Goal: Information Seeking & Learning: Learn about a topic

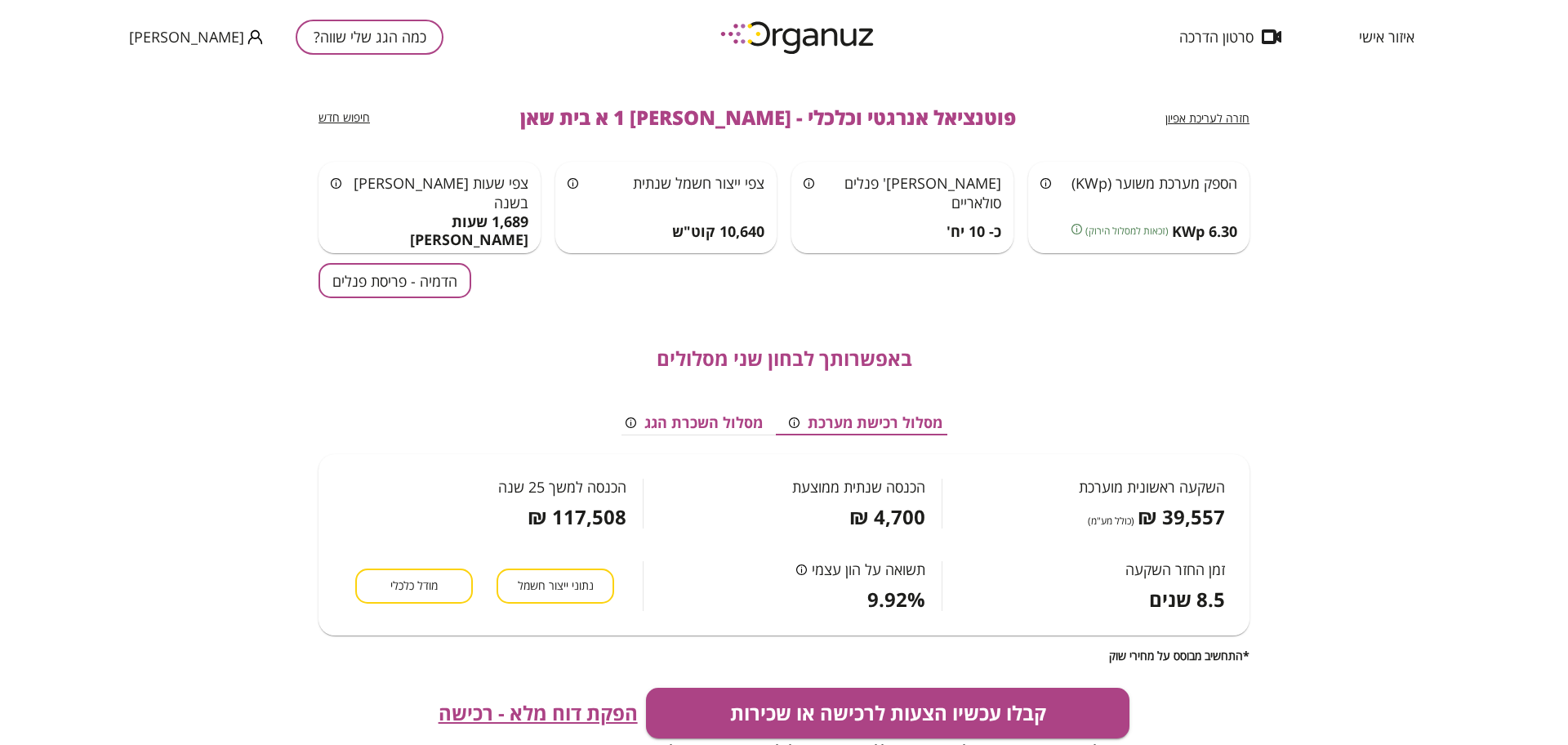
click at [363, 32] on button "כמה הגג שלי שווה?" at bounding box center [369, 37] width 148 height 35
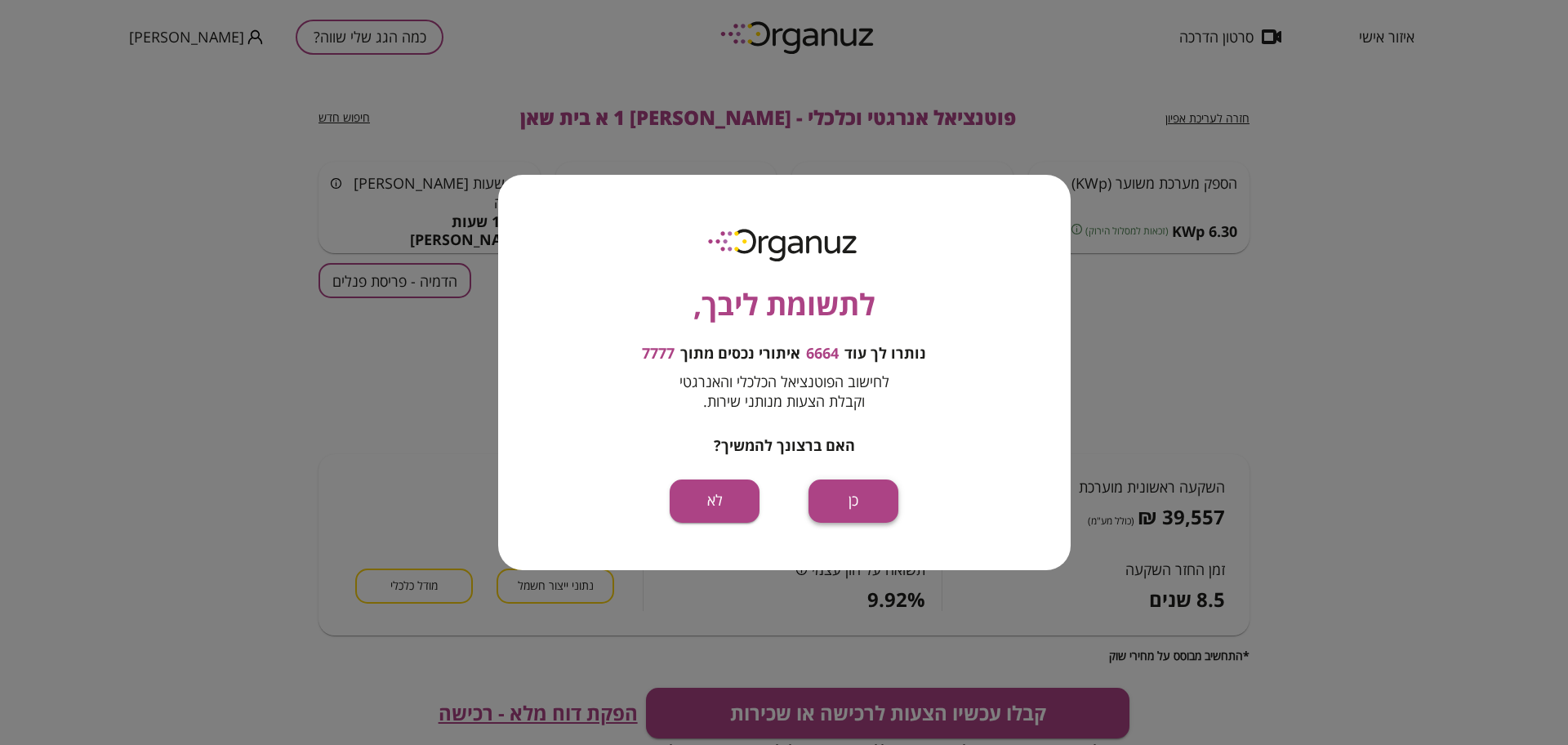
click at [854, 496] on button "כן" at bounding box center [854, 501] width 90 height 43
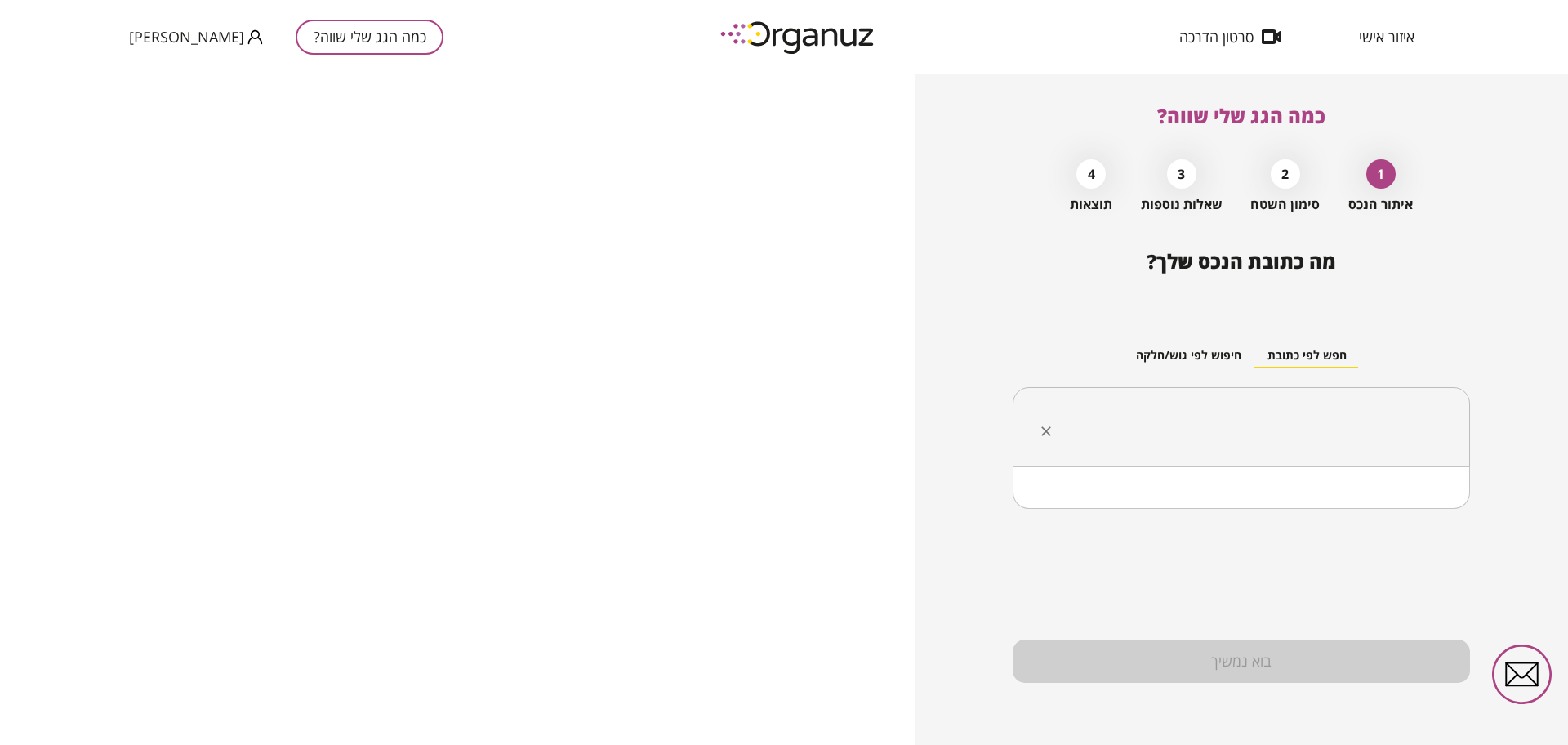
click at [1231, 408] on input "text" at bounding box center [1247, 427] width 406 height 41
paste input "**********"
click at [1339, 506] on li "[PERSON_NAME] 1 גן יבנה" at bounding box center [1242, 508] width 415 height 29
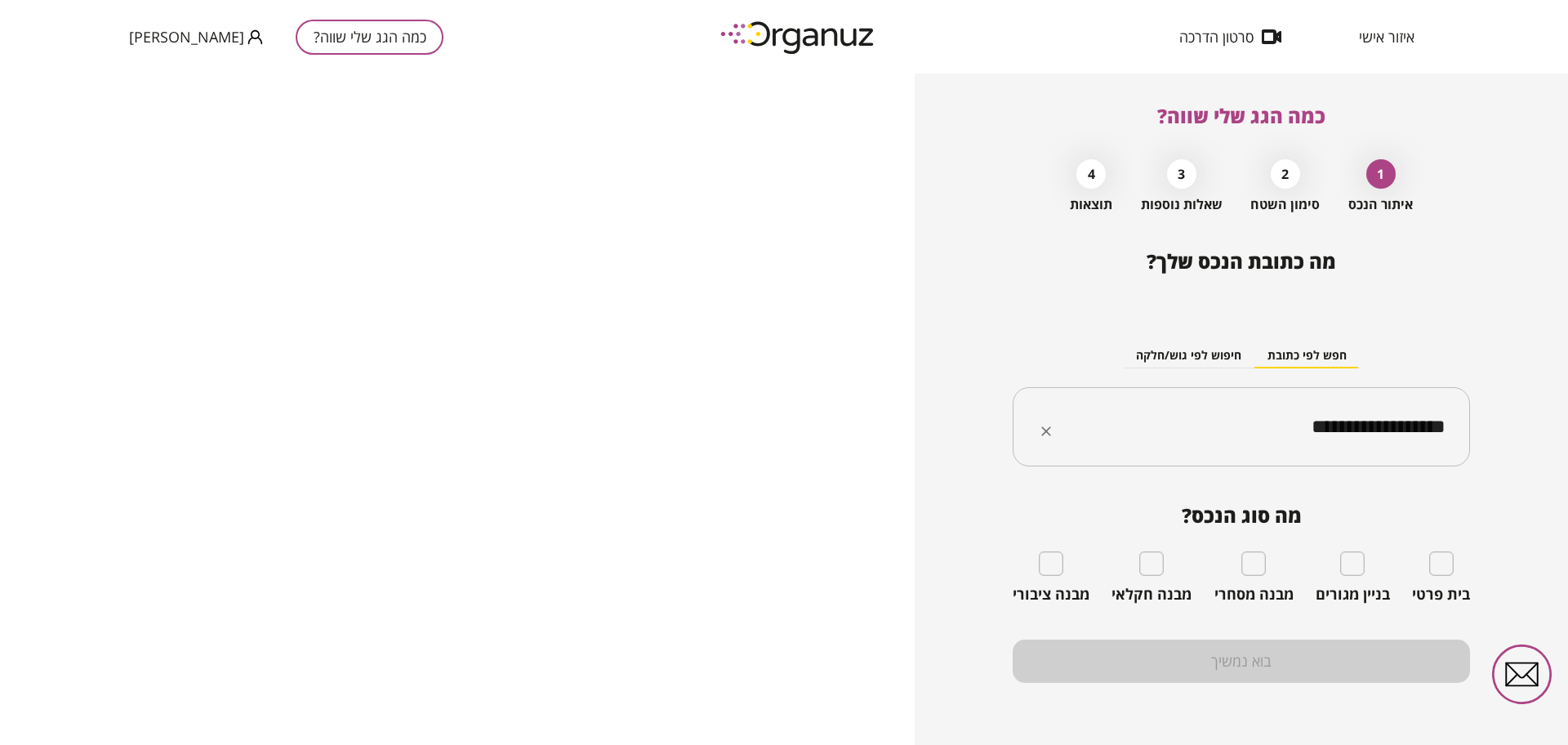
type input "**********"
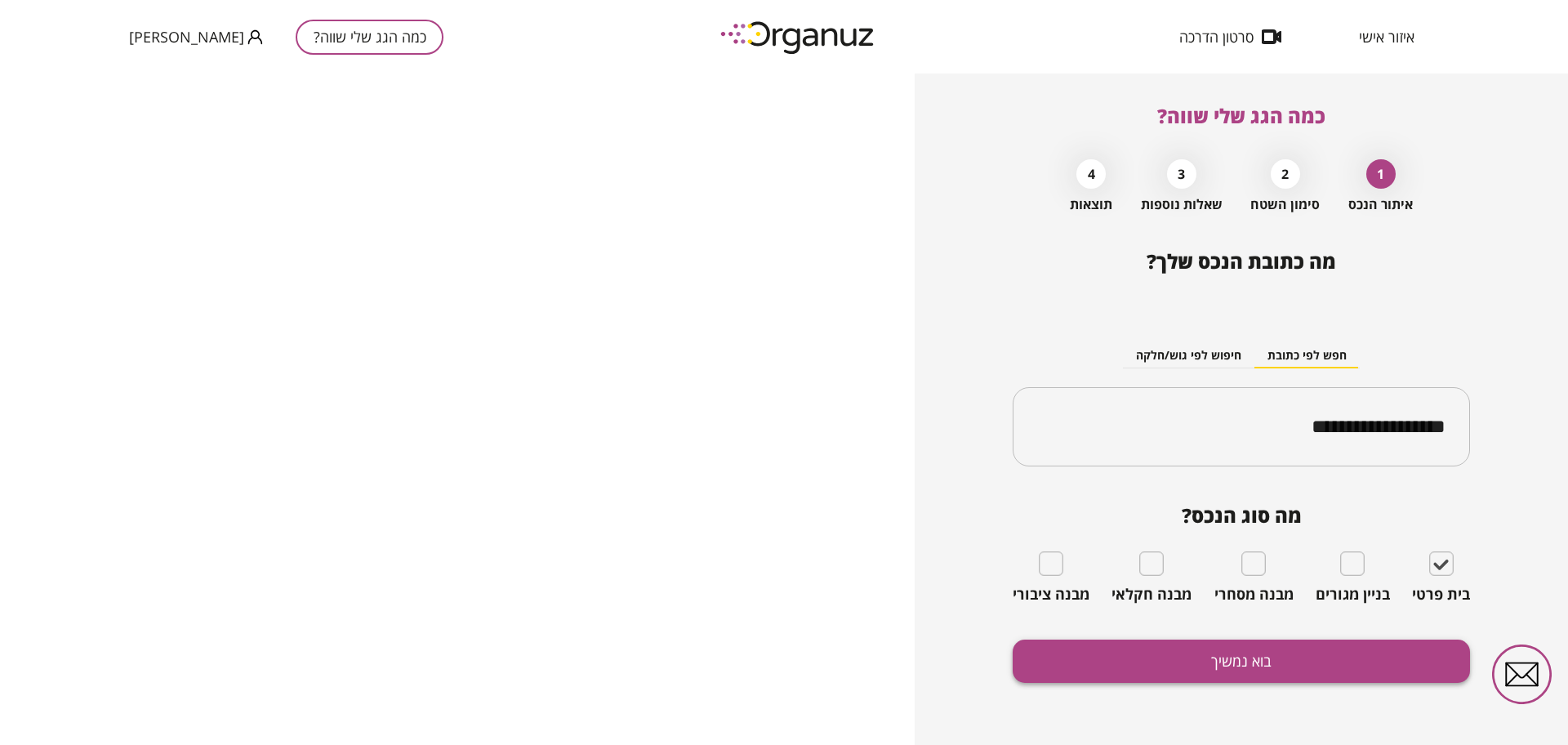
click at [1326, 657] on button "בוא נמשיך" at bounding box center [1241, 660] width 458 height 43
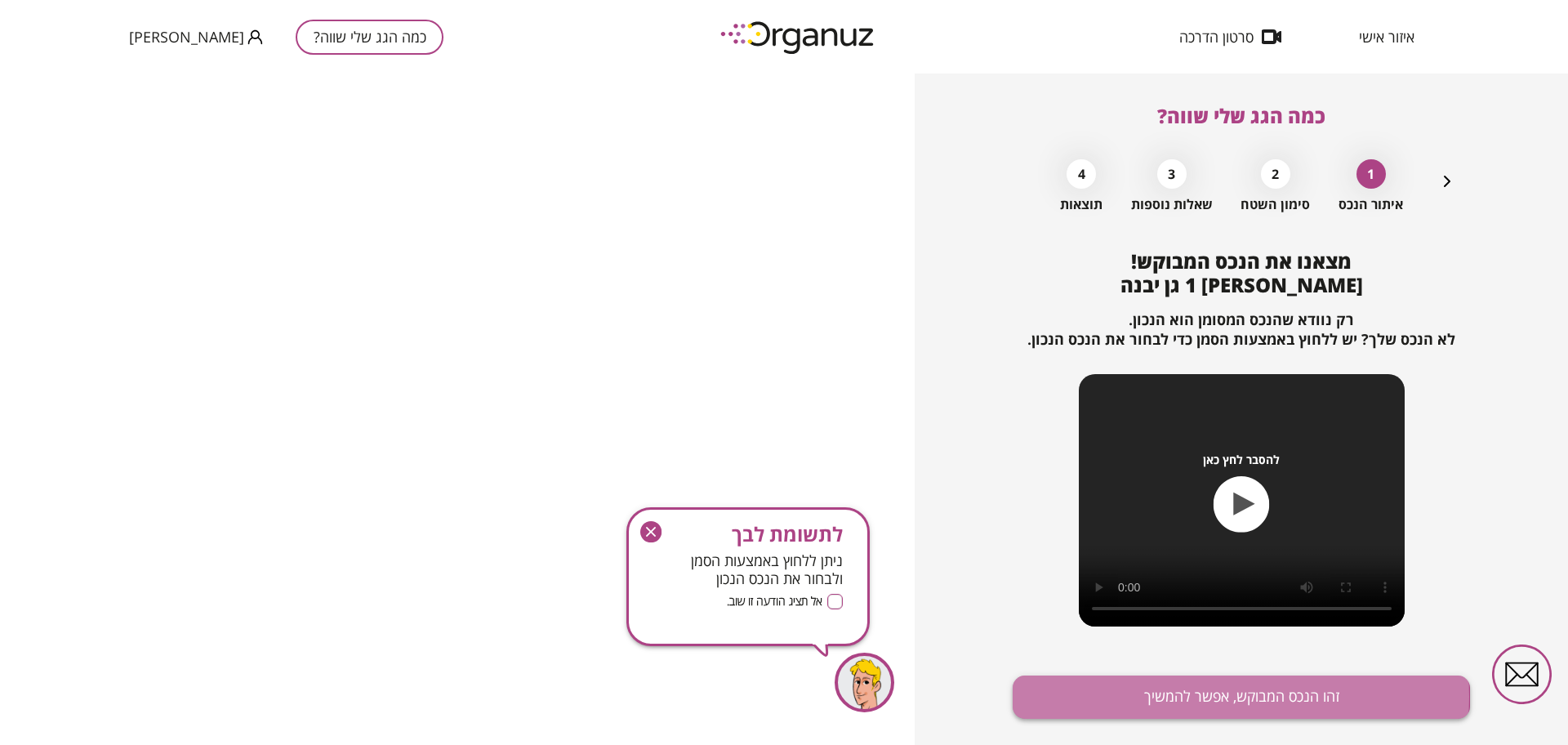
click at [1212, 696] on button "זהו הנכס המבוקש, אפשר להמשיך" at bounding box center [1241, 696] width 458 height 43
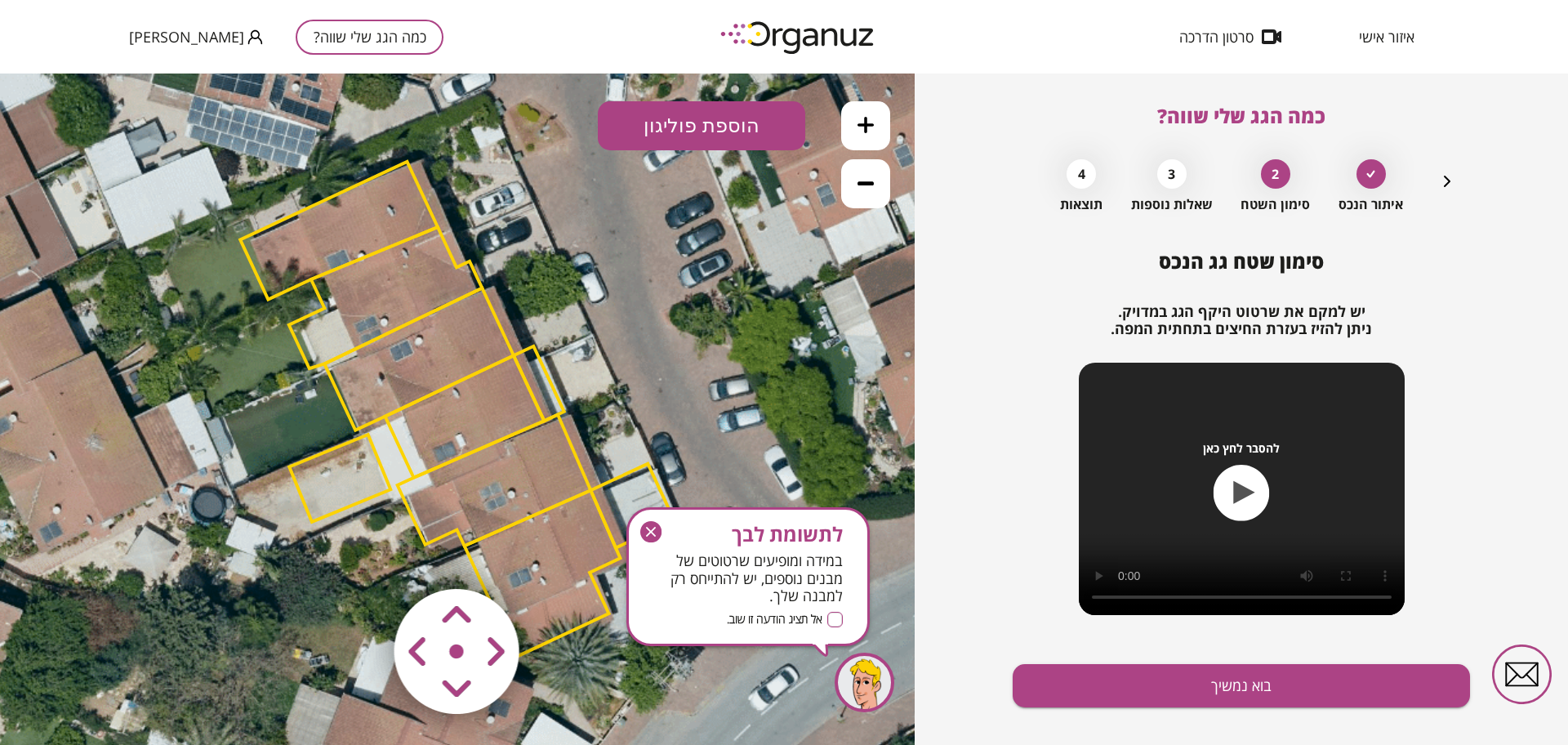
click at [651, 526] on icon "button" at bounding box center [650, 531] width 21 height 21
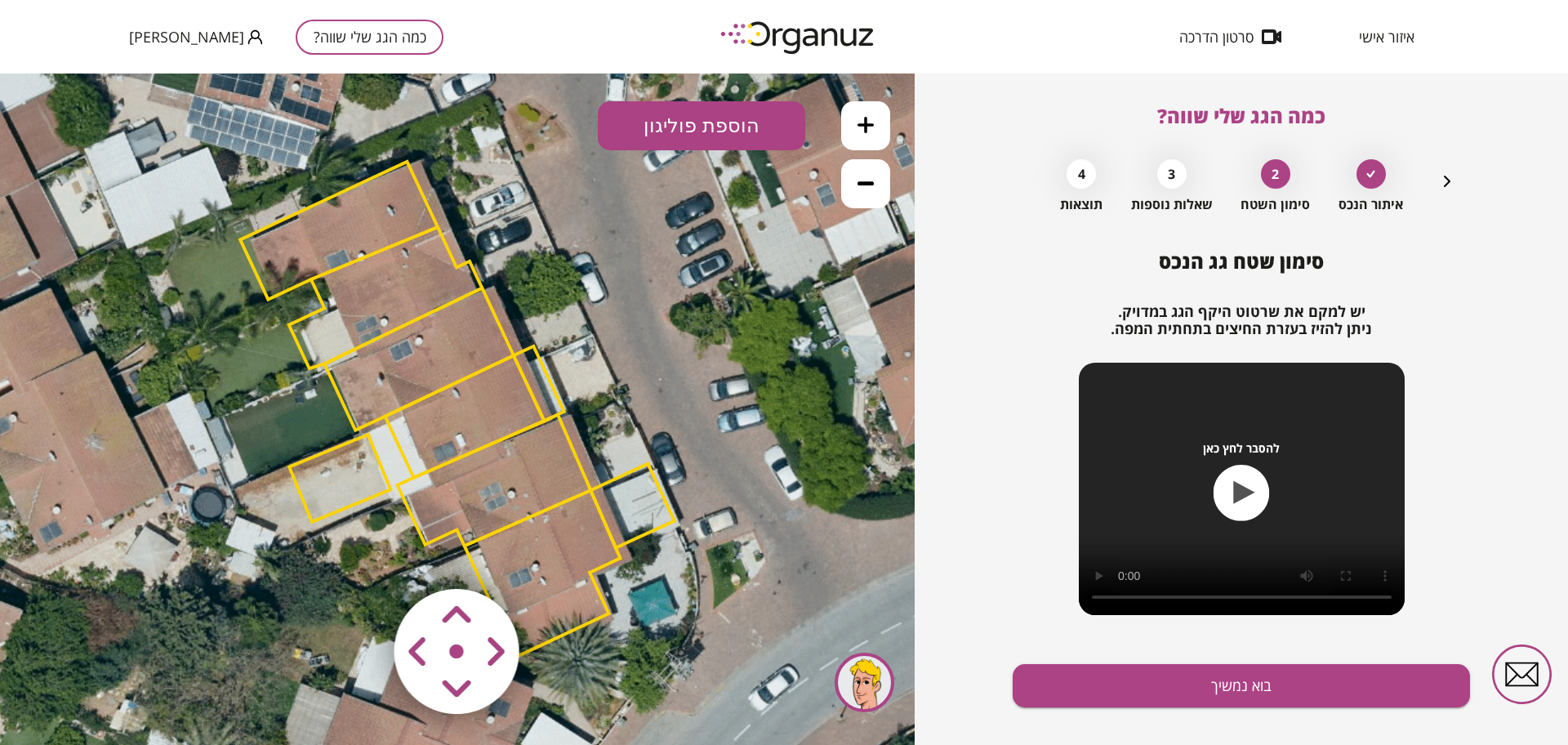
click at [357, 21] on button "כמה הגג שלי שווה?" at bounding box center [369, 37] width 148 height 35
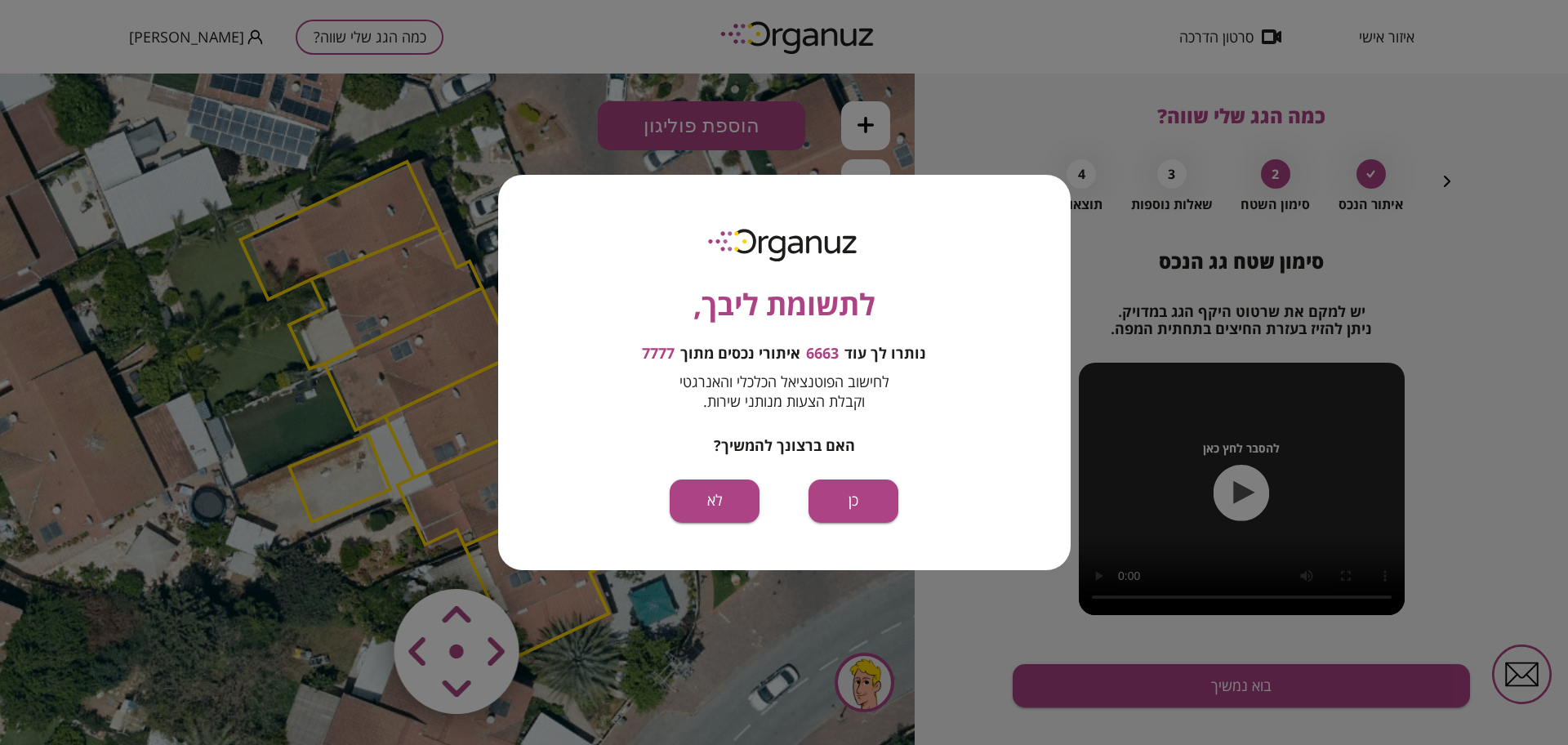
click at [837, 478] on div "לתשומת ליבך, נותרו לך עוד 6663 איתורי נכסים מתוך 7777 לחישוב הפוטנציאל הכלכלי ו…" at bounding box center [784, 371] width 573 height 394
click at [842, 484] on button "כן" at bounding box center [854, 501] width 90 height 43
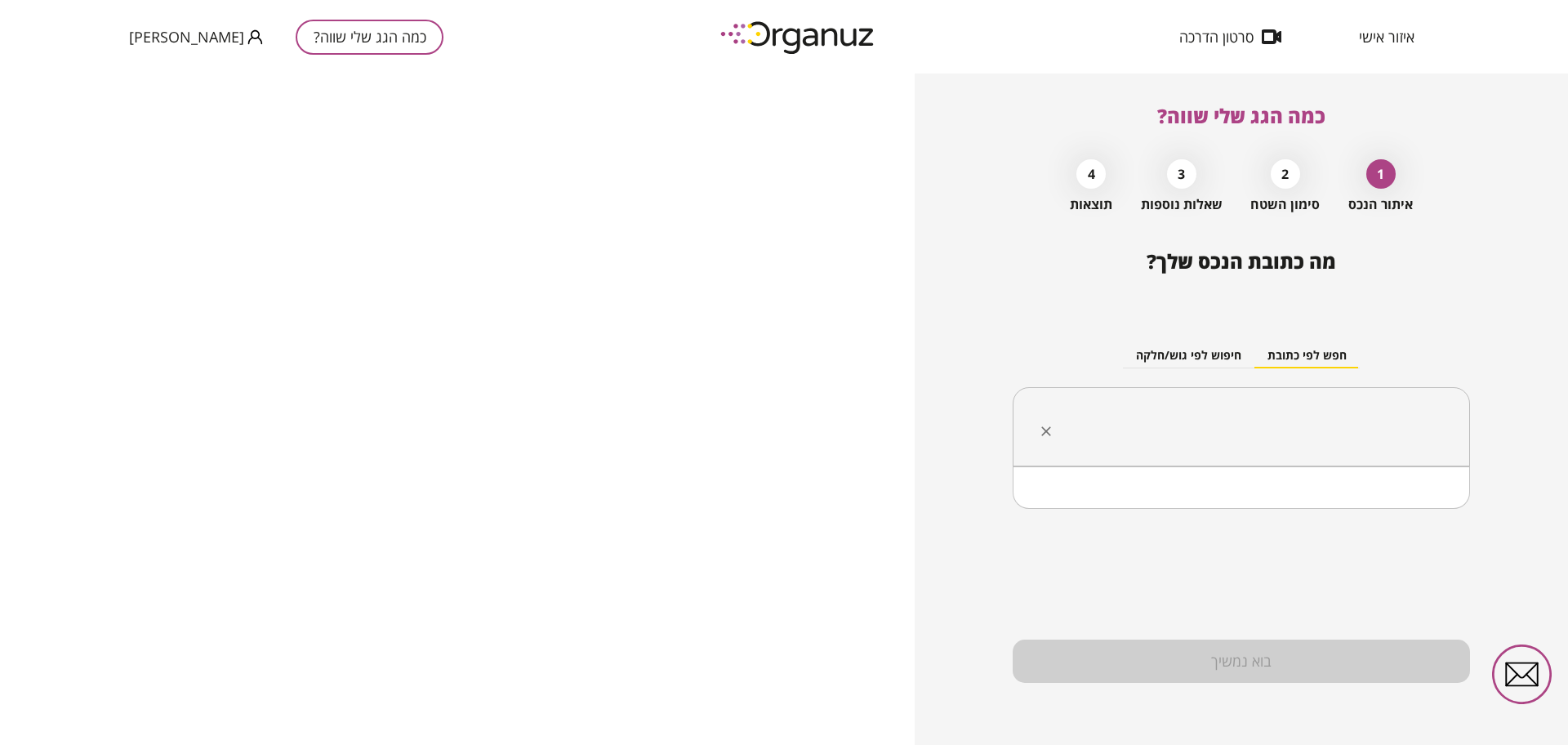
click at [1233, 436] on input "text" at bounding box center [1247, 427] width 406 height 41
paste input "****"
click at [1263, 512] on li "[PERSON_NAME]" at bounding box center [1242, 508] width 415 height 29
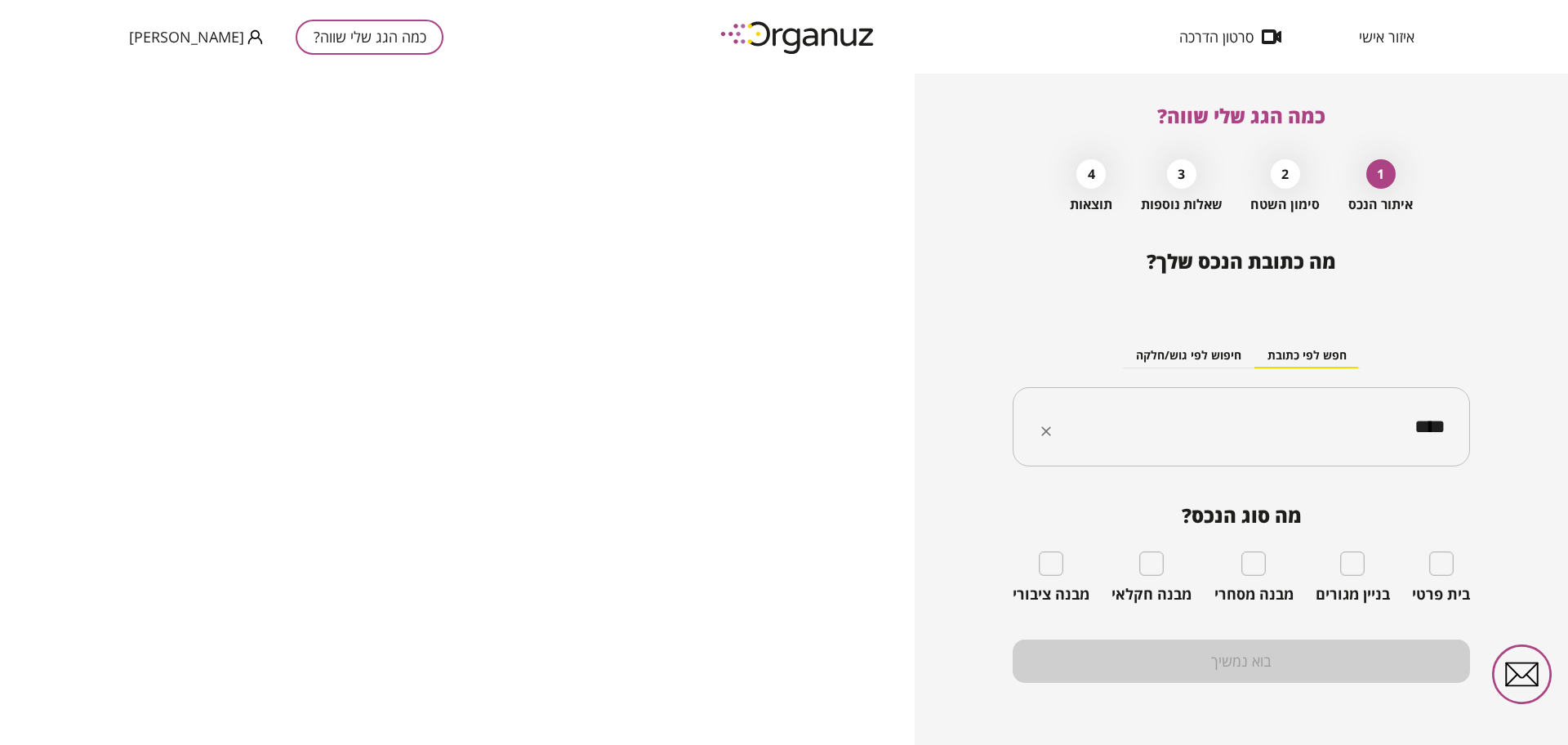
type input "****"
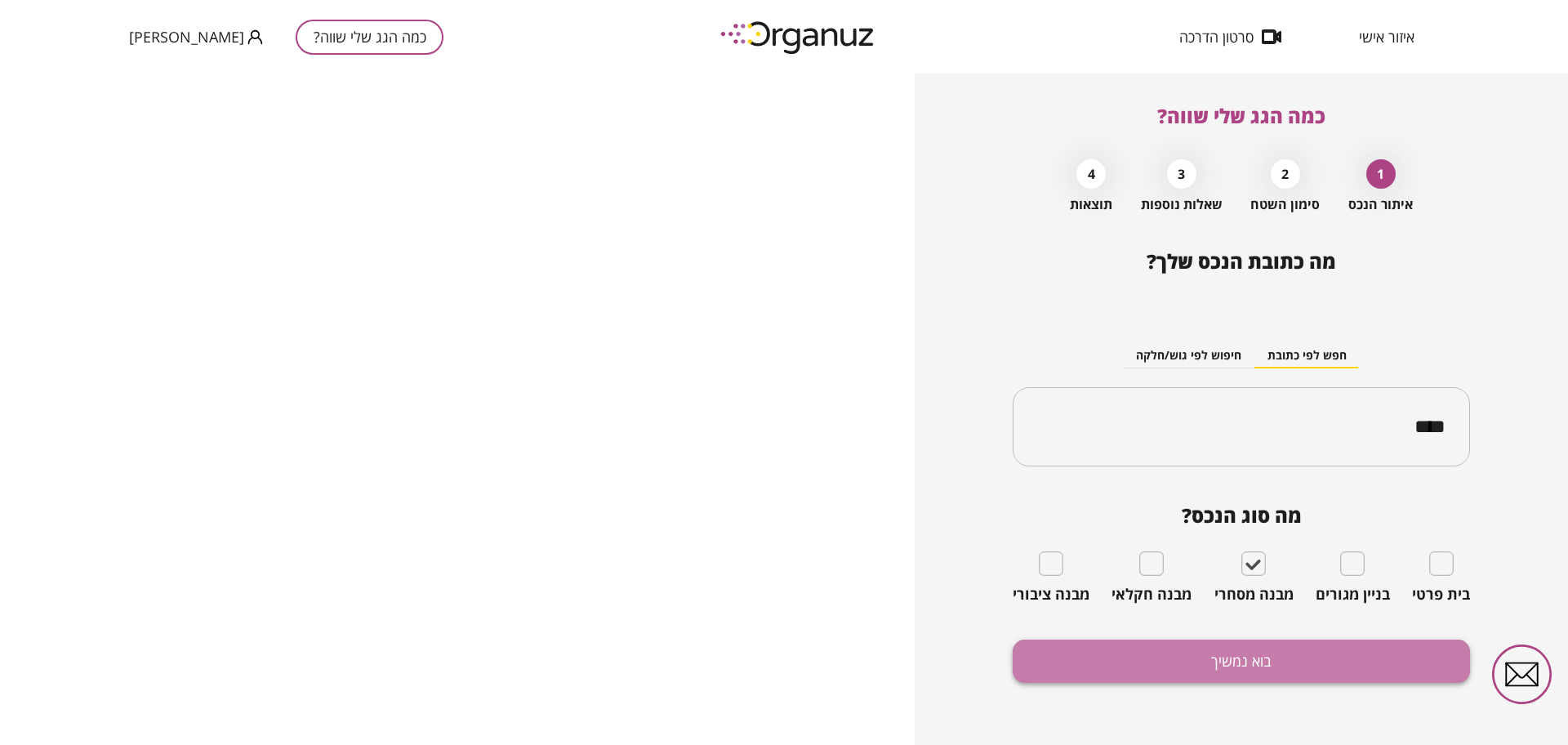
click at [1165, 673] on button "בוא נמשיך" at bounding box center [1241, 660] width 458 height 43
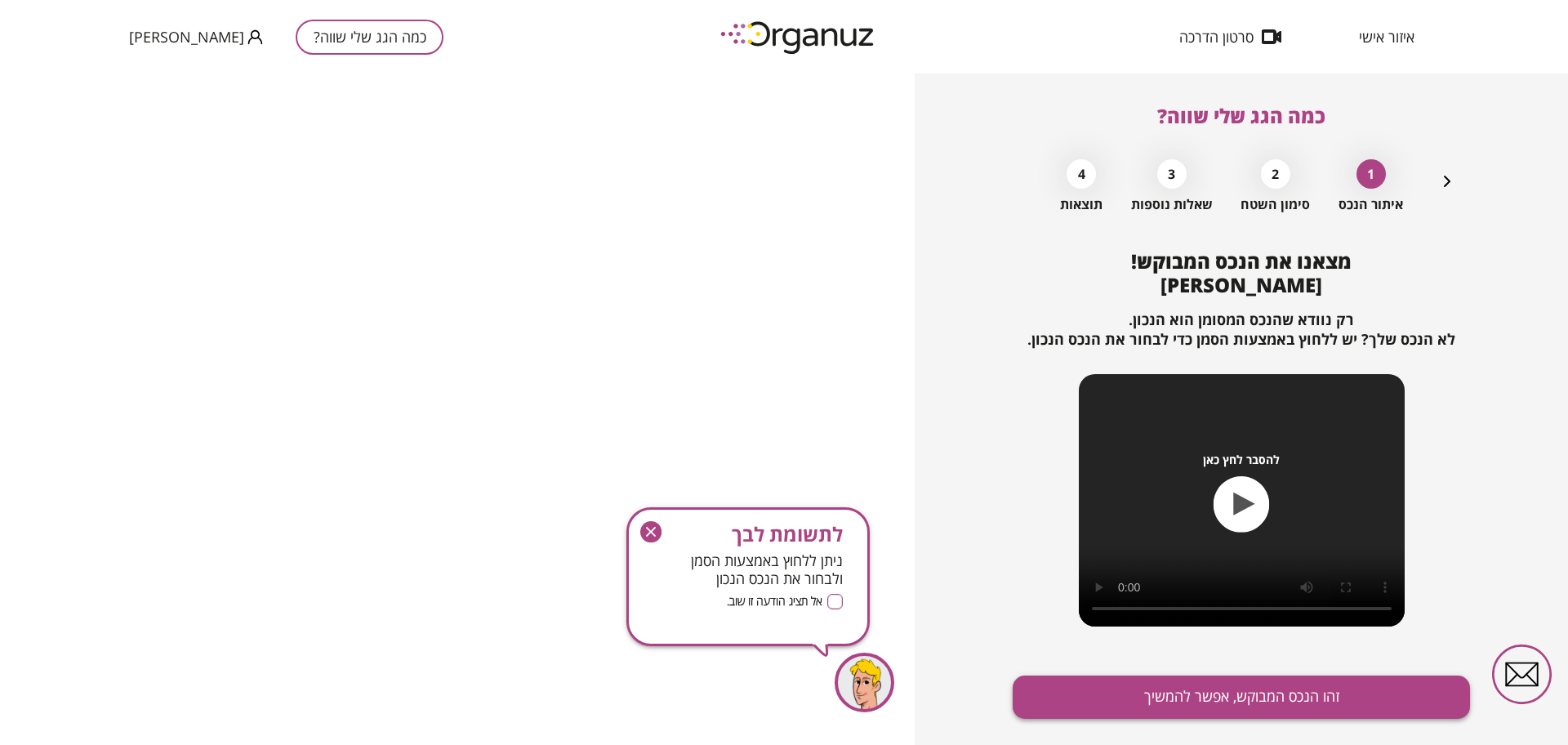
click at [1159, 701] on button "זהו הנכס המבוקש, אפשר להמשיך" at bounding box center [1241, 696] width 458 height 43
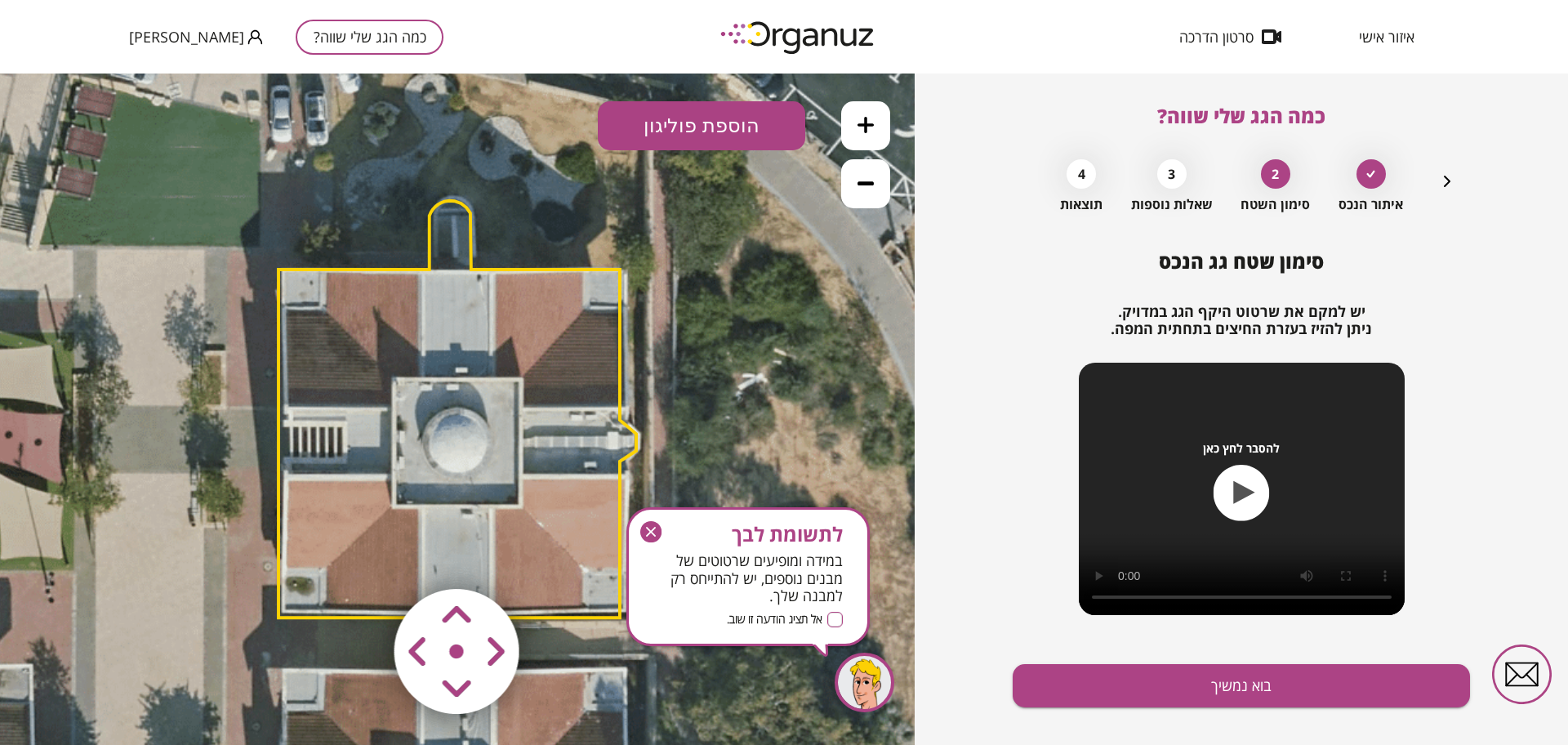
click at [651, 534] on icon "button" at bounding box center [650, 531] width 21 height 21
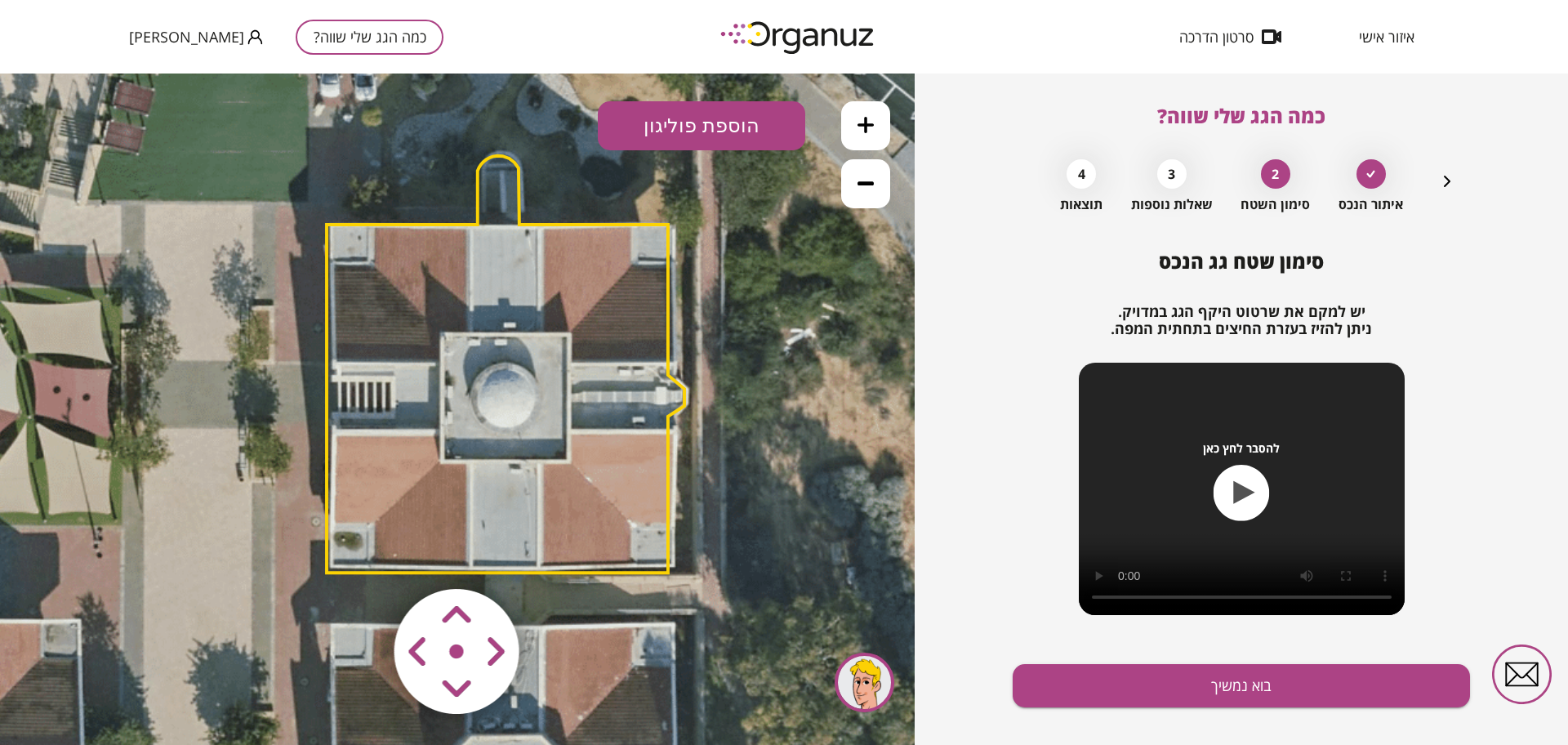
drag, startPoint x: 710, startPoint y: 442, endPoint x: 767, endPoint y: 381, distance: 83.5
click at [767, 381] on icon at bounding box center [502, 359] width 1287 height 1287
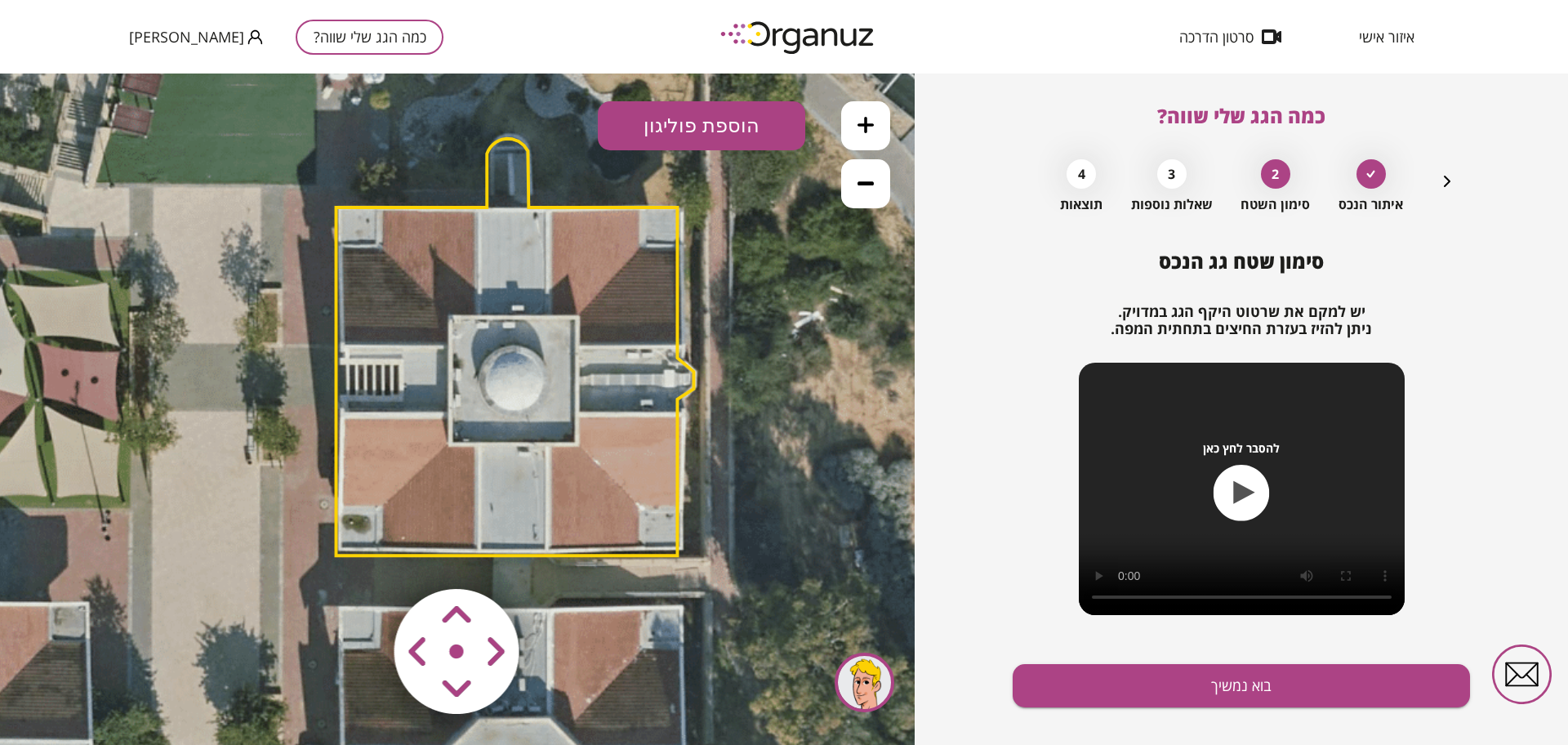
click at [360, 555] on area at bounding box center [360, 555] width 0 height 0
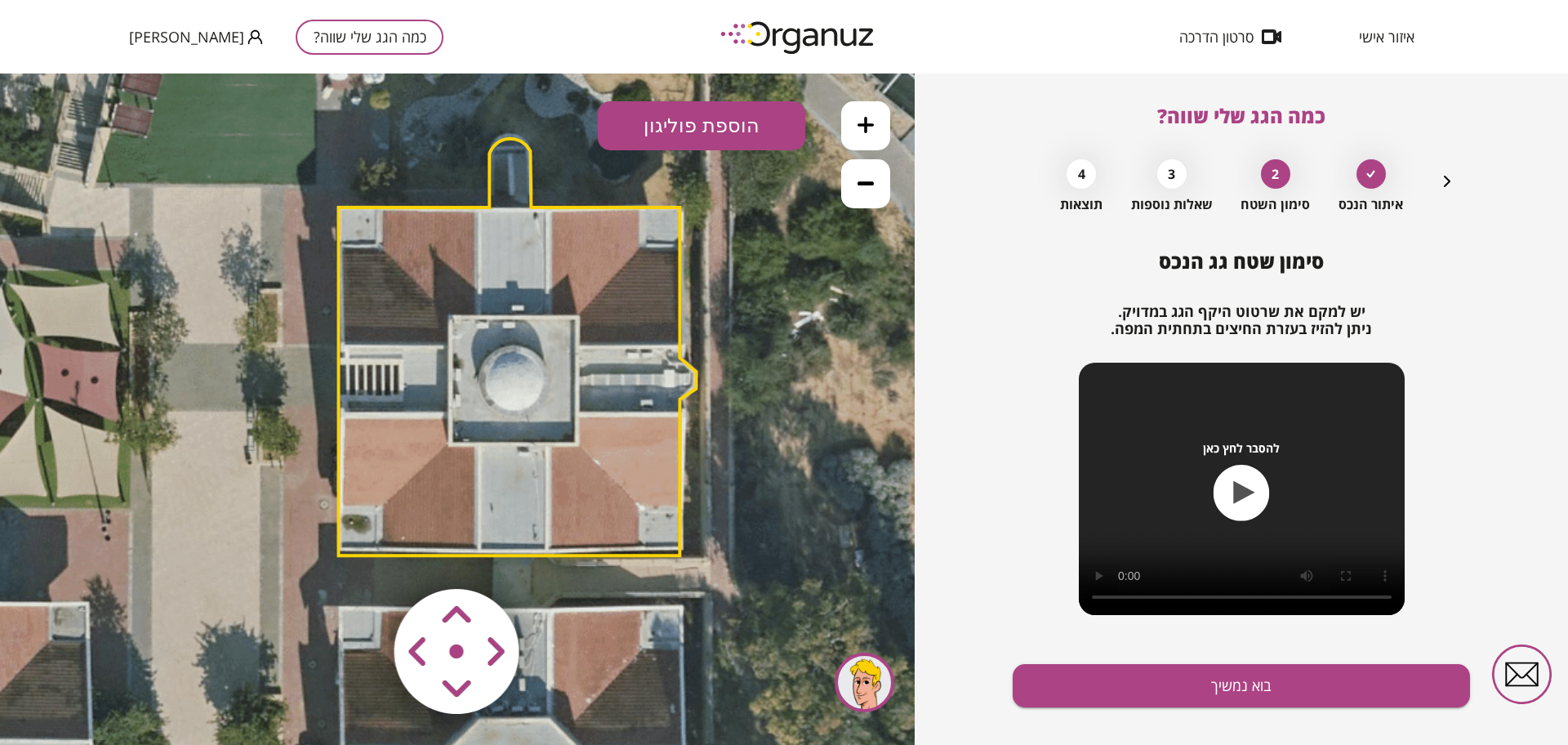
click at [360, 555] on area at bounding box center [360, 555] width 0 height 0
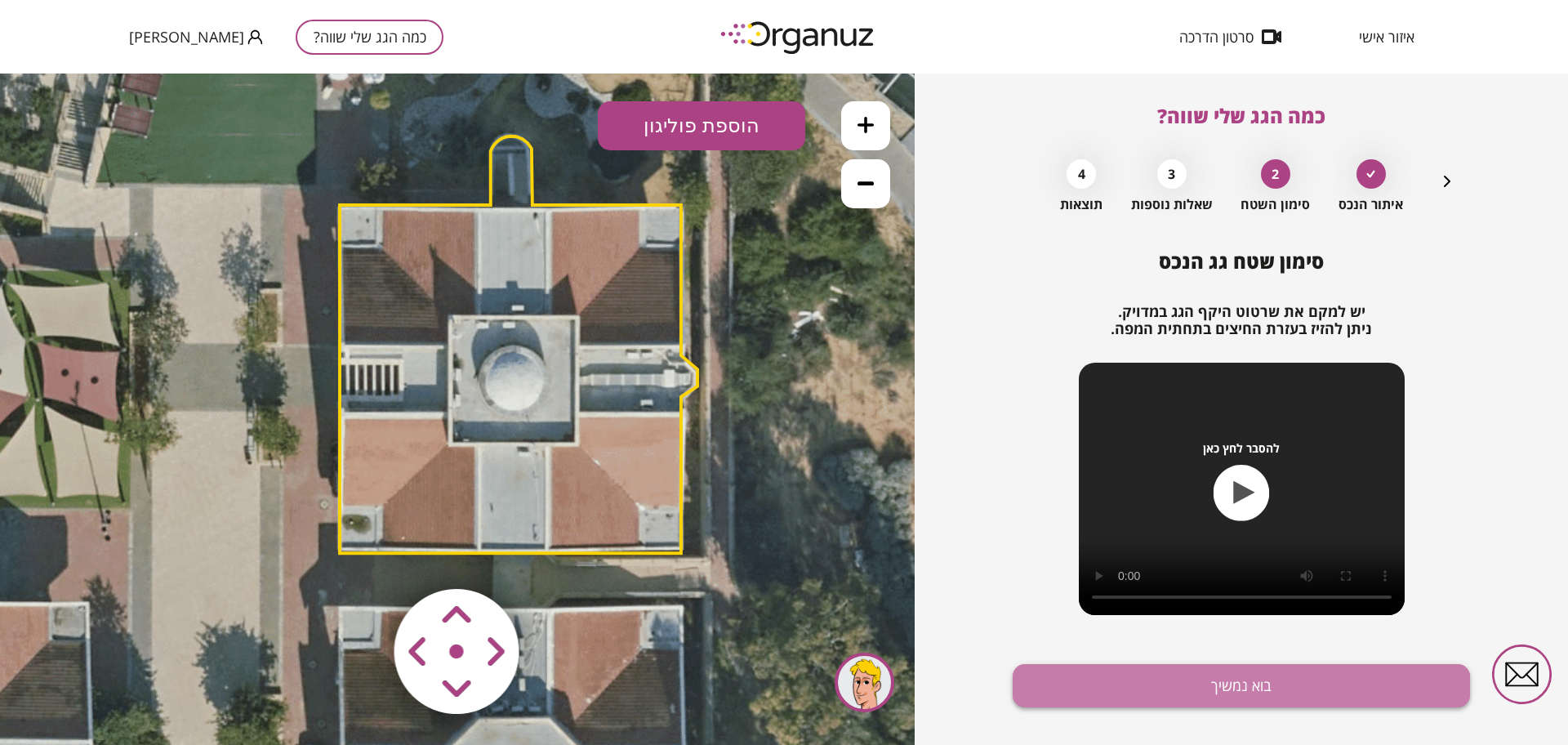
click at [1233, 696] on button "בוא נמשיך" at bounding box center [1241, 685] width 458 height 43
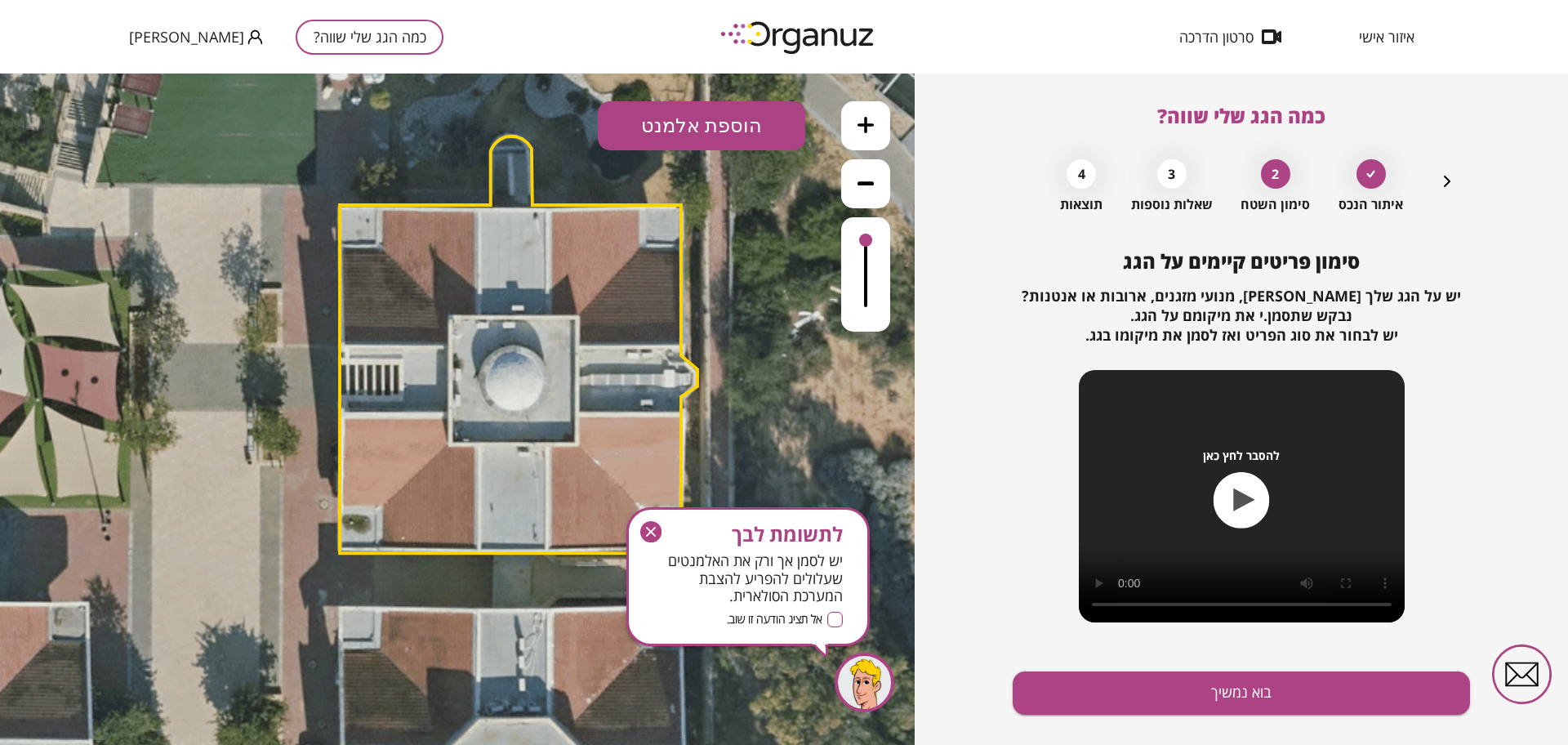
click at [1233, 696] on button "בוא נמשיך" at bounding box center [1241, 692] width 458 height 43
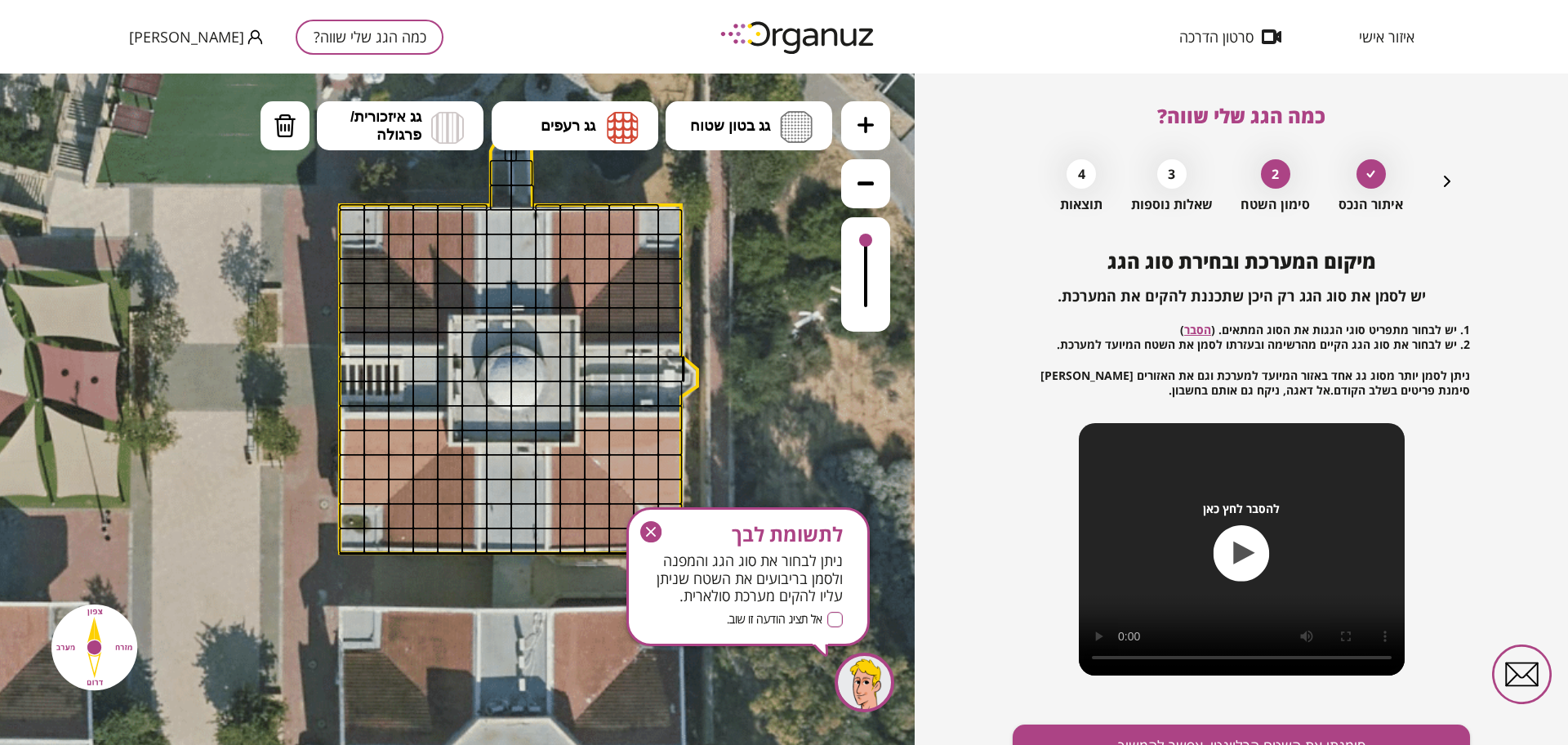
click at [867, 124] on icon at bounding box center [866, 125] width 16 height 16
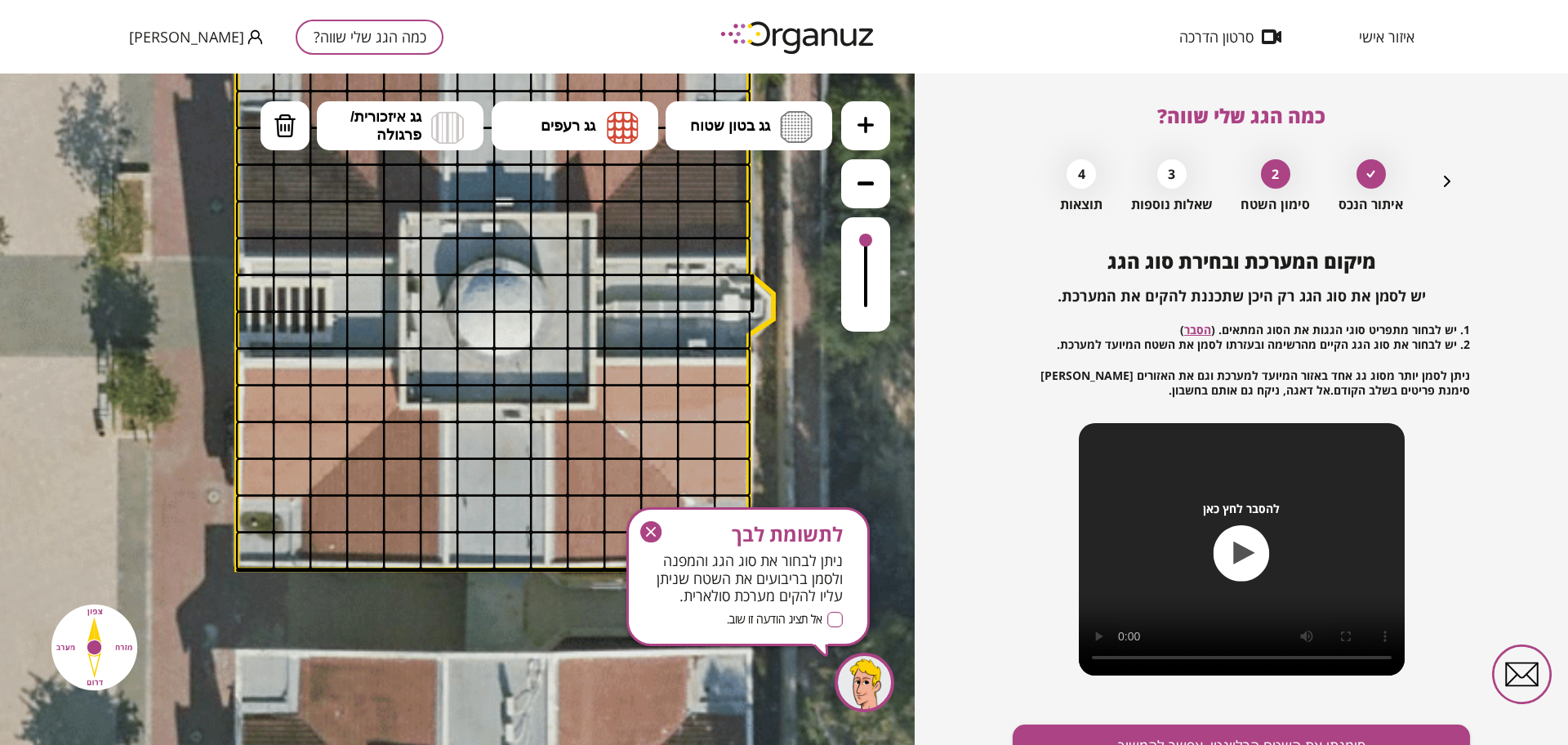
drag, startPoint x: 838, startPoint y: 408, endPoint x: 794, endPoint y: 352, distance: 71.2
click at [794, 352] on icon at bounding box center [493, 252] width 1930 height 1930
click at [645, 516] on div "לתשומת לבך ניתן לבחור את סוג הגג והמפנה ולסמן בריבועים את השטח שניתן עליו להקים…" at bounding box center [748, 575] width 243 height 139
click at [874, 175] on button at bounding box center [865, 184] width 49 height 49
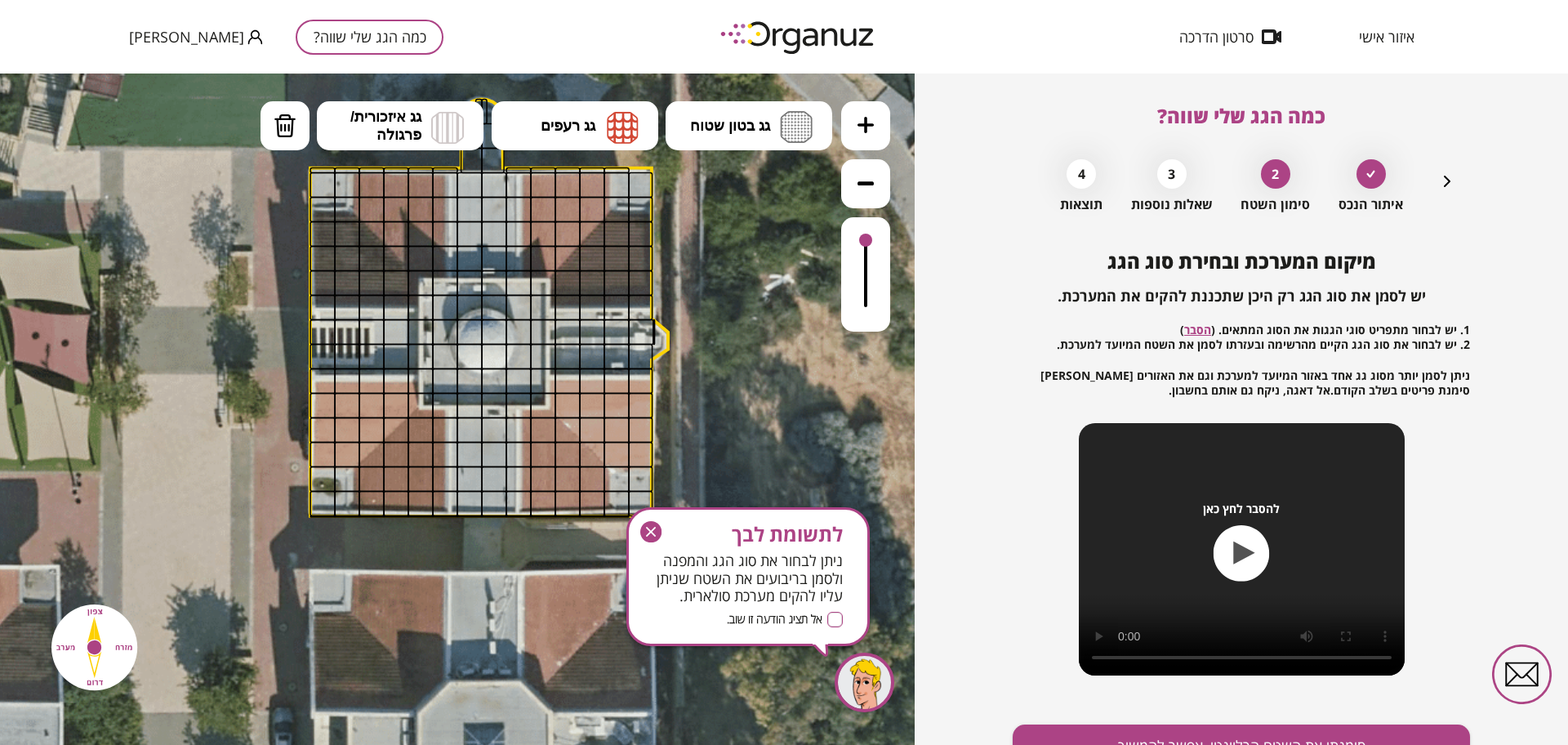
click at [1446, 175] on icon "button" at bounding box center [1447, 182] width 20 height 20
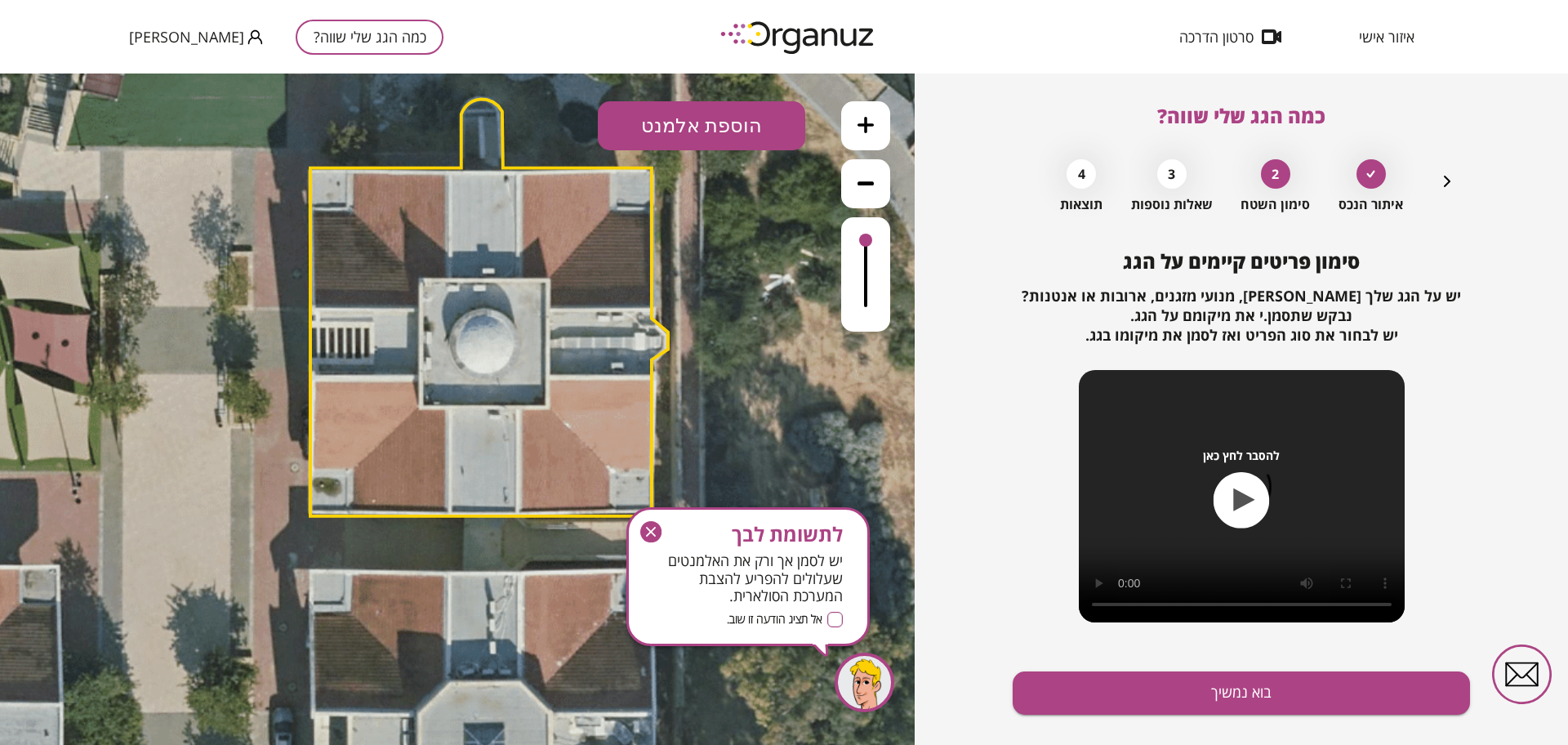
click at [512, 281] on polygon at bounding box center [489, 307] width 358 height 417
click at [511, 281] on polygon at bounding box center [489, 307] width 358 height 417
click at [549, 404] on polygon at bounding box center [489, 307] width 358 height 417
click at [1450, 184] on icon "button" at bounding box center [1447, 182] width 20 height 20
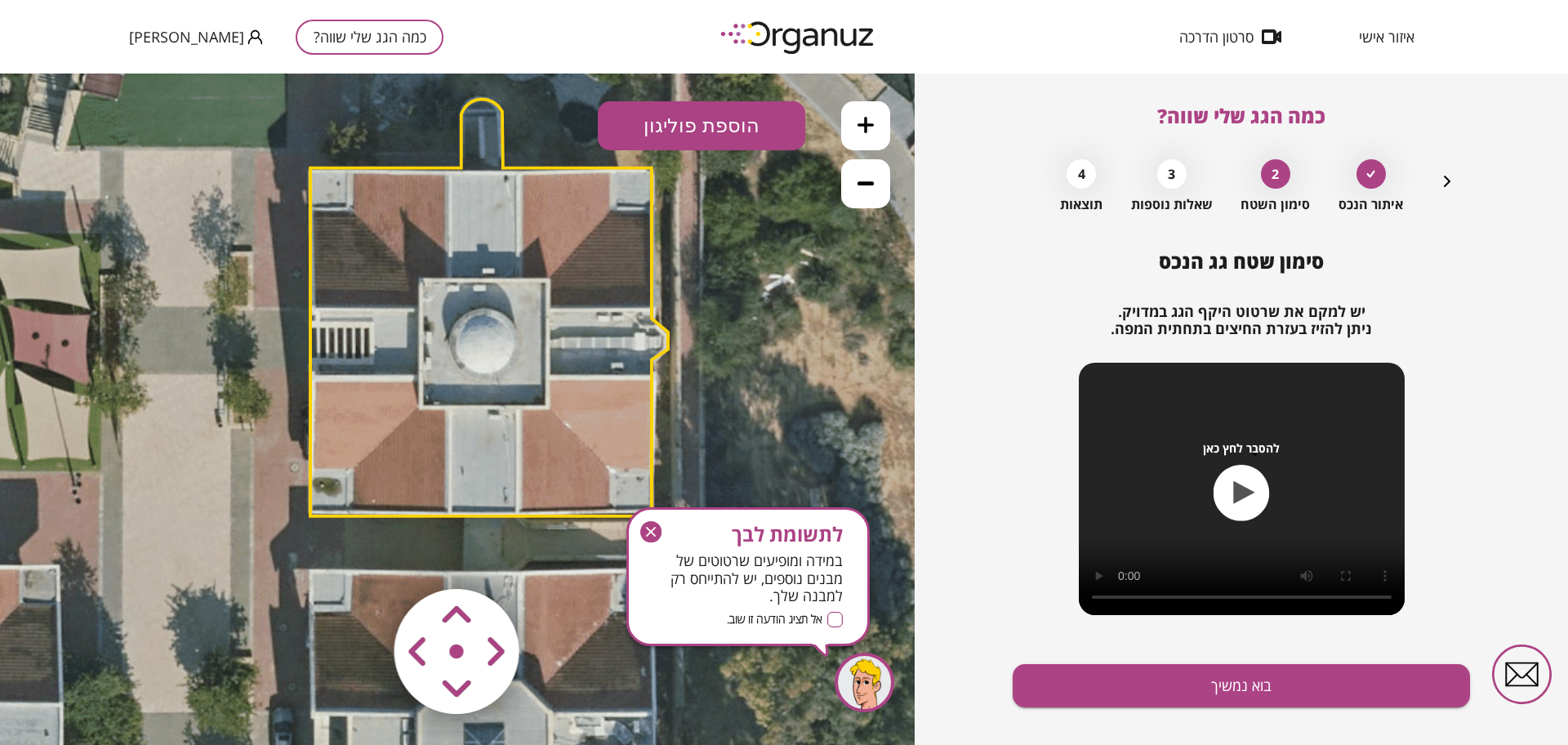
click at [571, 412] on polygon at bounding box center [489, 307] width 358 height 417
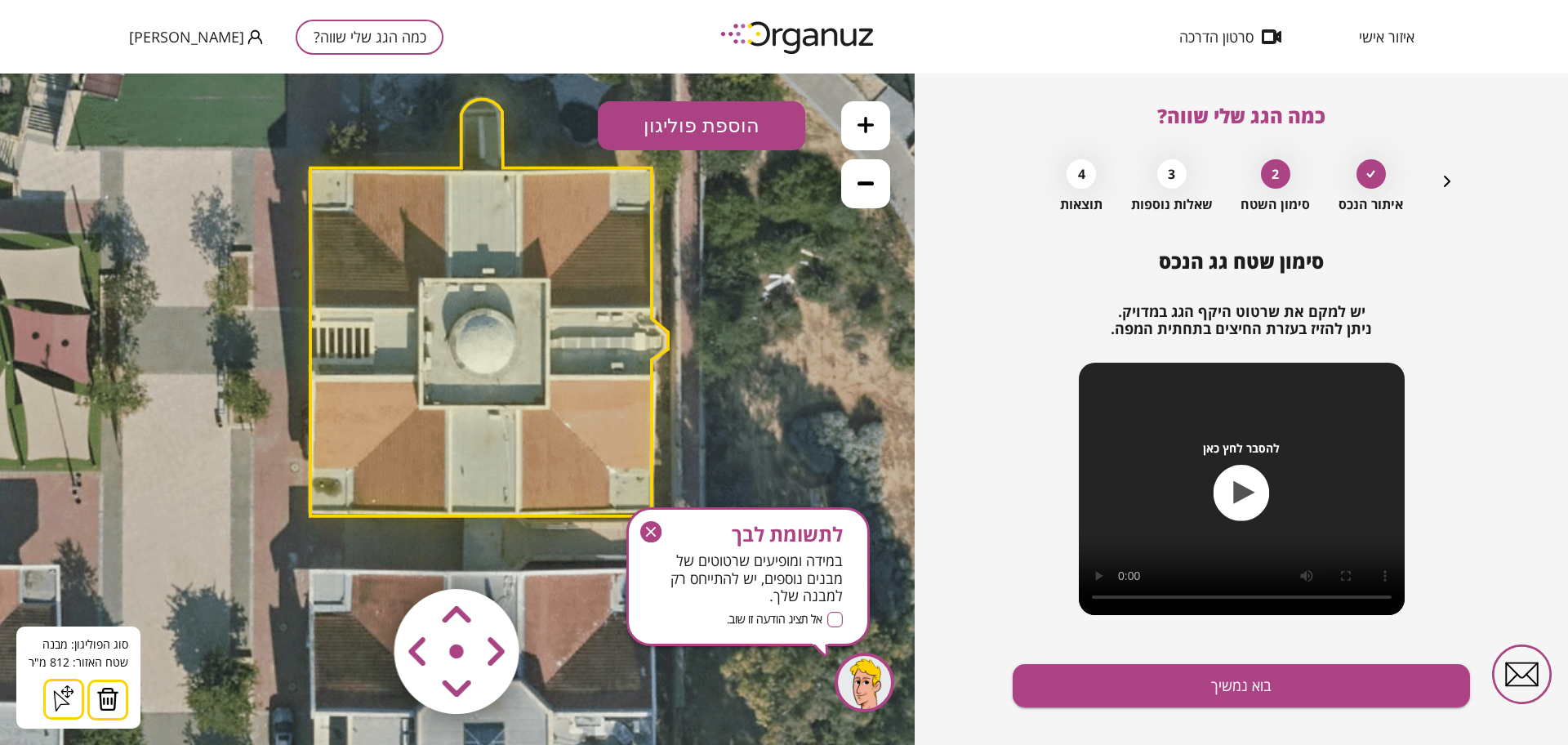
click at [106, 702] on img at bounding box center [108, 699] width 23 height 25
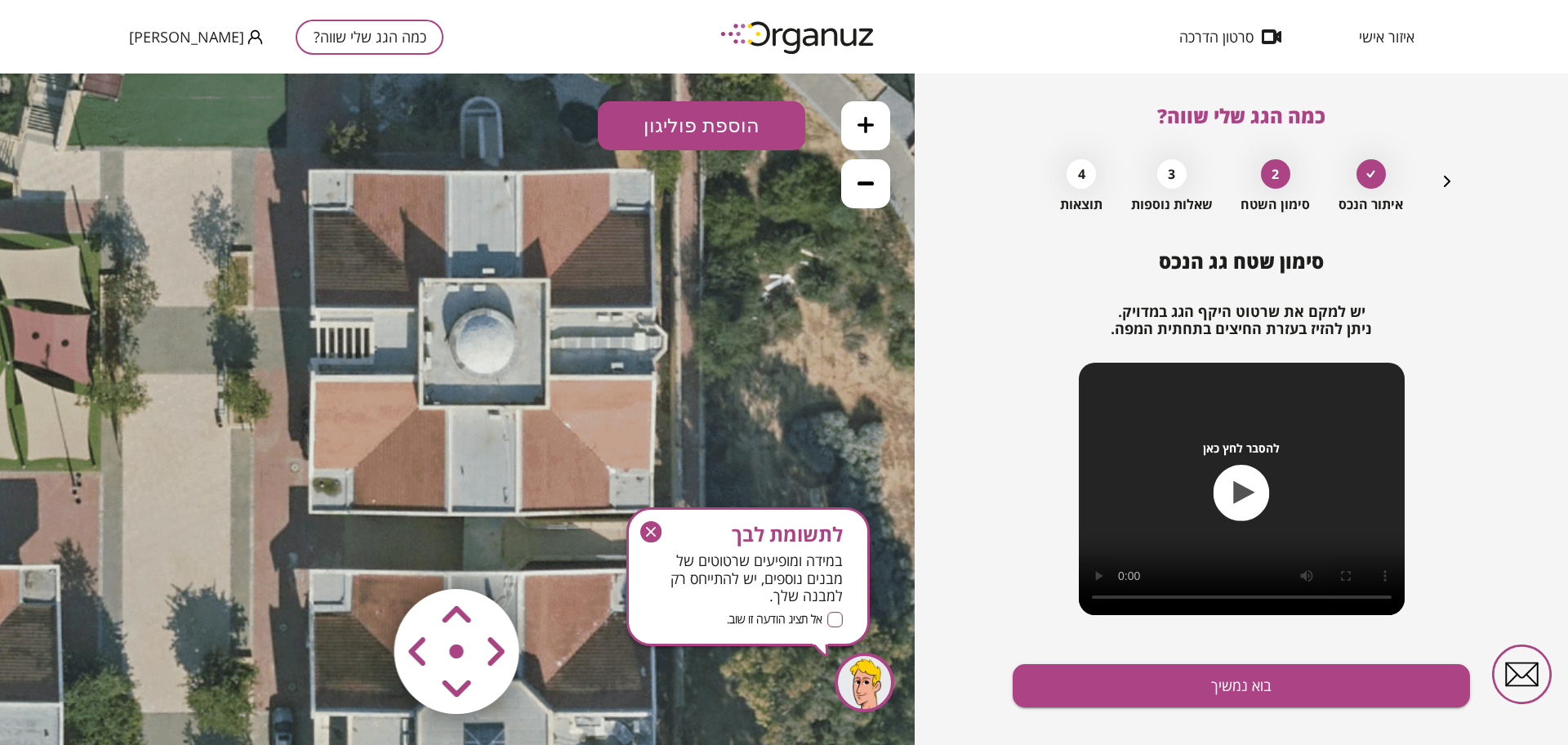
click at [715, 114] on button "הוספת פוליגון" at bounding box center [701, 126] width 207 height 49
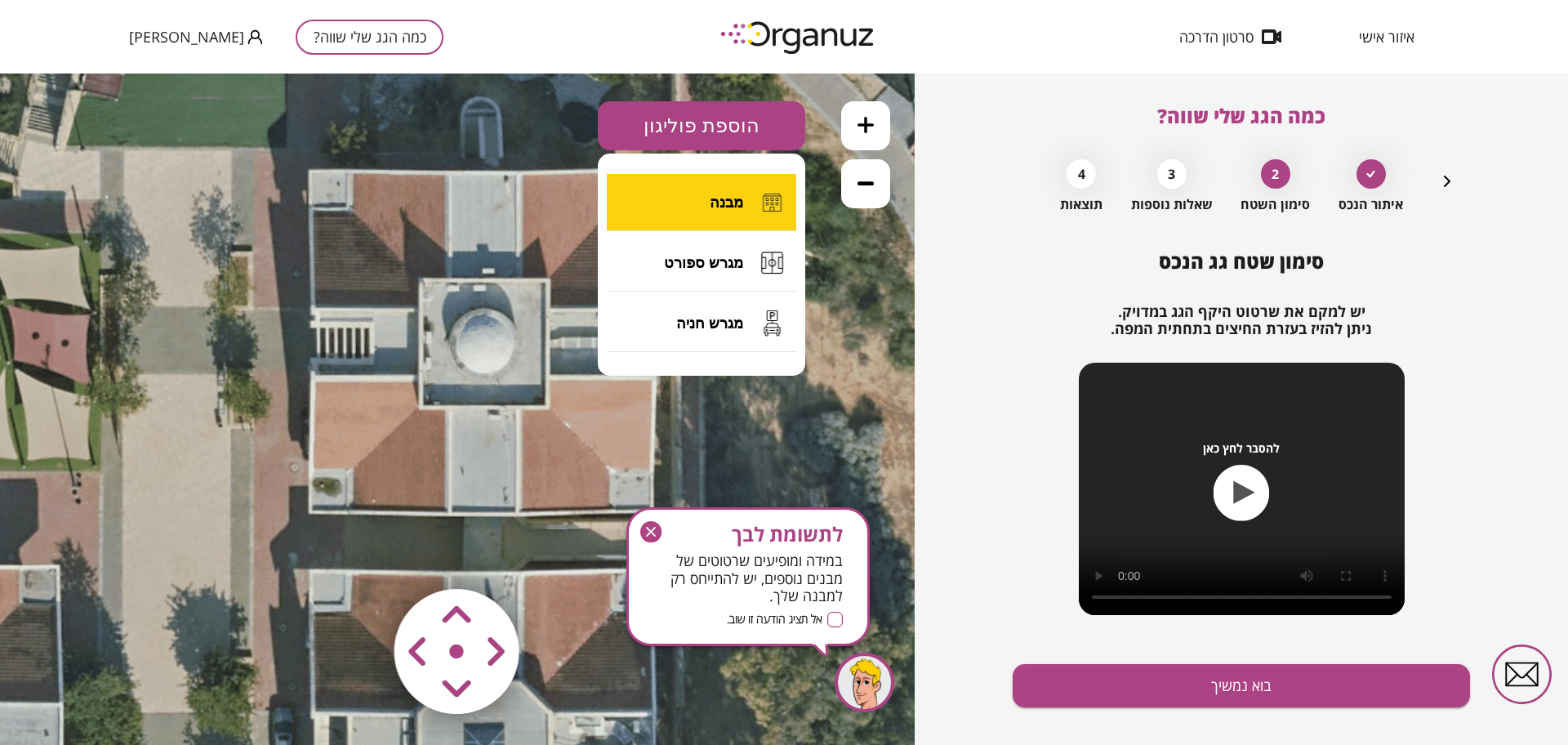
click at [707, 195] on button "מבנה" at bounding box center [701, 201] width 190 height 57
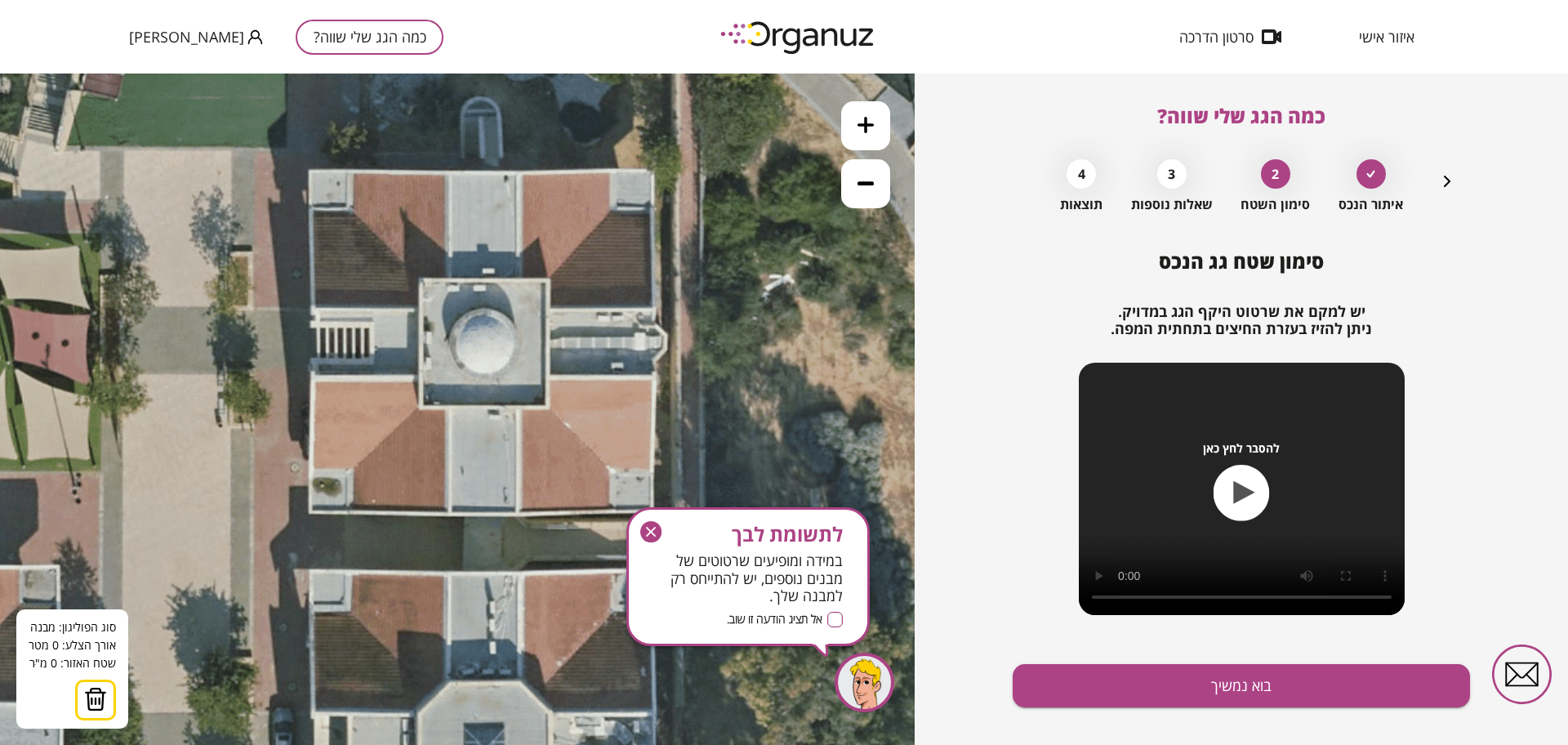
click at [520, 178] on icon at bounding box center [481, 304] width 1287 height 1287
click at [520, 279] on icon at bounding box center [481, 304] width 1287 height 1287
click at [548, 279] on polygon at bounding box center [533, 228] width 29 height 102
click at [552, 310] on icon at bounding box center [481, 304] width 1287 height 1287
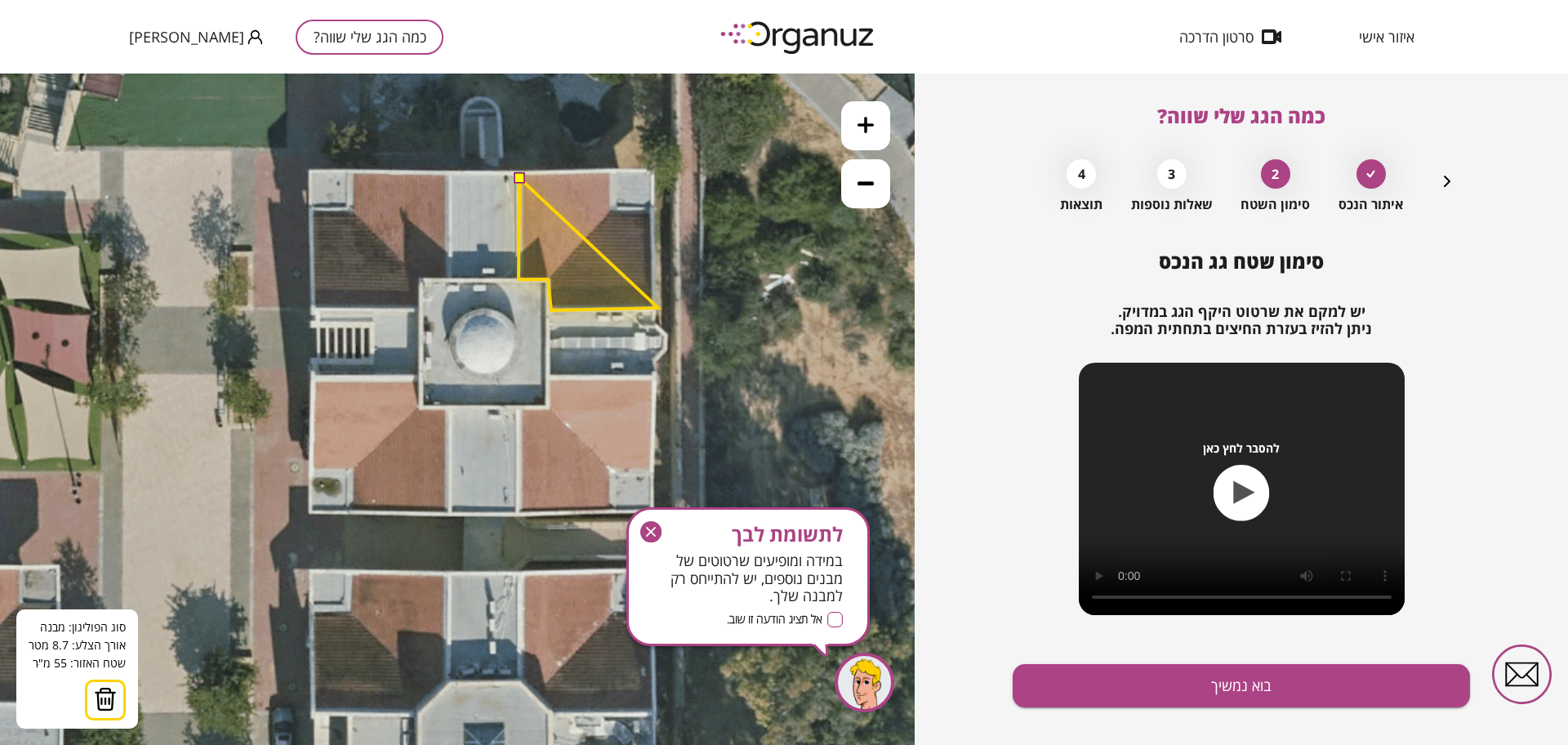
click at [657, 307] on polygon at bounding box center [588, 243] width 140 height 133
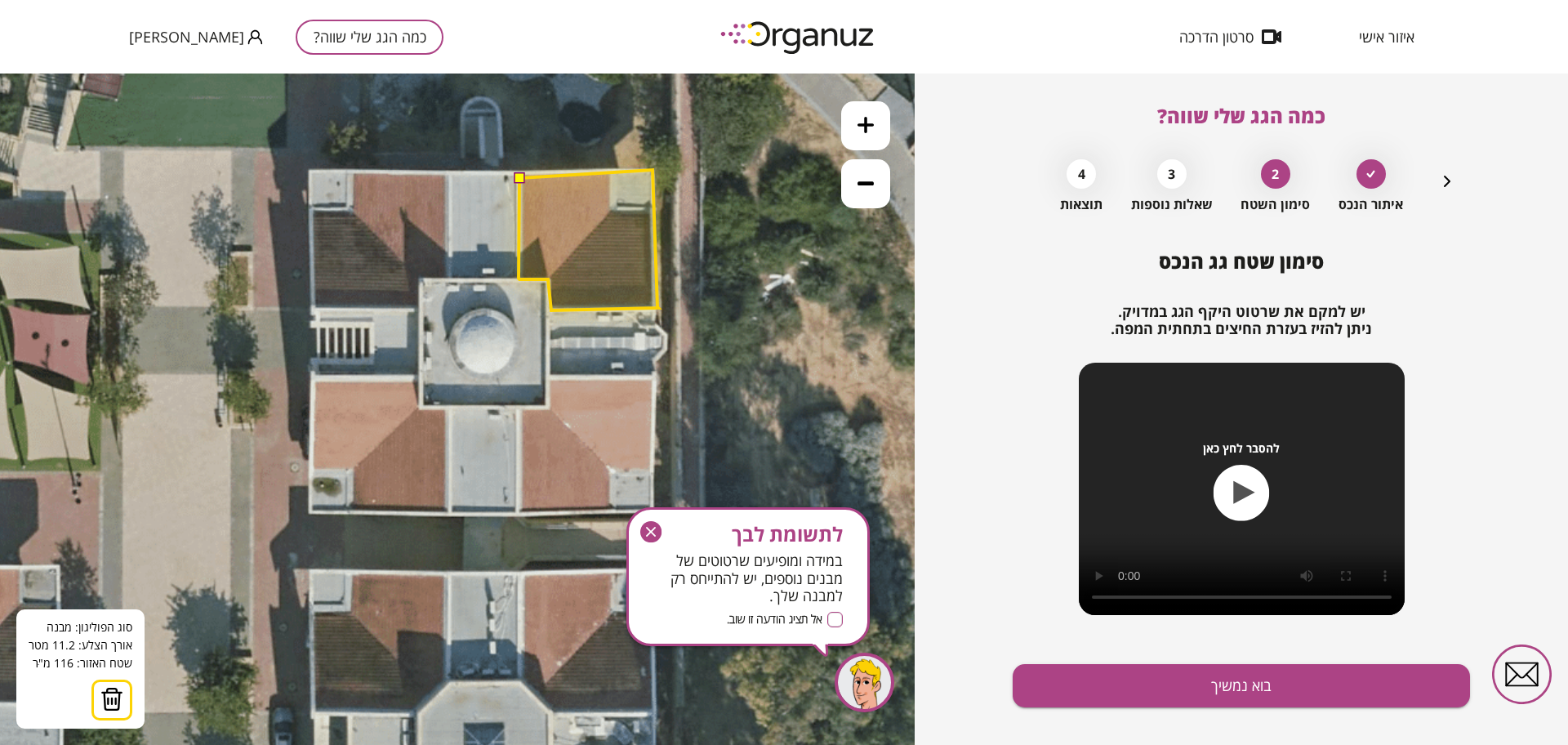
click at [652, 170] on polygon at bounding box center [588, 239] width 140 height 141
click at [526, 173] on polygon at bounding box center [588, 239] width 140 height 141
click at [522, 179] on button at bounding box center [518, 177] width 11 height 11
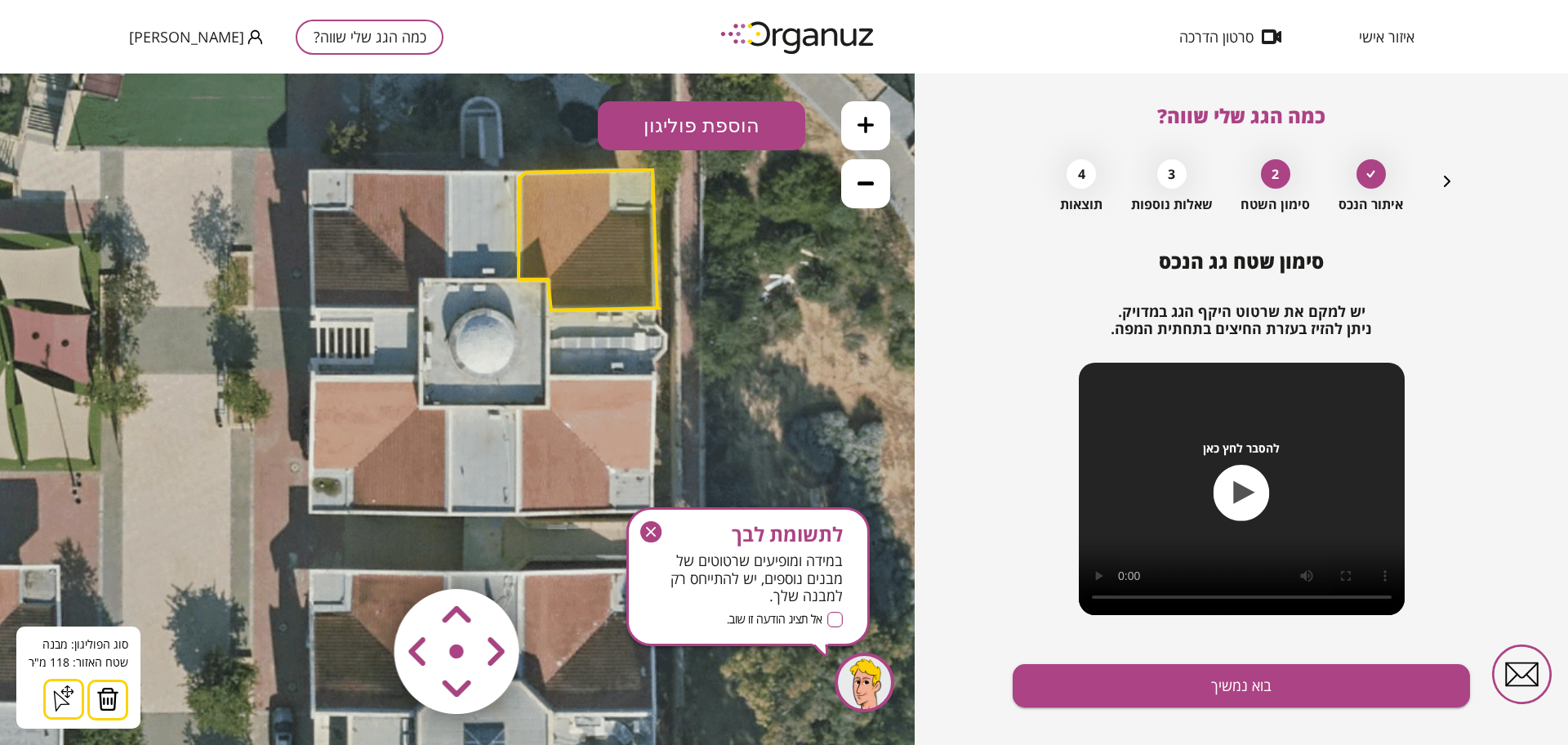
click at [650, 526] on icon "button" at bounding box center [650, 531] width 21 height 21
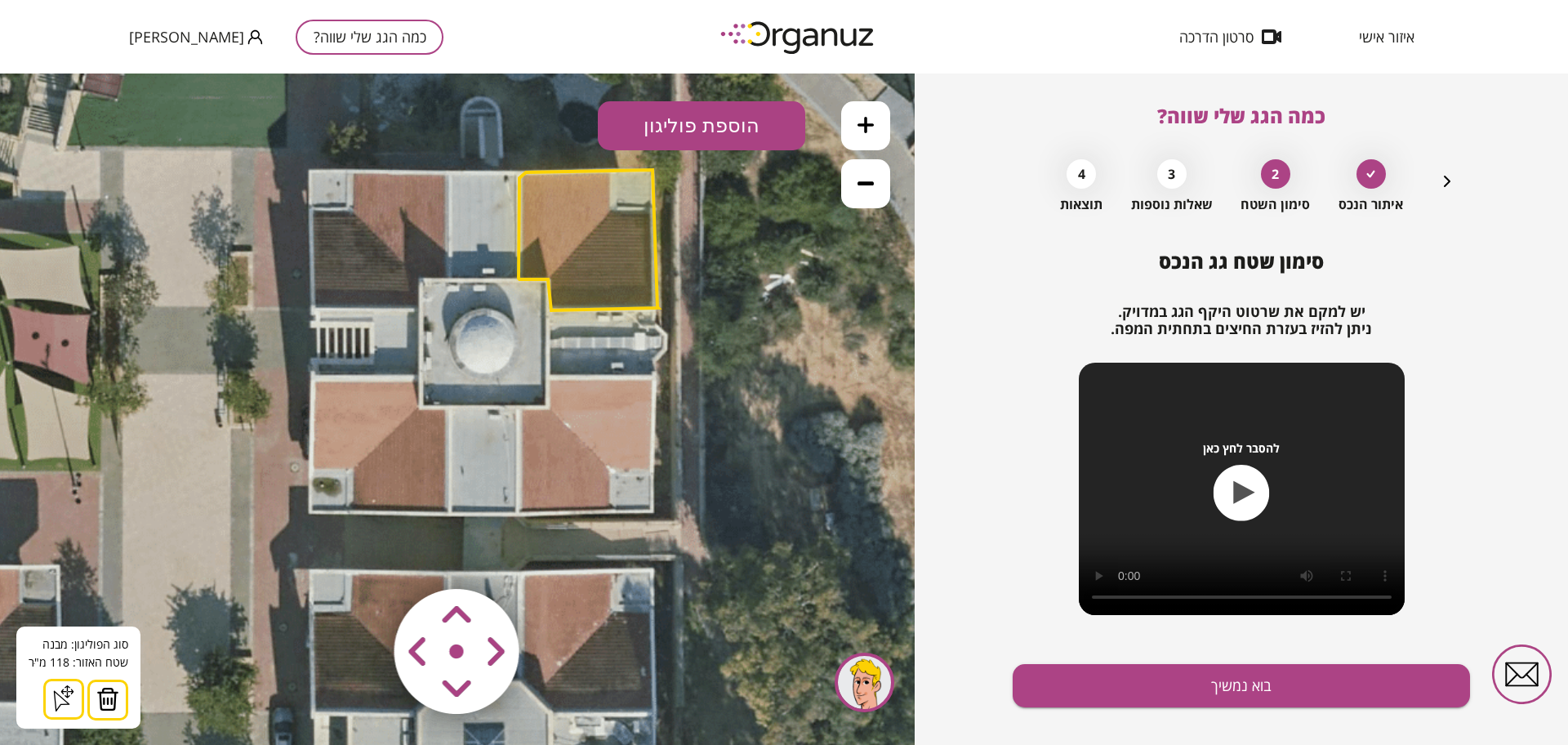
click at [689, 143] on button "הוספת פוליגון" at bounding box center [701, 126] width 207 height 49
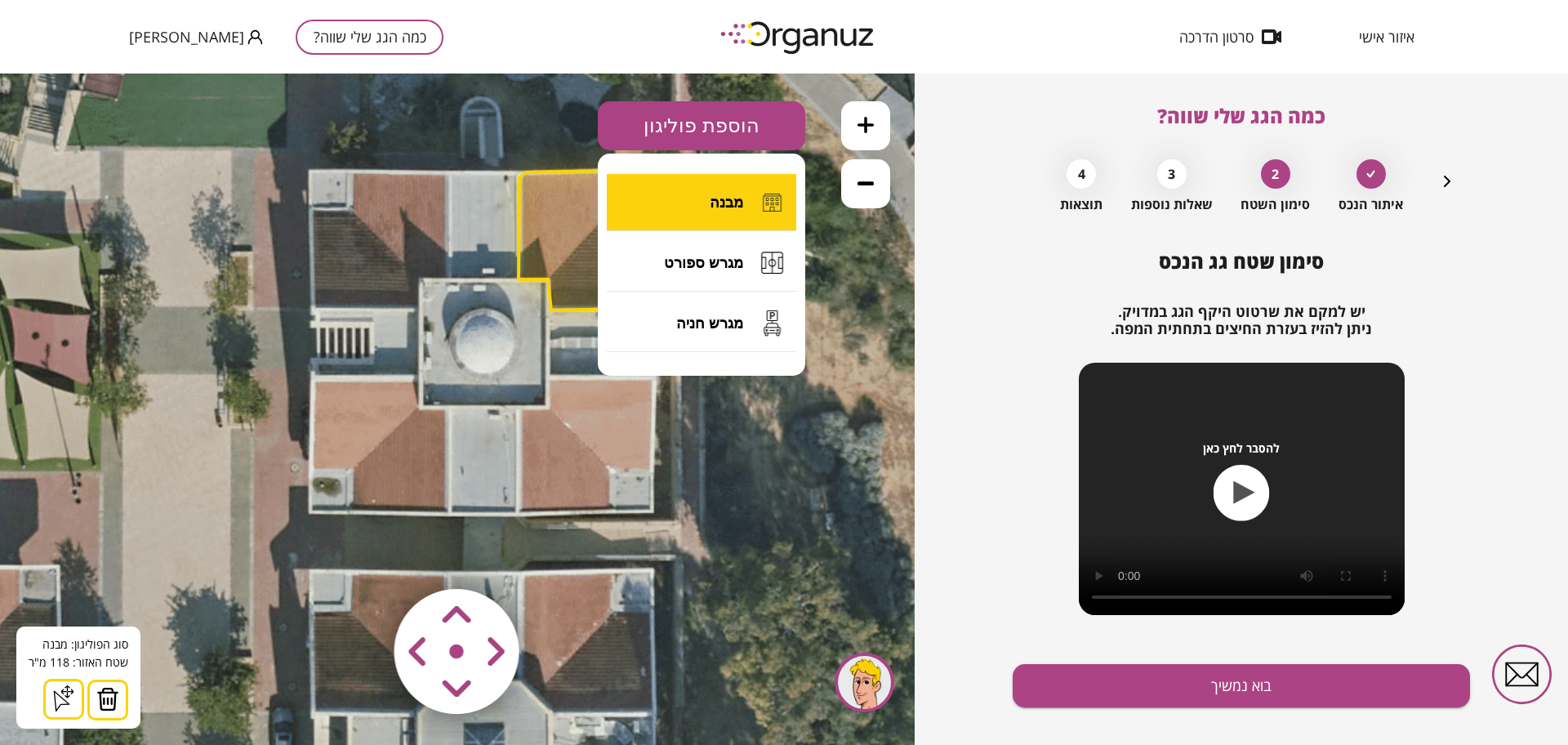
click at [651, 209] on button "מבנה" at bounding box center [701, 201] width 190 height 57
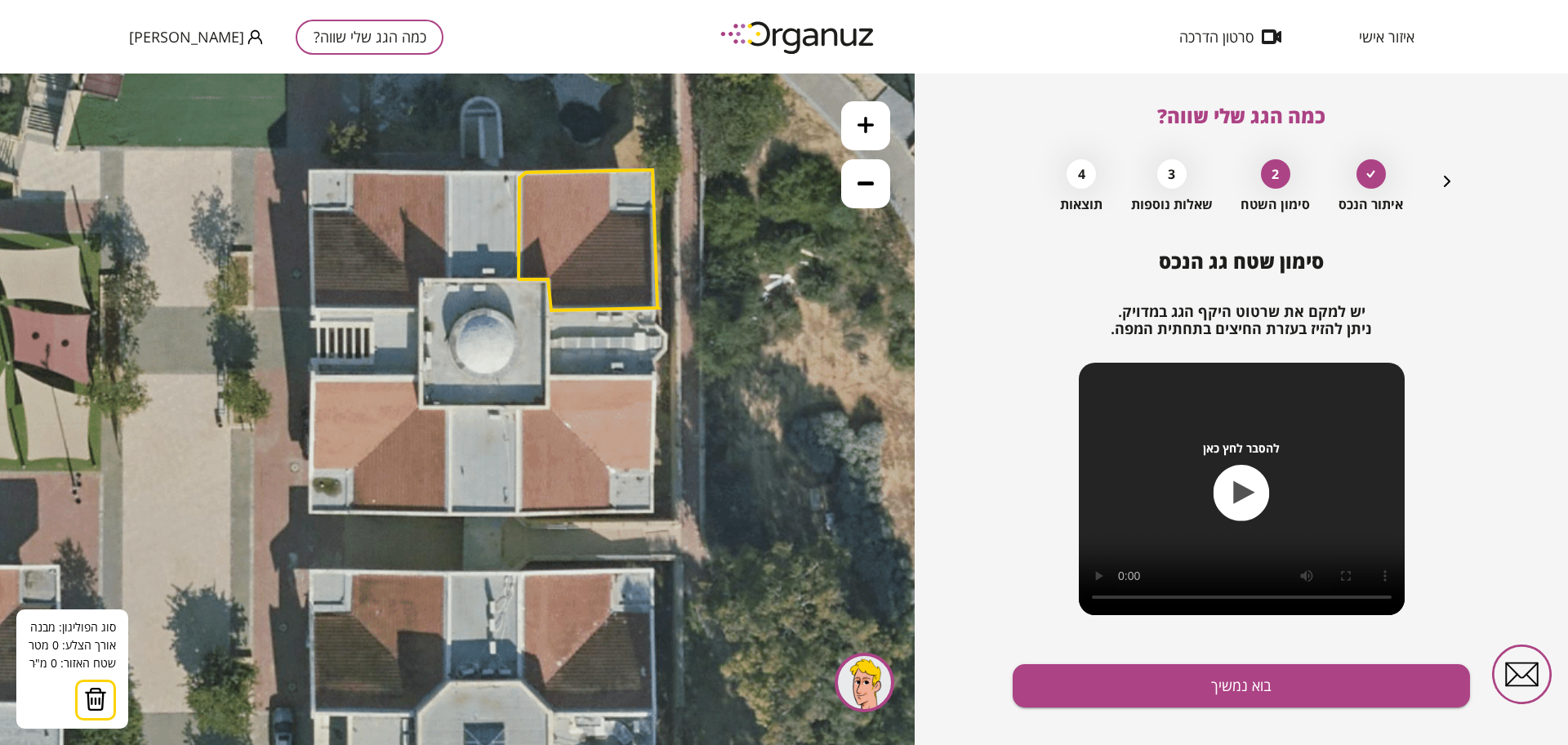
click at [104, 700] on img at bounding box center [95, 699] width 23 height 25
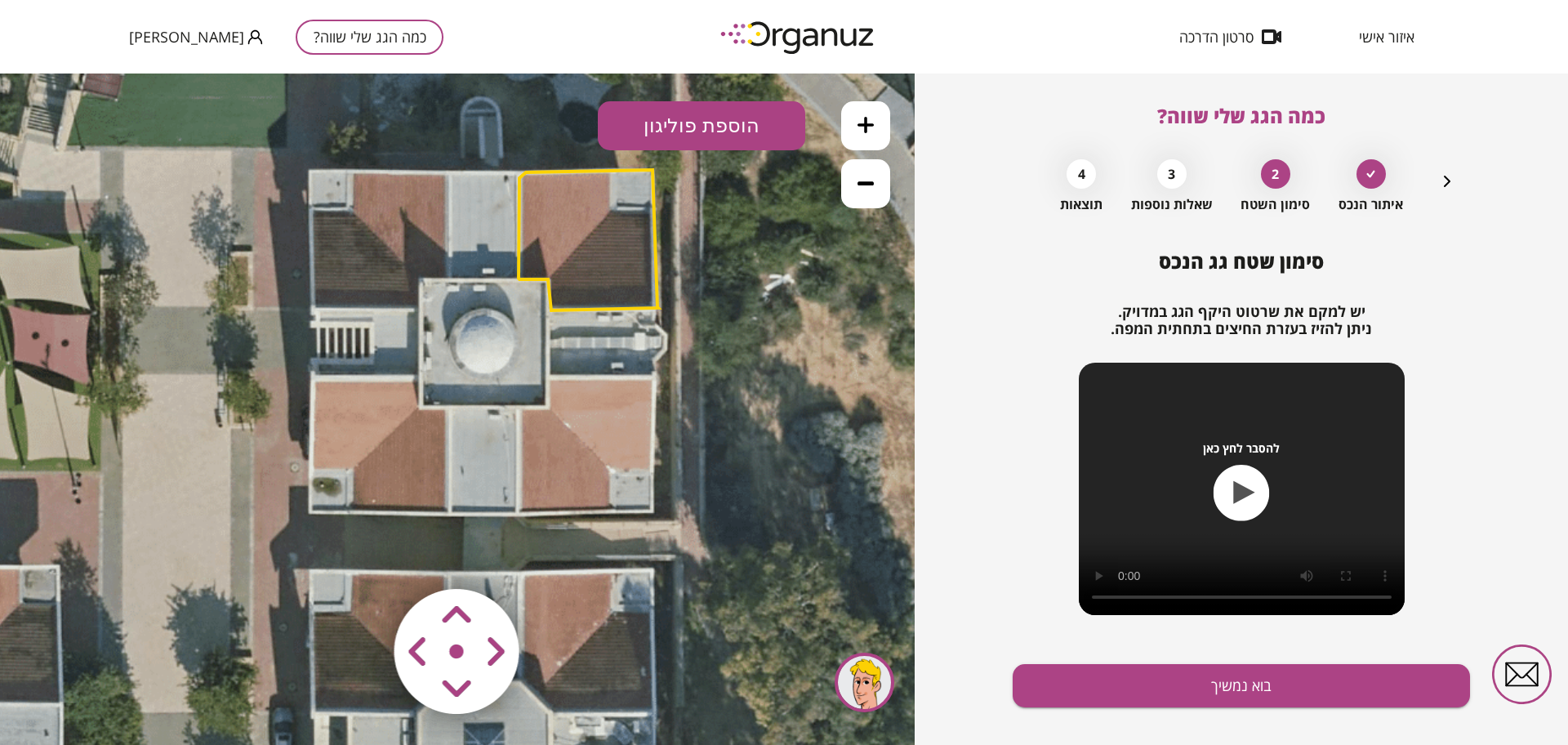
click at [326, 39] on button "כמה הגג שלי שווה?" at bounding box center [369, 37] width 148 height 35
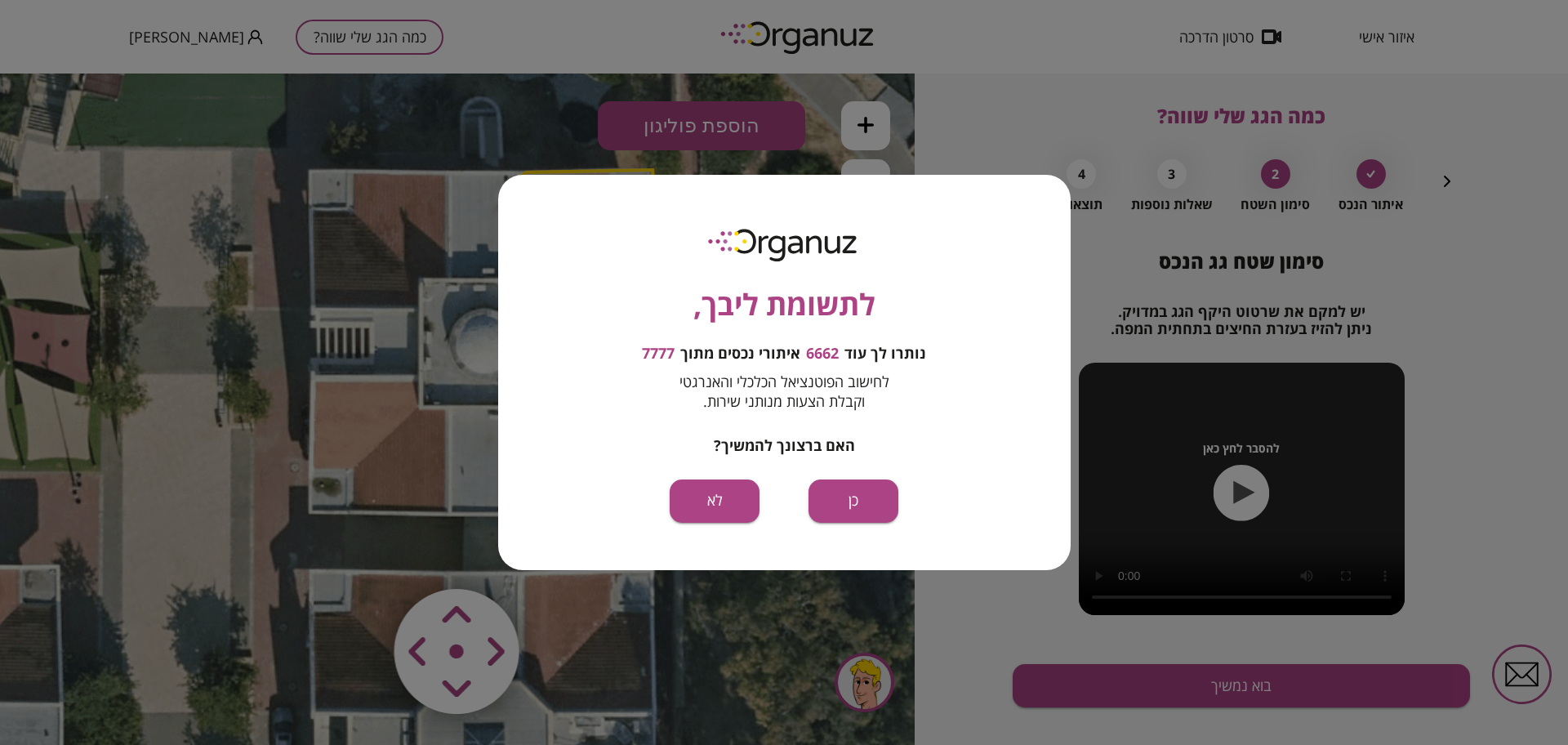
click at [849, 524] on div "לתשומת ליבך, נותרו לך עוד 6662 איתורי נכסים מתוך 7777 לחישוב הפוטנציאל הכלכלי ו…" at bounding box center [784, 371] width 573 height 394
click at [865, 502] on button "כן" at bounding box center [854, 501] width 90 height 43
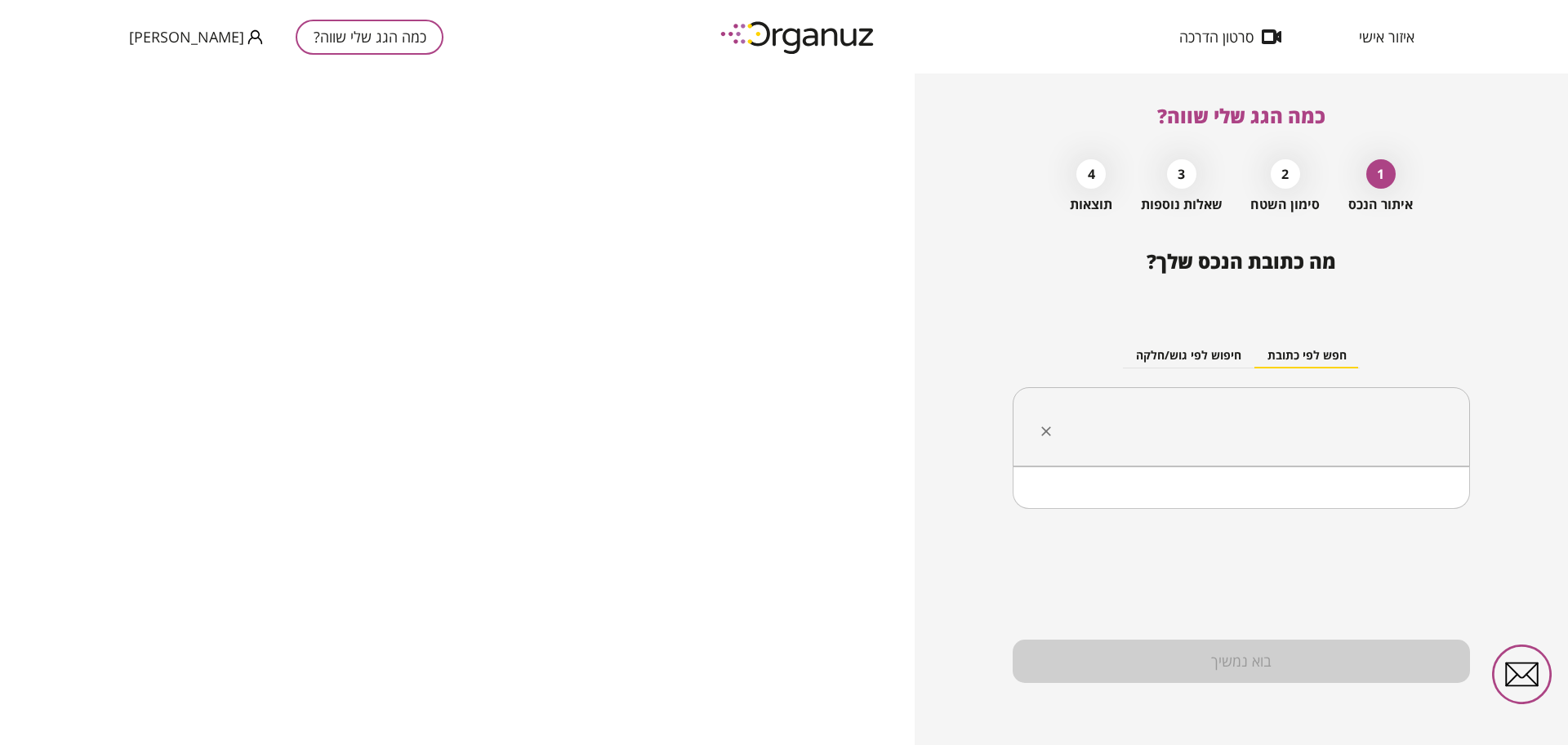
click at [1343, 423] on input "text" at bounding box center [1247, 427] width 406 height 41
paste input "****"
click at [1403, 497] on li "[PERSON_NAME]" at bounding box center [1242, 508] width 415 height 29
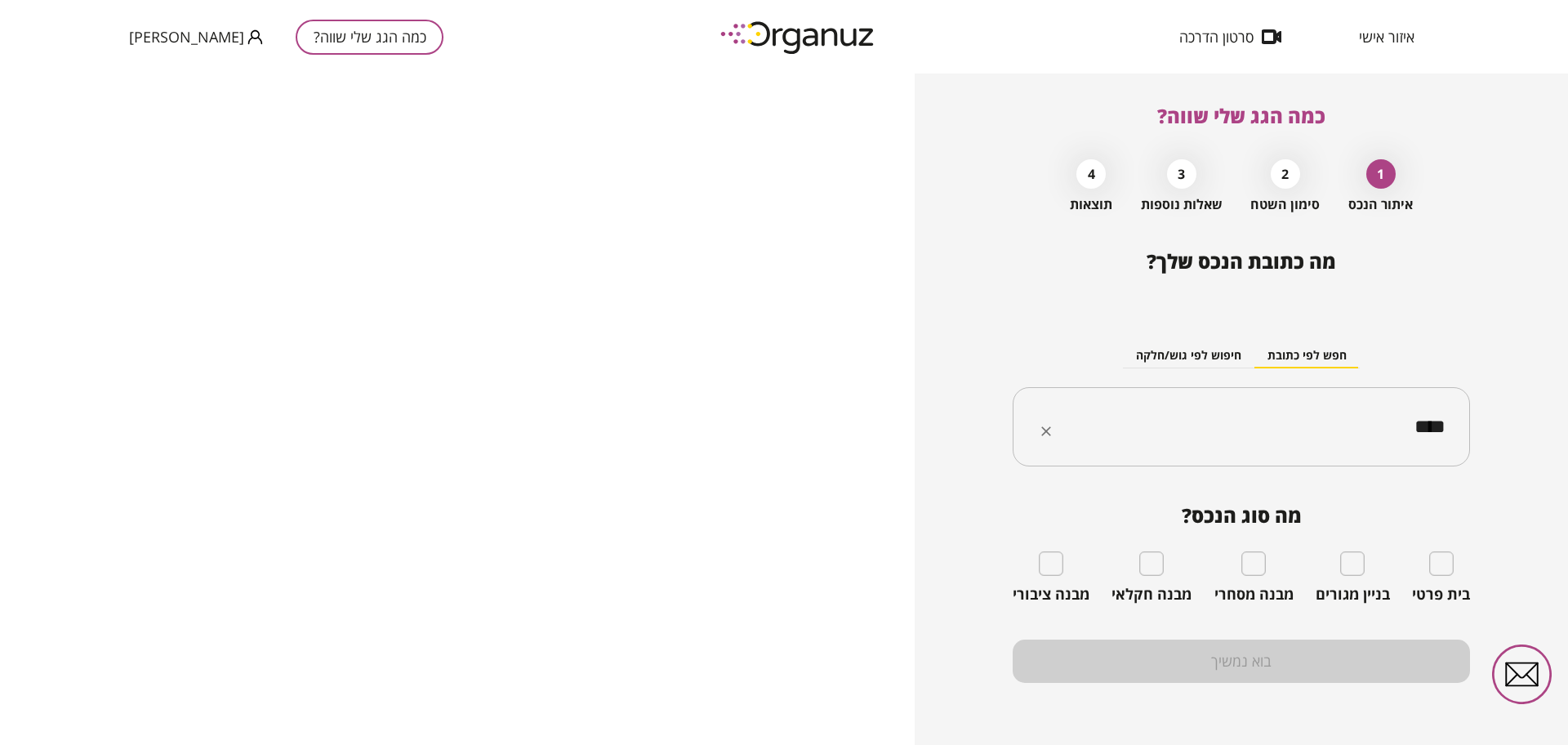
type input "****"
click at [1454, 564] on div "בית פרטי" at bounding box center [1441, 577] width 58 height 52
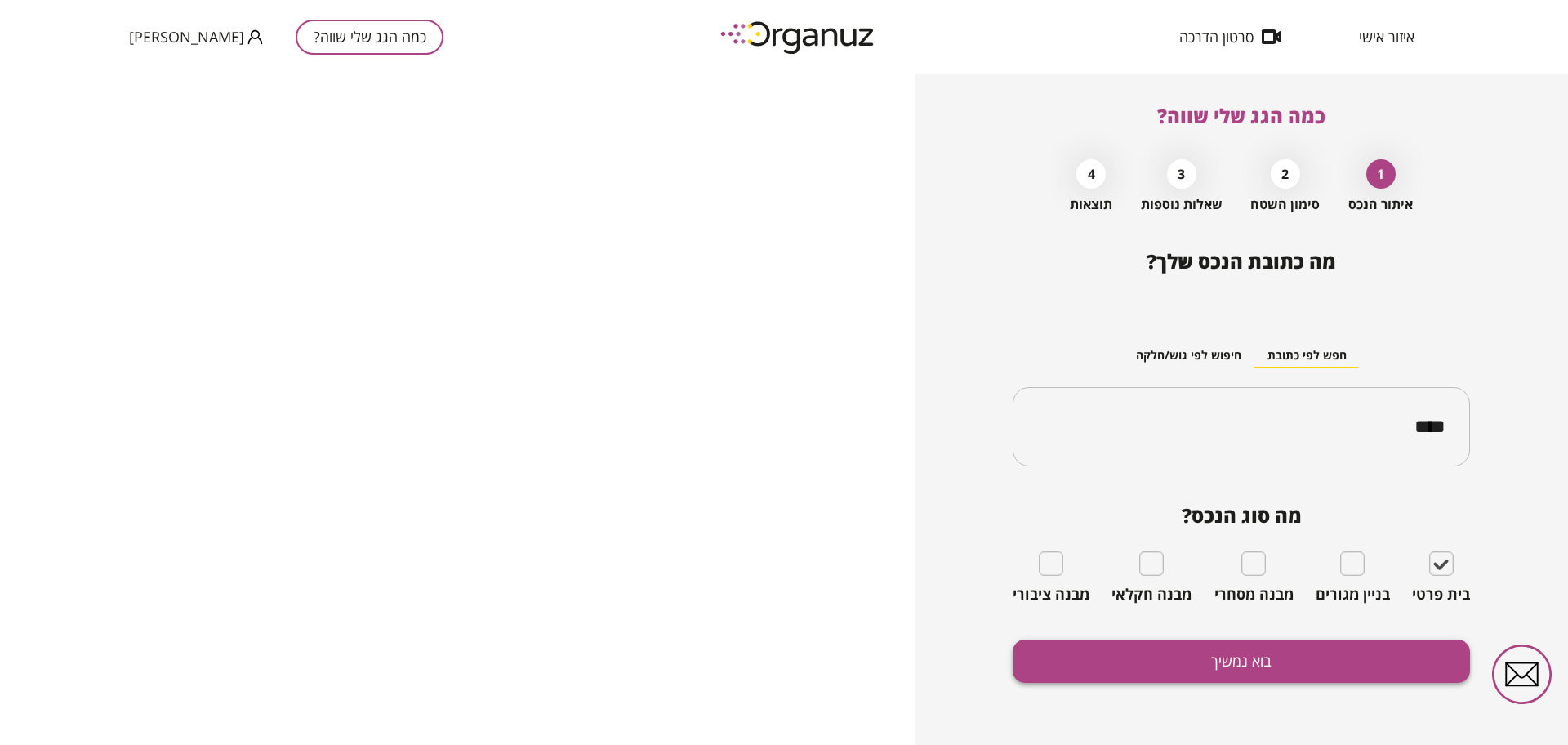
click at [1204, 672] on button "בוא נמשיך" at bounding box center [1241, 660] width 458 height 43
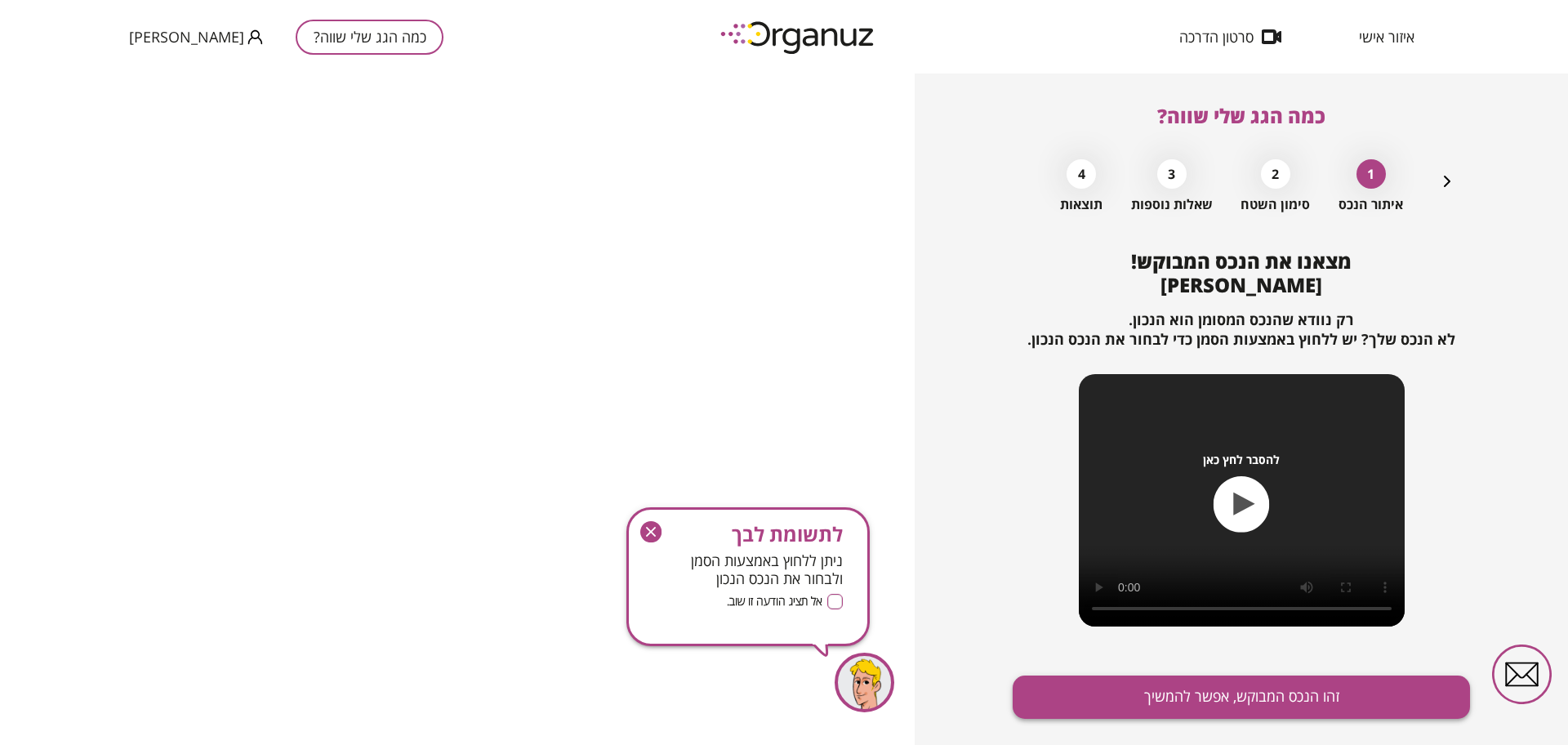
click at [1193, 684] on button "זהו הנכס המבוקש, אפשר להמשיך" at bounding box center [1241, 696] width 458 height 43
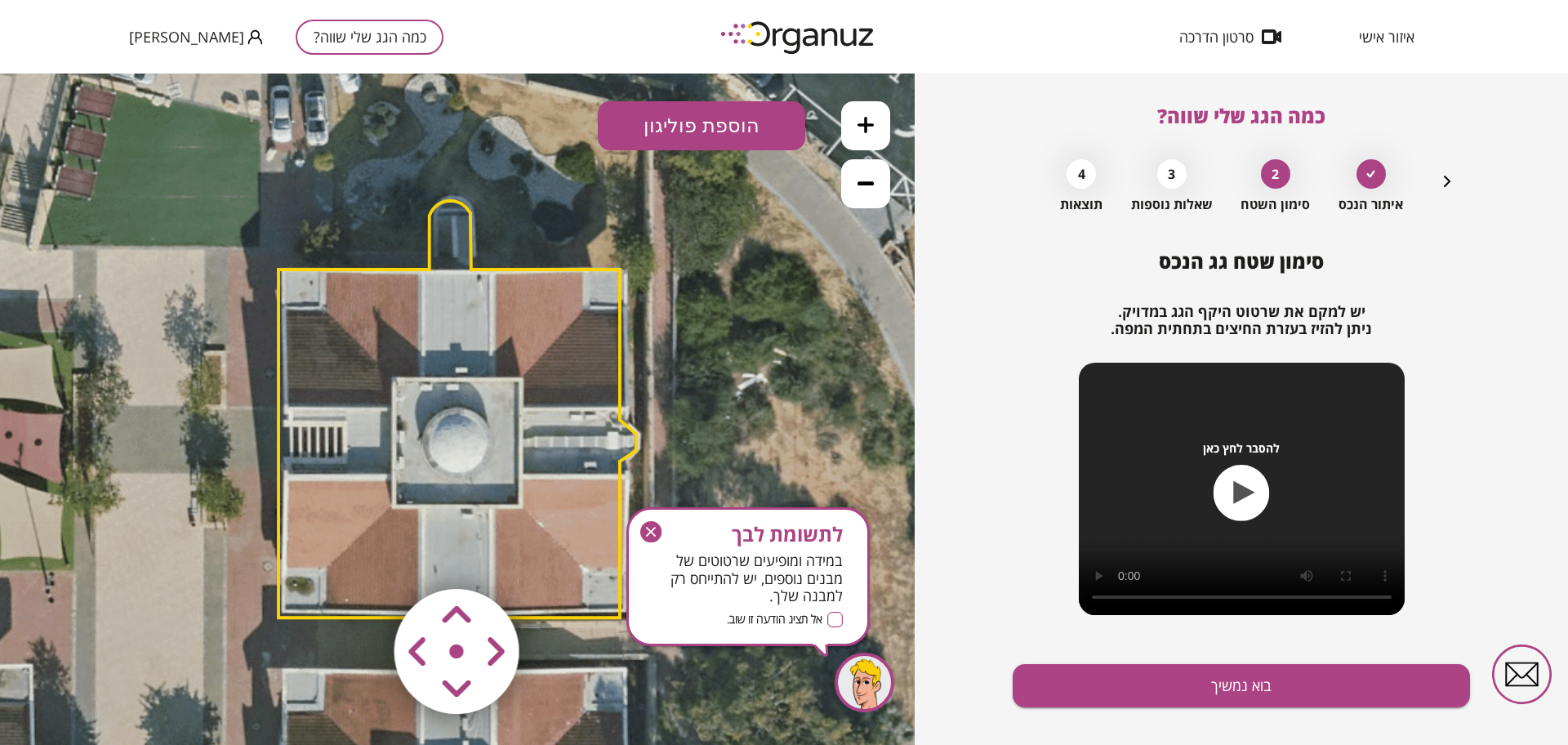
click at [647, 525] on icon "button" at bounding box center [650, 531] width 21 height 21
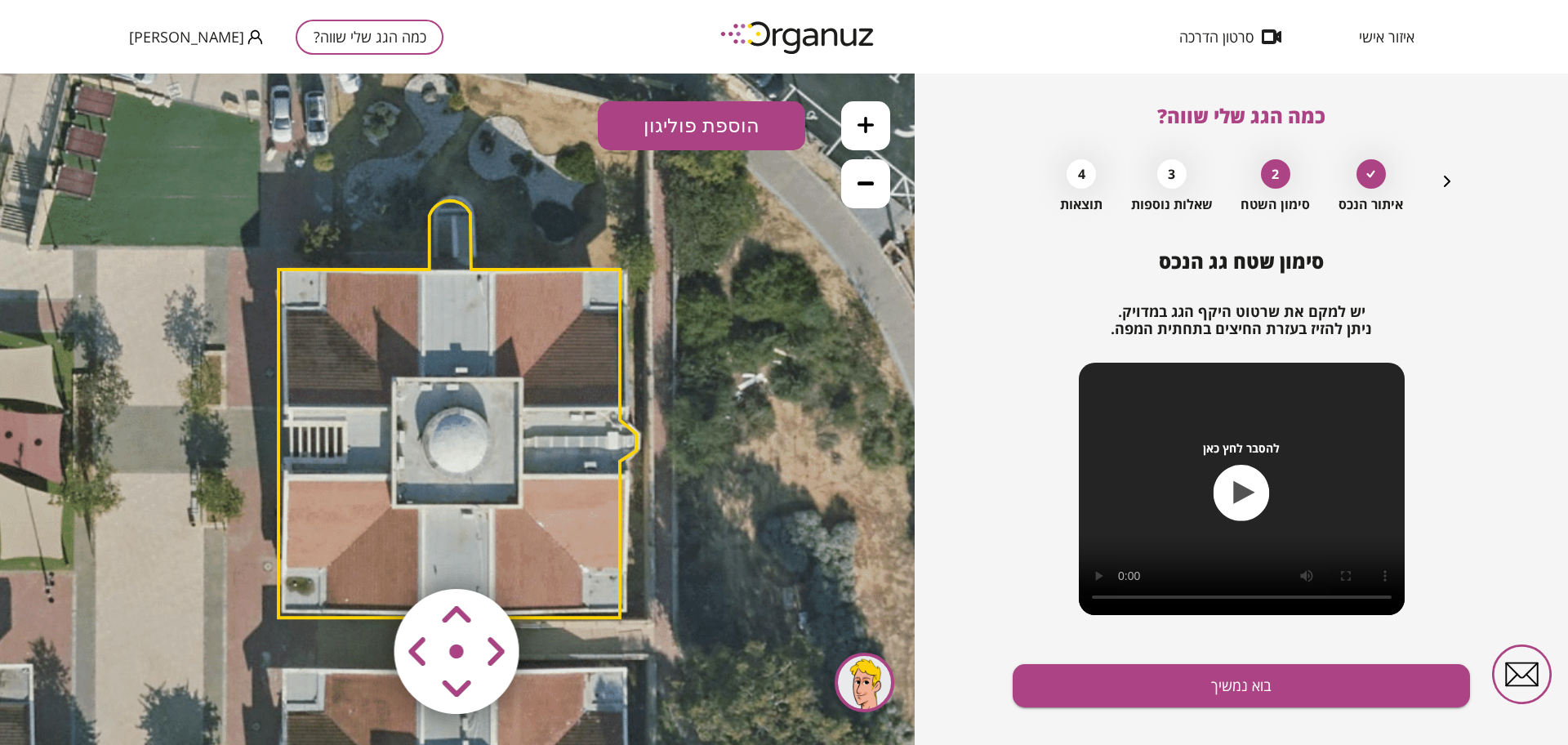
click at [360, 555] on area at bounding box center [360, 555] width 0 height 0
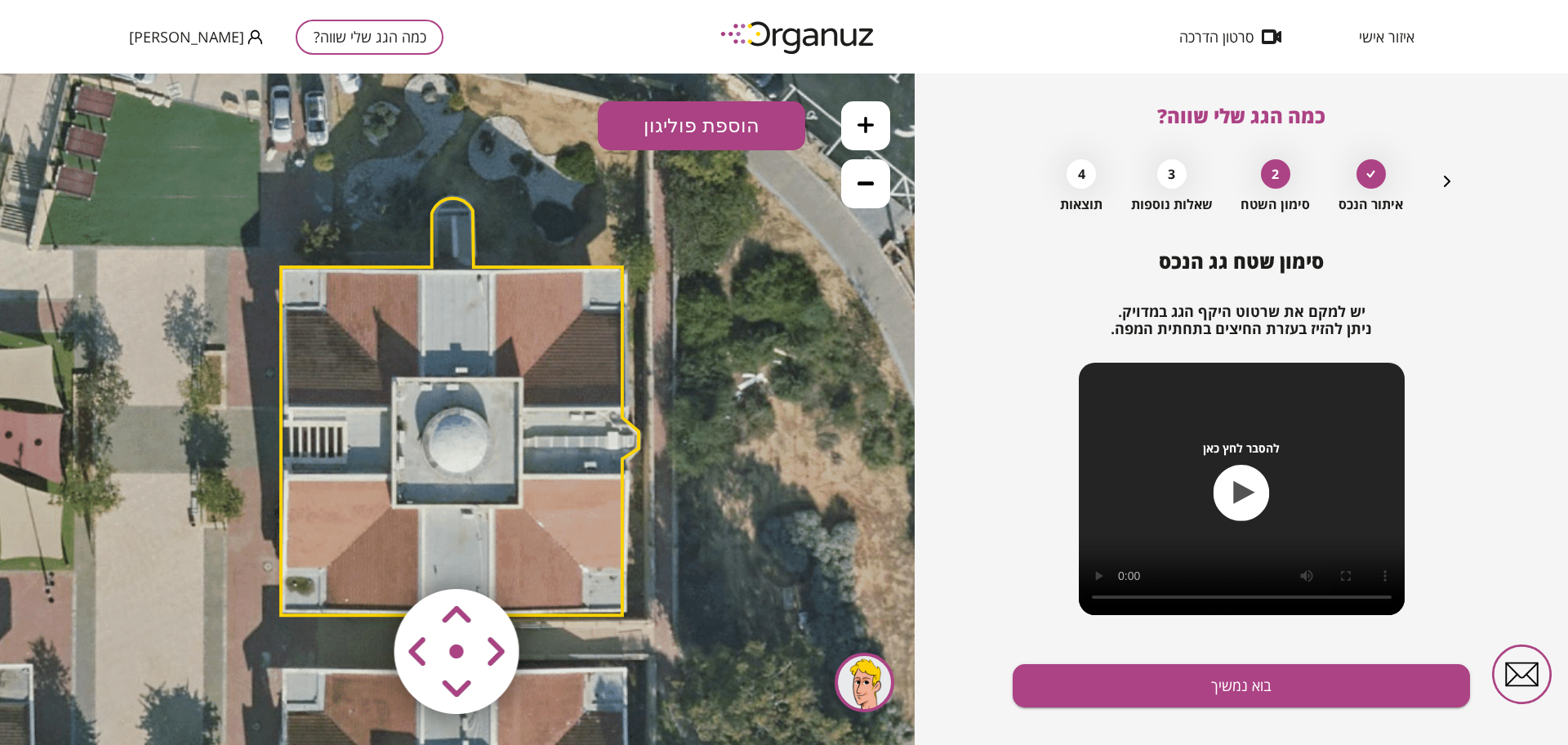
click at [360, 555] on area at bounding box center [360, 555] width 0 height 0
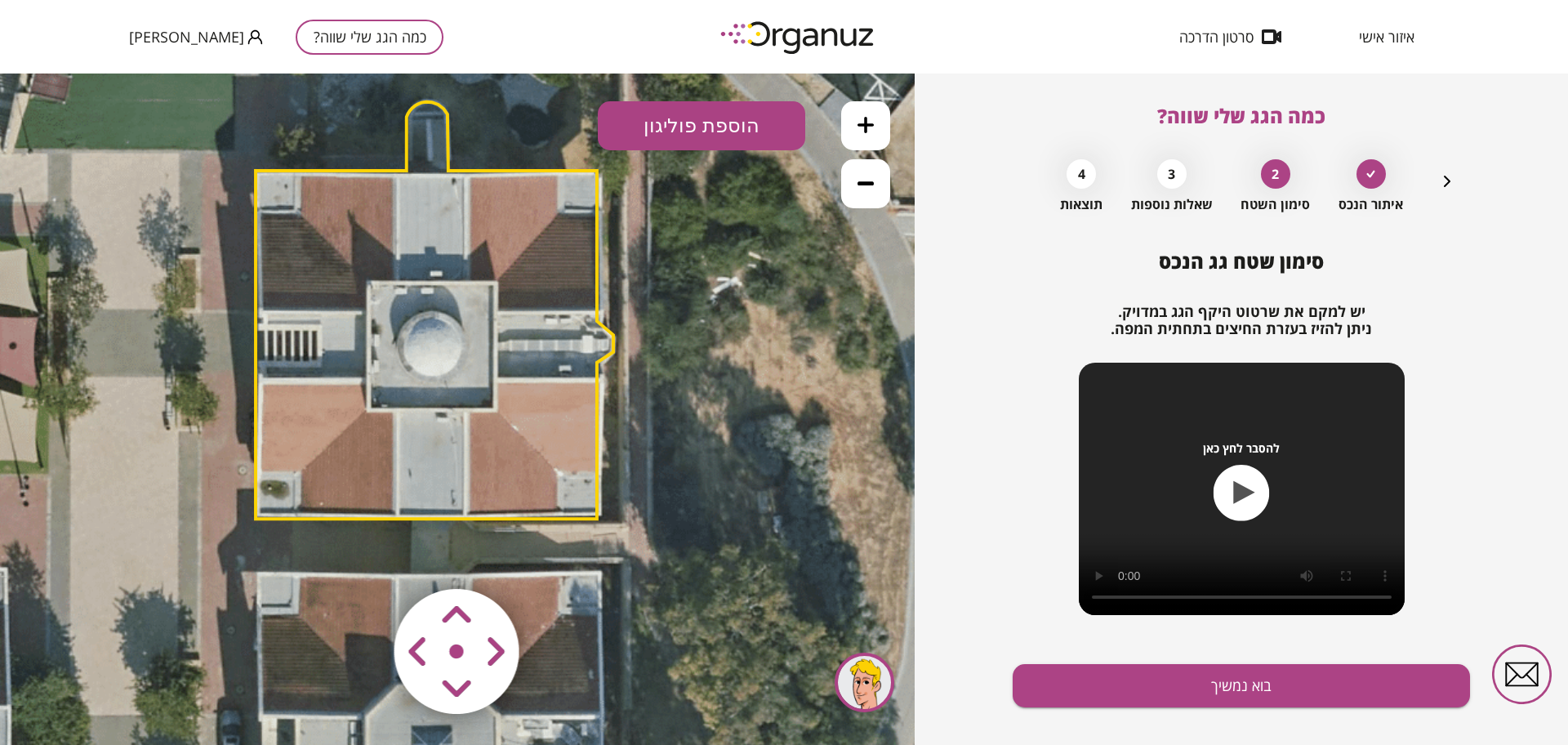
drag, startPoint x: 797, startPoint y: 500, endPoint x: 772, endPoint y: 403, distance: 100.2
click at [772, 403] on icon at bounding box center [429, 307] width 1287 height 1287
click at [859, 185] on icon at bounding box center [866, 184] width 16 height 4
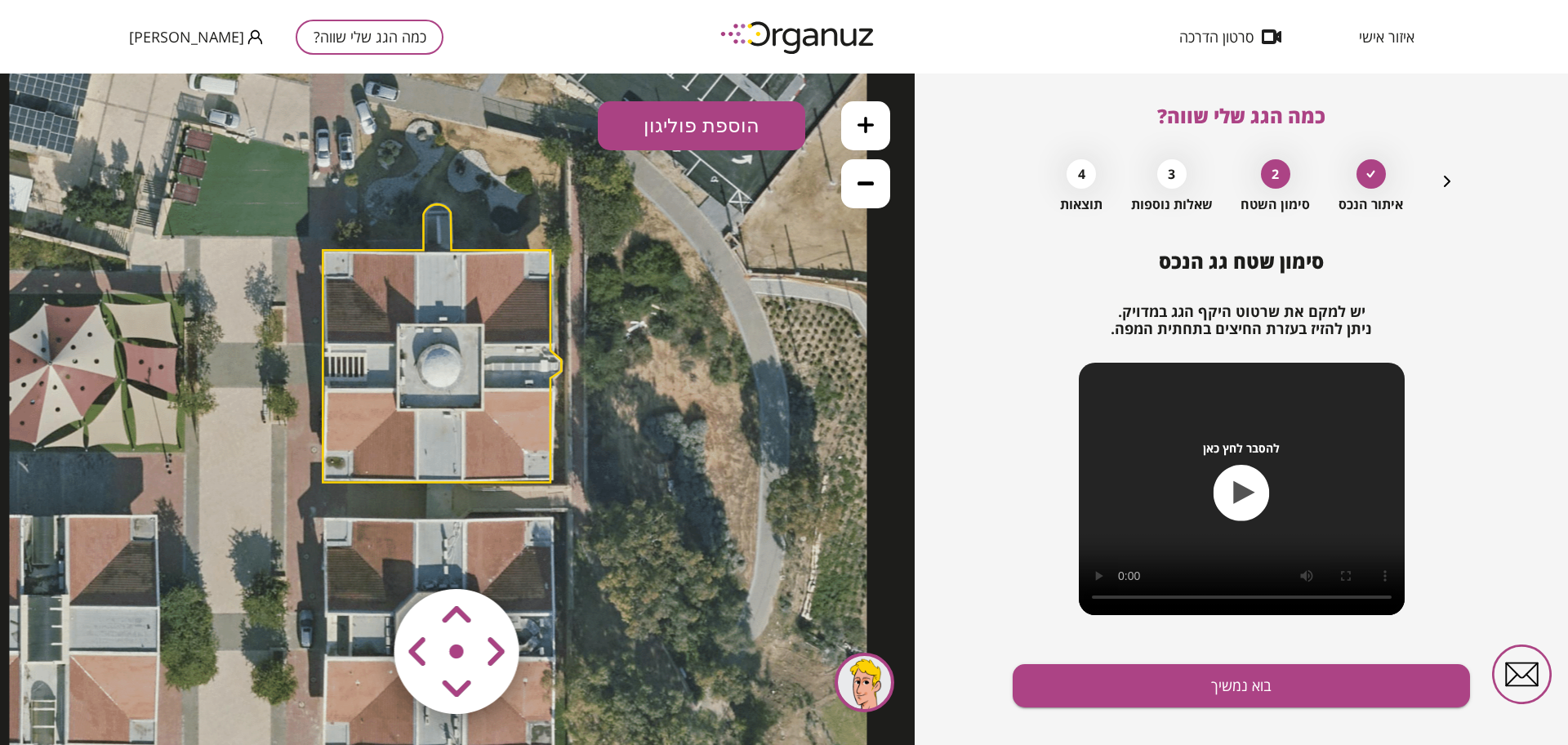
click at [859, 185] on icon at bounding box center [866, 184] width 16 height 4
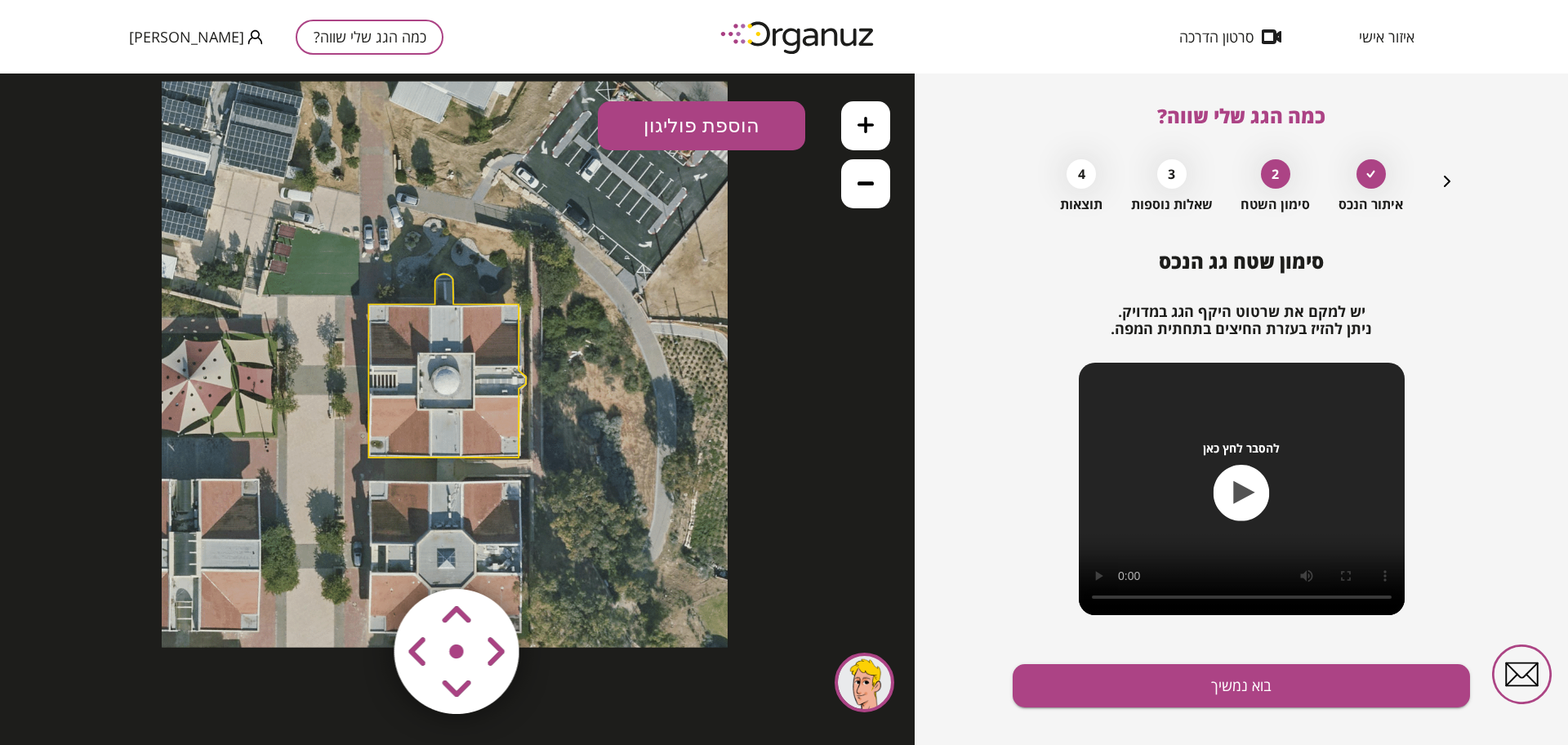
click at [859, 185] on icon at bounding box center [866, 184] width 16 height 4
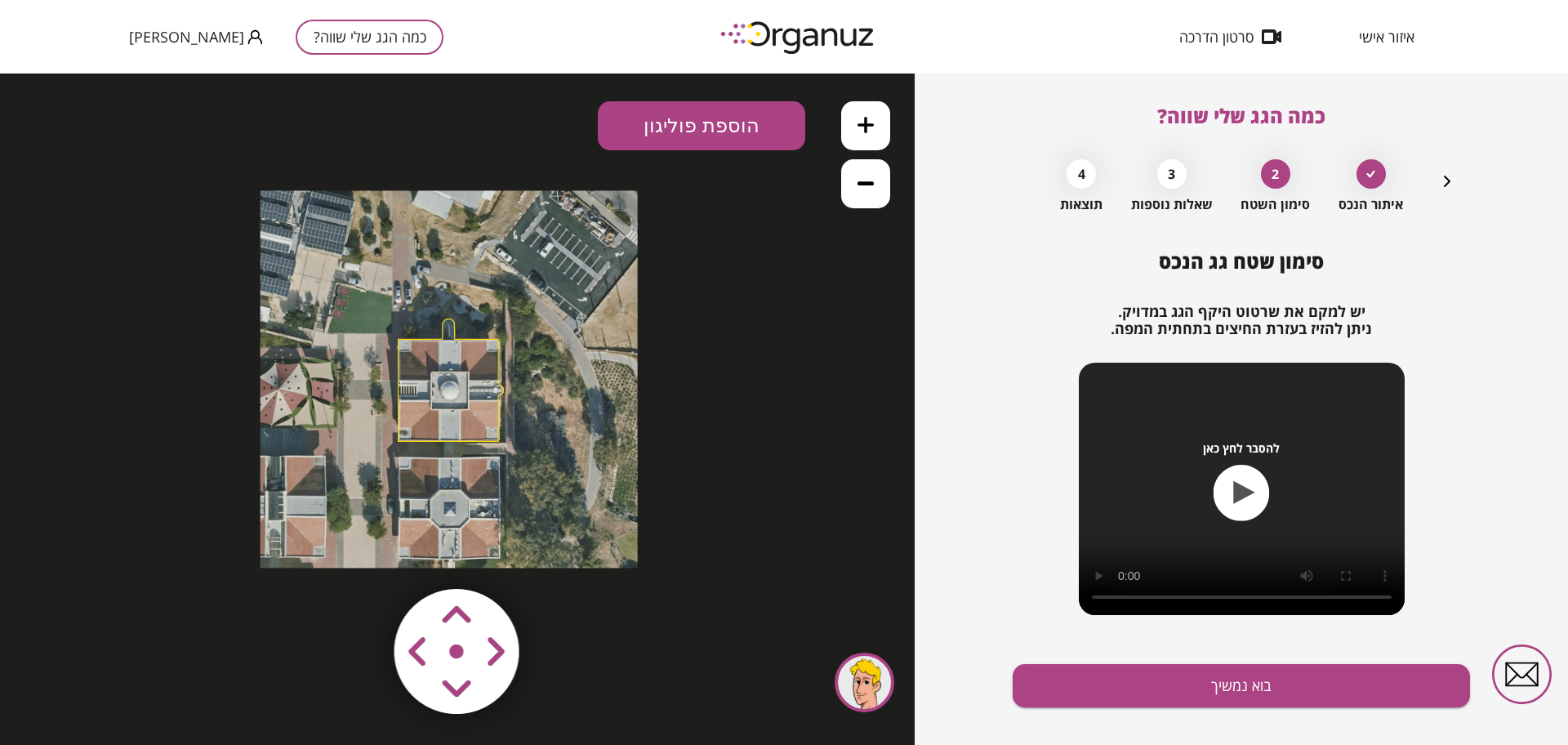
click at [854, 125] on button at bounding box center [865, 126] width 49 height 49
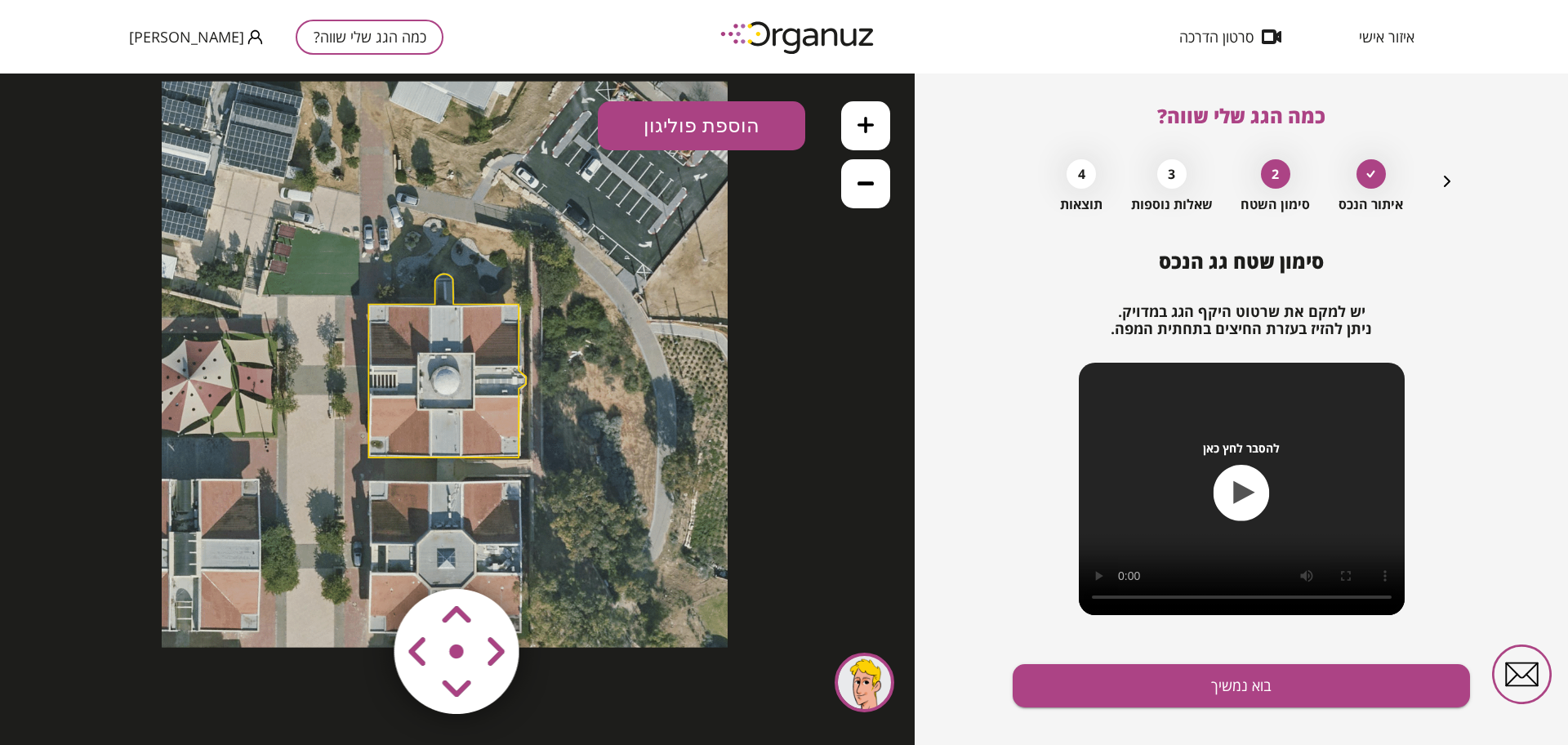
click at [854, 125] on button at bounding box center [865, 126] width 49 height 49
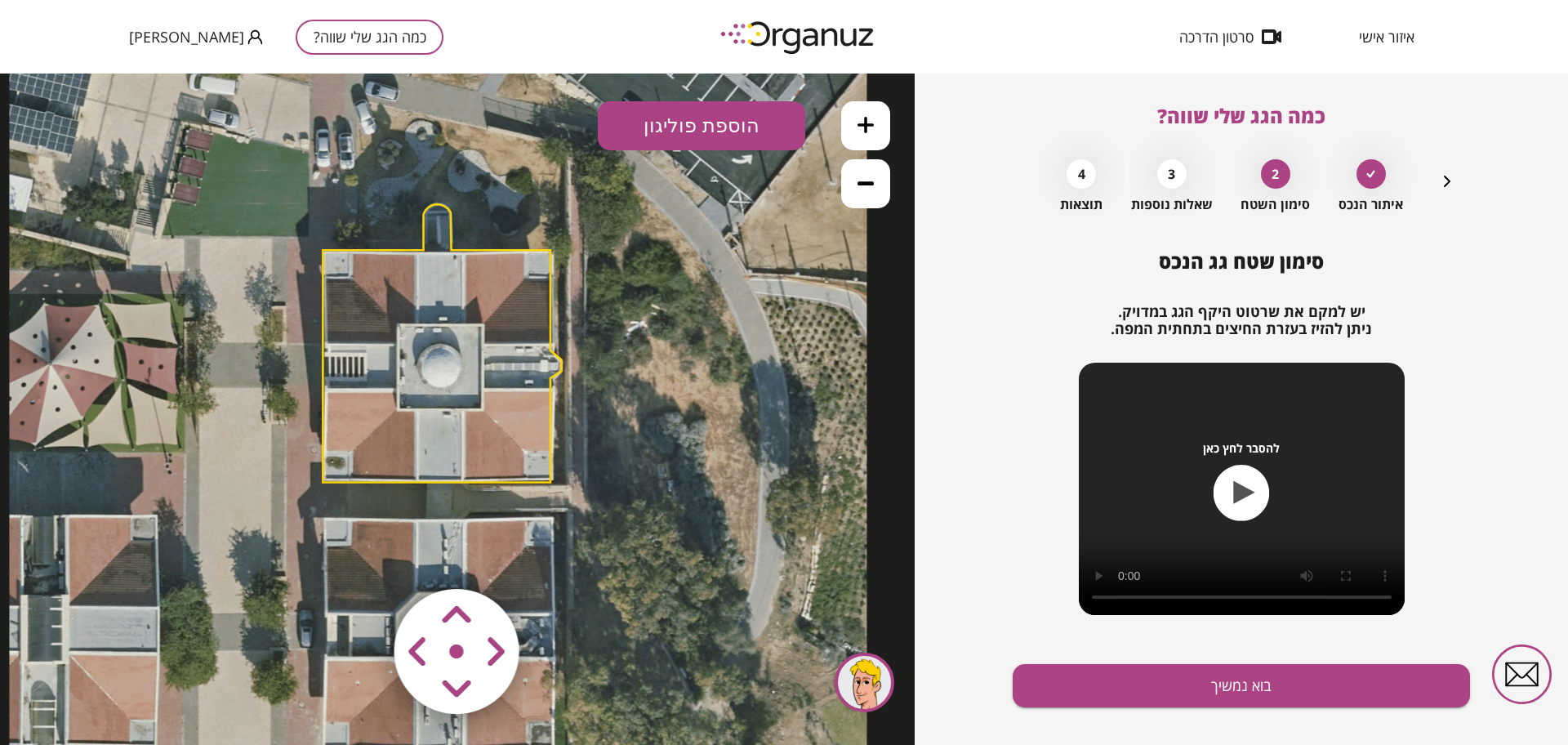
click at [854, 125] on button at bounding box center [865, 126] width 49 height 49
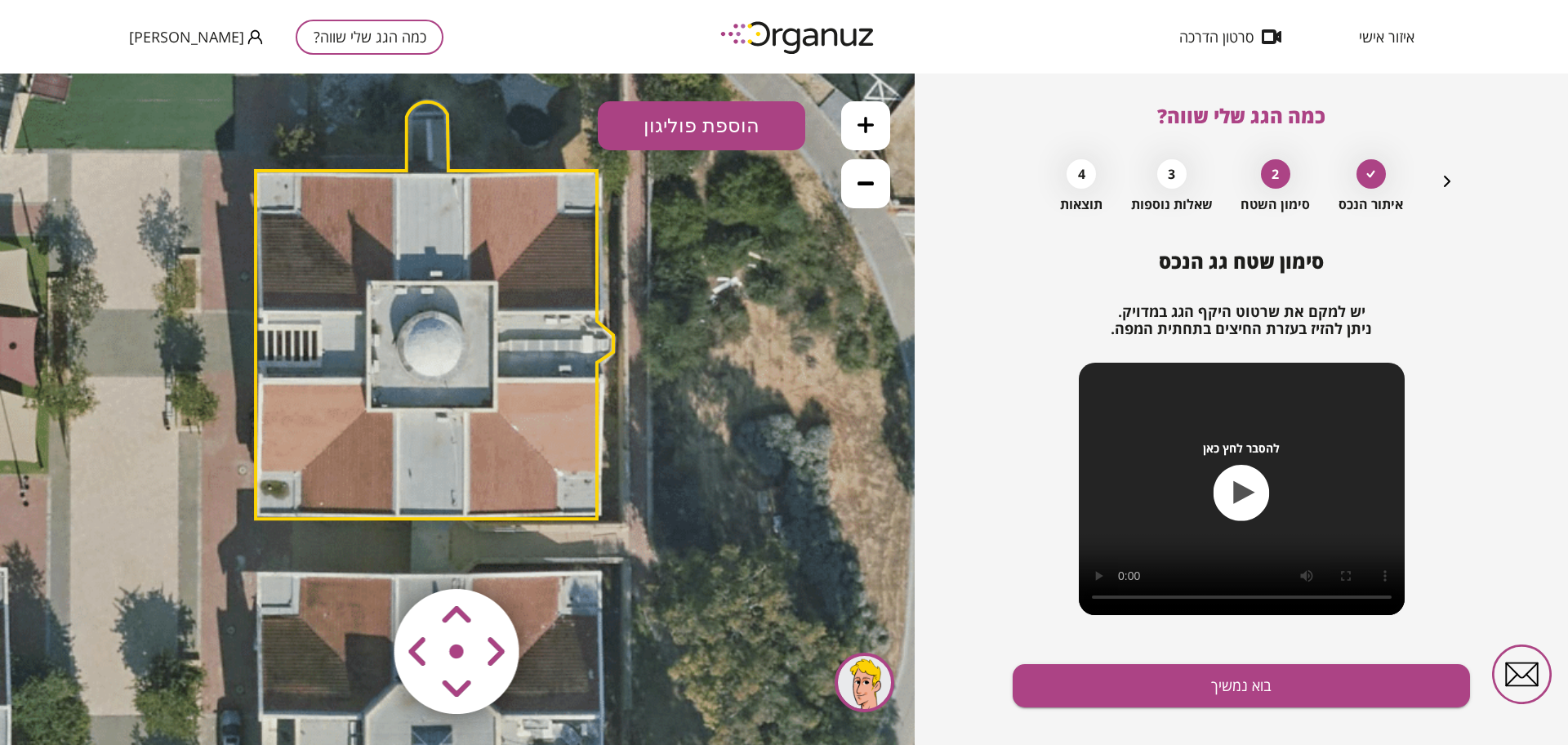
click at [360, 555] on area at bounding box center [360, 555] width 0 height 0
click at [1091, 675] on button "בוא נמשיך" at bounding box center [1241, 685] width 458 height 43
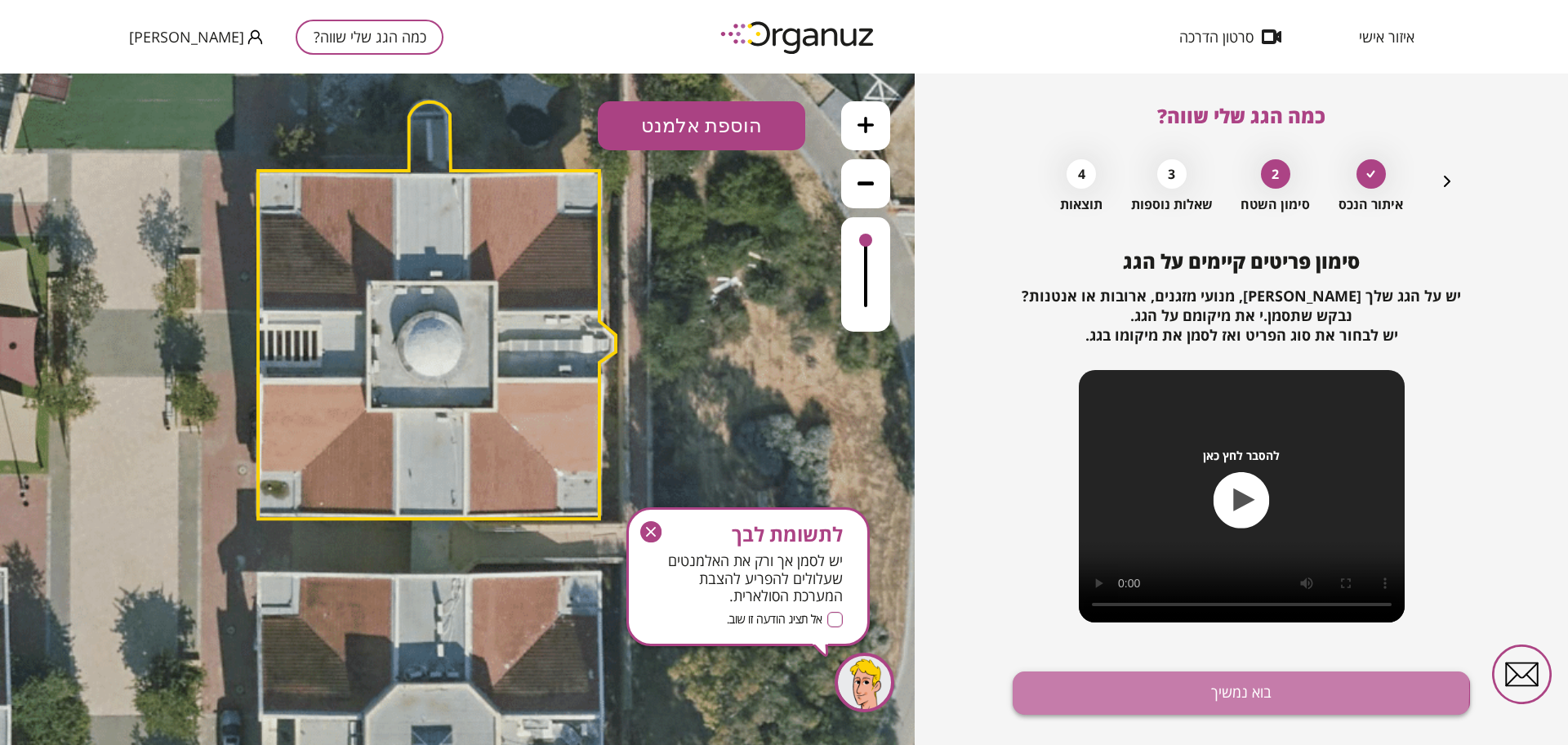
click at [1097, 690] on button "בוא נמשיך" at bounding box center [1241, 692] width 458 height 43
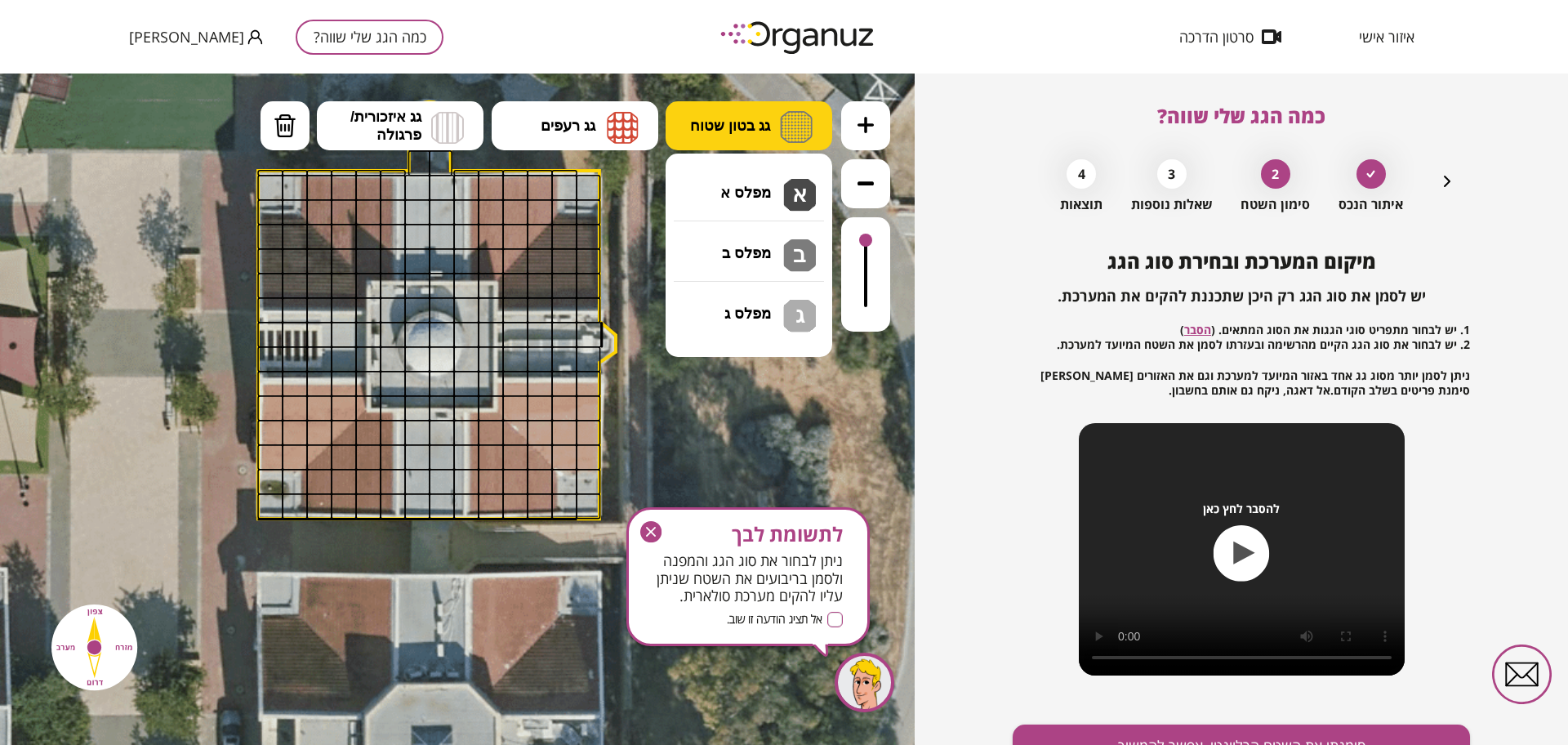
click at [722, 129] on span "גג בטון שטוח" at bounding box center [730, 126] width 80 height 18
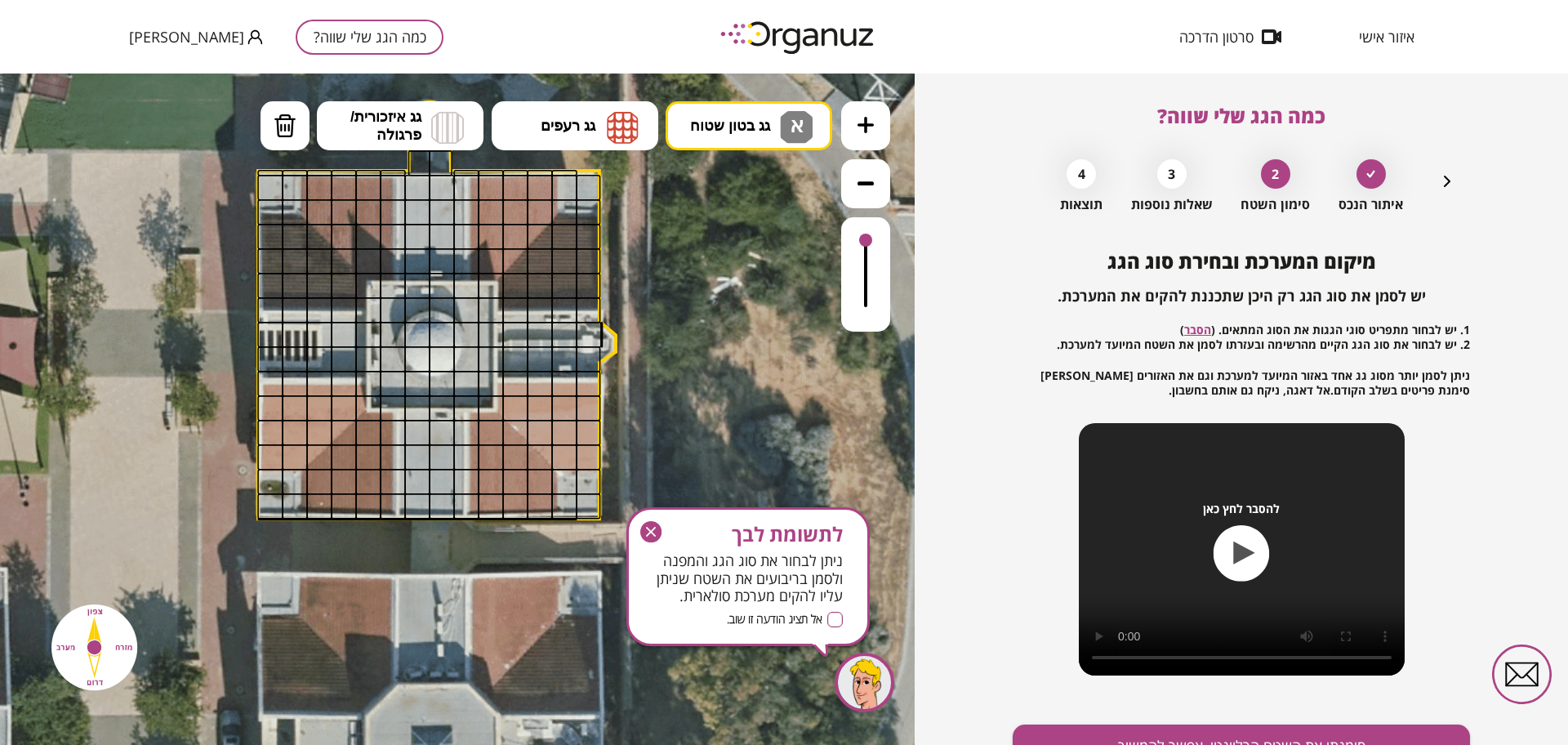
click at [752, 198] on div ".st0 { fill: #FFFFFF; } 10" at bounding box center [457, 409] width 915 height 671
drag, startPoint x: 444, startPoint y: 425, endPoint x: 399, endPoint y: 407, distance: 48.5
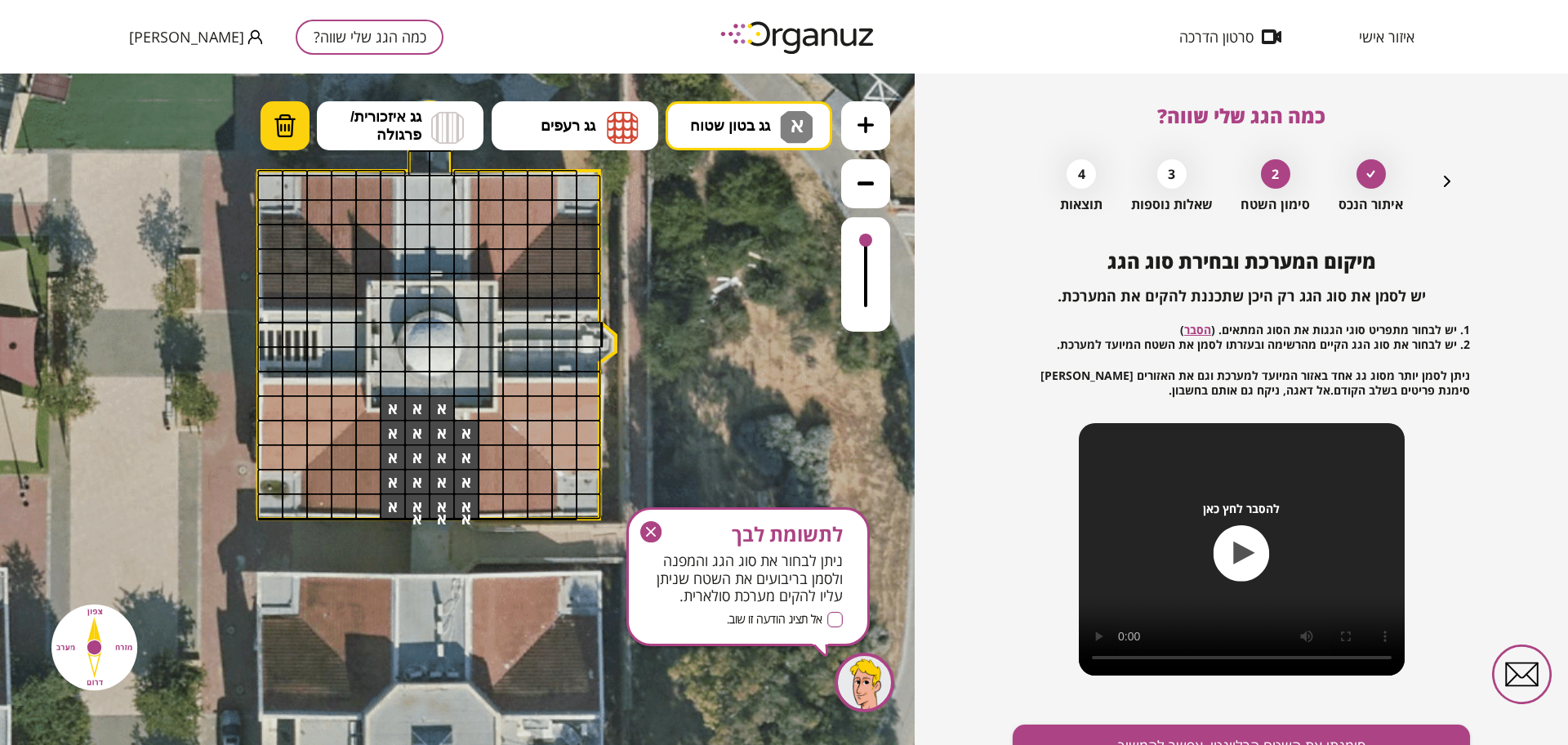
click at [303, 122] on button "מחיקה" at bounding box center [284, 126] width 49 height 49
drag, startPoint x: 400, startPoint y: 407, endPoint x: 452, endPoint y: 403, distance: 52.2
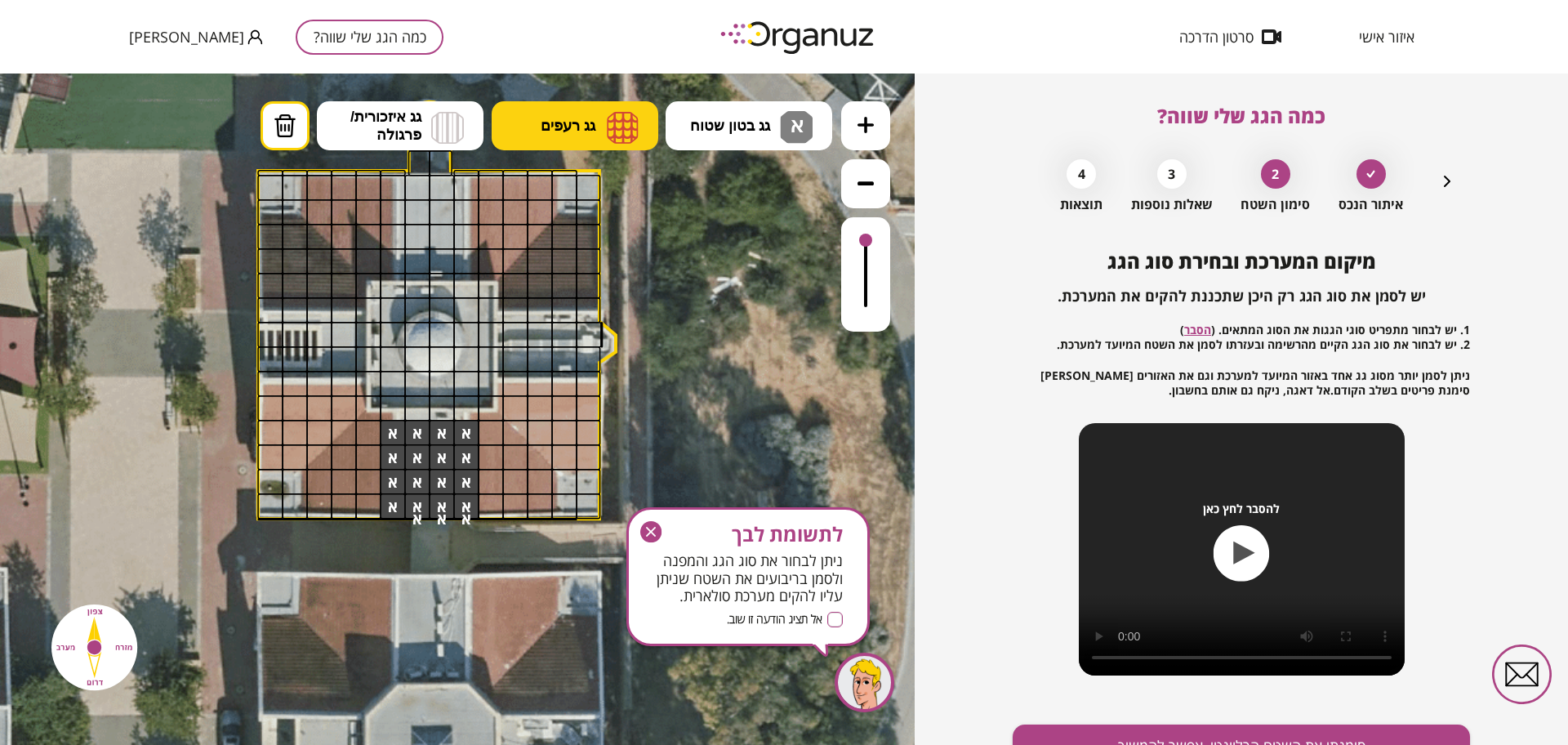
click at [532, 109] on button "גג רעפים" at bounding box center [575, 126] width 167 height 49
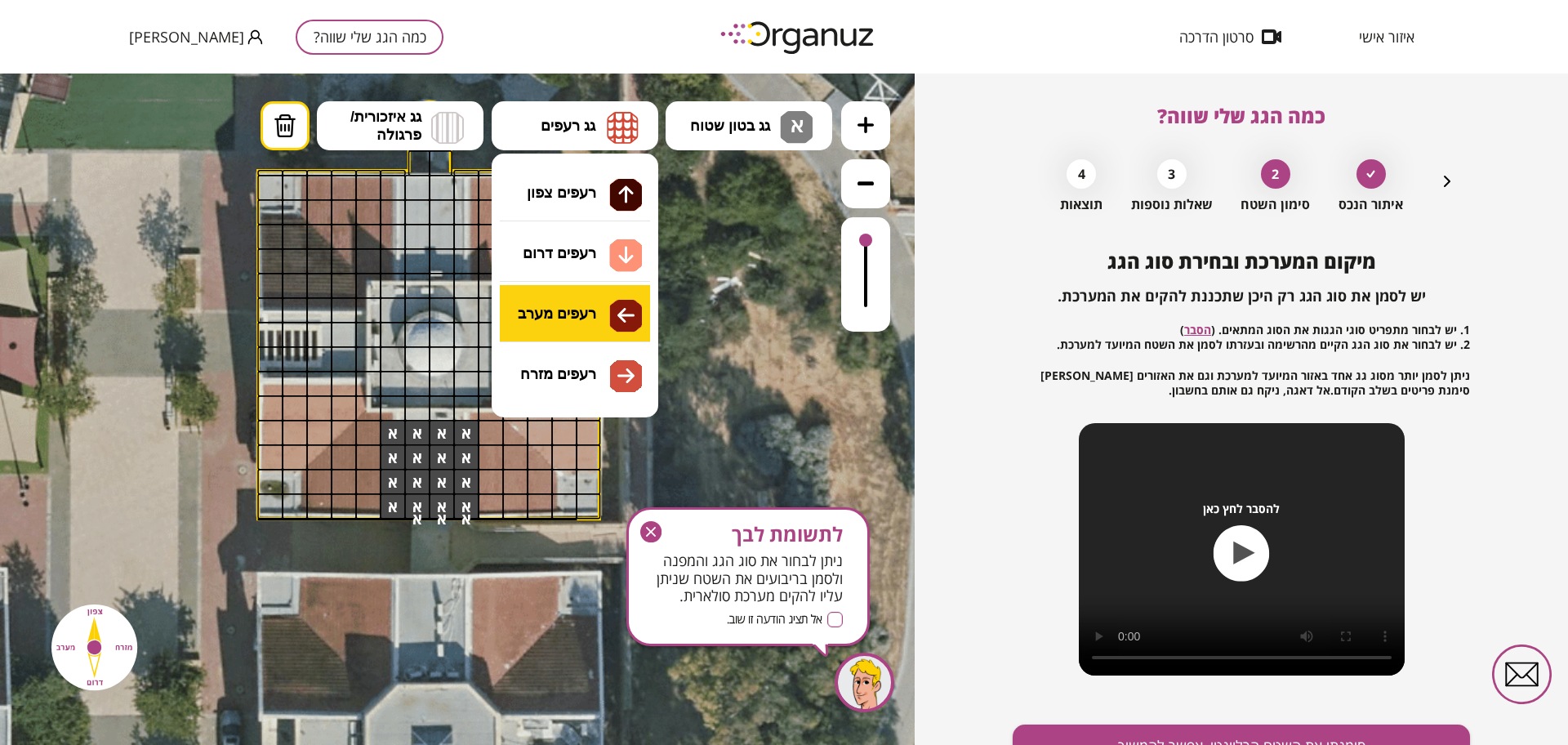
click at [587, 307] on div ".st0 { fill: #FFFFFF; } 10" at bounding box center [457, 409] width 915 height 671
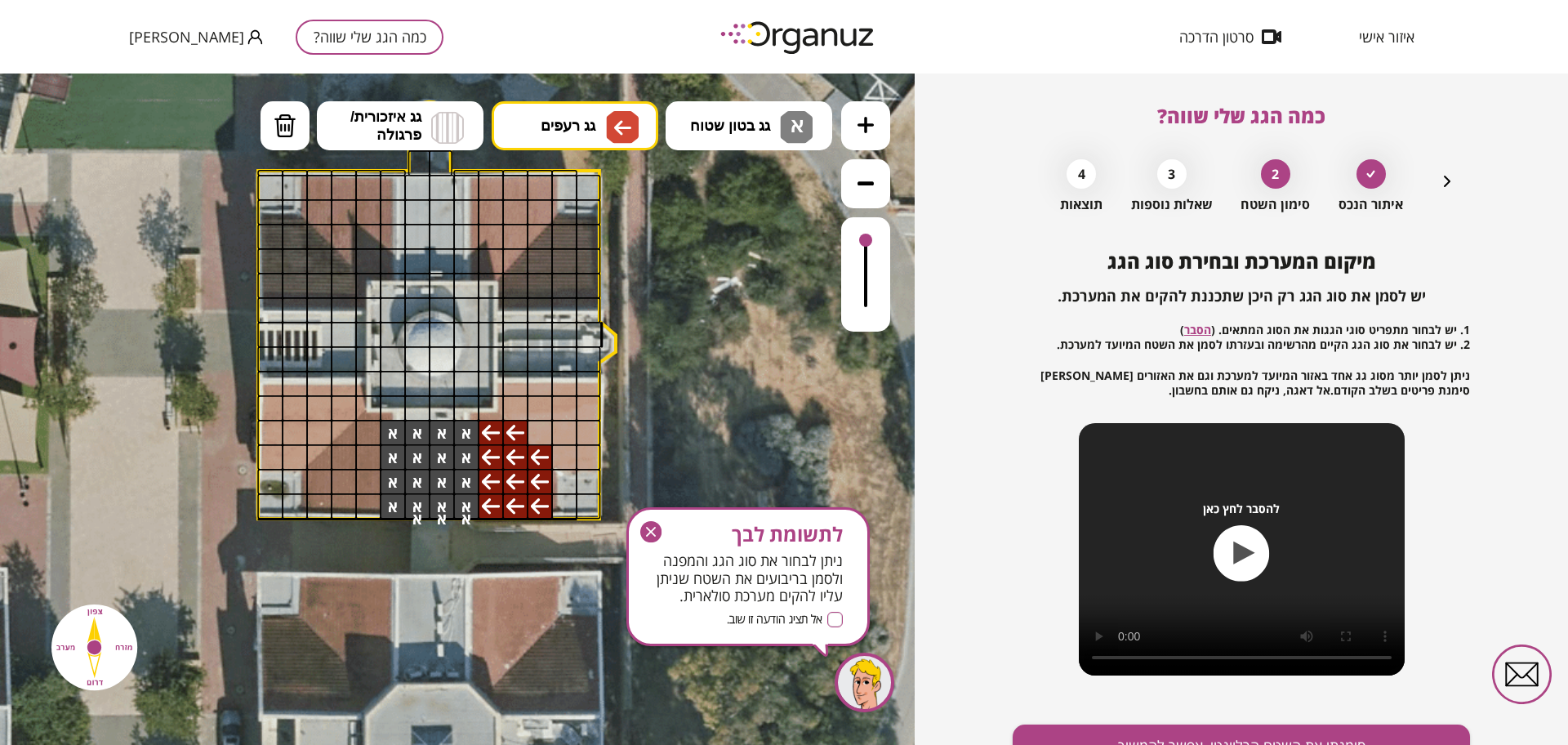
drag, startPoint x: 492, startPoint y: 497, endPoint x: 520, endPoint y: 484, distance: 30.9
click at [588, 127] on span "גג רעפים" at bounding box center [568, 126] width 55 height 18
click at [612, 201] on div ".st0 { fill: #FFFFFF; } 10" at bounding box center [457, 409] width 915 height 671
drag, startPoint x: 552, startPoint y: 434, endPoint x: 591, endPoint y: 429, distance: 39.3
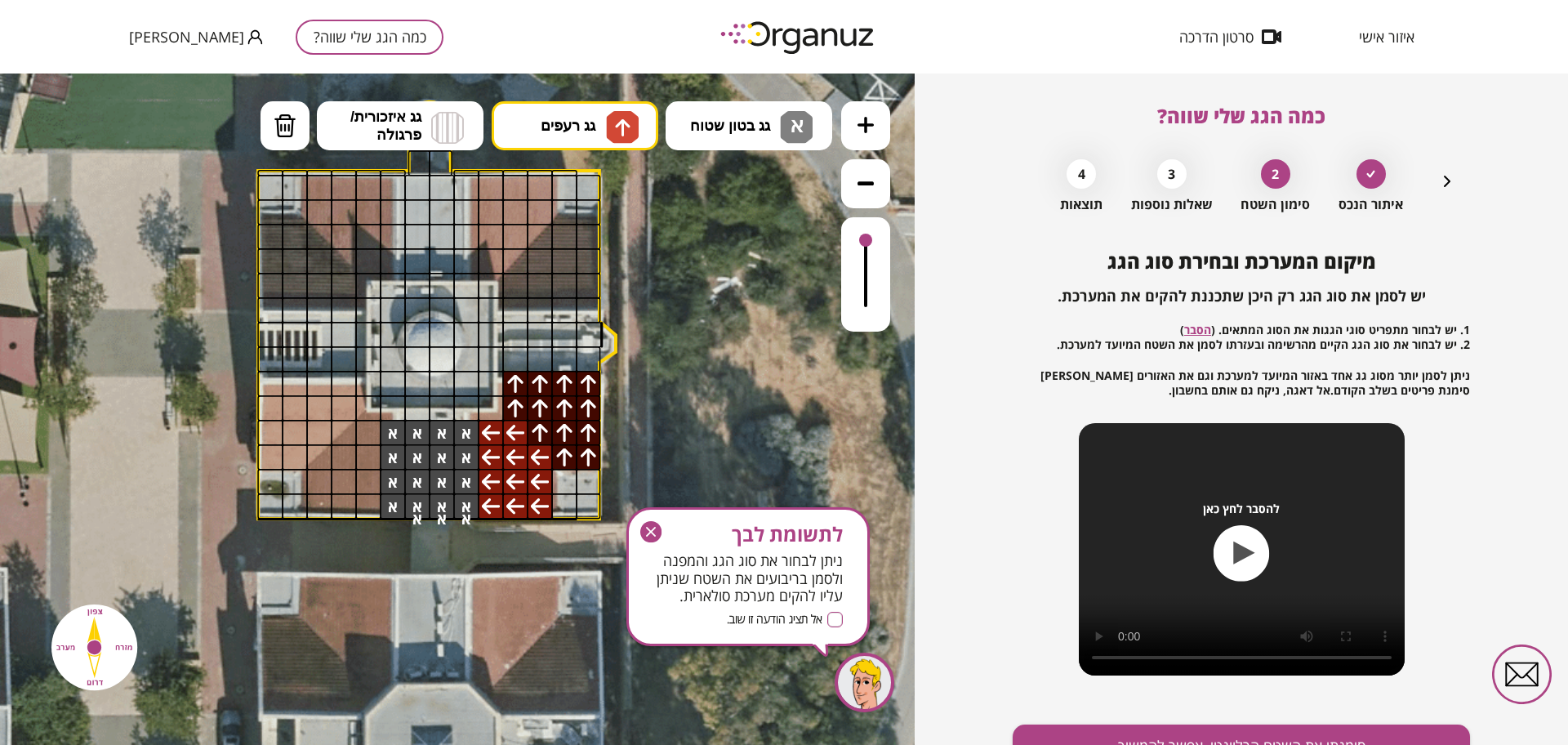
click at [743, 148] on button "גג בטון שטוח א" at bounding box center [748, 126] width 167 height 49
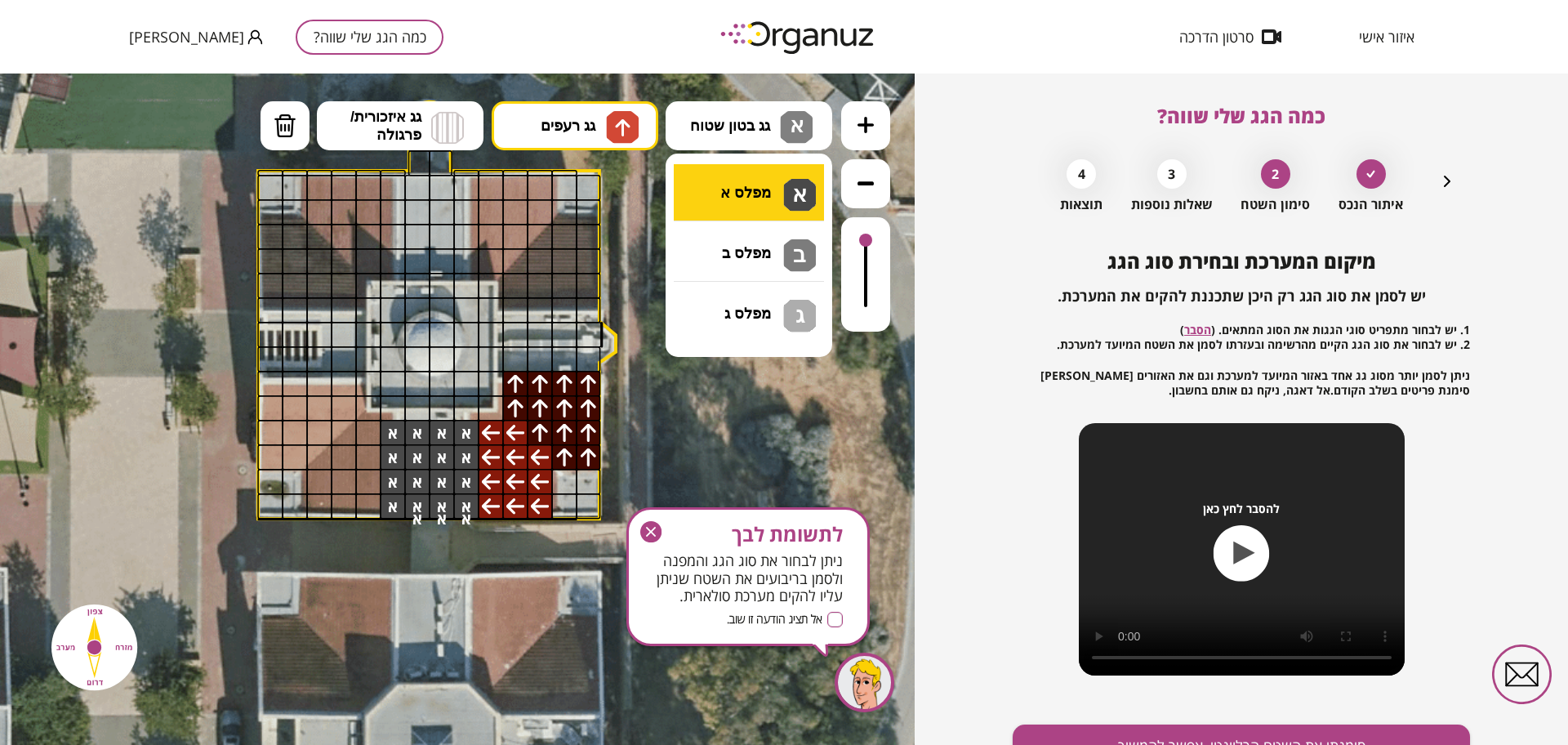
click at [758, 197] on div ".st0 { fill: #FFFFFF; } 10" at bounding box center [457, 409] width 915 height 671
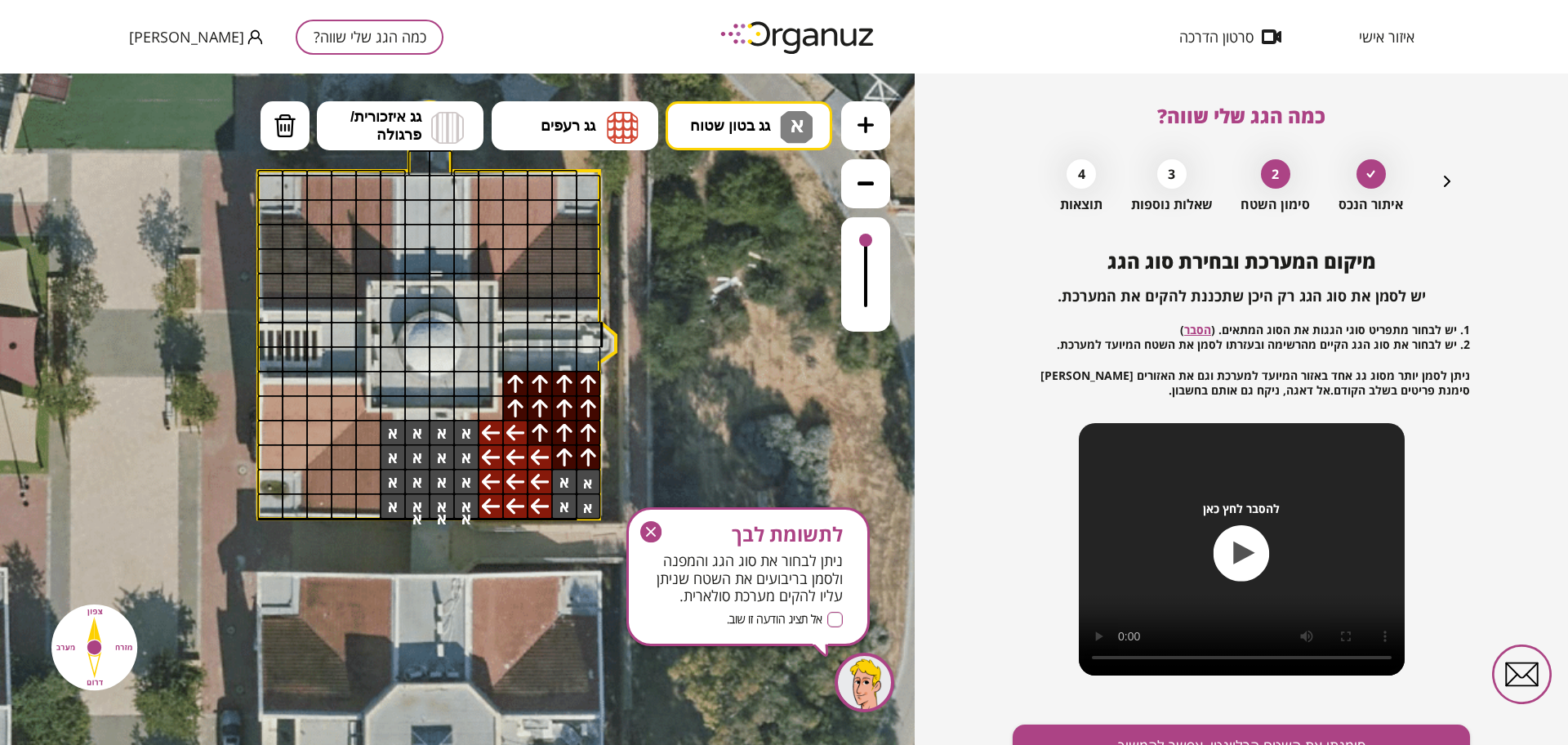
drag, startPoint x: 585, startPoint y: 481, endPoint x: 568, endPoint y: 489, distance: 18.8
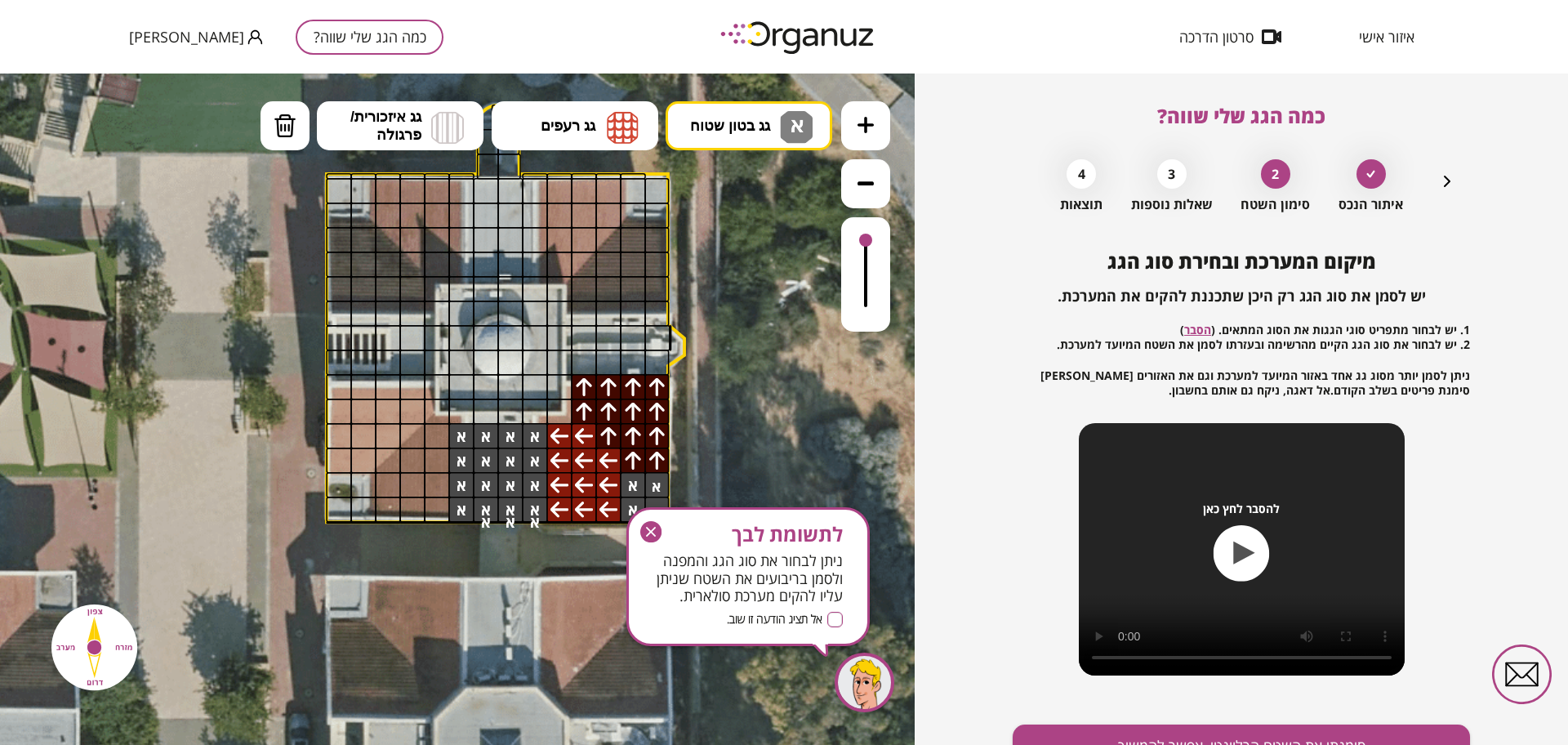
drag, startPoint x: 684, startPoint y: 418, endPoint x: 753, endPoint y: 421, distance: 69.1
click at [753, 421] on icon at bounding box center [497, 311] width 1287 height 1287
drag, startPoint x: 463, startPoint y: 519, endPoint x: 464, endPoint y: 528, distance: 9.1
click at [652, 530] on icon "button" at bounding box center [651, 532] width 10 height 10
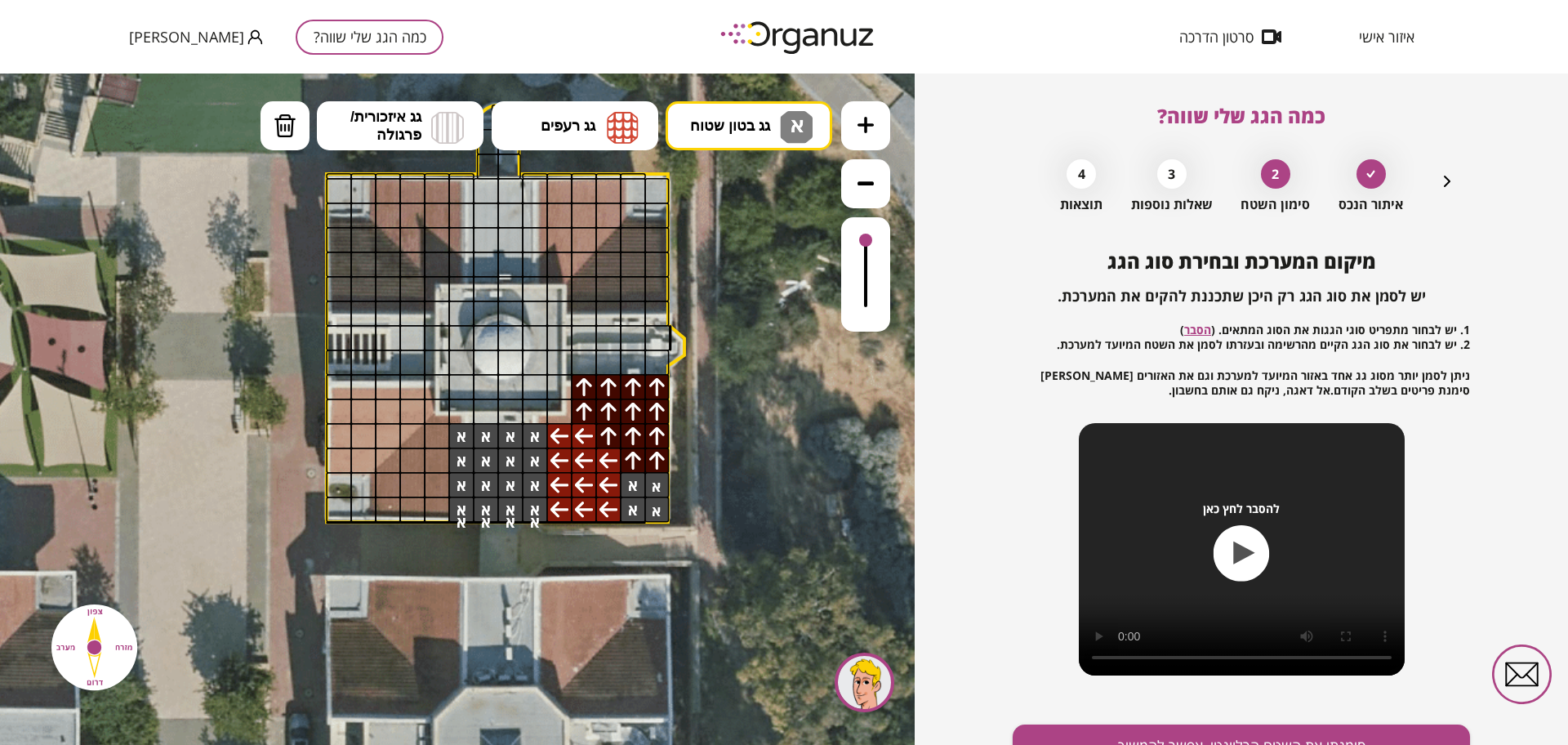
click at [619, 97] on icon at bounding box center [497, 311] width 1287 height 1287
click at [613, 119] on img at bounding box center [622, 127] width 32 height 33
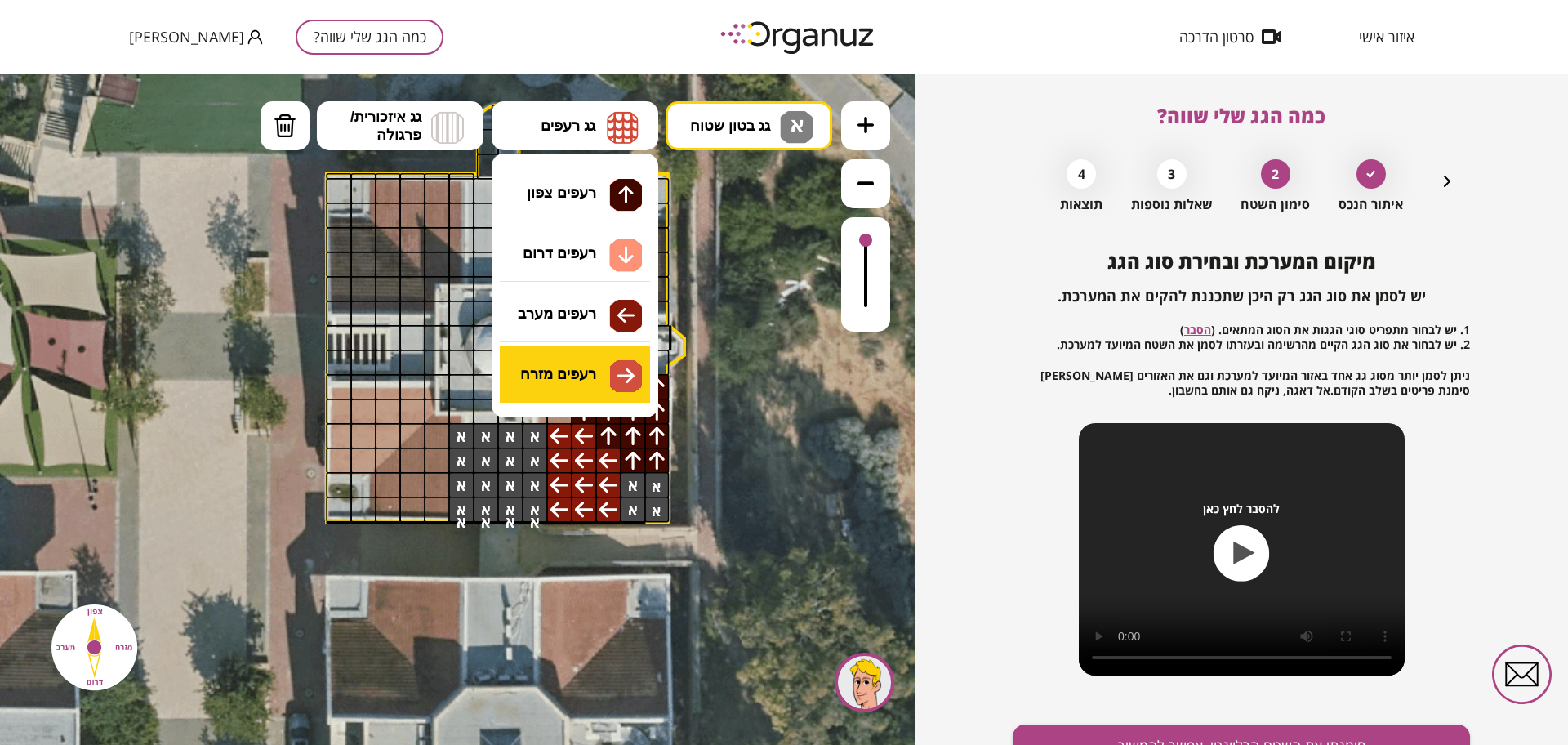
click at [602, 358] on div ".st0 { fill: #FFFFFF; } 10" at bounding box center [457, 409] width 915 height 671
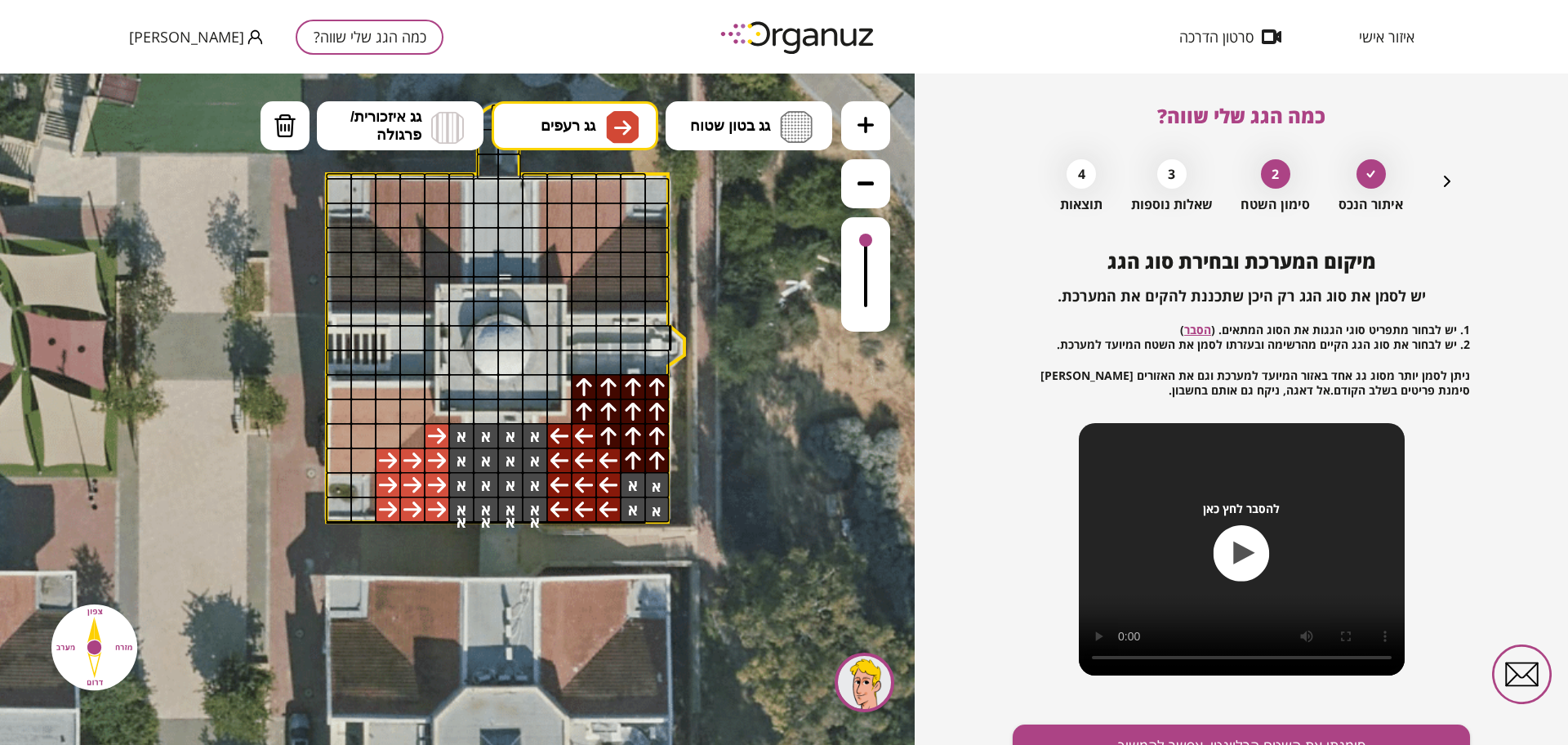
drag, startPoint x: 437, startPoint y: 432, endPoint x: 386, endPoint y: 502, distance: 86.6
click at [421, 439] on div at bounding box center [412, 436] width 26 height 26
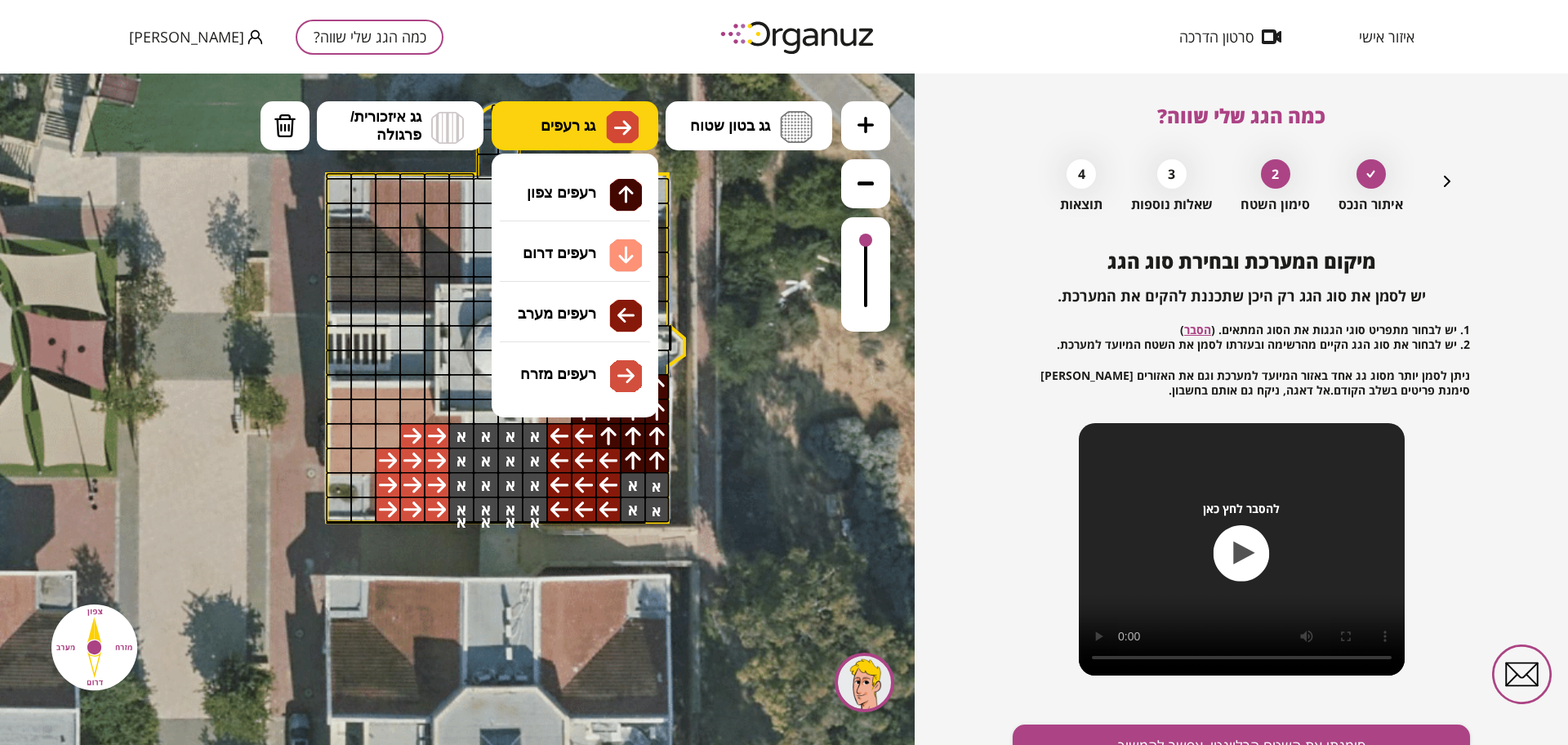
click at [571, 119] on span "גג רעפים" at bounding box center [568, 126] width 55 height 18
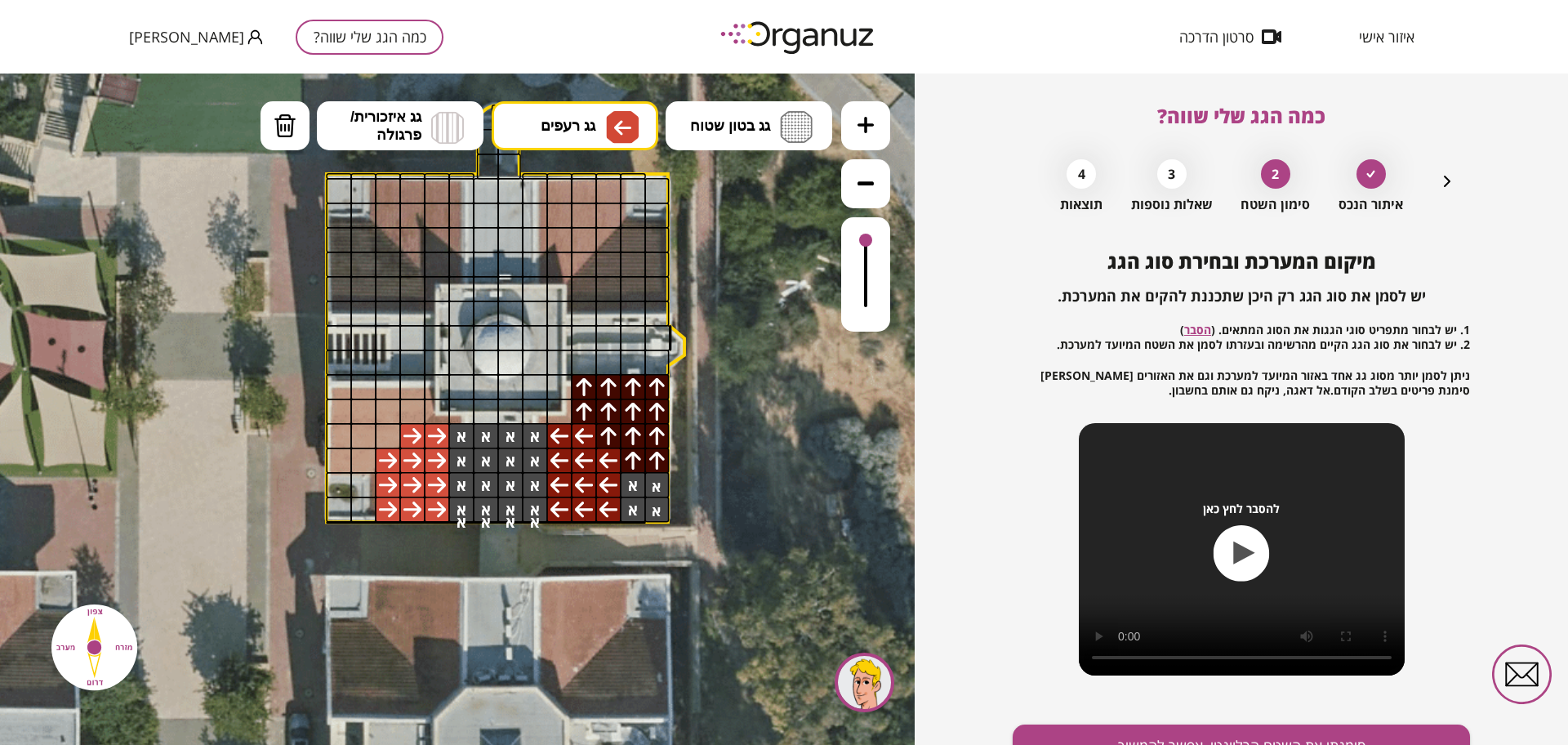
click at [574, 303] on div ".st0 { fill: #FFFFFF; } 10" at bounding box center [457, 409] width 915 height 671
drag, startPoint x: 416, startPoint y: 403, endPoint x: 407, endPoint y: 390, distance: 15.8
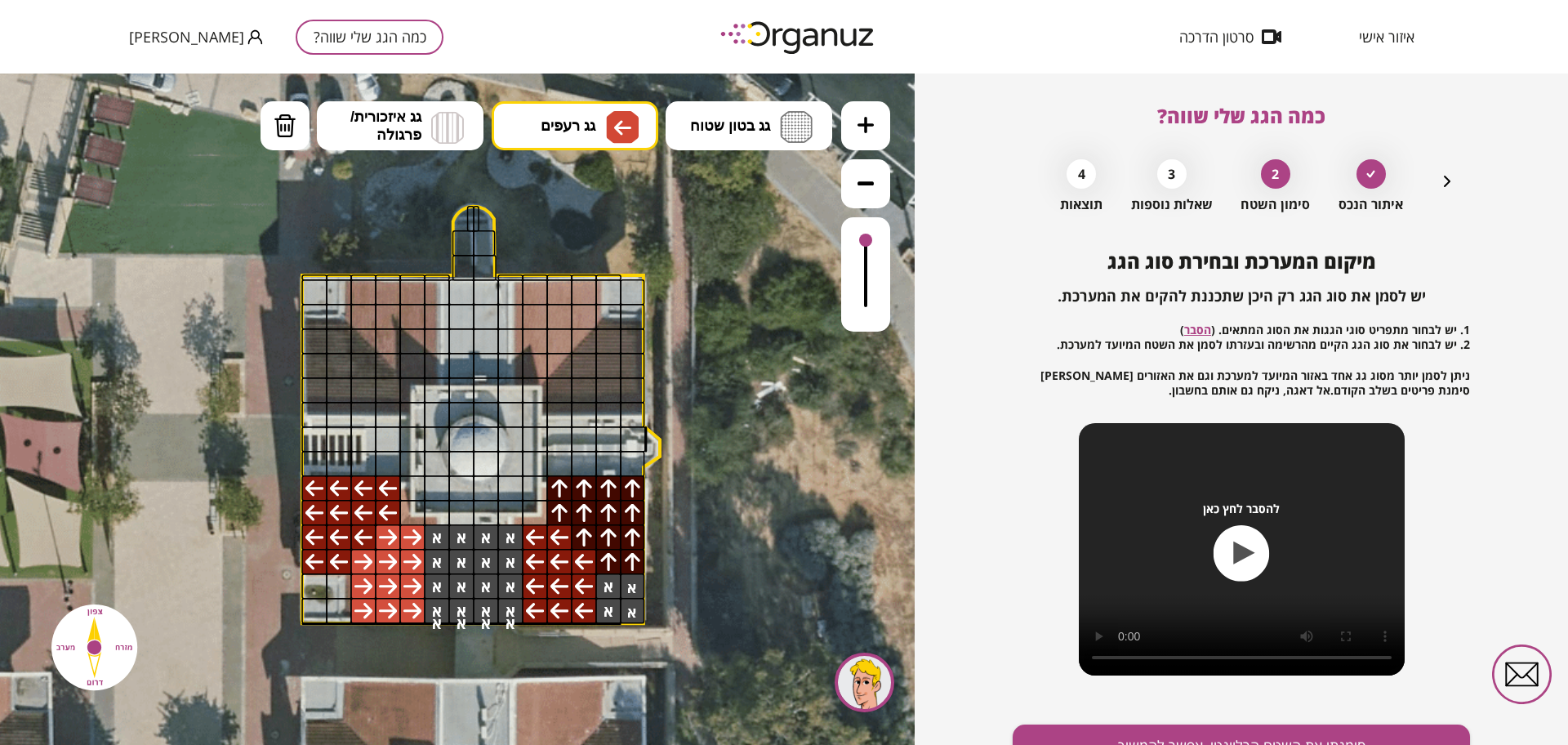
drag, startPoint x: 770, startPoint y: 340, endPoint x: 741, endPoint y: 453, distance: 116.7
click at [742, 453] on icon at bounding box center [473, 412] width 1287 height 1287
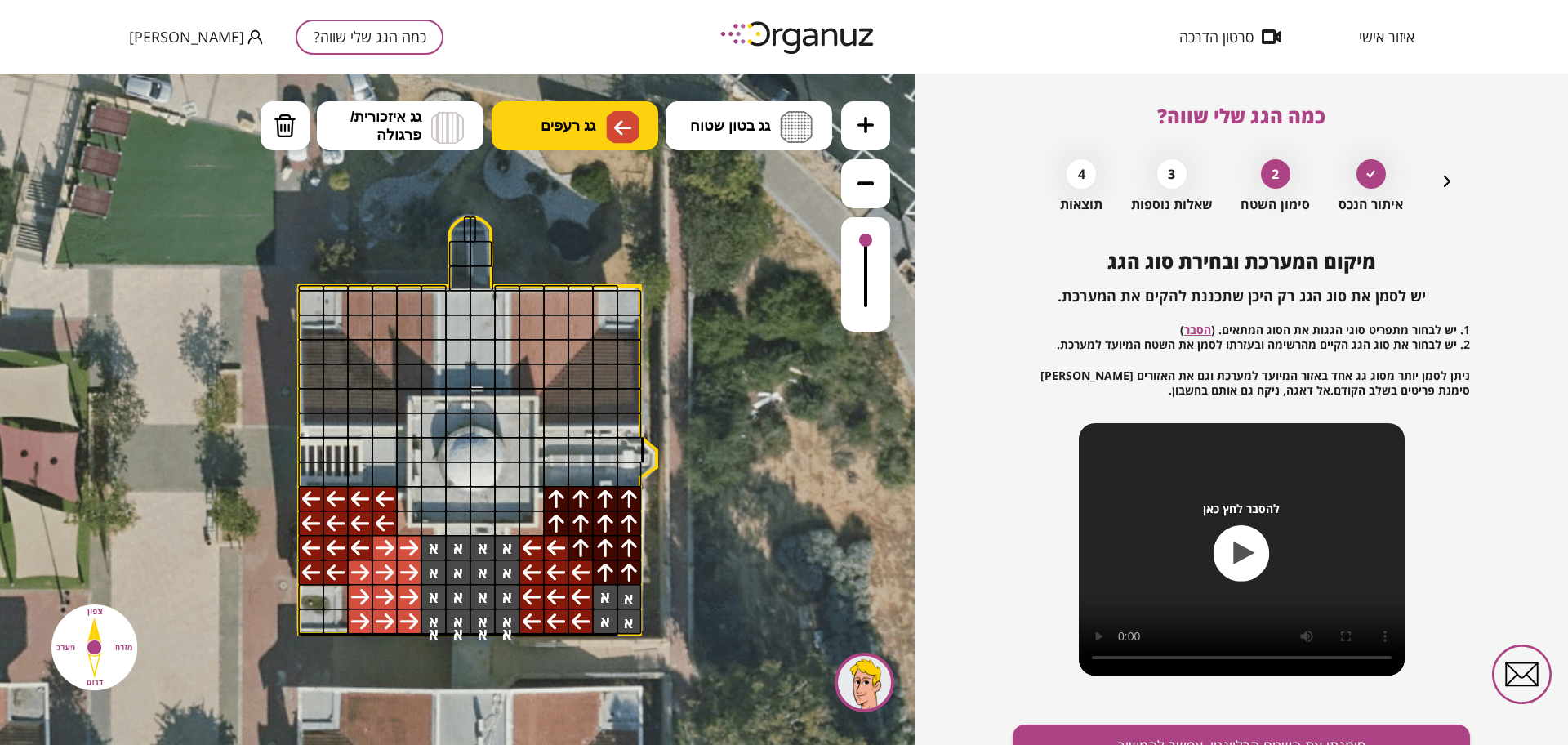
click at [602, 137] on button "גג רעפים" at bounding box center [575, 126] width 167 height 49
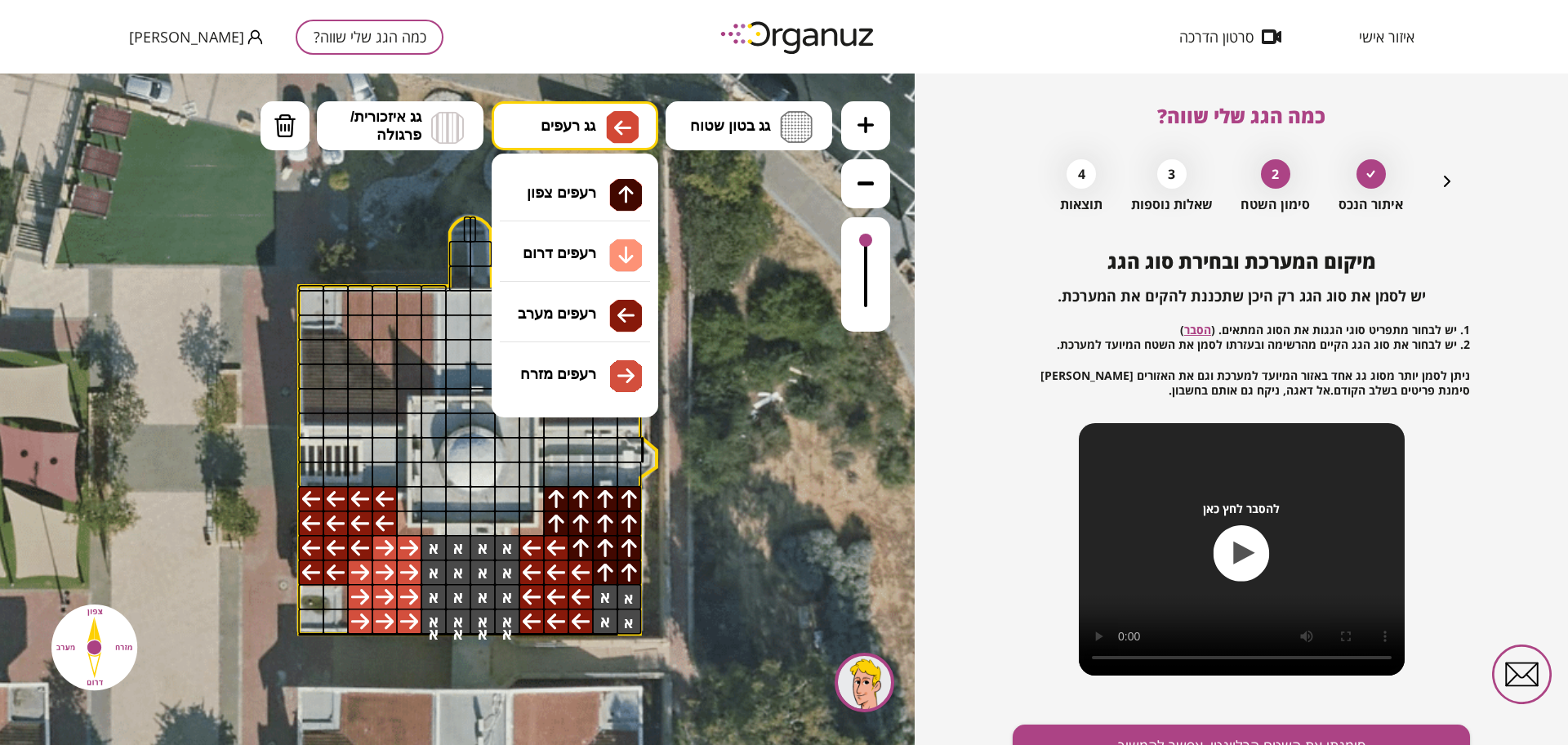
click at [602, 247] on div ".st0 { fill: #FFFFFF; } 10" at bounding box center [457, 409] width 915 height 671
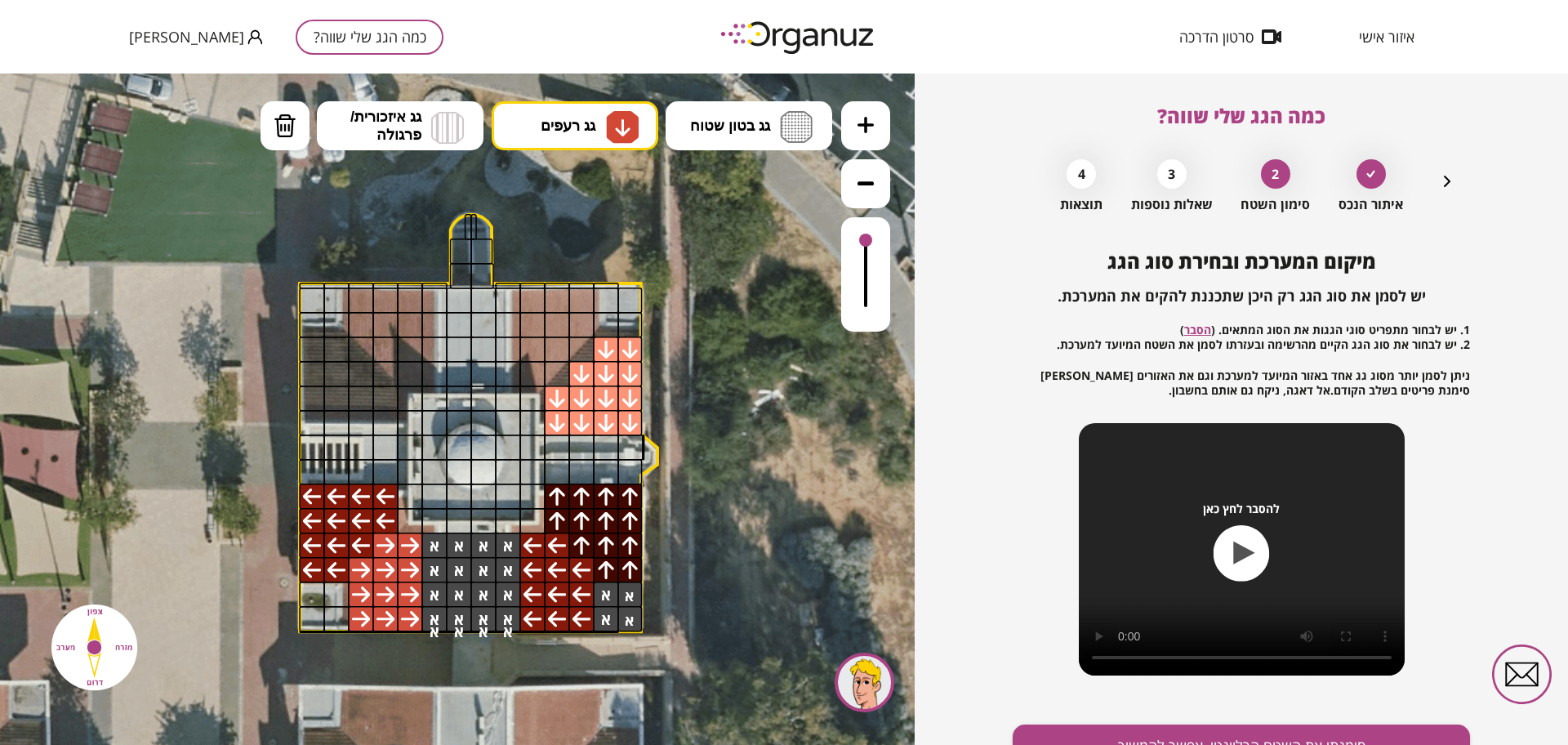
drag, startPoint x: 631, startPoint y: 340, endPoint x: 602, endPoint y: 357, distance: 33.6
click at [641, 111] on button "גג רעפים" at bounding box center [575, 126] width 167 height 49
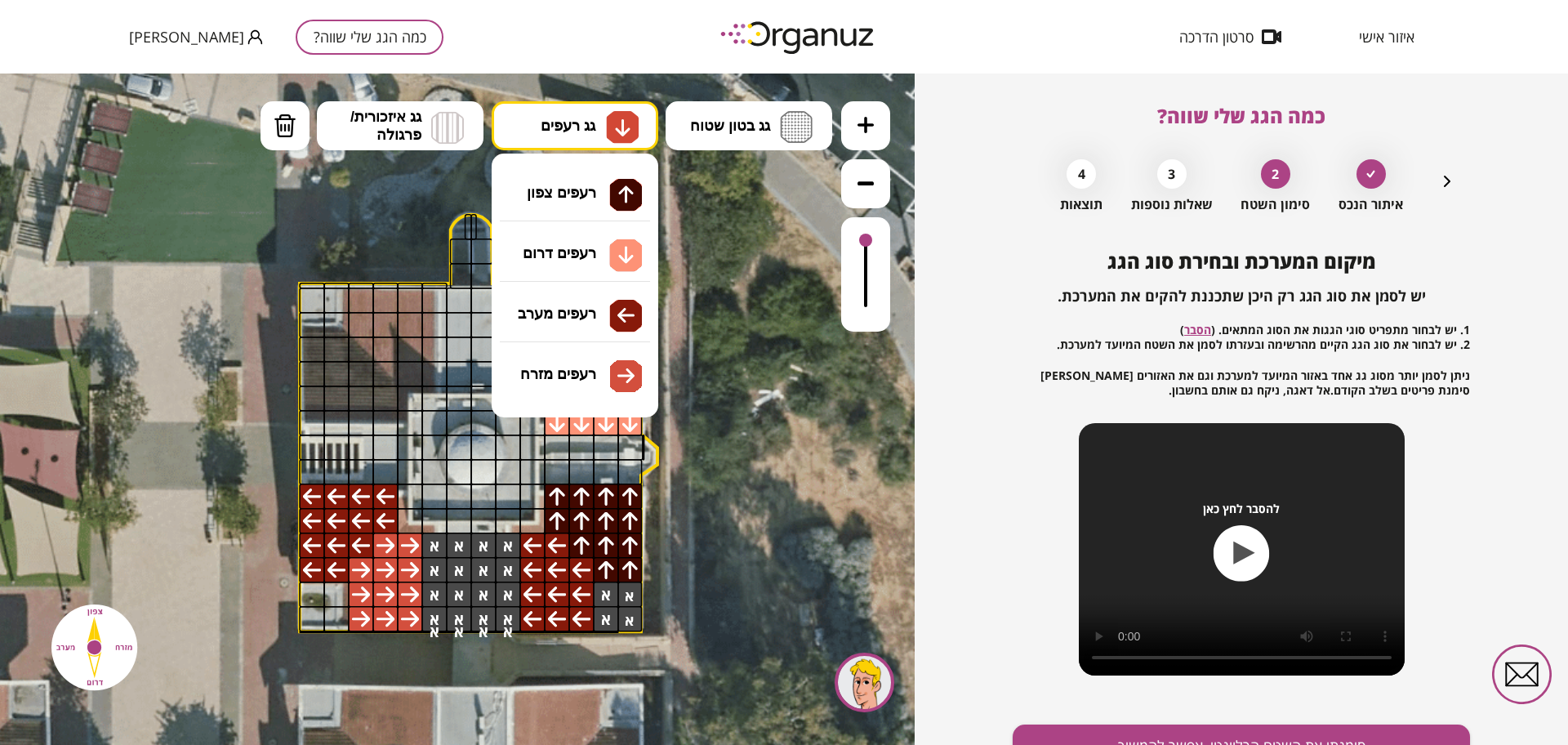
drag, startPoint x: 610, startPoint y: 314, endPoint x: 565, endPoint y: 331, distance: 48.1
click at [610, 313] on div ".st0 { fill: #FFFFFF; } 10" at bounding box center [457, 409] width 915 height 671
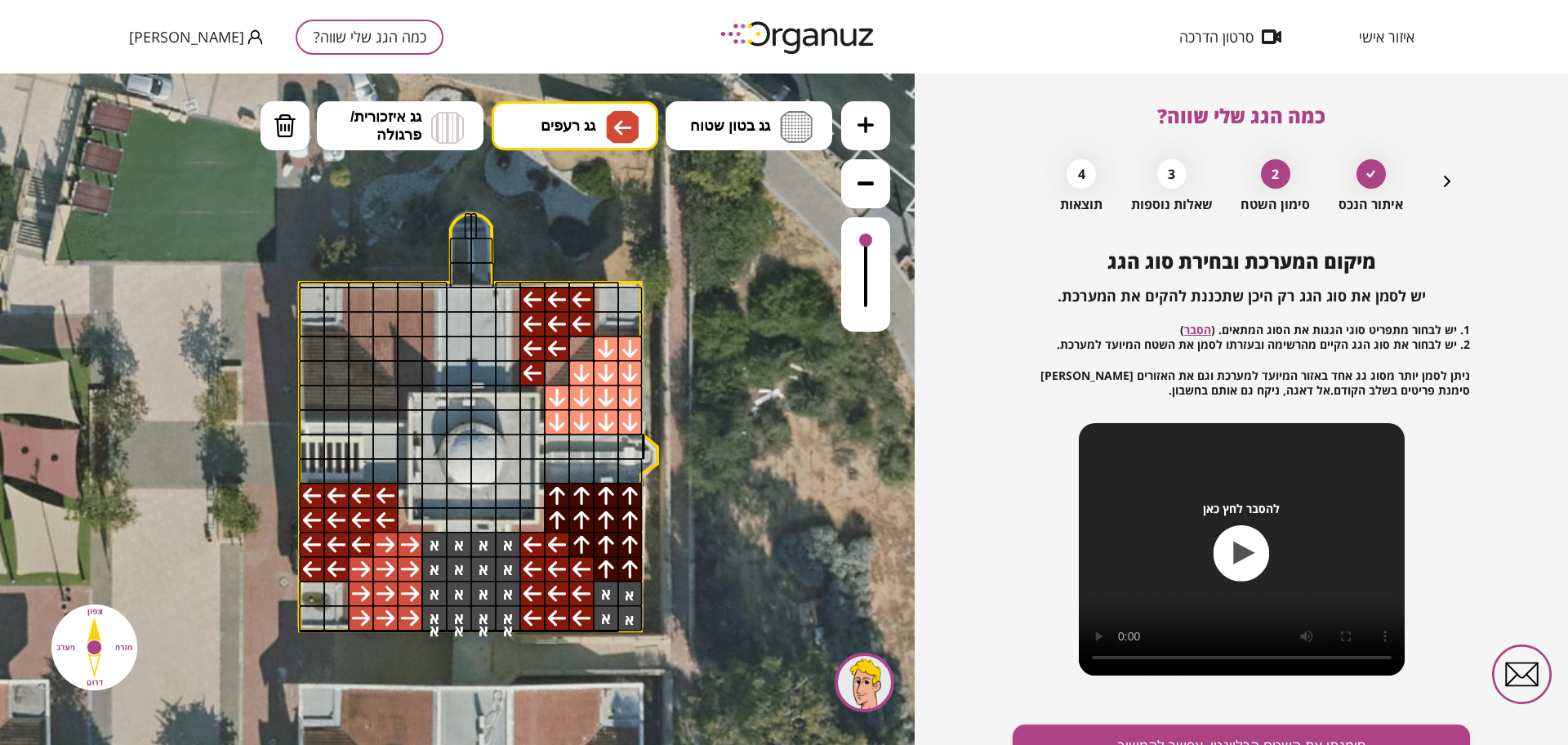
drag, startPoint x: 534, startPoint y: 296, endPoint x: 552, endPoint y: 345, distance: 52.2
click at [529, 116] on button "גג רעפים" at bounding box center [575, 126] width 167 height 49
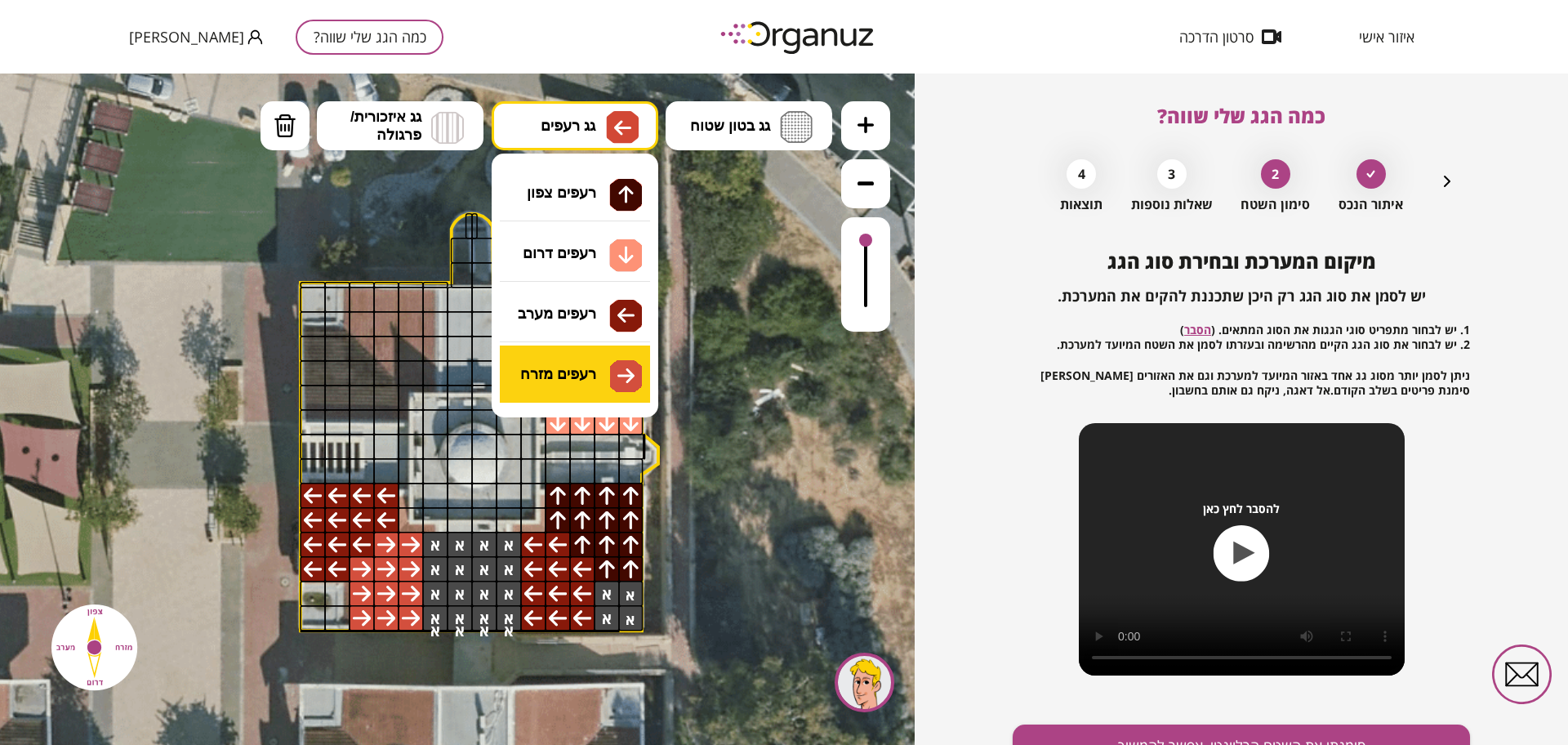
click at [572, 382] on div ".st0 { fill: #FFFFFF; } 10" at bounding box center [457, 409] width 915 height 671
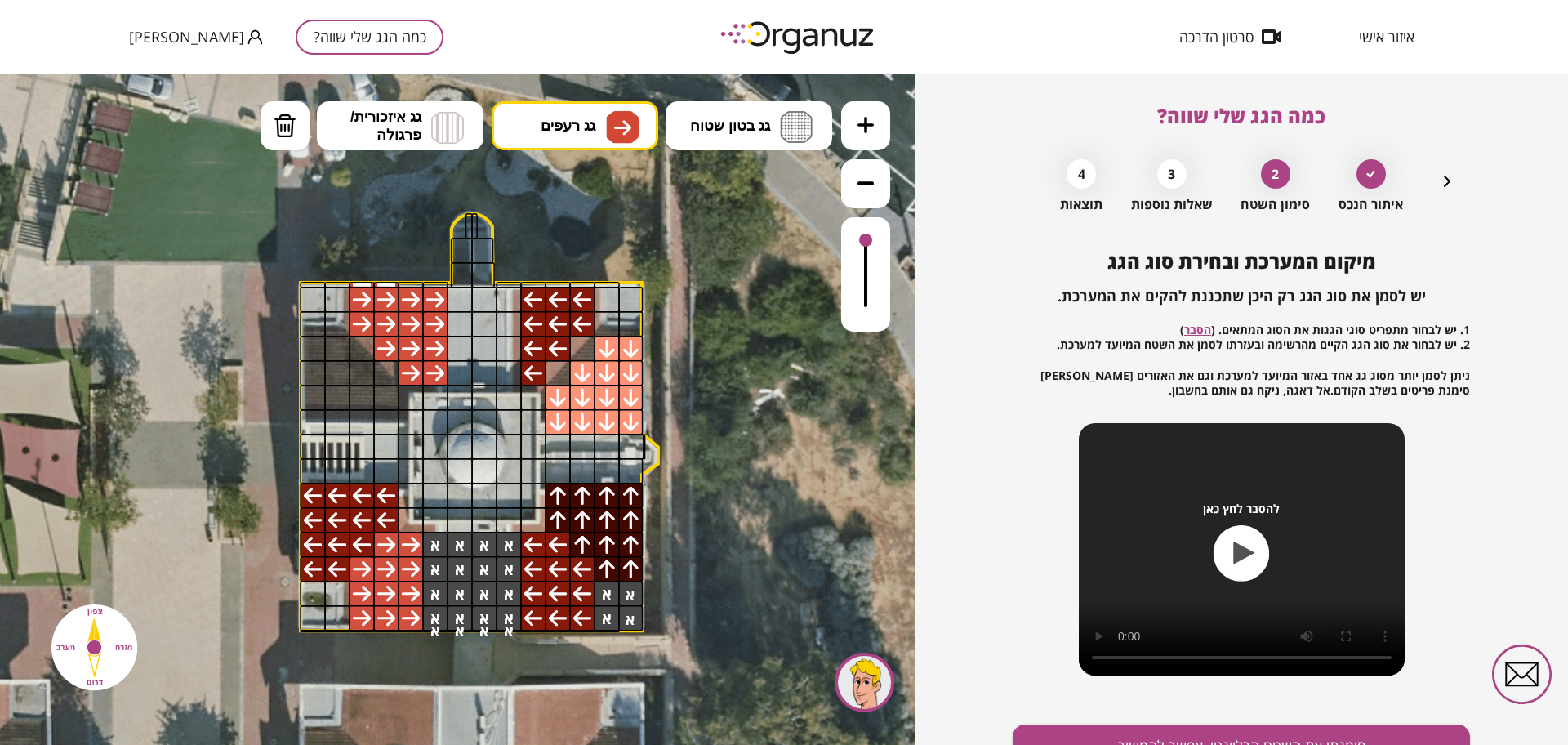
drag, startPoint x: 358, startPoint y: 315, endPoint x: 424, endPoint y: 367, distance: 84.0
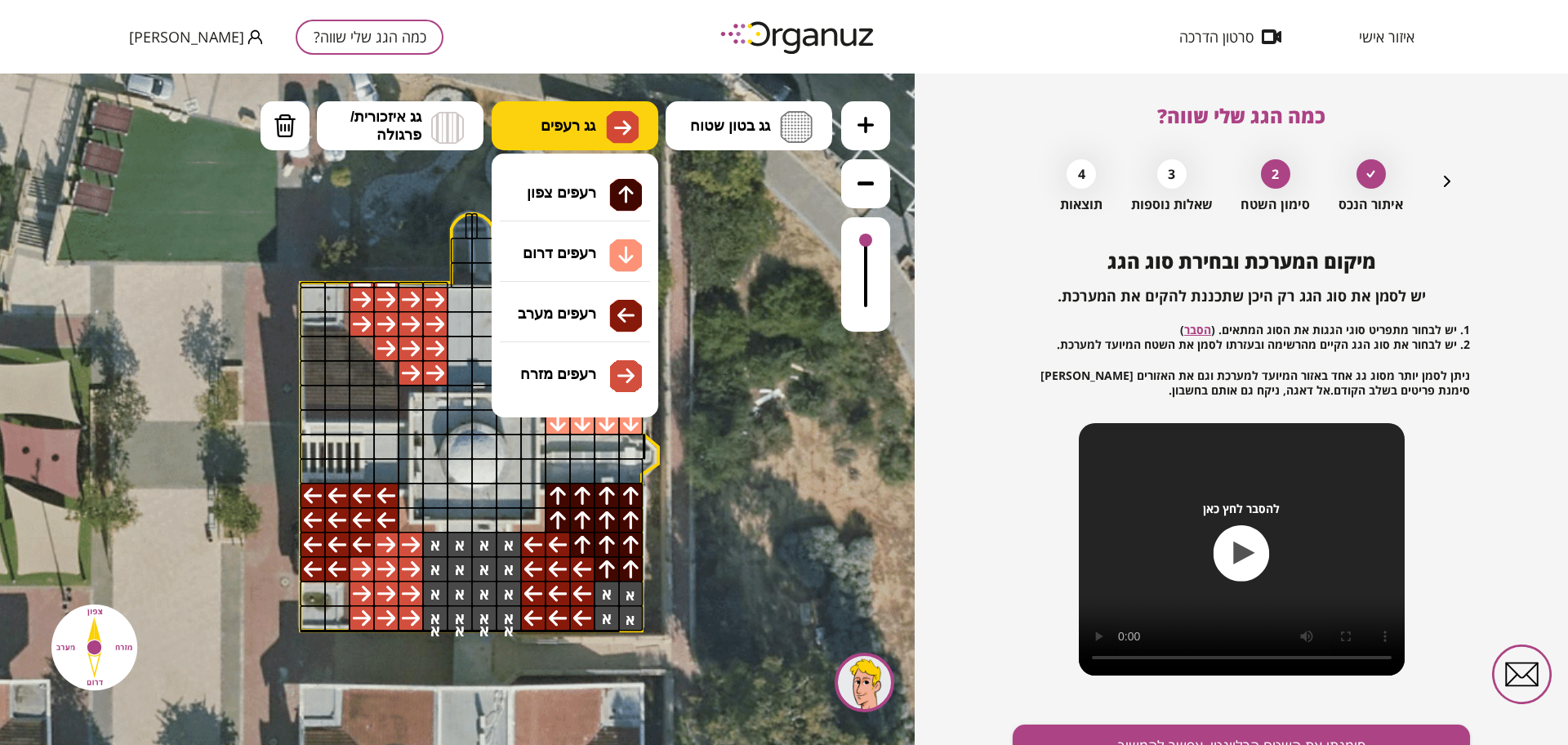
click at [547, 102] on button "גג רעפים" at bounding box center [575, 126] width 167 height 49
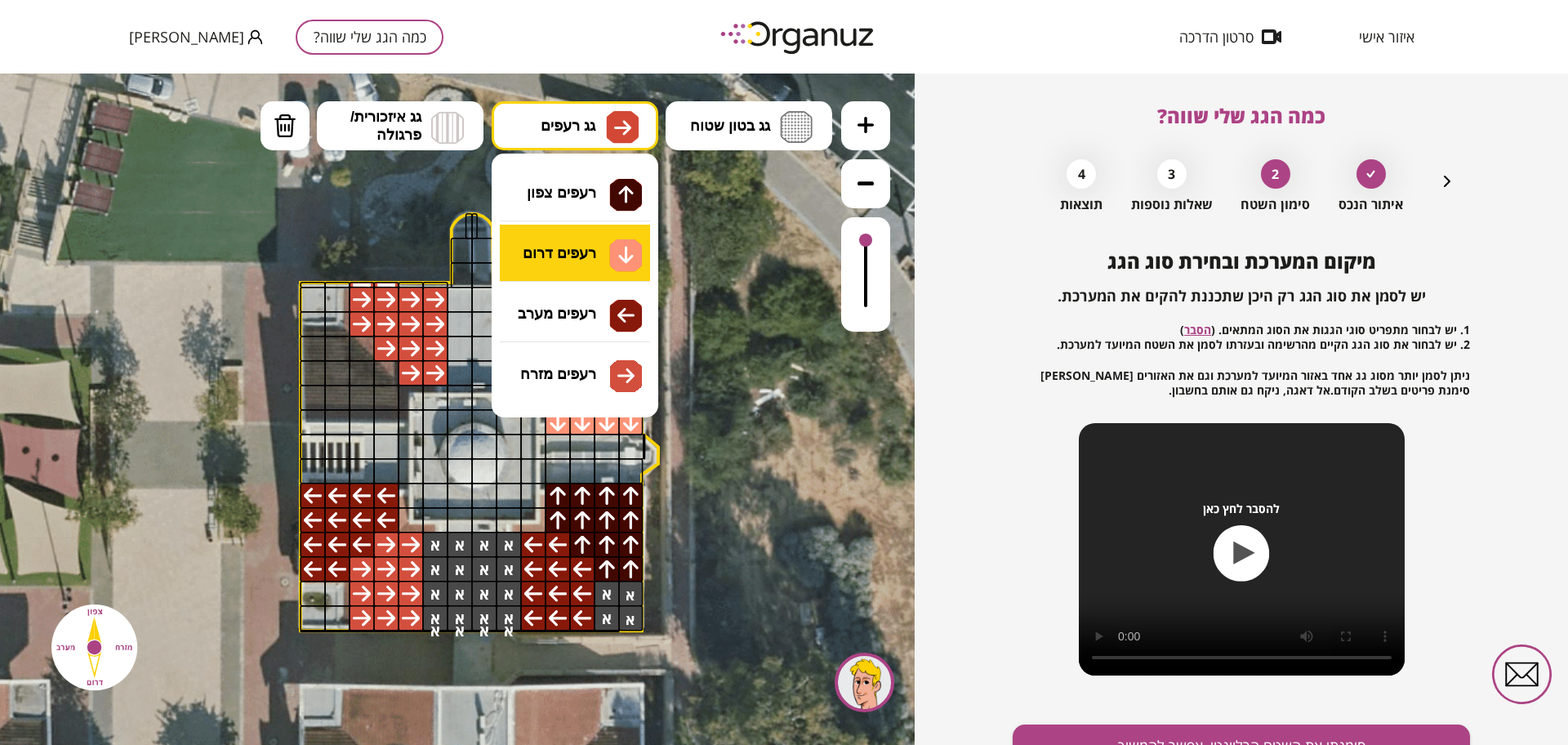
click at [567, 251] on div ".st0 { fill: #FFFFFF; } 10" at bounding box center [457, 409] width 915 height 671
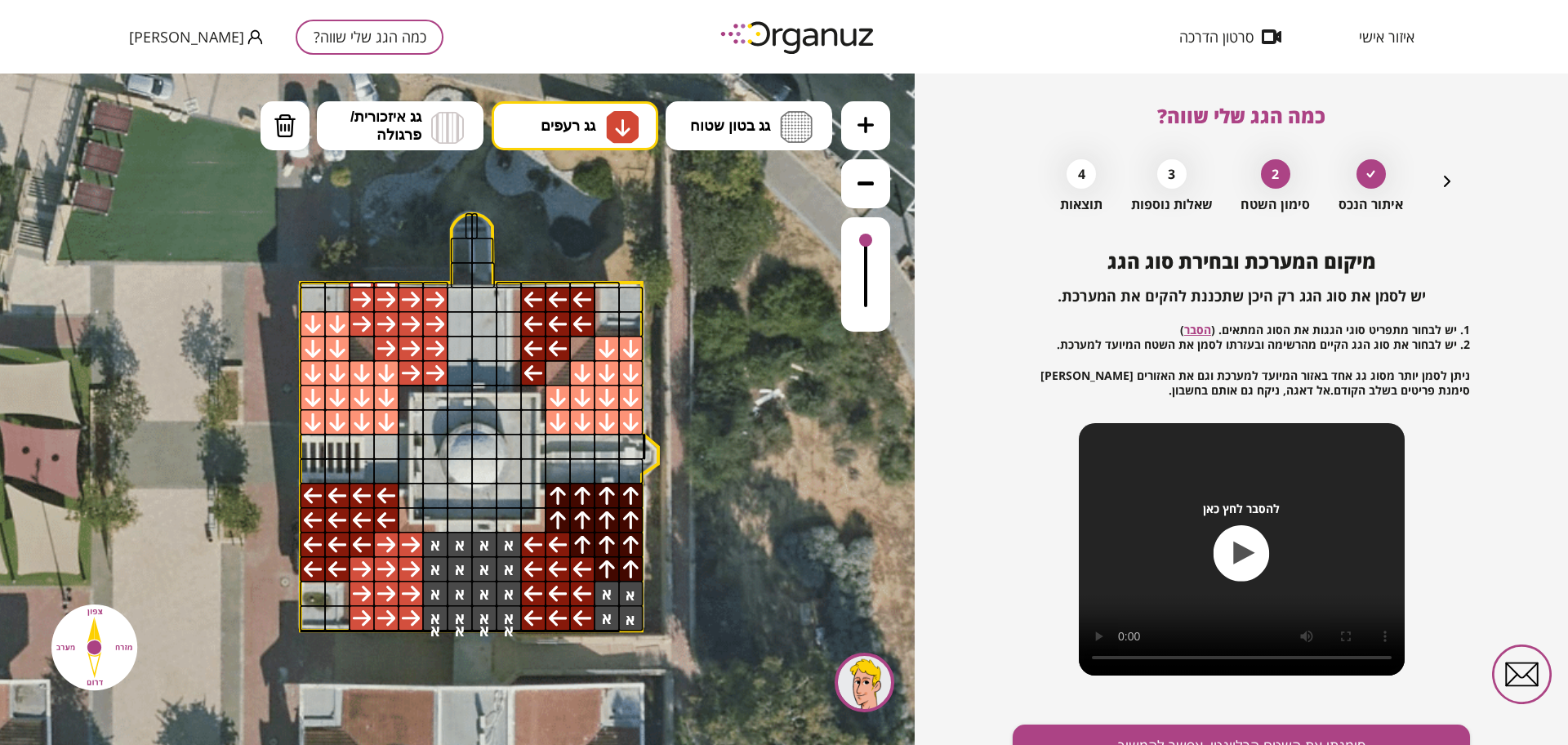
drag, startPoint x: 313, startPoint y: 336, endPoint x: 354, endPoint y: 360, distance: 47.5
click at [284, 124] on img at bounding box center [284, 126] width 23 height 25
click at [339, 322] on div at bounding box center [338, 324] width 26 height 26
click at [382, 372] on div at bounding box center [387, 373] width 26 height 26
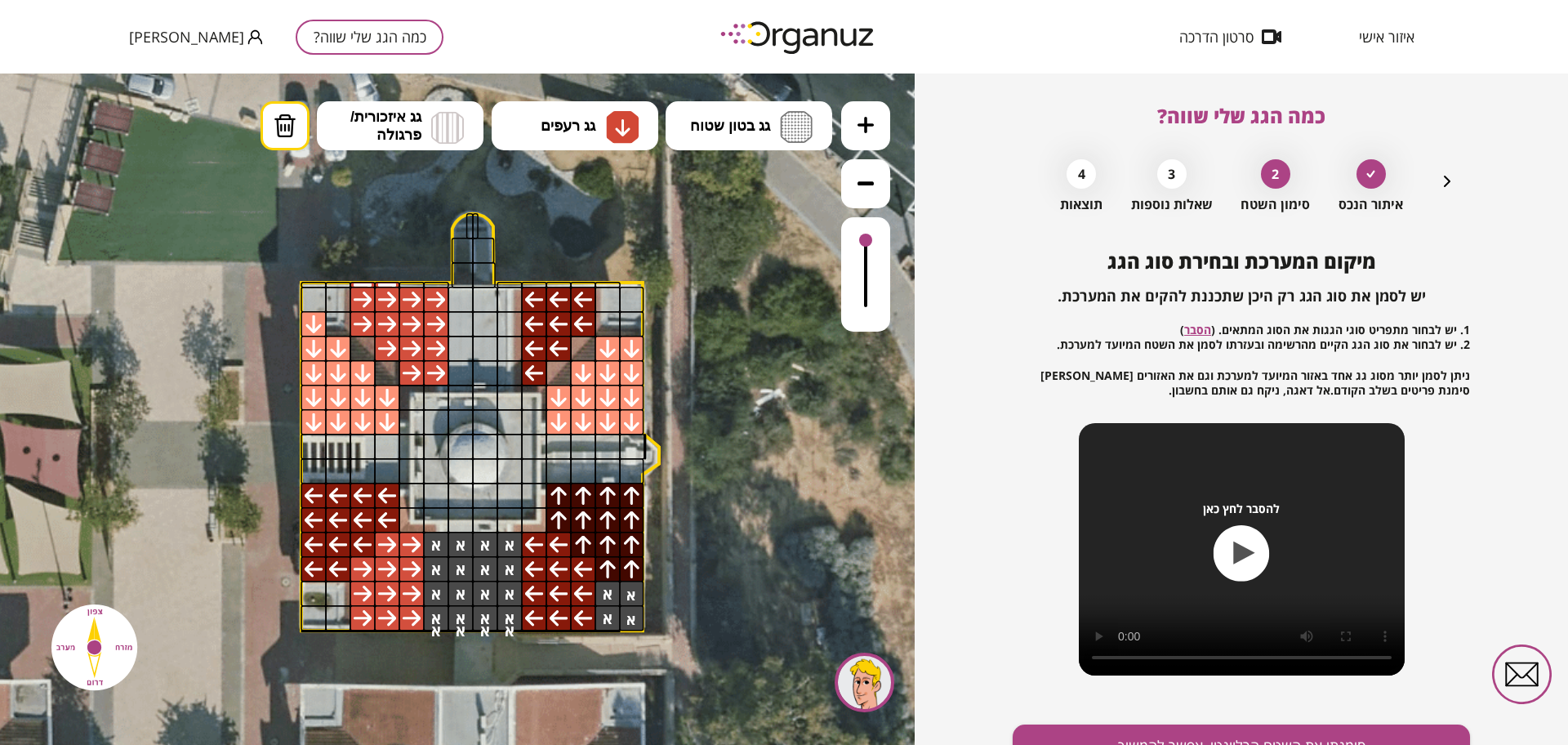
click at [583, 564] on div at bounding box center [584, 569] width 26 height 26
click at [555, 535] on div at bounding box center [559, 545] width 26 height 26
click at [339, 571] on div at bounding box center [338, 569] width 26 height 26
click at [361, 539] on div at bounding box center [362, 545] width 26 height 26
click at [385, 525] on div at bounding box center [387, 520] width 26 height 26
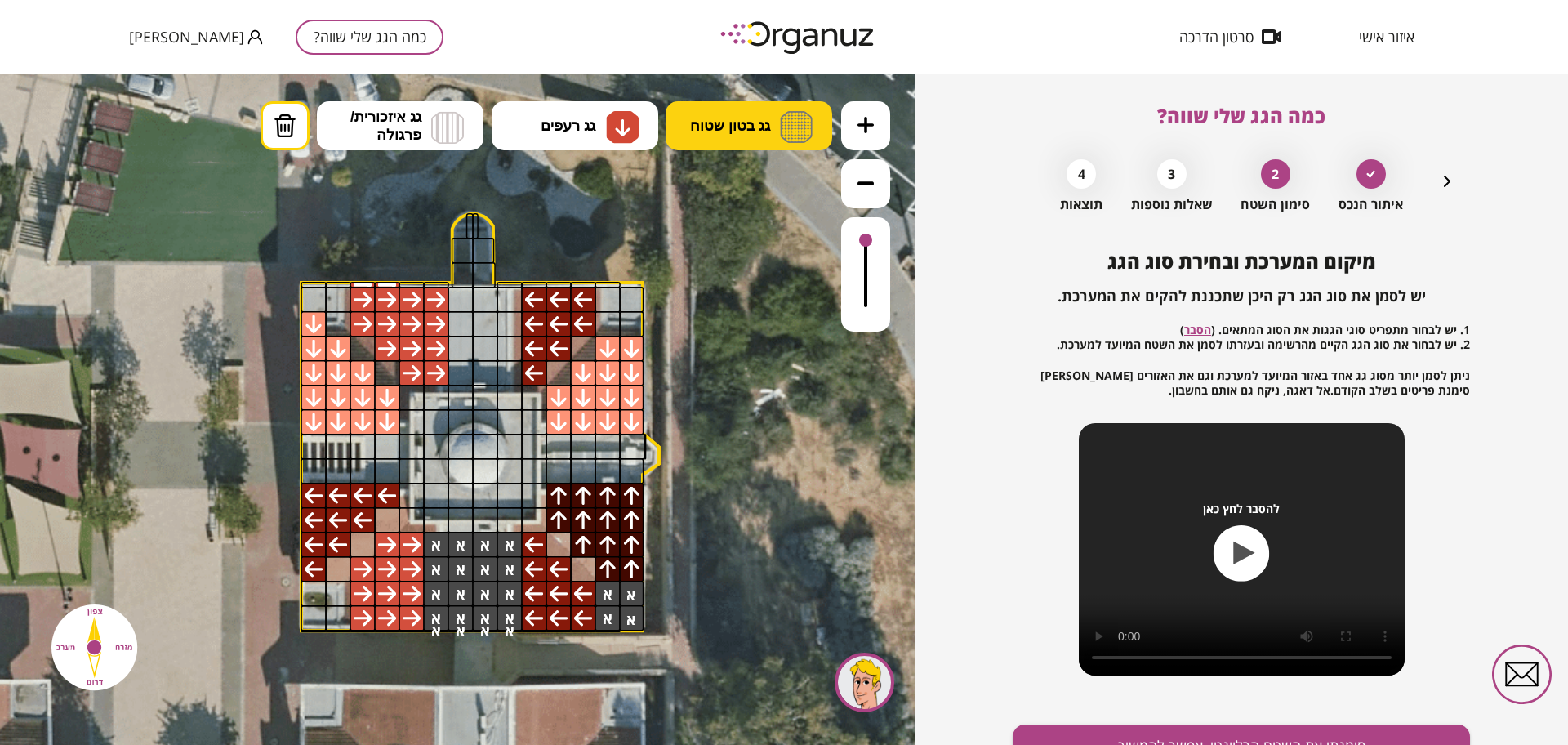
click at [707, 115] on button "גג בטון שטוח" at bounding box center [748, 126] width 167 height 49
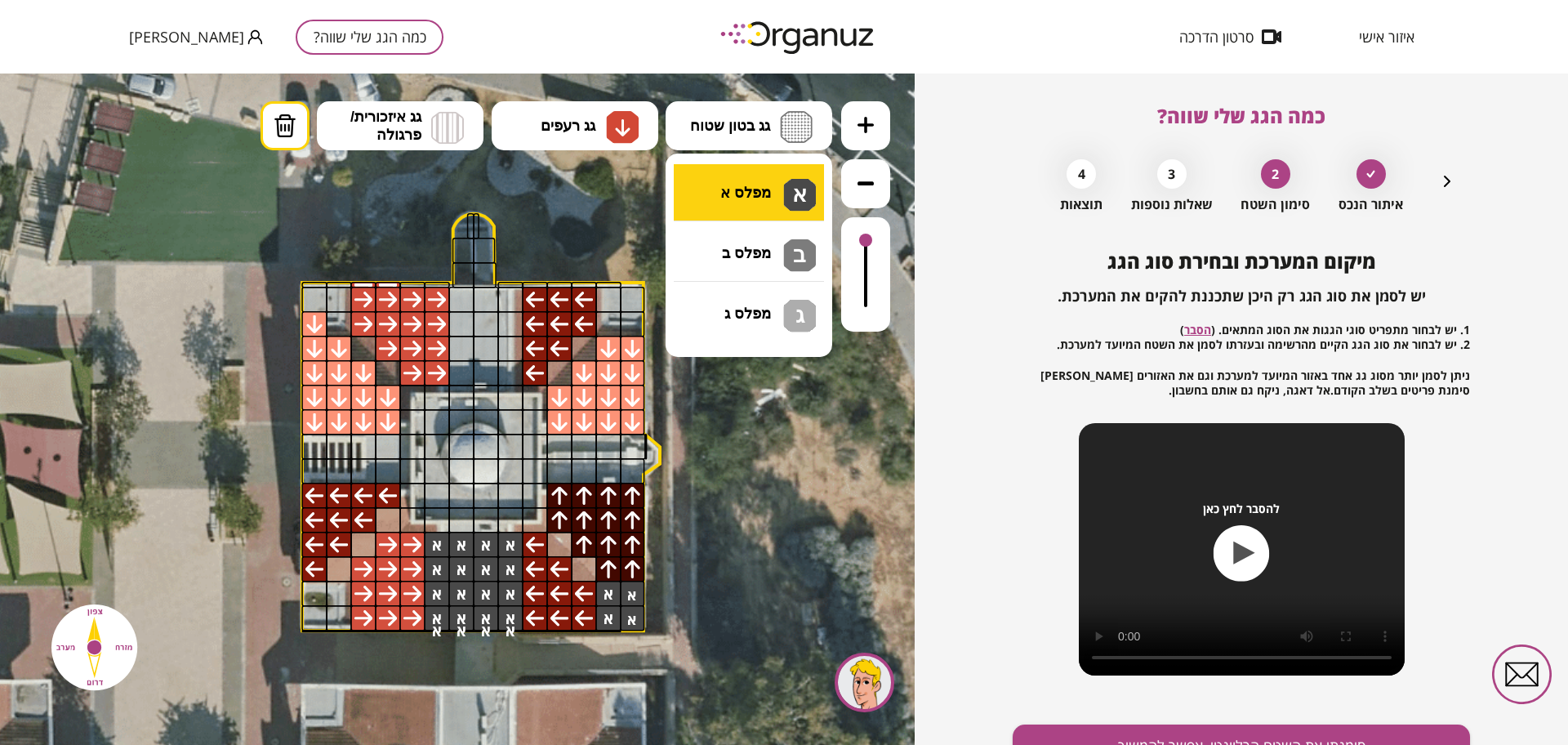
click at [768, 190] on div ".st0 { fill: #FFFFFF; } 10" at bounding box center [457, 409] width 915 height 671
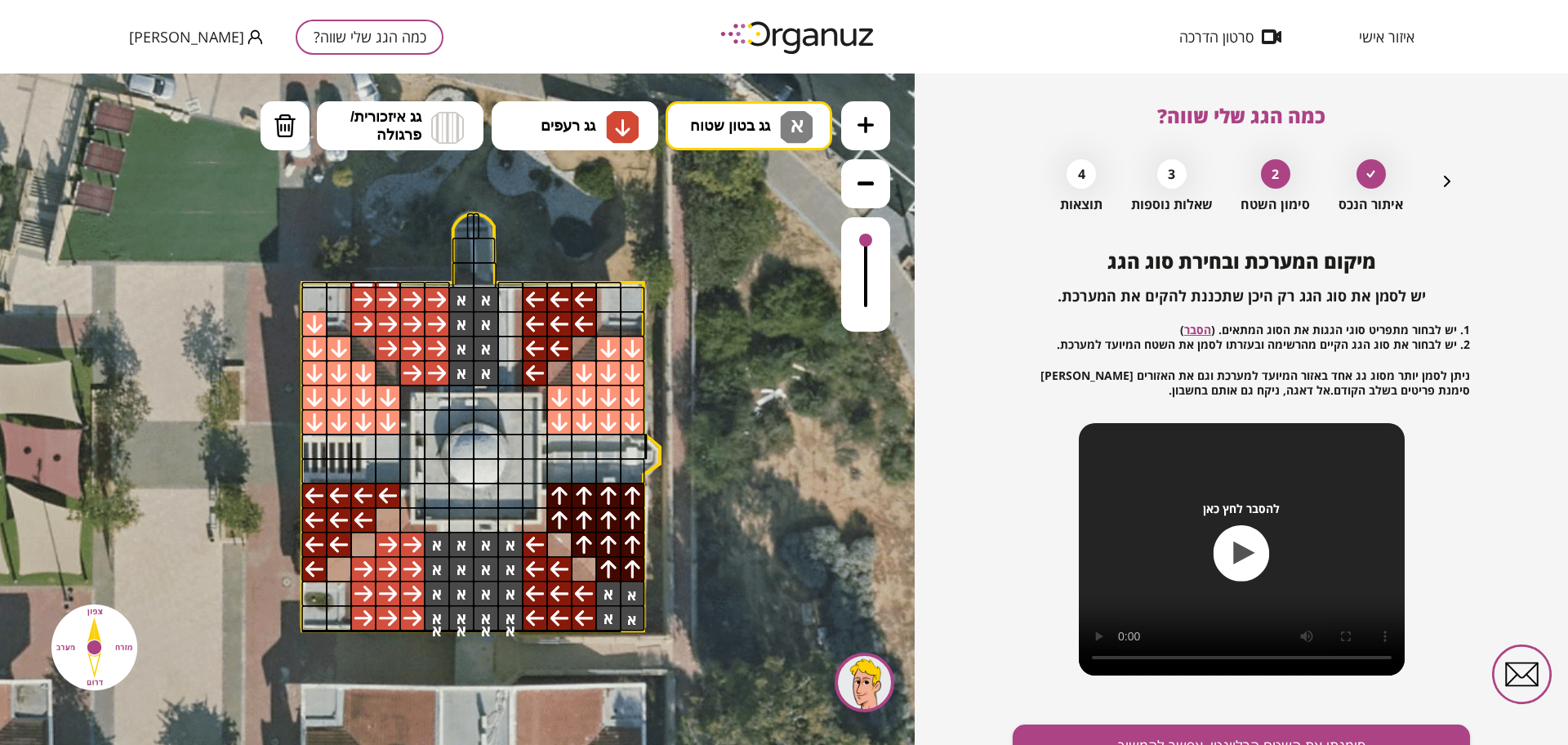
drag, startPoint x: 466, startPoint y: 297, endPoint x: 485, endPoint y: 303, distance: 19.9
drag, startPoint x: 382, startPoint y: 467, endPoint x: 392, endPoint y: 452, distance: 18.0
click at [383, 467] on div at bounding box center [388, 471] width 26 height 26
click at [394, 441] on div at bounding box center [388, 447] width 26 height 26
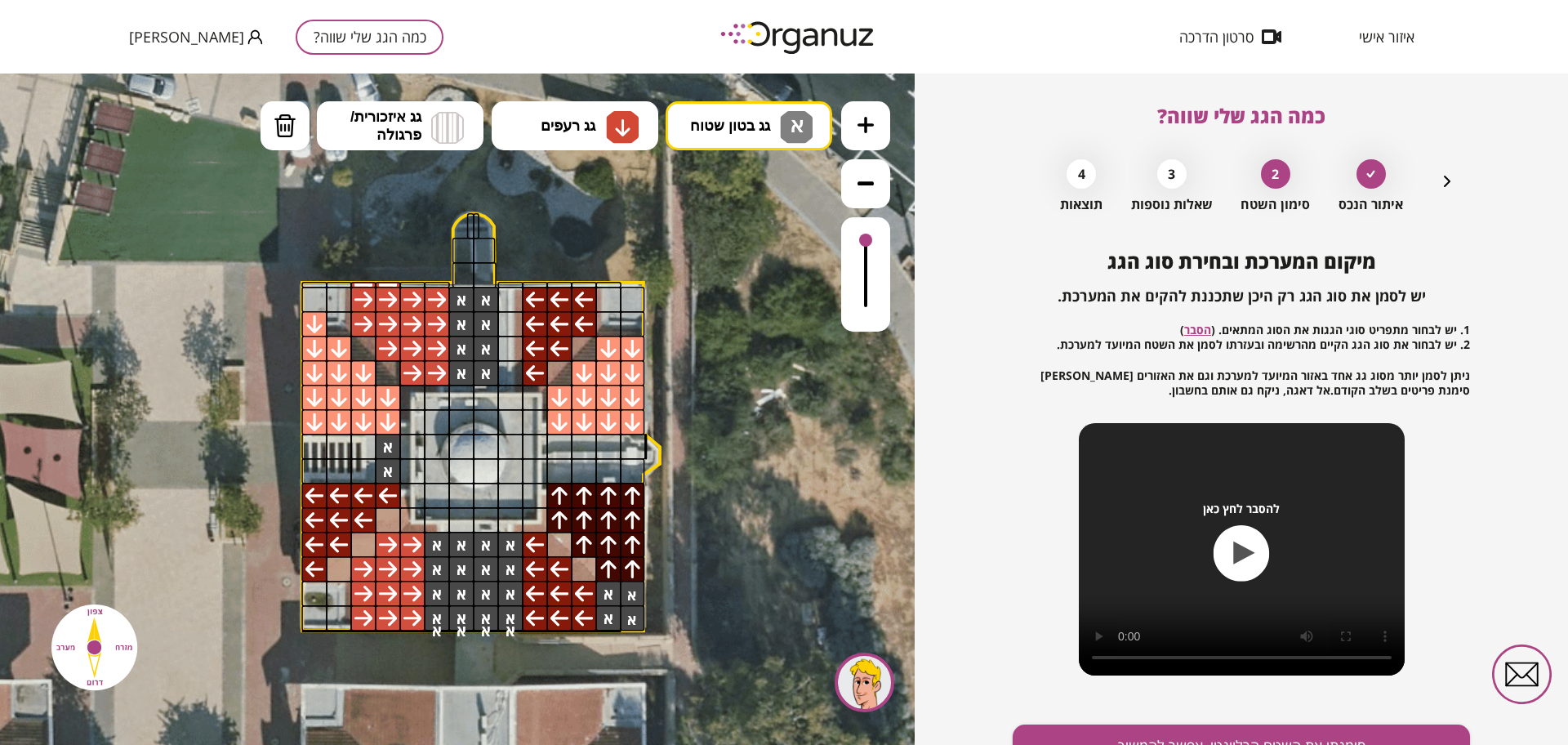
click at [620, 303] on div at bounding box center [631, 299] width 25 height 26
click at [614, 301] on div at bounding box center [608, 299] width 26 height 26
click at [330, 293] on div at bounding box center [339, 299] width 26 height 26
click at [317, 291] on div at bounding box center [314, 299] width 26 height 26
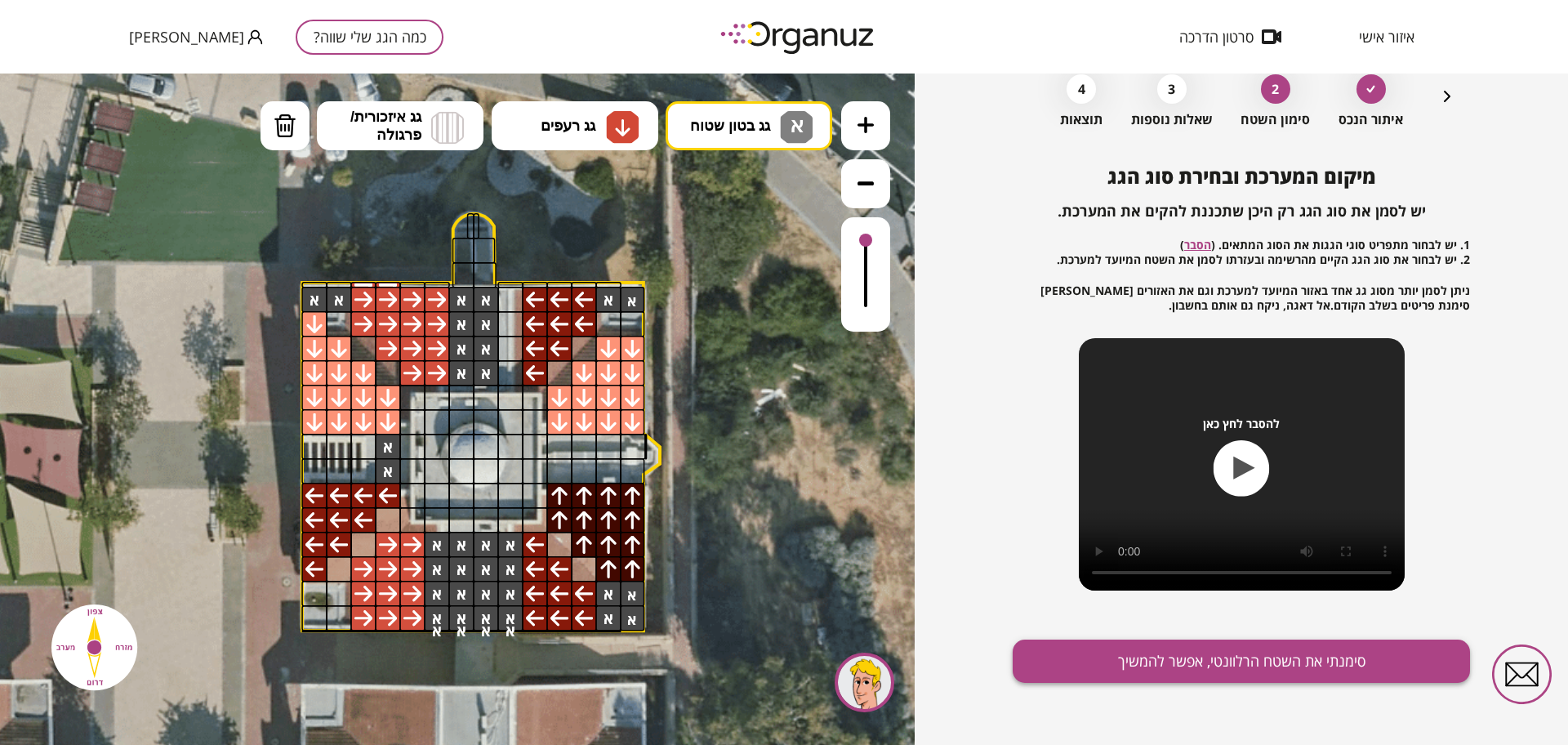
click at [1193, 656] on button "סימנתי את השטח הרלוונטי, אפשר להמשיך" at bounding box center [1241, 660] width 458 height 43
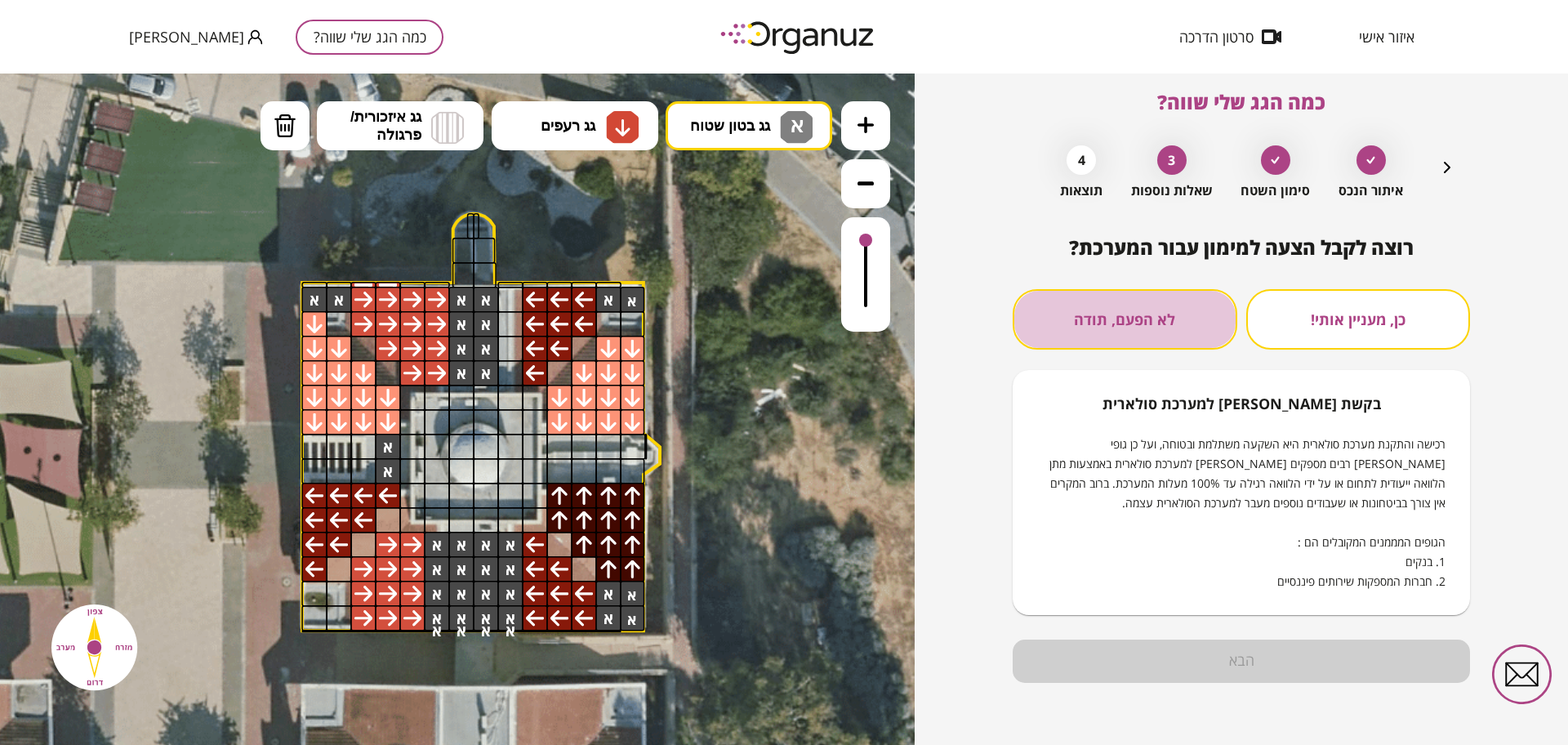
click at [1149, 318] on button "לא הפעם, תודה" at bounding box center [1124, 319] width 224 height 61
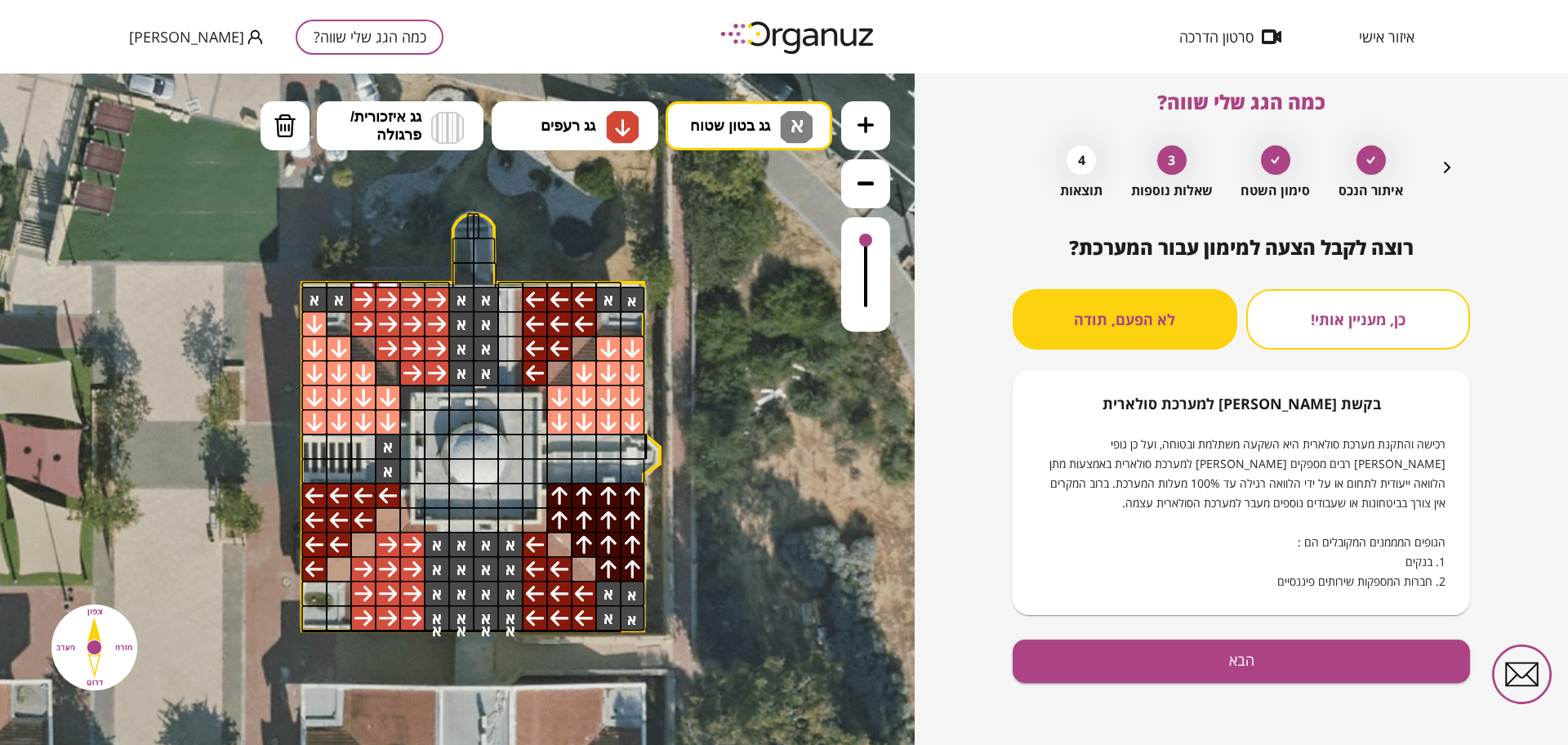
click at [1215, 683] on div "רוצה לקבל הצעה למימון עבור המערכת? כן, מעניין אותי! לא הפעם, תודה בקשת [PERSON_…" at bounding box center [1241, 491] width 458 height 509
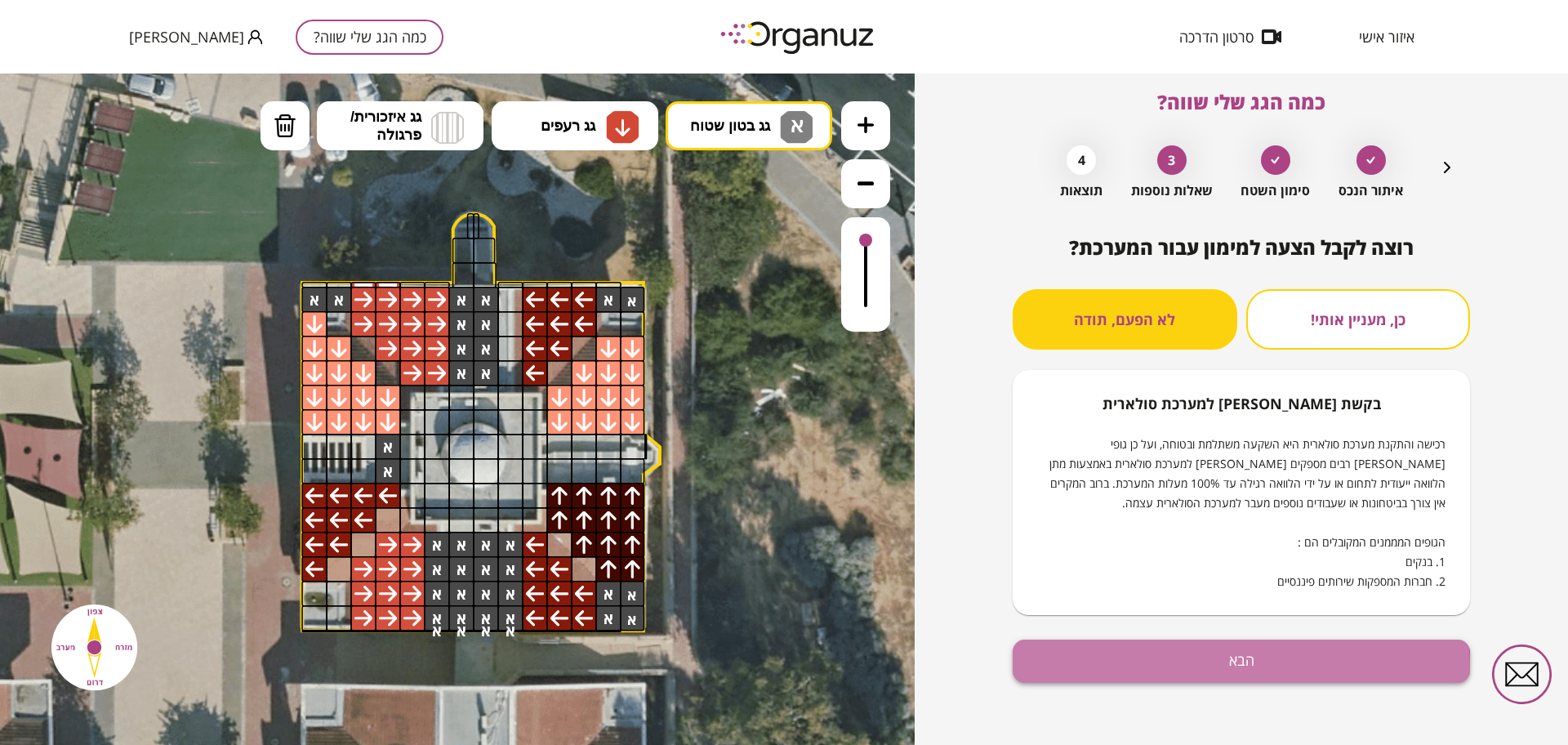
click at [1216, 669] on button "הבא" at bounding box center [1241, 660] width 458 height 43
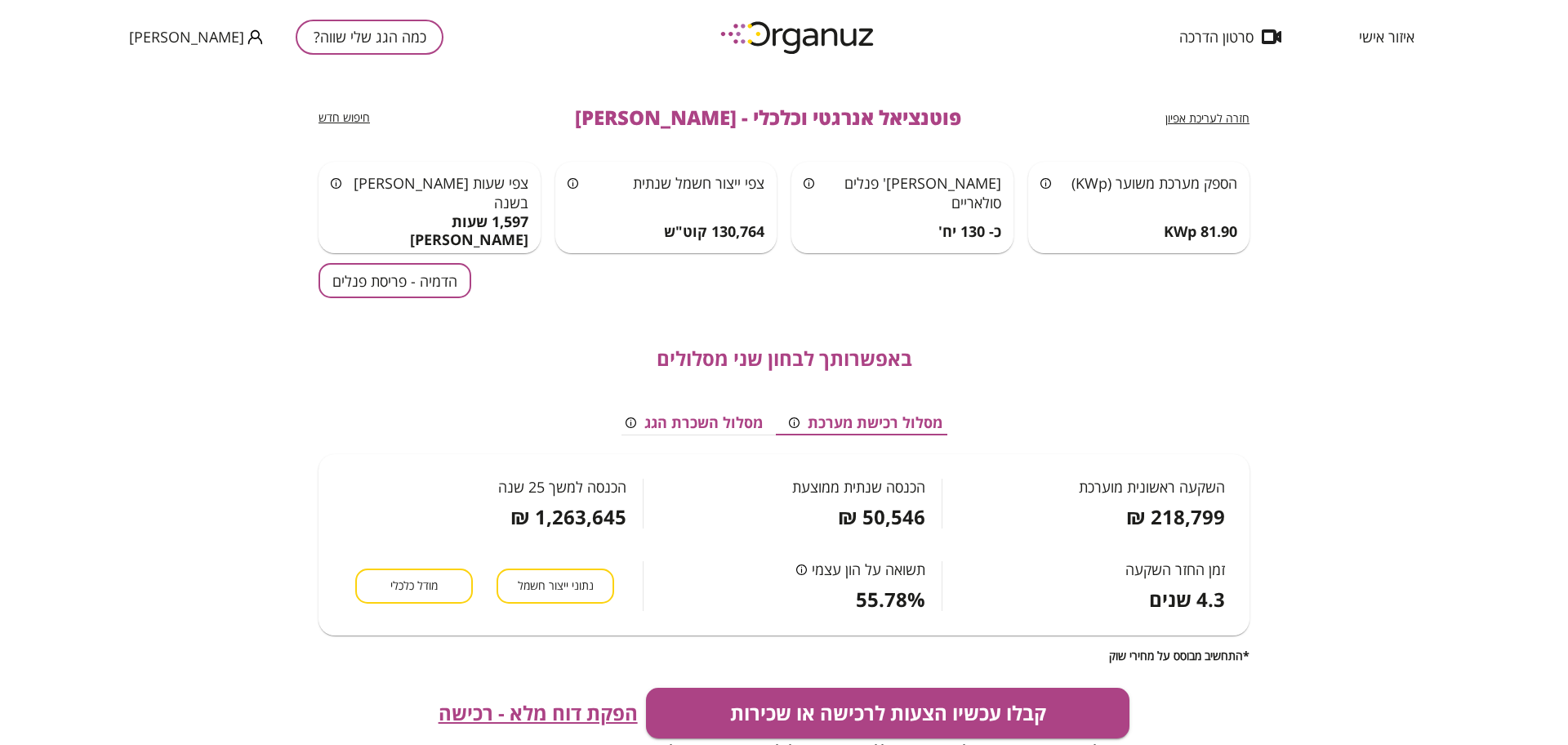
click at [308, 282] on div "חזרה לעריכת אפיון פוטנציאל אנרגטי וכלכלי - [PERSON_NAME] חיפוש חדש הספק מערכת מ…" at bounding box center [784, 409] width 1568 height 671
click at [413, 290] on button "הדמיה - פריסת פנלים" at bounding box center [394, 280] width 153 height 35
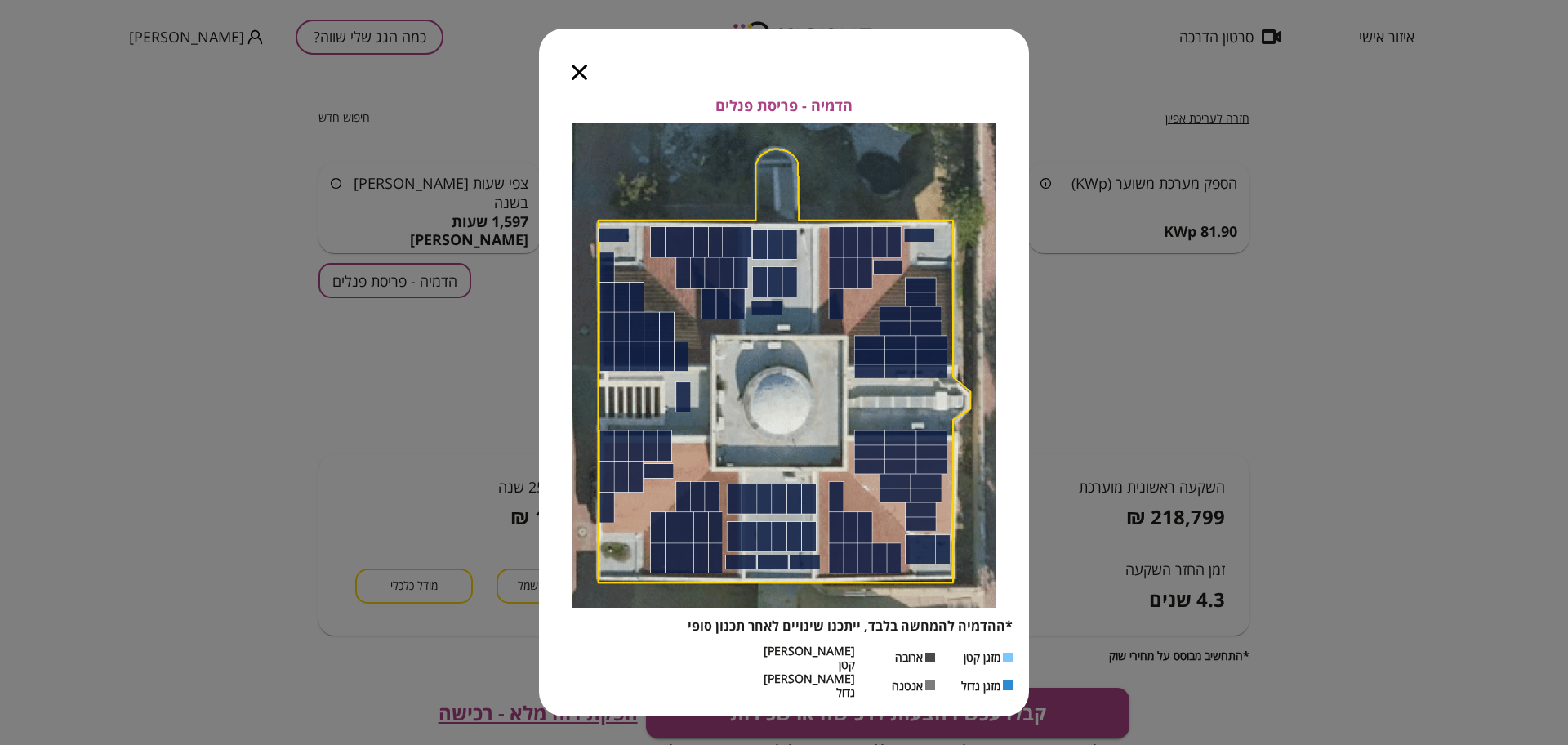
click at [573, 80] on icon "button" at bounding box center [580, 73] width 16 height 16
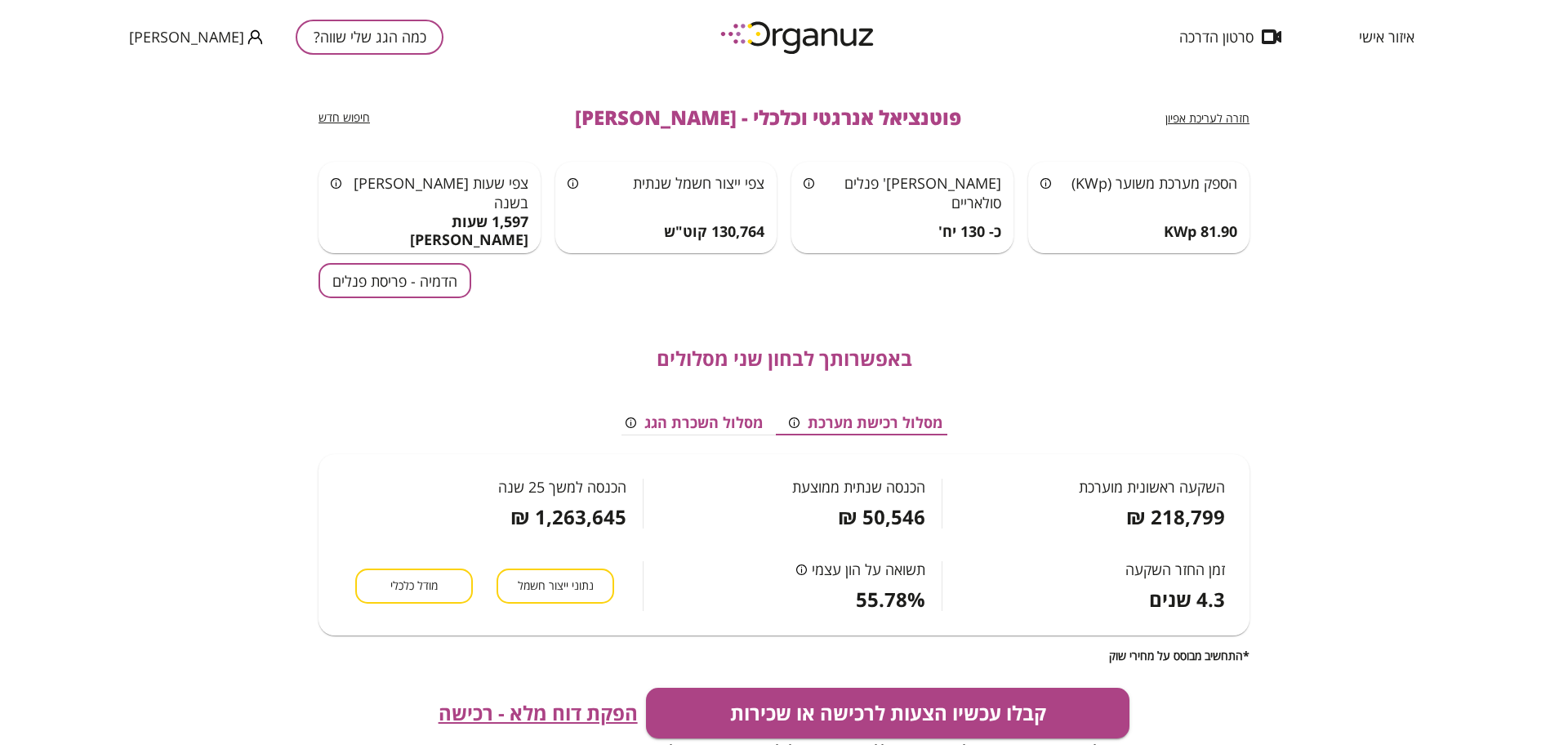
click at [1211, 111] on span "חזרה לעריכת אפיון" at bounding box center [1207, 119] width 84 height 16
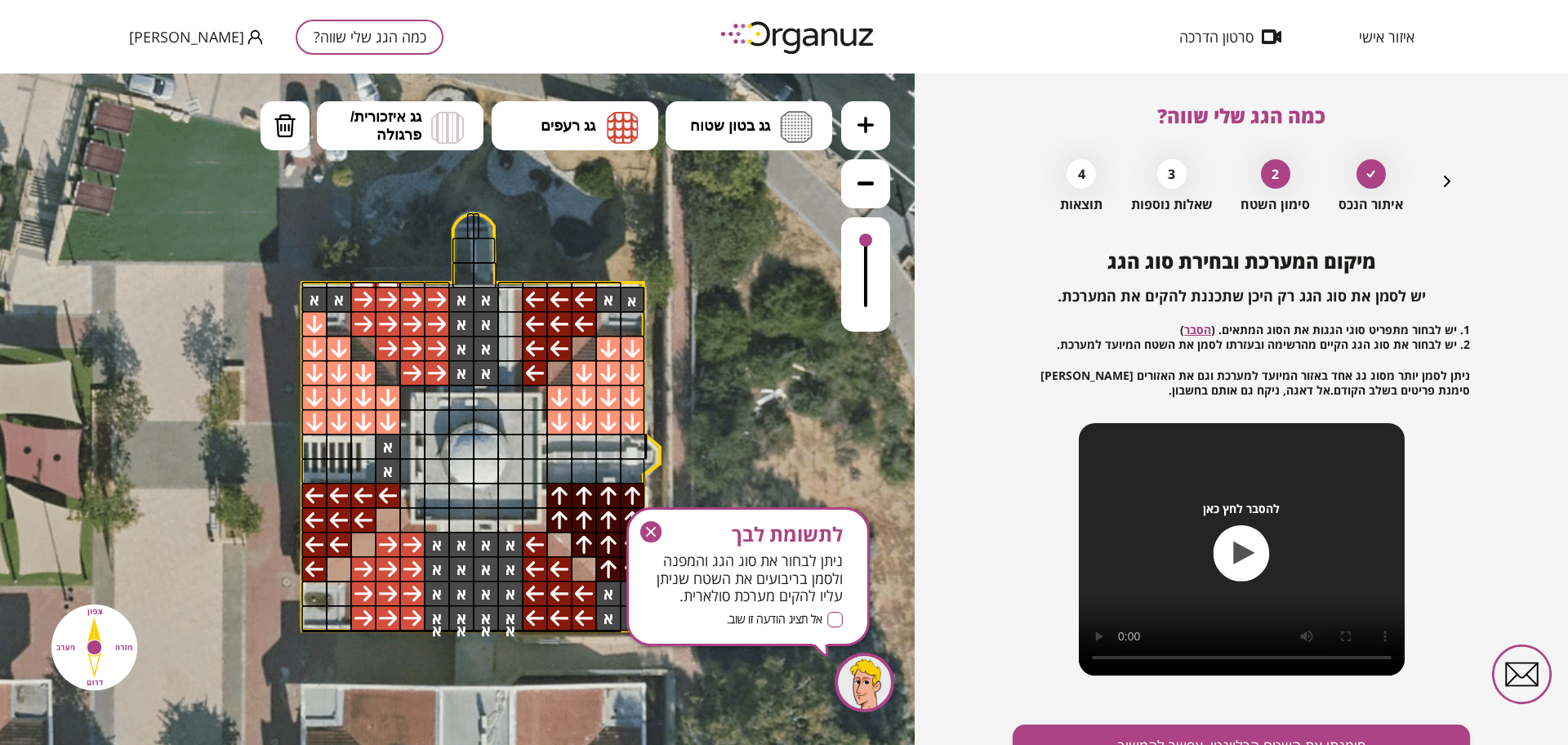
click at [646, 527] on icon "button" at bounding box center [650, 531] width 21 height 21
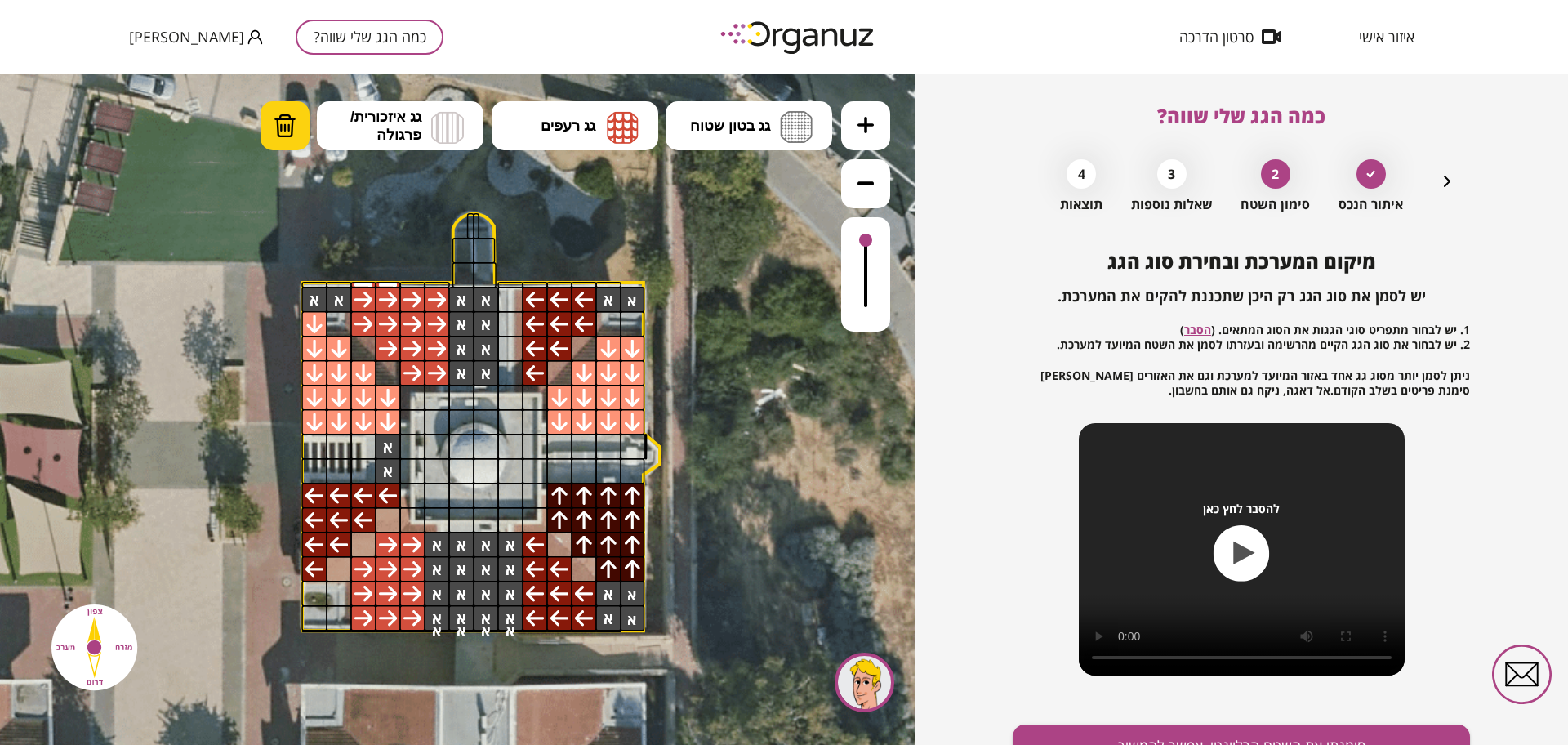
click at [297, 113] on button "מחיקה" at bounding box center [284, 126] width 49 height 49
drag, startPoint x: 442, startPoint y: 540, endPoint x: 482, endPoint y: 583, distance: 58.7
click at [432, 652] on div ".st0 { fill: #FFFFFF; }" at bounding box center [473, 420] width 1287 height 1287
click at [1440, 182] on icon "button" at bounding box center [1447, 182] width 20 height 20
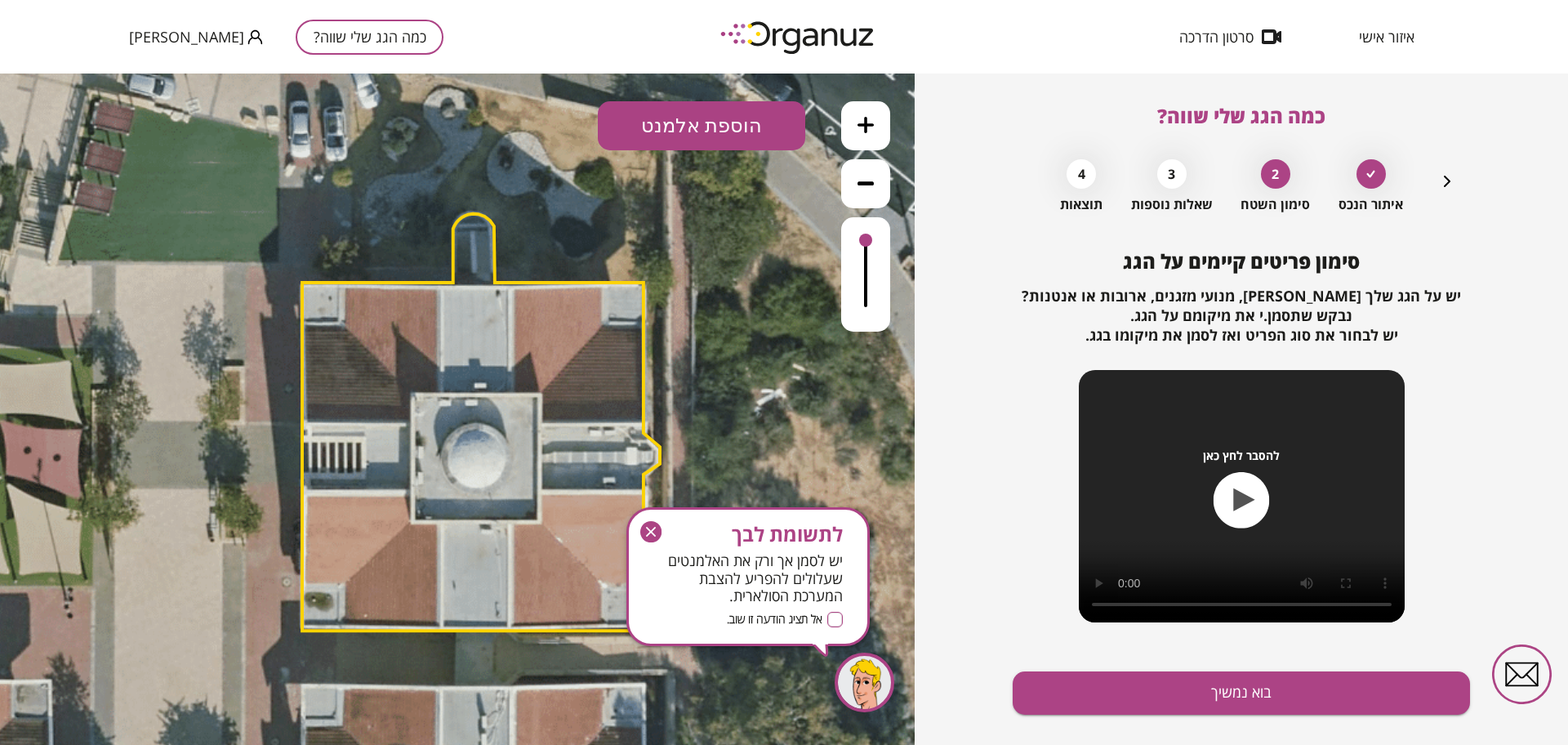
click at [347, 433] on polygon at bounding box center [481, 423] width 358 height 417
click at [403, 485] on polygon at bounding box center [481, 423] width 358 height 417
click at [659, 534] on icon "button" at bounding box center [650, 531] width 21 height 21
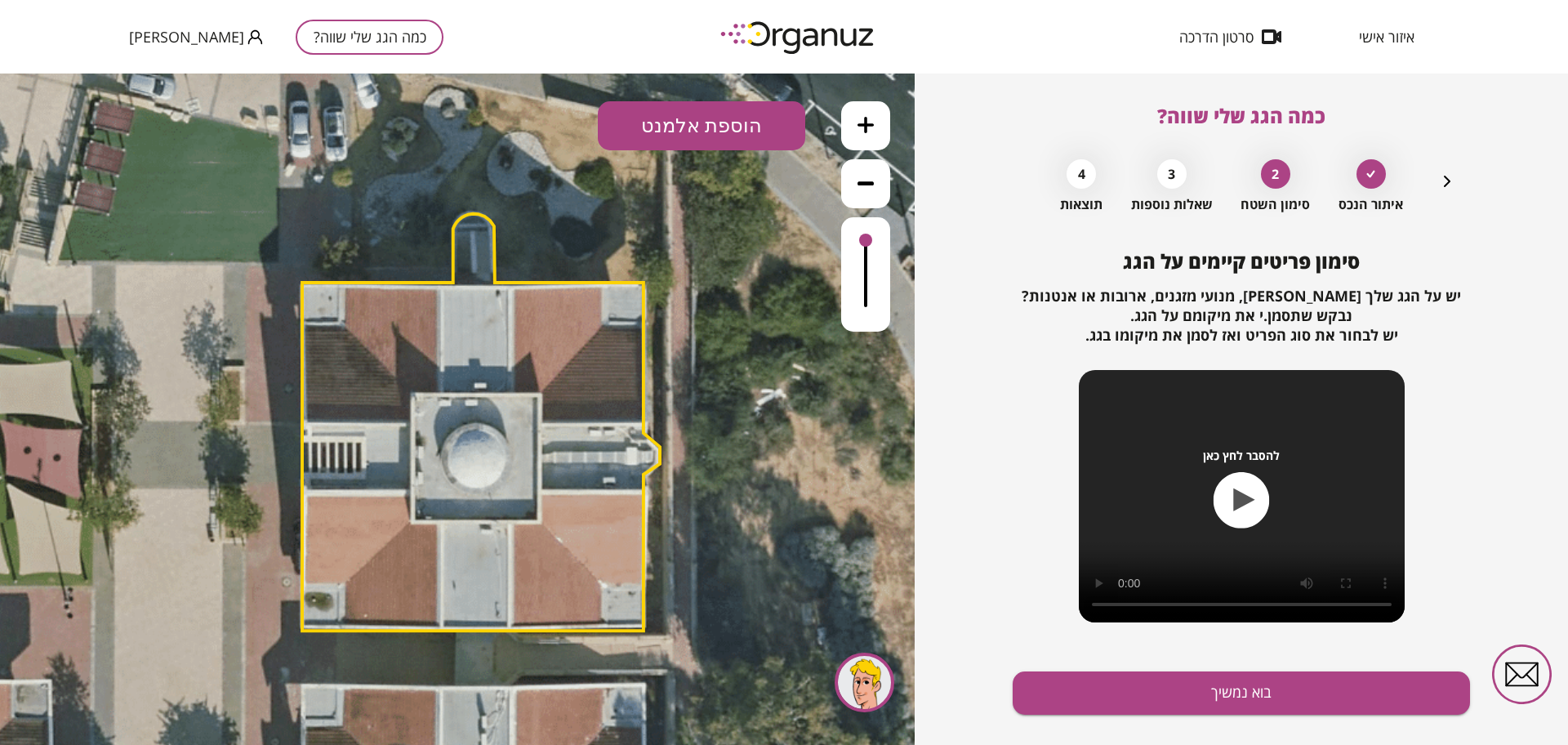
click at [558, 531] on polygon at bounding box center [481, 423] width 358 height 417
click at [1444, 178] on icon "button" at bounding box center [1447, 182] width 20 height 20
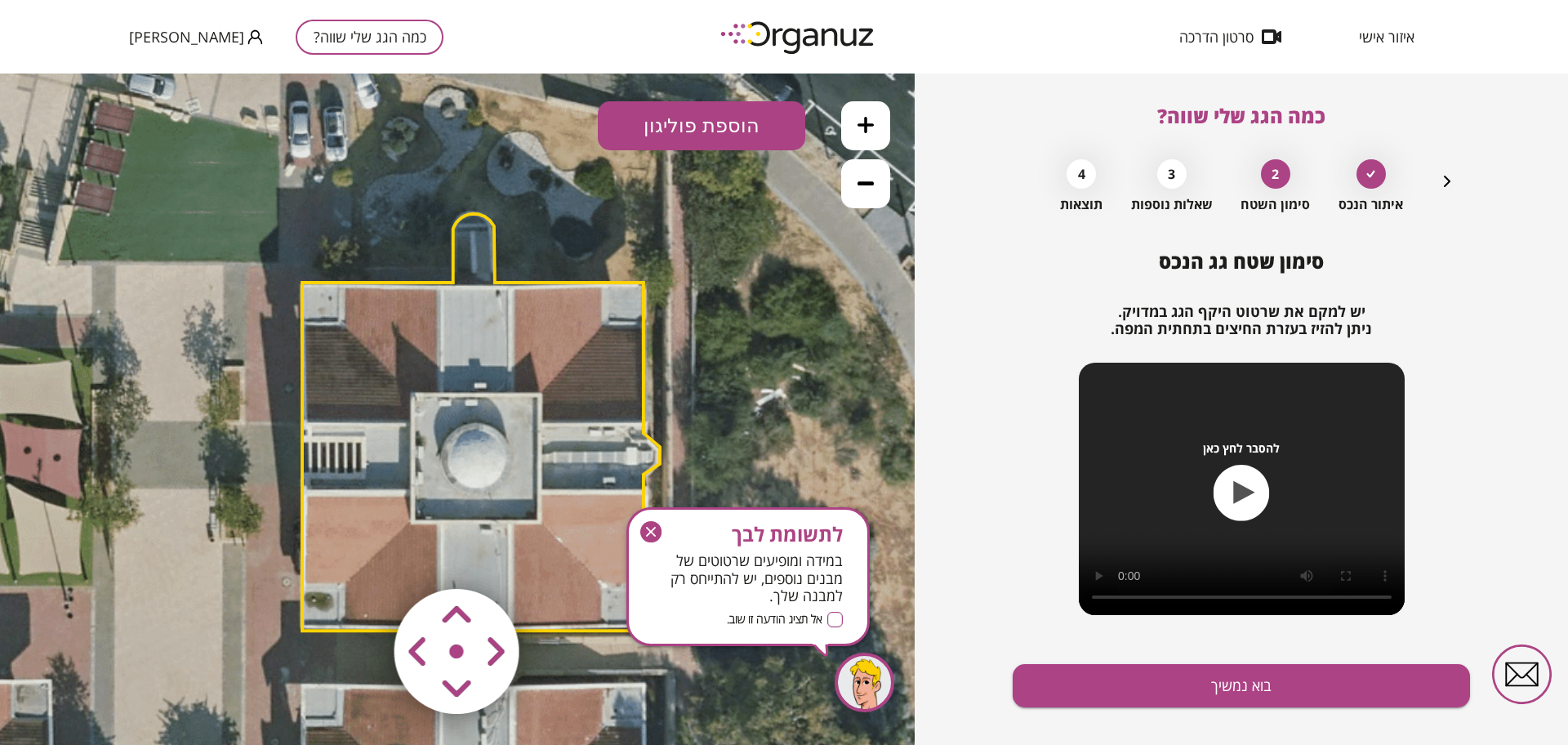
click at [517, 469] on polygon at bounding box center [481, 423] width 358 height 417
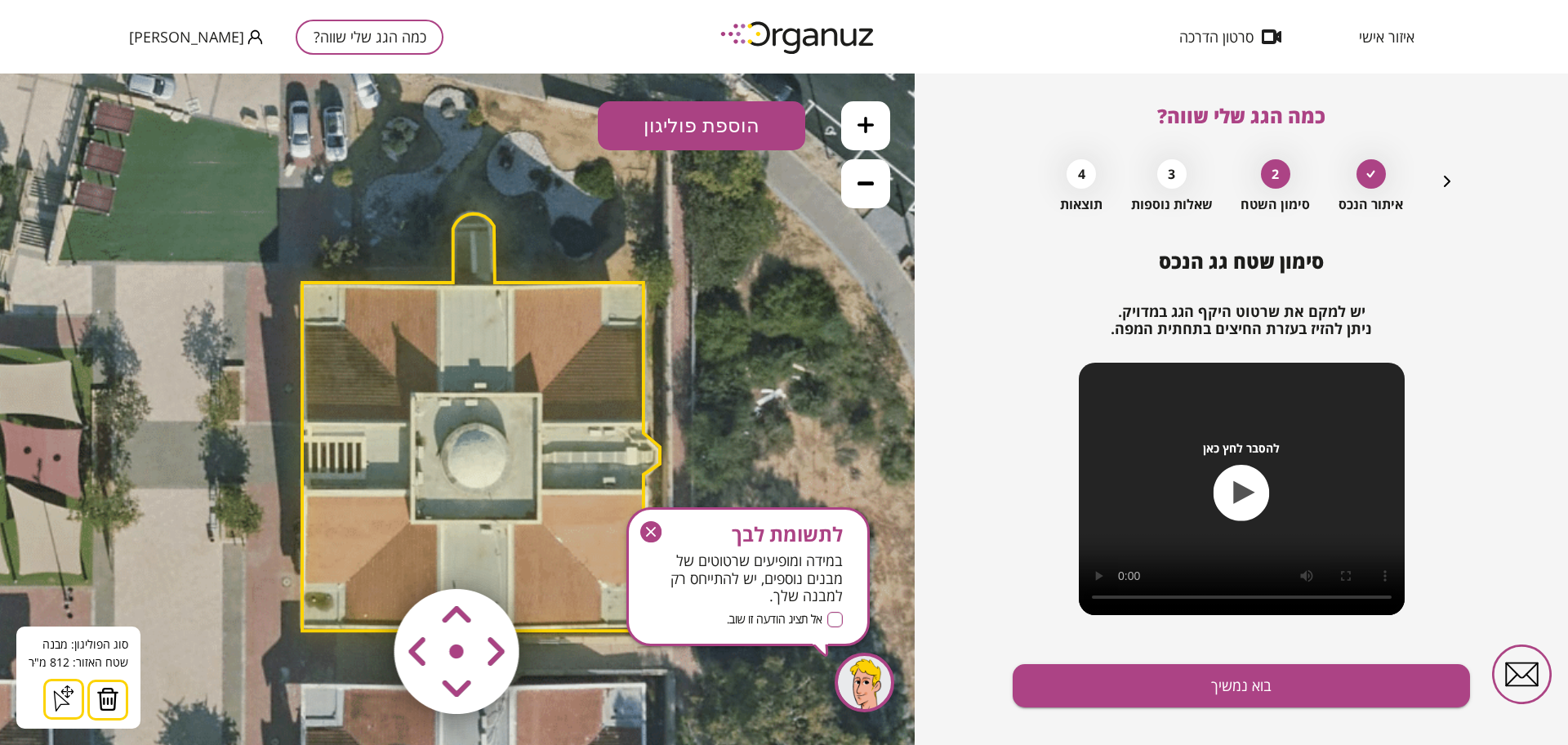
click at [102, 697] on img at bounding box center [108, 699] width 23 height 25
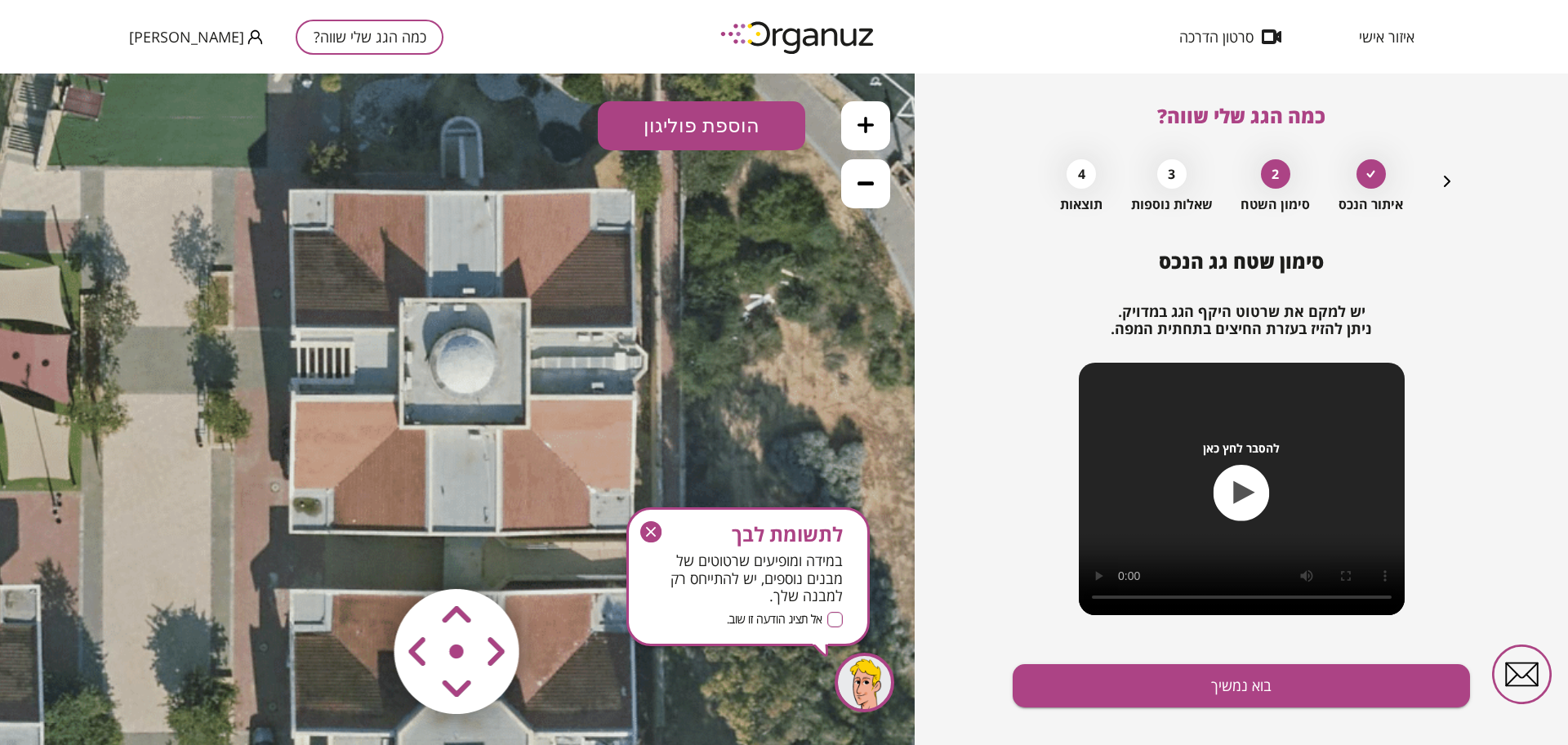
drag, startPoint x: 722, startPoint y: 353, endPoint x: 710, endPoint y: 259, distance: 94.8
click at [710, 259] on icon at bounding box center [461, 325] width 1287 height 1287
click at [648, 534] on icon "button" at bounding box center [651, 532] width 10 height 10
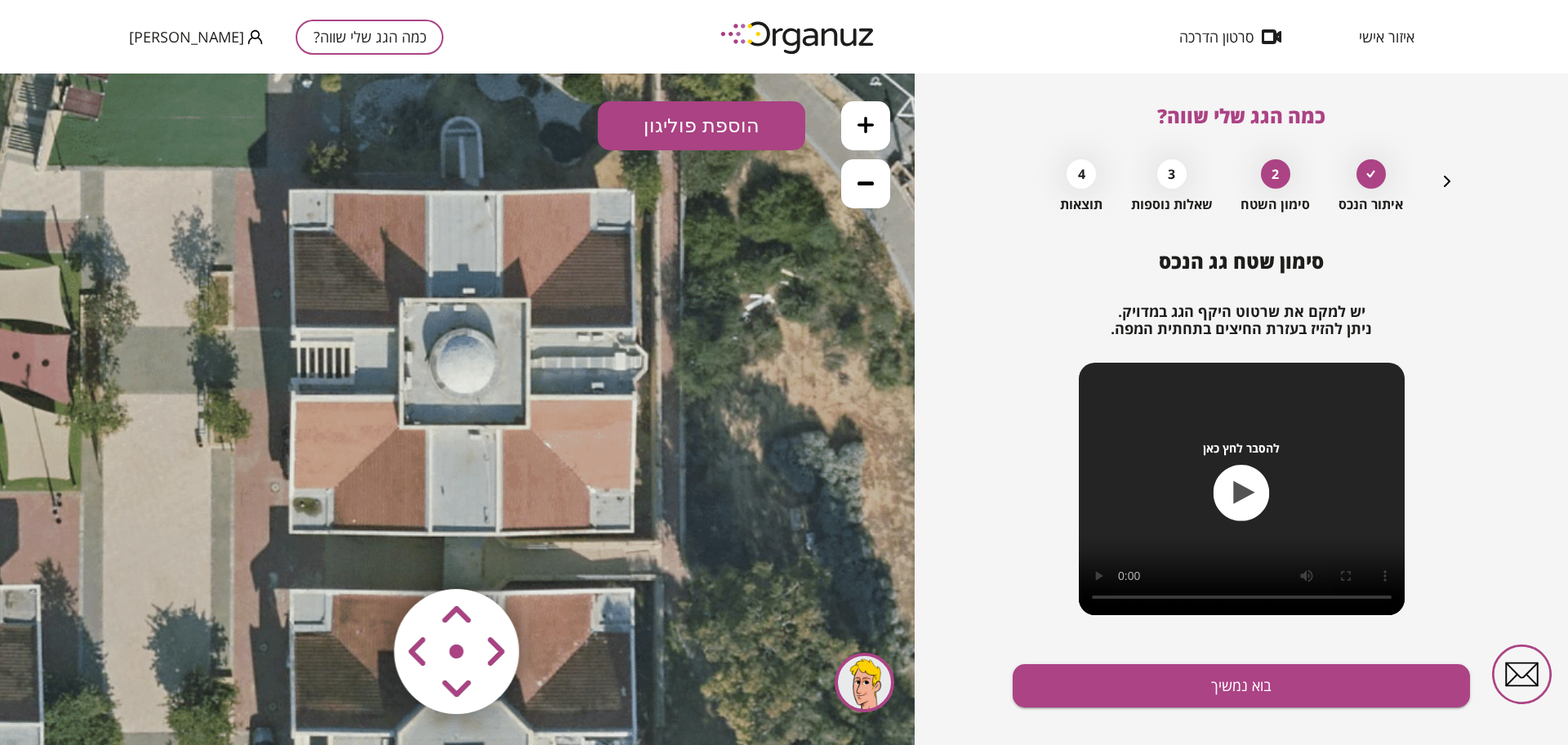
click at [649, 114] on button "הוספת פוליגון" at bounding box center [701, 126] width 207 height 49
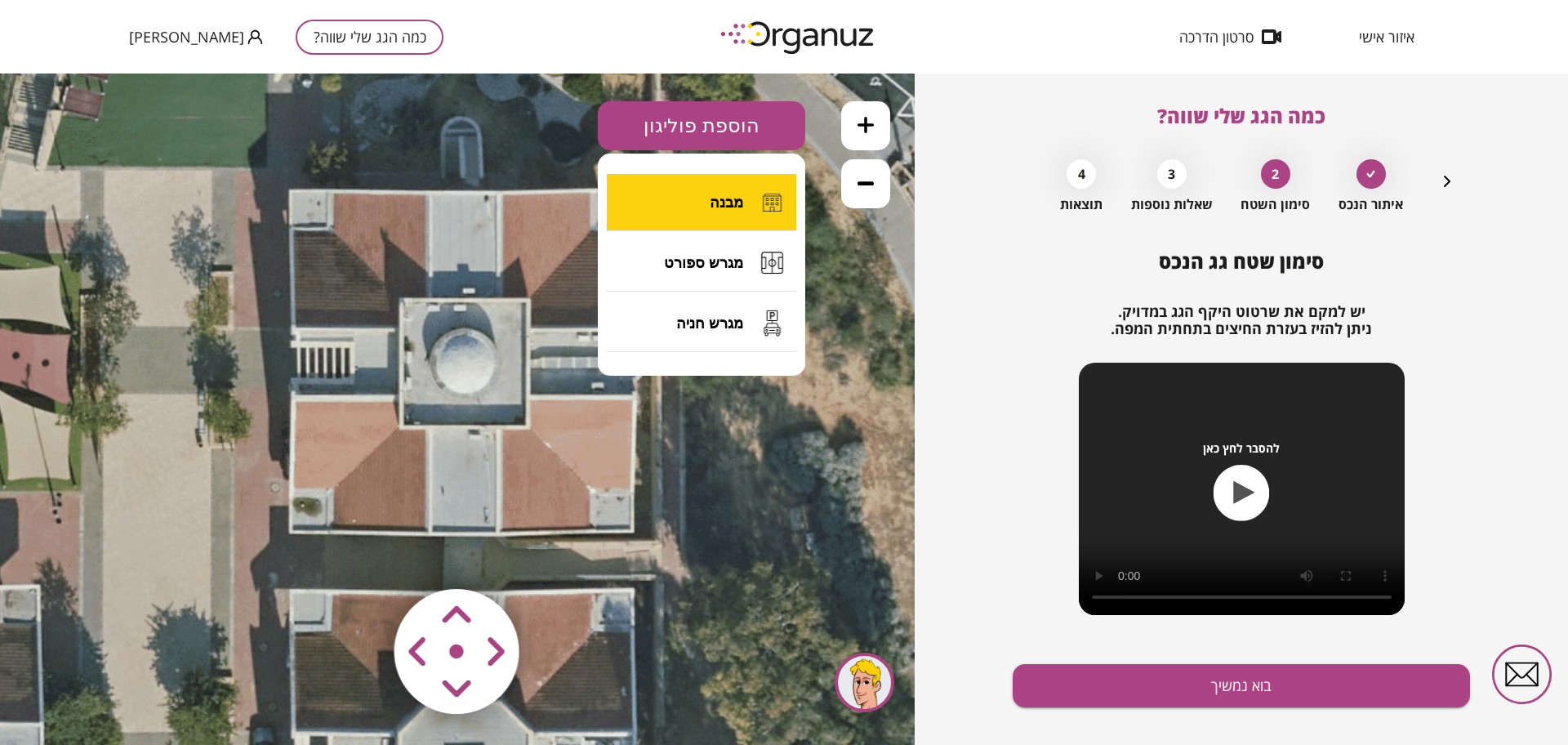
click at [687, 208] on button "מבנה" at bounding box center [701, 201] width 190 height 57
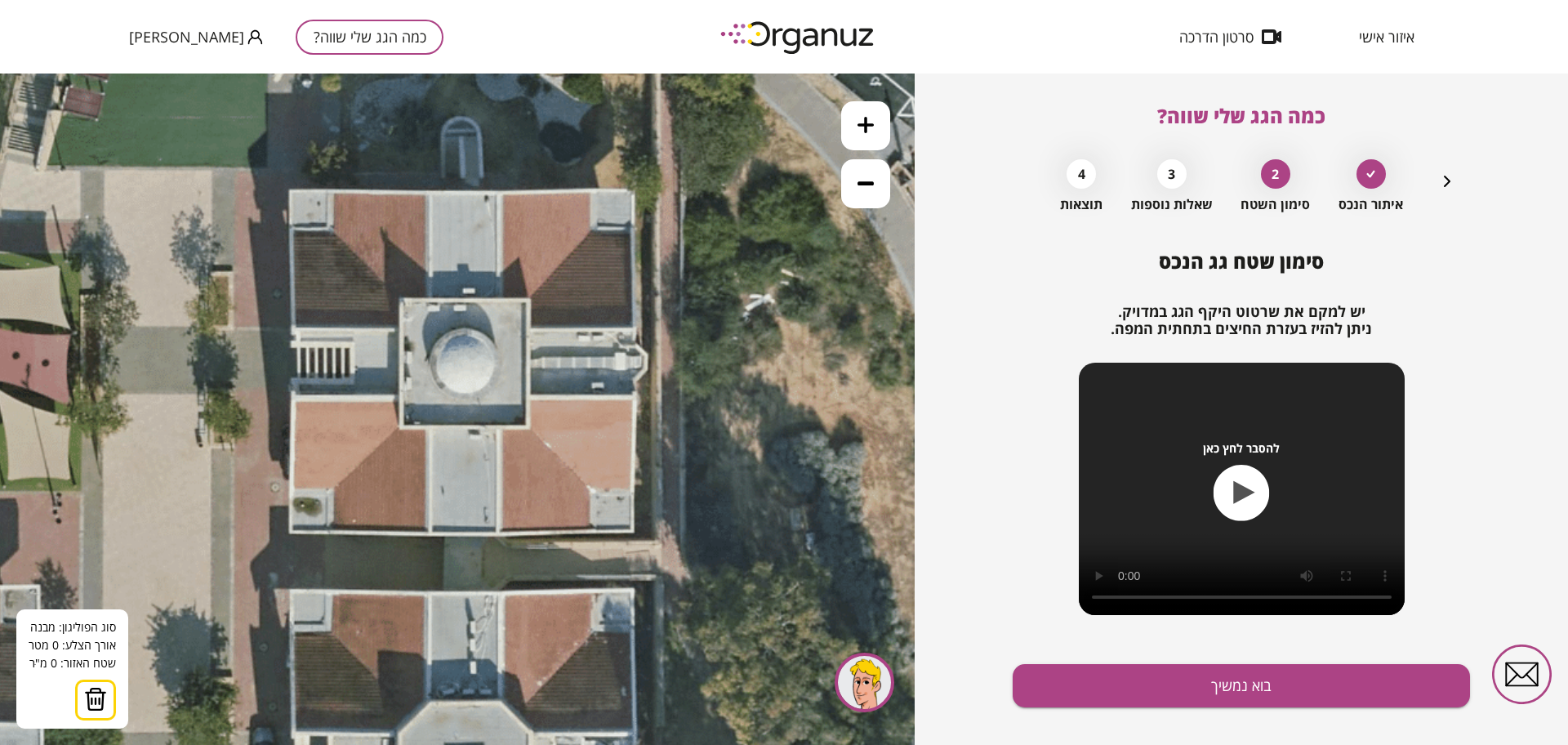
click at [502, 428] on icon at bounding box center [461, 325] width 1287 height 1287
click at [501, 536] on icon at bounding box center [461, 325] width 1287 height 1287
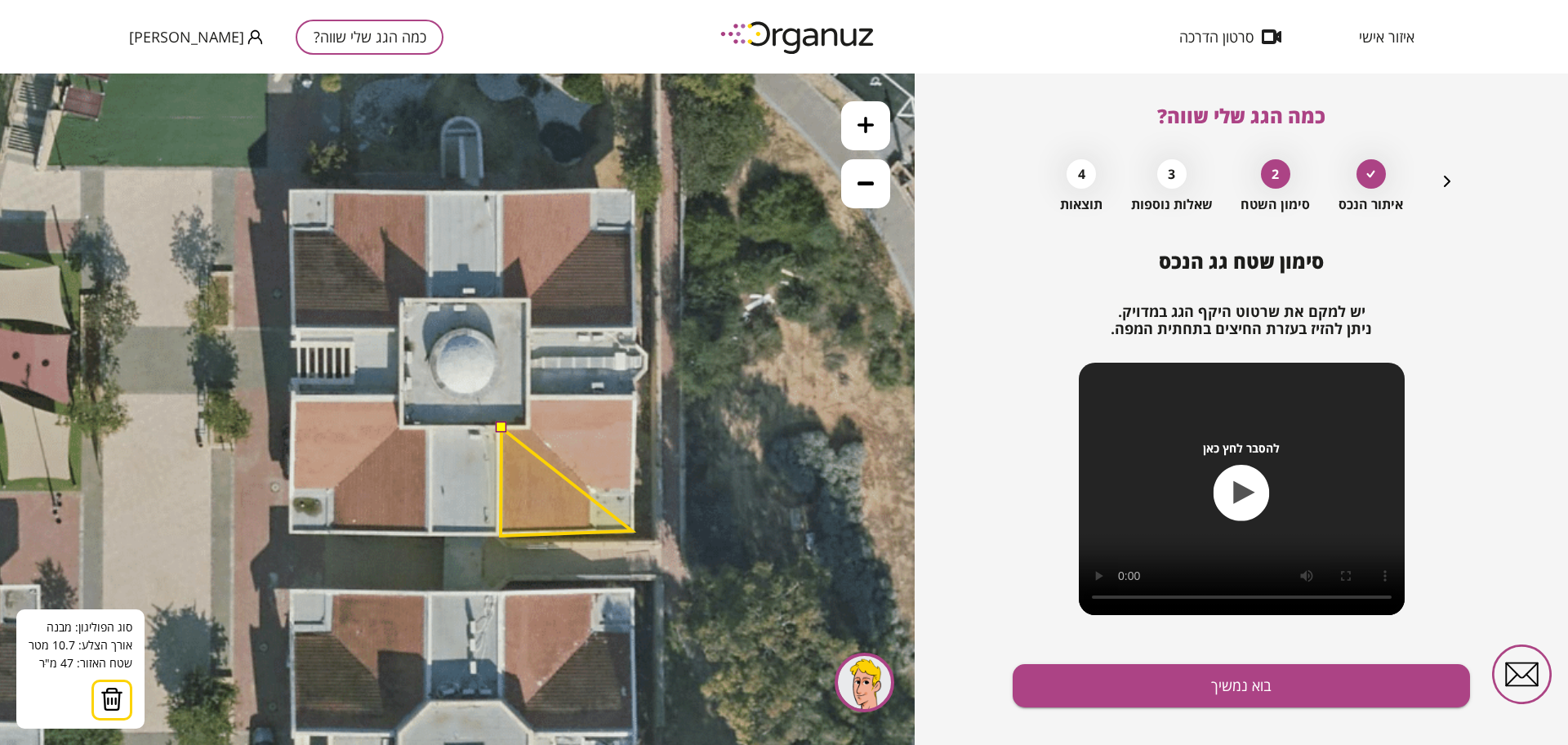
click at [632, 531] on polygon at bounding box center [567, 482] width 132 height 108
click at [634, 398] on polygon at bounding box center [568, 467] width 134 height 138
click at [530, 399] on polygon at bounding box center [568, 467] width 134 height 138
click at [531, 427] on polygon at bounding box center [568, 467] width 134 height 138
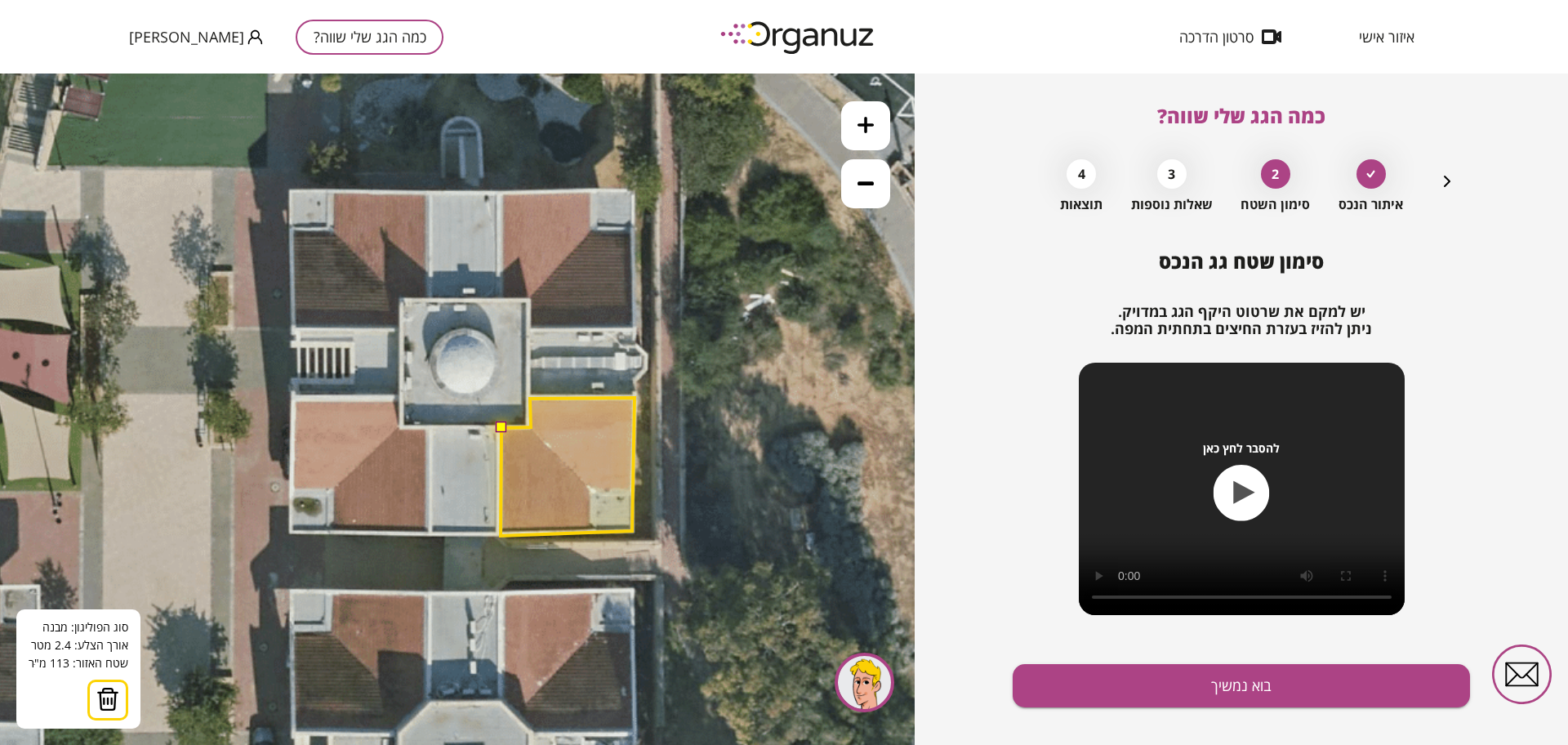
click at [503, 428] on button at bounding box center [500, 426] width 11 height 11
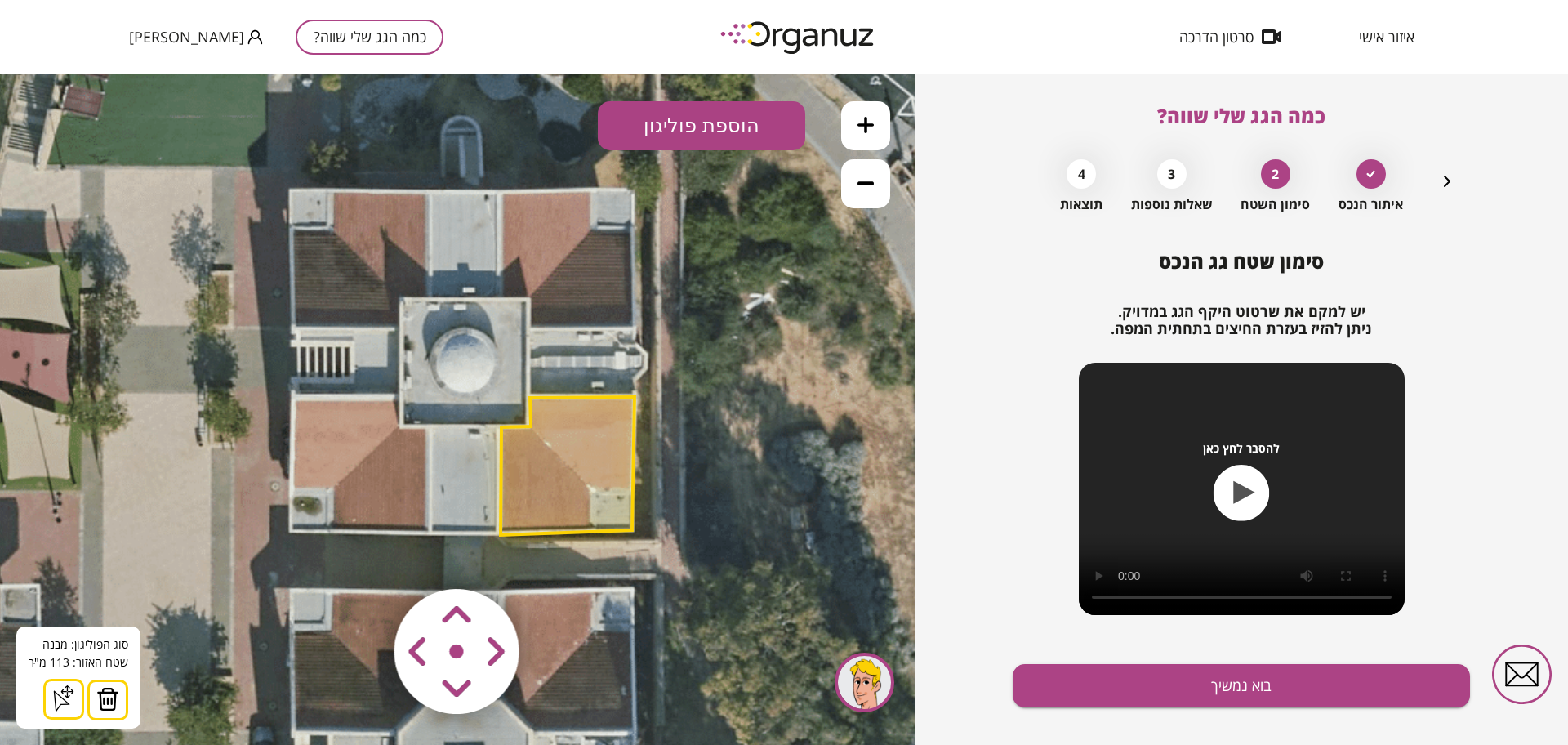
click at [678, 123] on button "הוספת פוליגון" at bounding box center [701, 126] width 207 height 49
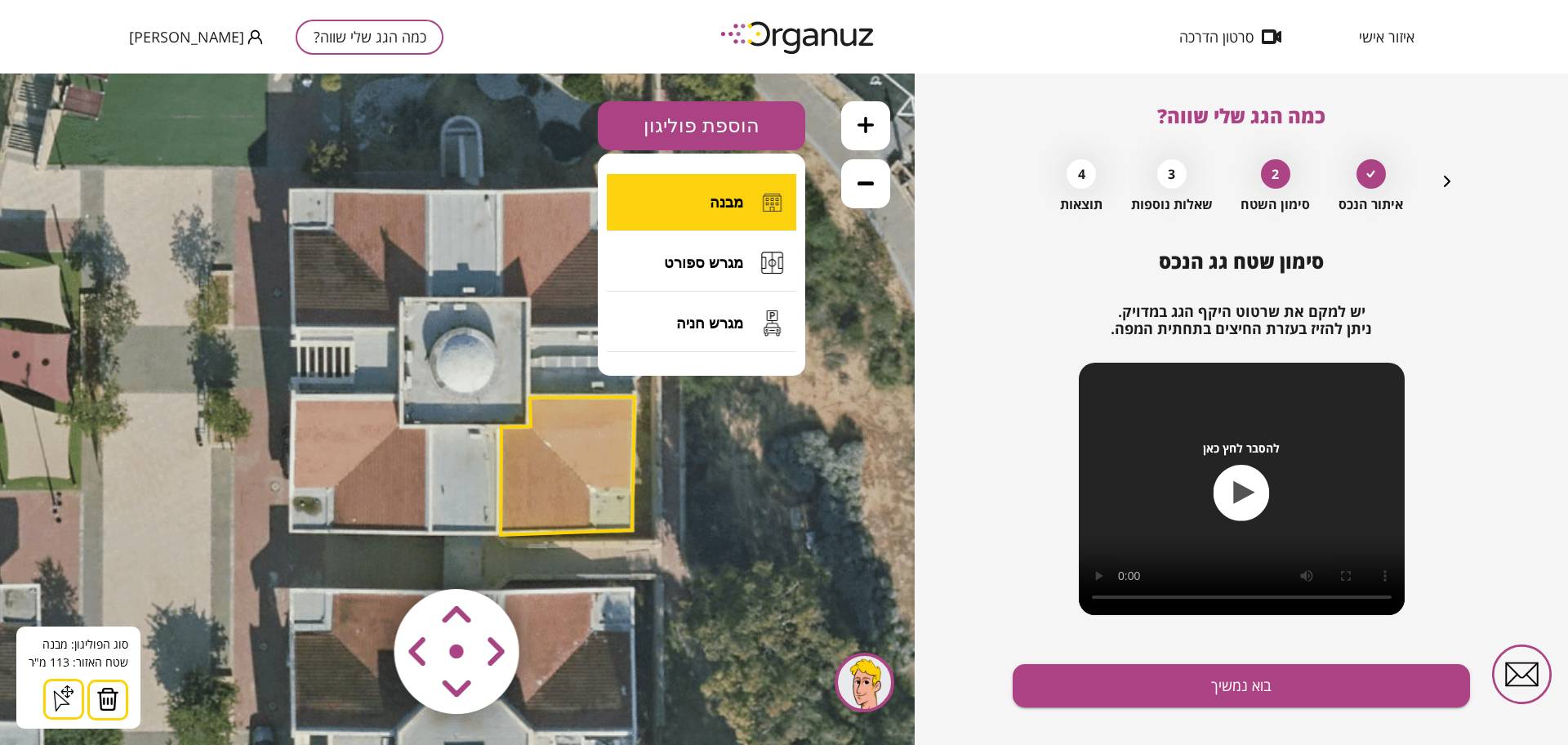
click at [716, 210] on button "מבנה" at bounding box center [701, 201] width 190 height 57
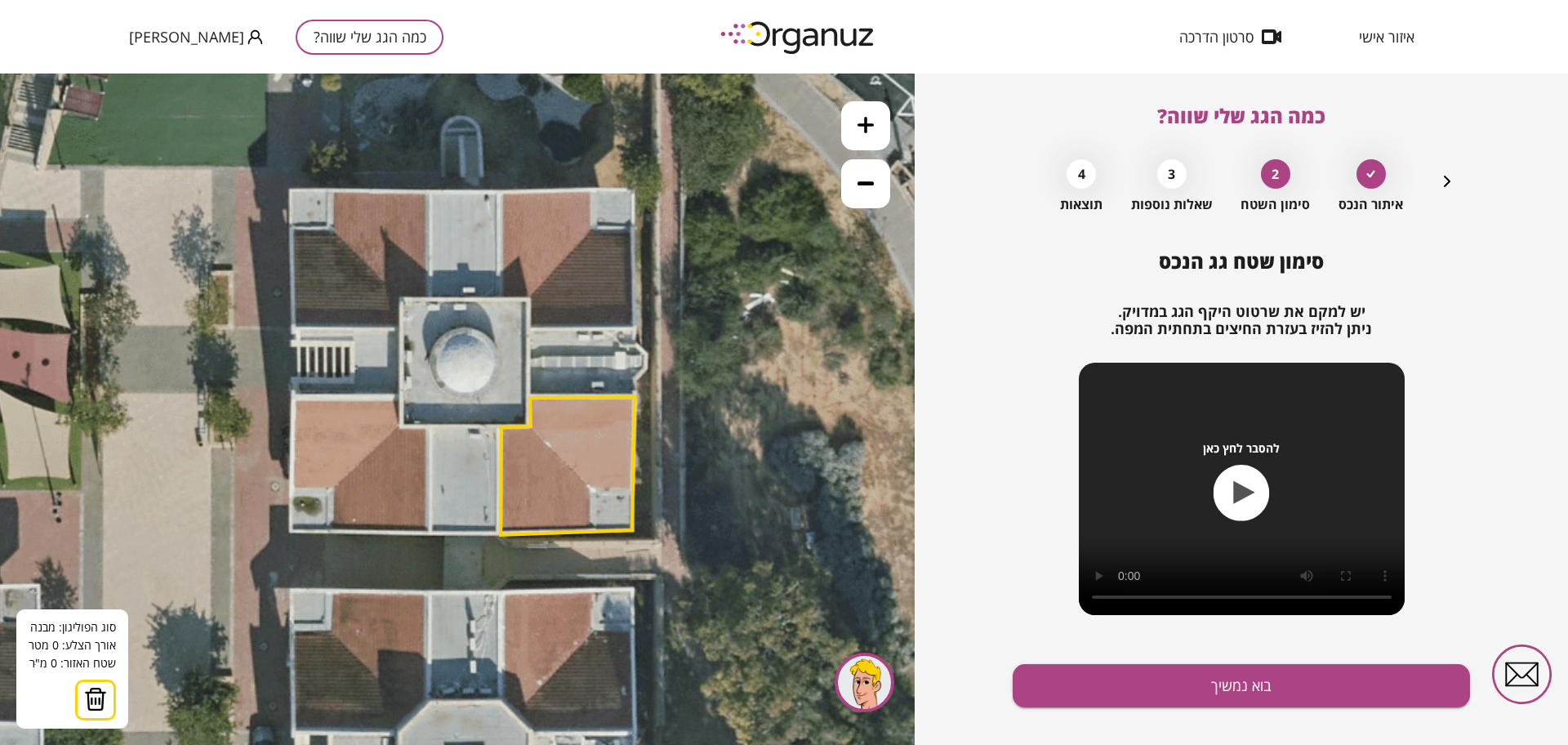
click at [430, 425] on icon at bounding box center [461, 324] width 1287 height 1287
click at [428, 534] on icon at bounding box center [461, 324] width 1287 height 1287
click at [501, 536] on polygon at bounding box center [464, 480] width 73 height 111
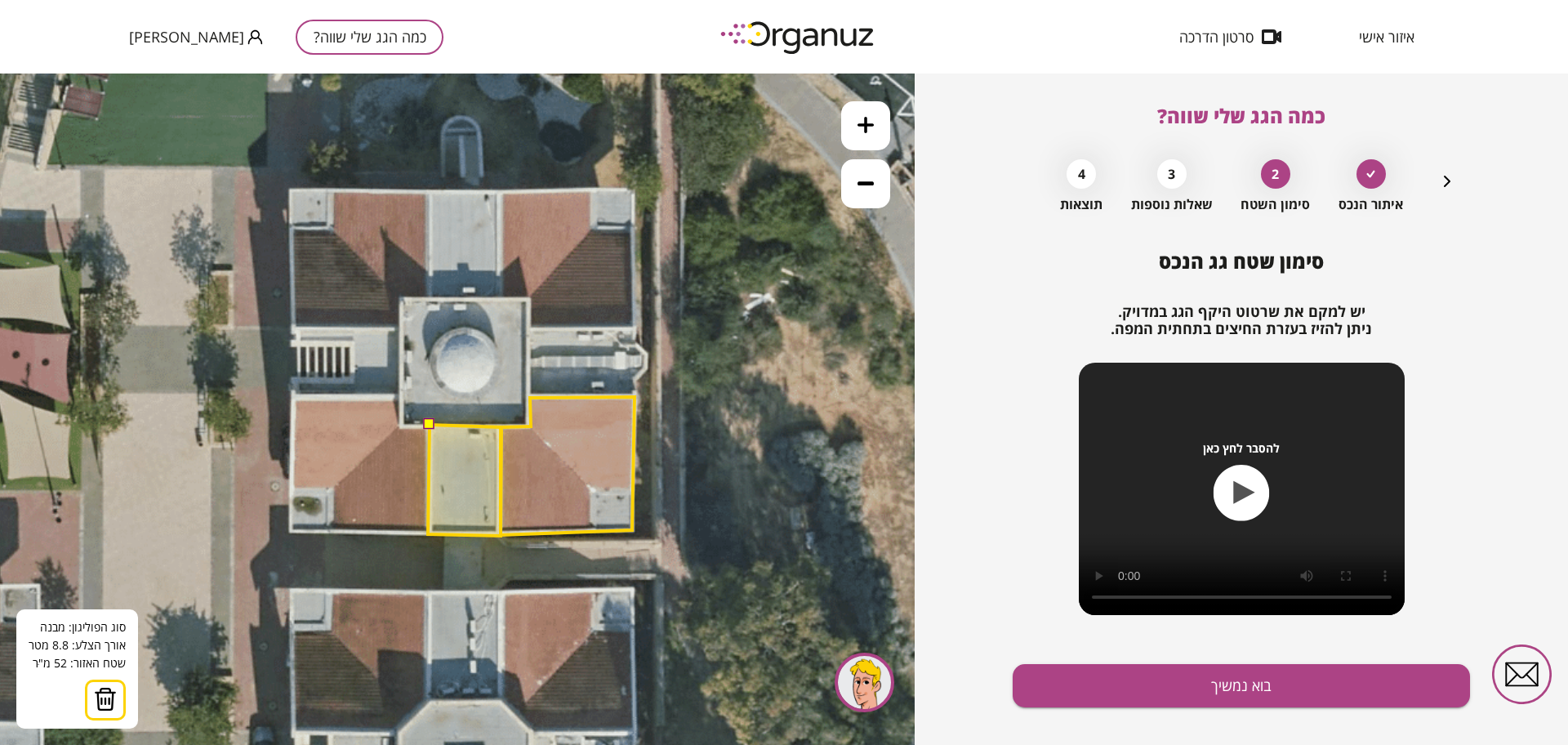
click at [501, 427] on polygon at bounding box center [464, 480] width 73 height 111
click at [430, 423] on button at bounding box center [428, 423] width 11 height 11
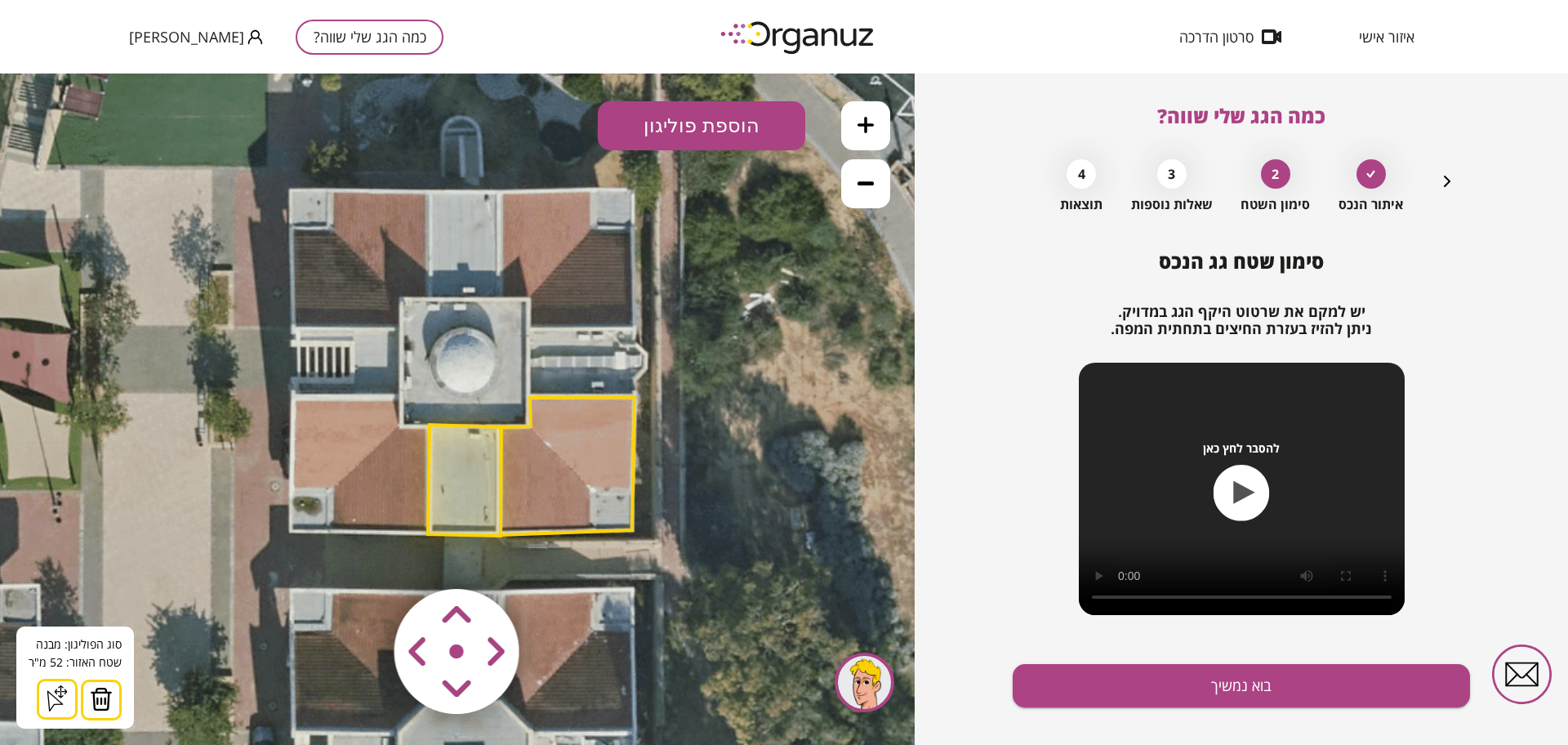
click at [679, 133] on button "הוספת פוליגון" at bounding box center [701, 126] width 207 height 49
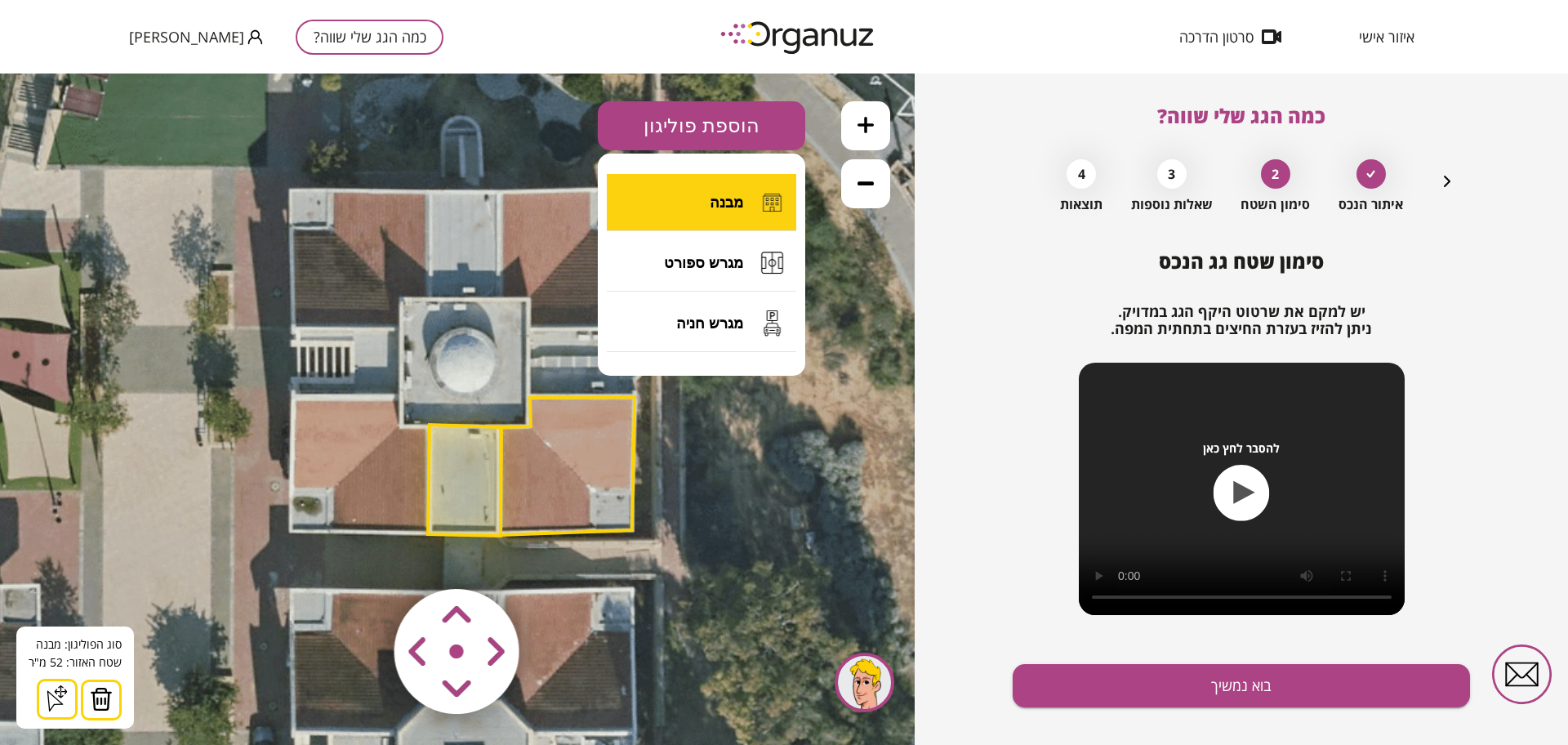
click at [689, 195] on button "מבנה" at bounding box center [701, 201] width 190 height 57
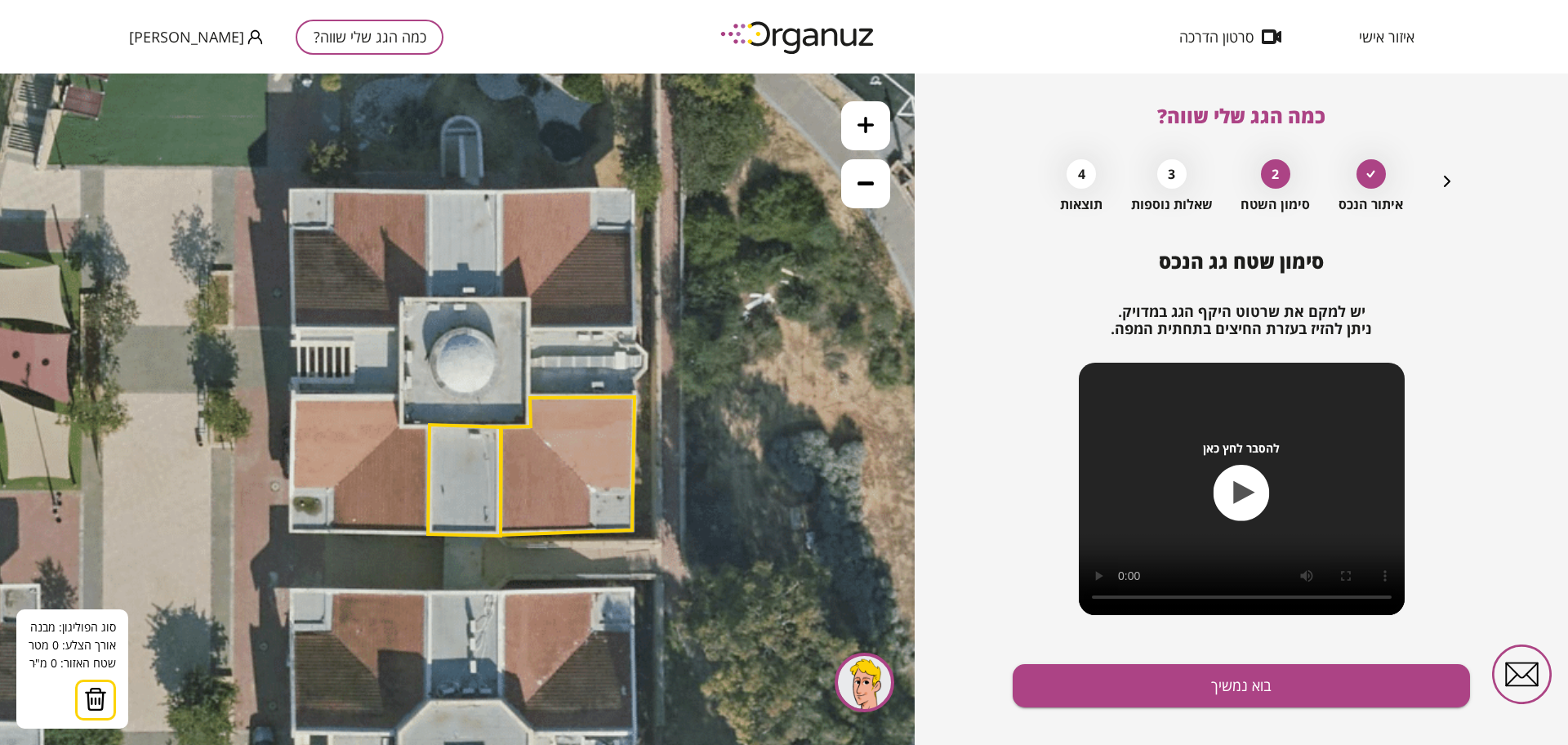
click at [294, 400] on icon at bounding box center [461, 324] width 1287 height 1287
click at [291, 533] on icon at bounding box center [461, 324] width 1287 height 1287
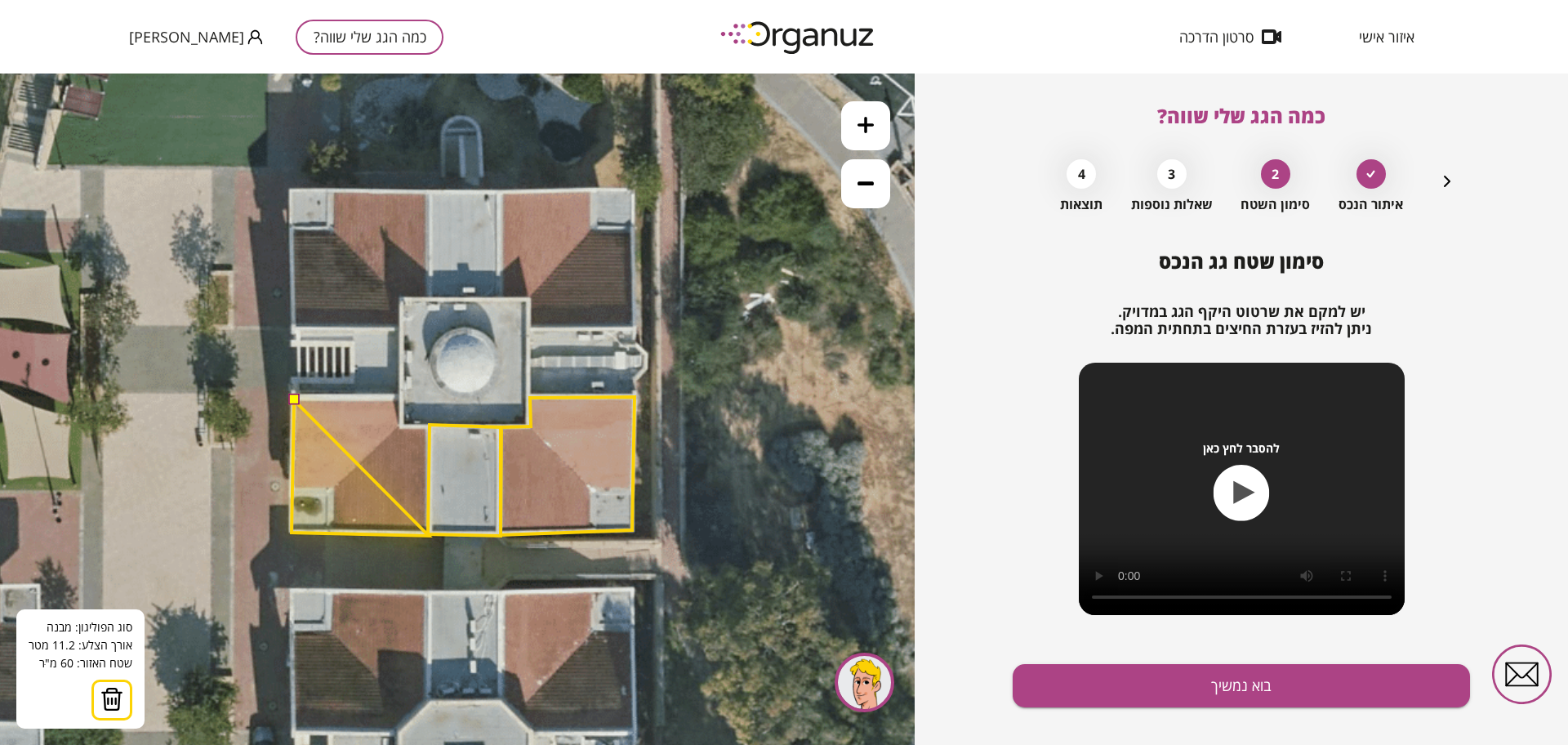
click at [429, 536] on polygon at bounding box center [360, 468] width 138 height 136
click at [429, 428] on polygon at bounding box center [360, 468] width 138 height 136
click at [402, 427] on polygon at bounding box center [360, 468] width 138 height 136
click at [400, 399] on polygon at bounding box center [360, 467] width 138 height 137
click at [292, 399] on button at bounding box center [292, 399] width 11 height 11
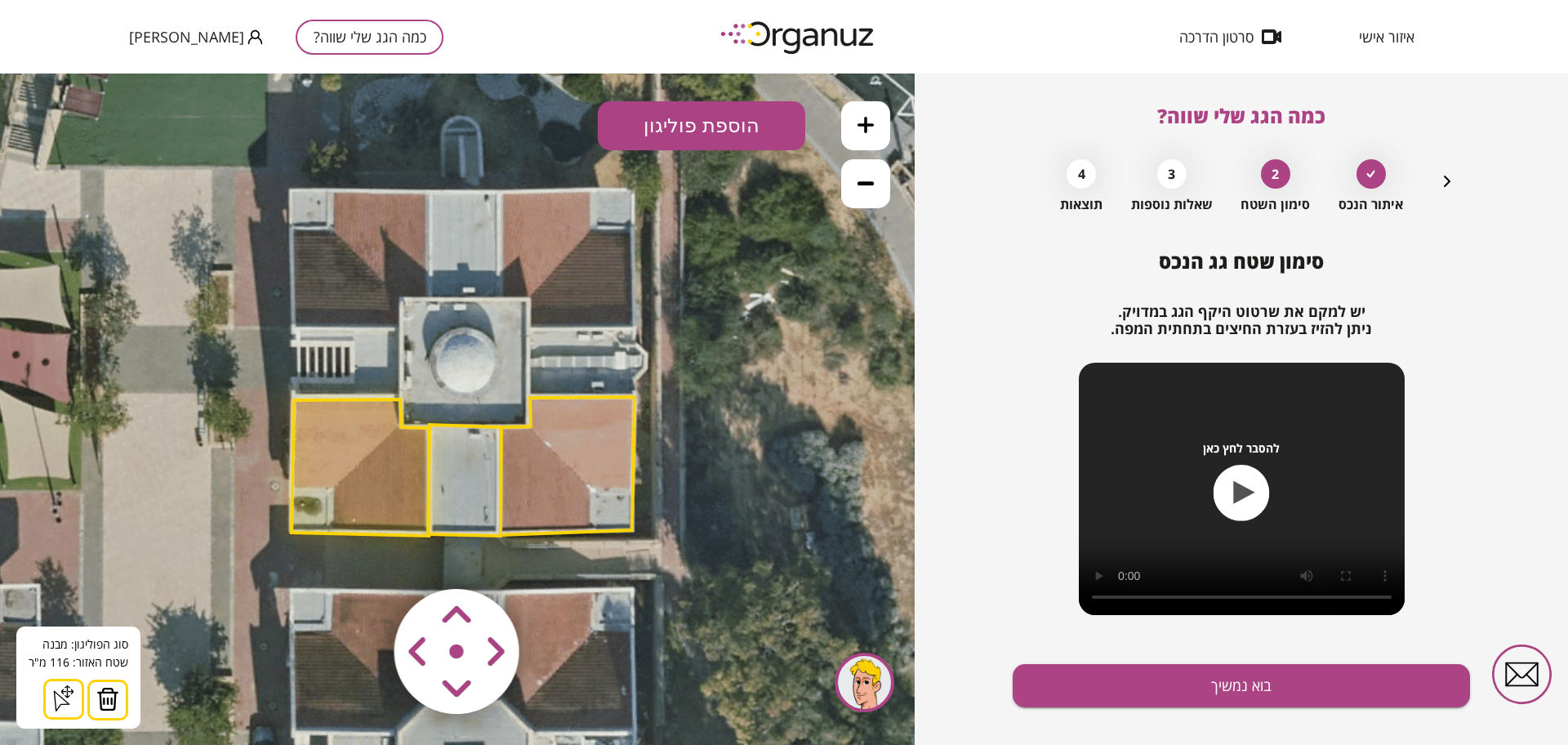
click at [706, 113] on button "הוספת פוליגון" at bounding box center [701, 126] width 207 height 49
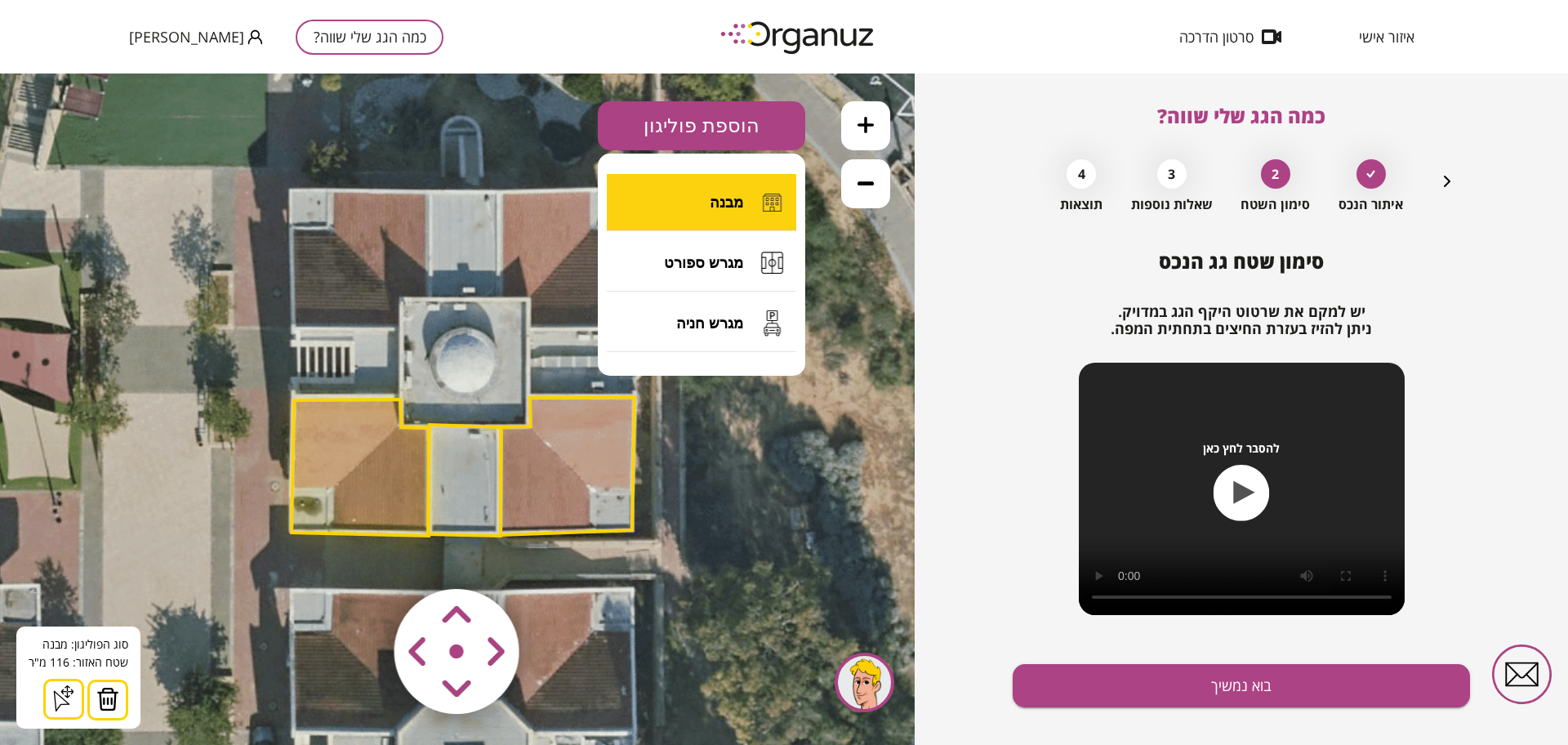
click at [712, 203] on span "מבנה" at bounding box center [727, 202] width 34 height 18
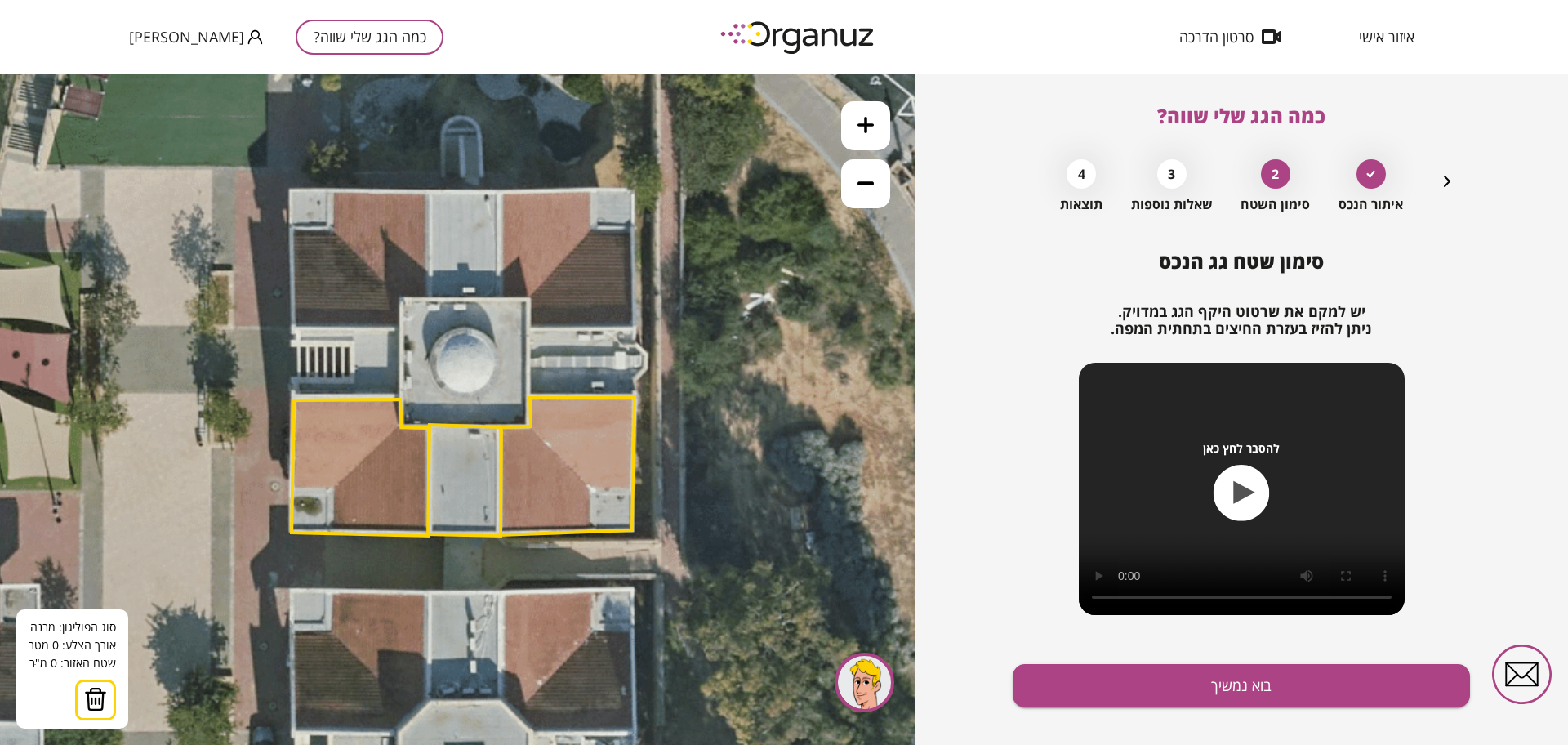
click at [401, 299] on icon at bounding box center [461, 324] width 1287 height 1287
click at [403, 427] on polygon at bounding box center [360, 467] width 138 height 137
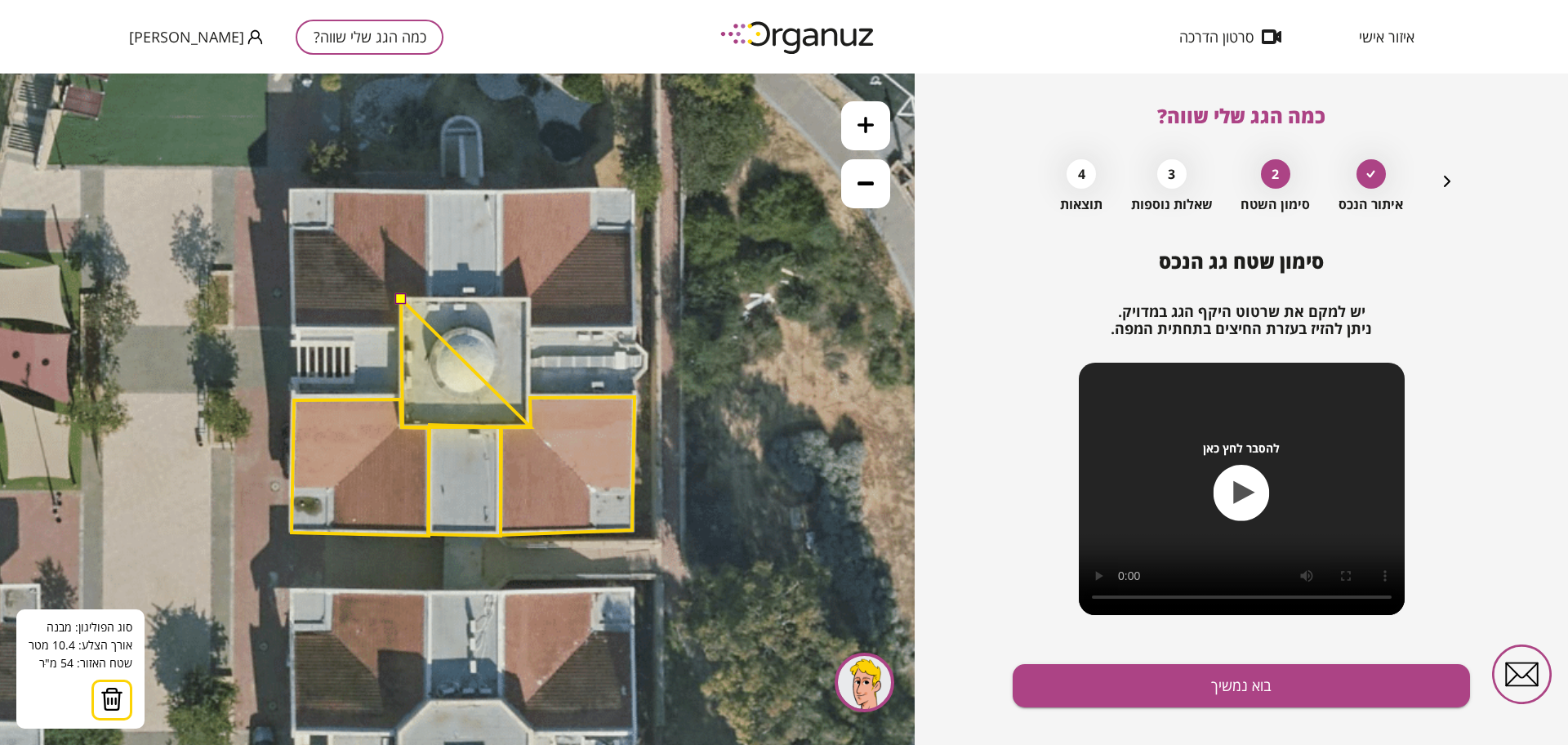
click at [531, 426] on polygon at bounding box center [466, 363] width 130 height 129
click at [530, 426] on polygon at bounding box center [465, 362] width 129 height 129
click at [528, 297] on polygon at bounding box center [465, 361] width 129 height 129
click at [399, 298] on button at bounding box center [399, 296] width 11 height 11
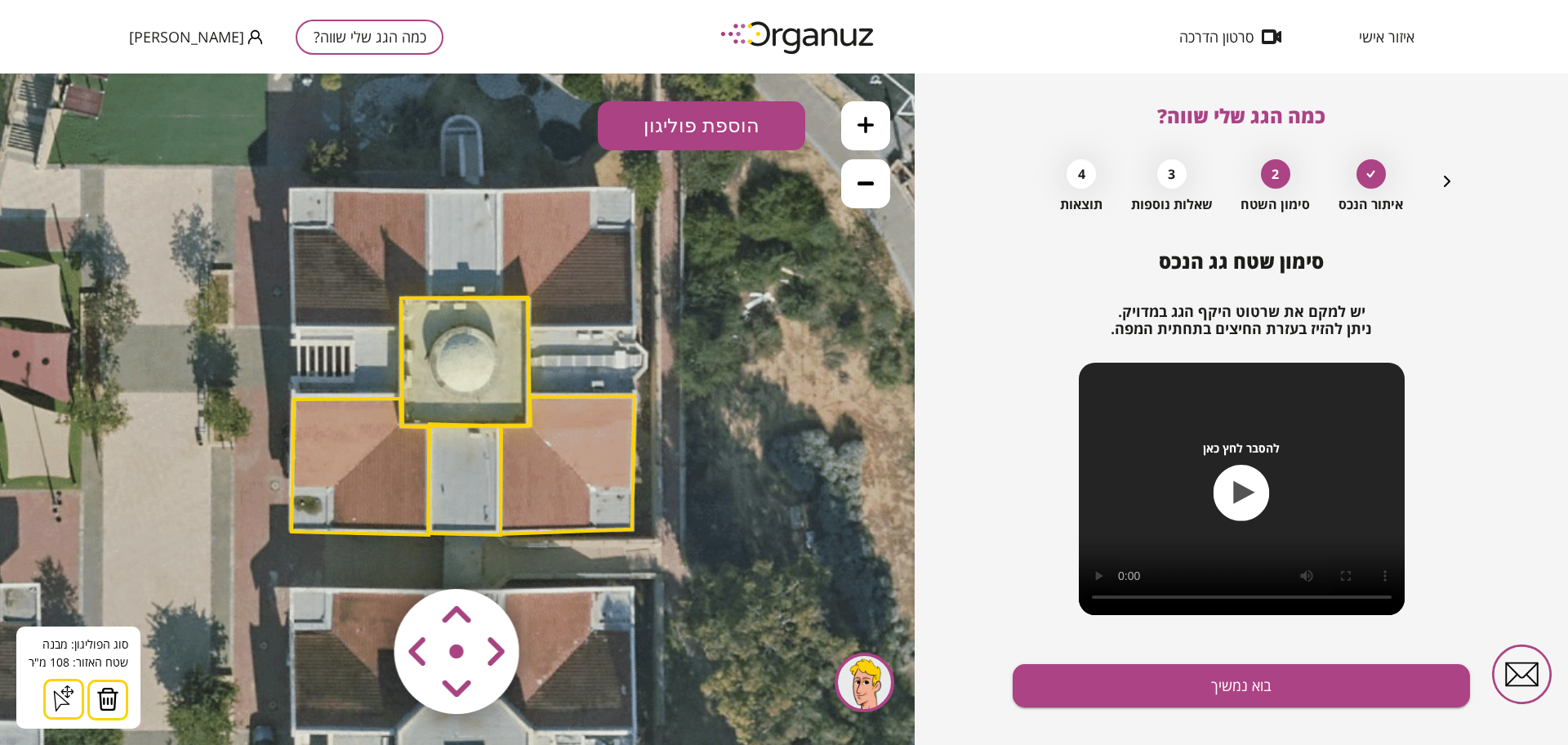
click at [699, 116] on button "הוספת פוליגון" at bounding box center [701, 126] width 207 height 49
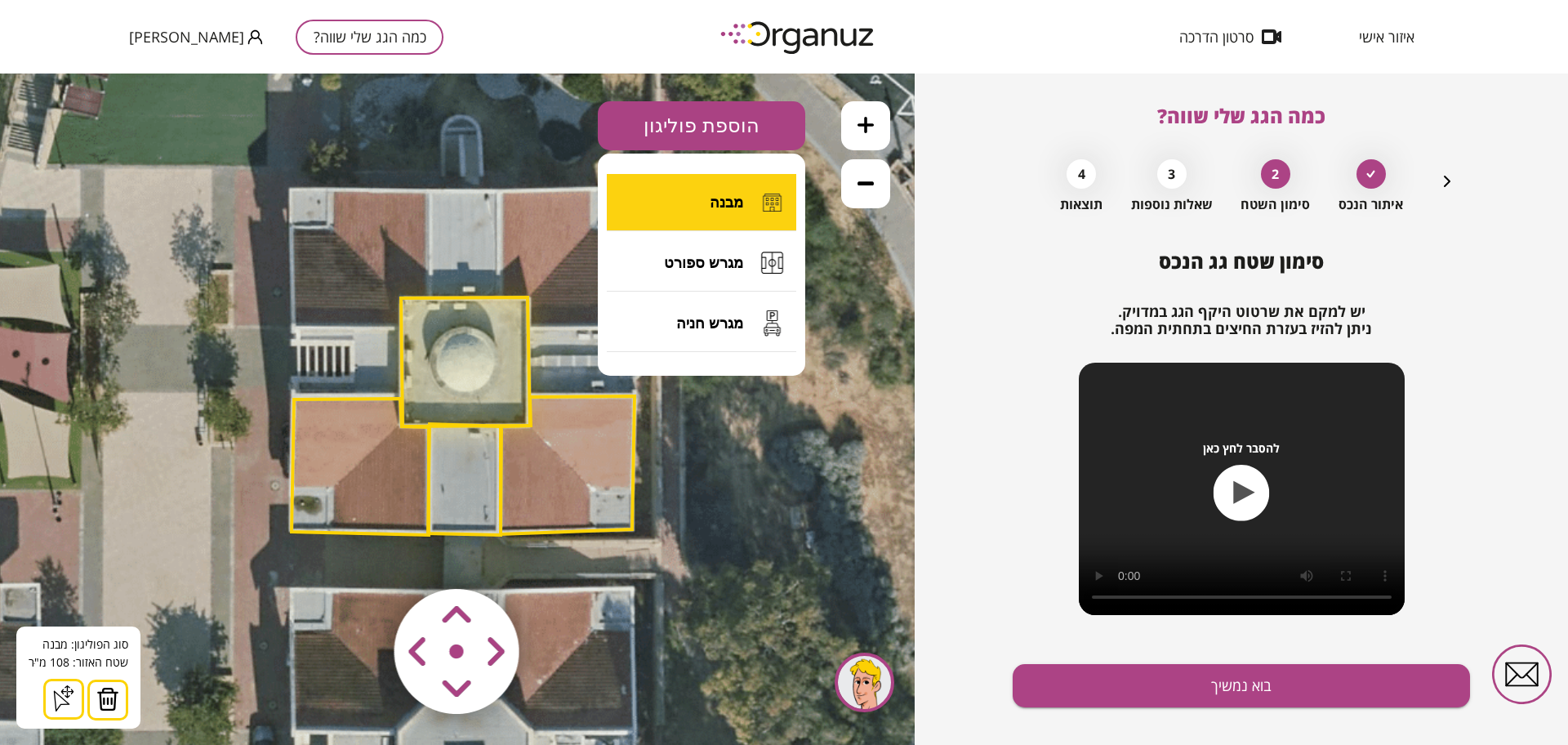
click at [662, 206] on button "מבנה" at bounding box center [701, 201] width 190 height 57
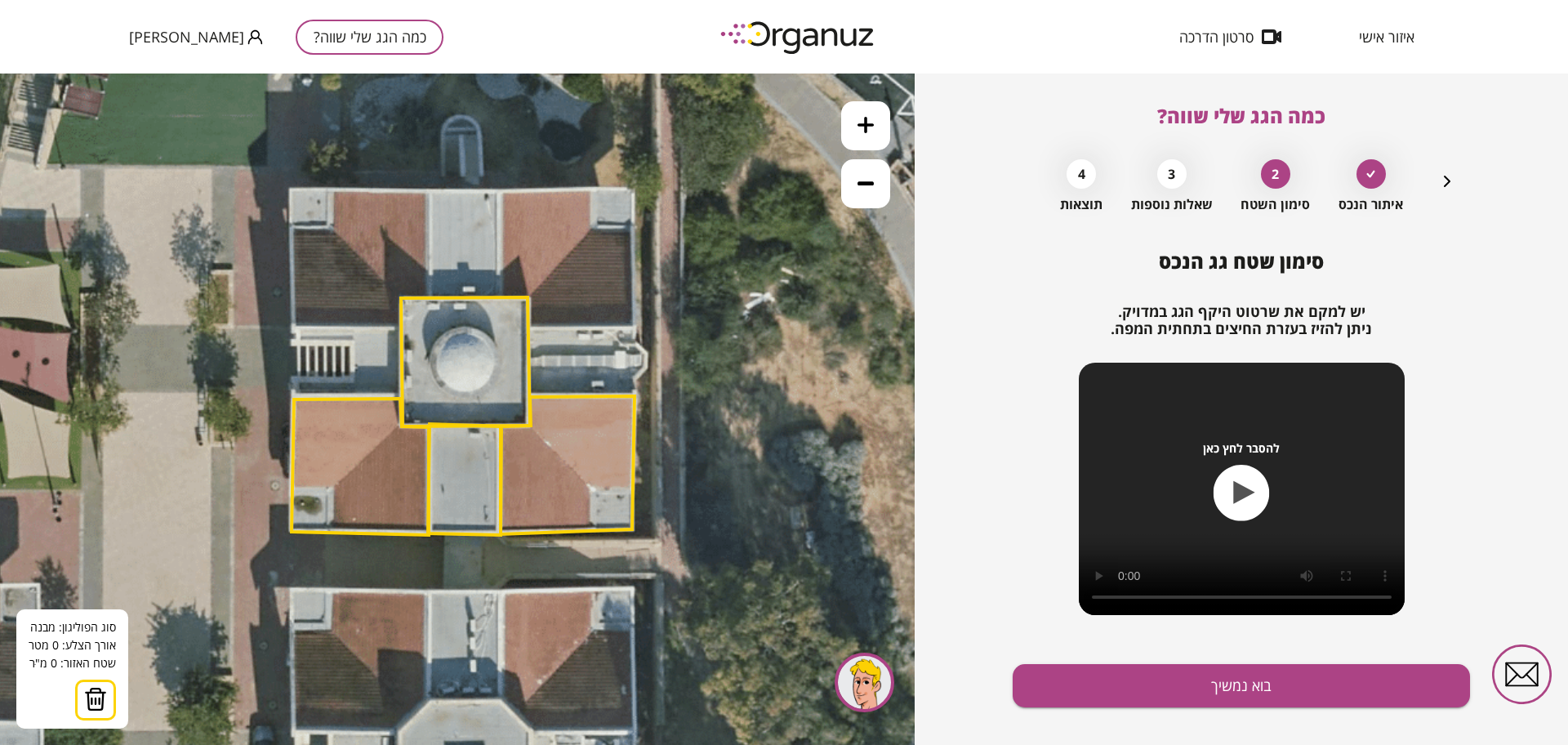
click at [501, 193] on icon at bounding box center [461, 323] width 1287 height 1287
click at [499, 299] on polygon at bounding box center [465, 361] width 129 height 129
click at [529, 297] on polygon at bounding box center [513, 246] width 29 height 106
click at [530, 328] on polygon at bounding box center [465, 361] width 129 height 129
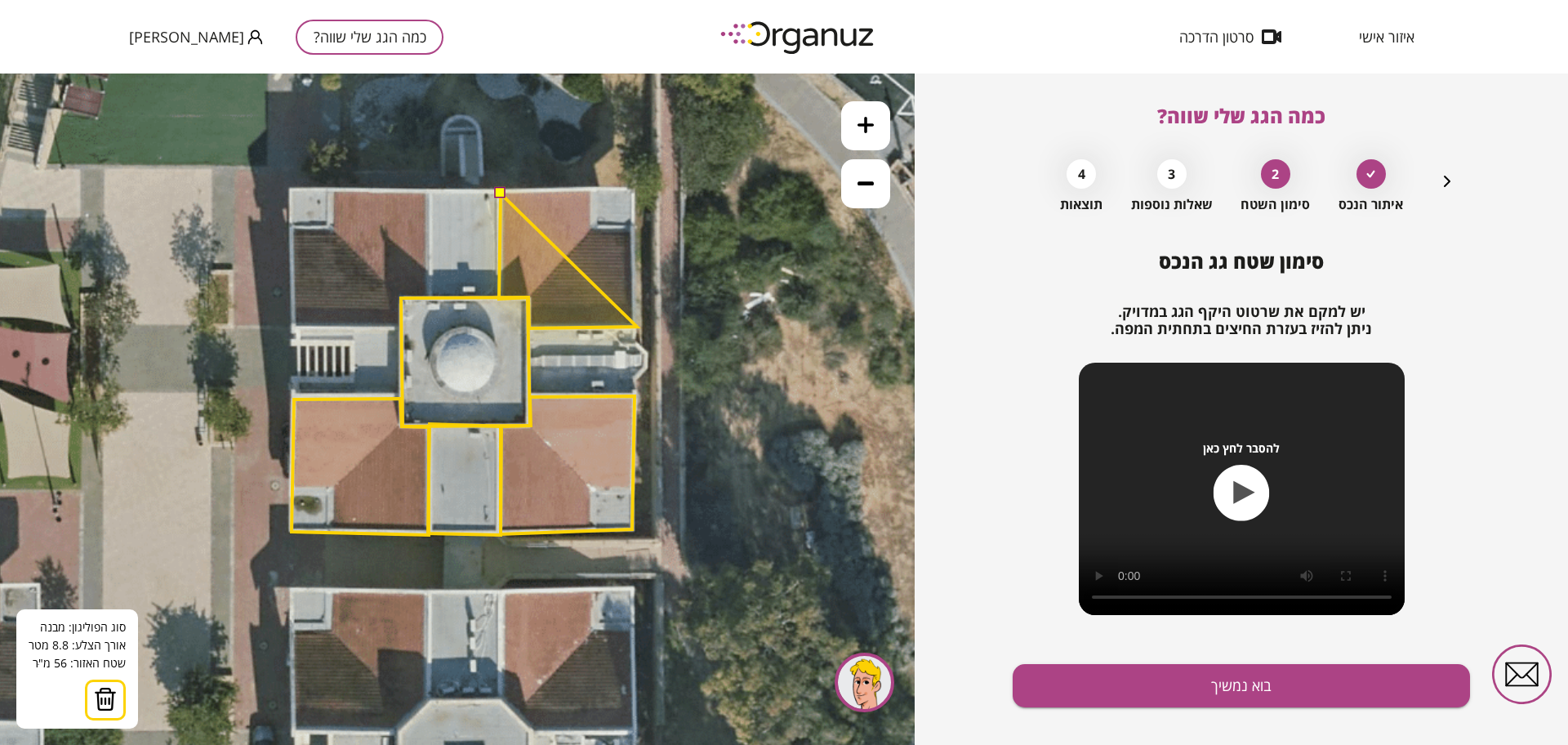
click at [637, 327] on polygon at bounding box center [568, 260] width 138 height 135
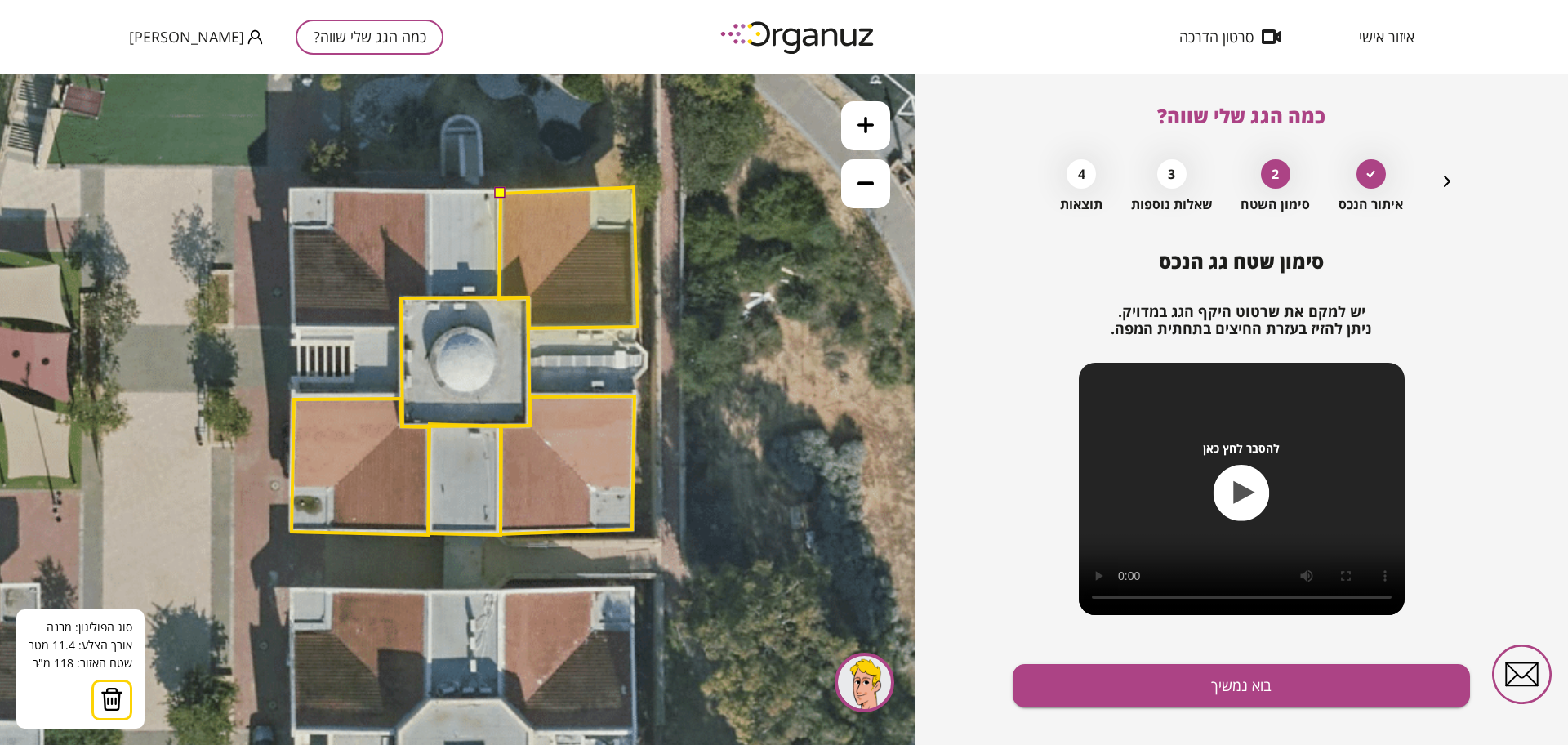
click at [633, 187] on polygon at bounding box center [568, 258] width 139 height 142
click at [510, 191] on polygon at bounding box center [568, 258] width 139 height 142
click at [500, 193] on button at bounding box center [499, 192] width 11 height 11
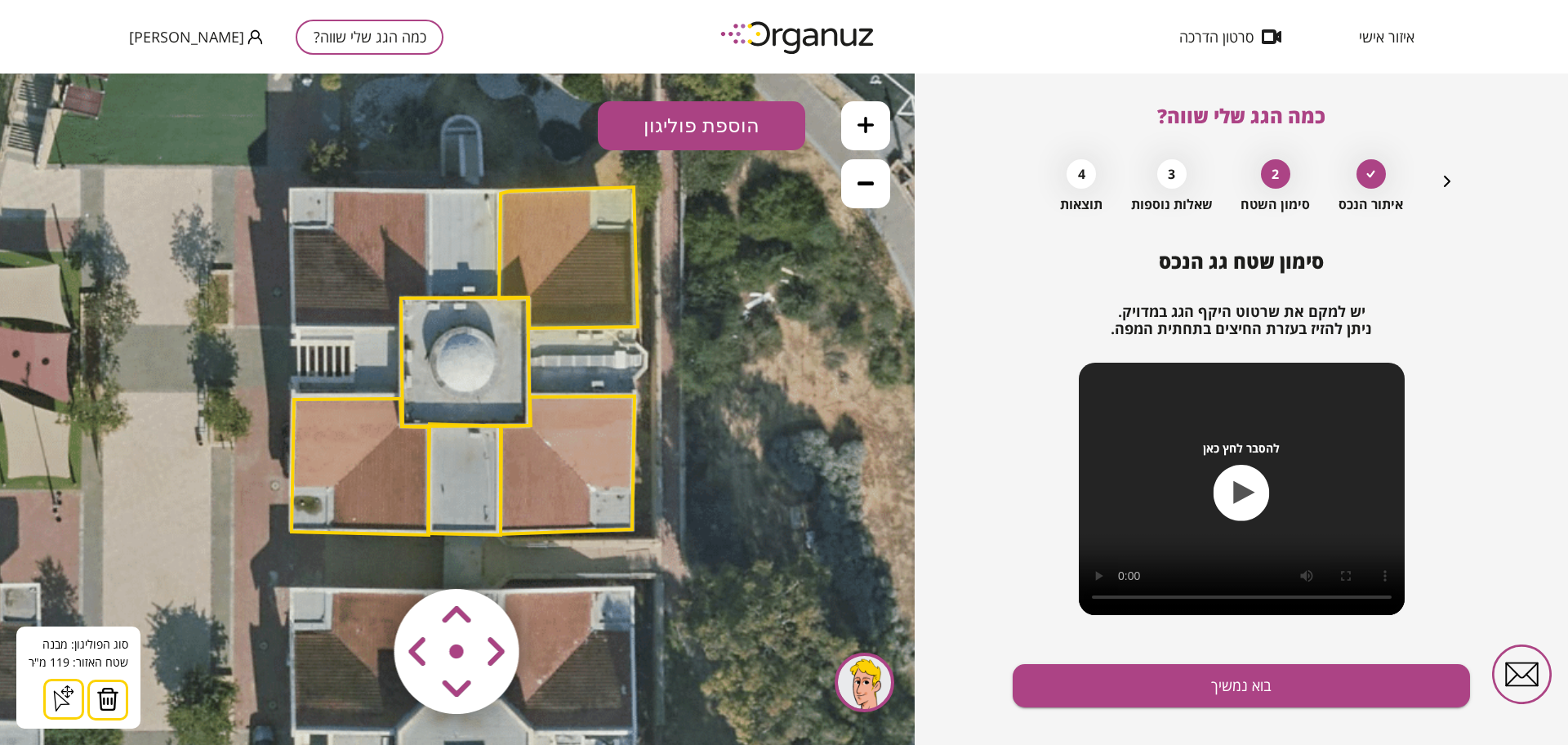
click at [705, 102] on button "הוספת פוליגון" at bounding box center [701, 126] width 207 height 49
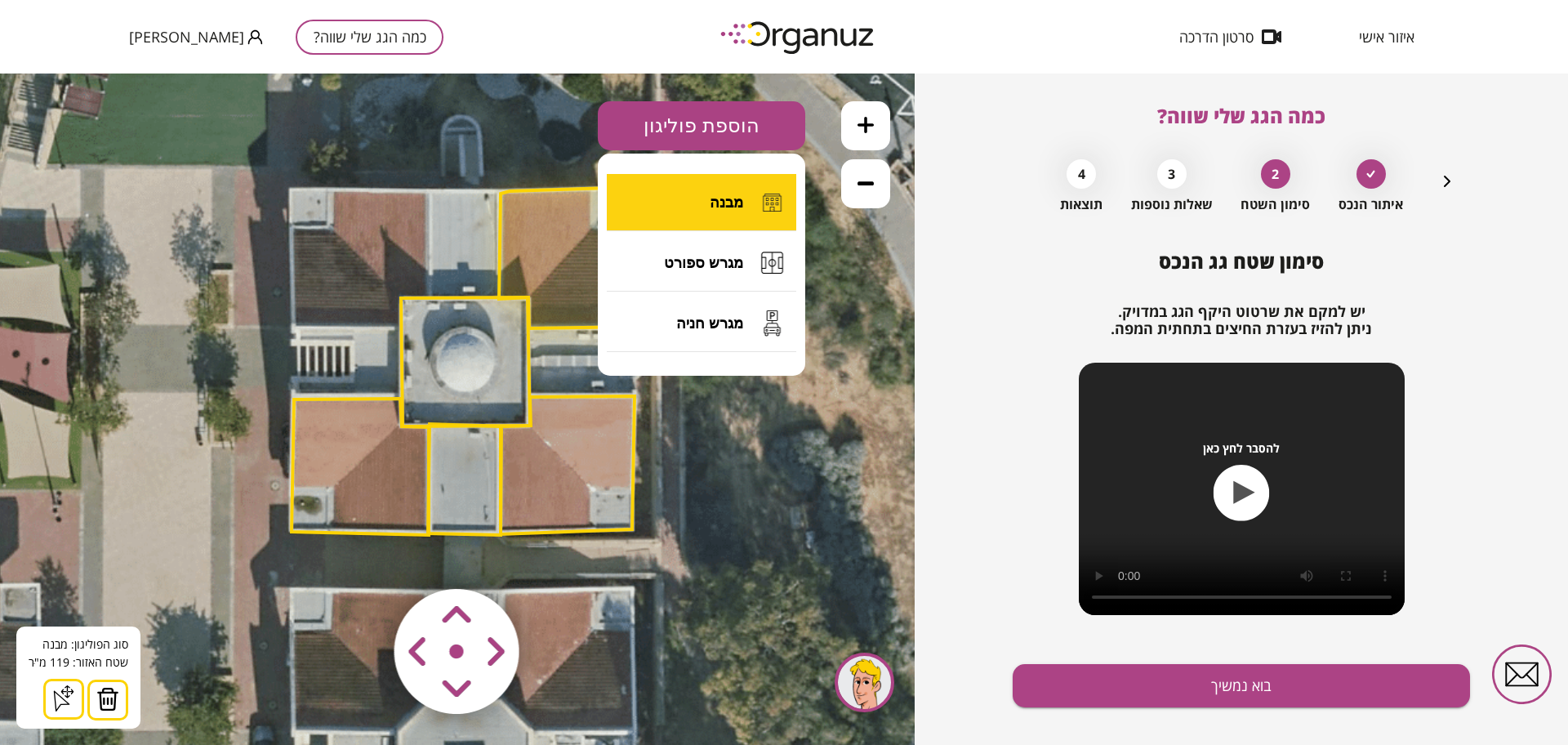
click at [687, 209] on button "מבנה" at bounding box center [701, 201] width 190 height 57
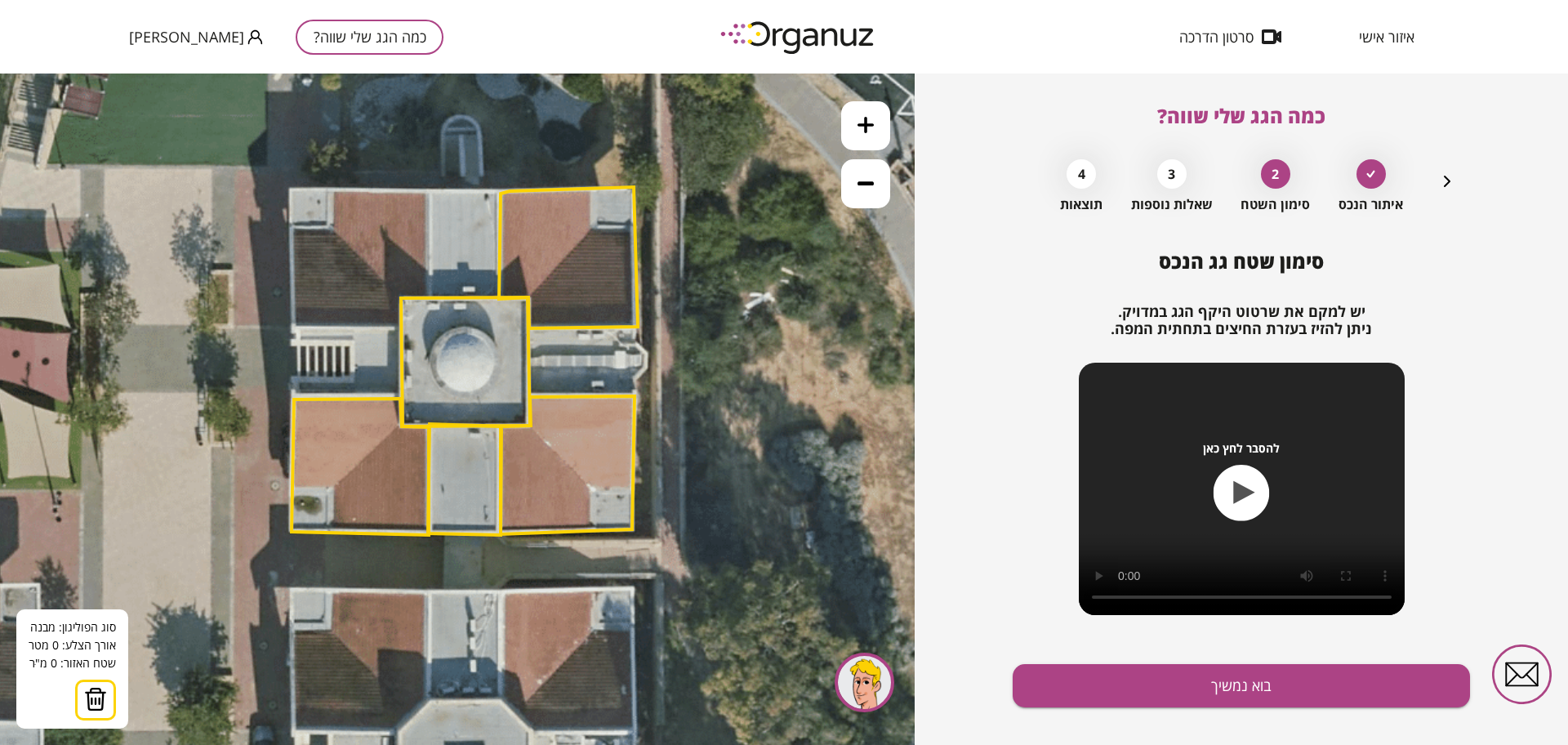
click at [430, 191] on icon at bounding box center [461, 323] width 1287 height 1287
click at [430, 298] on polygon at bounding box center [465, 361] width 129 height 129
click at [500, 299] on polygon at bounding box center [465, 245] width 70 height 109
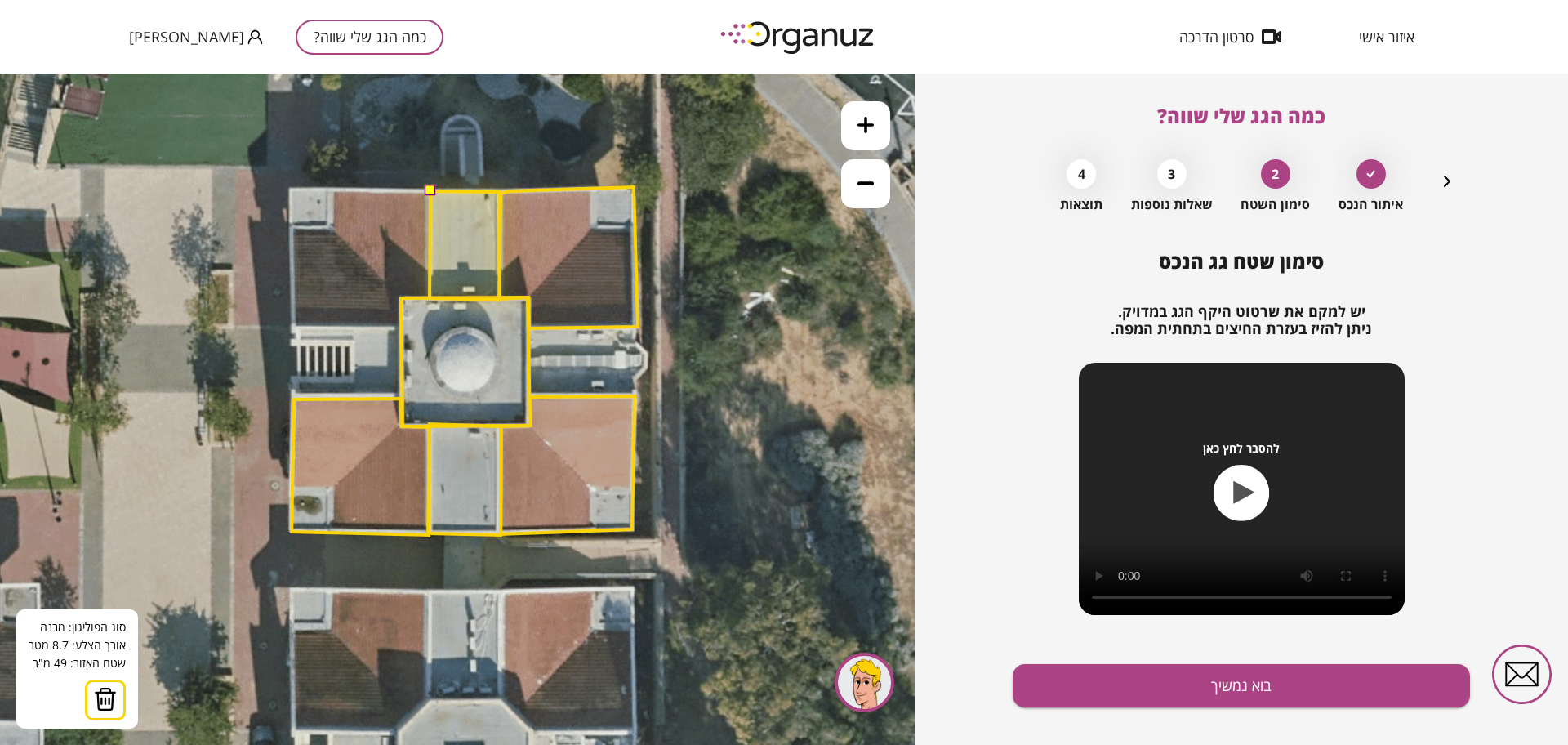
click at [500, 191] on polygon at bounding box center [465, 245] width 70 height 109
click at [431, 189] on button at bounding box center [429, 189] width 11 height 11
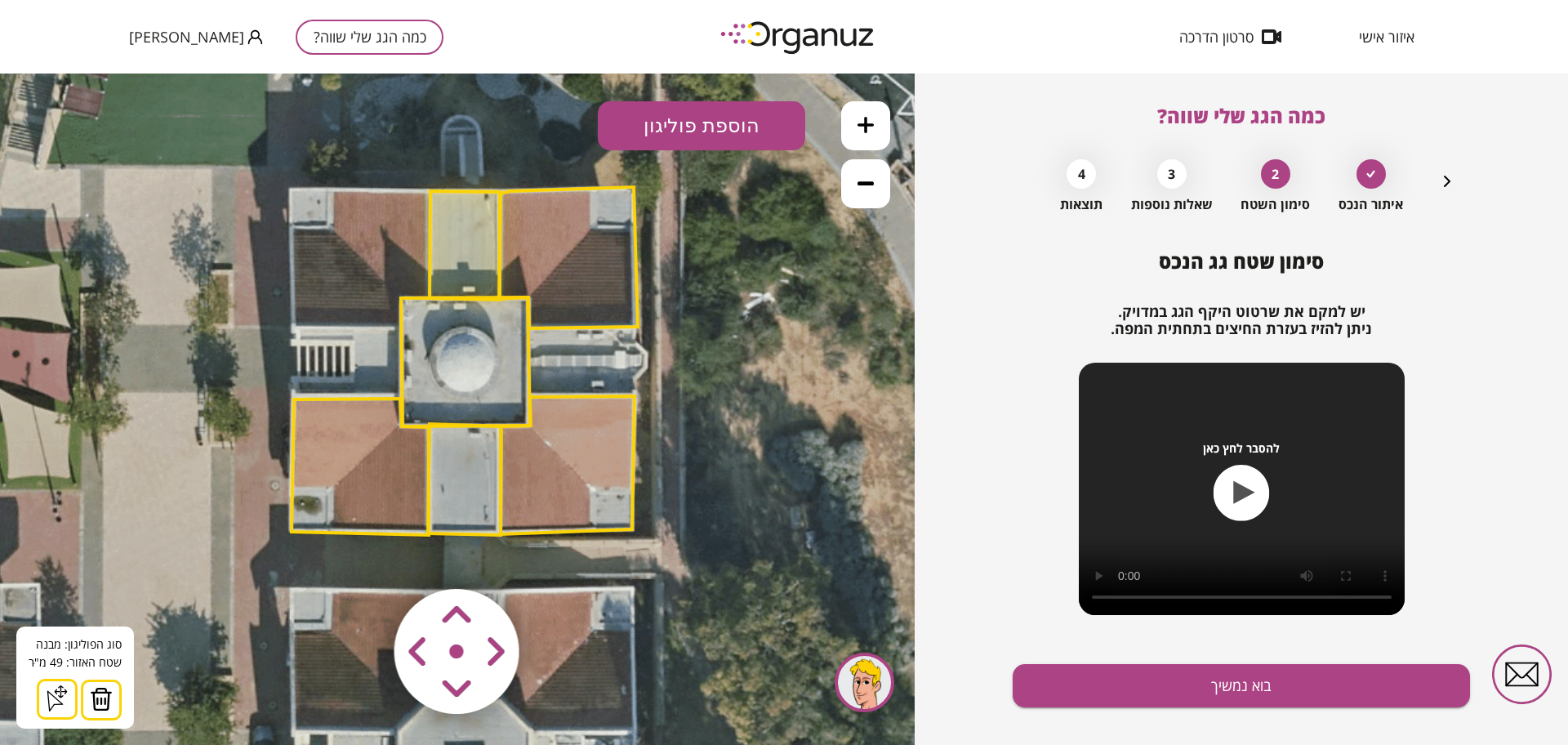
click at [746, 124] on button "הוספת פוליגון" at bounding box center [701, 126] width 207 height 49
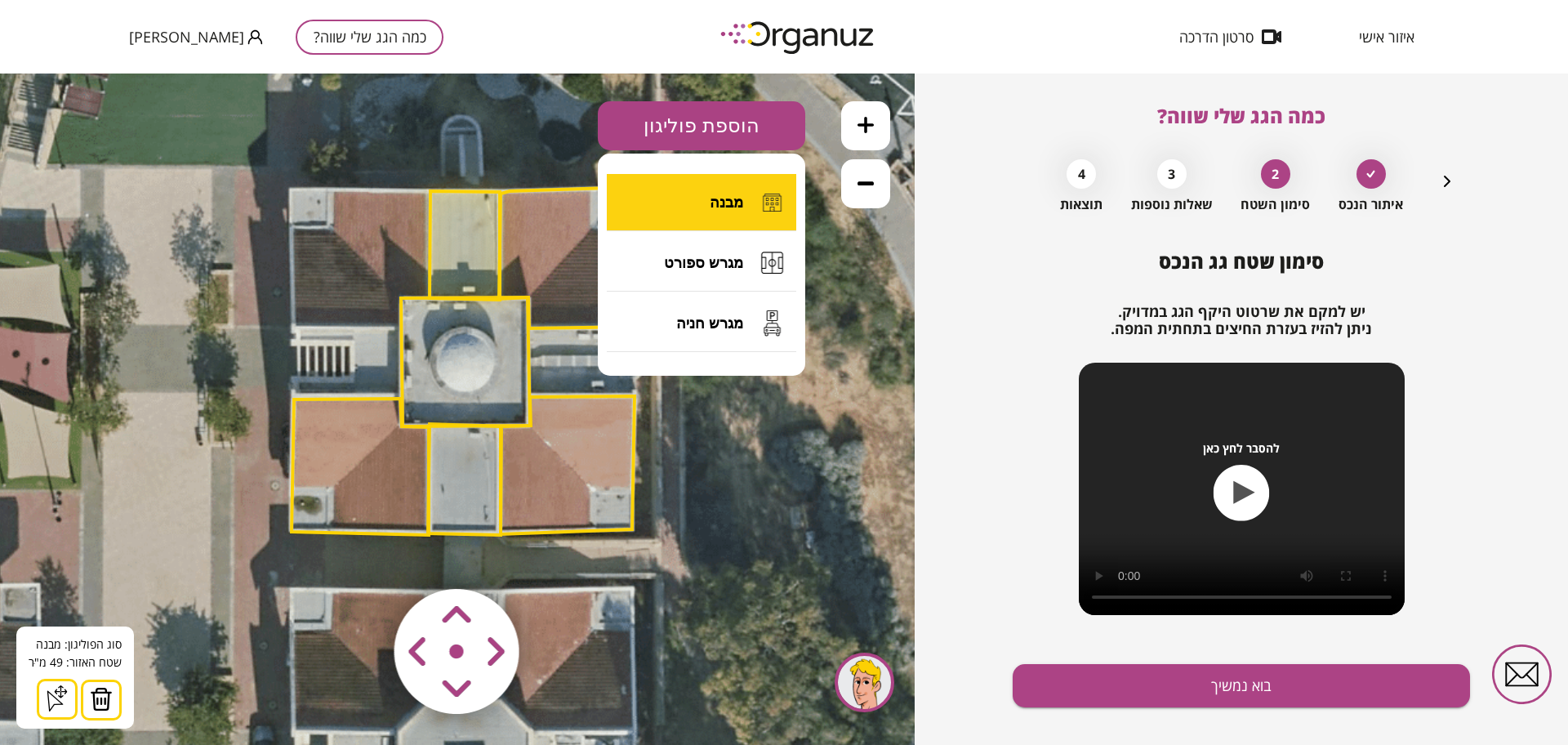
click at [741, 207] on span "מבנה" at bounding box center [727, 202] width 34 height 18
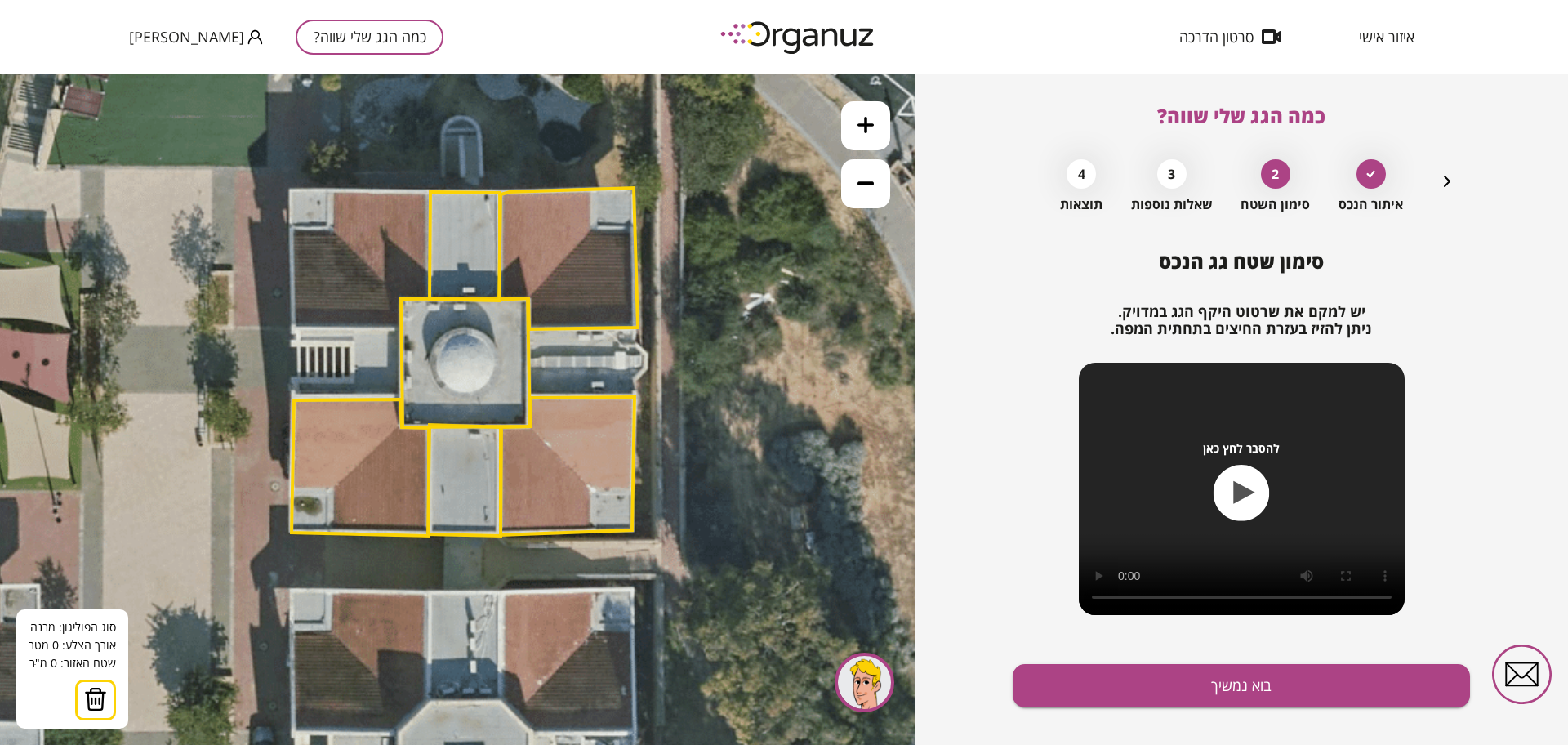
click at [295, 330] on icon at bounding box center [461, 324] width 1287 height 1287
click at [294, 396] on icon at bounding box center [461, 324] width 1287 height 1287
click at [402, 399] on polygon at bounding box center [348, 364] width 108 height 69
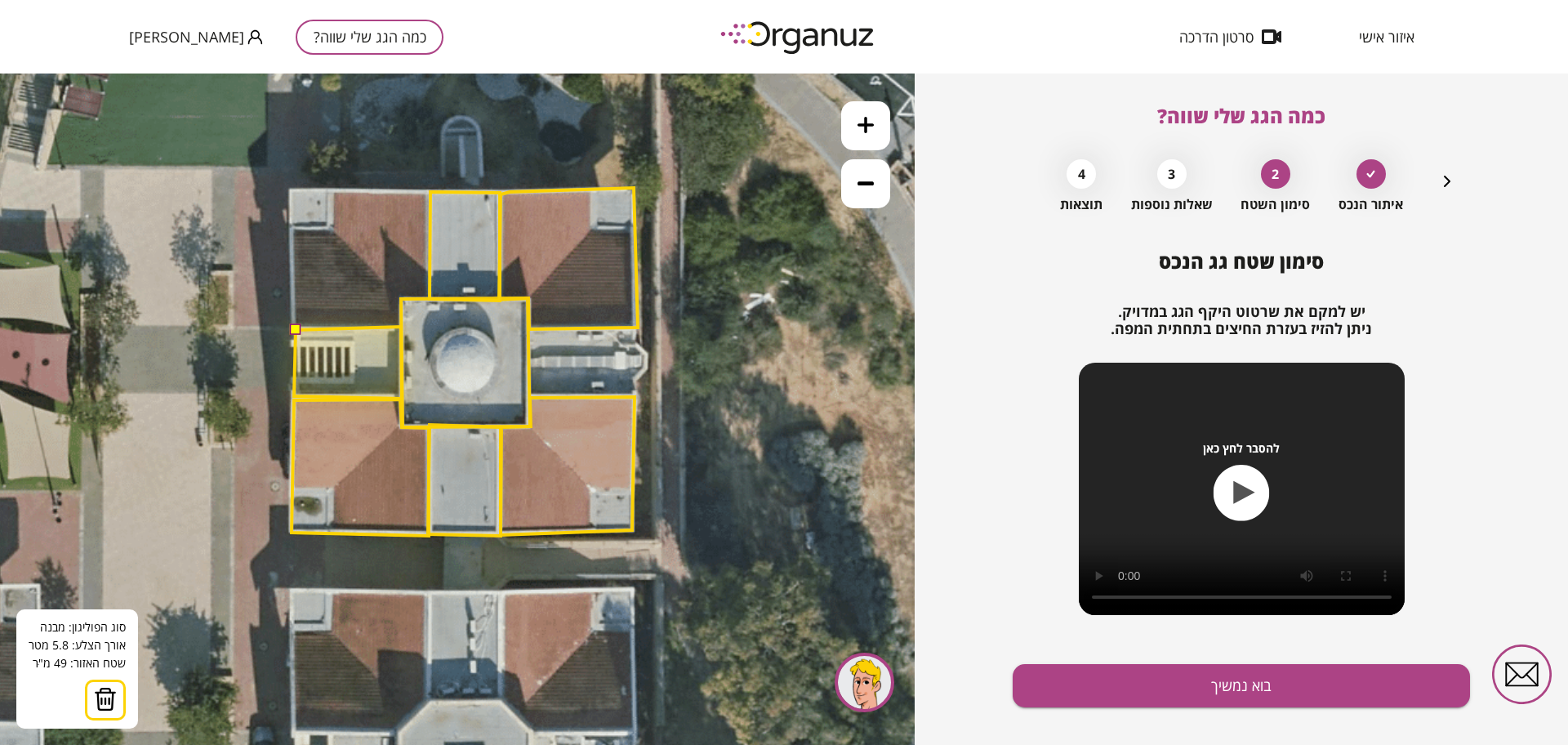
click at [401, 327] on polygon at bounding box center [348, 363] width 108 height 72
click at [295, 329] on button at bounding box center [294, 328] width 11 height 11
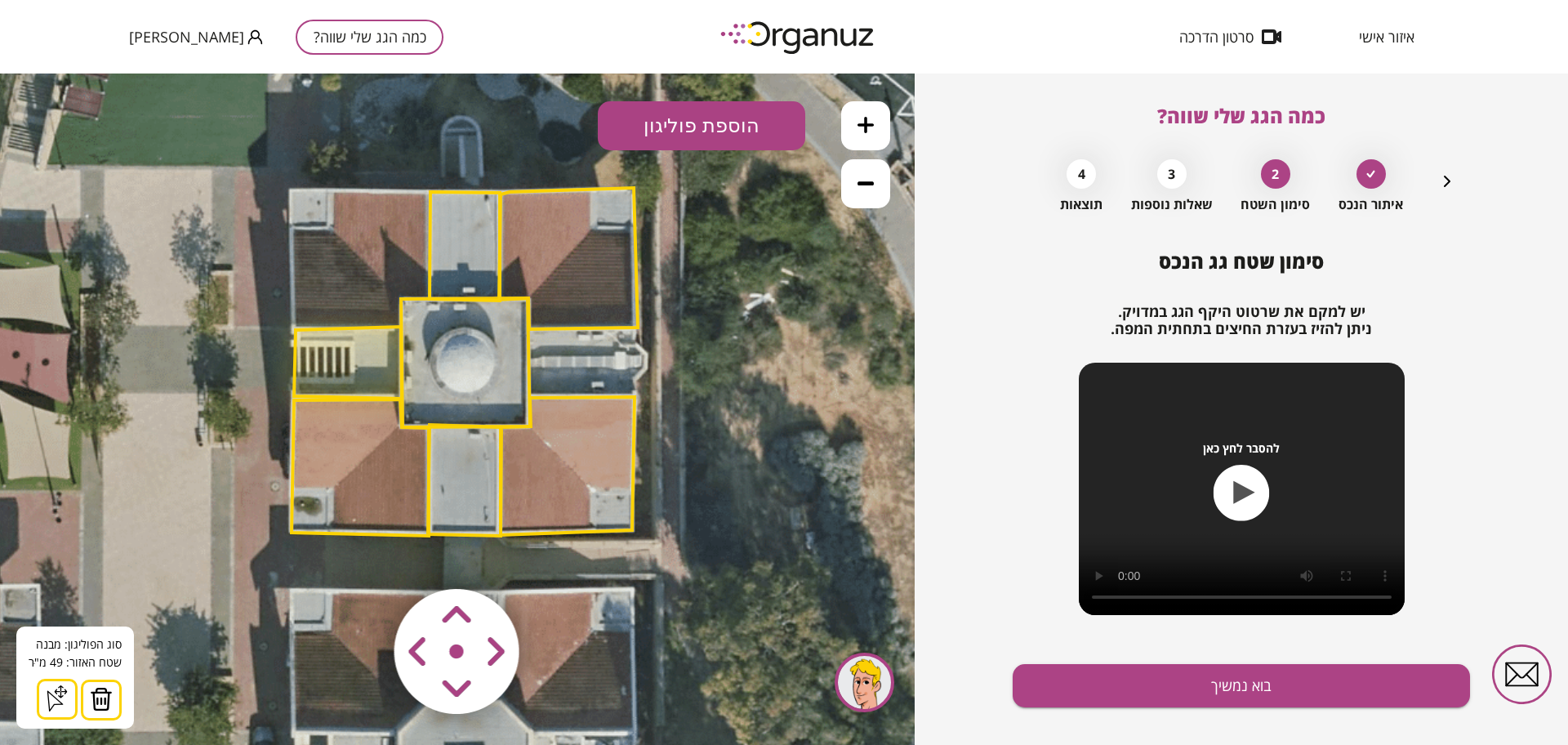
click at [681, 124] on button "הוספת פוליגון" at bounding box center [701, 126] width 207 height 49
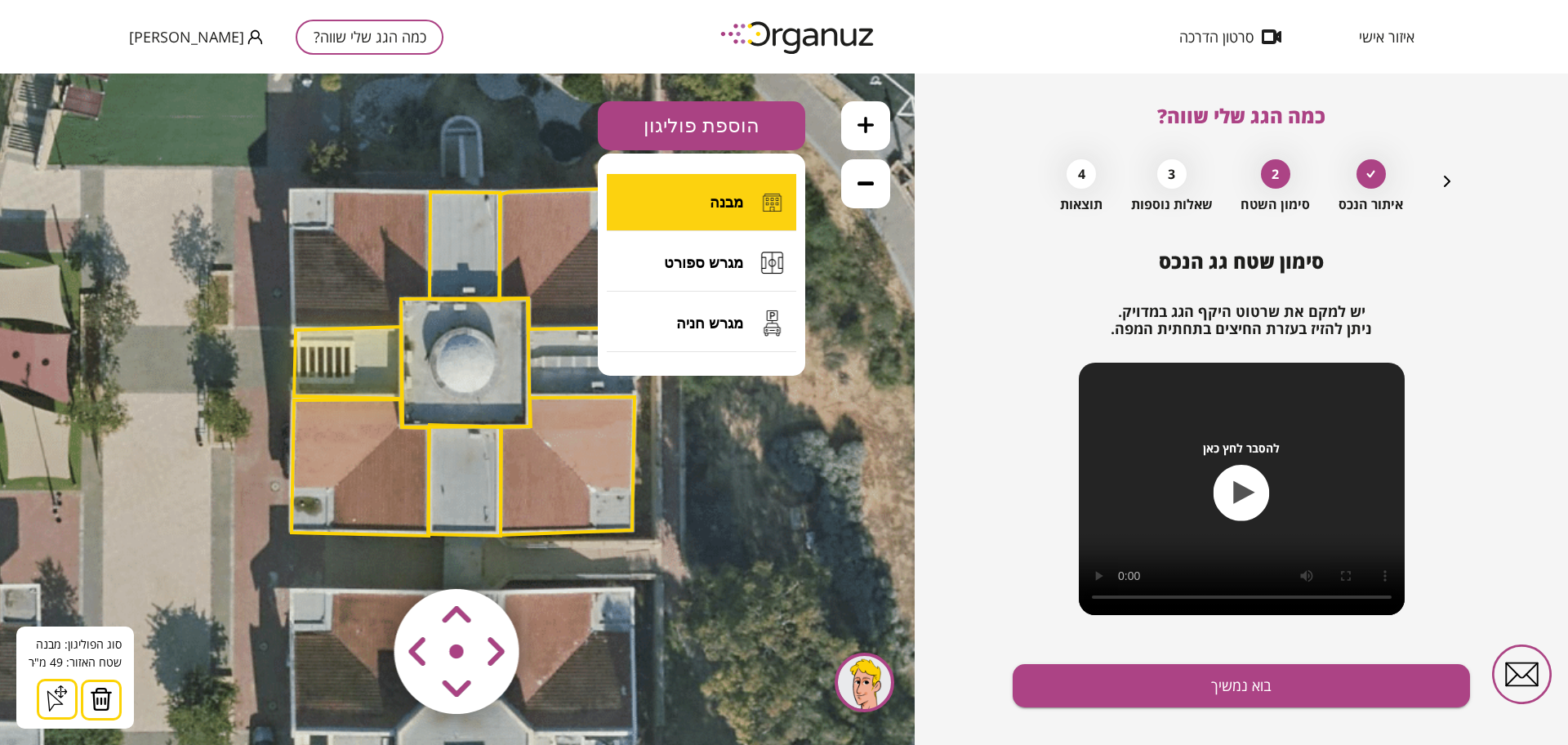
click at [692, 188] on button "מבנה" at bounding box center [701, 201] width 190 height 57
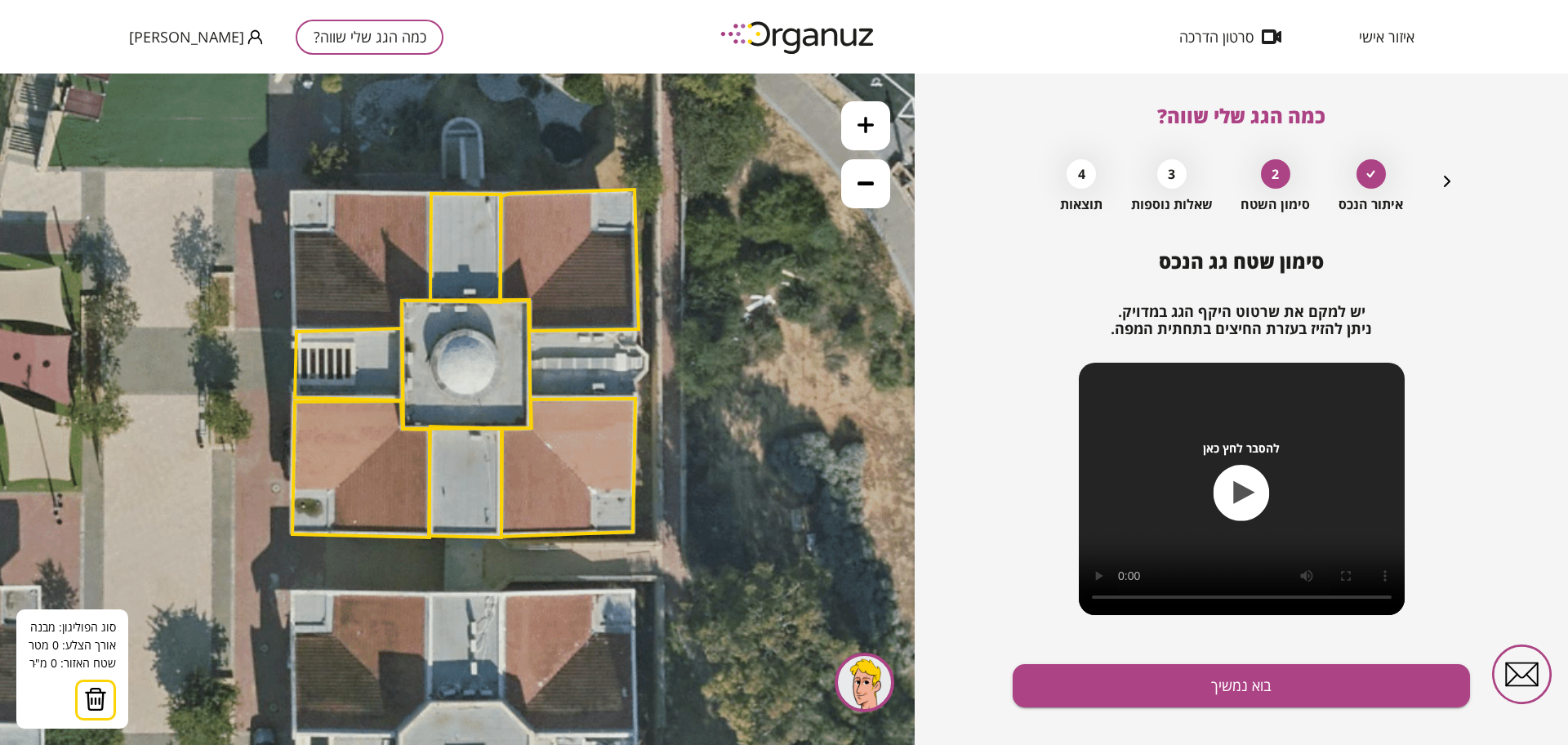
click at [291, 191] on icon at bounding box center [462, 325] width 1287 height 1287
click at [294, 331] on icon at bounding box center [462, 325] width 1287 height 1287
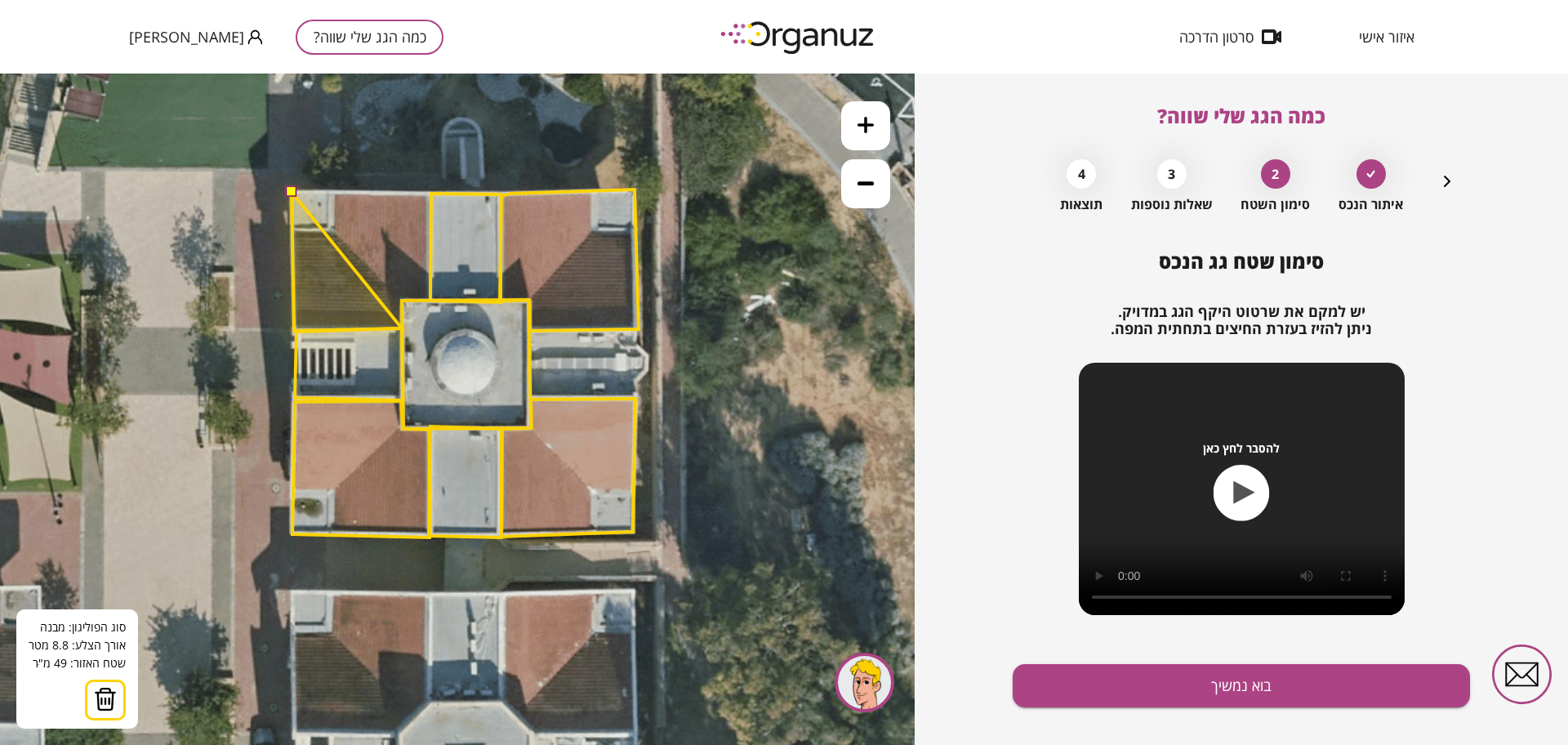
click at [402, 328] on polygon at bounding box center [346, 260] width 111 height 139
click at [402, 301] on polygon at bounding box center [346, 260] width 111 height 139
click at [430, 299] on polygon at bounding box center [360, 260] width 139 height 139
click at [429, 192] on polygon at bounding box center [360, 260] width 139 height 139
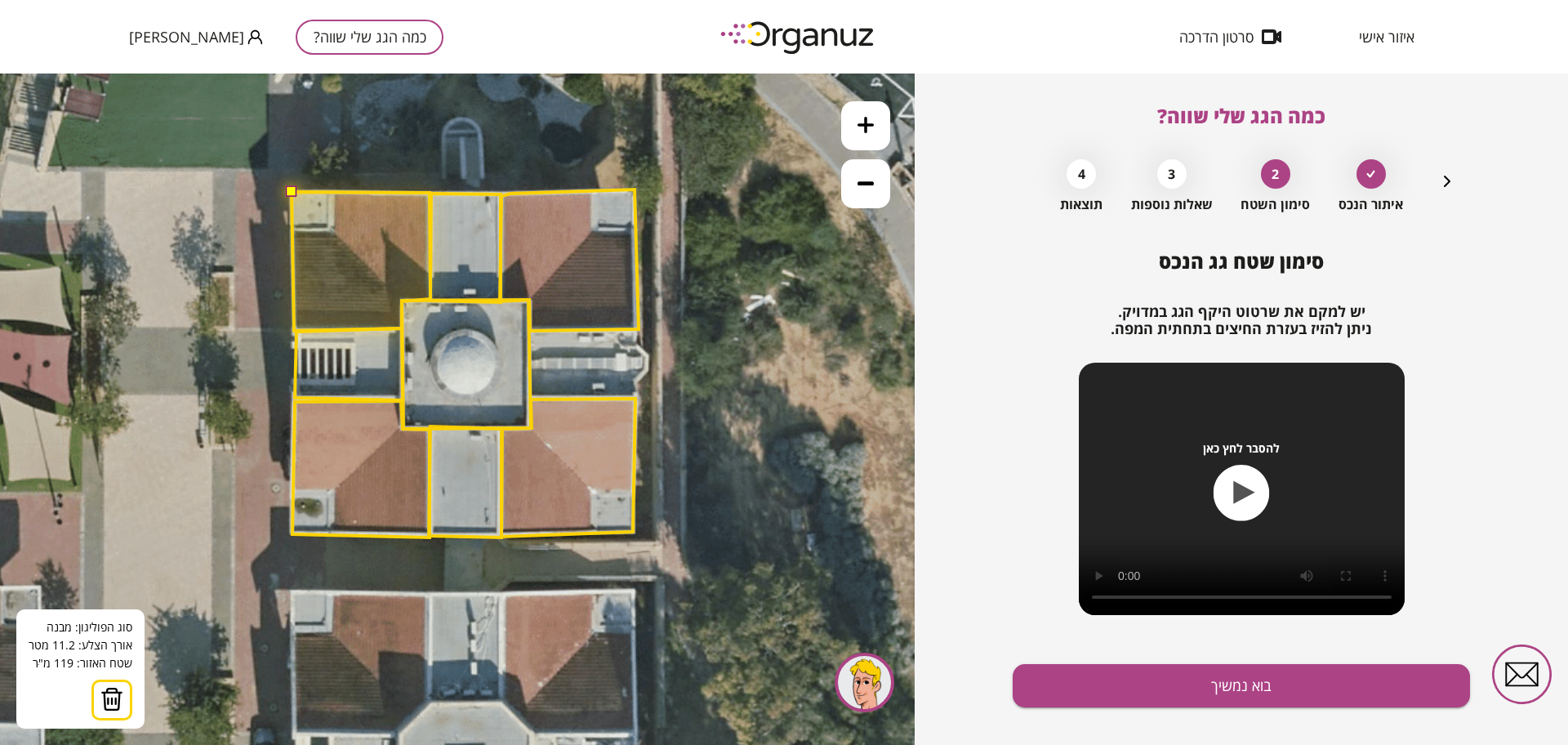
click at [294, 187] on button at bounding box center [290, 191] width 11 height 11
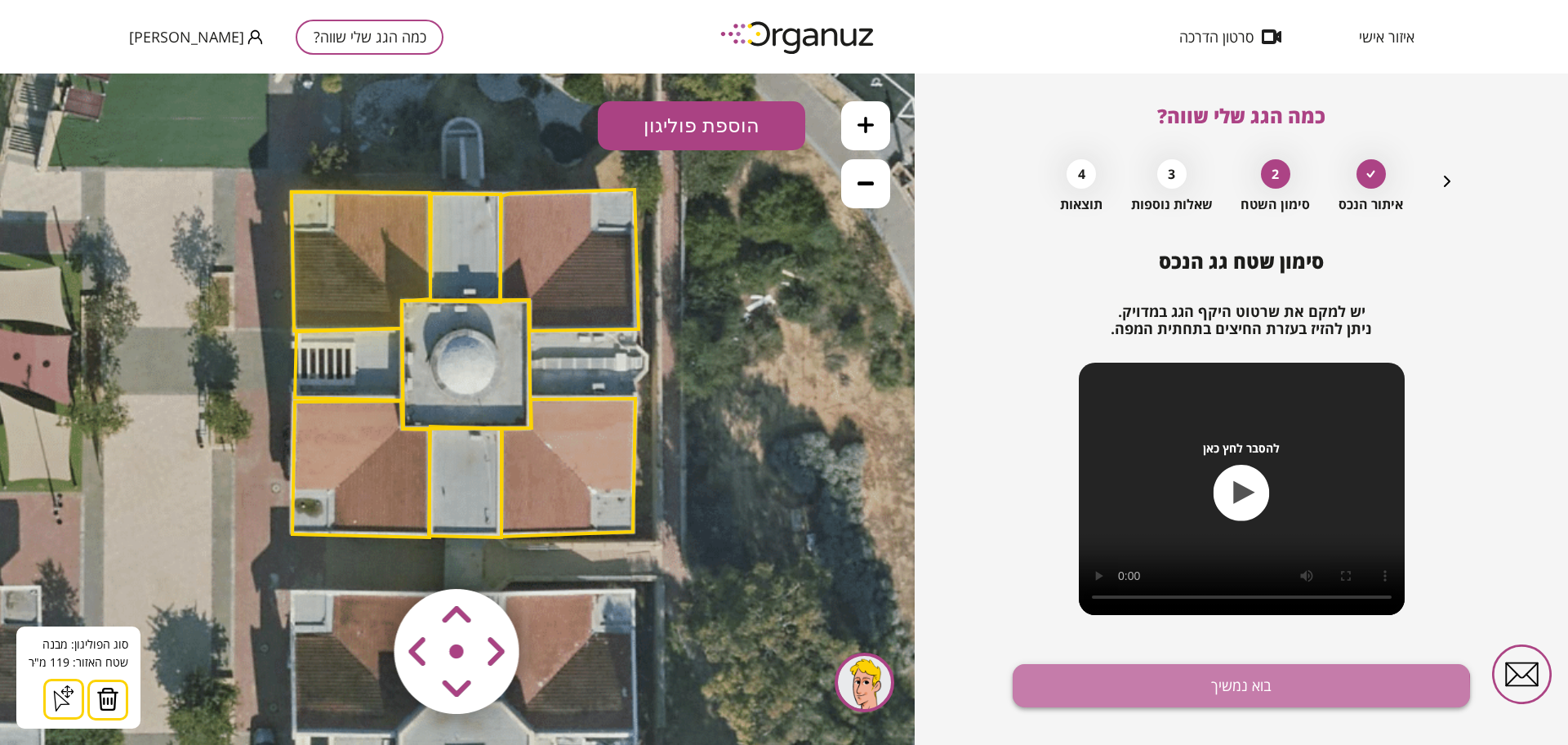
click at [1135, 693] on button "בוא נמשיך" at bounding box center [1241, 685] width 458 height 43
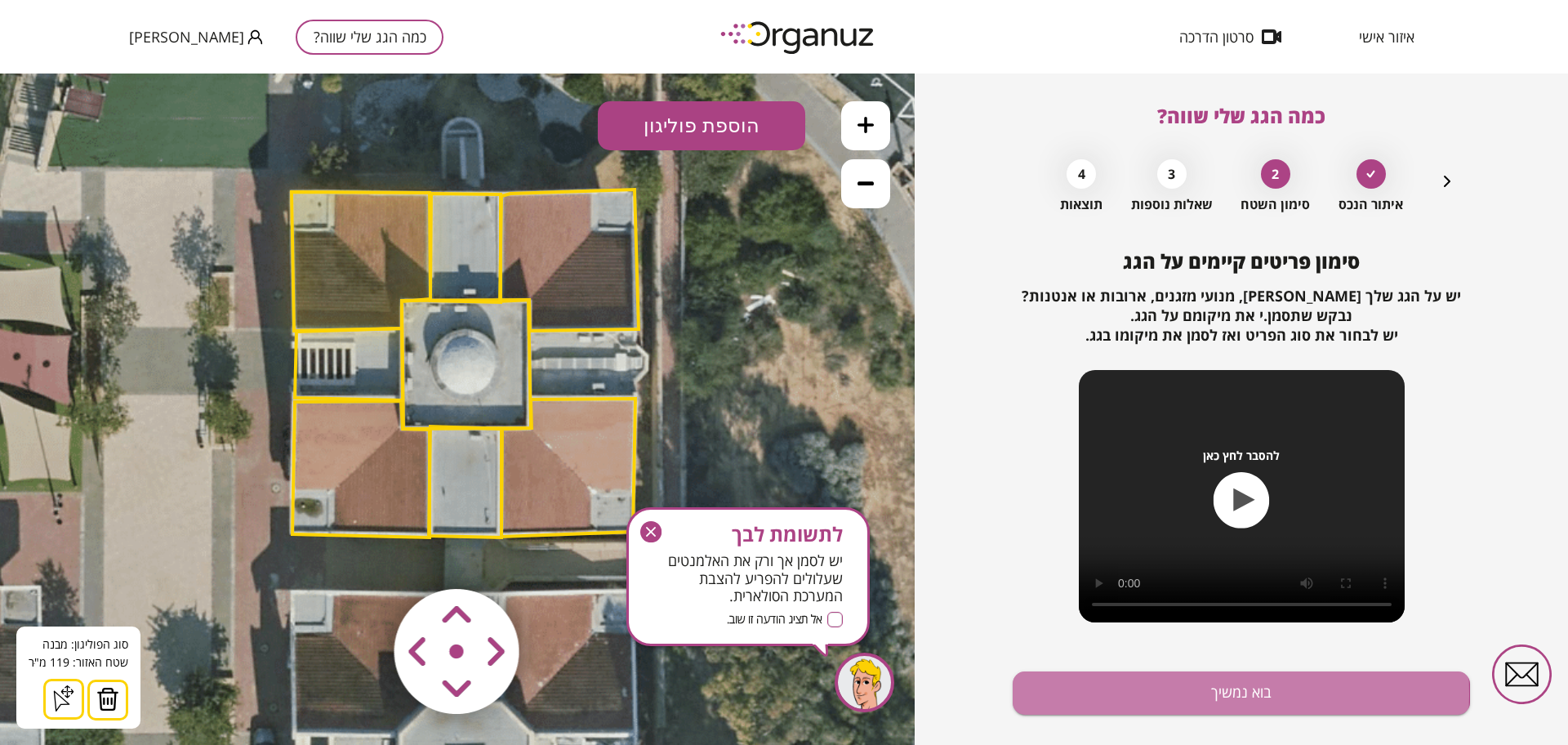
click at [1135, 693] on button "בוא נמשיך" at bounding box center [1241, 692] width 458 height 43
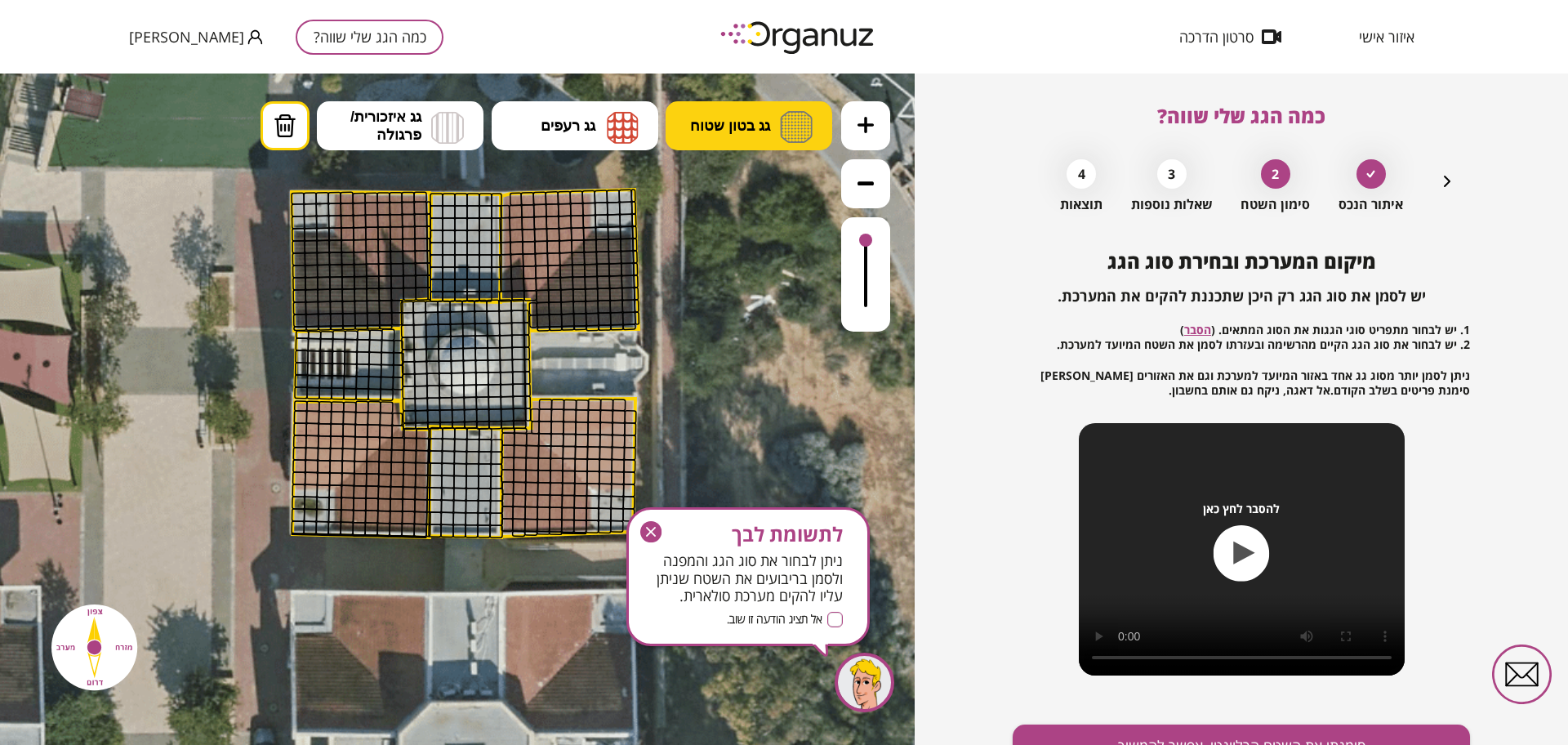
click at [785, 124] on img at bounding box center [796, 127] width 33 height 32
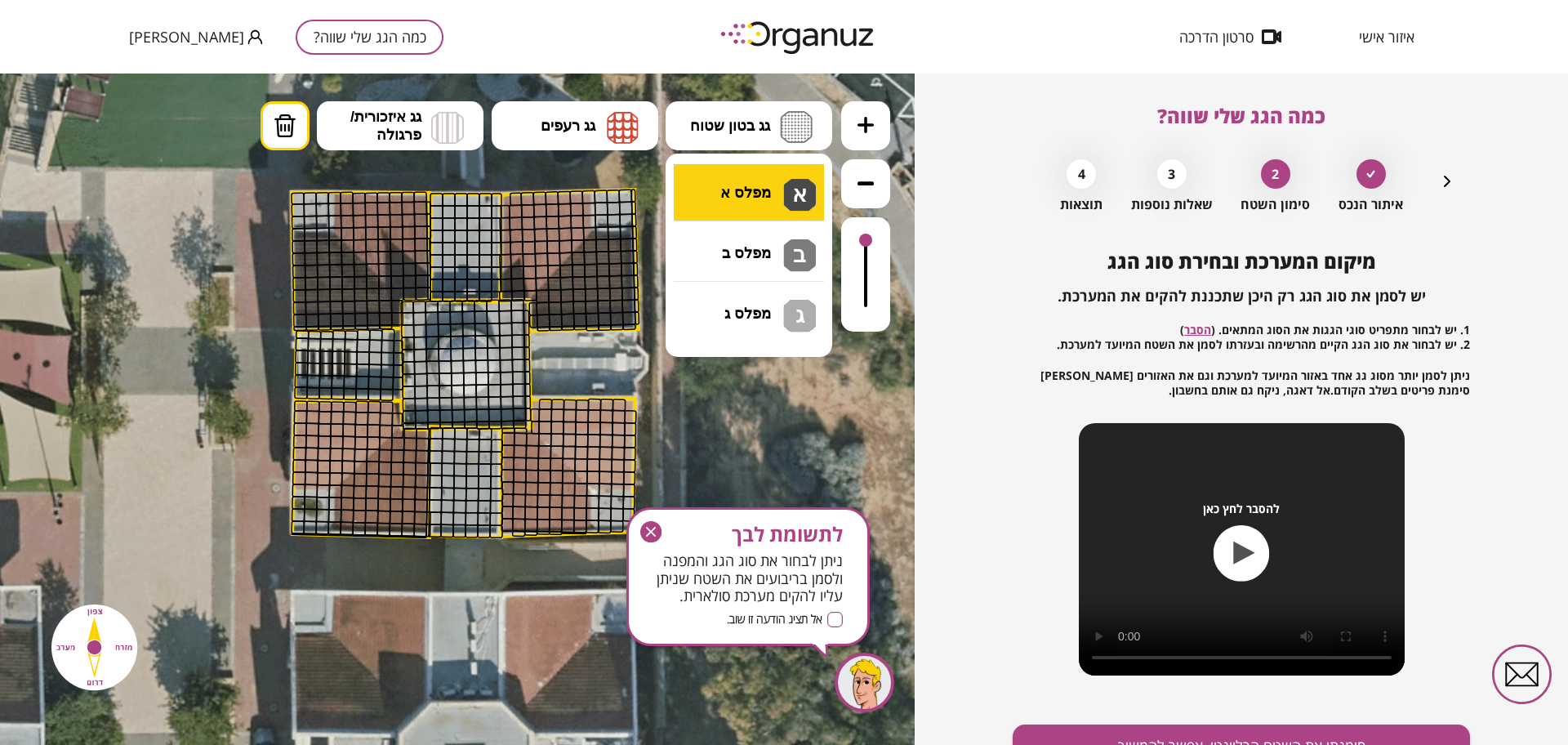
click at [778, 179] on div ".st0 { fill: #FFFFFF; } א" at bounding box center [457, 409] width 915 height 671
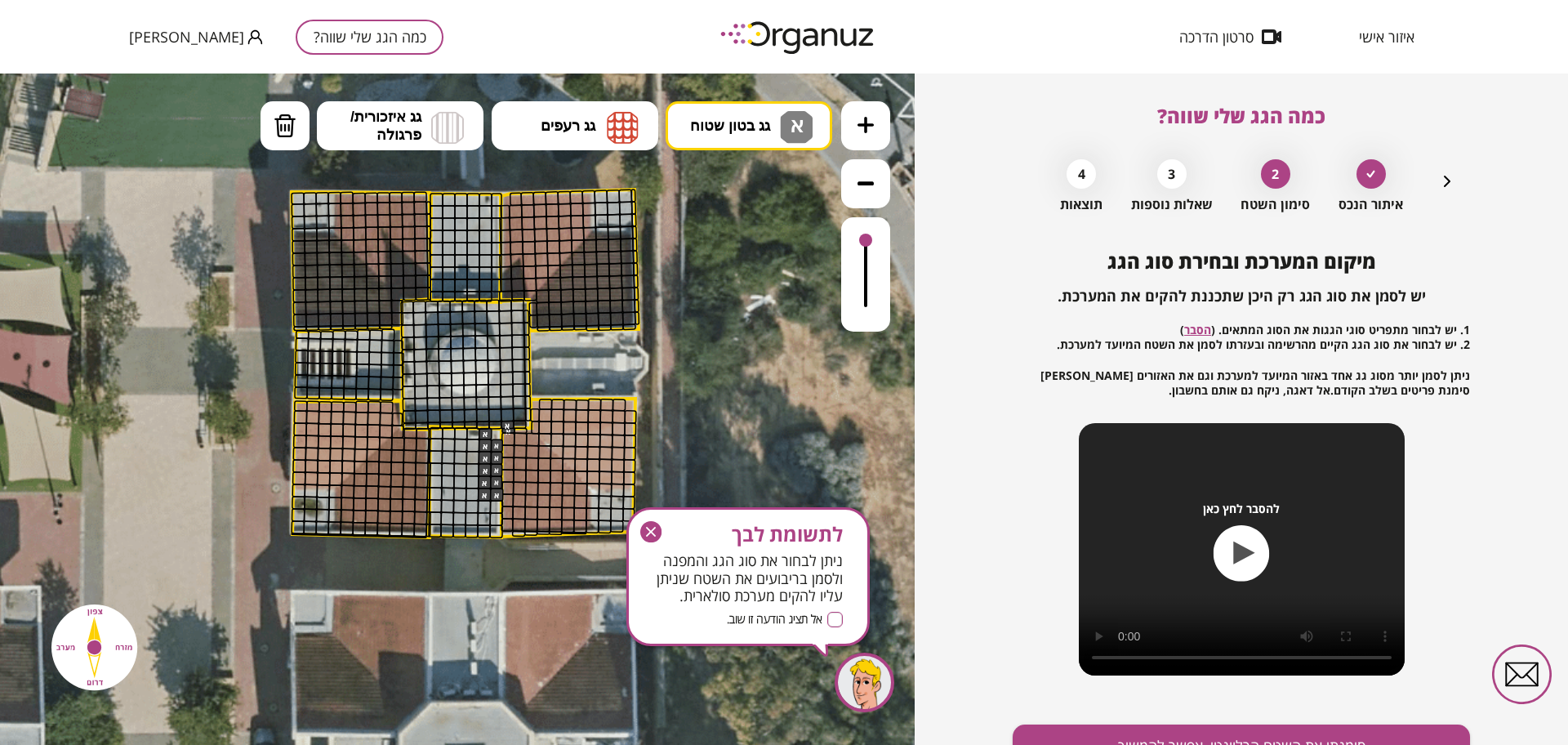
click at [498, 433] on div ".st0 { fill: #FFFFFF; }" at bounding box center [462, 325] width 1287 height 1287
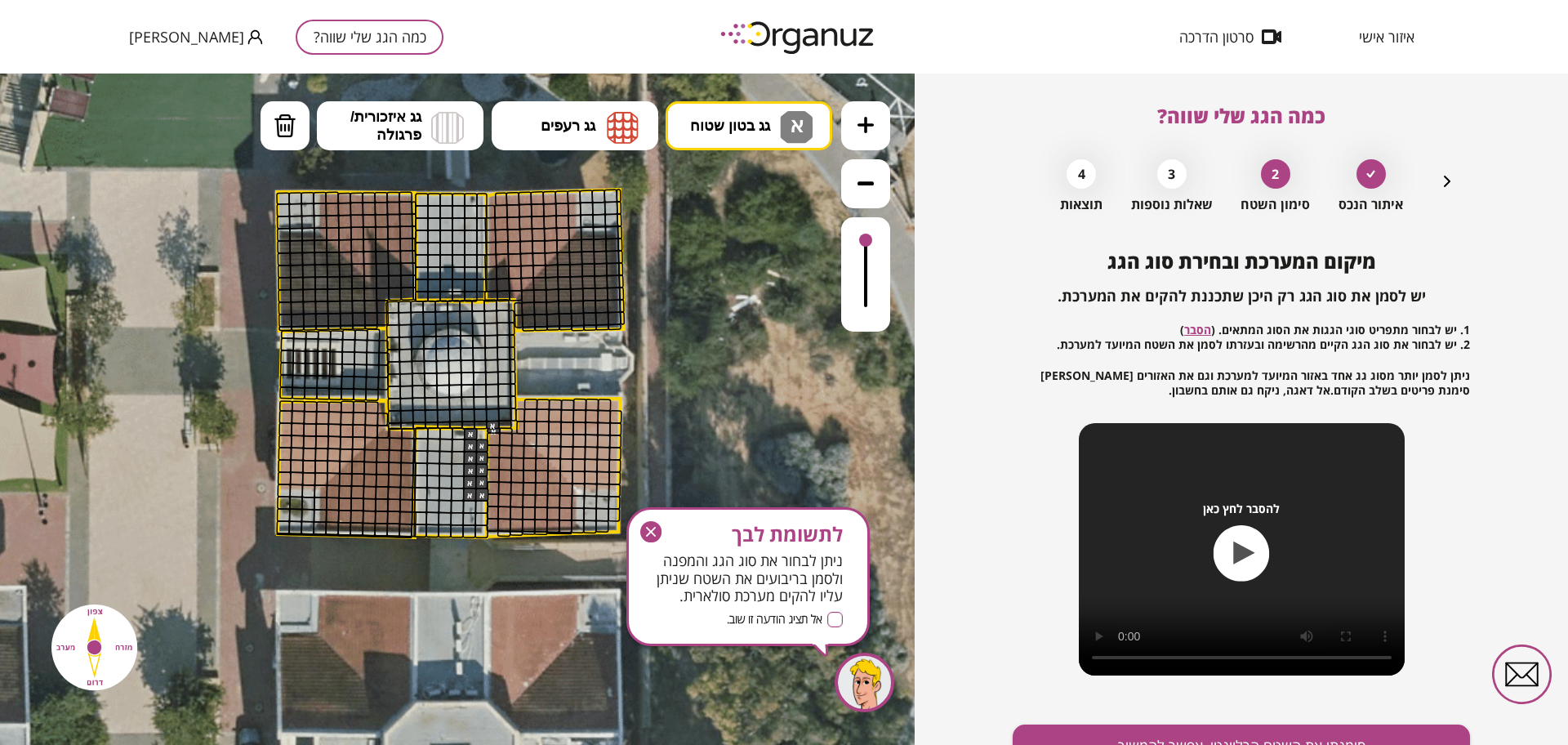
drag, startPoint x: 496, startPoint y: 433, endPoint x: 476, endPoint y: 433, distance: 20.0
click at [476, 433] on polygon at bounding box center [450, 481] width 73 height 111
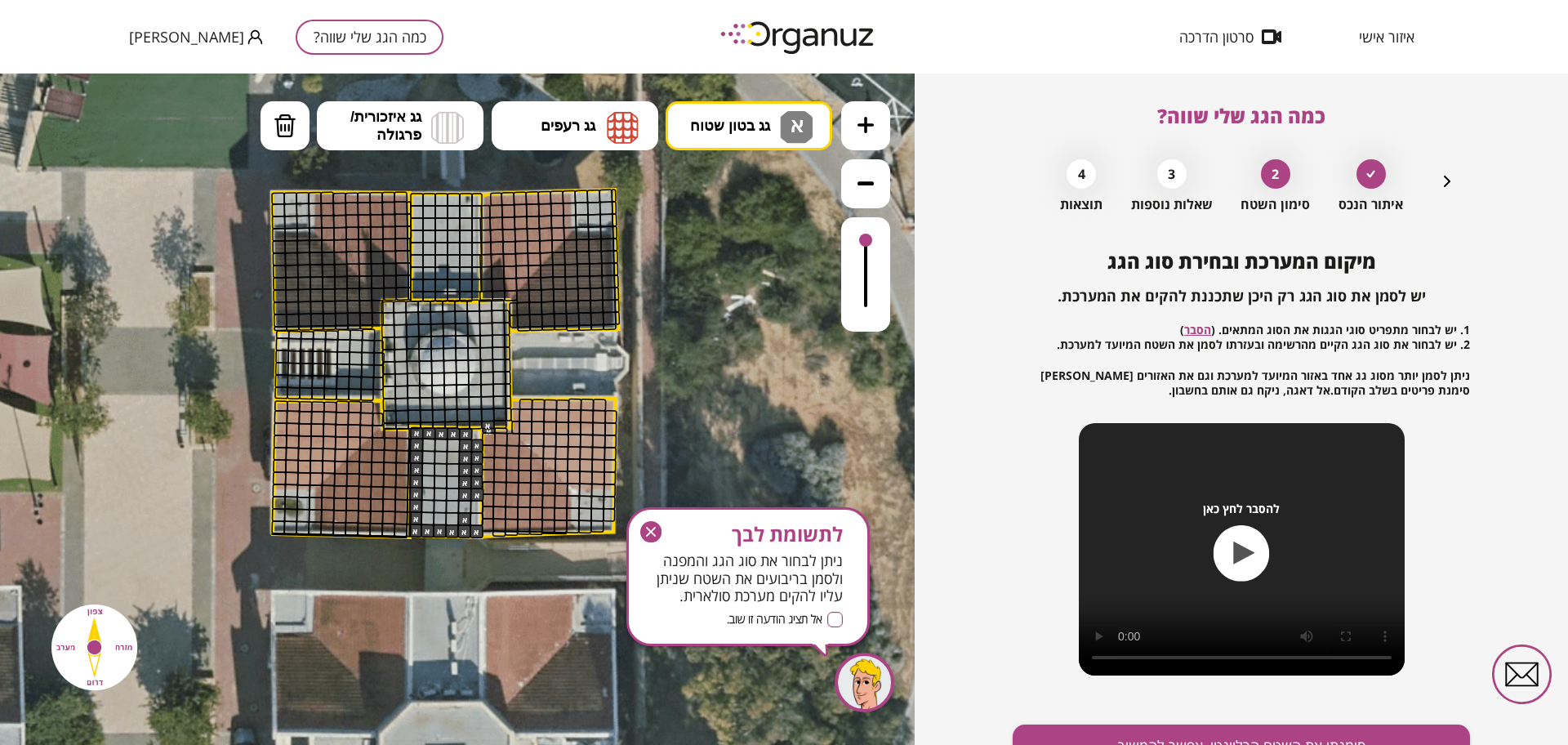
drag, startPoint x: 453, startPoint y: 434, endPoint x: 462, endPoint y: 520, distance: 86.5
drag, startPoint x: 467, startPoint y: 512, endPoint x: 476, endPoint y: 516, distance: 9.8
drag, startPoint x: 458, startPoint y: 490, endPoint x: 430, endPoint y: 507, distance: 32.8
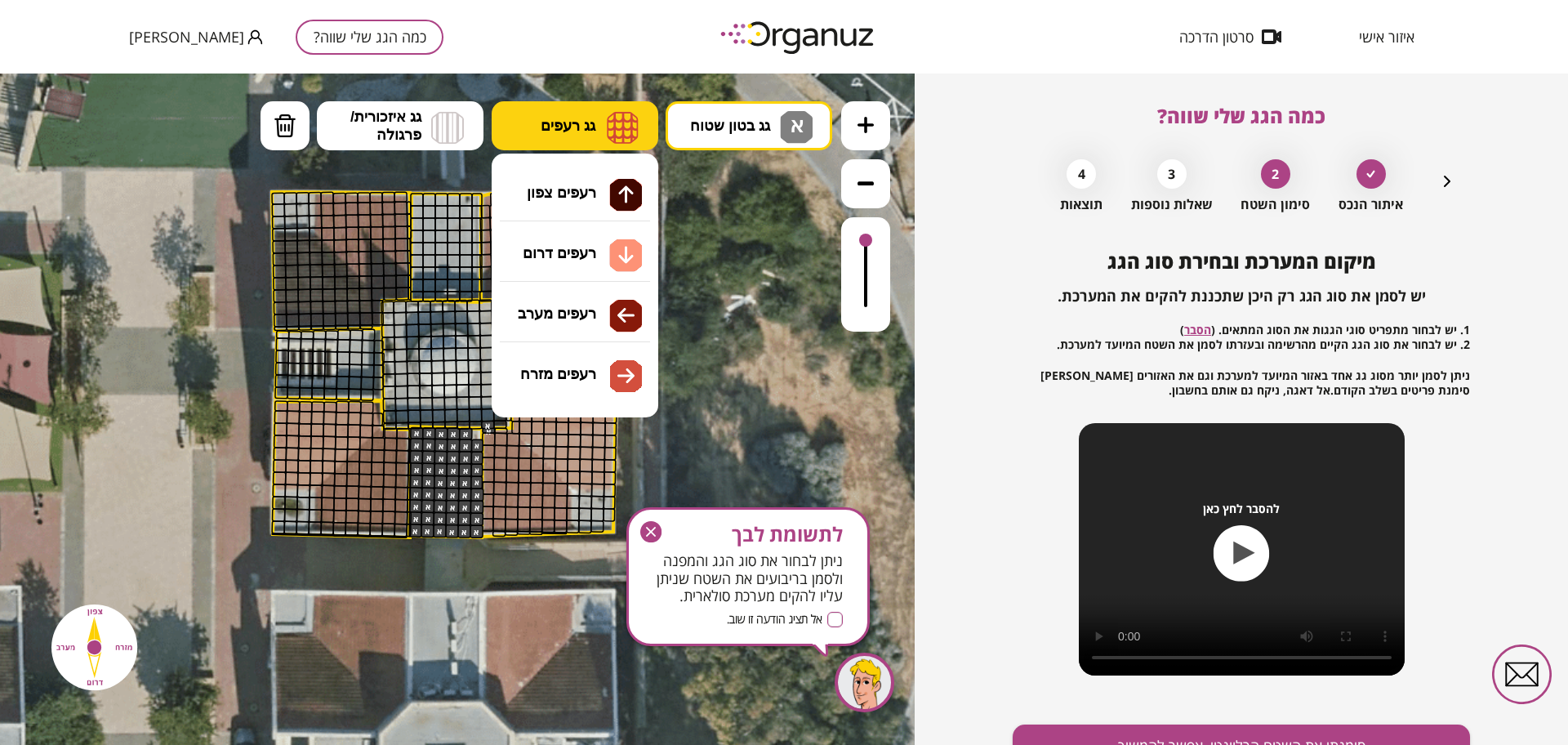
click at [624, 131] on img at bounding box center [622, 127] width 32 height 33
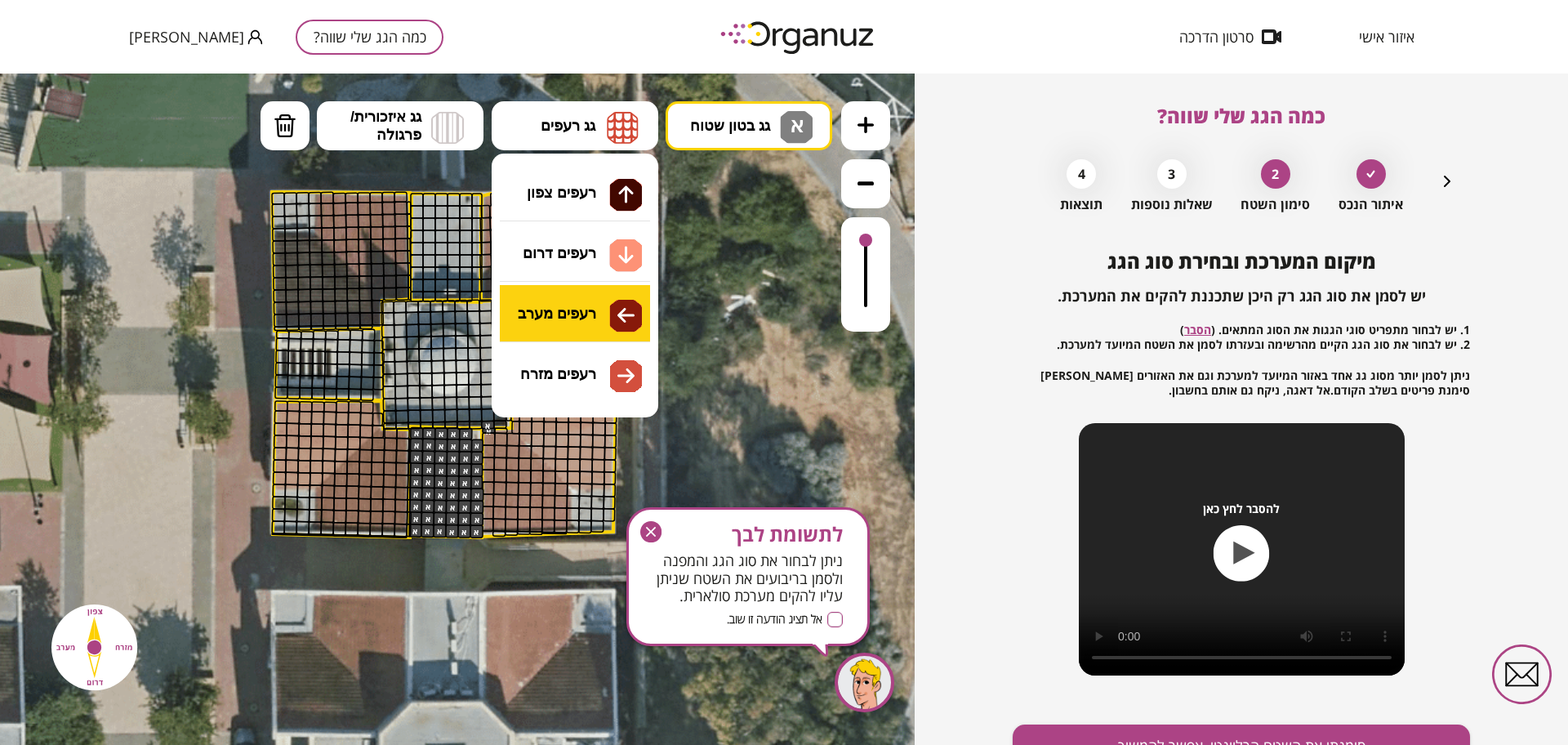
click at [588, 312] on div ".st0 { fill: #FFFFFF; } א" at bounding box center [457, 409] width 915 height 671
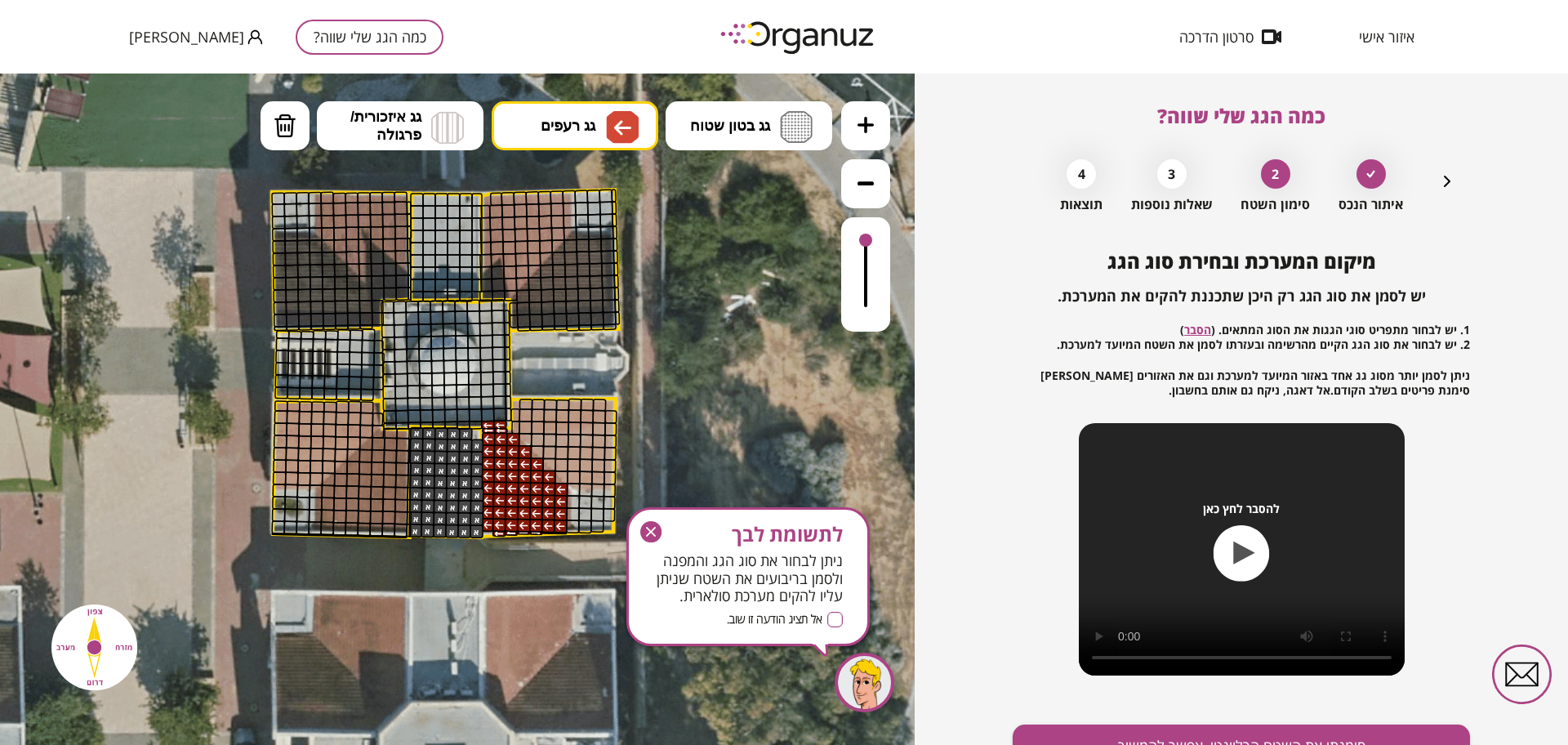
drag, startPoint x: 488, startPoint y: 439, endPoint x: 548, endPoint y: 530, distance: 109.0
click at [592, 139] on button "גג רעפים" at bounding box center [575, 126] width 167 height 49
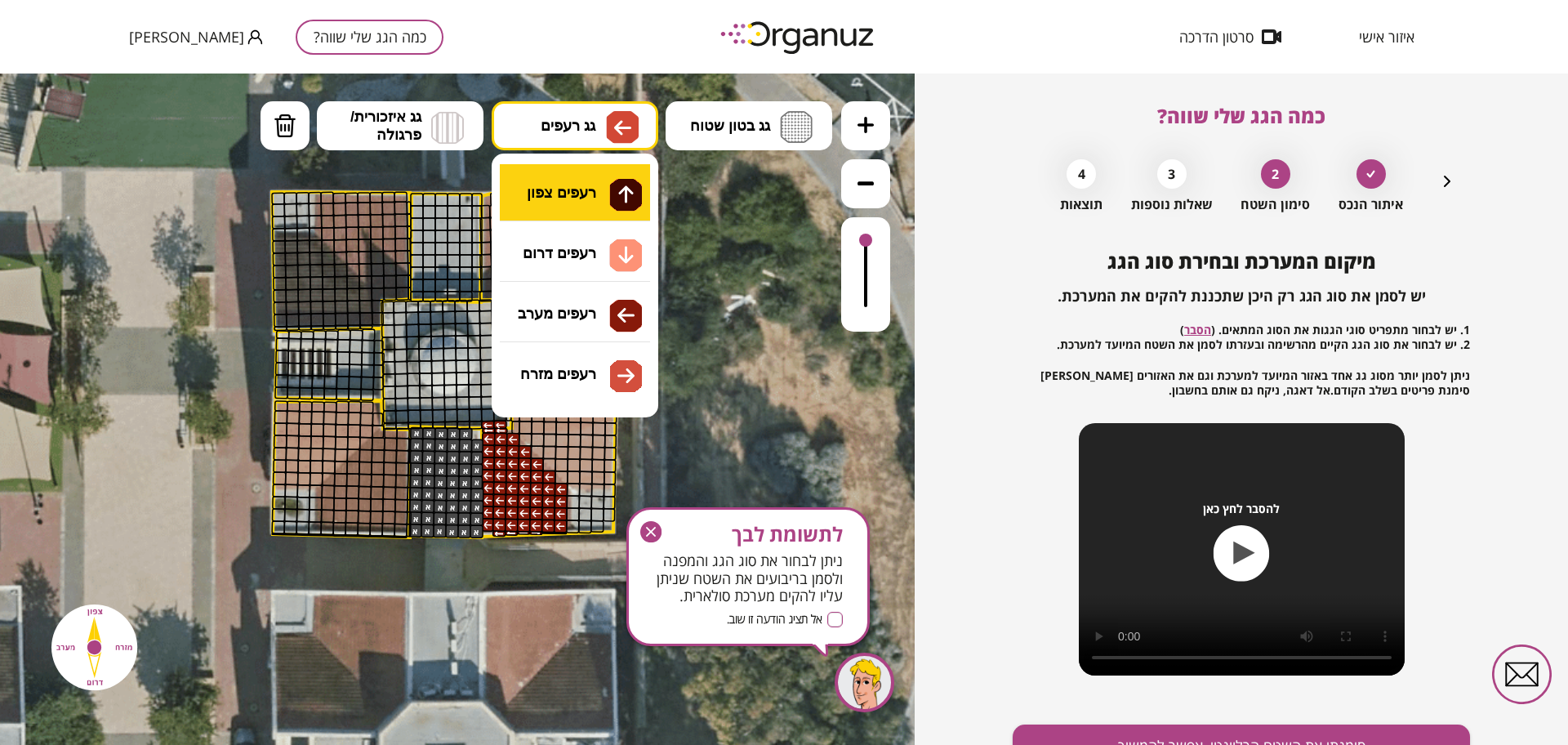
click at [594, 193] on div ".st0 { fill: #FFFFFF; } א" at bounding box center [457, 409] width 915 height 671
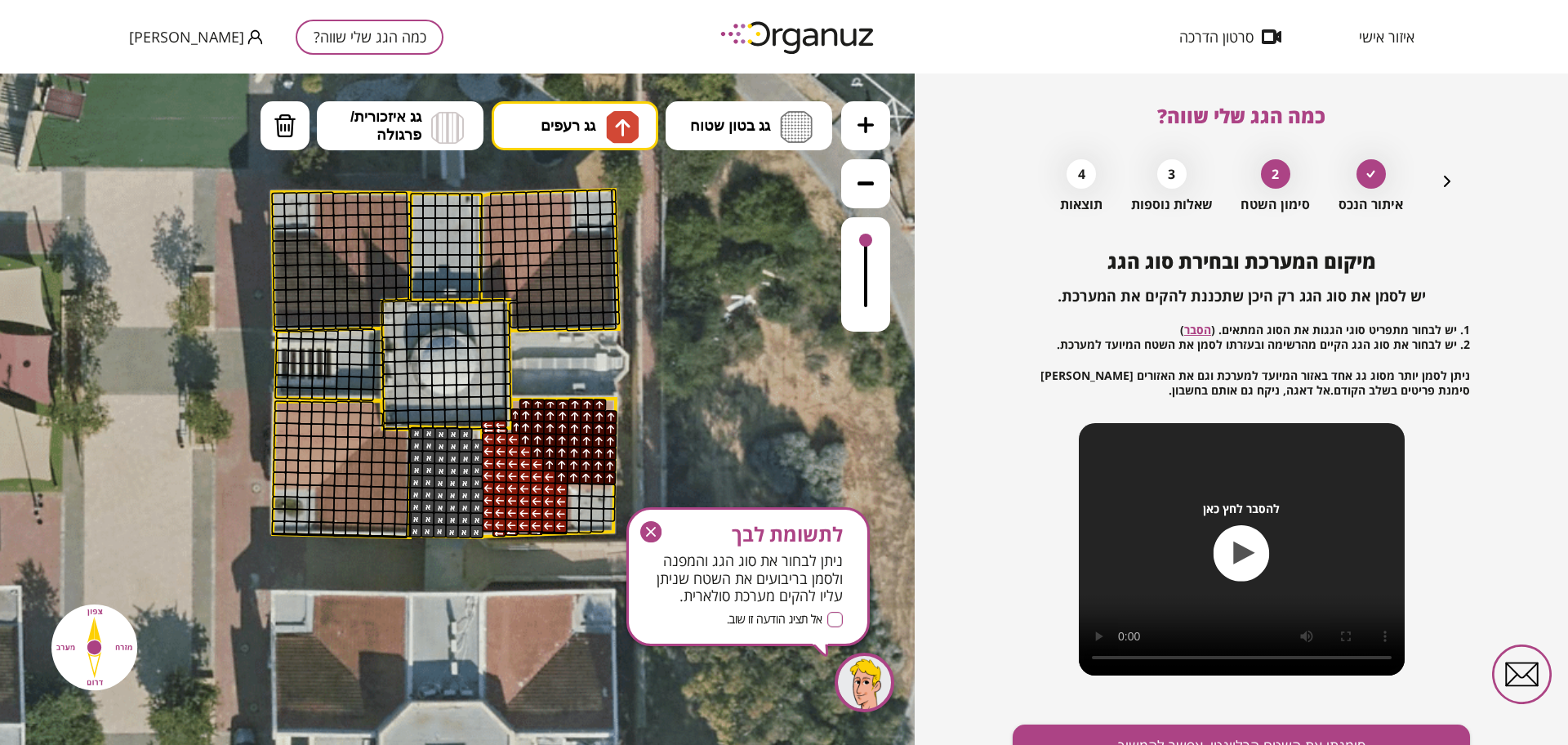
drag, startPoint x: 520, startPoint y: 423, endPoint x: 613, endPoint y: 412, distance: 93.6
click at [751, 129] on span "גג בטון שטוח" at bounding box center [730, 126] width 80 height 18
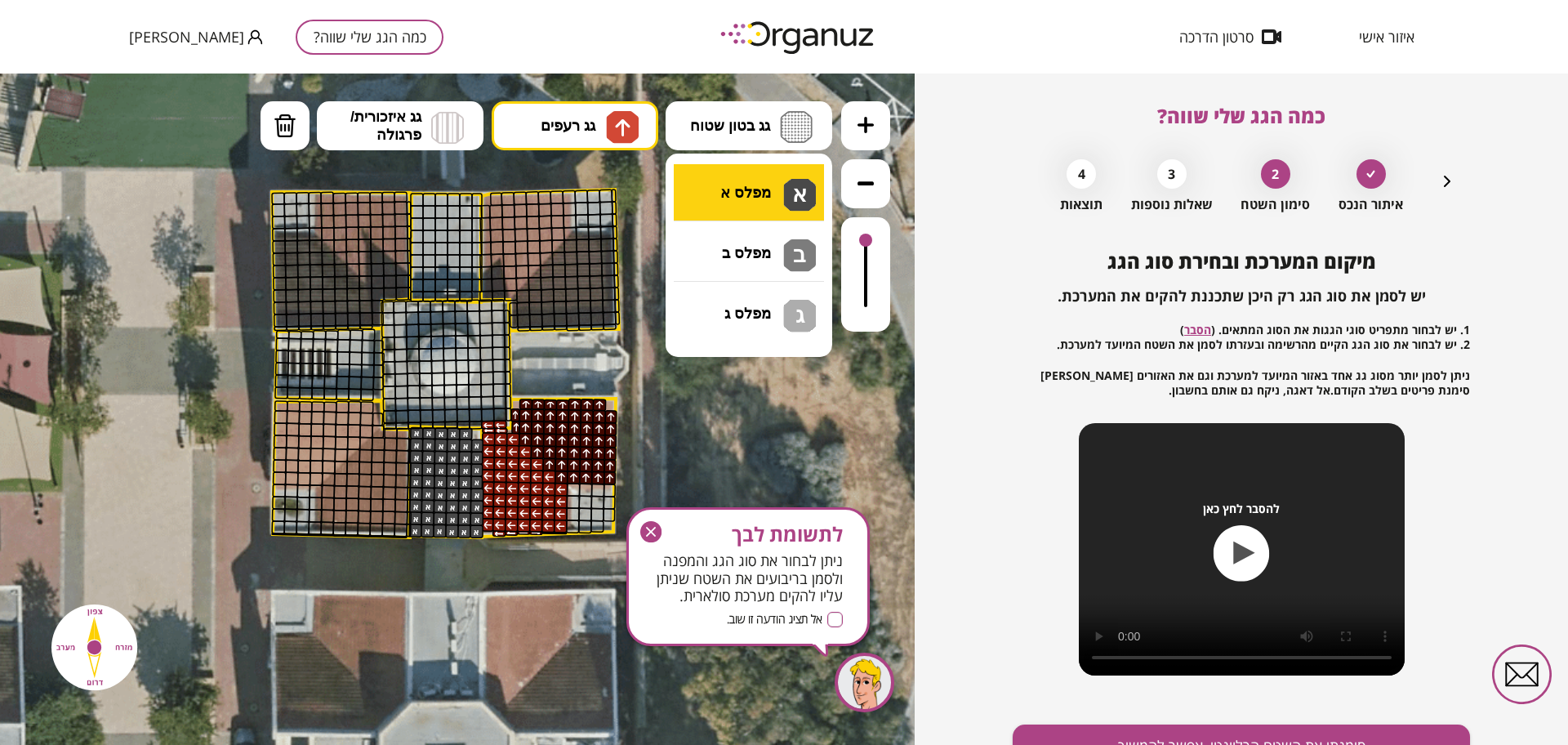
click at [751, 199] on div ".st0 { fill: #FFFFFF; } א" at bounding box center [457, 409] width 915 height 671
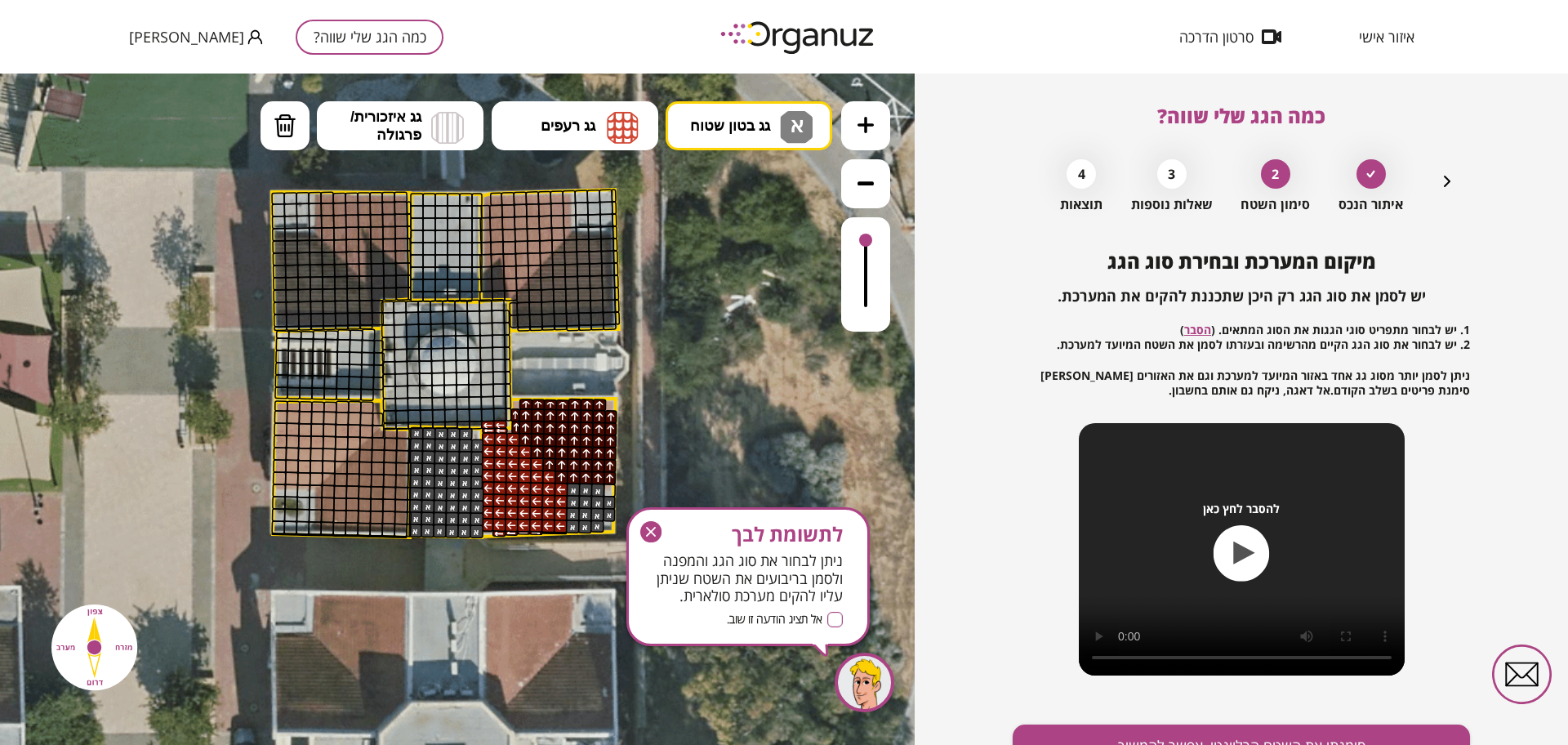
drag, startPoint x: 576, startPoint y: 489, endPoint x: 608, endPoint y: 489, distance: 32.0
click at [647, 526] on icon "button" at bounding box center [650, 531] width 21 height 21
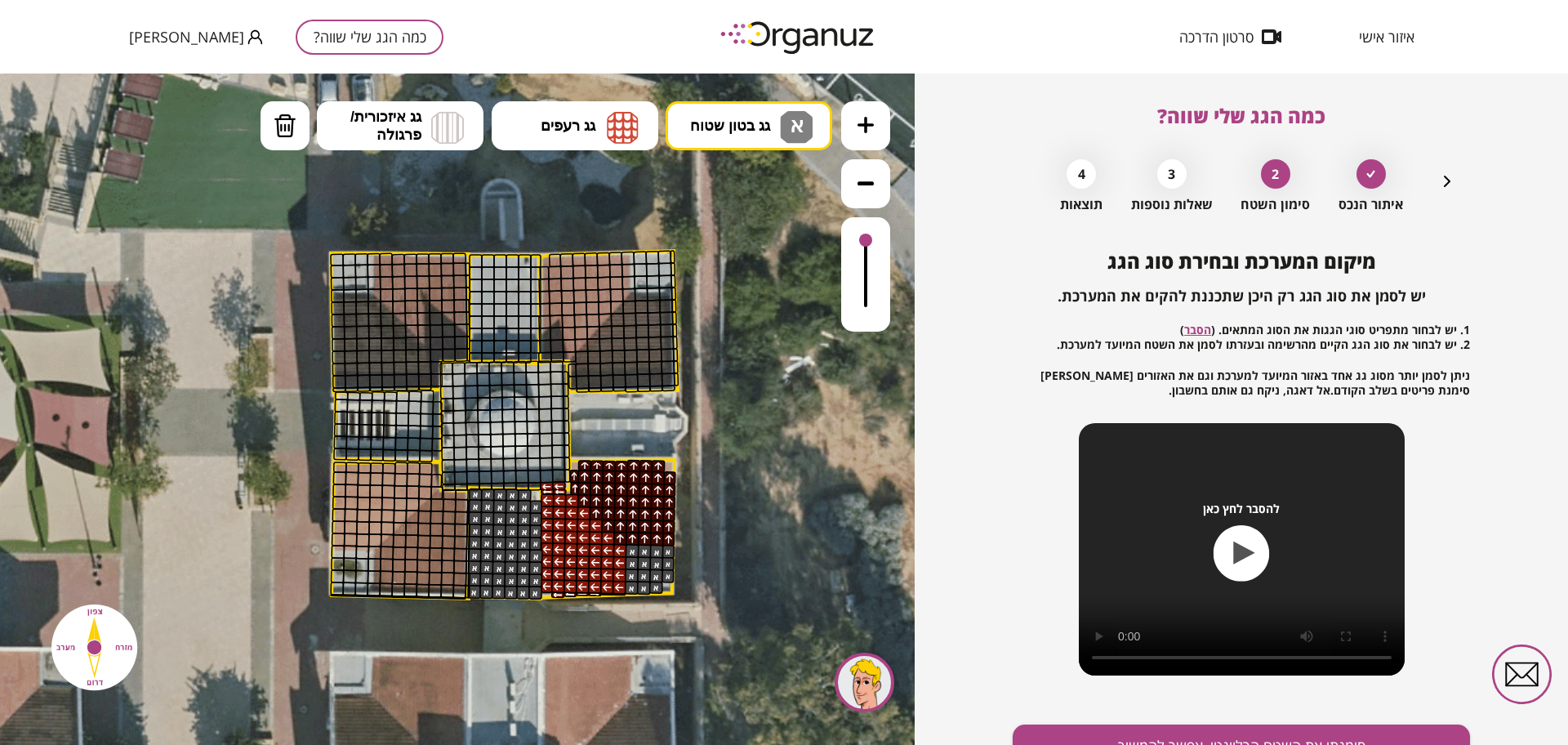
drag, startPoint x: 691, startPoint y: 399, endPoint x: 761, endPoint y: 453, distance: 88.4
click at [761, 454] on icon at bounding box center [502, 387] width 1287 height 1287
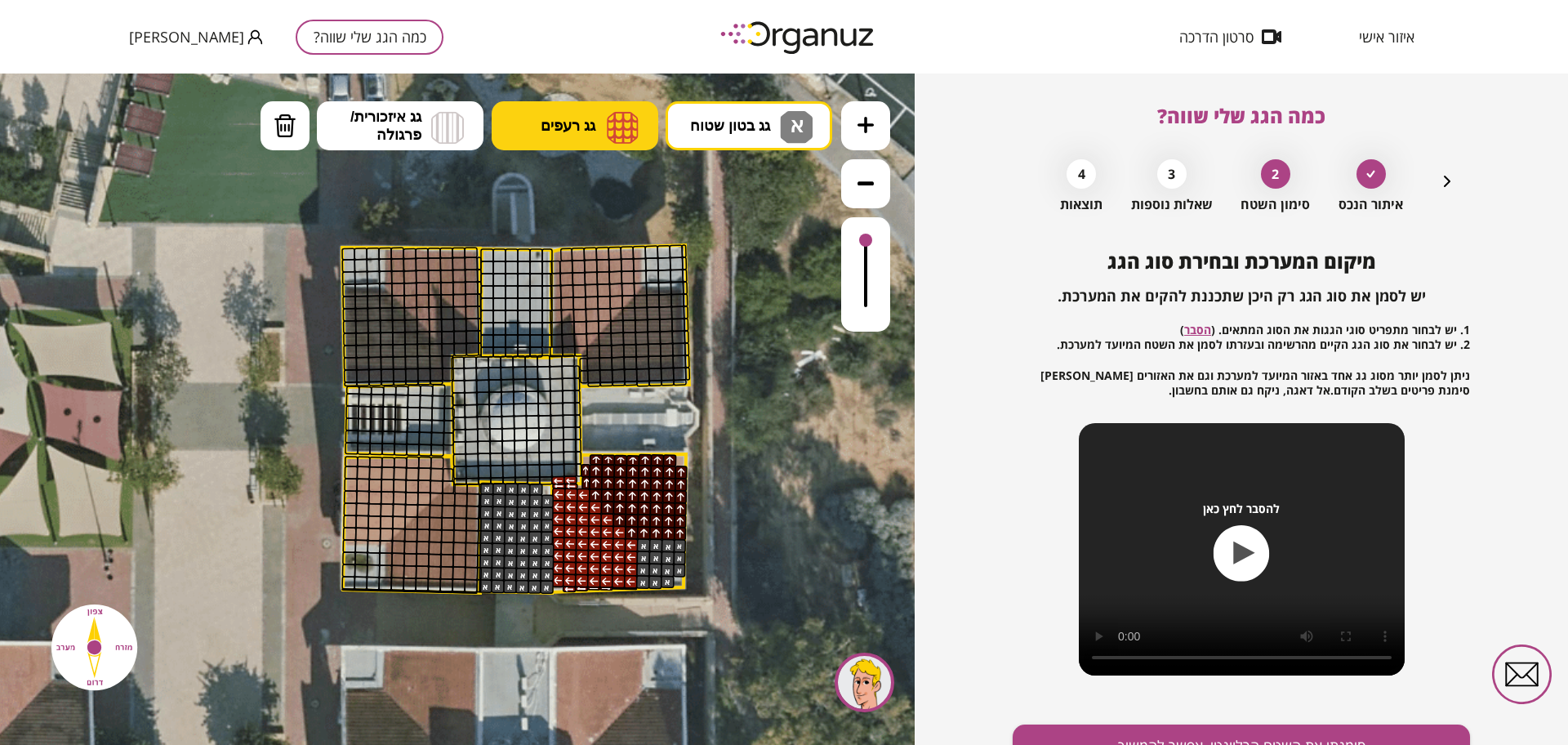
click at [599, 130] on button "גג רעפים" at bounding box center [575, 126] width 167 height 49
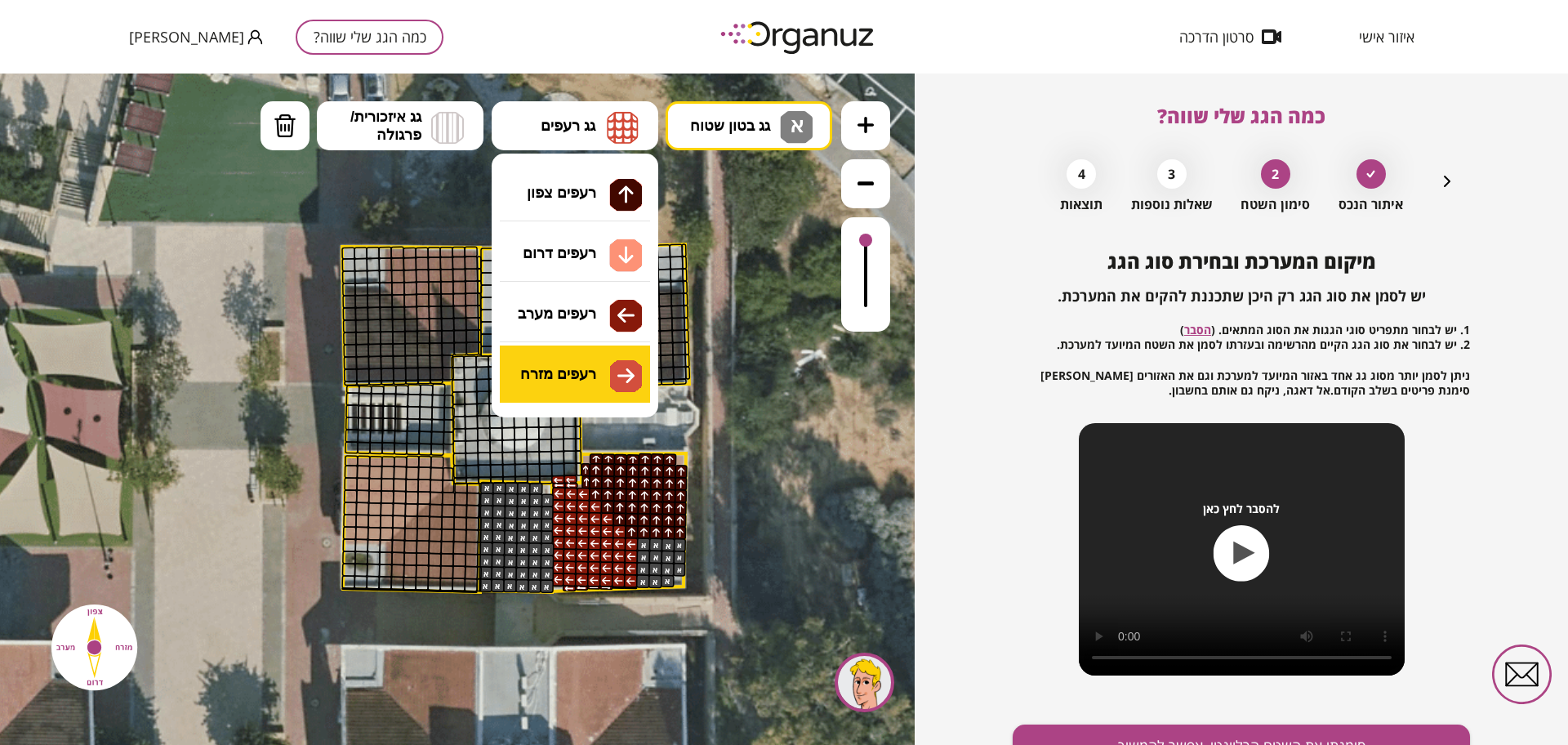
click at [580, 377] on div ".st0 { fill: #FFFFFF; } א" at bounding box center [457, 409] width 915 height 671
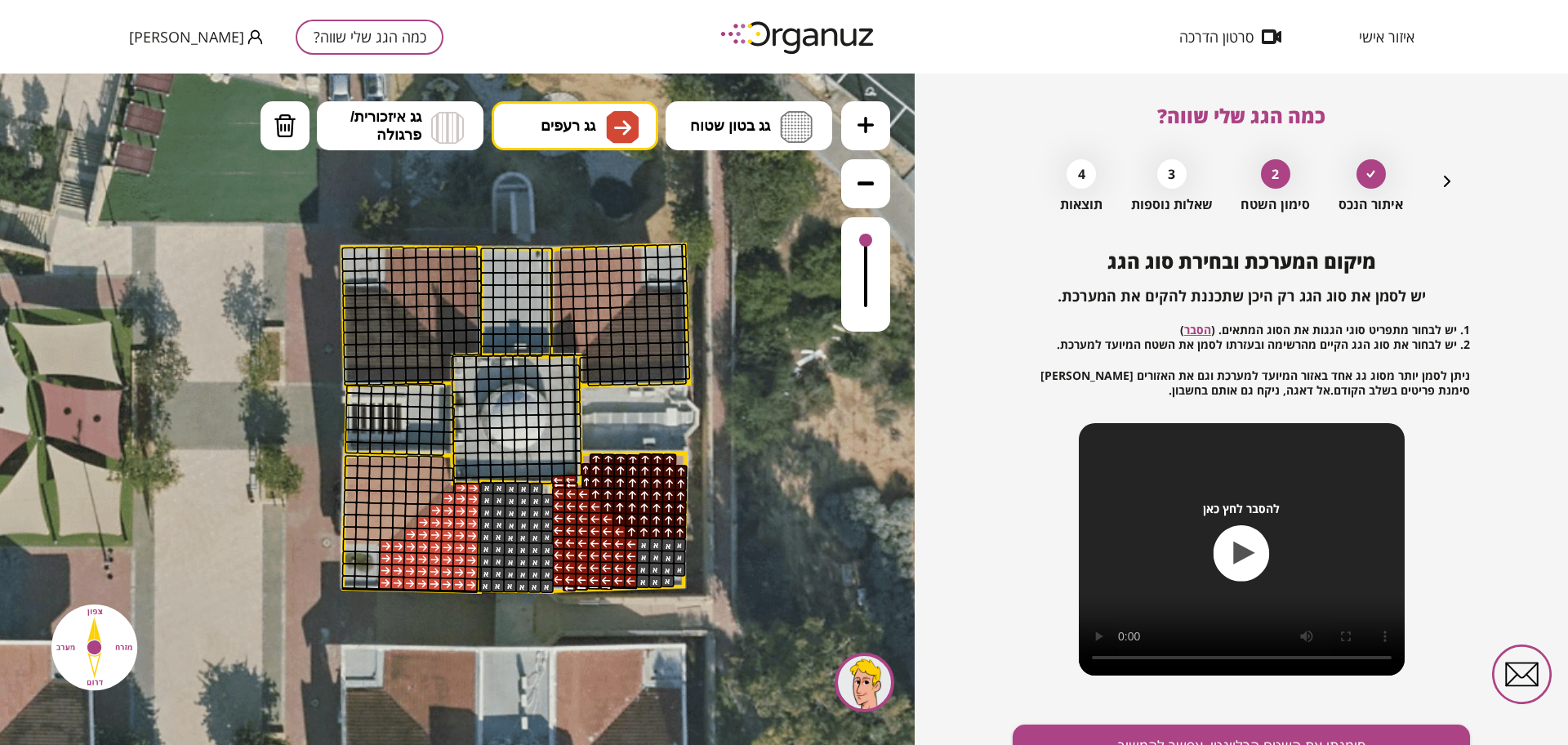
drag, startPoint x: 387, startPoint y: 549, endPoint x: 432, endPoint y: 524, distance: 51.5
click at [573, 129] on span "גג רעפים" at bounding box center [568, 126] width 55 height 18
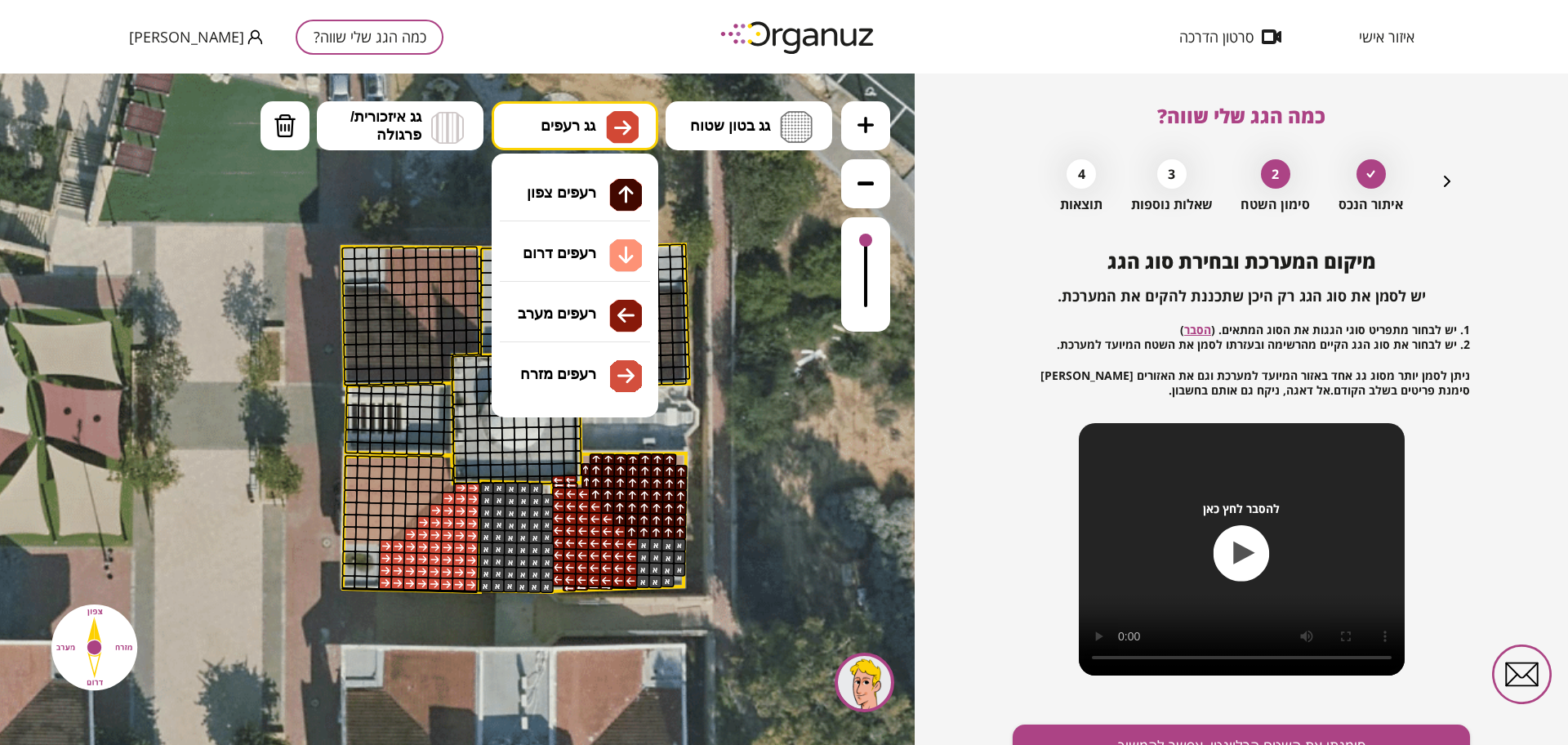
click at [558, 307] on div ".st0 { fill: #FFFFFF; } א" at bounding box center [457, 409] width 915 height 671
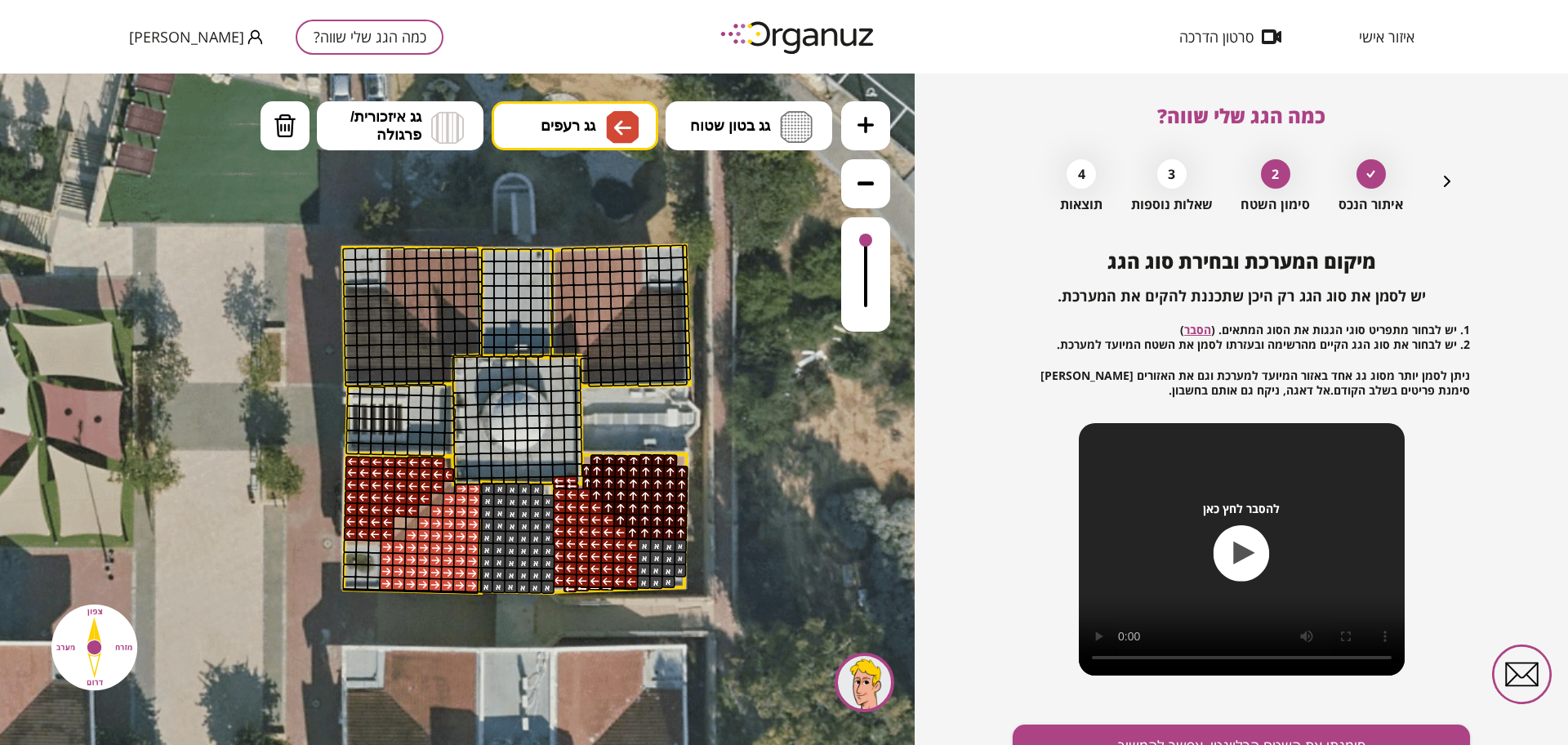
drag, startPoint x: 432, startPoint y: 482, endPoint x: 372, endPoint y: 467, distance: 61.8
click at [773, 102] on button "גג בטון שטוח" at bounding box center [748, 126] width 167 height 49
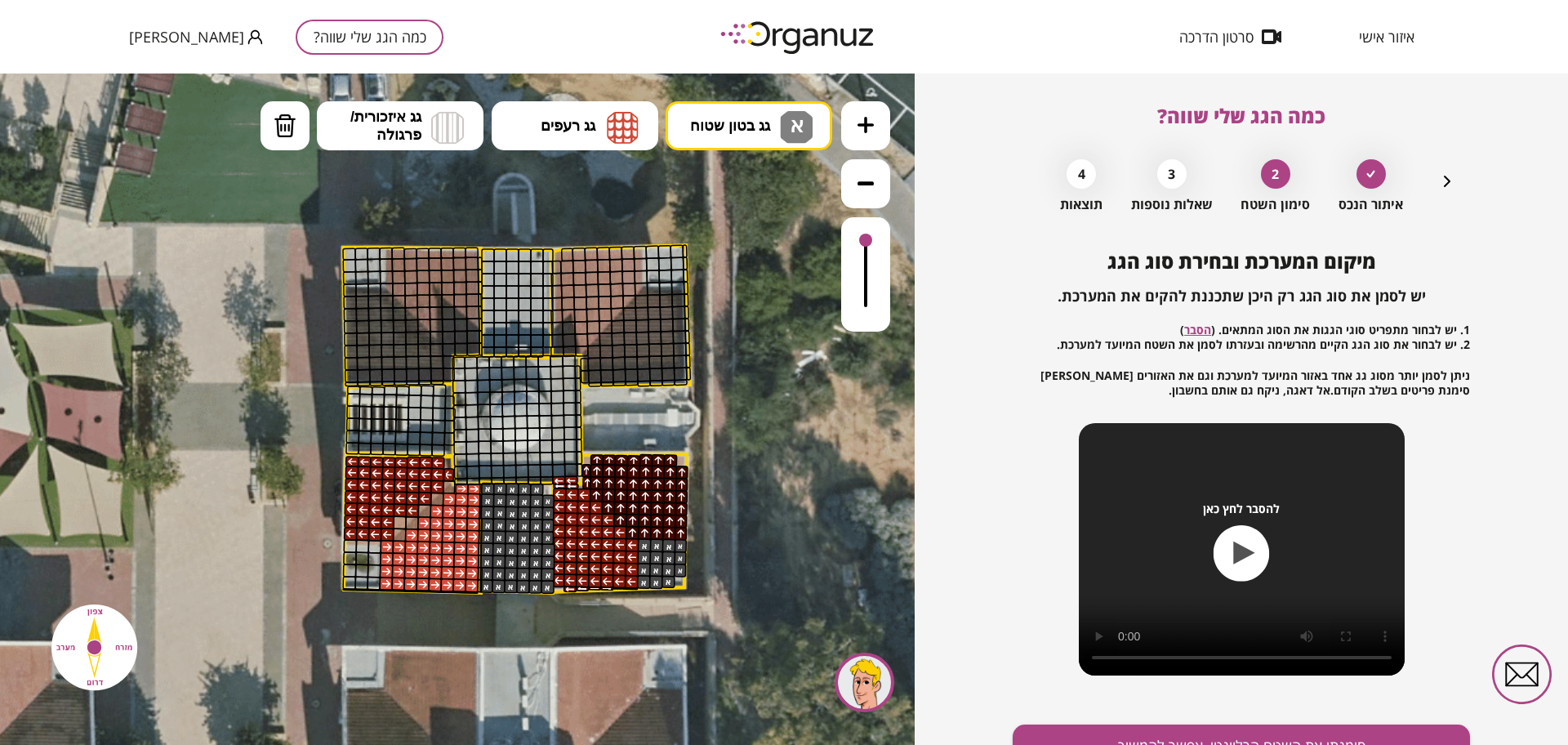
click at [743, 187] on div ".st0 { fill: #FFFFFF; } א" at bounding box center [457, 409] width 915 height 671
drag, startPoint x: 381, startPoint y: 549, endPoint x: 403, endPoint y: 456, distance: 95.6
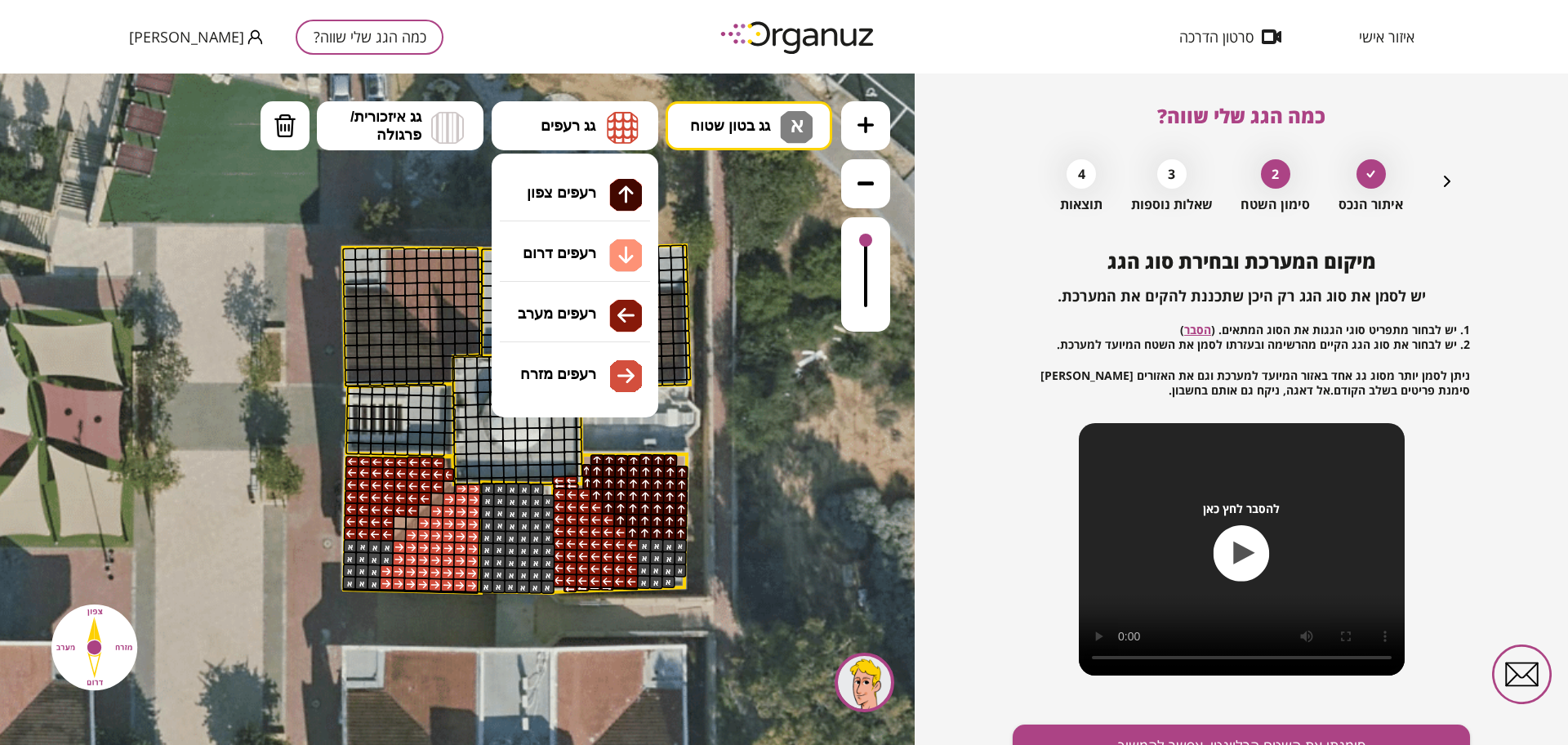
drag, startPoint x: 580, startPoint y: 129, endPoint x: 574, endPoint y: 155, distance: 26.7
click at [581, 129] on span "גג רעפים" at bounding box center [568, 126] width 55 height 18
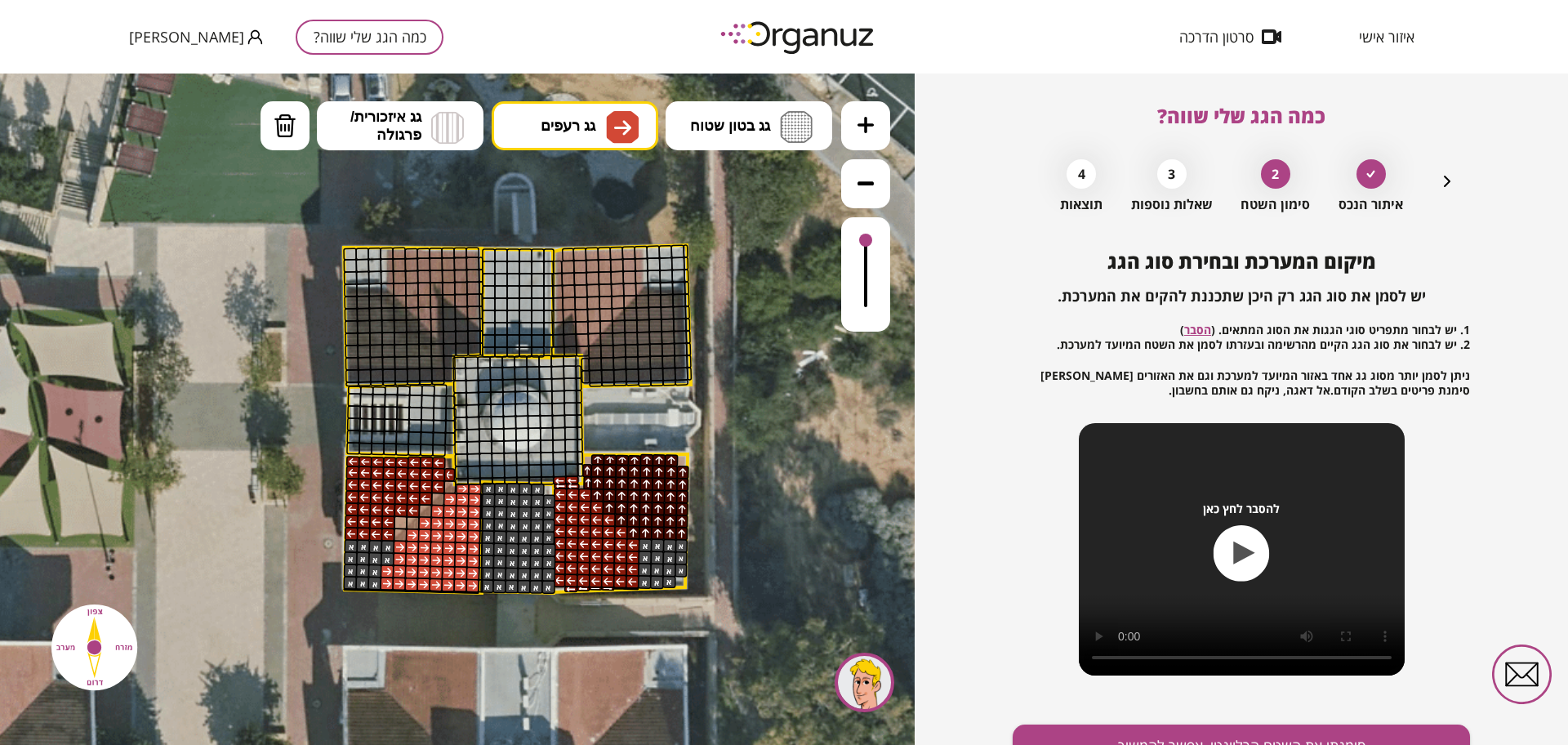
click at [570, 372] on div ".st0 { fill: #FFFFFF; } א" at bounding box center [457, 409] width 915 height 671
click at [387, 553] on div at bounding box center [388, 559] width 14 height 14
click at [387, 549] on div at bounding box center [388, 547] width 14 height 14
click at [281, 132] on img at bounding box center [284, 126] width 23 height 25
click at [389, 549] on div at bounding box center [388, 547] width 14 height 14
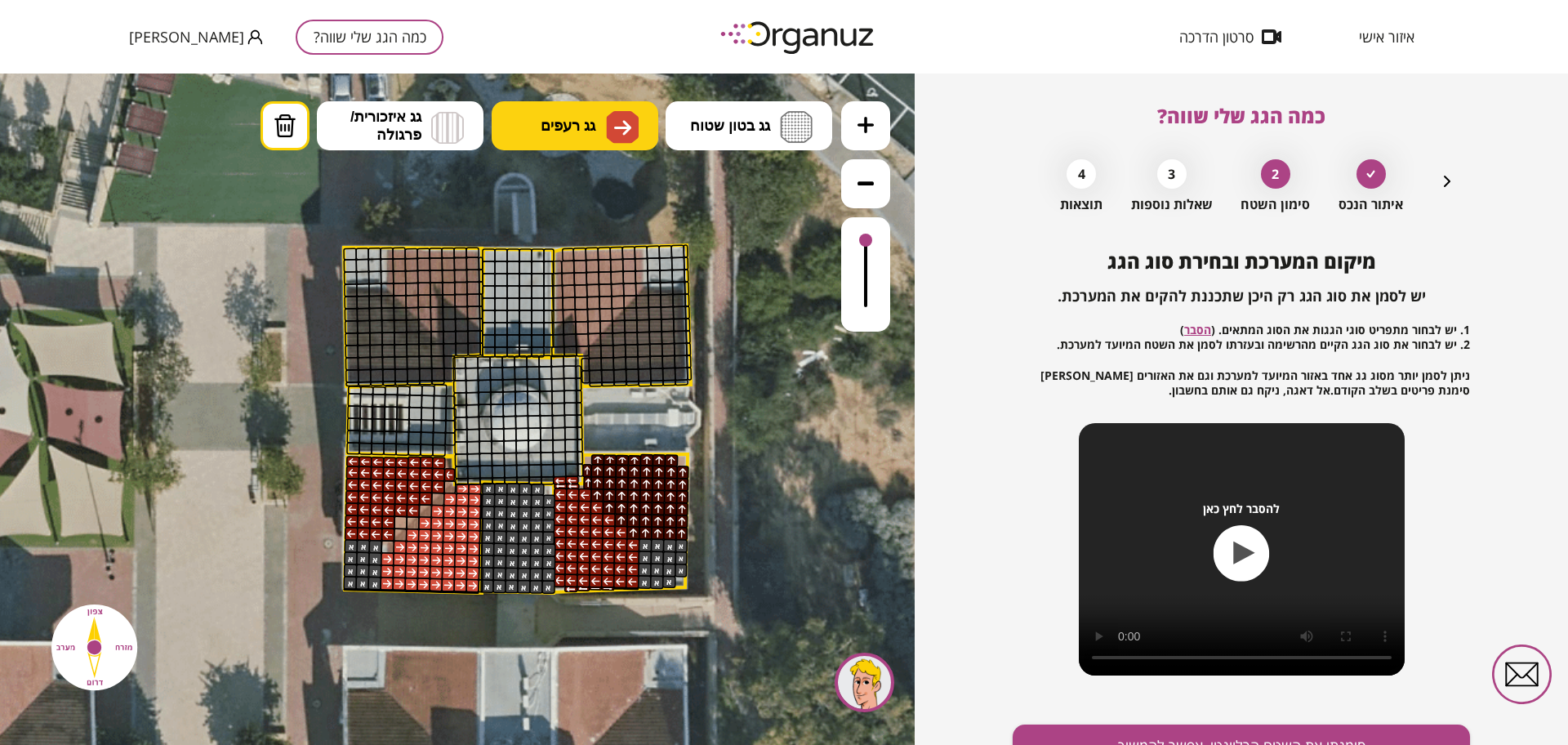
click at [522, 115] on button "גג רעפים" at bounding box center [575, 126] width 167 height 49
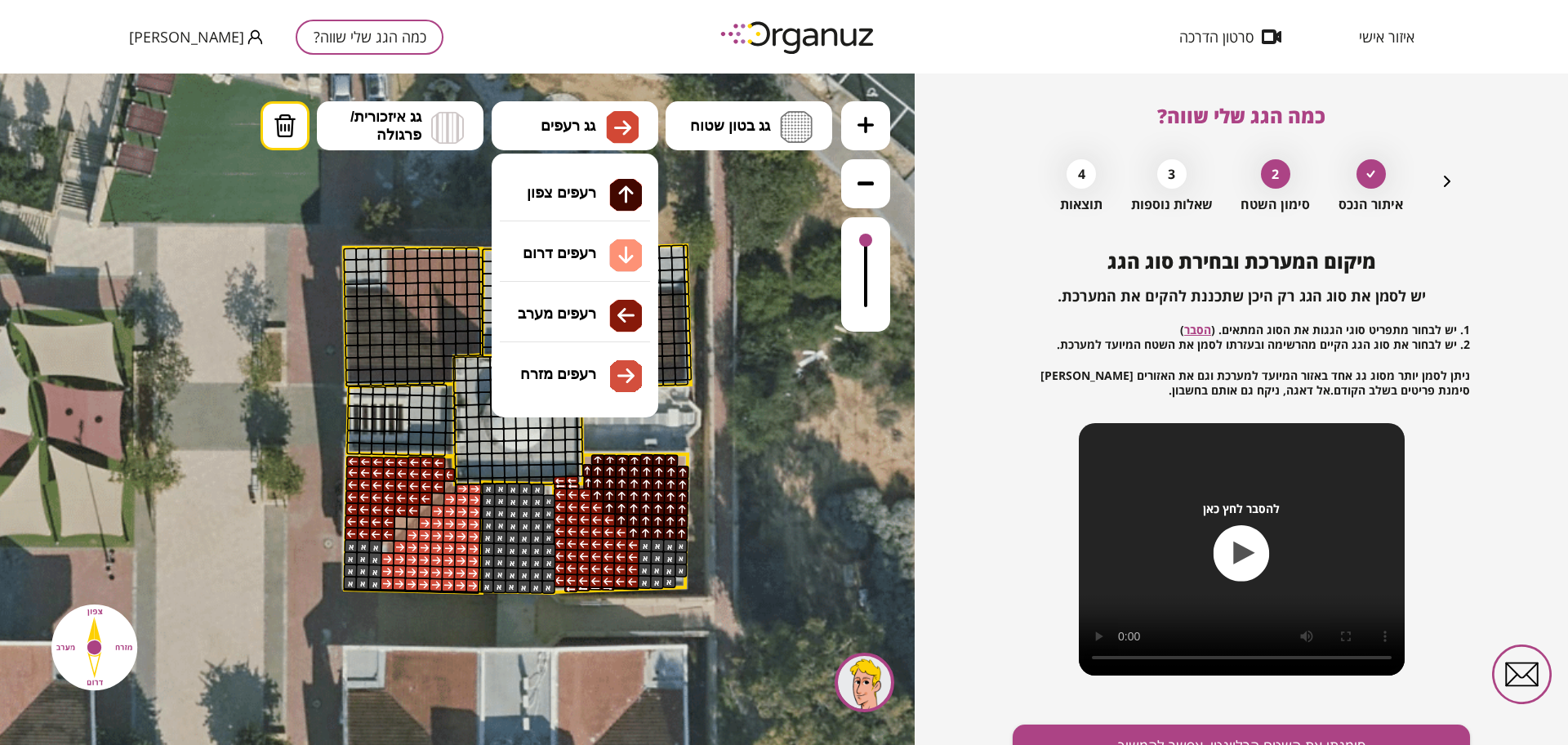
click at [590, 308] on div ".st0 { fill: #FFFFFF; } א" at bounding box center [457, 409] width 915 height 671
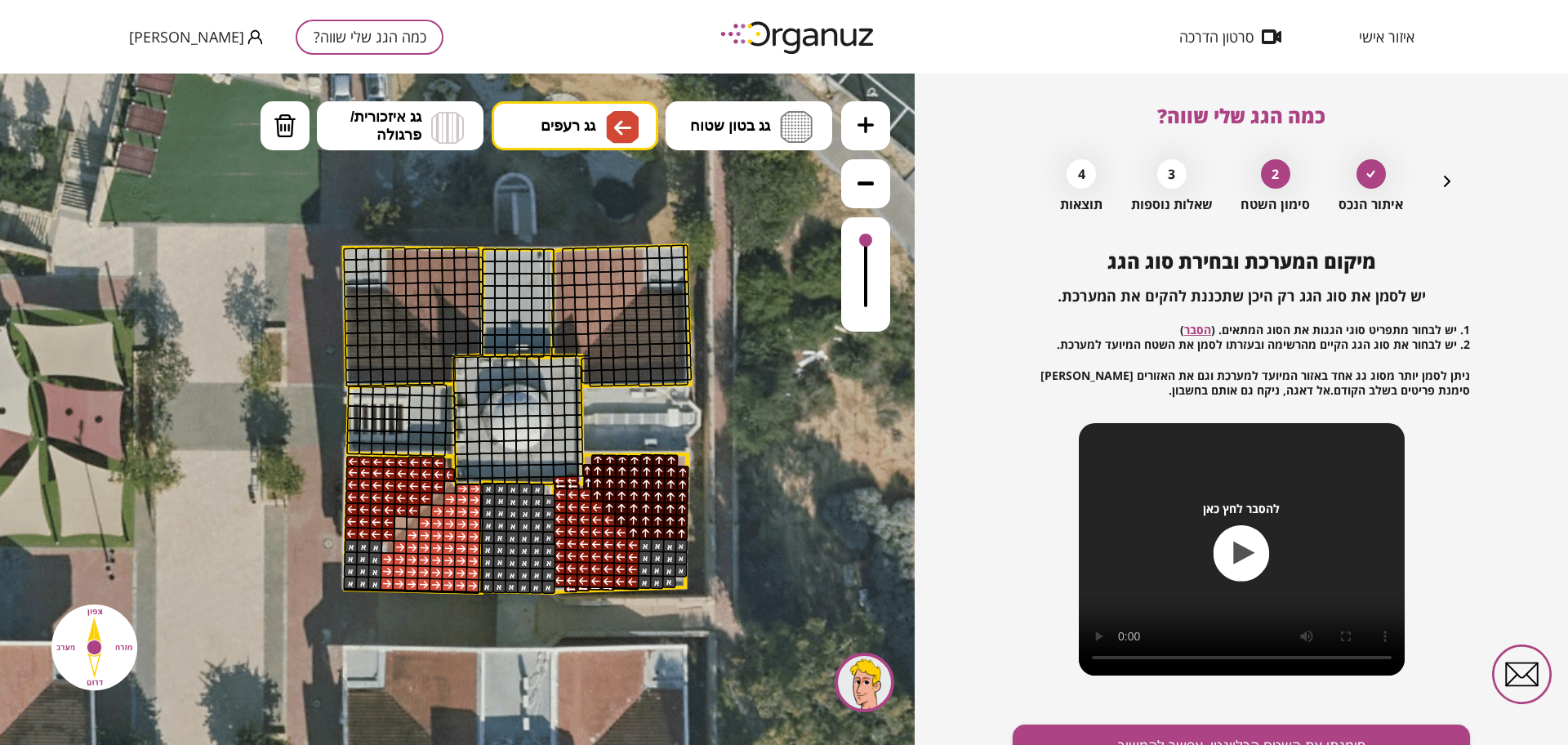
click at [403, 523] on div at bounding box center [401, 523] width 14 height 14
click at [759, 100] on icon at bounding box center [515, 381] width 1287 height 1287
click at [765, 138] on button "גג בטון שטוח" at bounding box center [748, 126] width 167 height 49
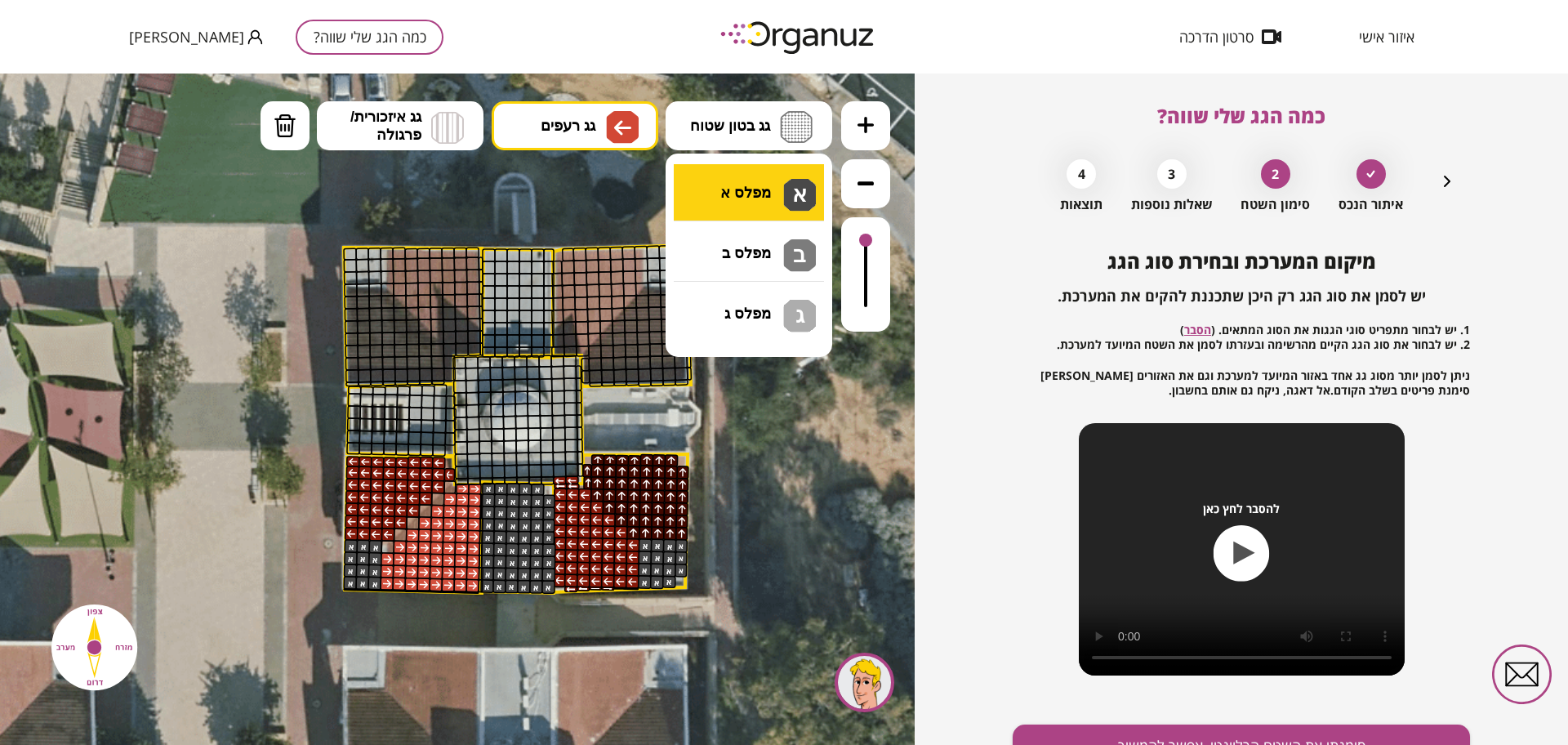
click at [764, 191] on div ".st0 { fill: #FFFFFF; } א" at bounding box center [457, 409] width 915 height 671
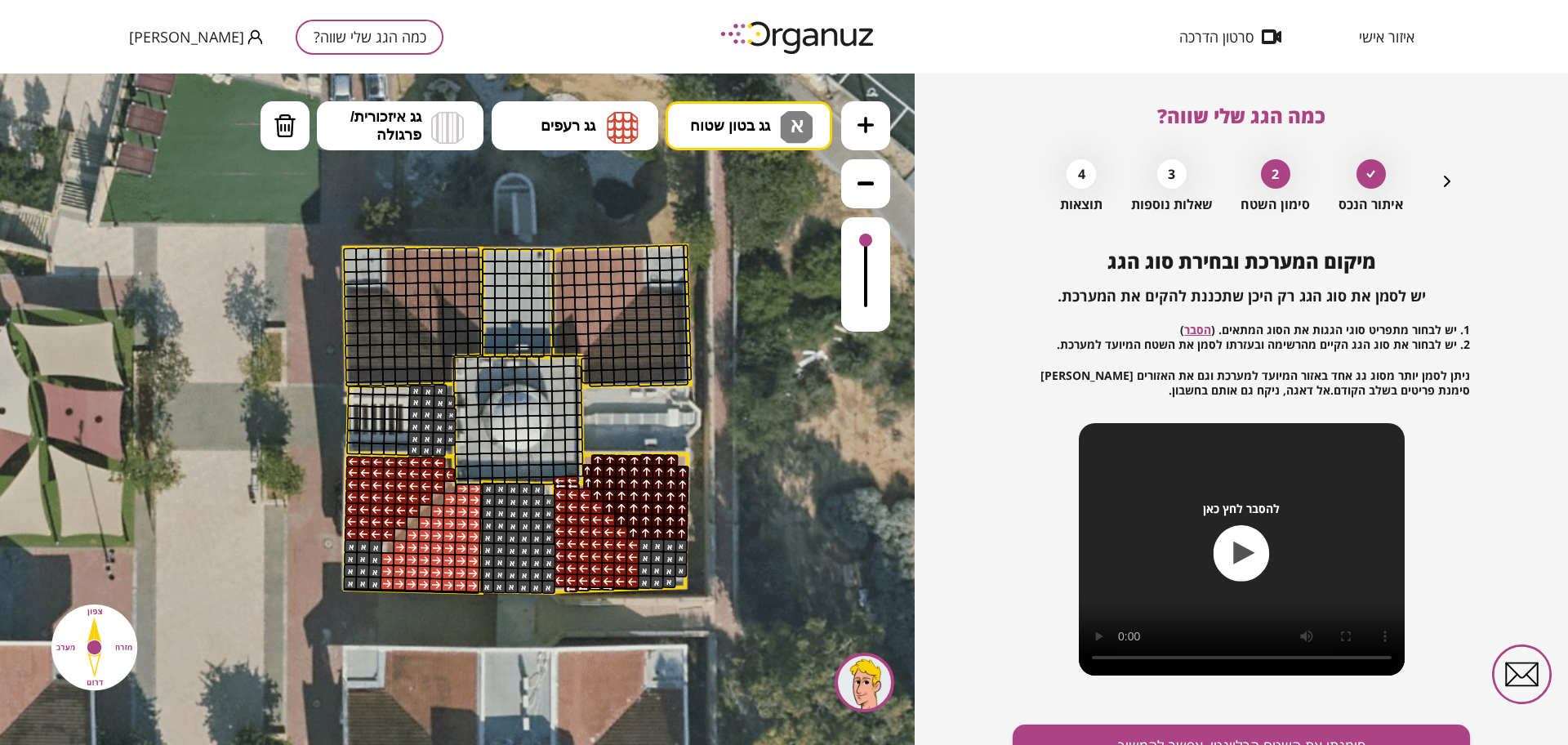
drag, startPoint x: 437, startPoint y: 390, endPoint x: 445, endPoint y: 415, distance: 26.2
click at [1440, 179] on icon "button" at bounding box center [1447, 182] width 20 height 20
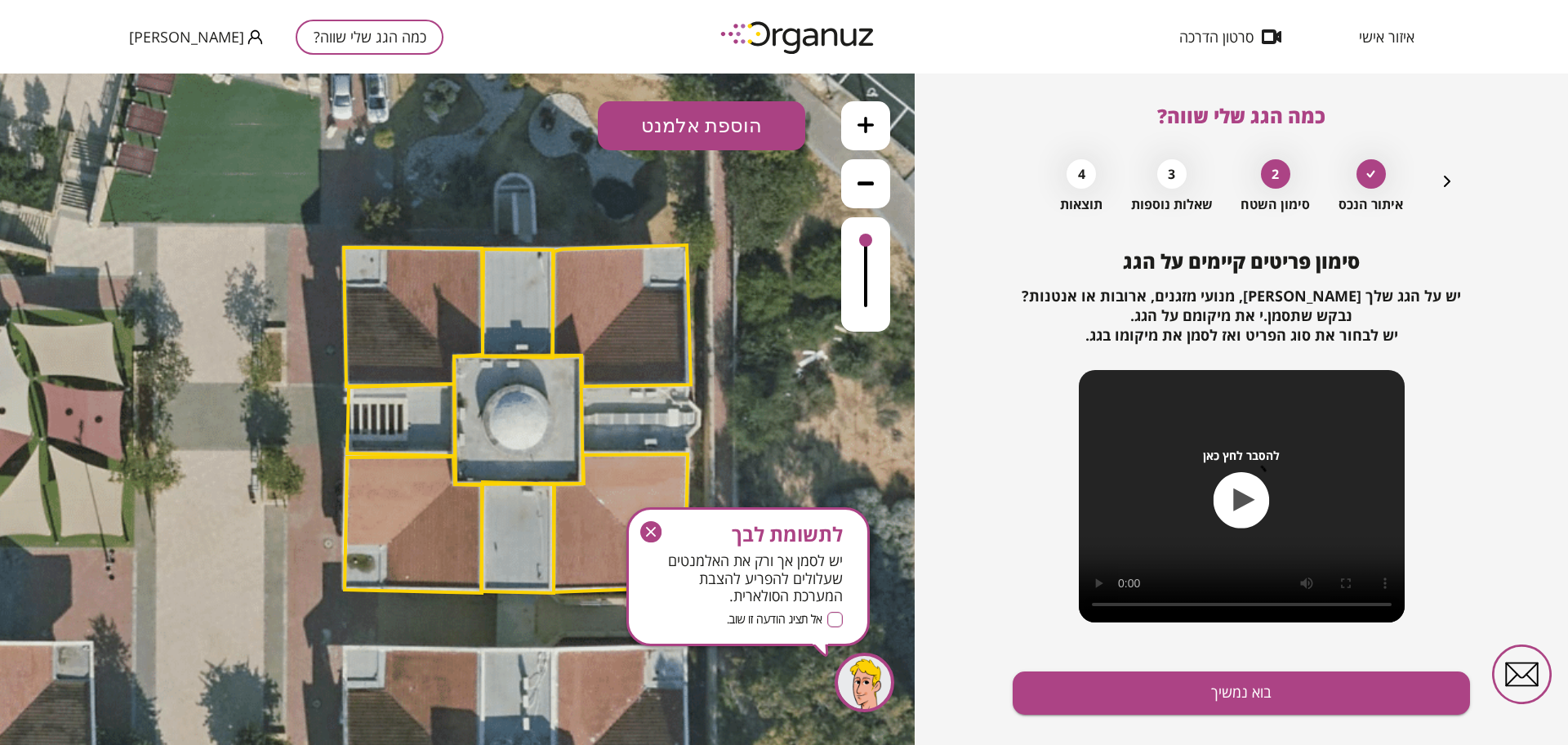
click at [1440, 179] on icon "button" at bounding box center [1447, 182] width 20 height 20
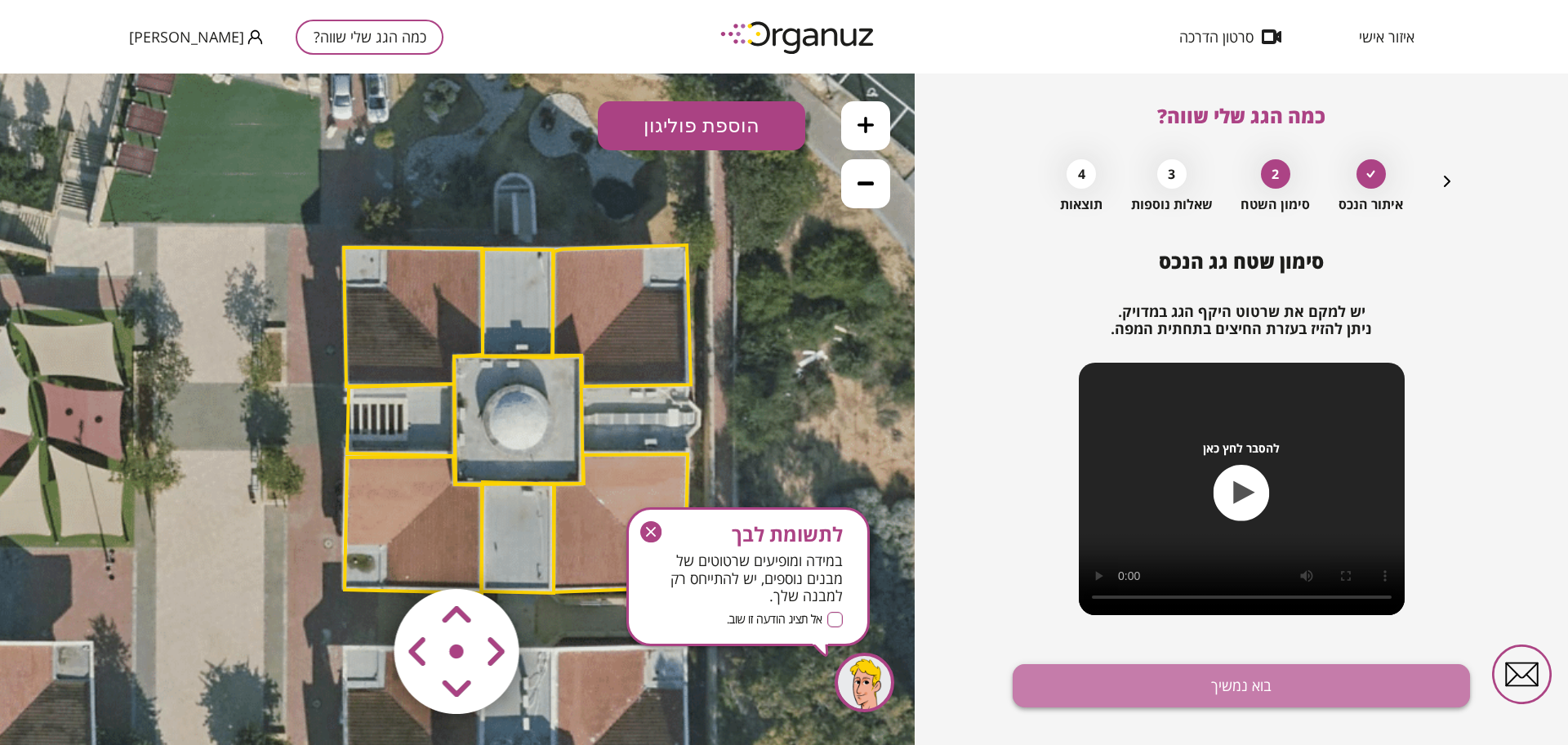
click at [1304, 693] on button "בוא נמשיך" at bounding box center [1241, 685] width 458 height 43
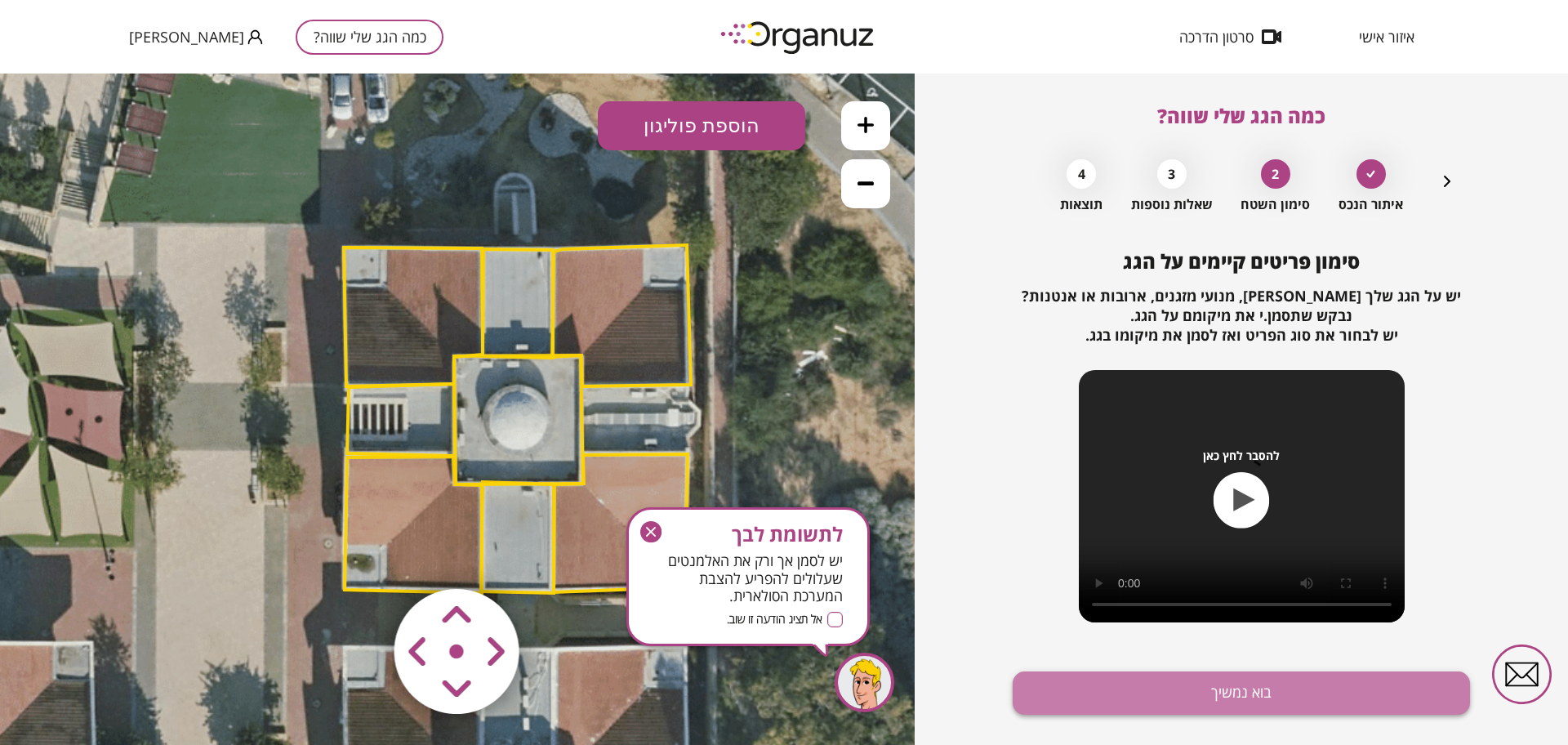
click at [1301, 693] on button "בוא נמשיך" at bounding box center [1241, 692] width 458 height 43
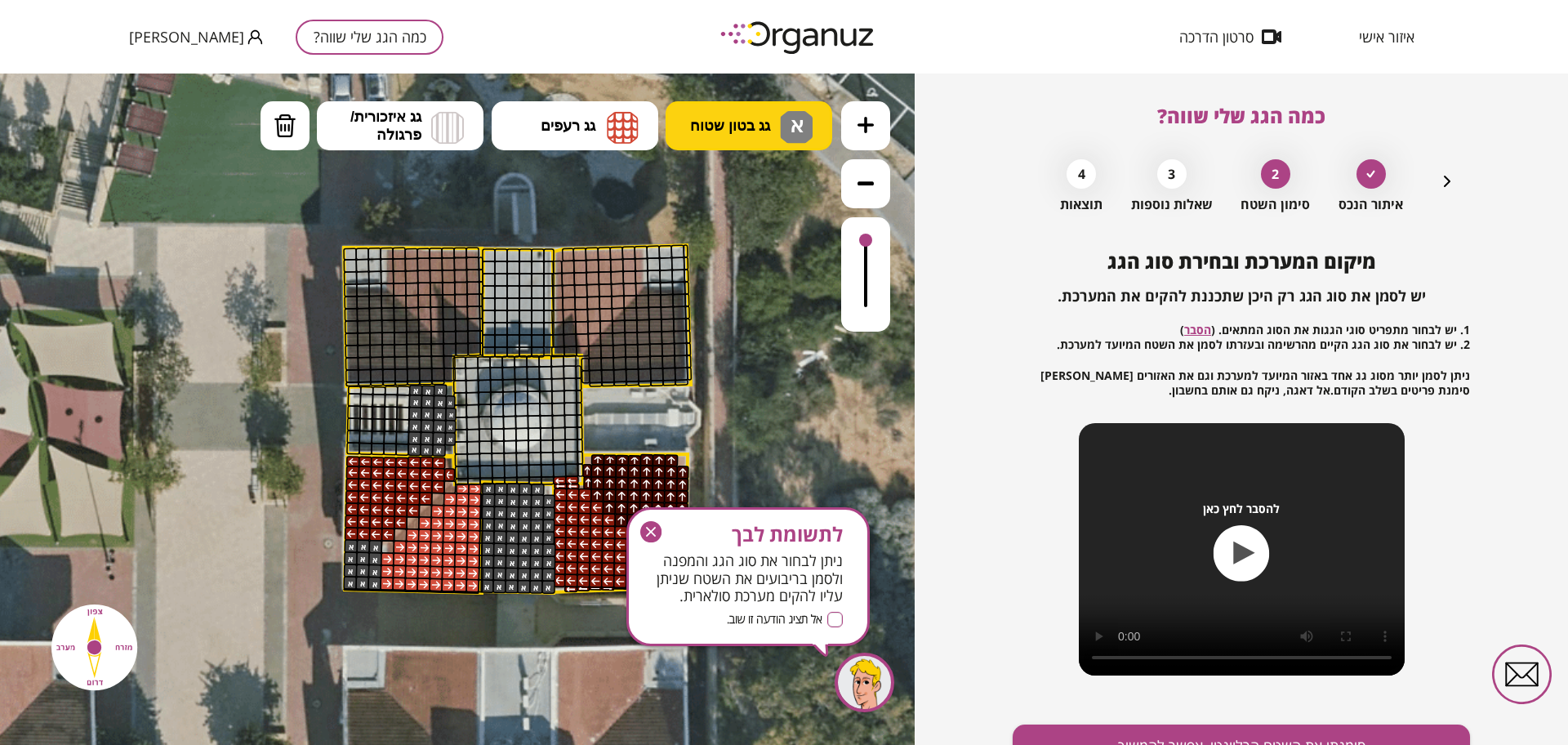
click at [719, 130] on span "גג בטון שטוח" at bounding box center [730, 126] width 80 height 18
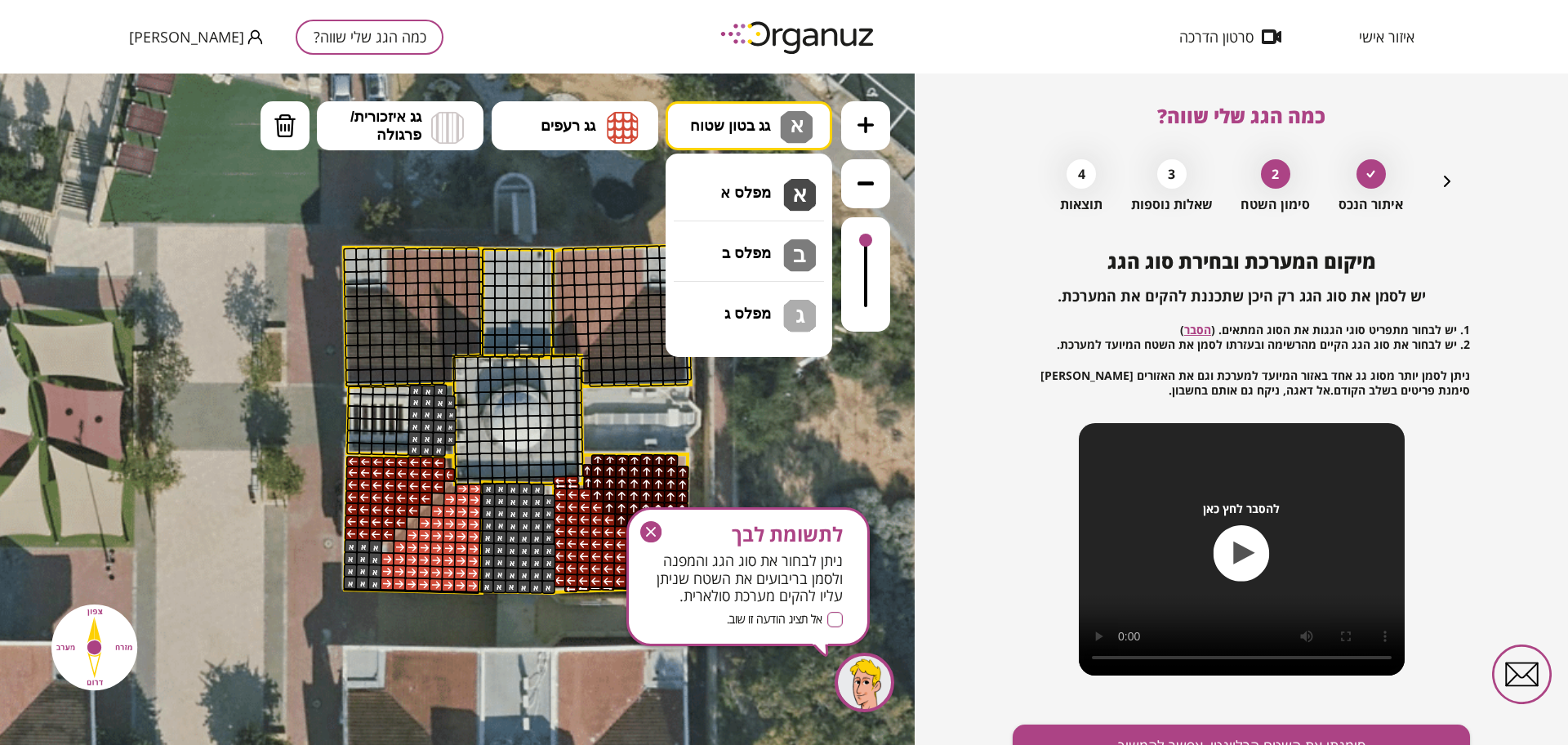
drag, startPoint x: 772, startPoint y: 205, endPoint x: 620, endPoint y: 214, distance: 152.3
click at [772, 205] on div ".st0 { fill: #FFFFFF; } א" at bounding box center [457, 409] width 915 height 671
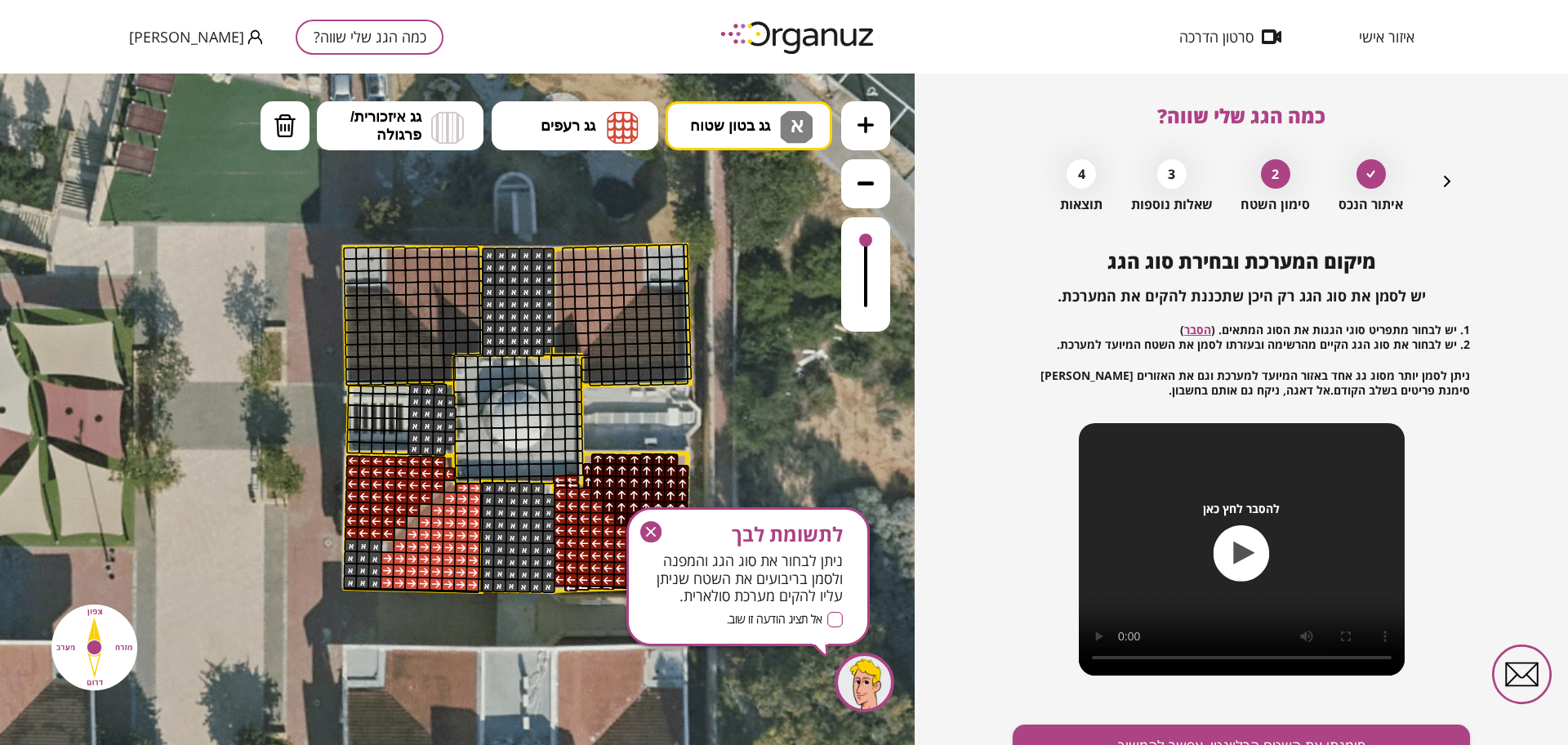
drag, startPoint x: 550, startPoint y: 254, endPoint x: 538, endPoint y: 240, distance: 18.4
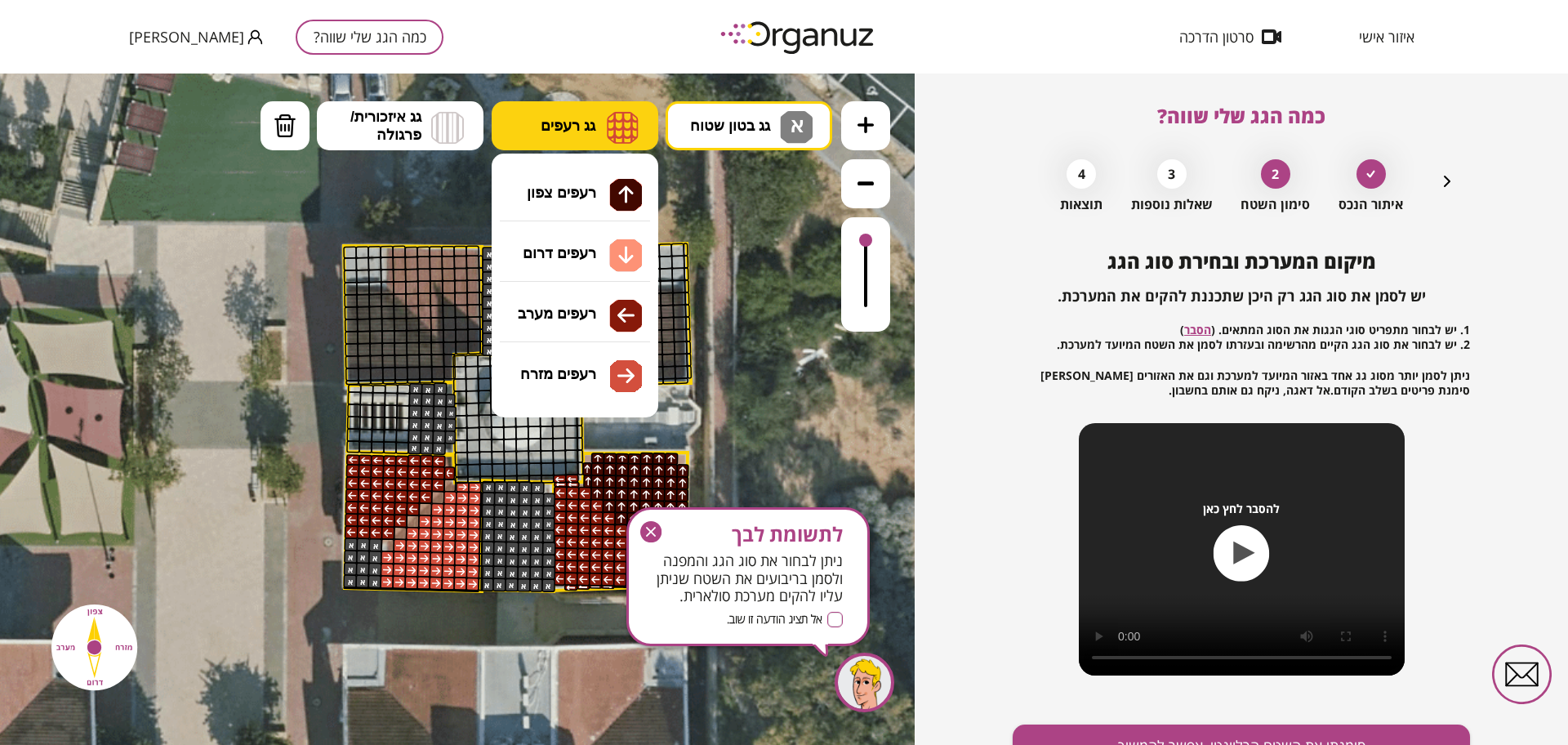
click at [595, 123] on span "גג רעפים" at bounding box center [568, 126] width 55 height 18
drag, startPoint x: 595, startPoint y: 253, endPoint x: 626, endPoint y: 269, distance: 34.9
click at [595, 252] on div ".st0 { fill: #FFFFFF; } א" at bounding box center [457, 409] width 915 height 671
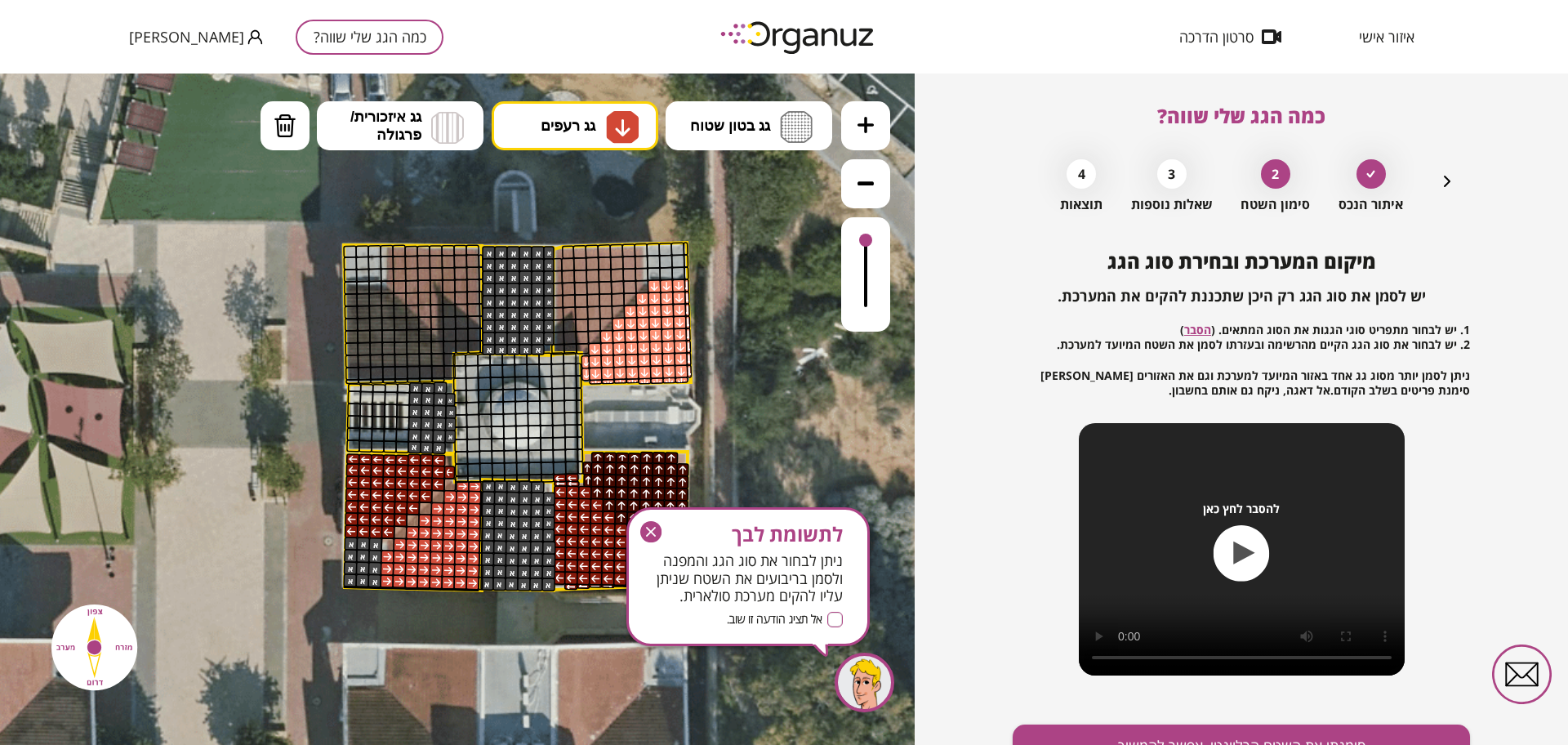
drag, startPoint x: 665, startPoint y: 286, endPoint x: 688, endPoint y: 334, distance: 53.2
click at [641, 129] on button "גג רעפים" at bounding box center [575, 126] width 167 height 49
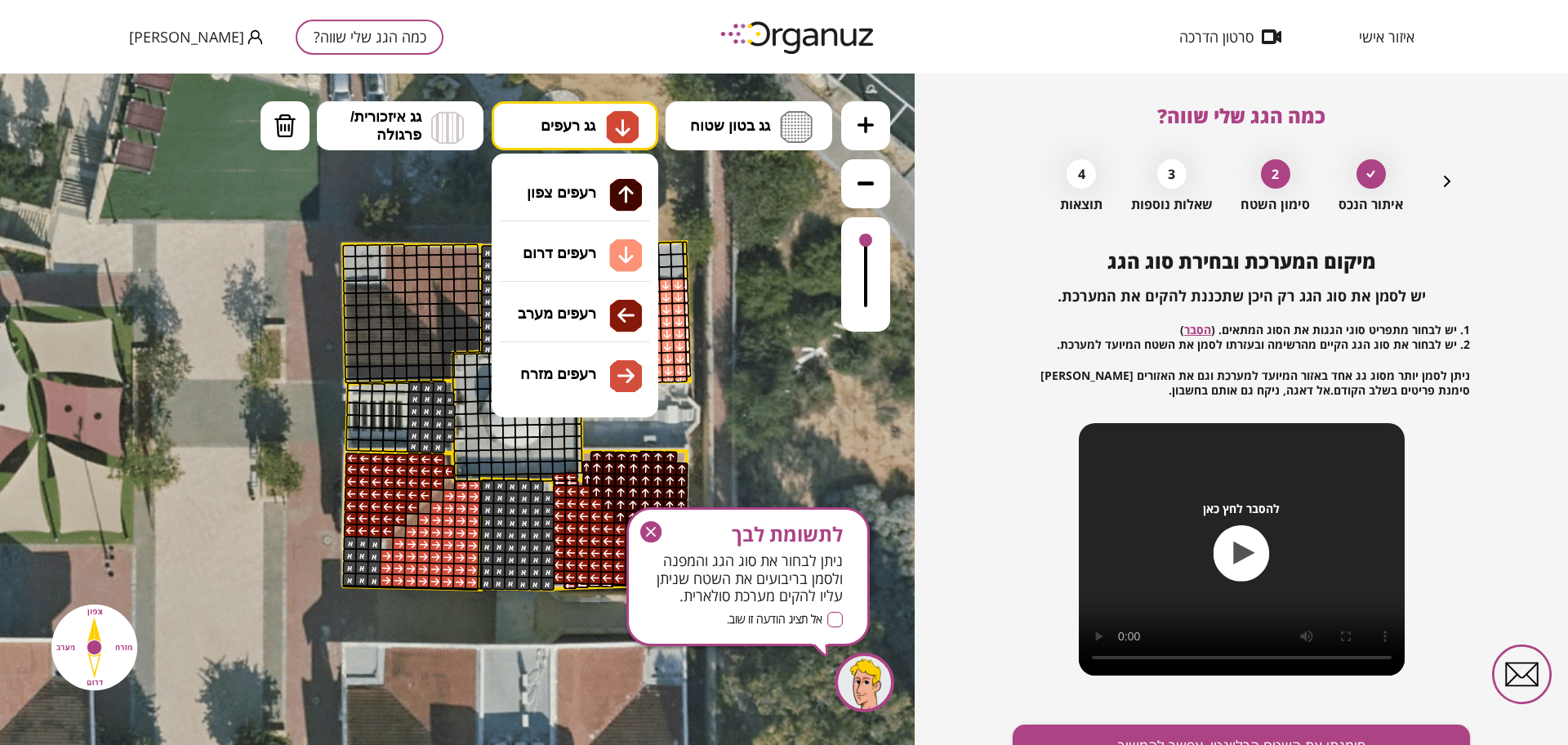
click at [591, 304] on div ".st0 { fill: #FFFFFF; } א" at bounding box center [457, 409] width 915 height 671
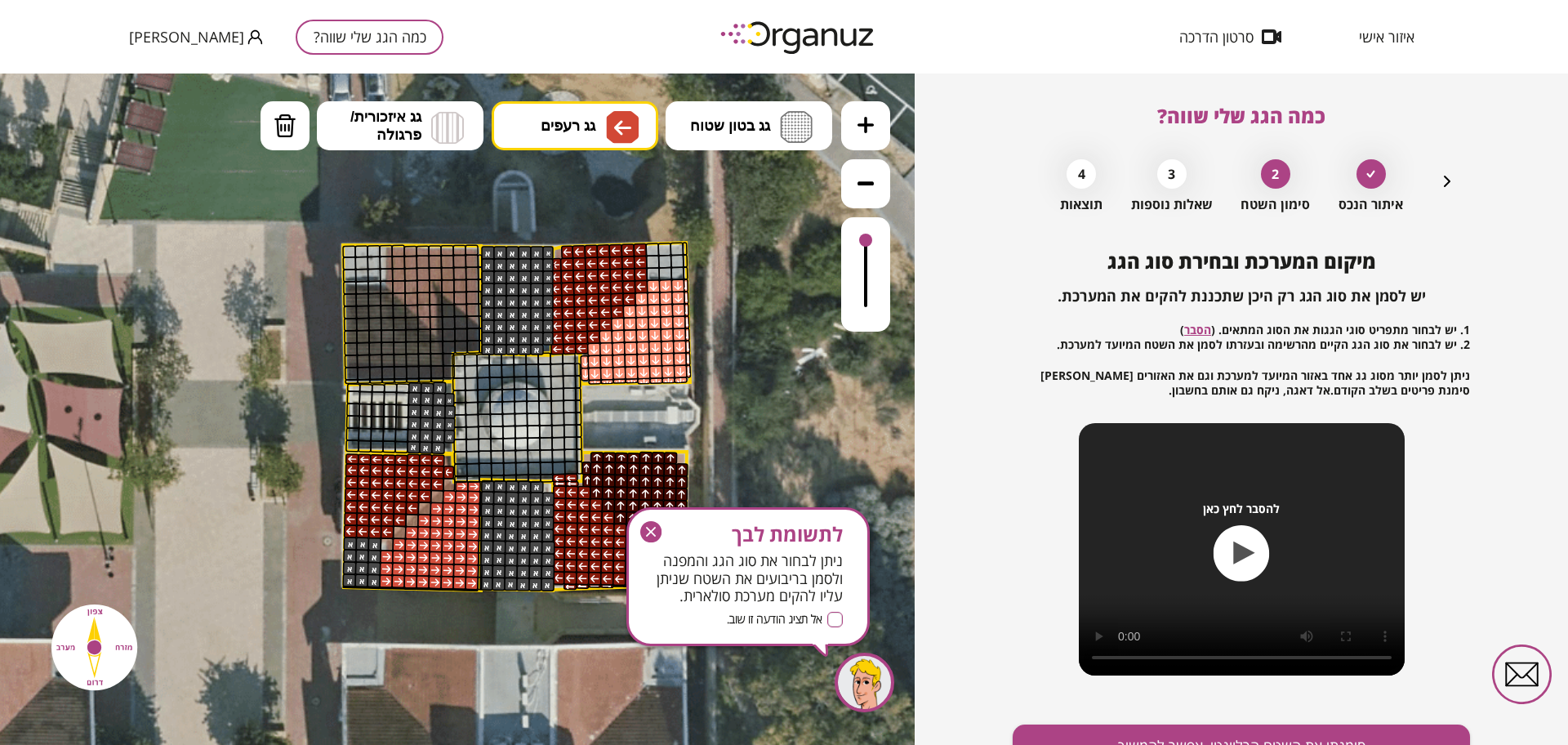
drag, startPoint x: 637, startPoint y: 250, endPoint x: 647, endPoint y: 240, distance: 14.1
click at [658, 533] on icon "button" at bounding box center [650, 531] width 21 height 21
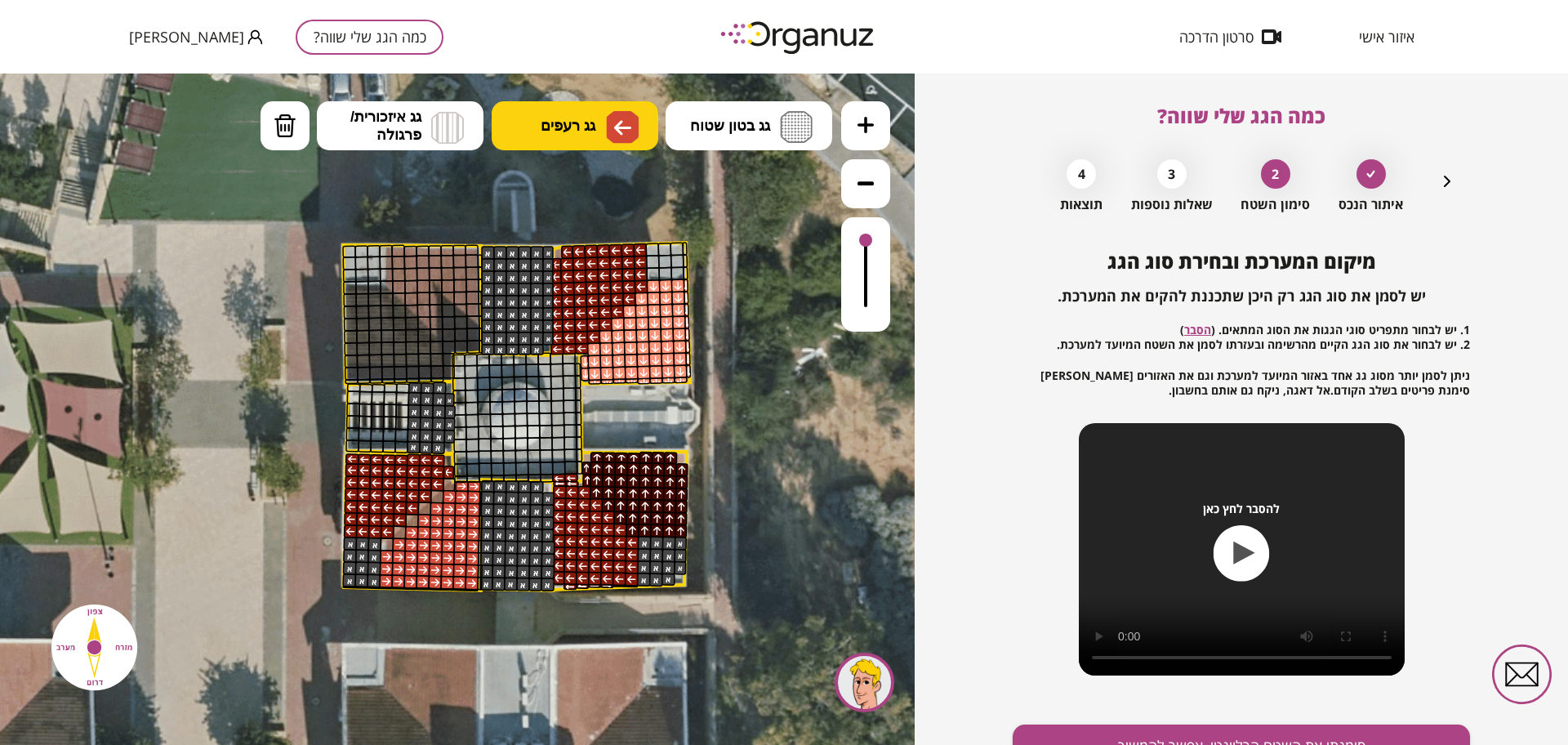
click at [568, 133] on span "גג רעפים" at bounding box center [568, 126] width 55 height 18
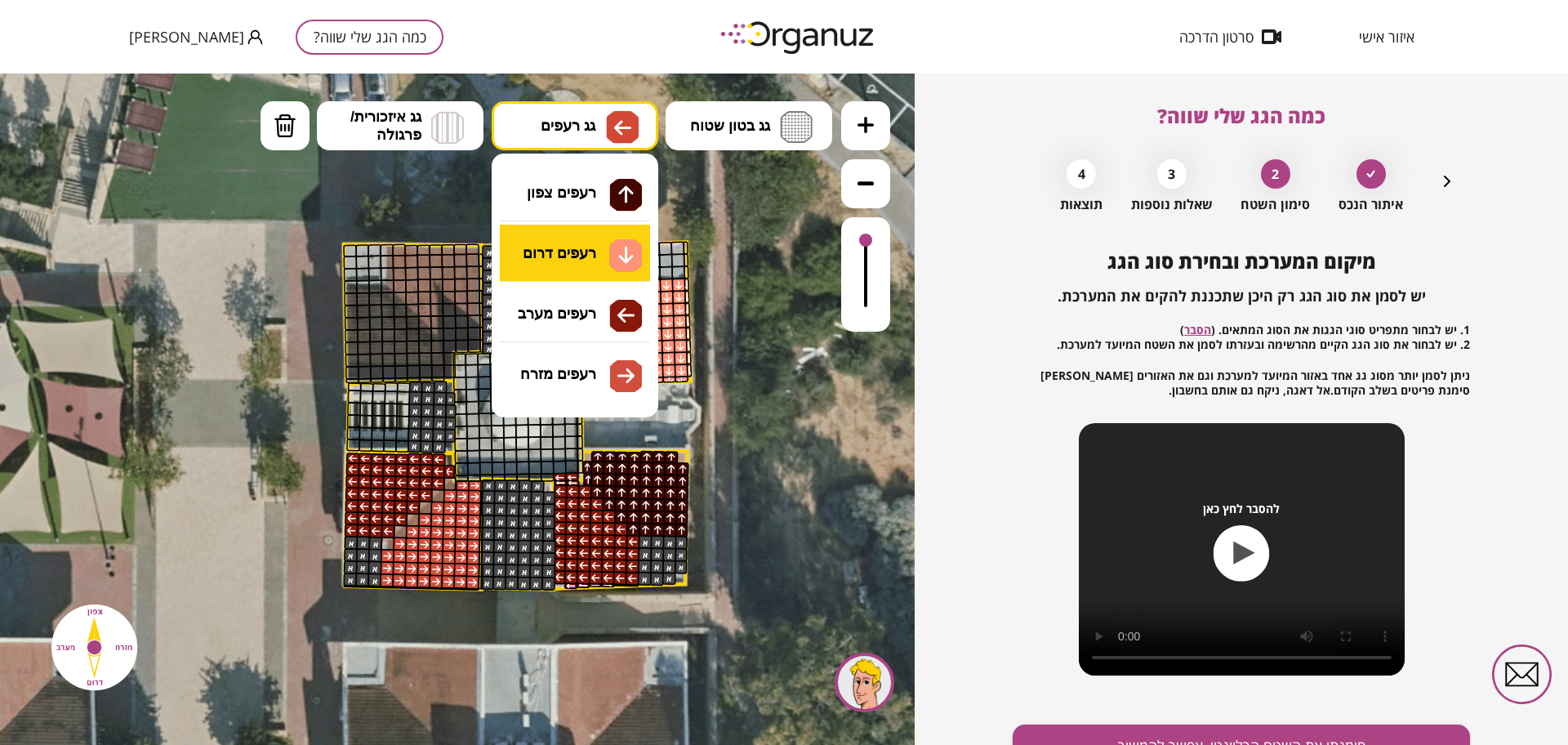
click at [581, 255] on div ".st0 { fill: #FFFFFF; } א" at bounding box center [457, 409] width 915 height 671
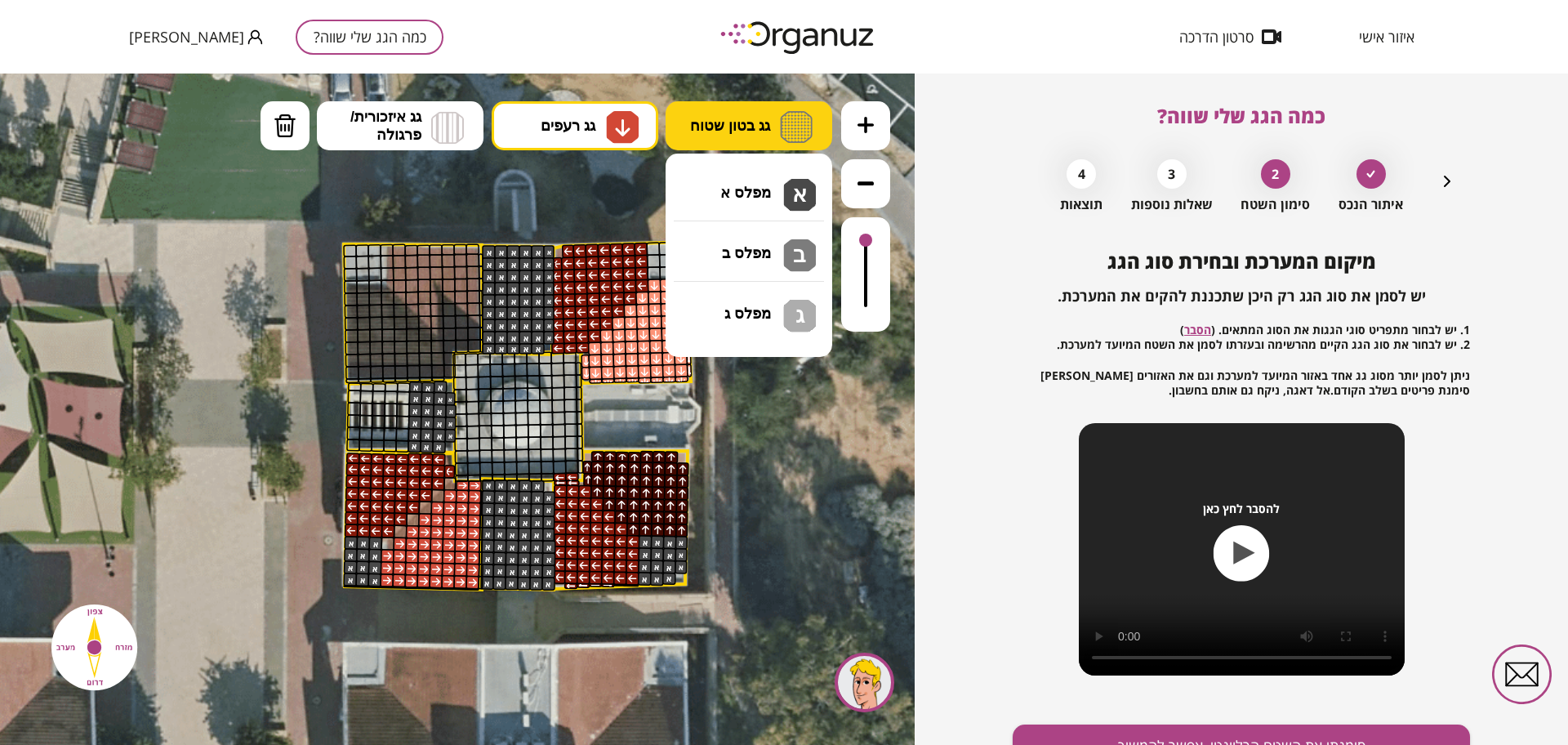
click at [787, 127] on img at bounding box center [796, 127] width 33 height 32
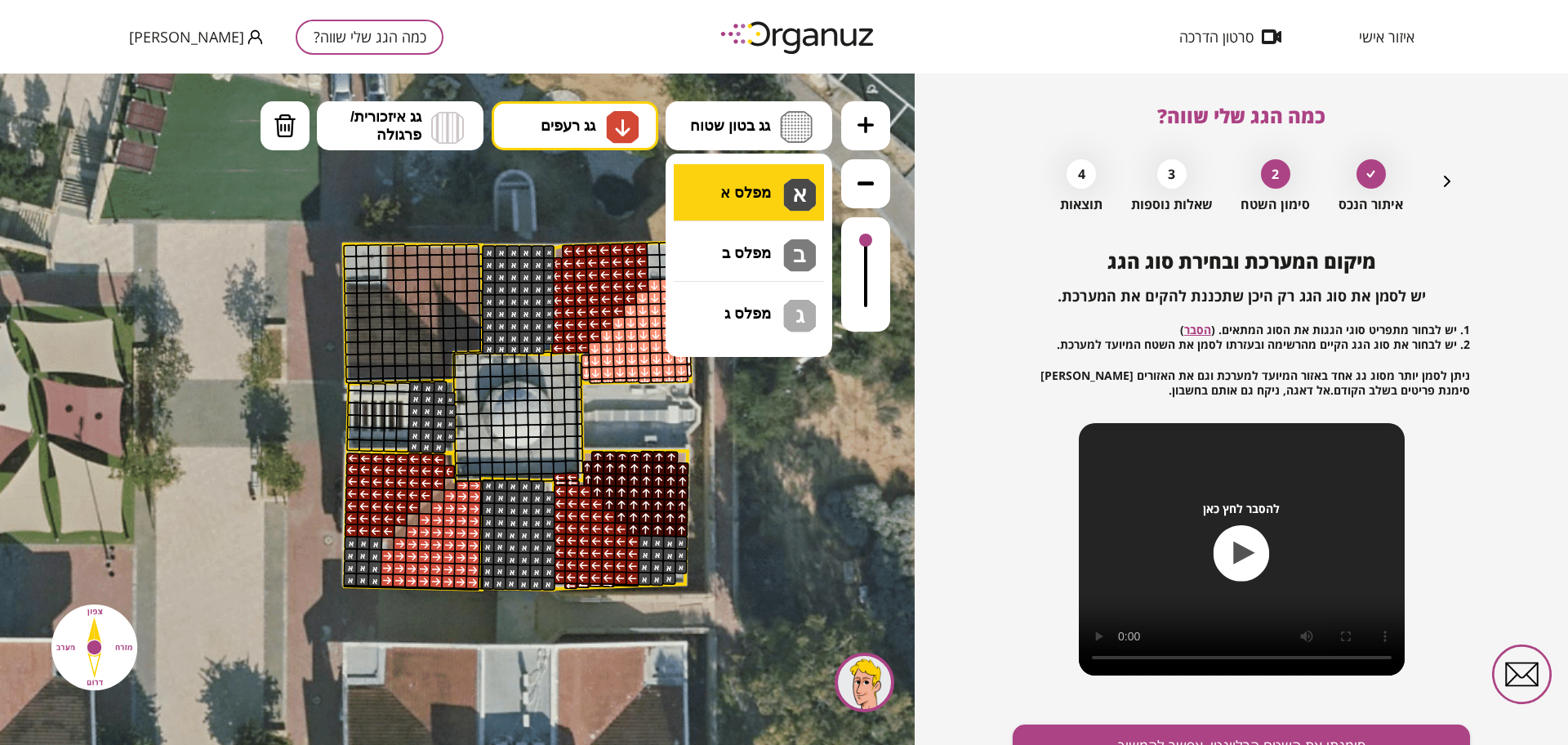
click at [760, 186] on div ".st0 { fill: #FFFFFF; } א" at bounding box center [457, 409] width 915 height 671
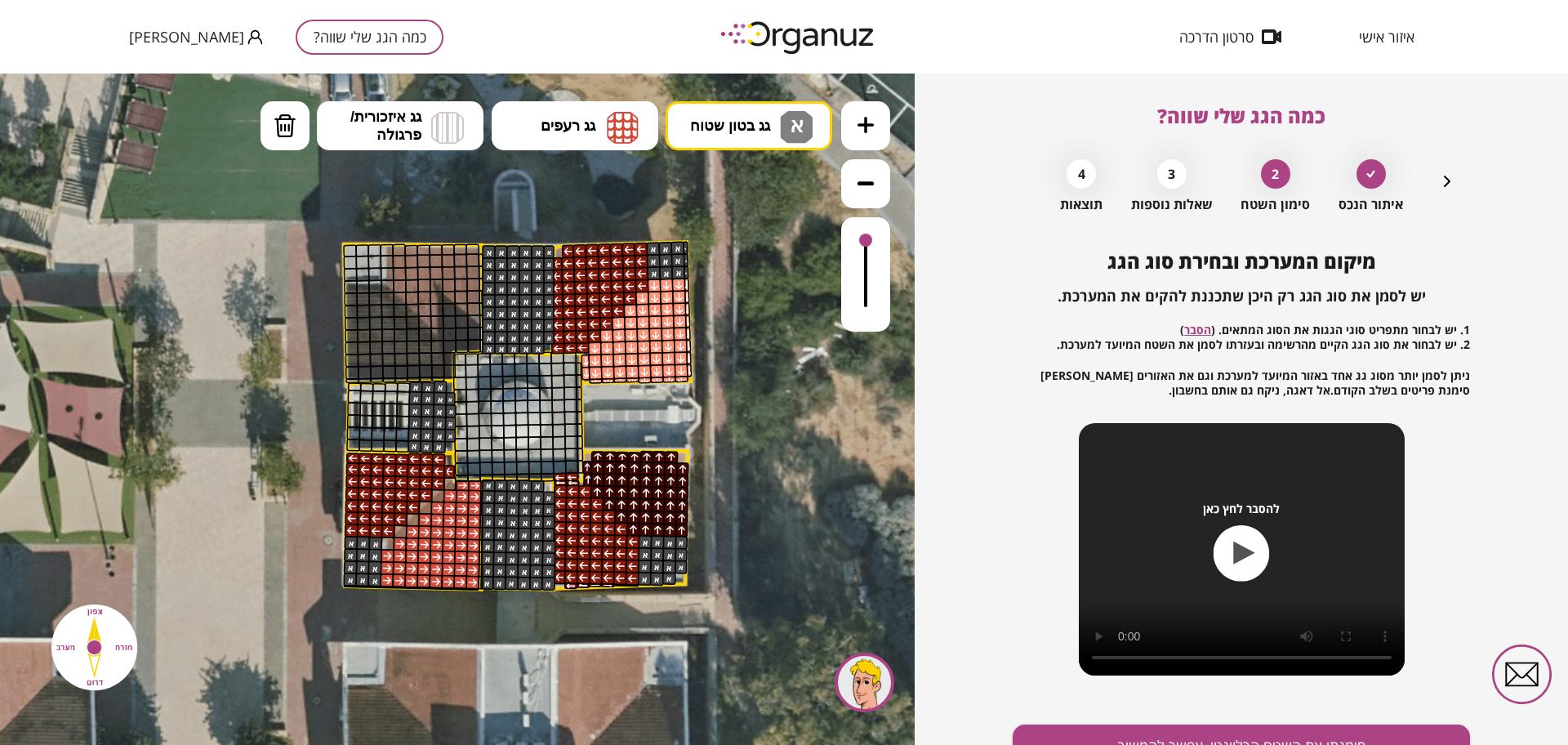
drag, startPoint x: 653, startPoint y: 246, endPoint x: 676, endPoint y: 210, distance: 42.7
click at [526, 115] on button "גג רעפים" at bounding box center [575, 126] width 167 height 49
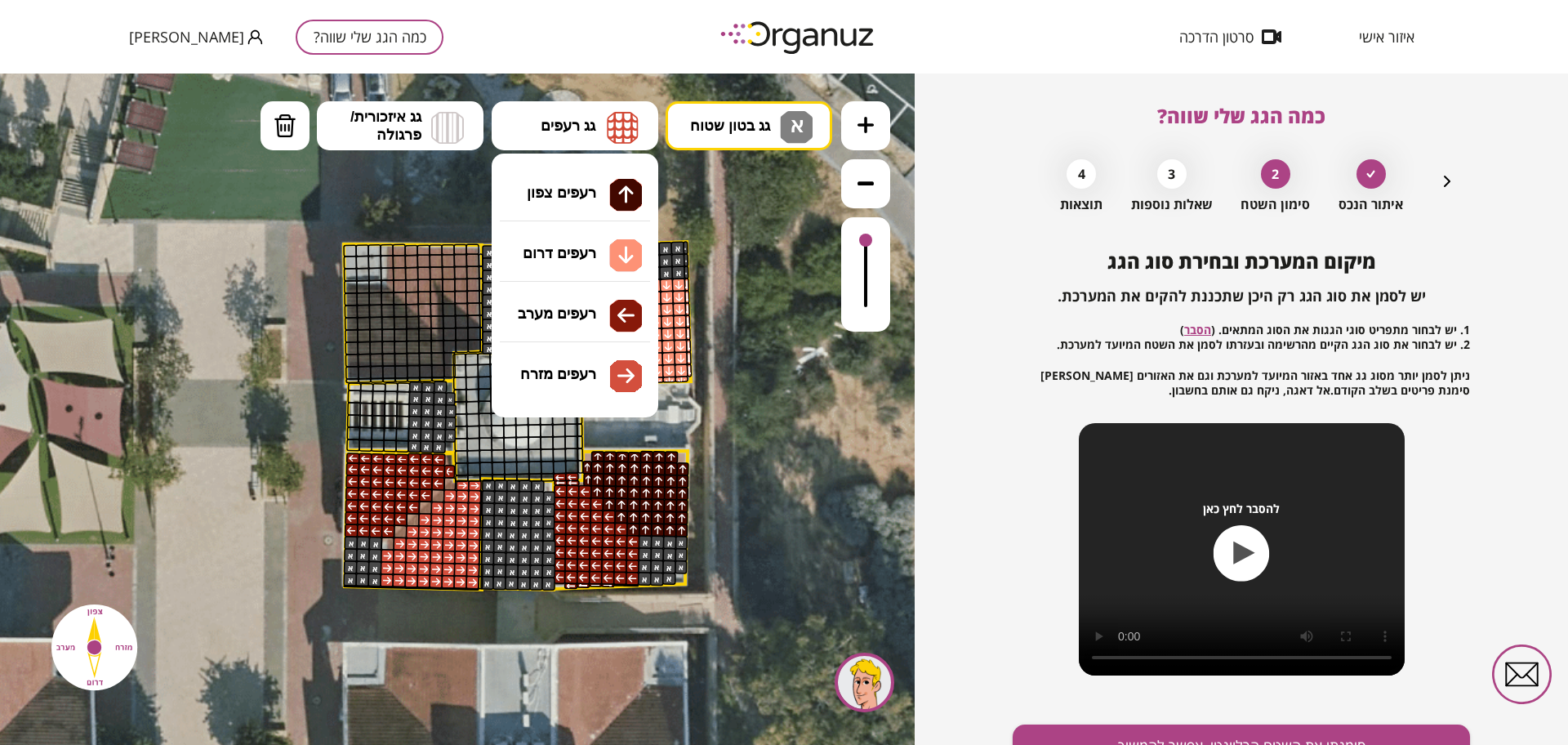
click at [594, 233] on div ".st0 { fill: #FFFFFF; } א" at bounding box center [457, 409] width 915 height 671
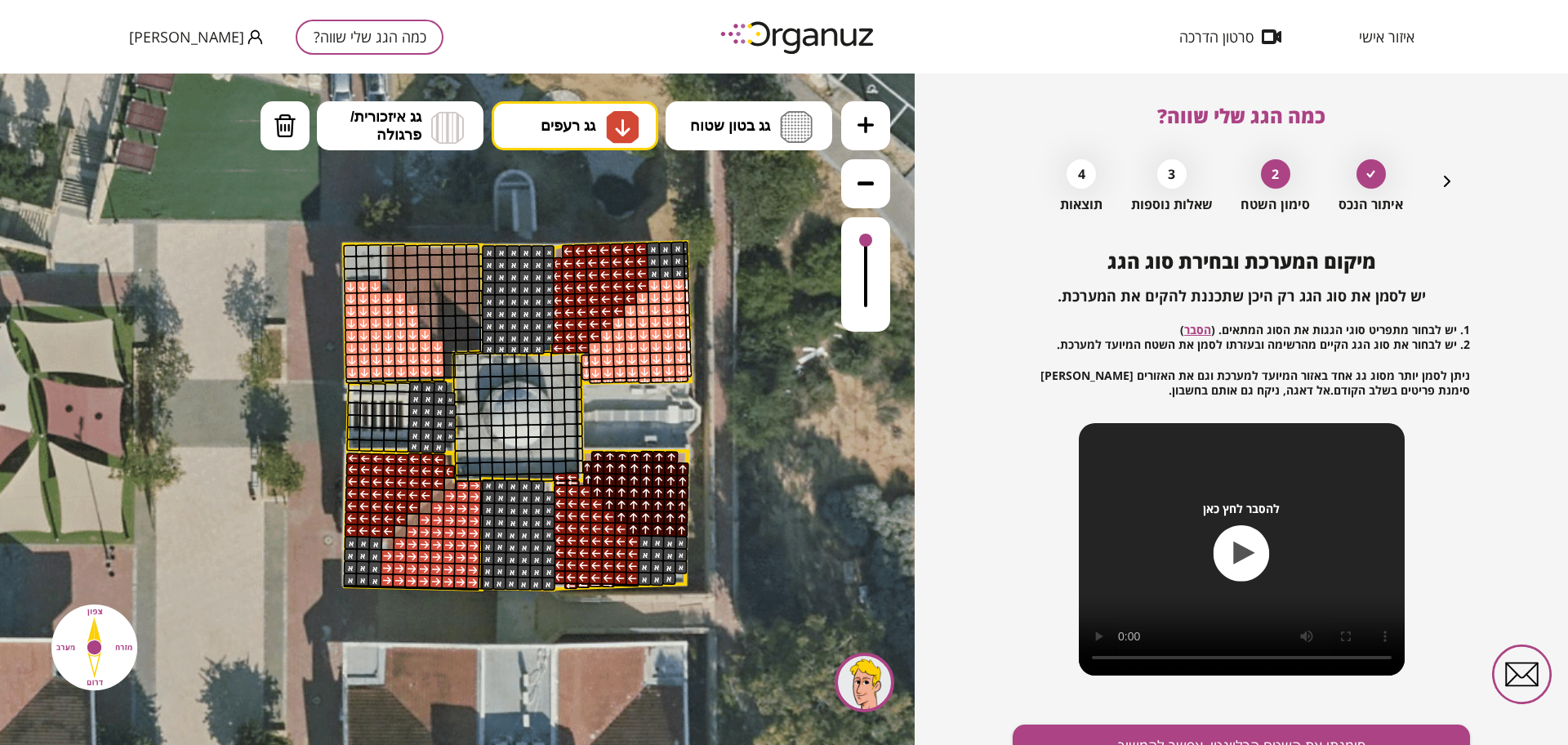
drag, startPoint x: 350, startPoint y: 289, endPoint x: 400, endPoint y: 312, distance: 55.0
drag, startPoint x: 286, startPoint y: 124, endPoint x: 305, endPoint y: 155, distance: 36.4
click at [286, 125] on img at bounding box center [284, 126] width 23 height 25
click at [415, 306] on div at bounding box center [413, 311] width 14 height 14
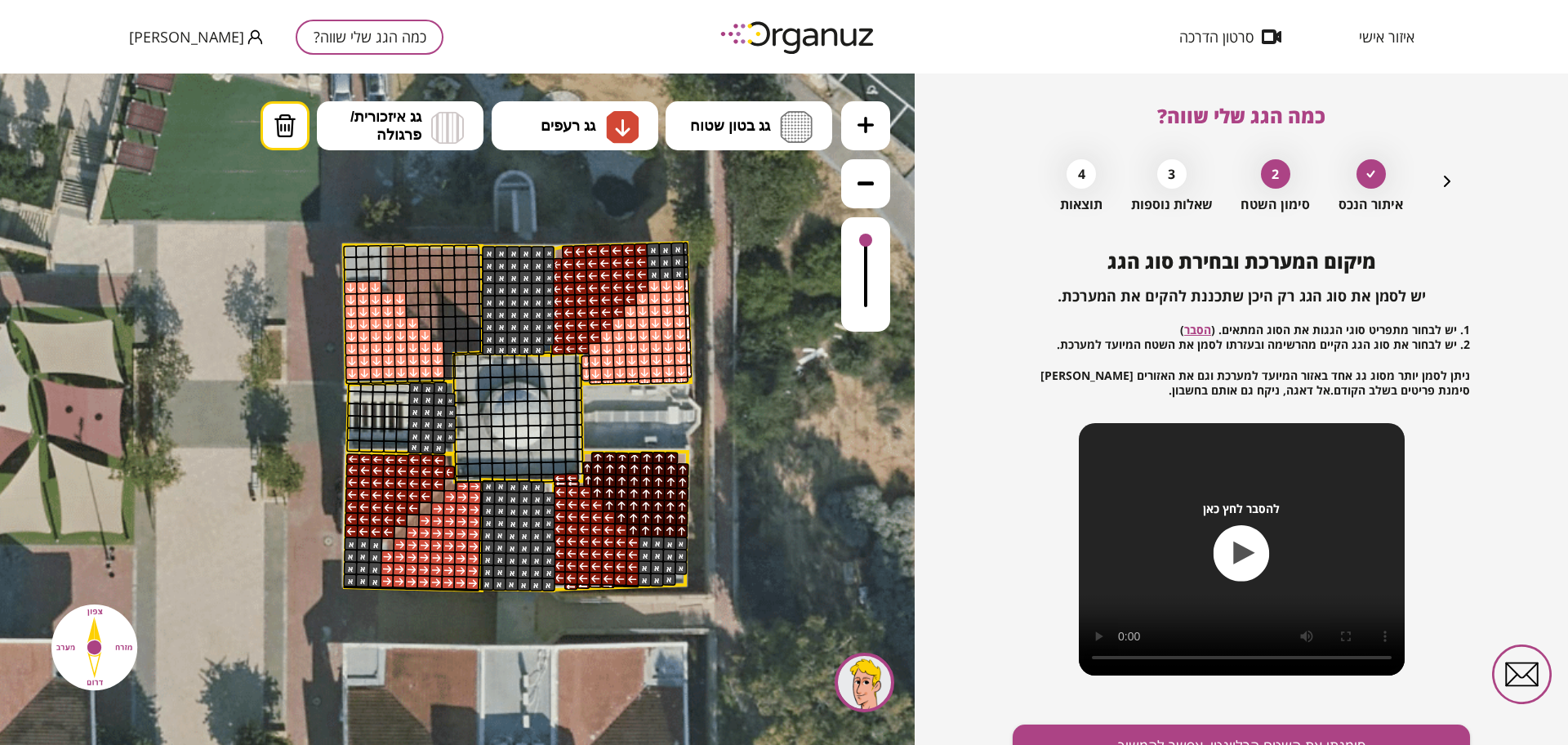
click at [399, 295] on div at bounding box center [400, 299] width 14 height 14
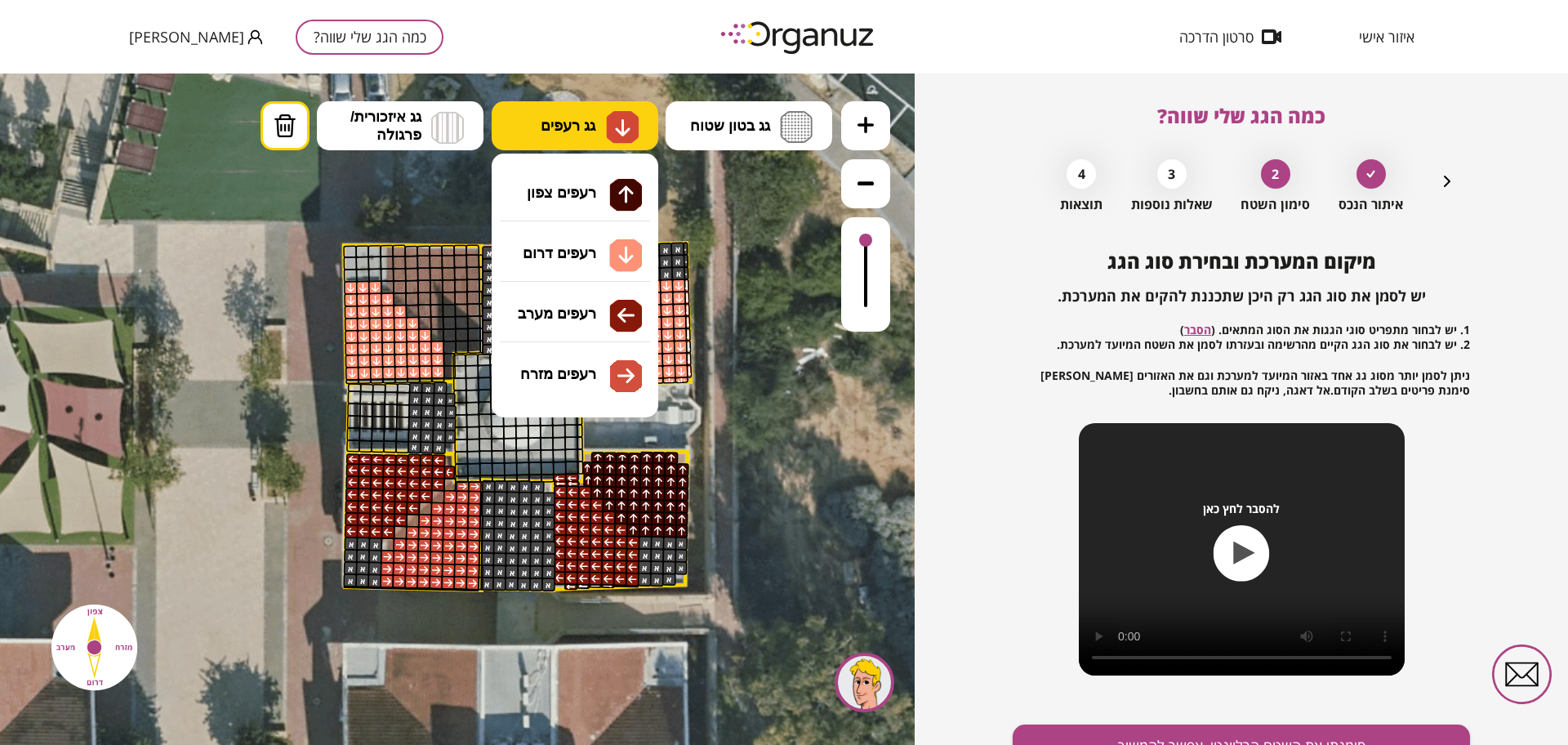
click at [601, 129] on button "גג רעפים" at bounding box center [575, 126] width 167 height 49
click at [578, 365] on div ".st0 { fill: #FFFFFF; } א" at bounding box center [457, 409] width 915 height 671
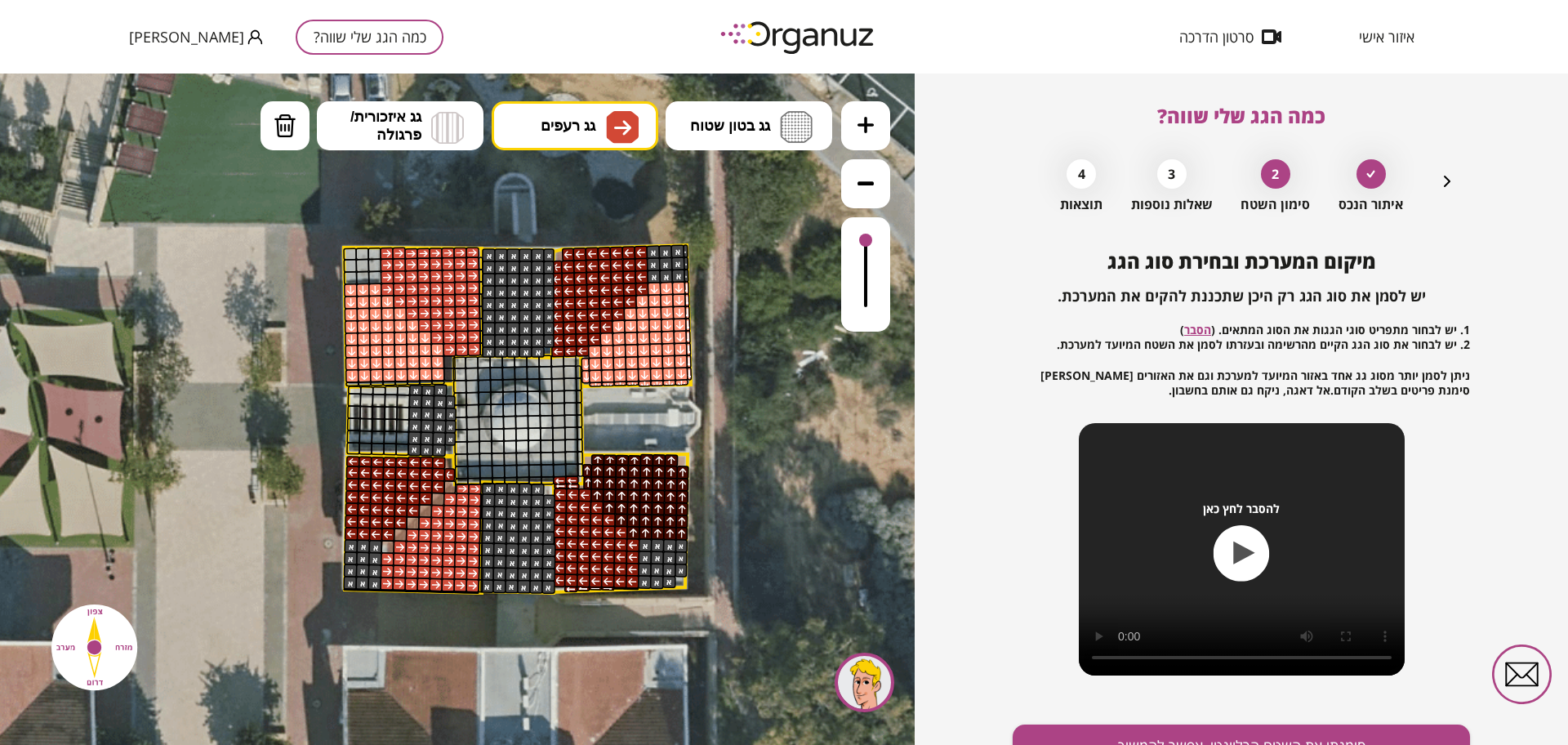
drag, startPoint x: 389, startPoint y: 250, endPoint x: 444, endPoint y: 290, distance: 68.0
click at [282, 139] on button "מחיקה" at bounding box center [284, 126] width 49 height 49
click at [447, 347] on div at bounding box center [450, 349] width 14 height 14
click at [539, 128] on button "גג רעפים" at bounding box center [575, 126] width 167 height 49
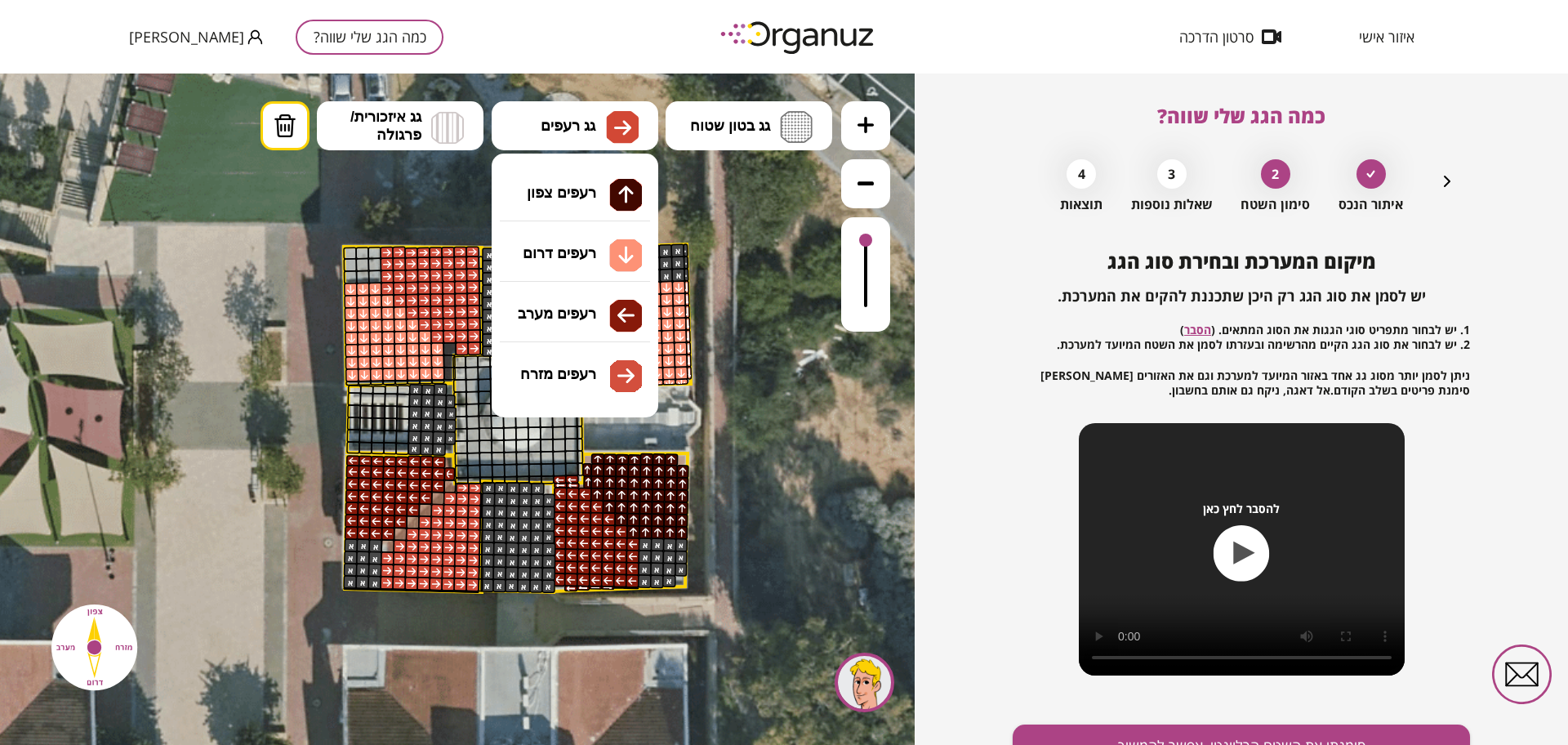
click at [594, 250] on div ".st0 { fill: #FFFFFF; } א" at bounding box center [457, 409] width 915 height 671
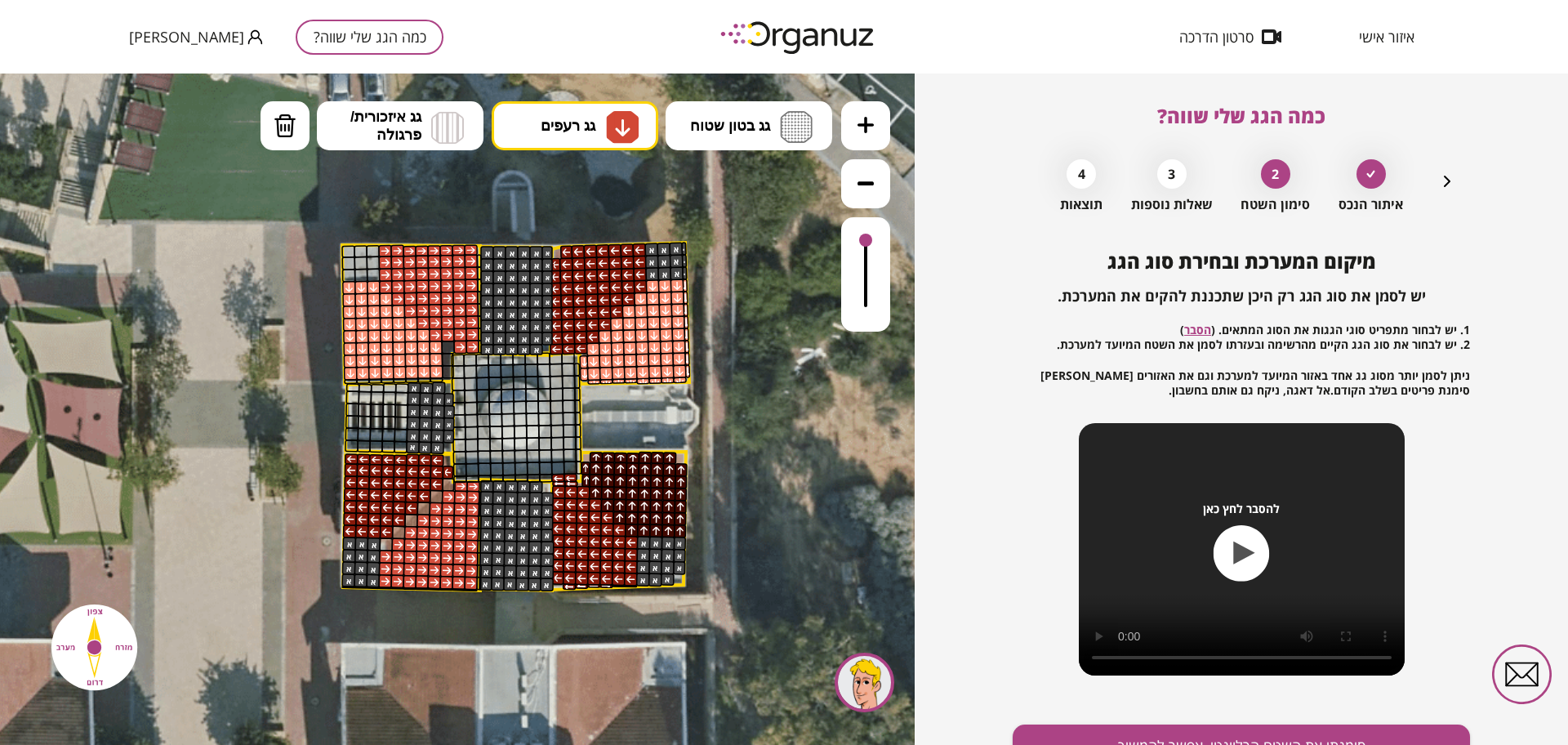
click at [446, 368] on div at bounding box center [448, 372] width 12 height 14
click at [445, 359] on div at bounding box center [448, 360] width 12 height 14
click at [546, 130] on span "גג רעפים" at bounding box center [568, 126] width 55 height 18
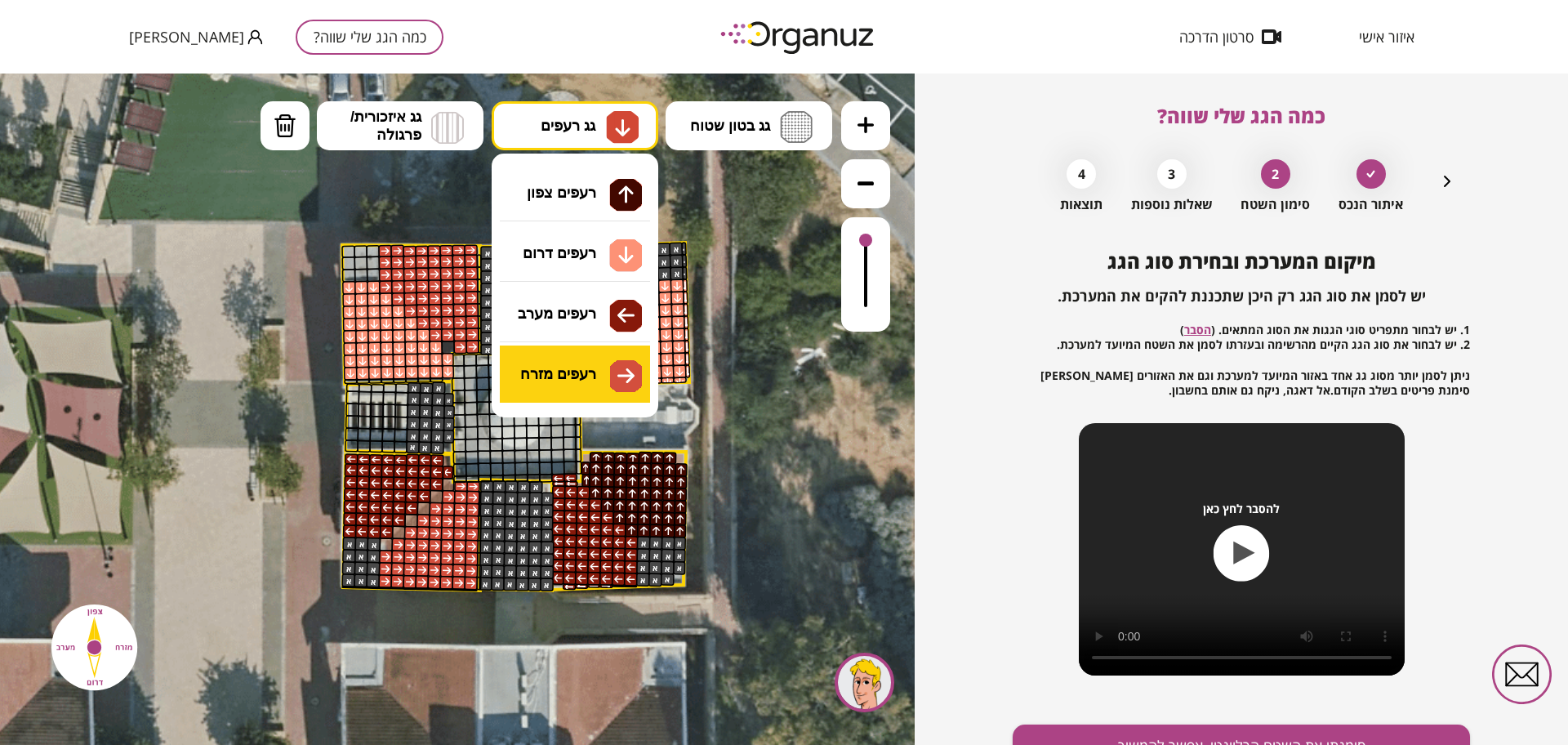
click at [592, 372] on div ".st0 { fill: #FFFFFF; } א" at bounding box center [457, 409] width 915 height 671
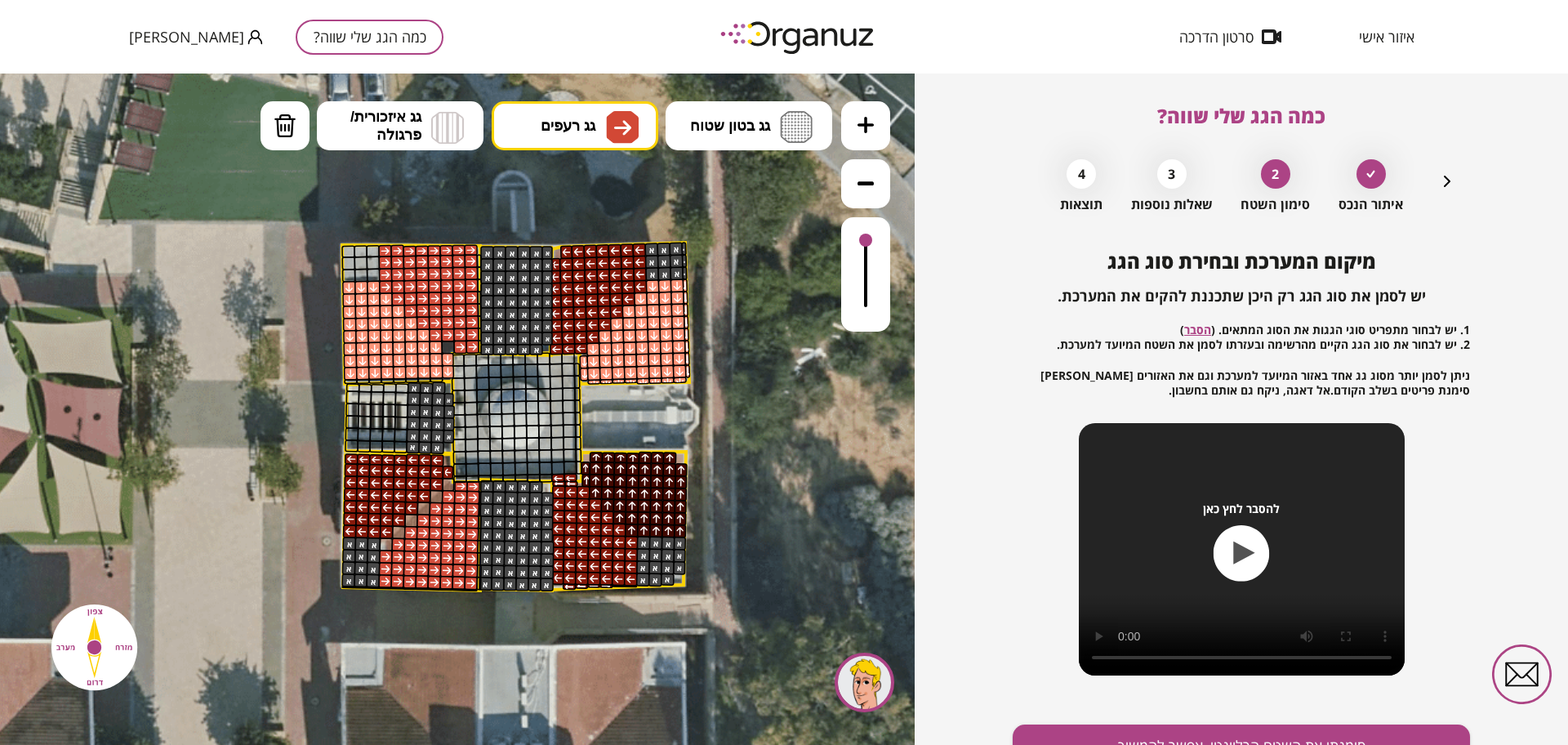
click at [451, 345] on div at bounding box center [448, 347] width 14 height 14
click at [279, 132] on img at bounding box center [284, 126] width 23 height 25
click at [566, 475] on div at bounding box center [571, 477] width 14 height 9
click at [549, 474] on div at bounding box center [546, 478] width 14 height 9
click at [554, 475] on div at bounding box center [559, 478] width 14 height 9
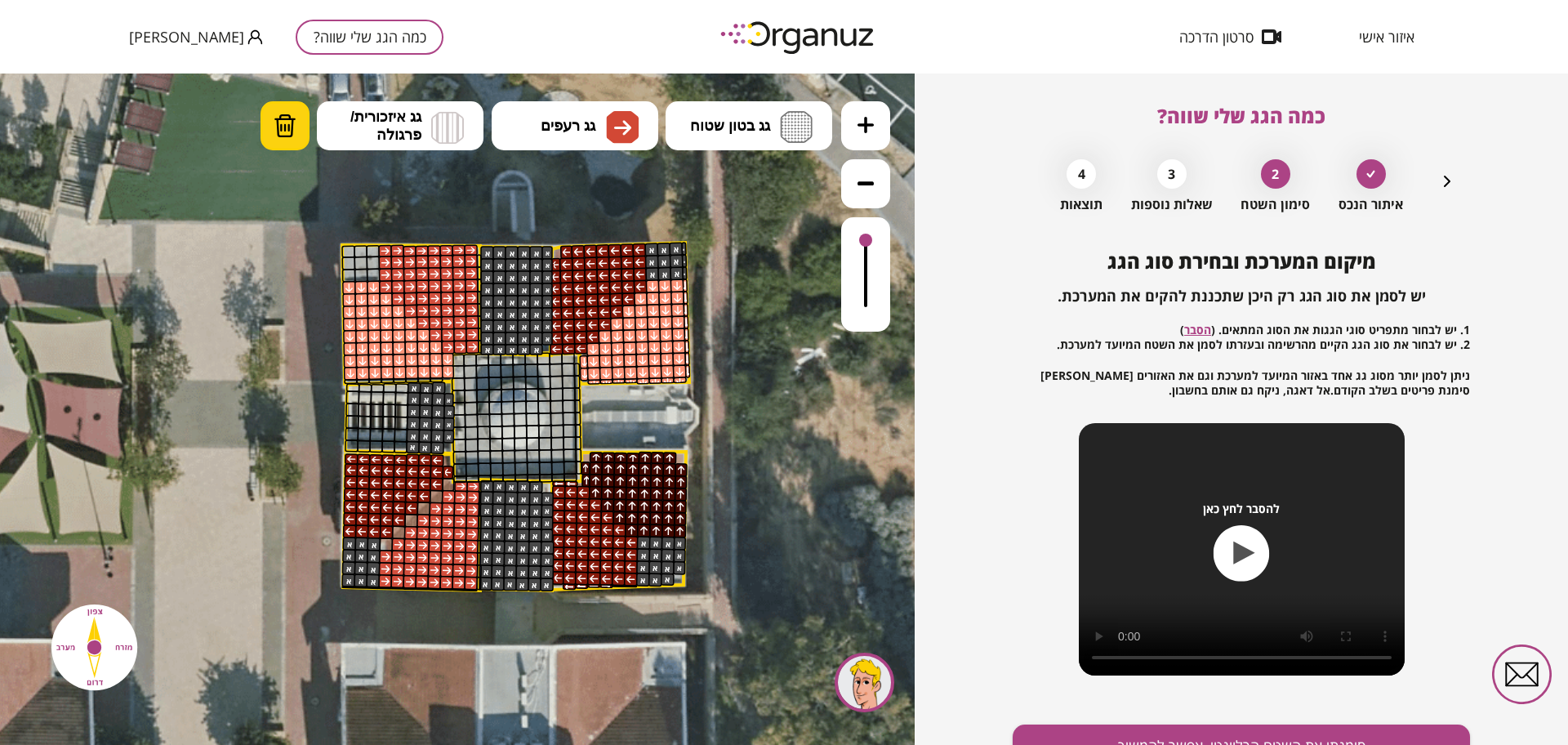
click at [287, 130] on img at bounding box center [284, 126] width 23 height 25
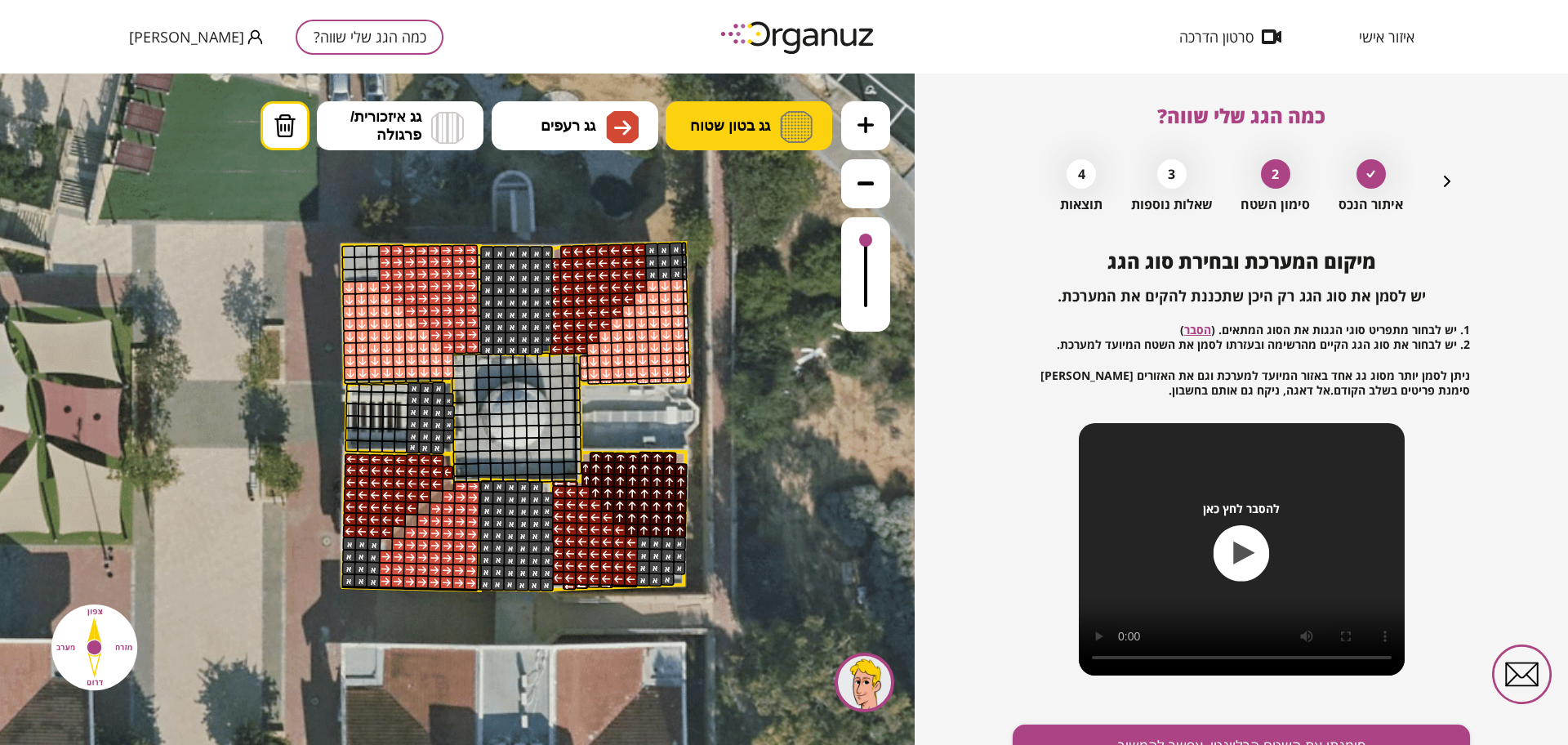
click at [741, 129] on span "גג בטון שטוח" at bounding box center [730, 126] width 80 height 18
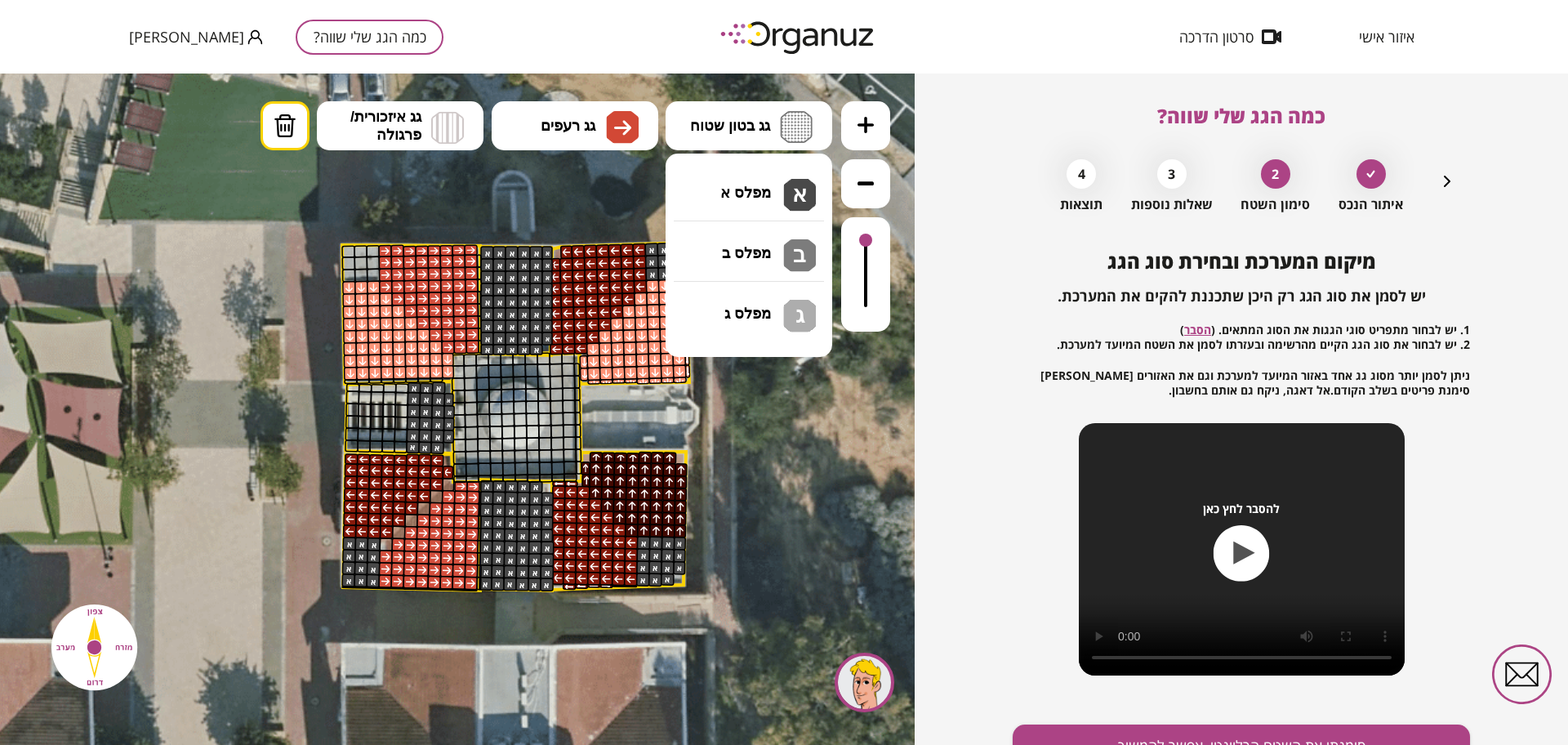
drag, startPoint x: 762, startPoint y: 188, endPoint x: 713, endPoint y: 206, distance: 52.2
click at [762, 190] on div ".st0 { fill: #FFFFFF; } א" at bounding box center [457, 409] width 915 height 671
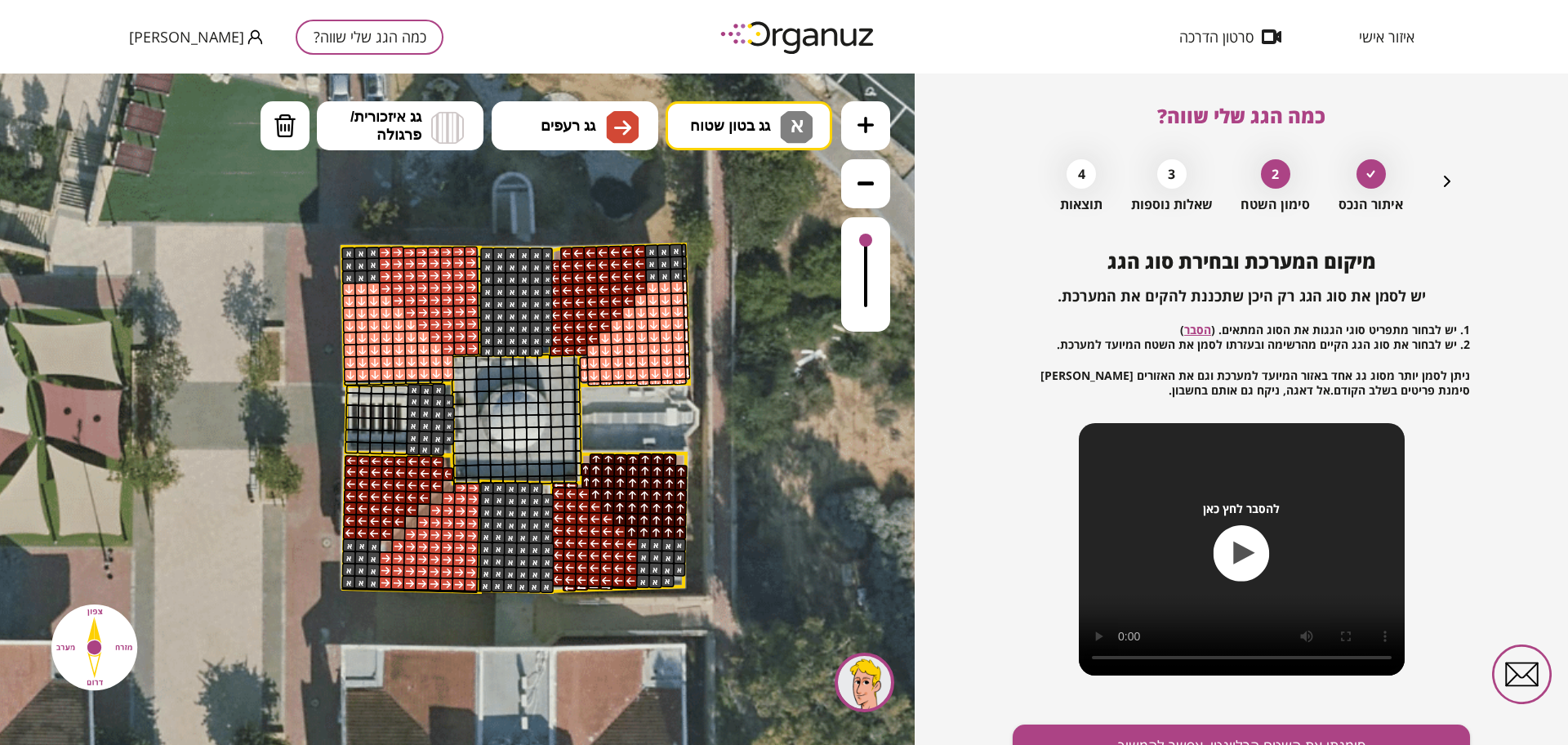
drag, startPoint x: 367, startPoint y: 252, endPoint x: 345, endPoint y: 256, distance: 22.4
drag, startPoint x: 567, startPoint y: 361, endPoint x: 471, endPoint y: 362, distance: 96.0
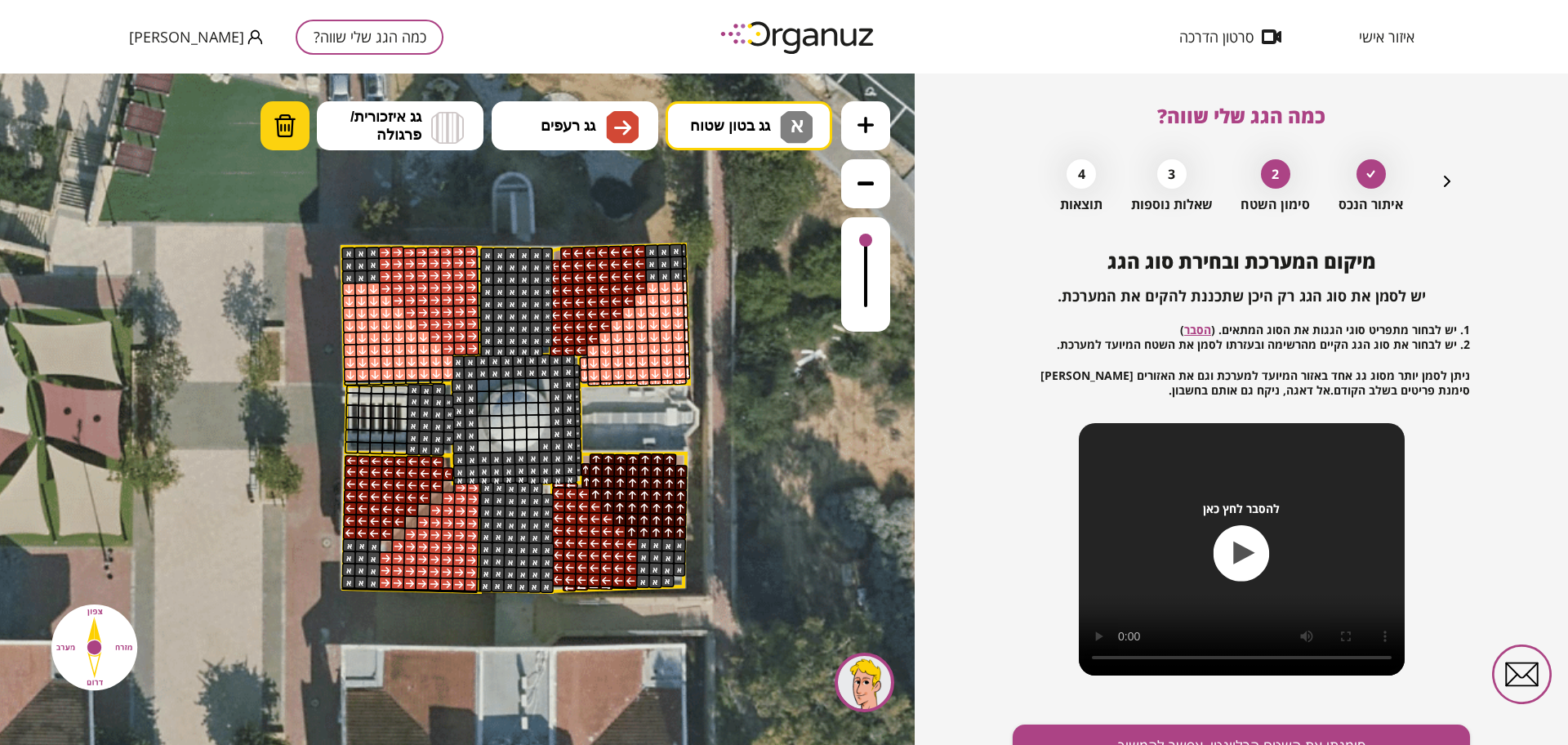
click at [291, 126] on img at bounding box center [284, 126] width 23 height 25
click at [538, 443] on div at bounding box center [533, 446] width 14 height 14
click at [541, 445] on div at bounding box center [546, 446] width 14 height 14
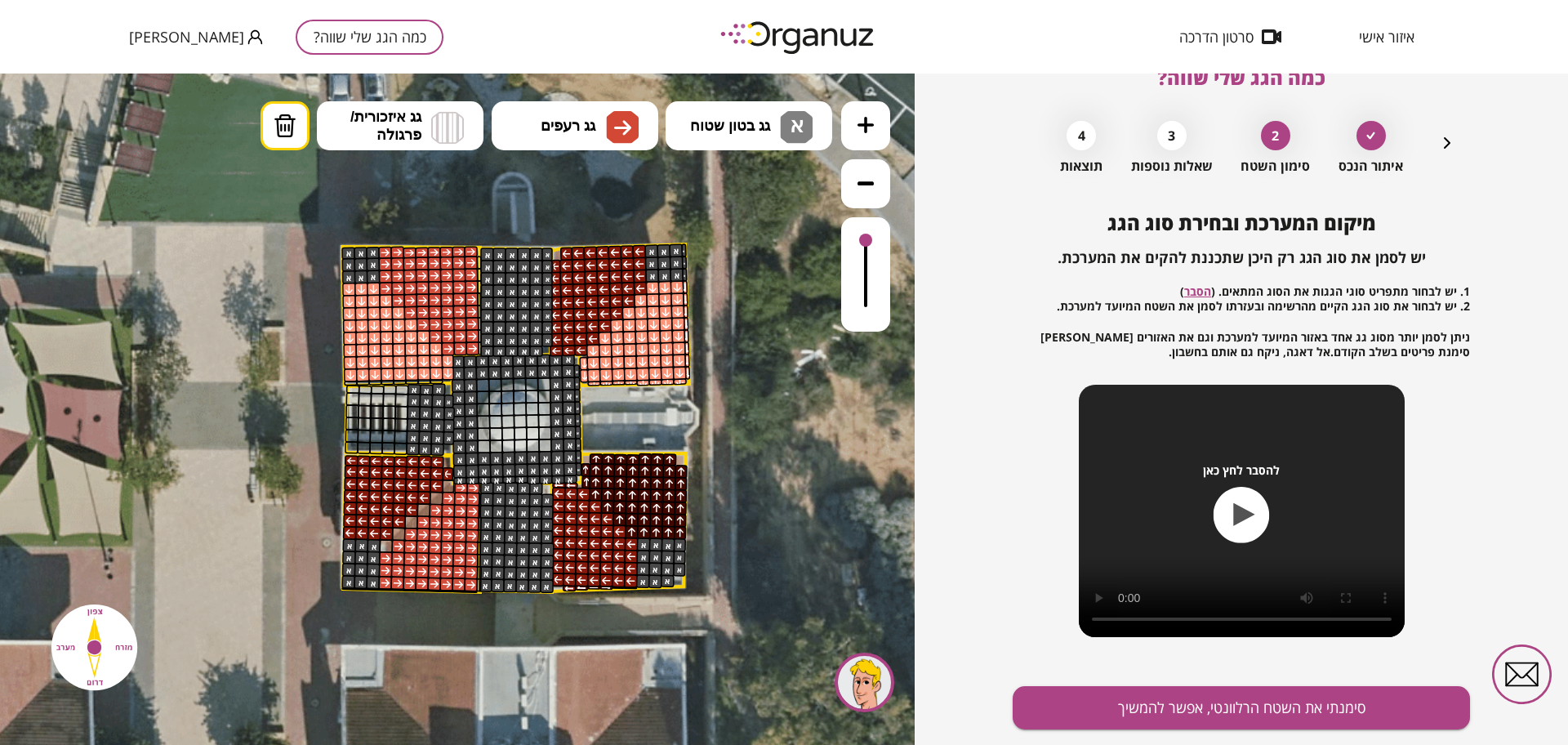
scroll to position [85, 0]
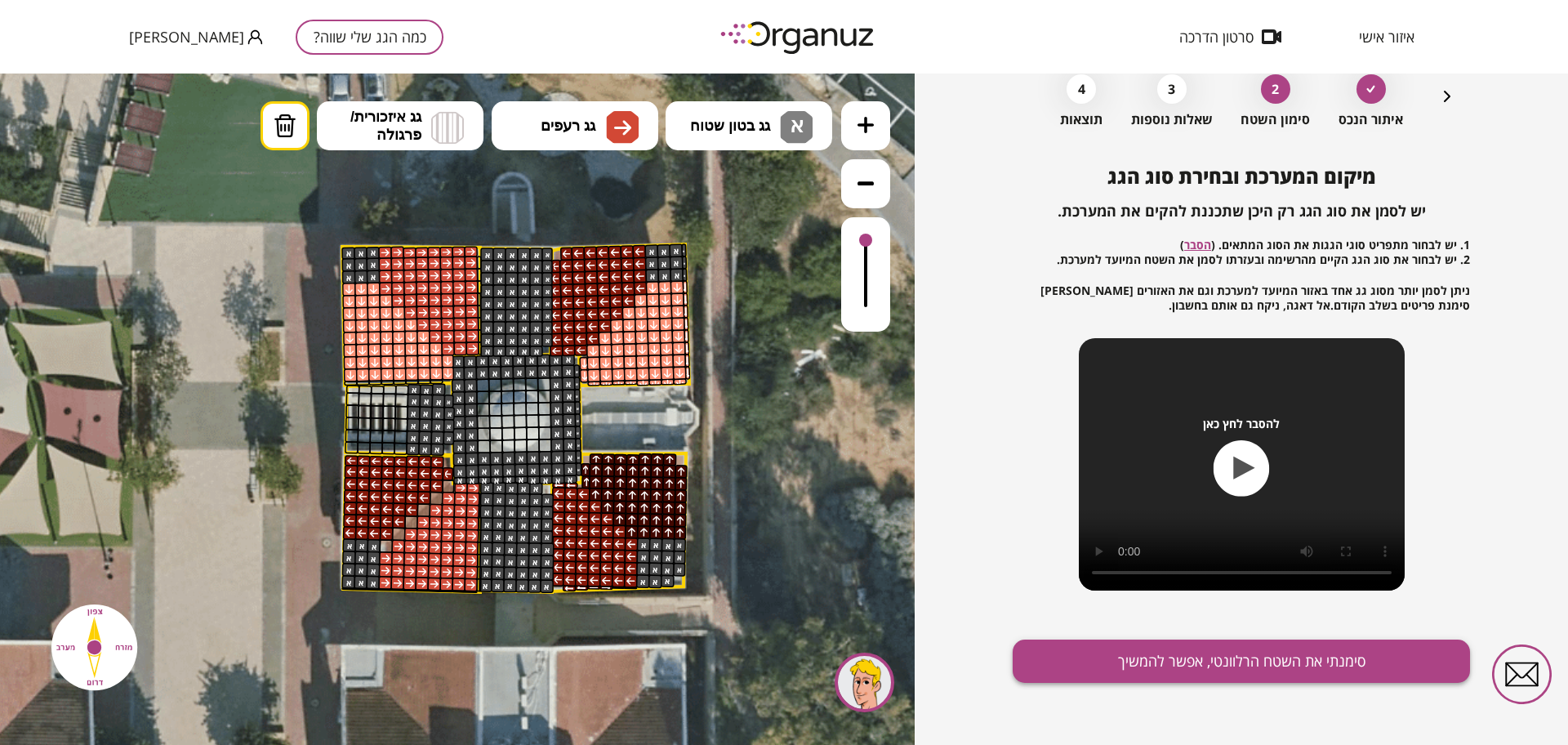
click at [1132, 646] on button "סימנתי את השטח הרלוונטי, אפשר להמשיך" at bounding box center [1241, 660] width 458 height 43
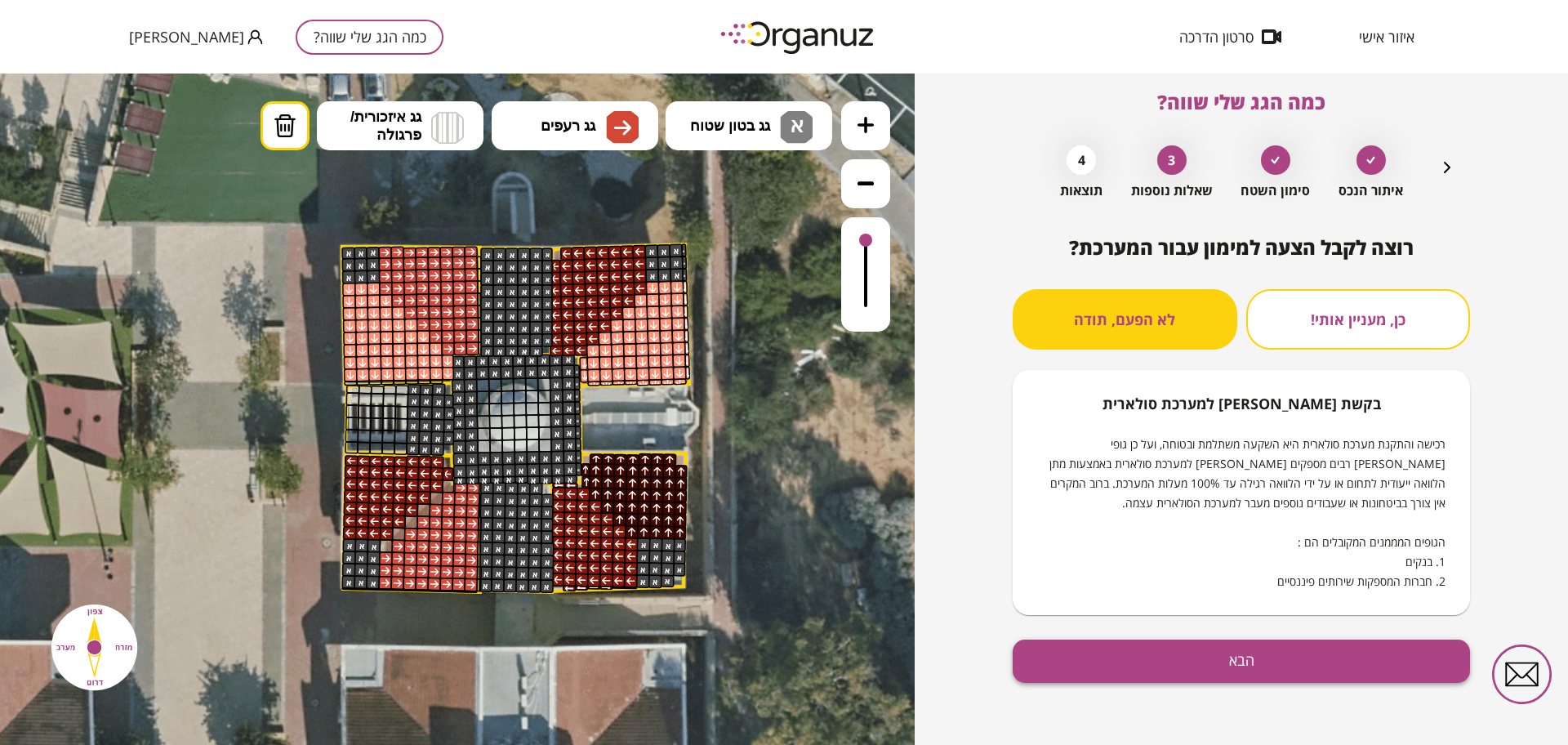
drag, startPoint x: 1221, startPoint y: 664, endPoint x: 1222, endPoint y: 645, distance: 19.0
click at [1222, 645] on button "הבא" at bounding box center [1241, 660] width 458 height 43
click at [1160, 669] on button "הבא" at bounding box center [1241, 660] width 458 height 43
click at [1314, 346] on button "כן, מעניין אותי!" at bounding box center [1358, 319] width 224 height 61
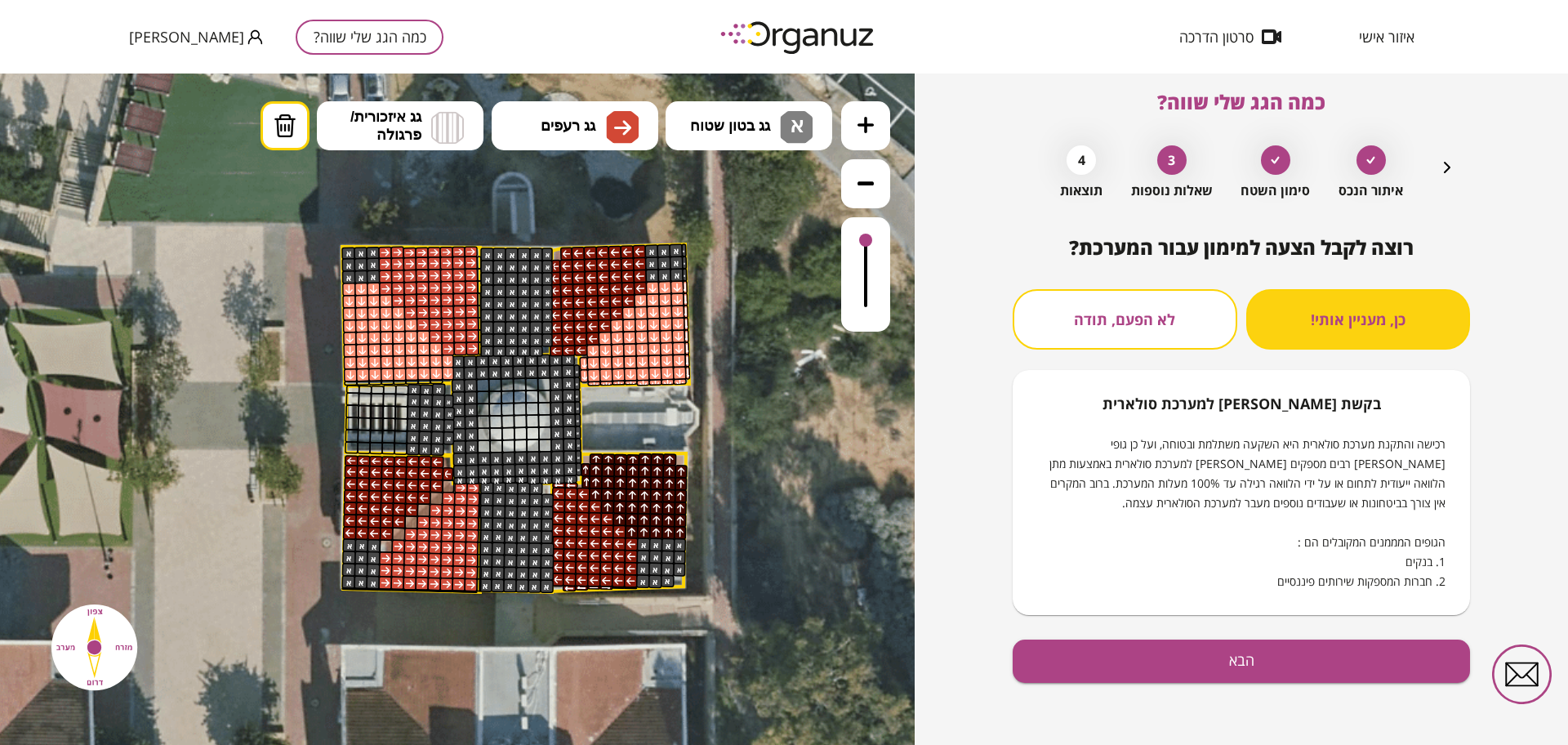
click at [1427, 156] on div "איתור הנכס סימון השטח 3 שאלות נוספות 4 תוצאות" at bounding box center [1241, 168] width 431 height 61
click at [1439, 170] on icon "button" at bounding box center [1447, 168] width 20 height 20
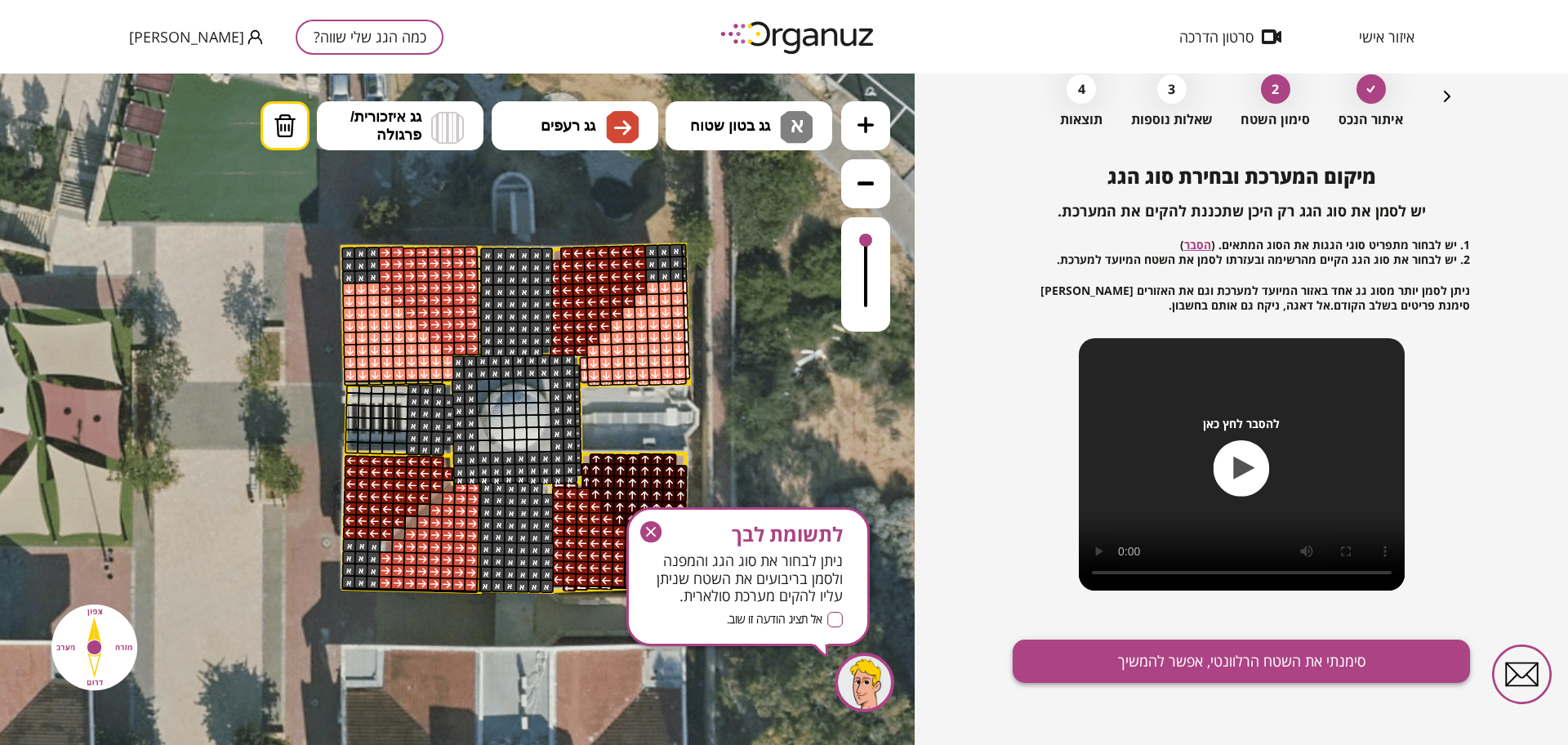
click at [1246, 674] on button "סימנתי את השטח הרלוונטי, אפשר להמשיך" at bounding box center [1241, 660] width 458 height 43
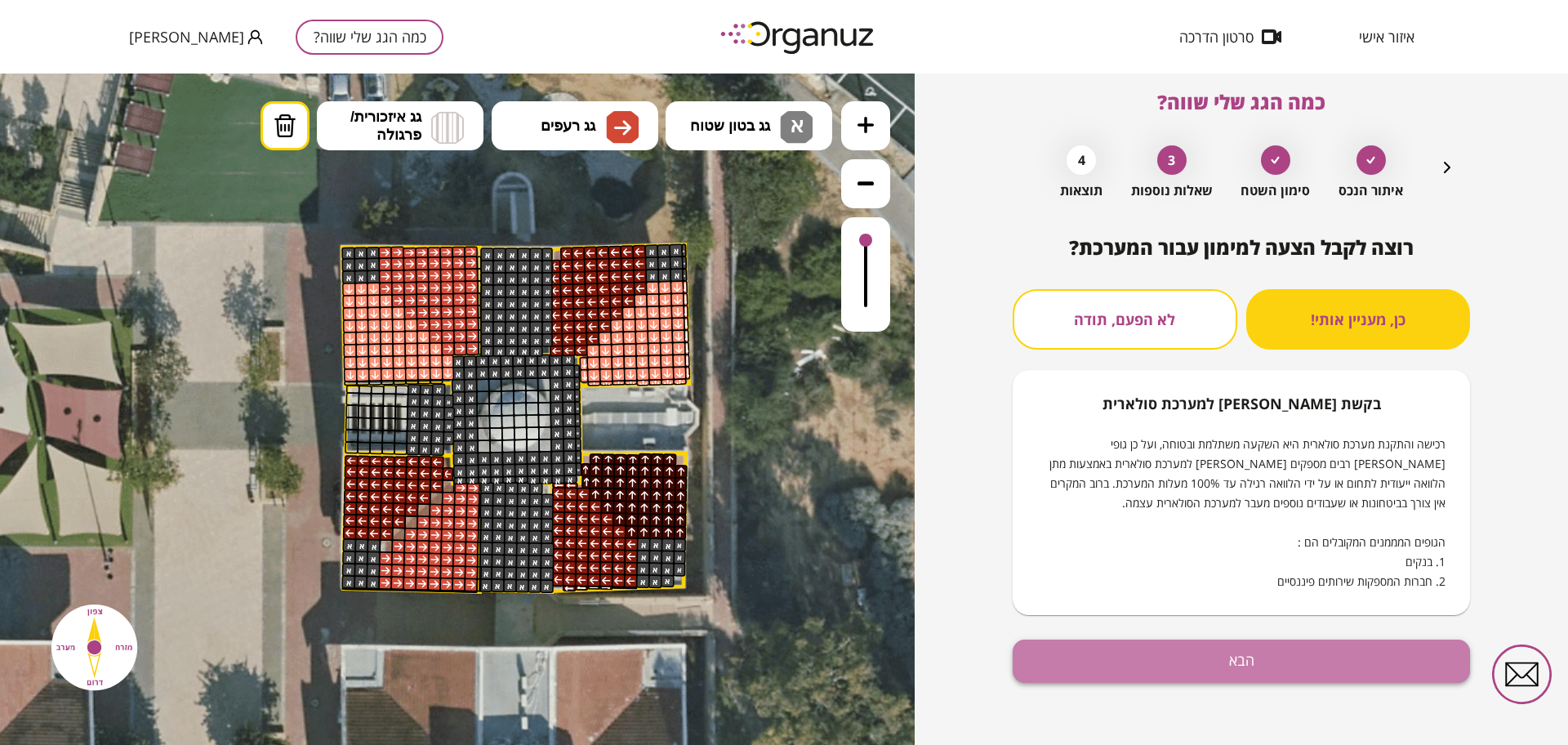
click at [1228, 671] on button "הבא" at bounding box center [1241, 660] width 458 height 43
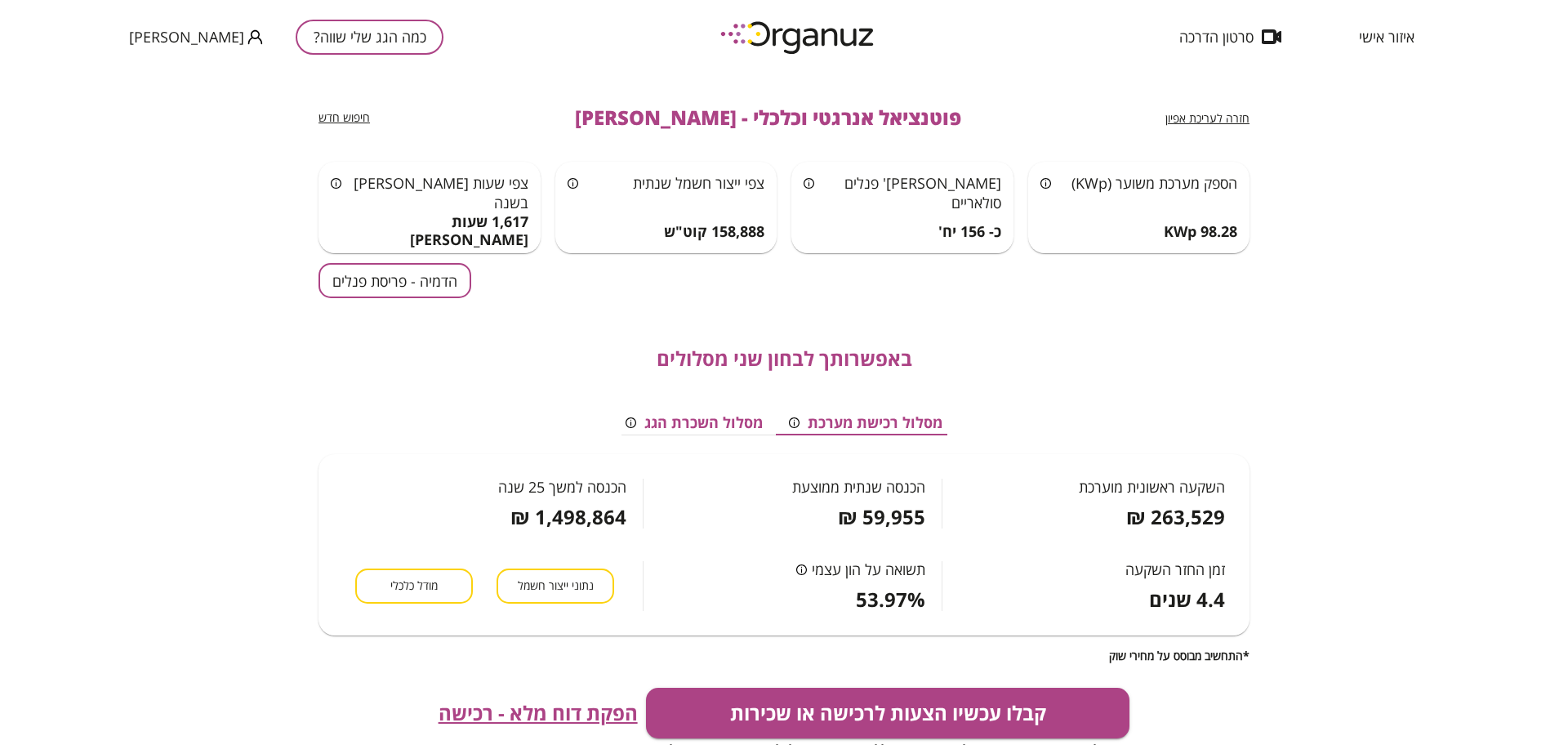
click at [390, 276] on button "הדמיה - פריסת פנלים" at bounding box center [394, 280] width 153 height 35
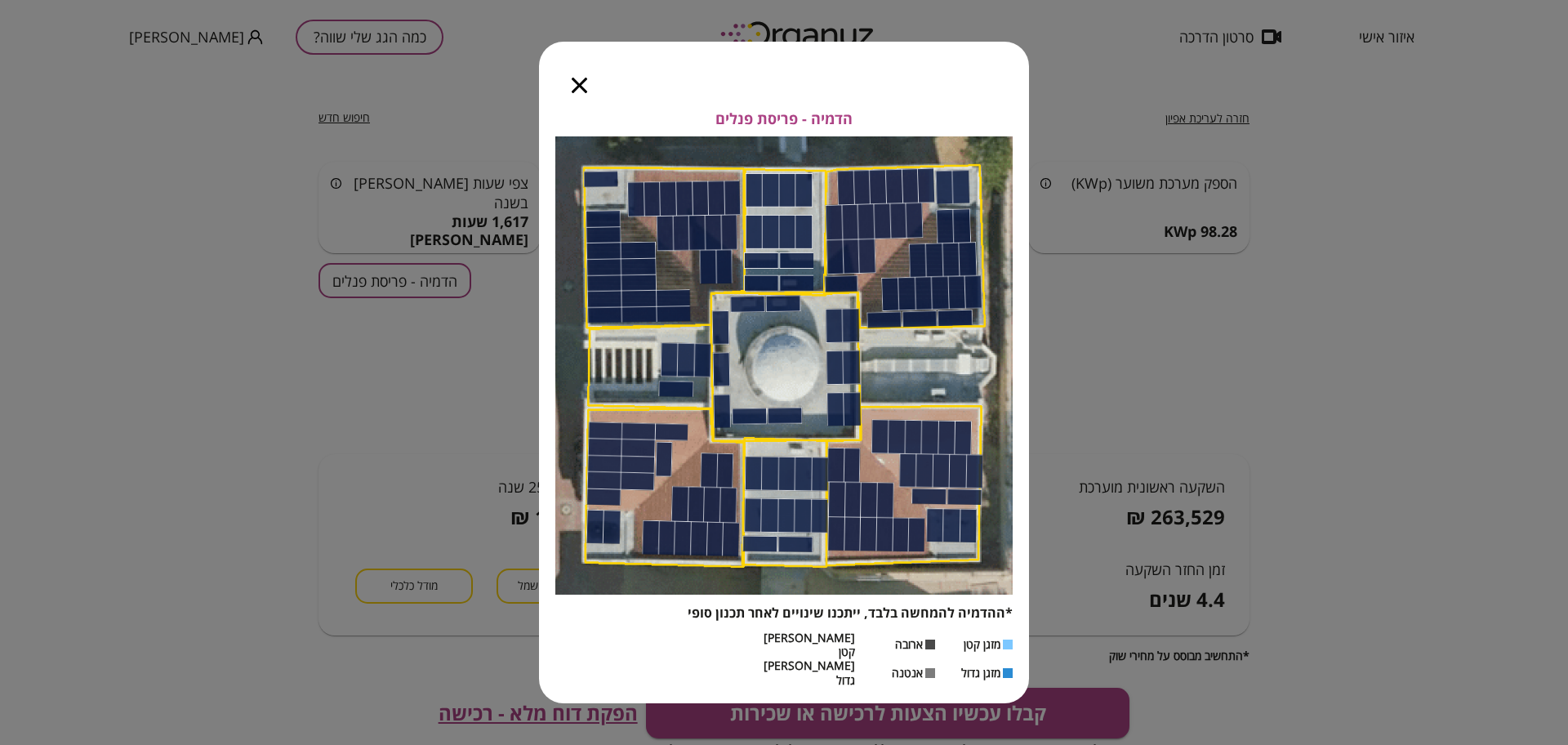
click at [580, 93] on icon "button" at bounding box center [580, 86] width 16 height 16
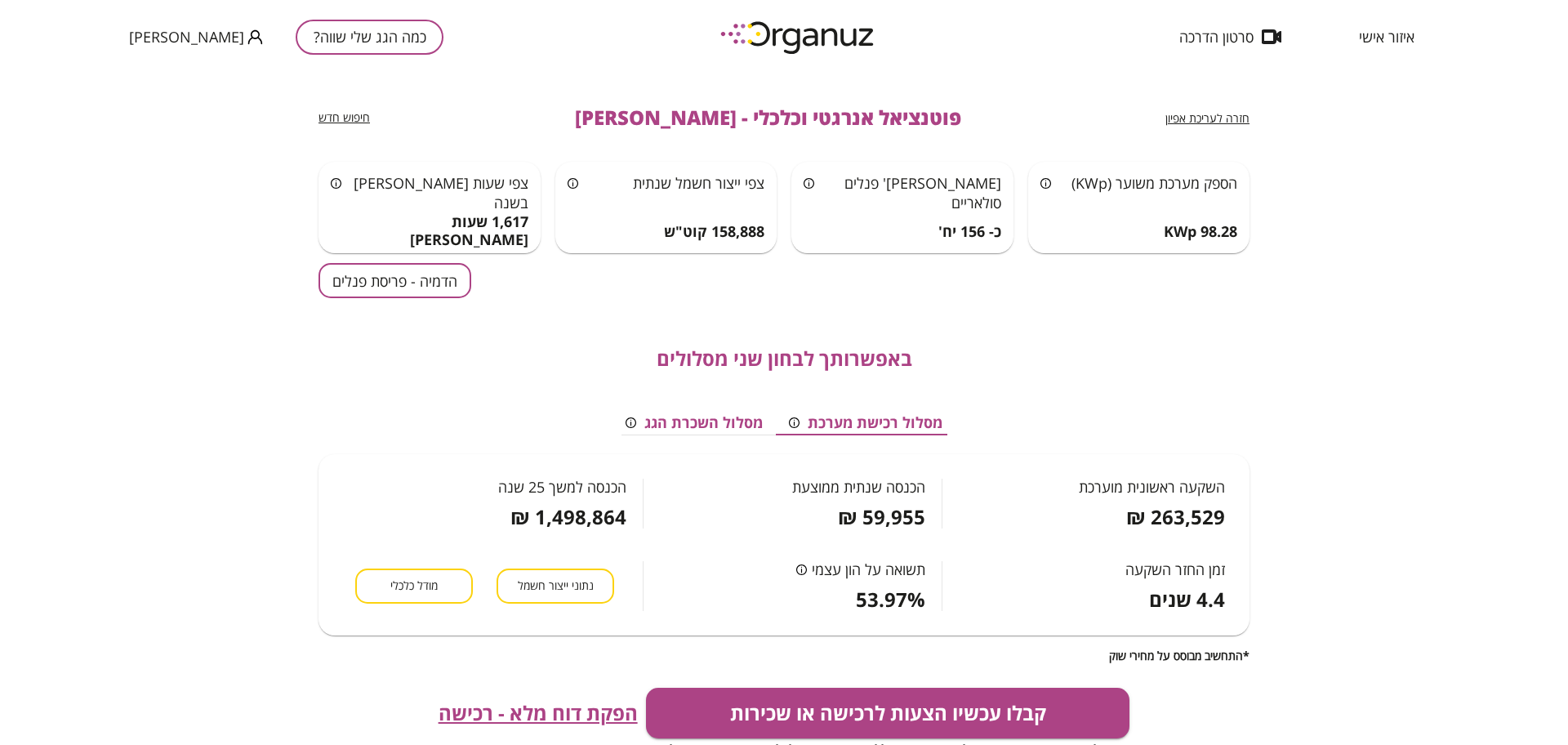
click at [404, 587] on span "מודל כלכלי" at bounding box center [413, 586] width 47 height 16
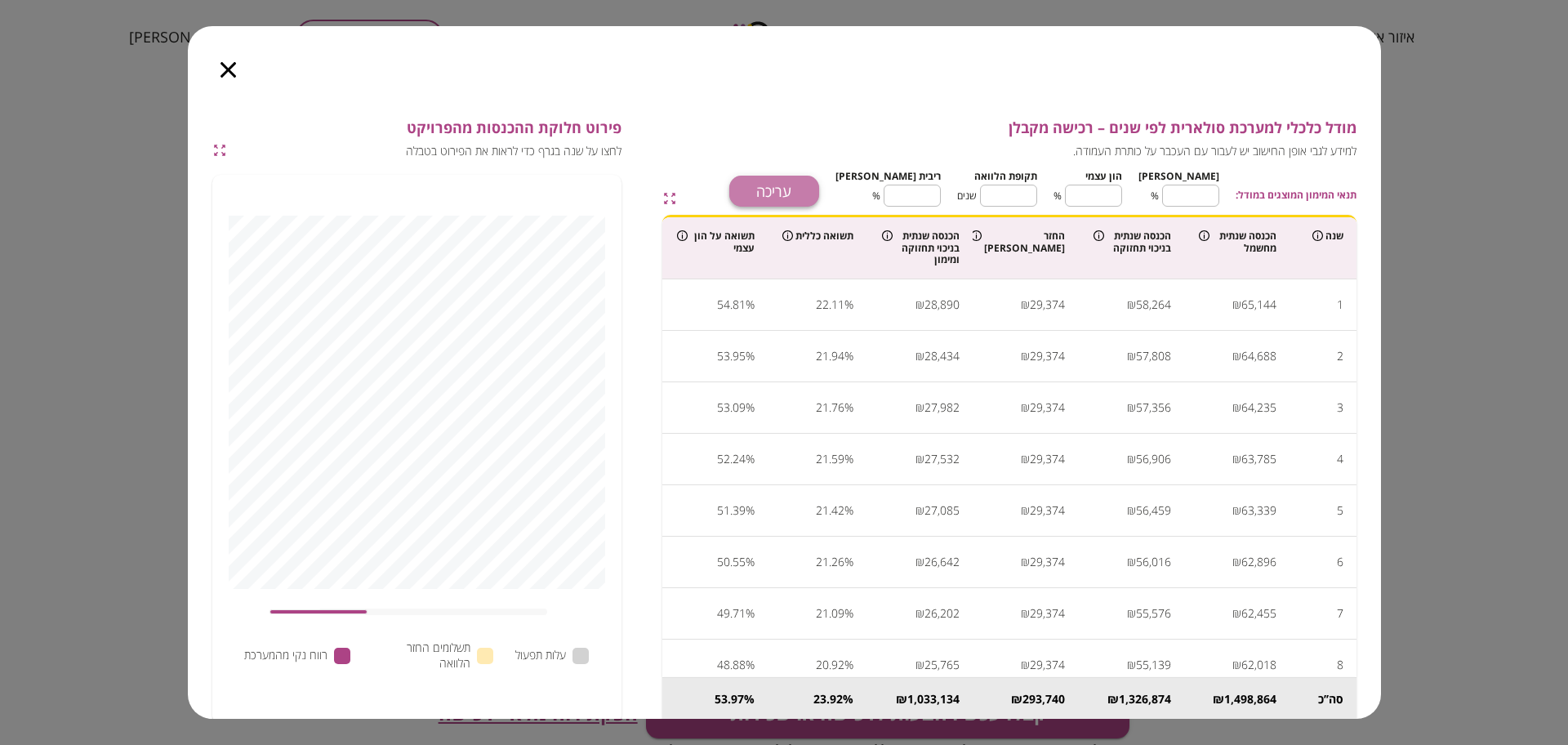
click at [809, 179] on button "עריכה" at bounding box center [774, 190] width 90 height 31
click at [1206, 191] on input "**" at bounding box center [1190, 194] width 57 height 43
type input "*"
type input "**"
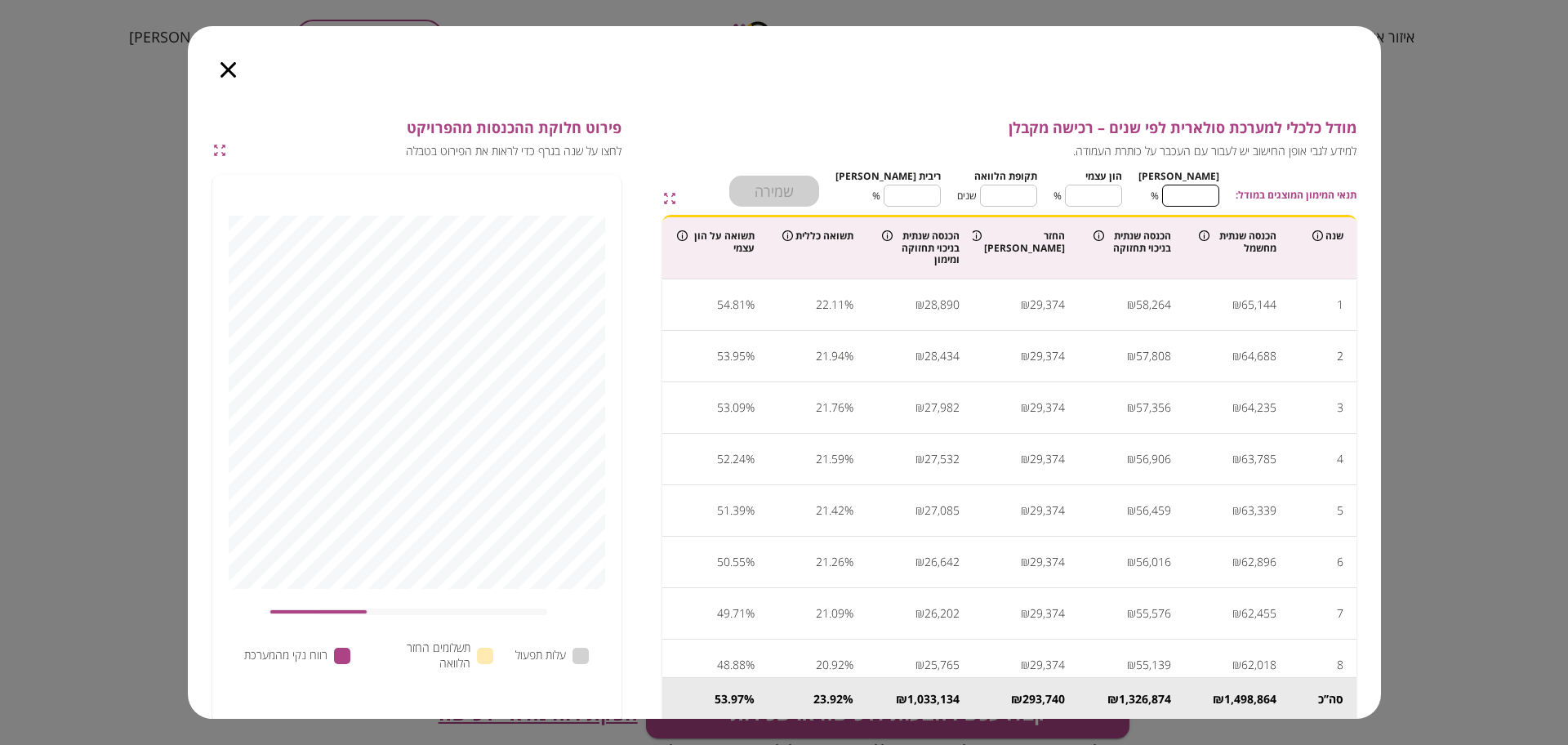
type input "**"
type input "***"
type input "*"
click at [810, 183] on button "שמירה" at bounding box center [774, 190] width 90 height 31
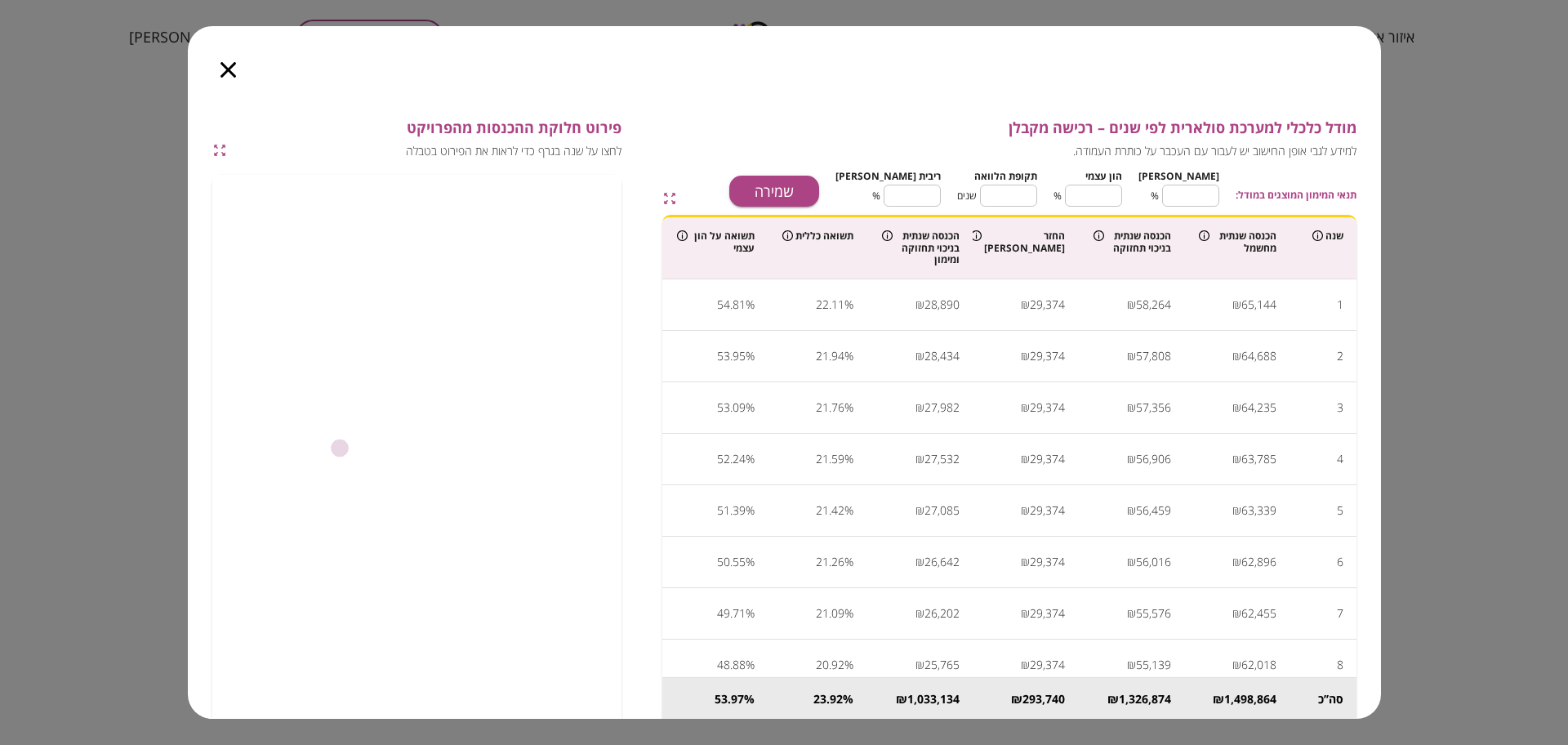
click at [1138, 198] on div "[PERSON_NAME] *** ​ % הון עצמי * ​ % תקופת הלוואה ** ​ שנים ריבית [PERSON_NAME]…" at bounding box center [1027, 186] width 384 height 42
click at [1122, 194] on input "*" at bounding box center [1093, 194] width 57 height 43
type input "**"
type input "*"
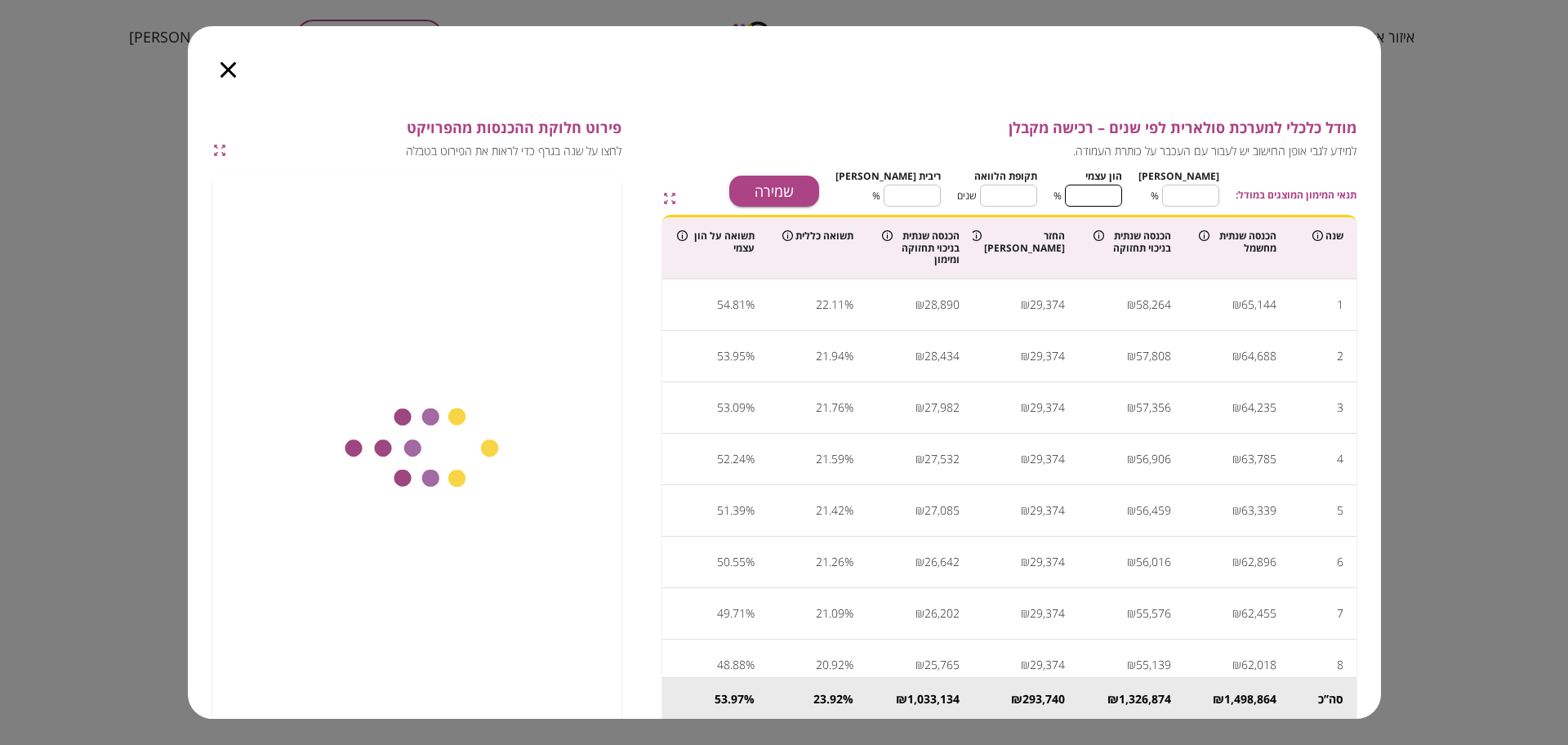
type input "**"
type input "*"
type input "***"
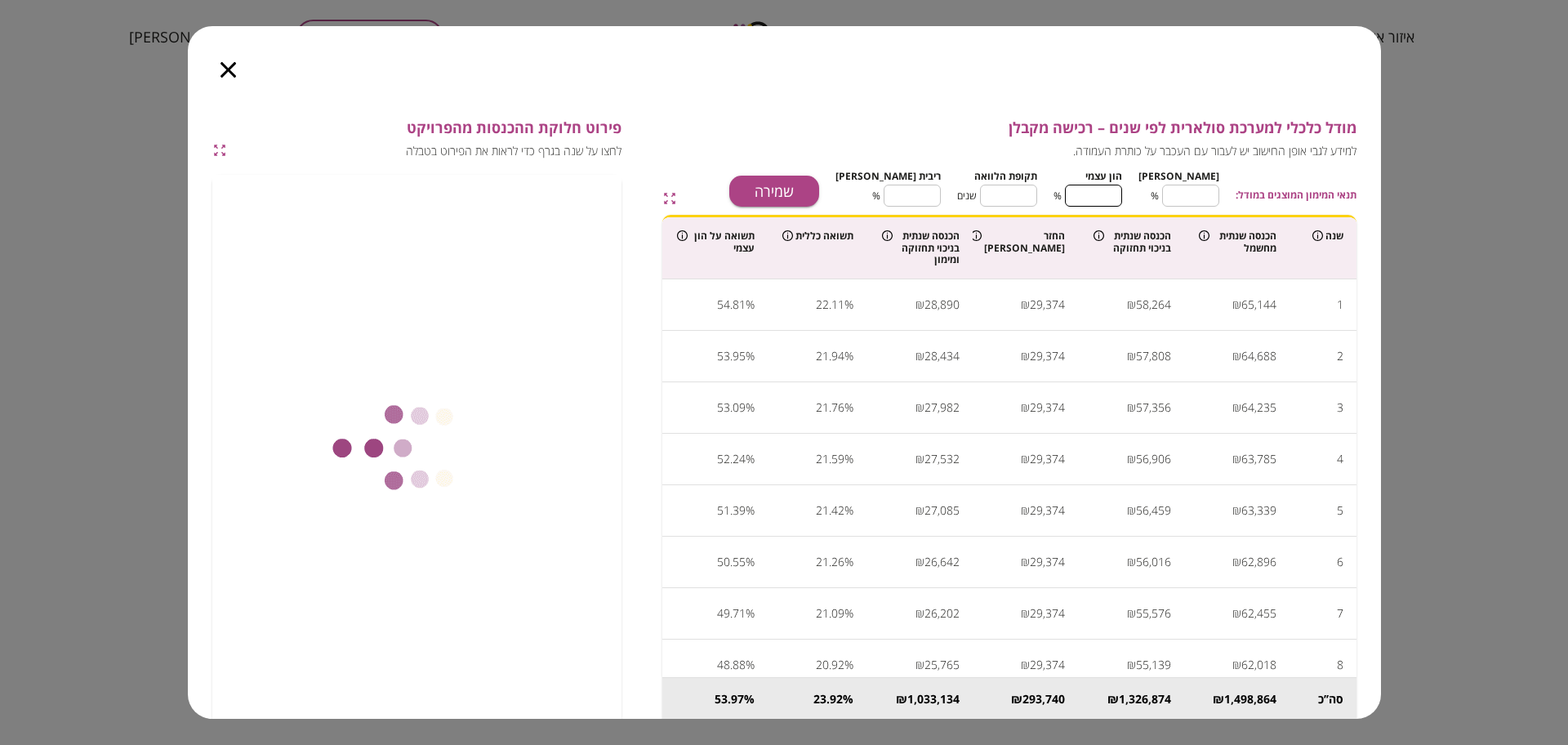
type input "*"
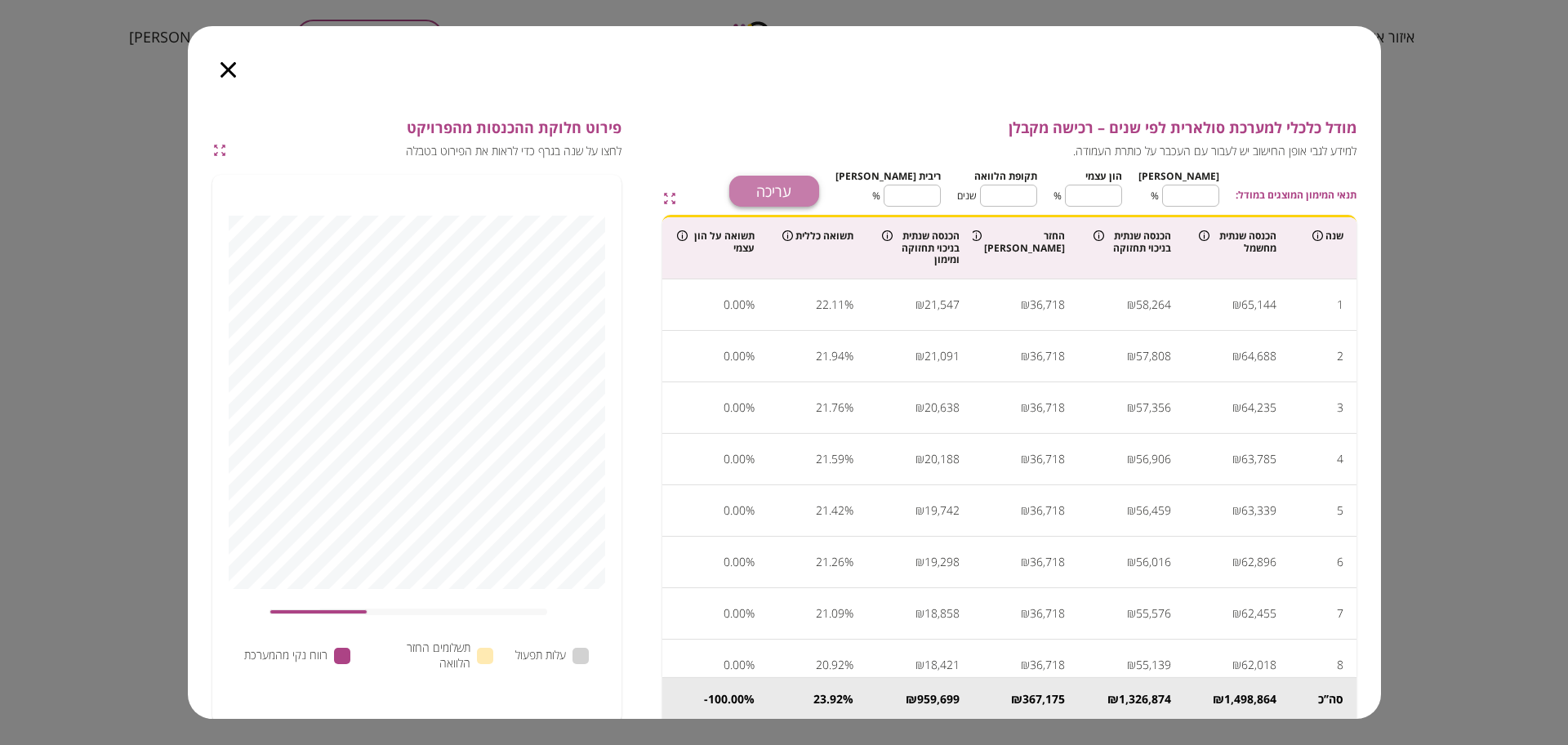
click at [819, 185] on button "עריכה" at bounding box center [774, 190] width 90 height 31
click at [1105, 192] on input "*" at bounding box center [1093, 194] width 57 height 43
type input "**"
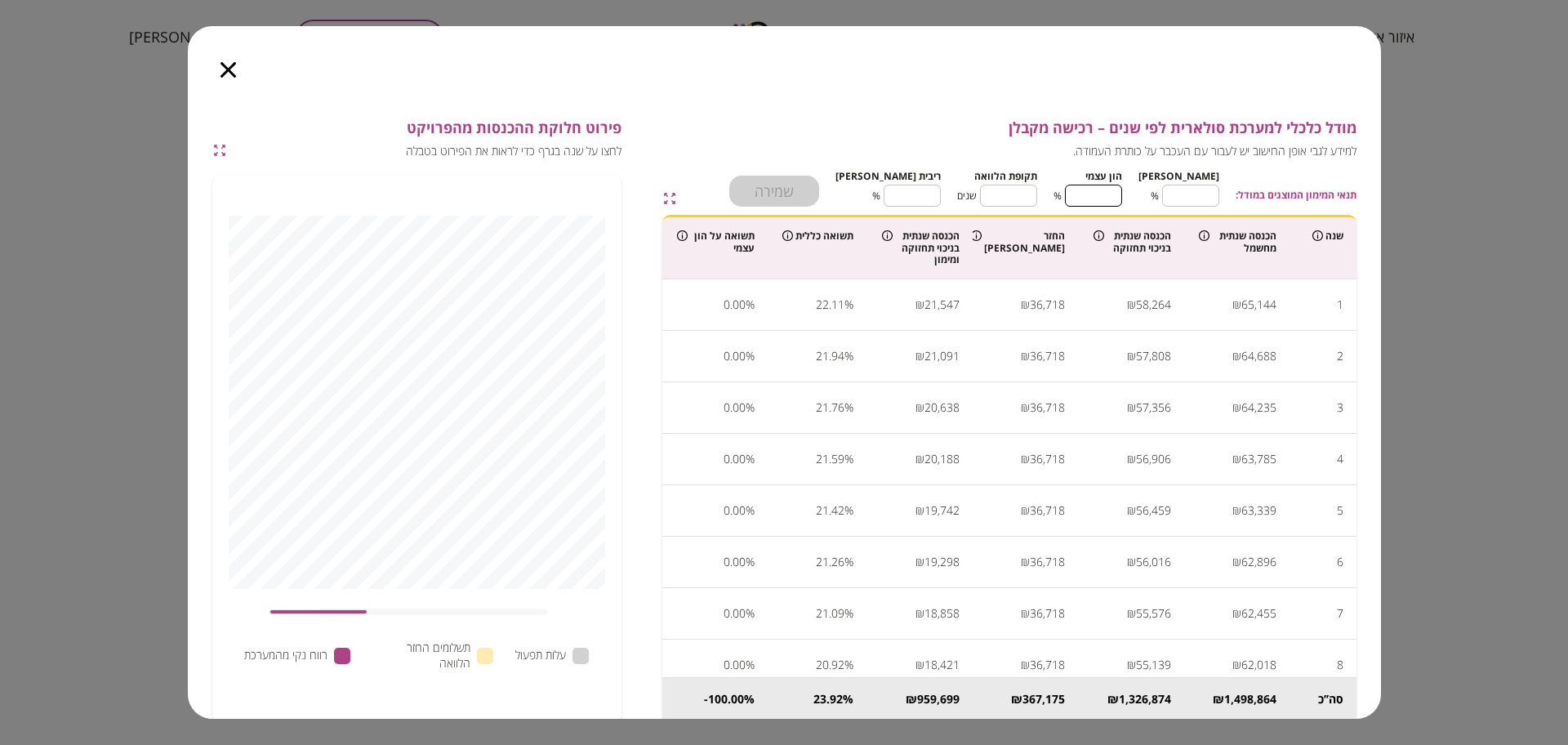
type input "*"
type input "**"
type input "*"
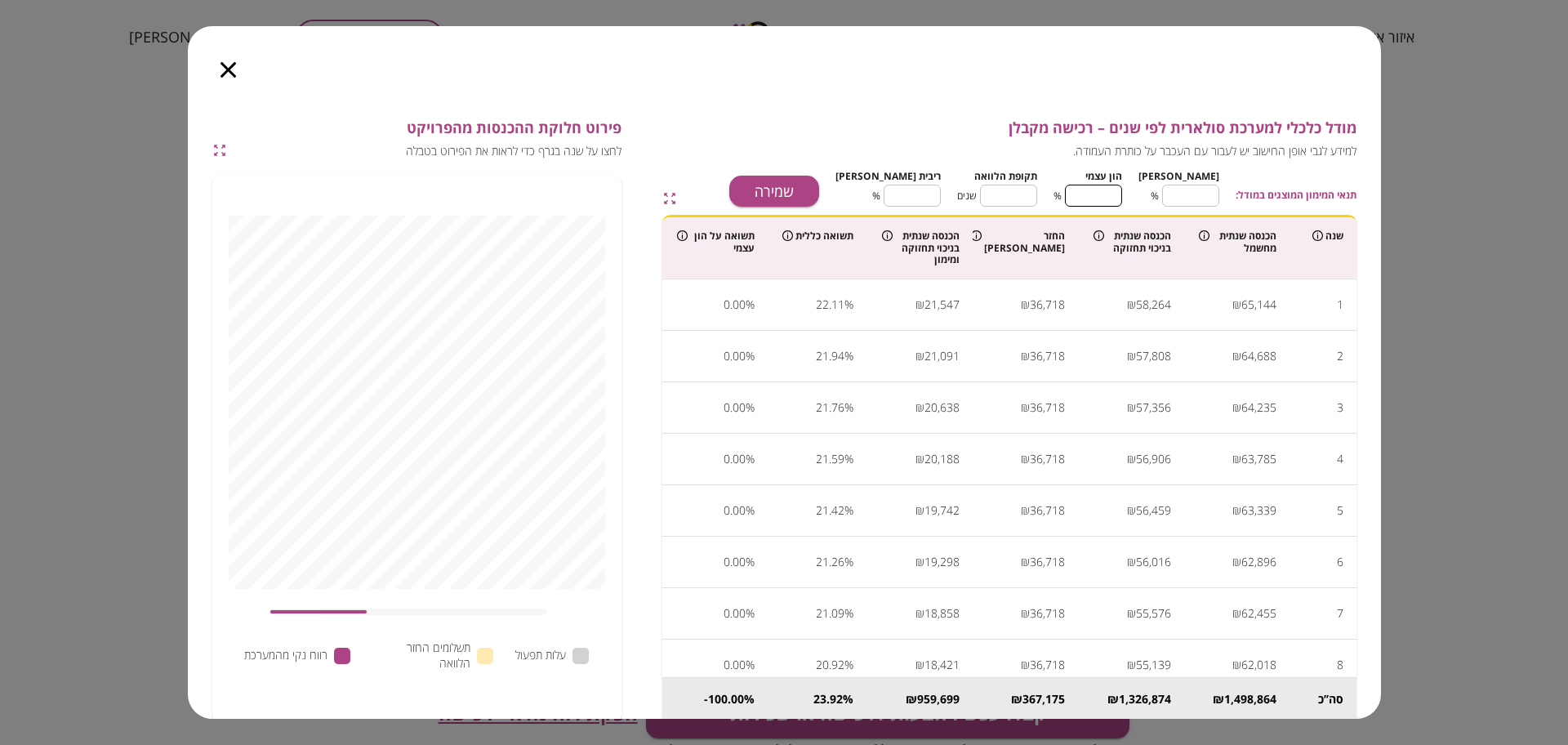
type input "***"
click at [1037, 191] on input "**" at bounding box center [1008, 194] width 57 height 43
type input "*"
click at [931, 198] on input "****" at bounding box center [912, 194] width 57 height 43
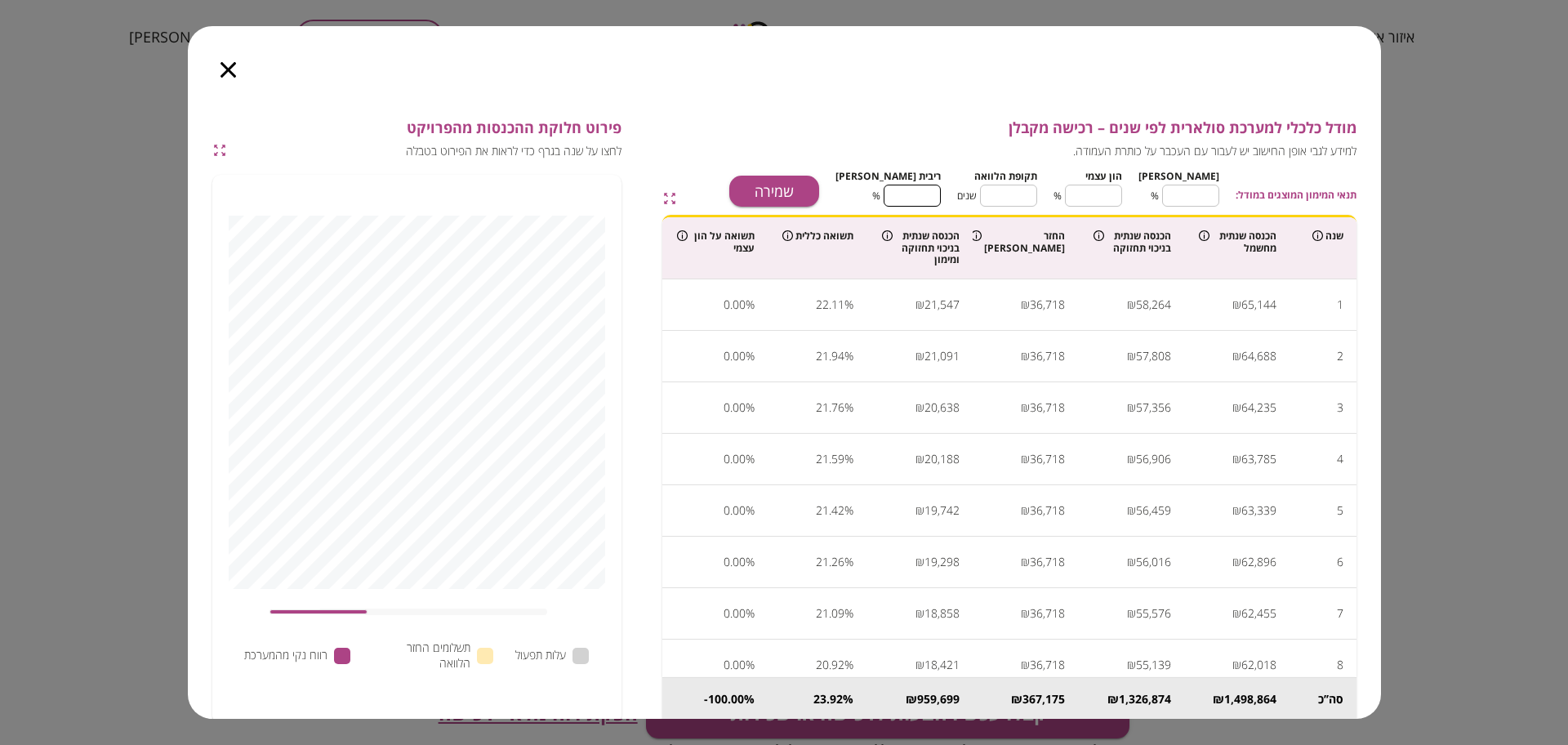
click at [931, 198] on input "****" at bounding box center [912, 194] width 57 height 43
click at [819, 187] on button "שמירה" at bounding box center [774, 190] width 90 height 31
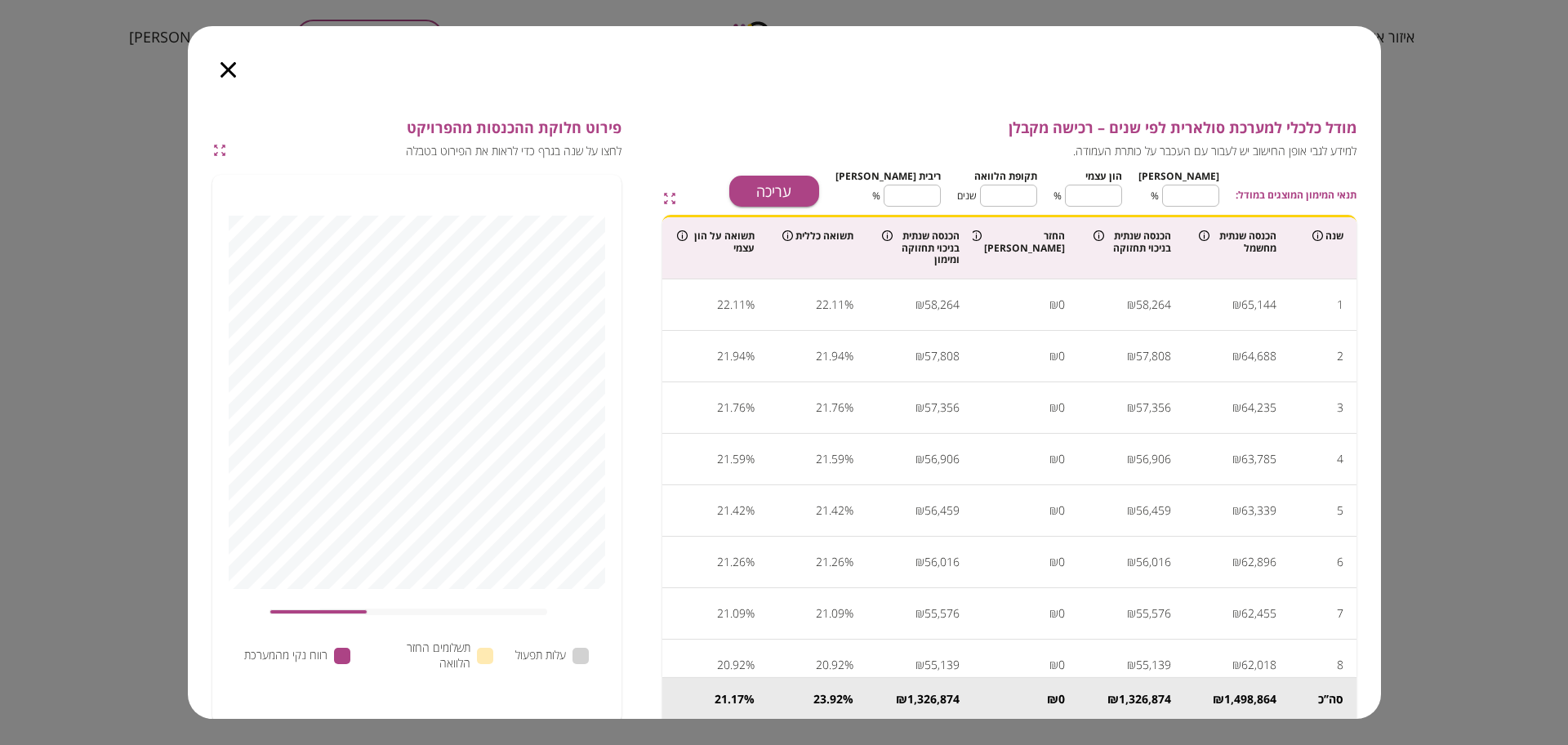
type input "****"
click at [221, 67] on icon "button" at bounding box center [228, 70] width 16 height 16
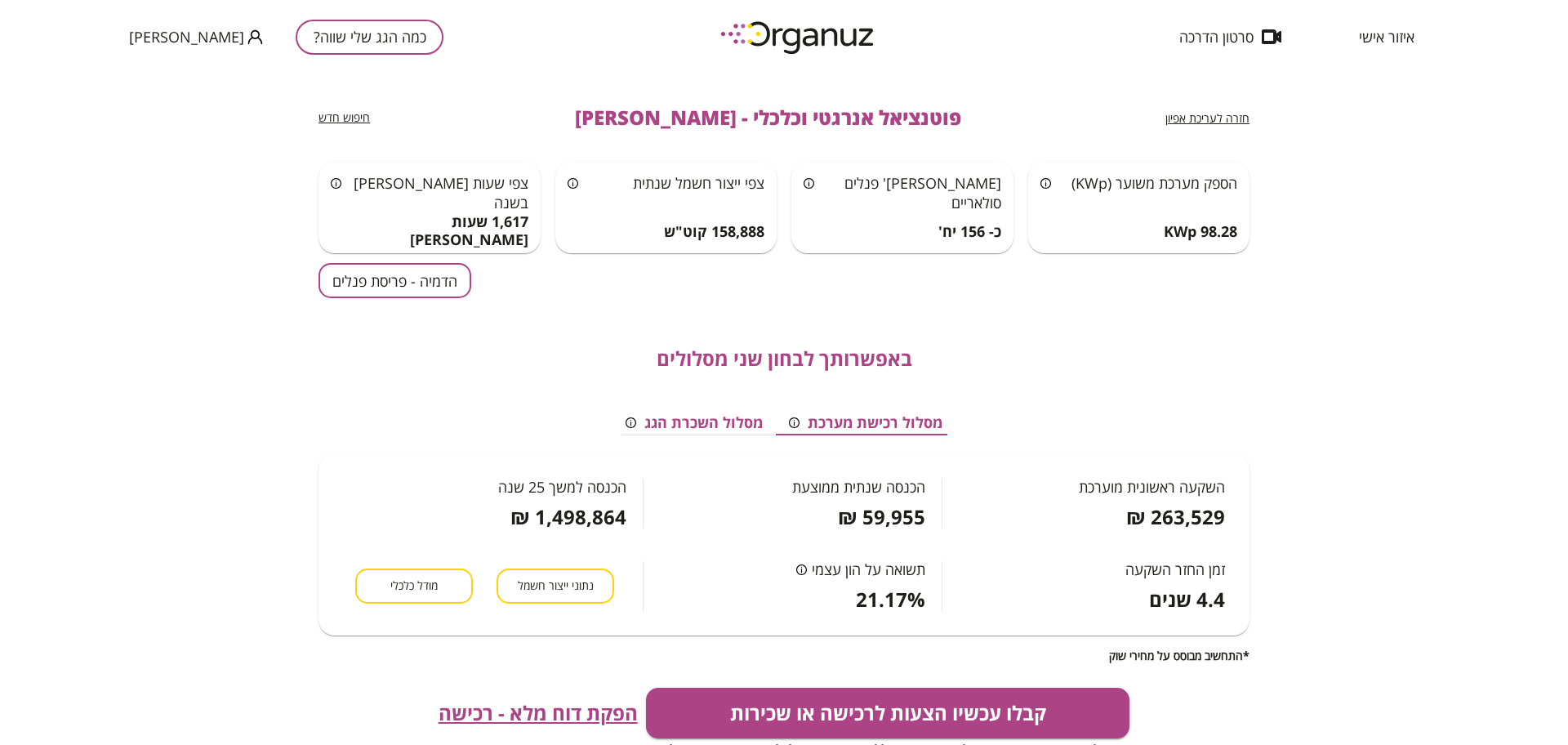
click at [477, 692] on div "קבלו עכשיו הצעות לרכישה או שכירות ניתן לצפות בהצעות מידיות אונליין כאן ועכשיו -…" at bounding box center [783, 722] width 931 height 70
click at [480, 718] on span "הפקת דוח מלא - רכישה" at bounding box center [539, 712] width 199 height 23
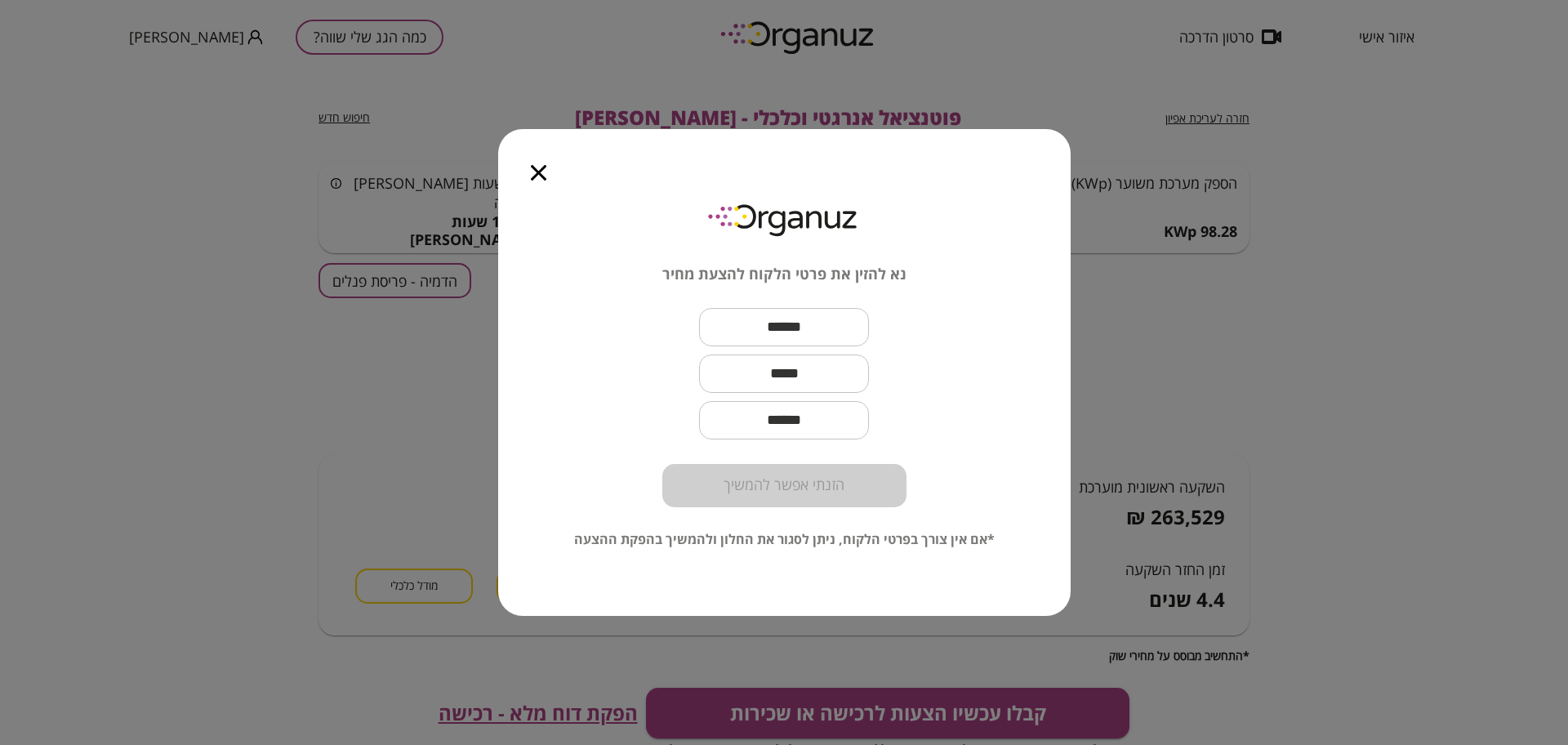
click at [530, 173] on div at bounding box center [538, 163] width 81 height 69
click at [545, 171] on icon "button" at bounding box center [539, 173] width 16 height 16
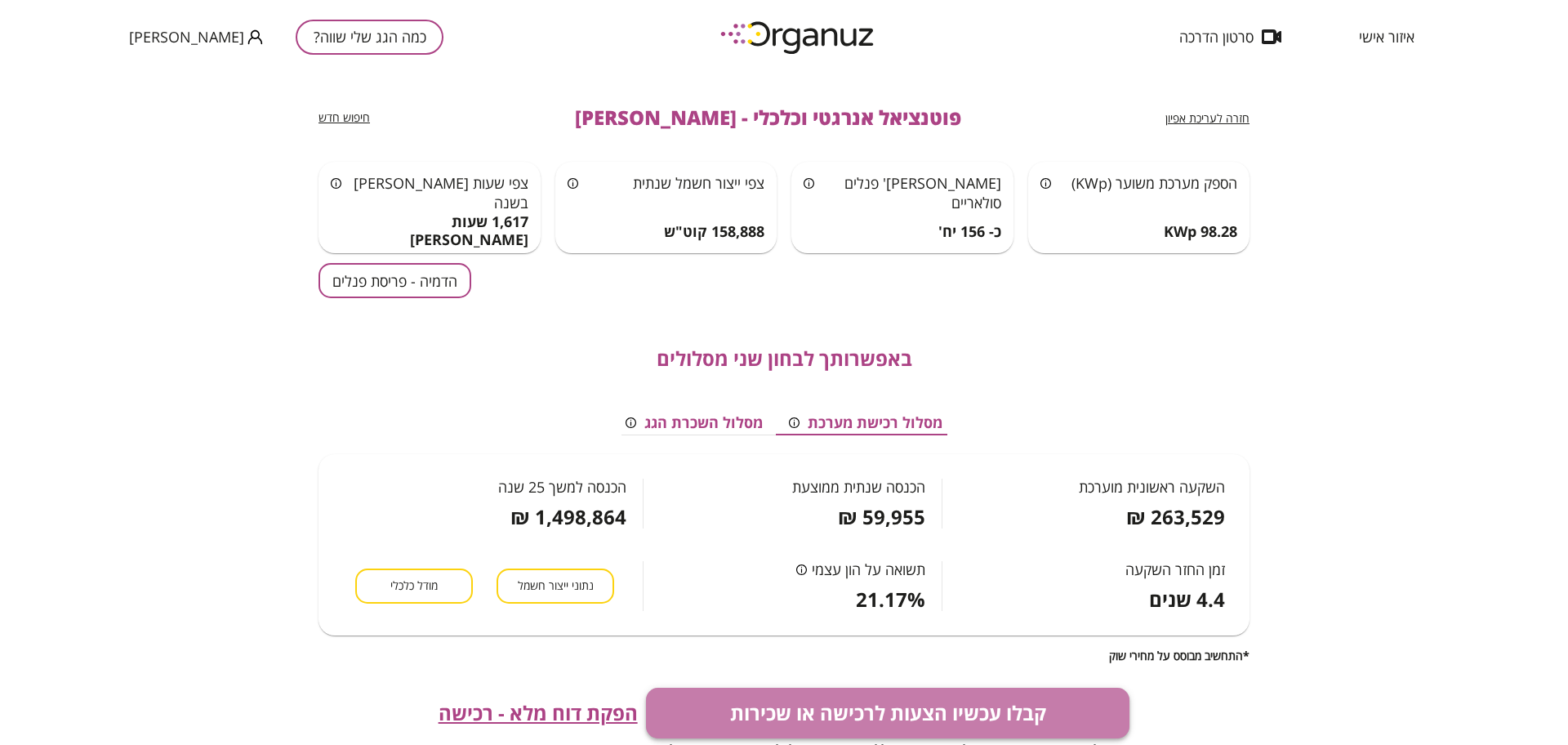
click at [818, 719] on button "קבלו עכשיו הצעות לרכישה או שכירות" at bounding box center [889, 712] width 485 height 51
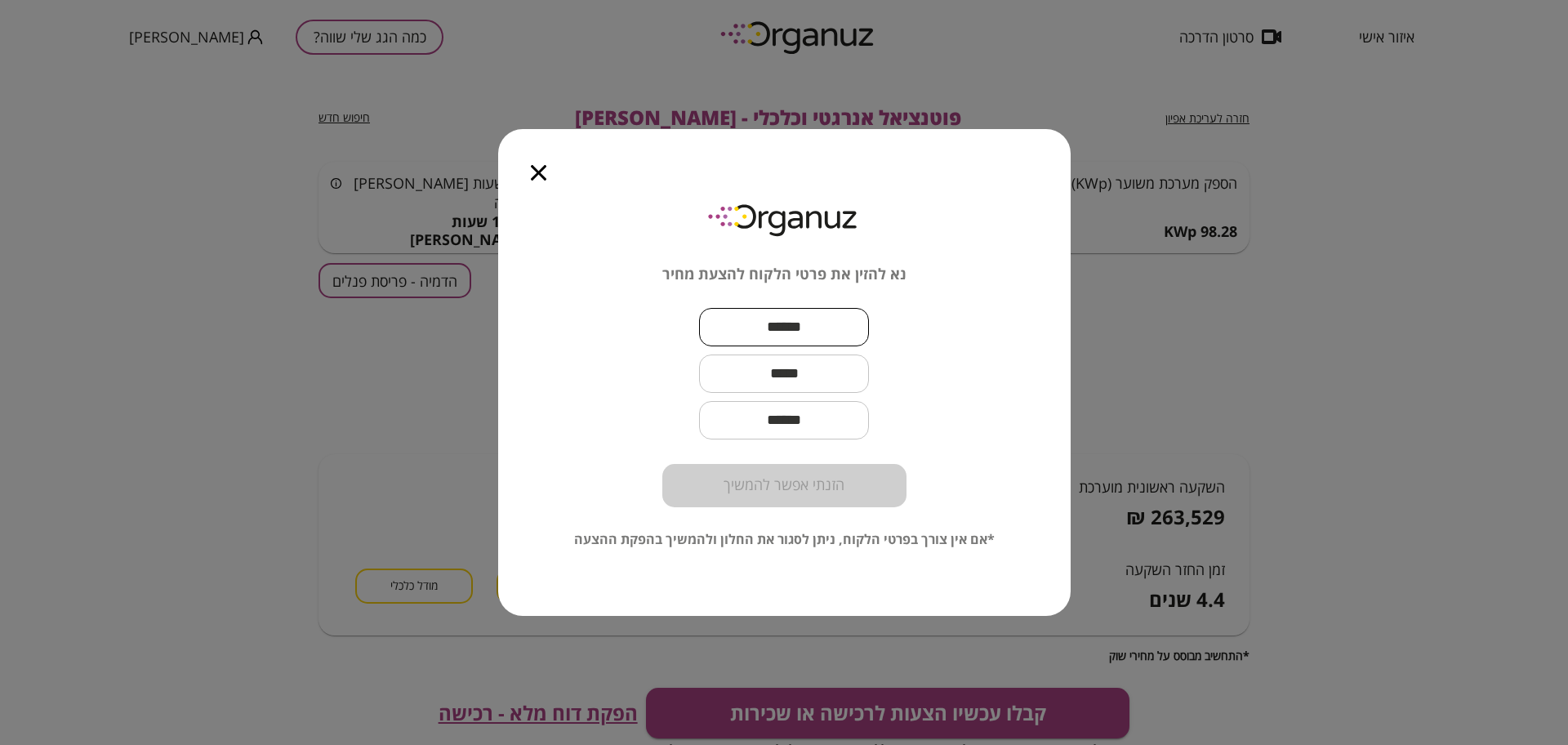
click at [798, 332] on input "text" at bounding box center [784, 327] width 170 height 48
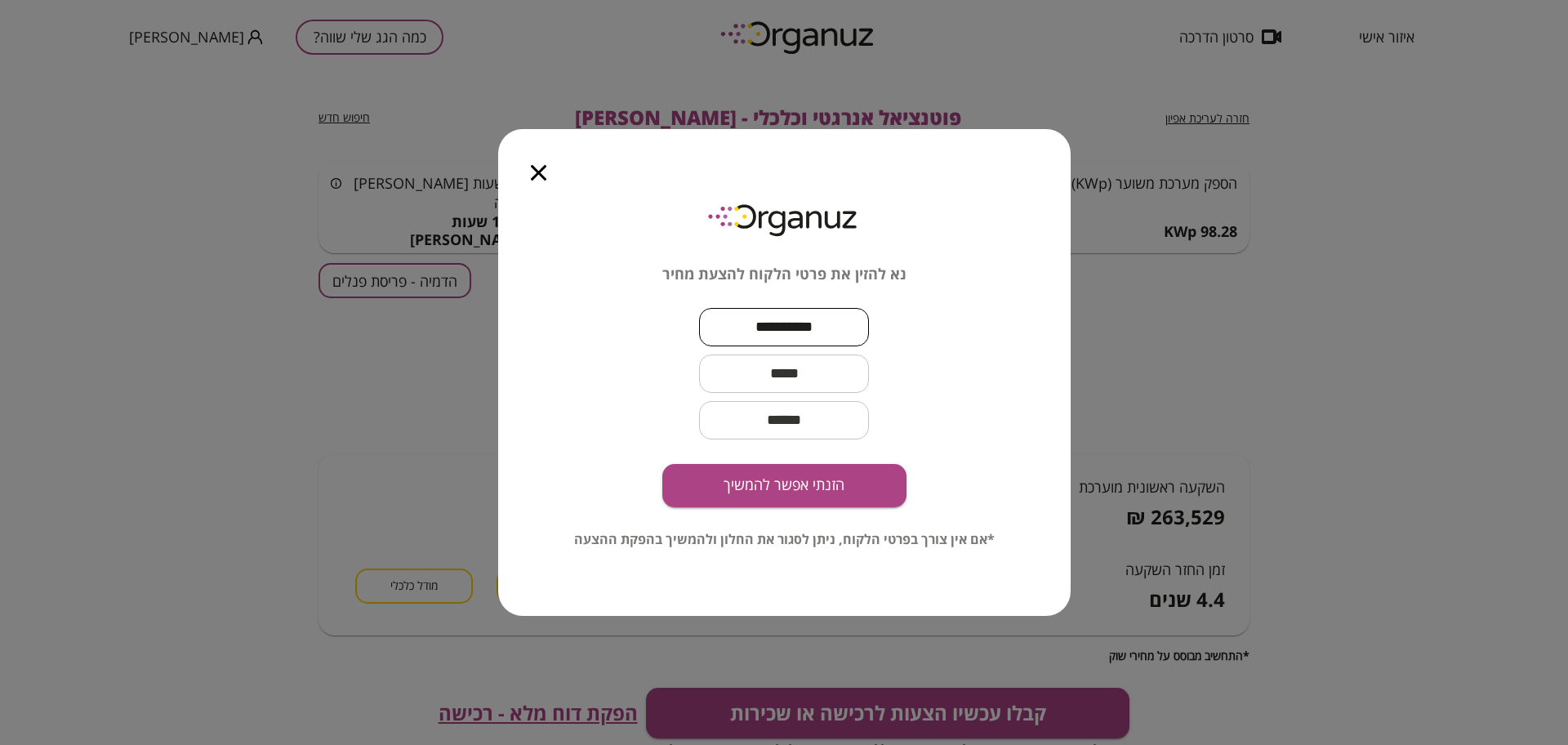
type input "*********"
click at [720, 375] on input "text" at bounding box center [784, 373] width 170 height 48
click at [776, 385] on input "text" at bounding box center [784, 373] width 170 height 48
paste input "**********"
type input "**********"
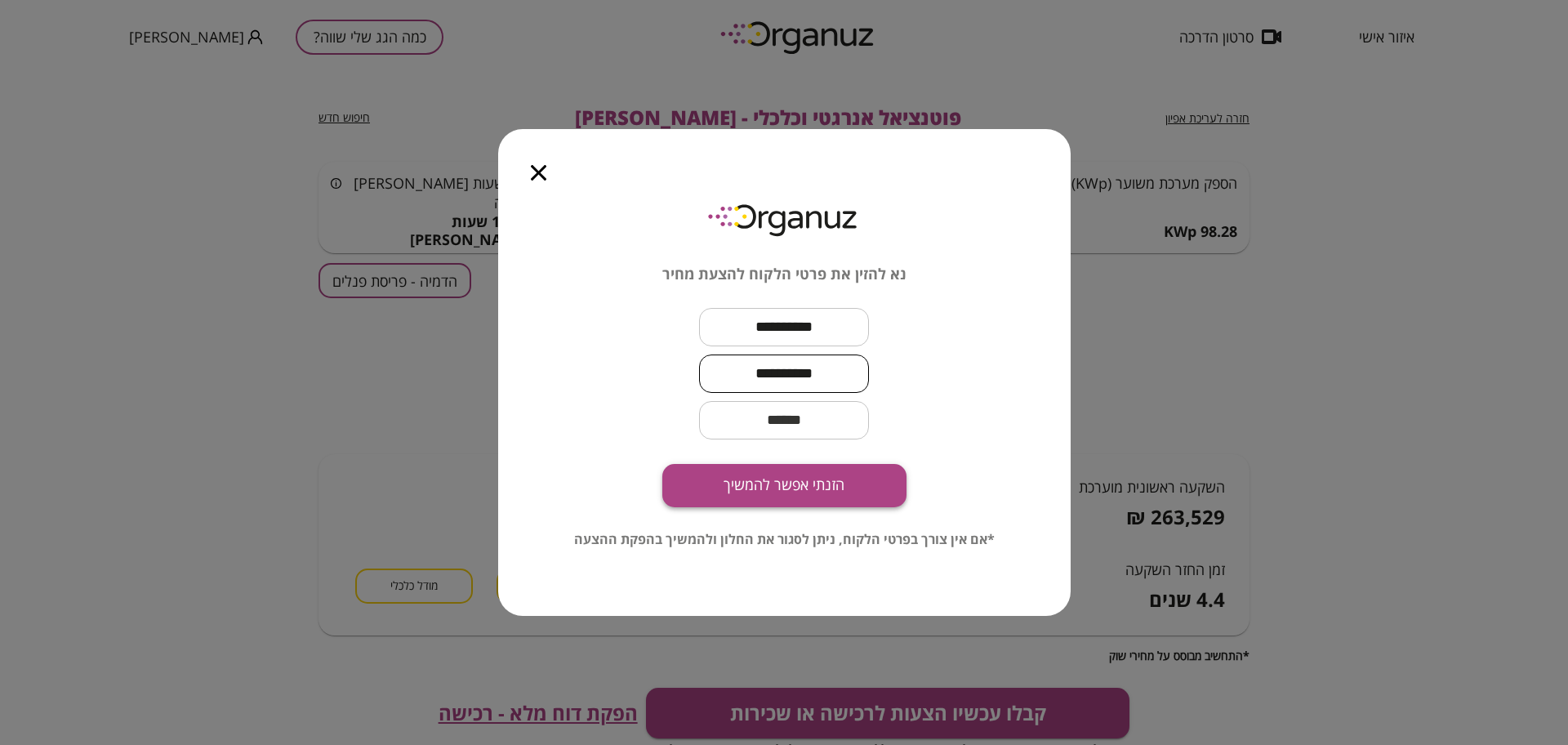
click at [766, 482] on button "הזנתי אפשר להמשיך" at bounding box center [784, 485] width 244 height 43
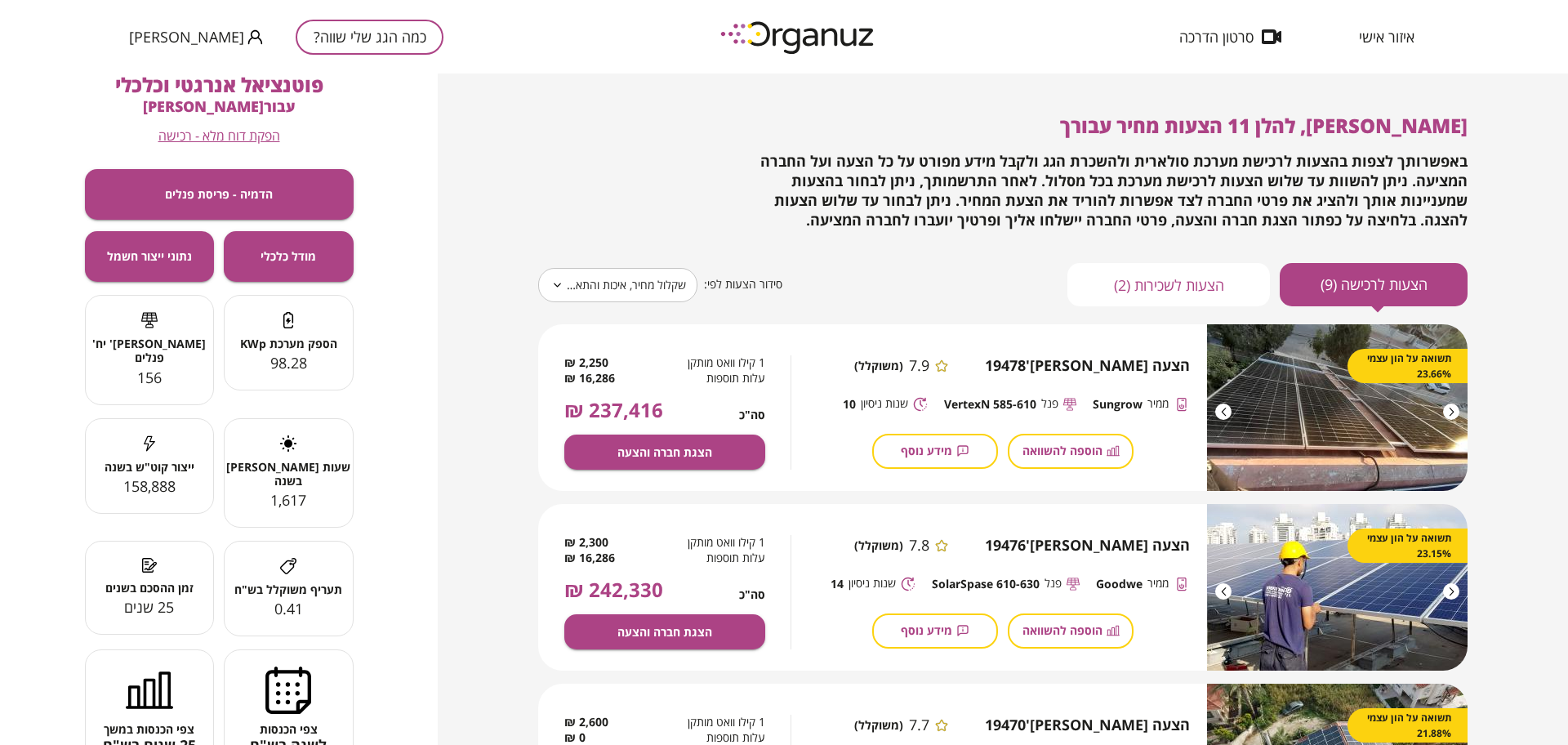
click at [295, 41] on button "כמה הגג שלי שווה?" at bounding box center [369, 37] width 148 height 35
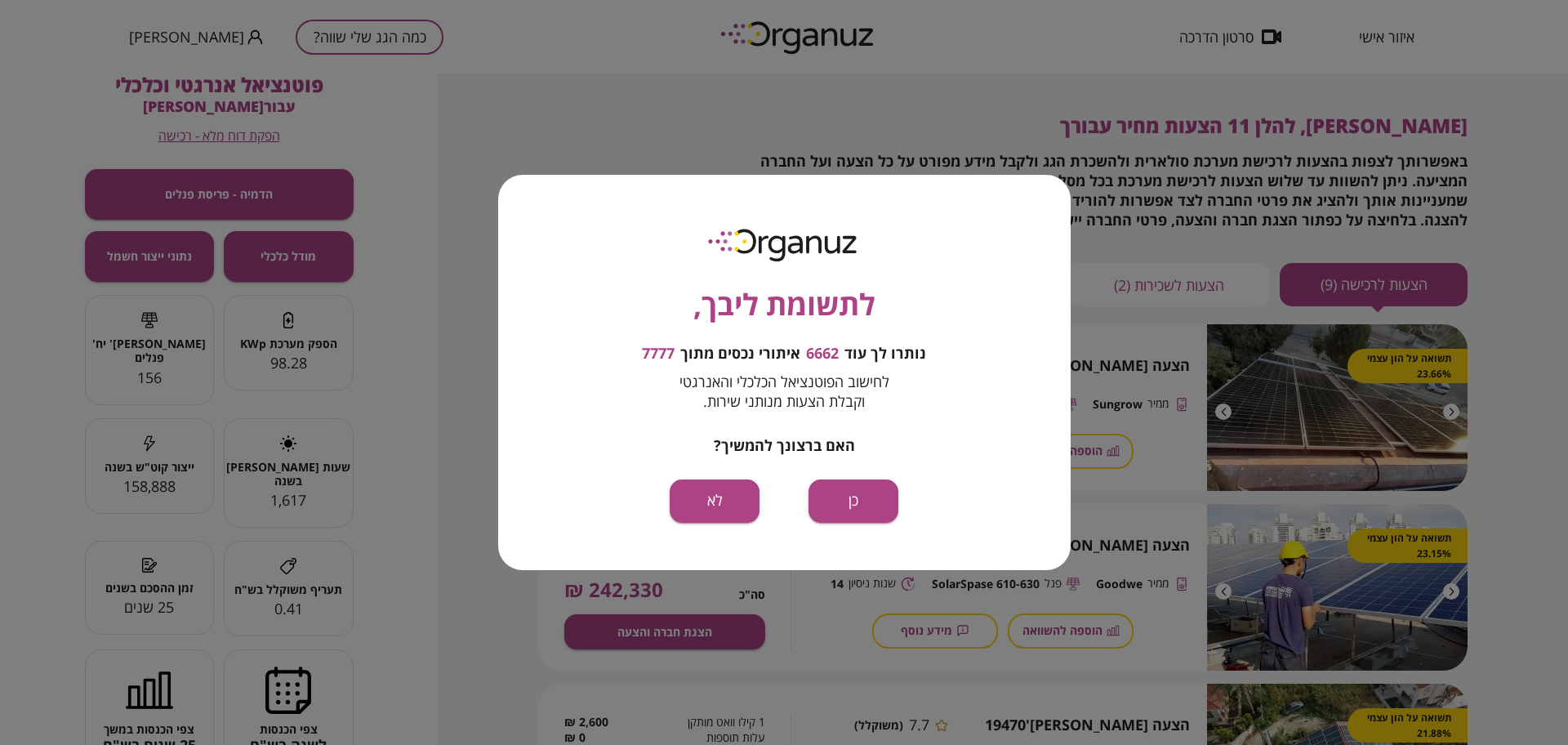
click at [861, 556] on div "לתשומת ליבך, נותרו לך עוד 6662 איתורי נכסים מתוך 7777 לחישוב הפוטנציאל הכלכלי ו…" at bounding box center [784, 371] width 573 height 394
click at [848, 503] on button "כן" at bounding box center [854, 501] width 90 height 43
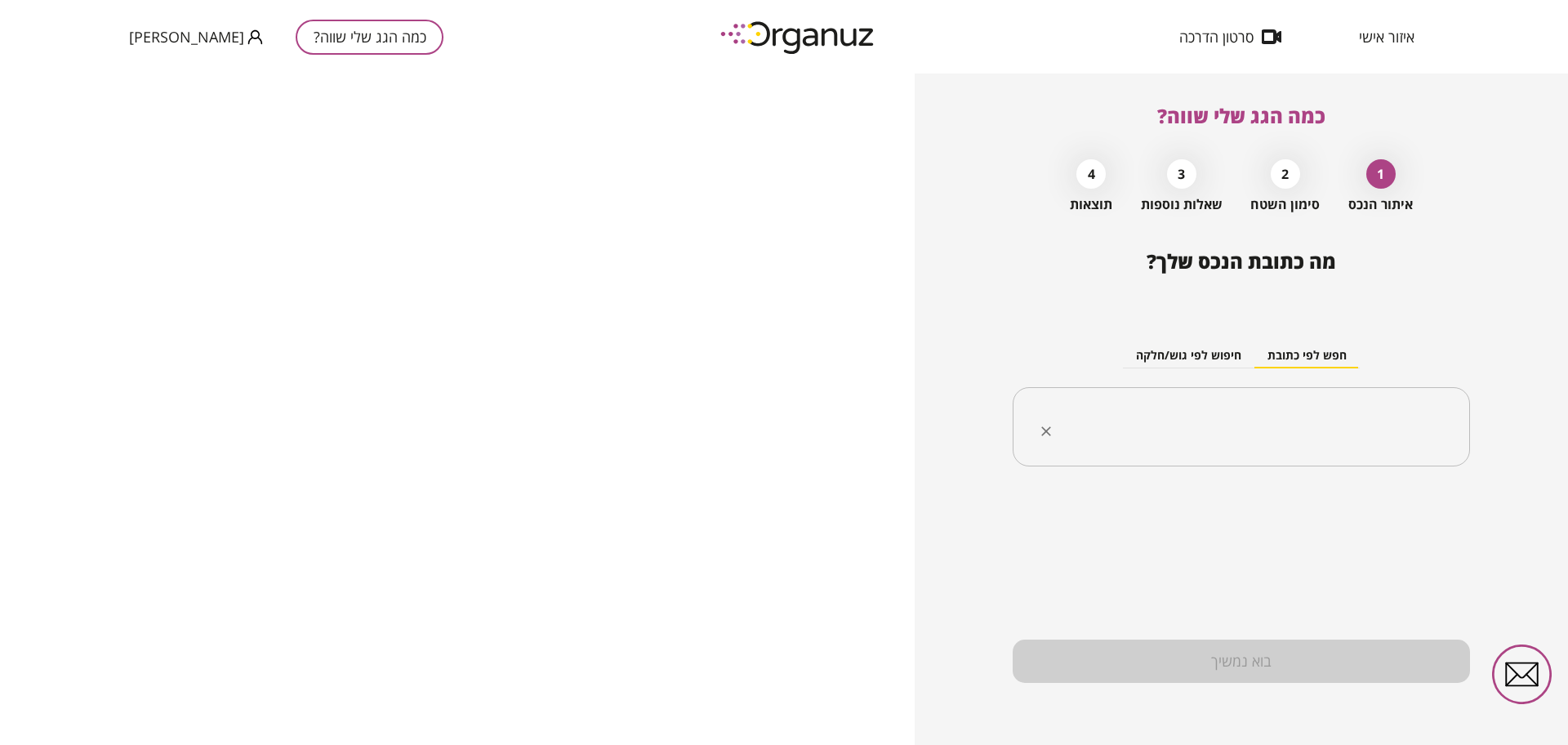
click at [1201, 431] on input "text" at bounding box center [1247, 427] width 406 height 41
paste input "**********"
type input "**********"
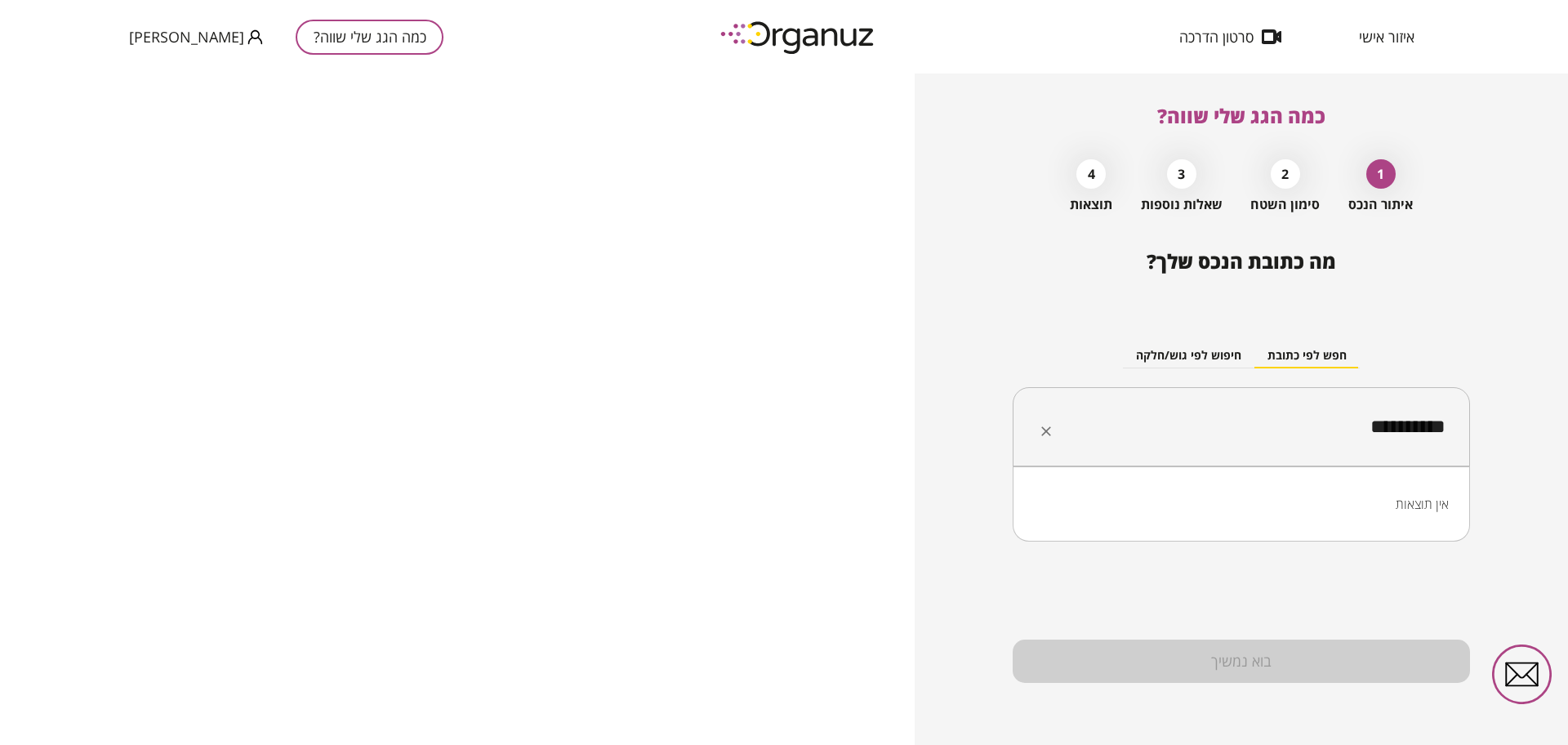
click at [1327, 424] on input "**********" at bounding box center [1247, 427] width 406 height 41
click at [1433, 494] on li "[PERSON_NAME]" at bounding box center [1242, 508] width 415 height 29
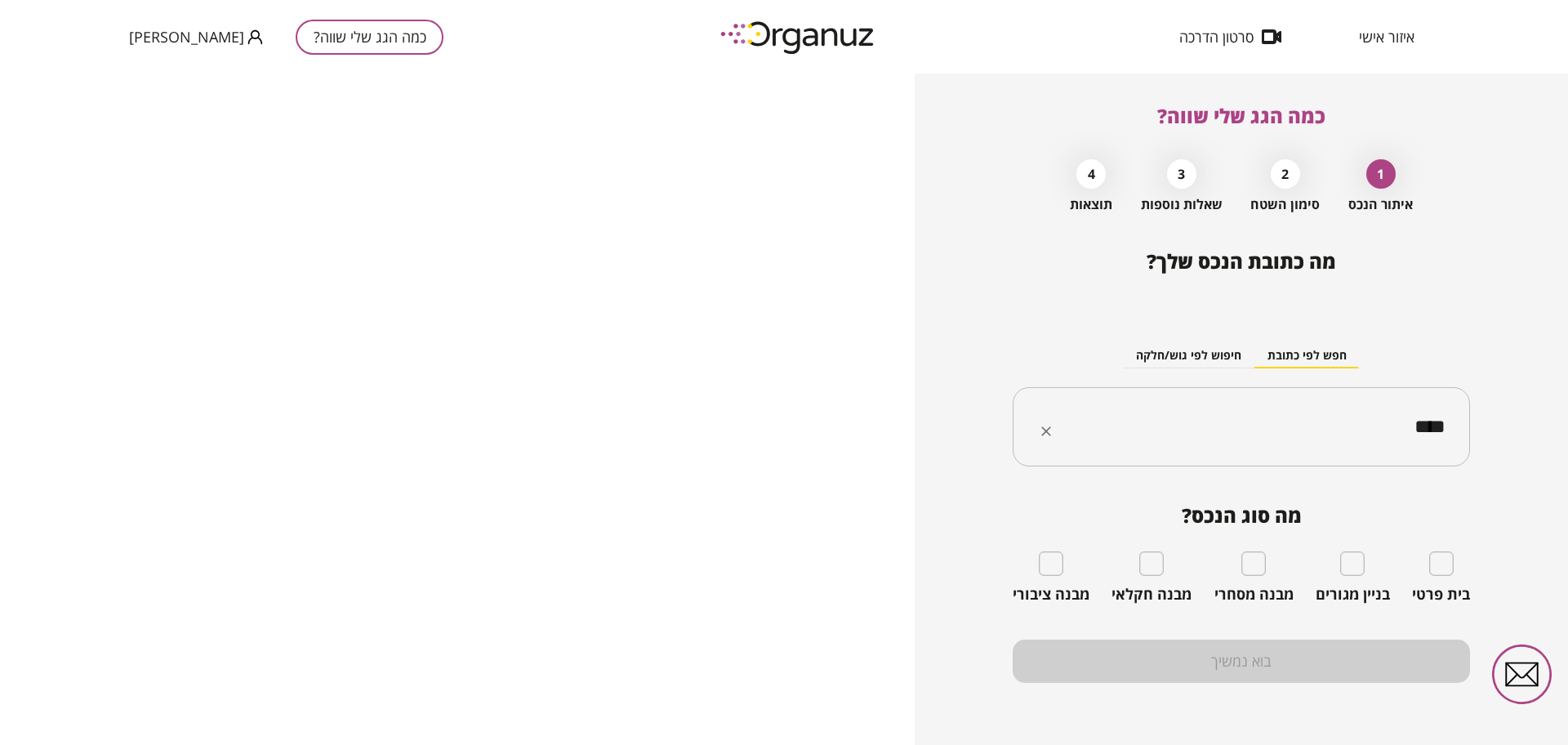
type input "****"
click at [1233, 559] on div "מבנה מסחרי" at bounding box center [1254, 577] width 79 height 52
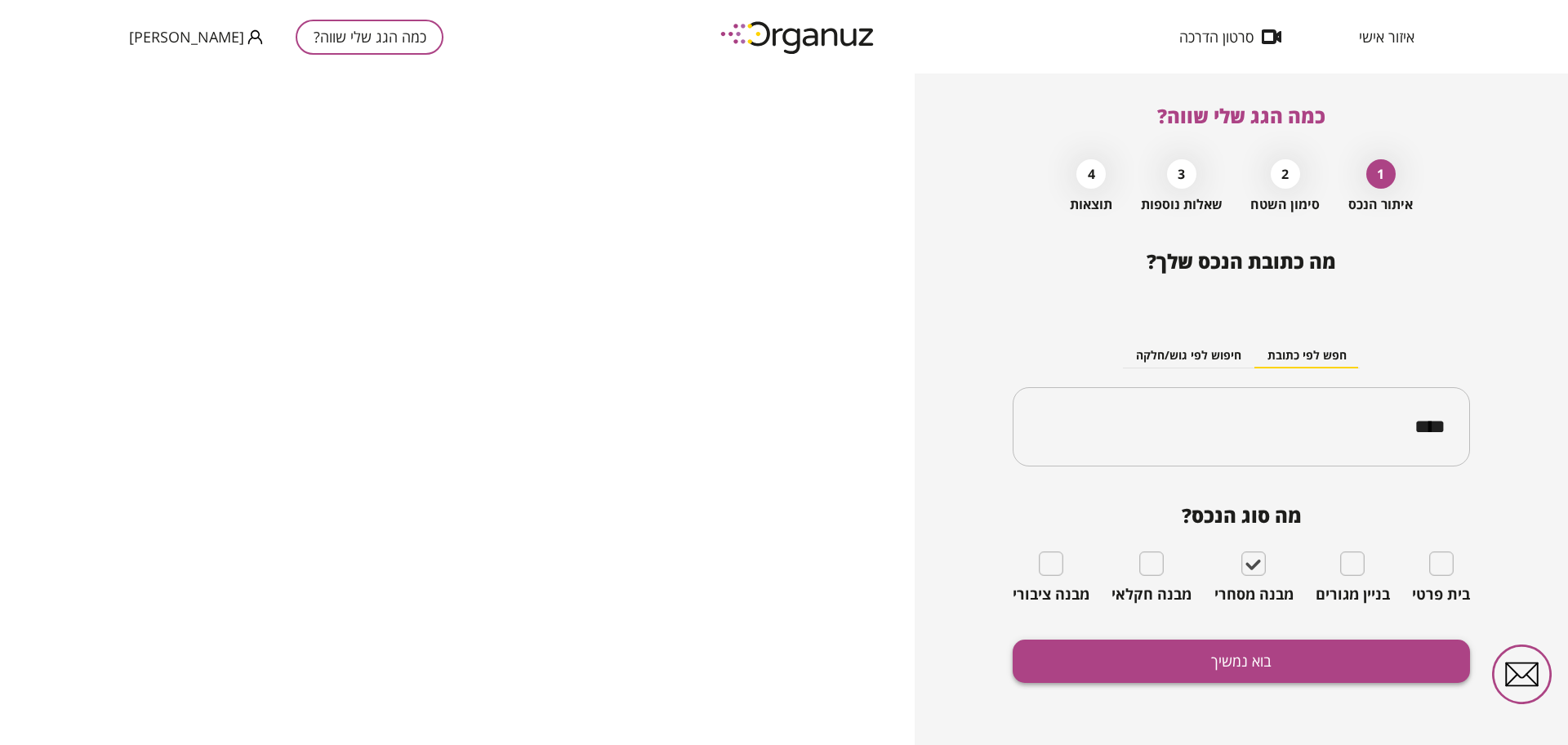
click at [1265, 646] on button "בוא נמשיך" at bounding box center [1241, 660] width 458 height 43
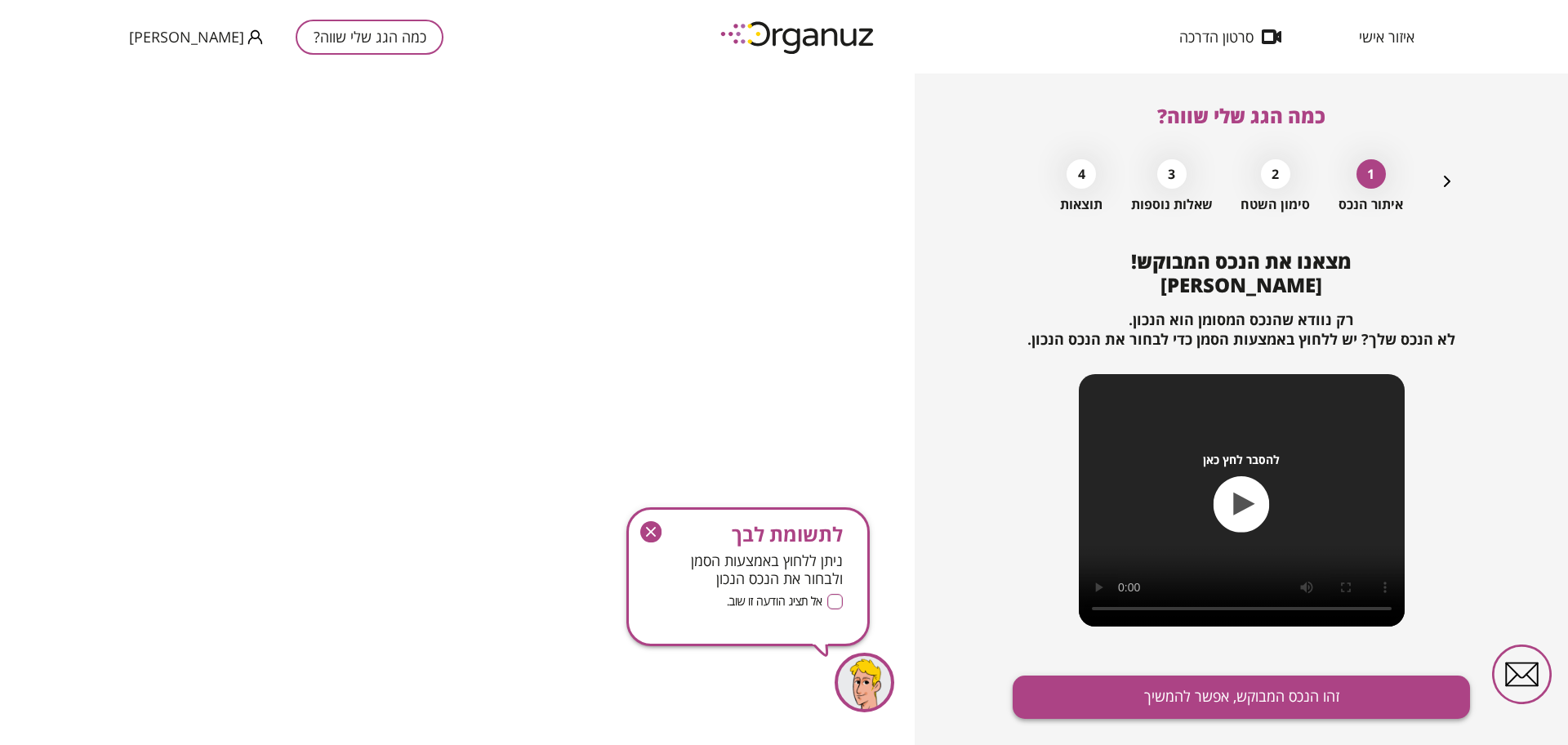
click at [1279, 694] on button "זהו הנכס המבוקש, אפשר להמשיך" at bounding box center [1241, 696] width 458 height 43
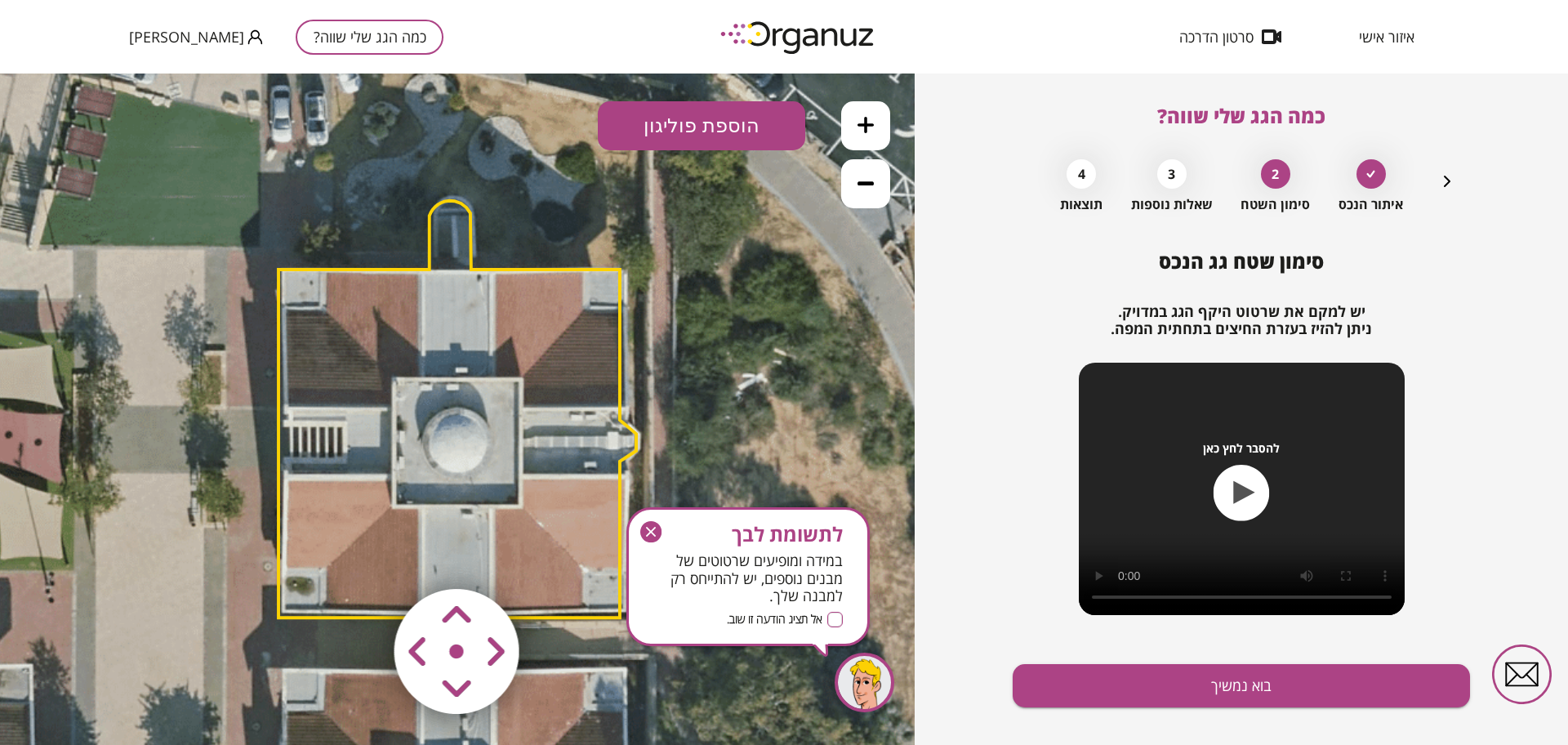
click at [651, 530] on icon "button" at bounding box center [650, 531] width 21 height 21
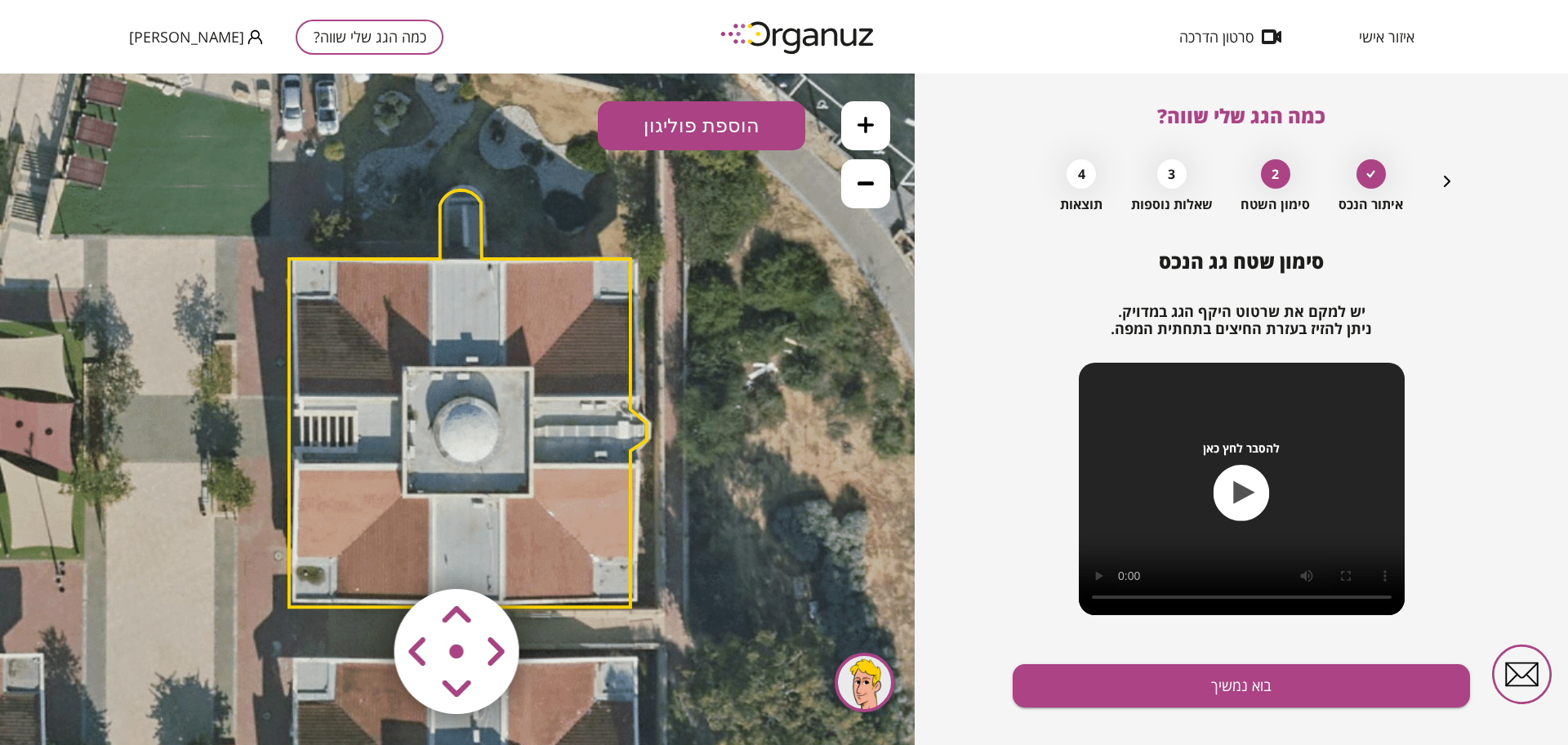
drag, startPoint x: 726, startPoint y: 451, endPoint x: 744, endPoint y: 438, distance: 22.2
click at [744, 438] on icon at bounding box center [465, 393] width 1287 height 1287
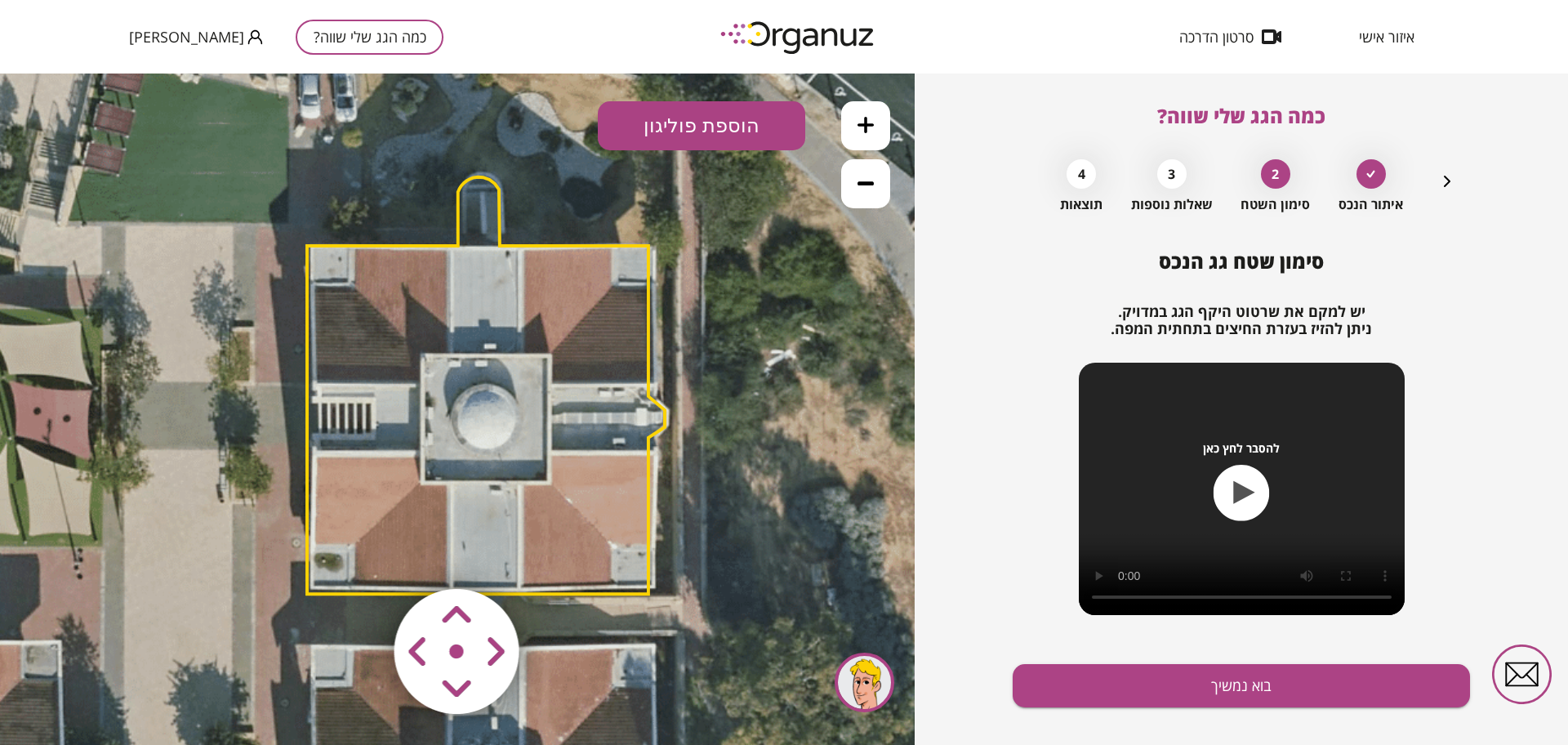
click at [360, 555] on area at bounding box center [360, 555] width 0 height 0
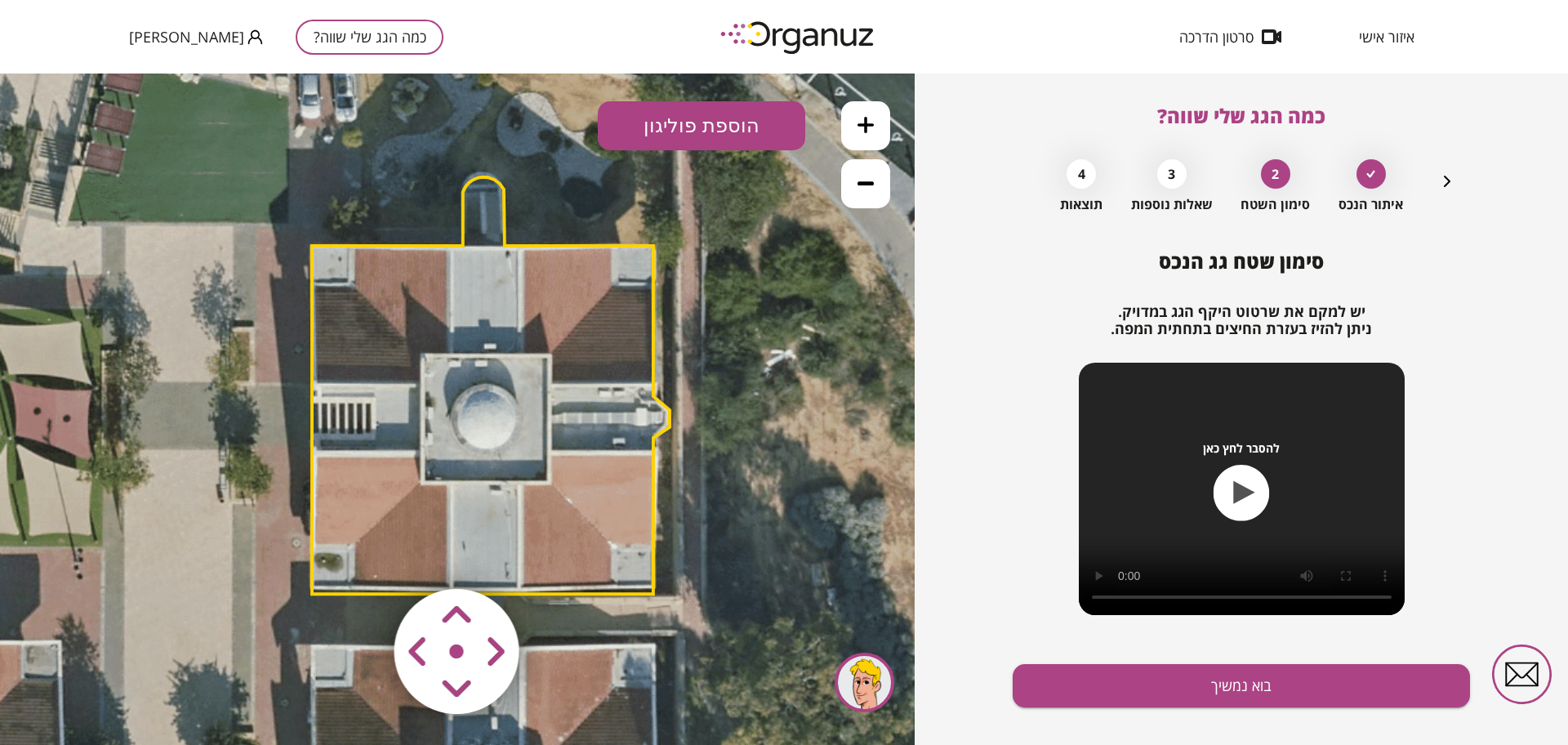
click at [360, 555] on area at bounding box center [360, 555] width 0 height 0
click at [1199, 693] on button "בוא נמשיך" at bounding box center [1241, 685] width 458 height 43
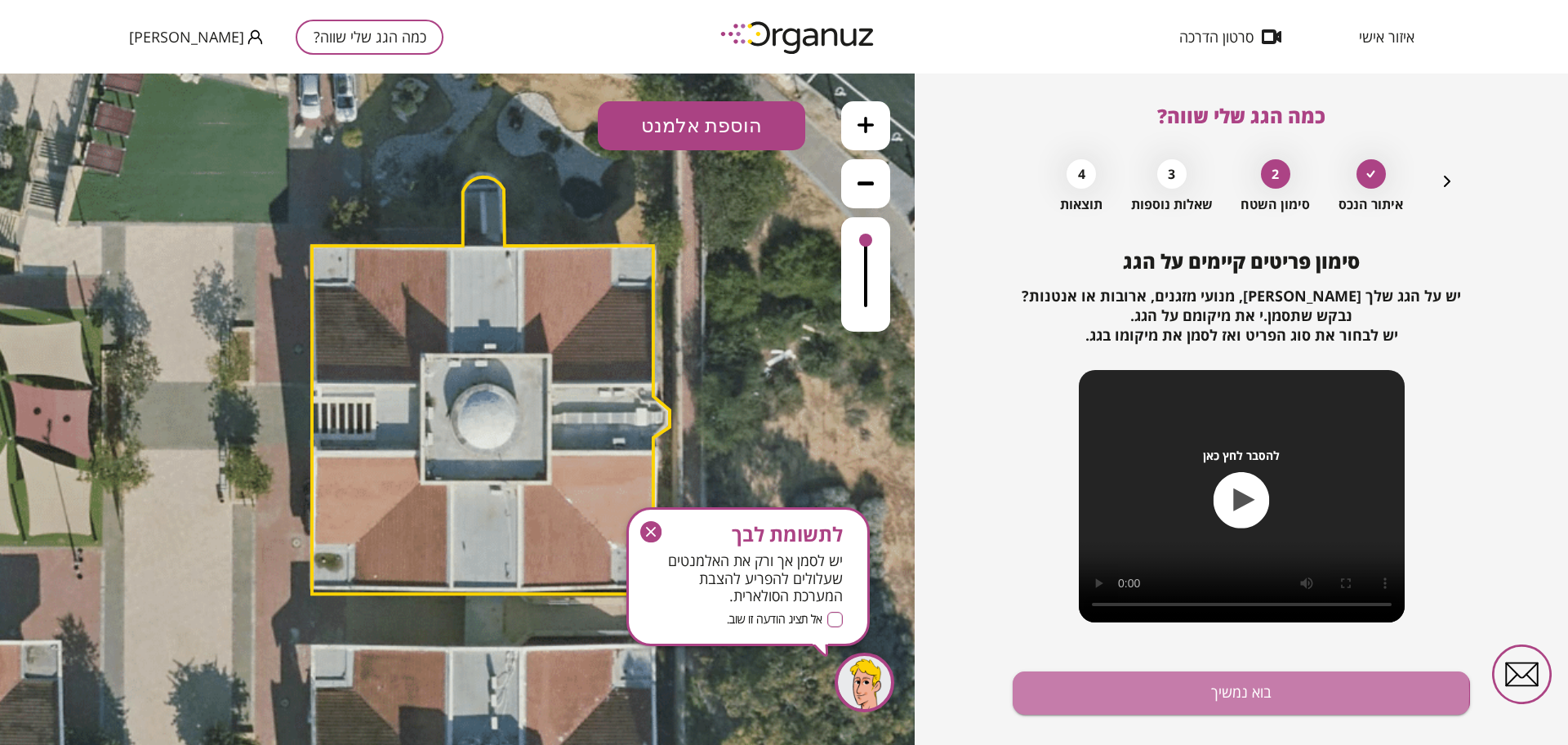
click at [1199, 693] on button "בוא נמשיך" at bounding box center [1241, 692] width 458 height 43
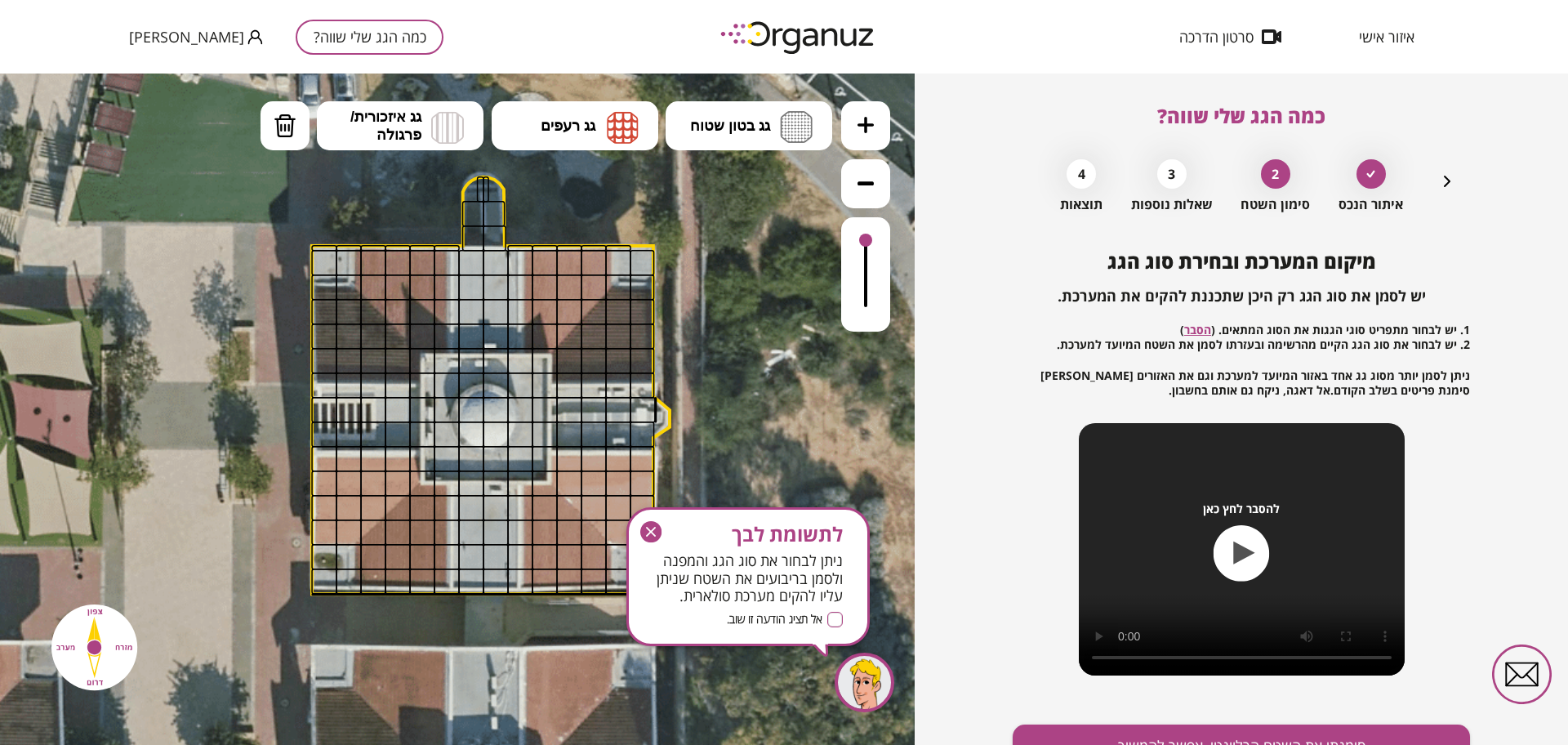
click at [646, 529] on icon "button" at bounding box center [651, 532] width 10 height 10
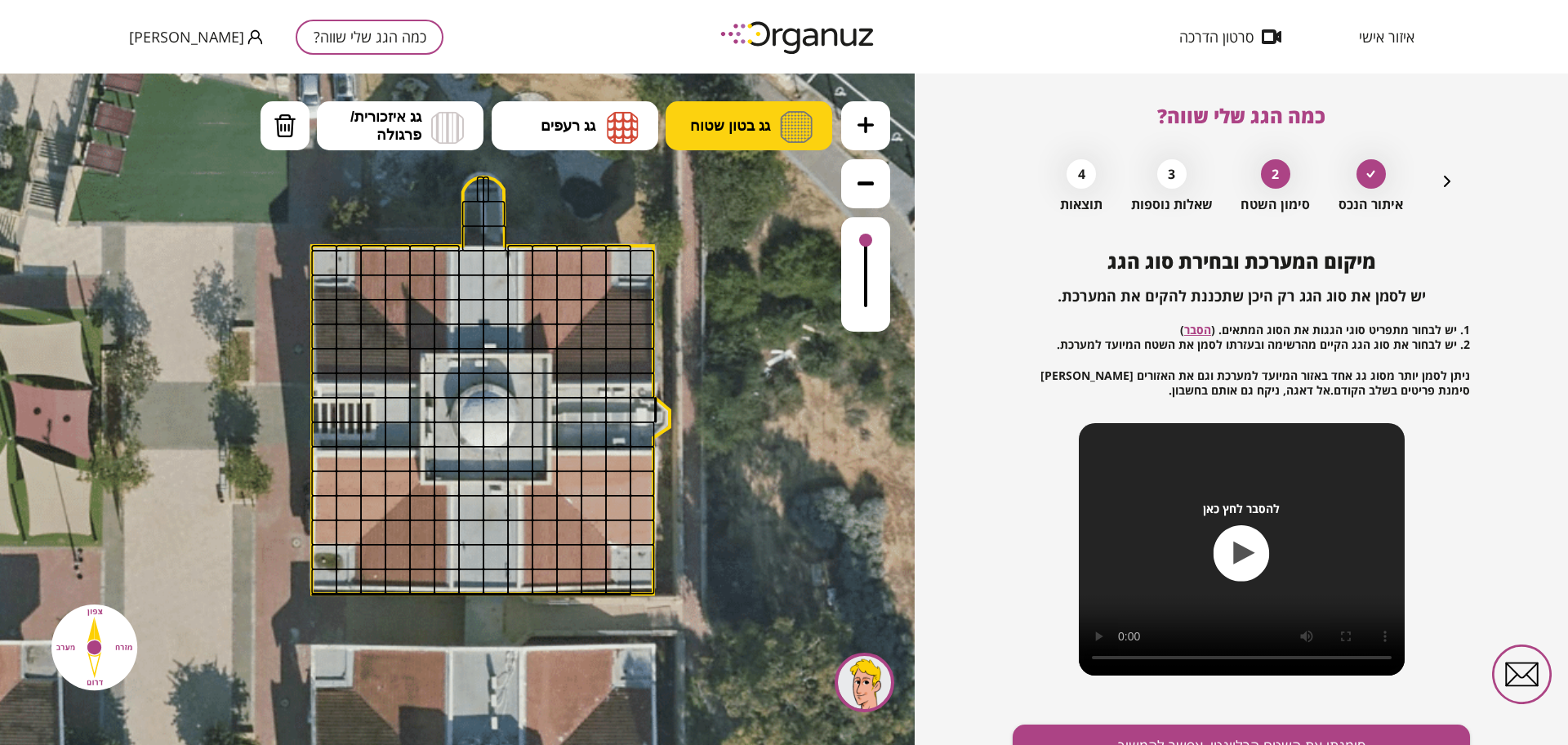
click at [714, 126] on span "גג בטון שטוח" at bounding box center [730, 126] width 80 height 18
click at [731, 175] on div ".st0 { fill: #FFFFFF; } 10" at bounding box center [457, 409] width 915 height 671
click at [603, 121] on button "גג רעפים" at bounding box center [575, 126] width 167 height 49
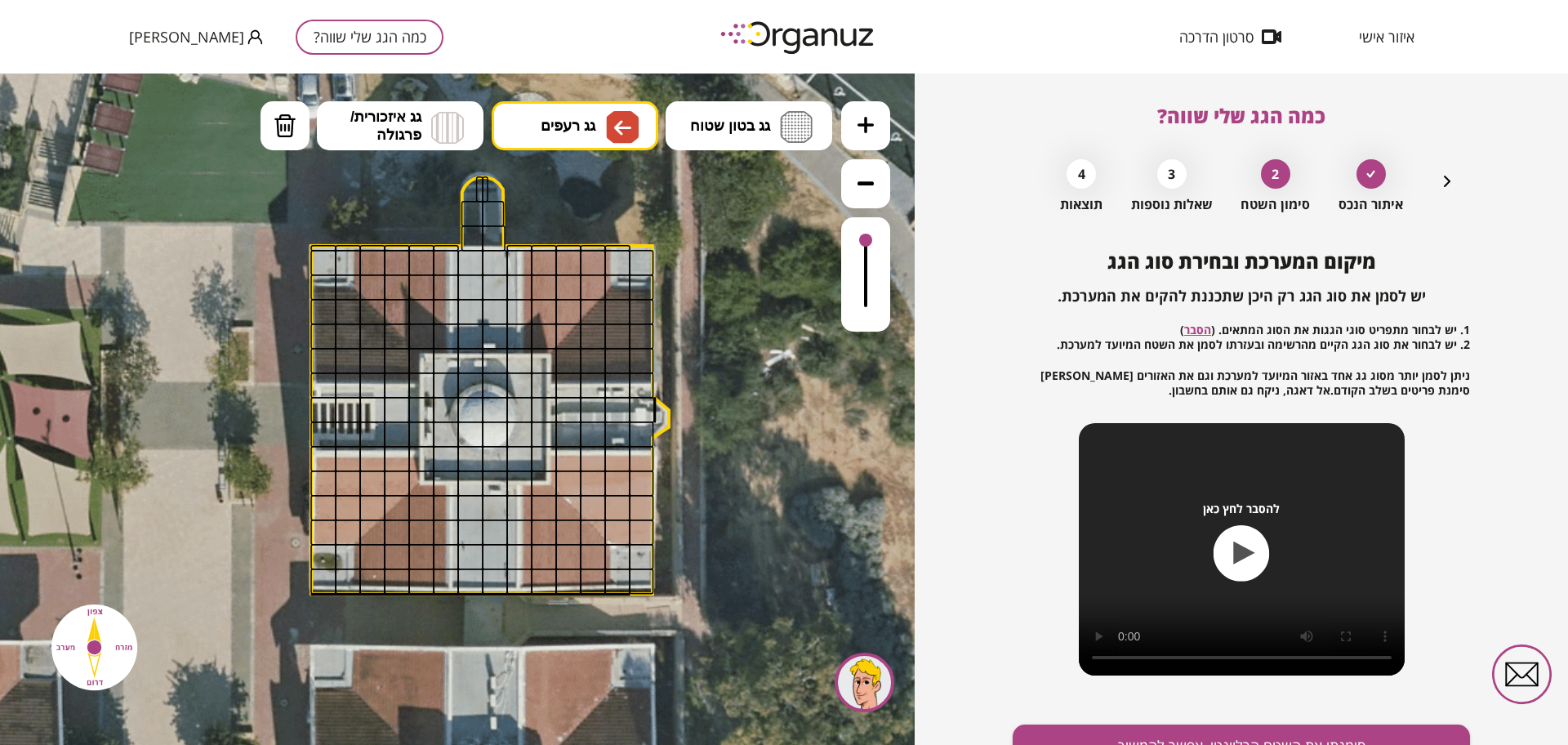
click at [616, 305] on div ".st0 { fill: #FFFFFF; } 10" at bounding box center [457, 409] width 915 height 671
drag, startPoint x: 591, startPoint y: 578, endPoint x: 532, endPoint y: 588, distance: 59.8
click at [1440, 184] on icon "button" at bounding box center [1447, 182] width 20 height 20
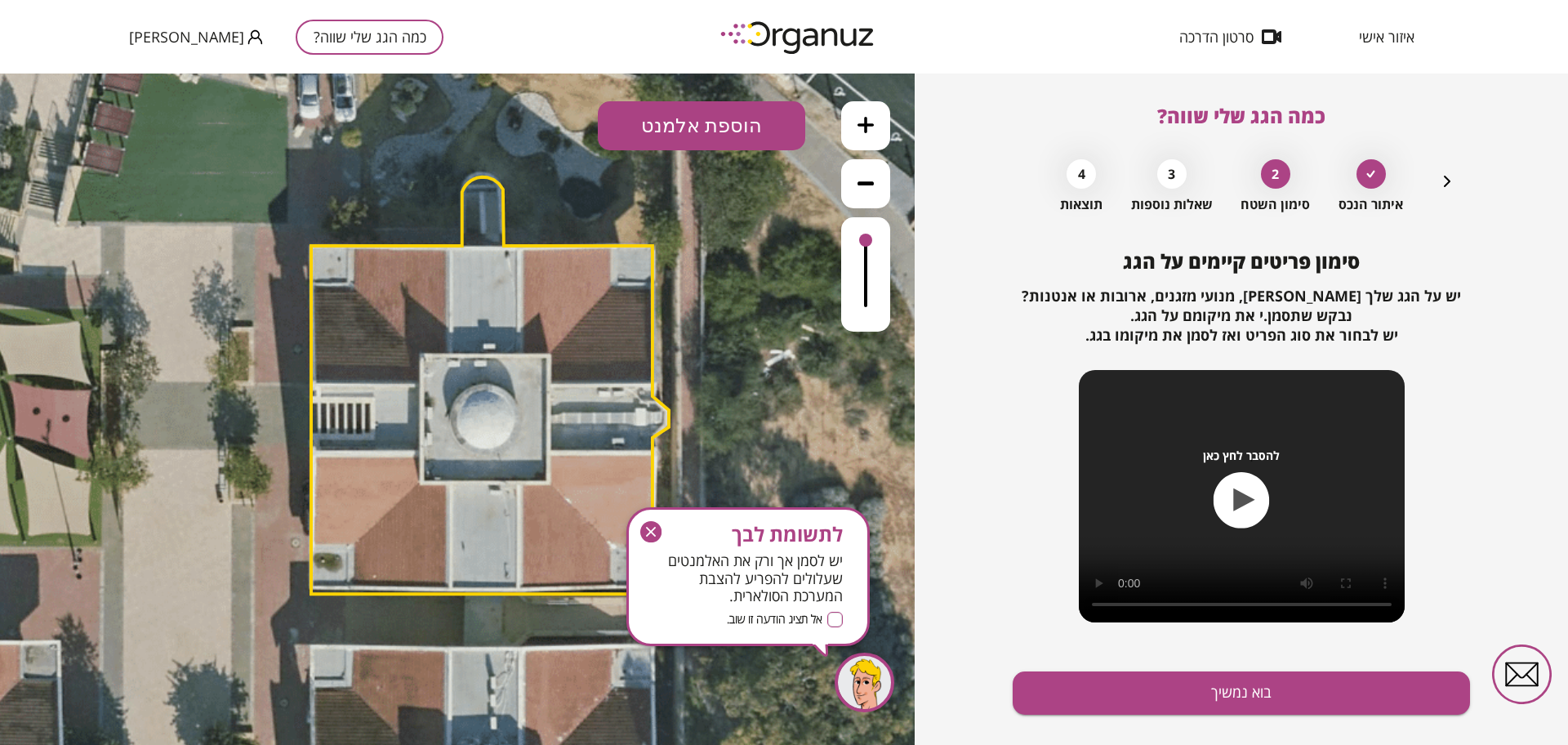
click at [338, 382] on polygon at bounding box center [490, 386] width 358 height 417
click at [453, 407] on polygon at bounding box center [490, 386] width 358 height 417
click at [1451, 183] on icon "button" at bounding box center [1447, 182] width 20 height 20
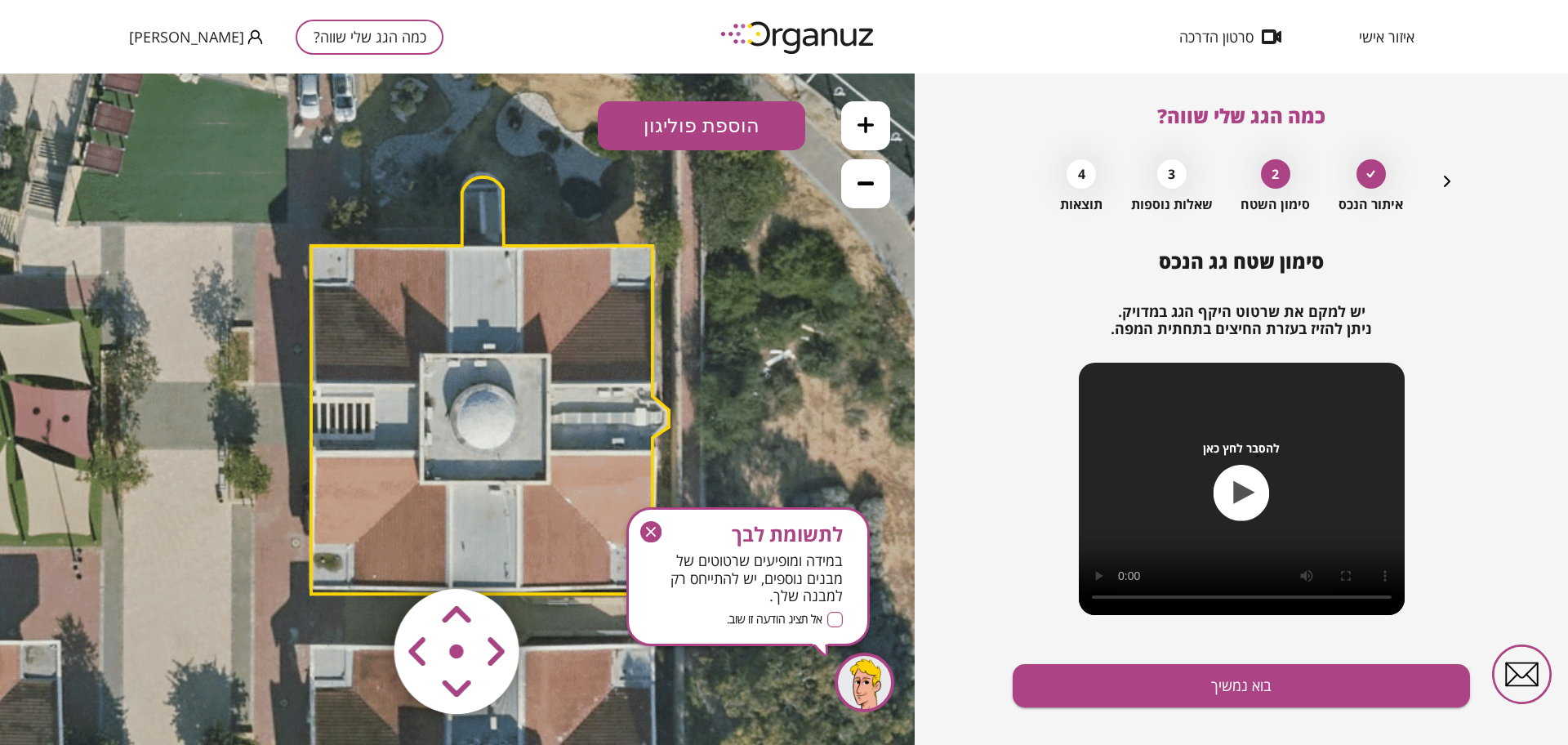
click at [376, 358] on polygon at bounding box center [490, 386] width 358 height 417
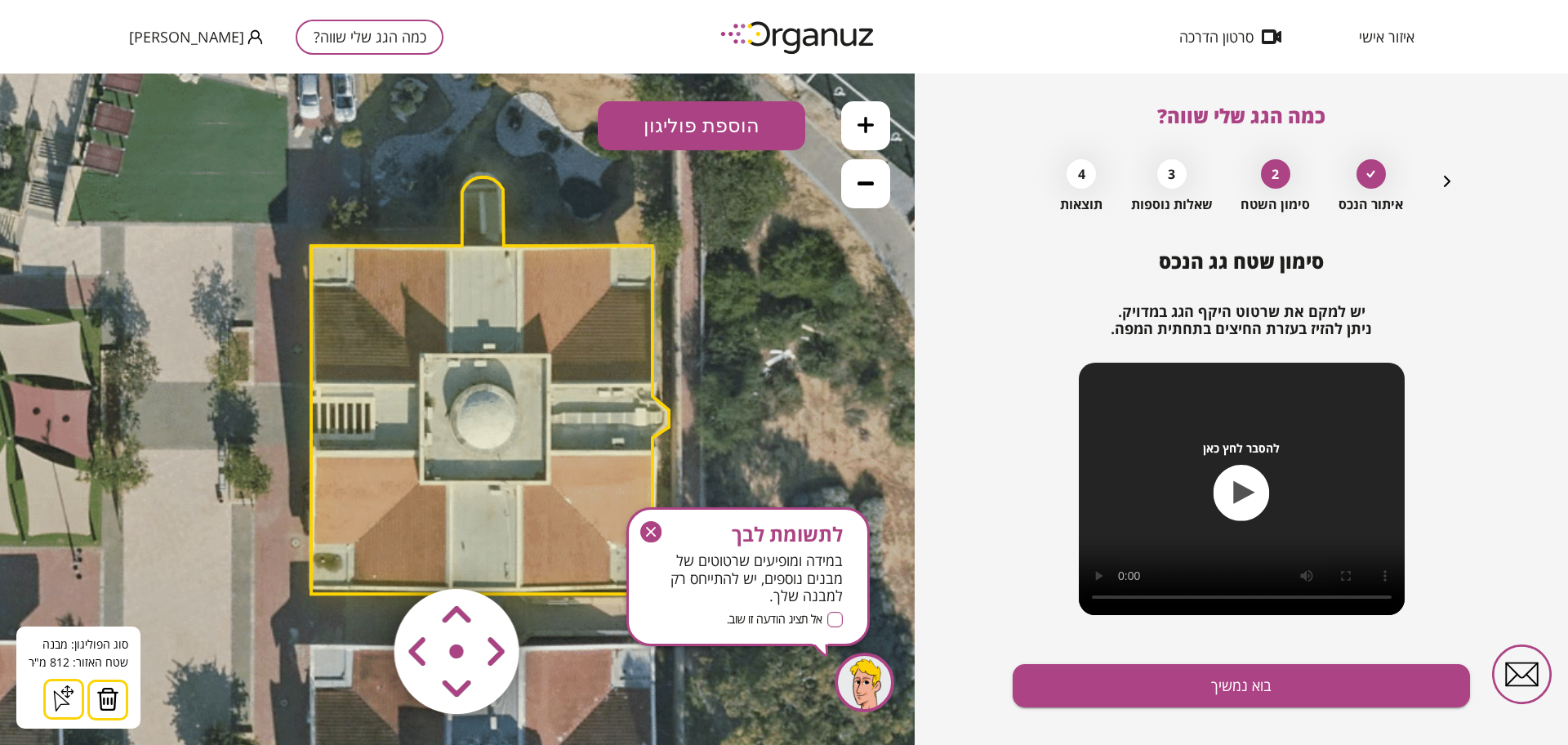
click at [652, 530] on icon "button" at bounding box center [651, 532] width 10 height 10
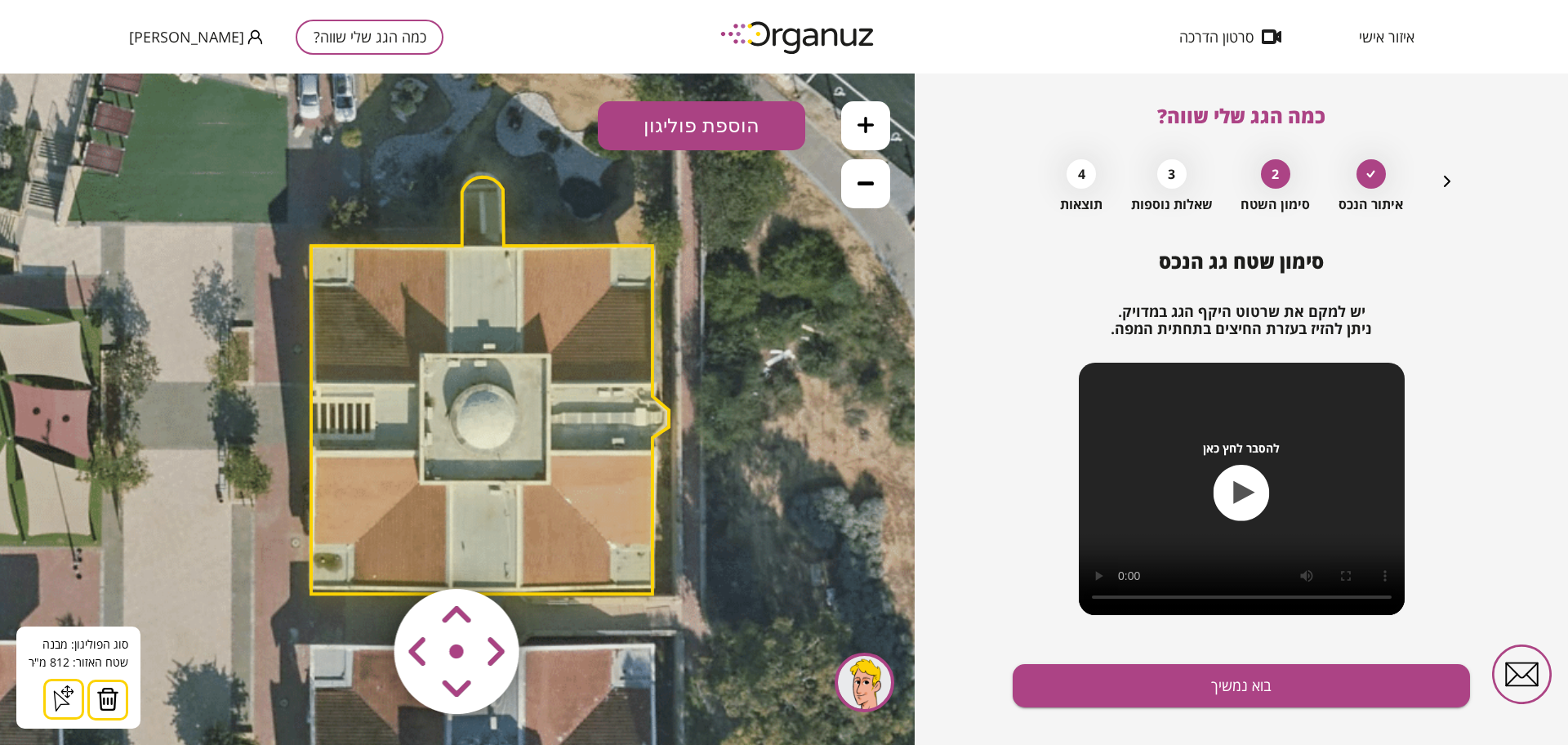
click at [756, 128] on button "הוספת פוליגון" at bounding box center [701, 126] width 207 height 49
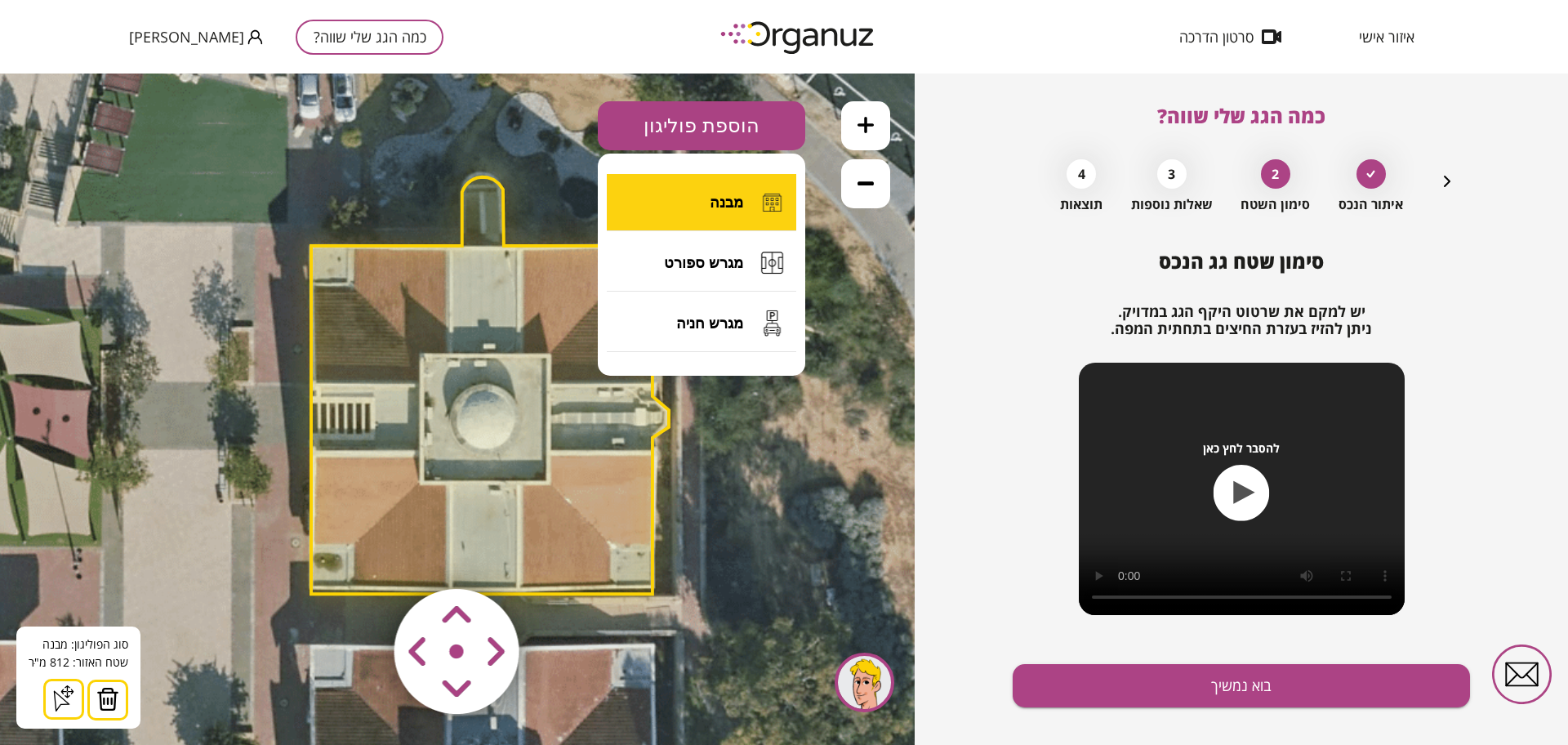
click at [712, 201] on span "מבנה" at bounding box center [727, 202] width 34 height 18
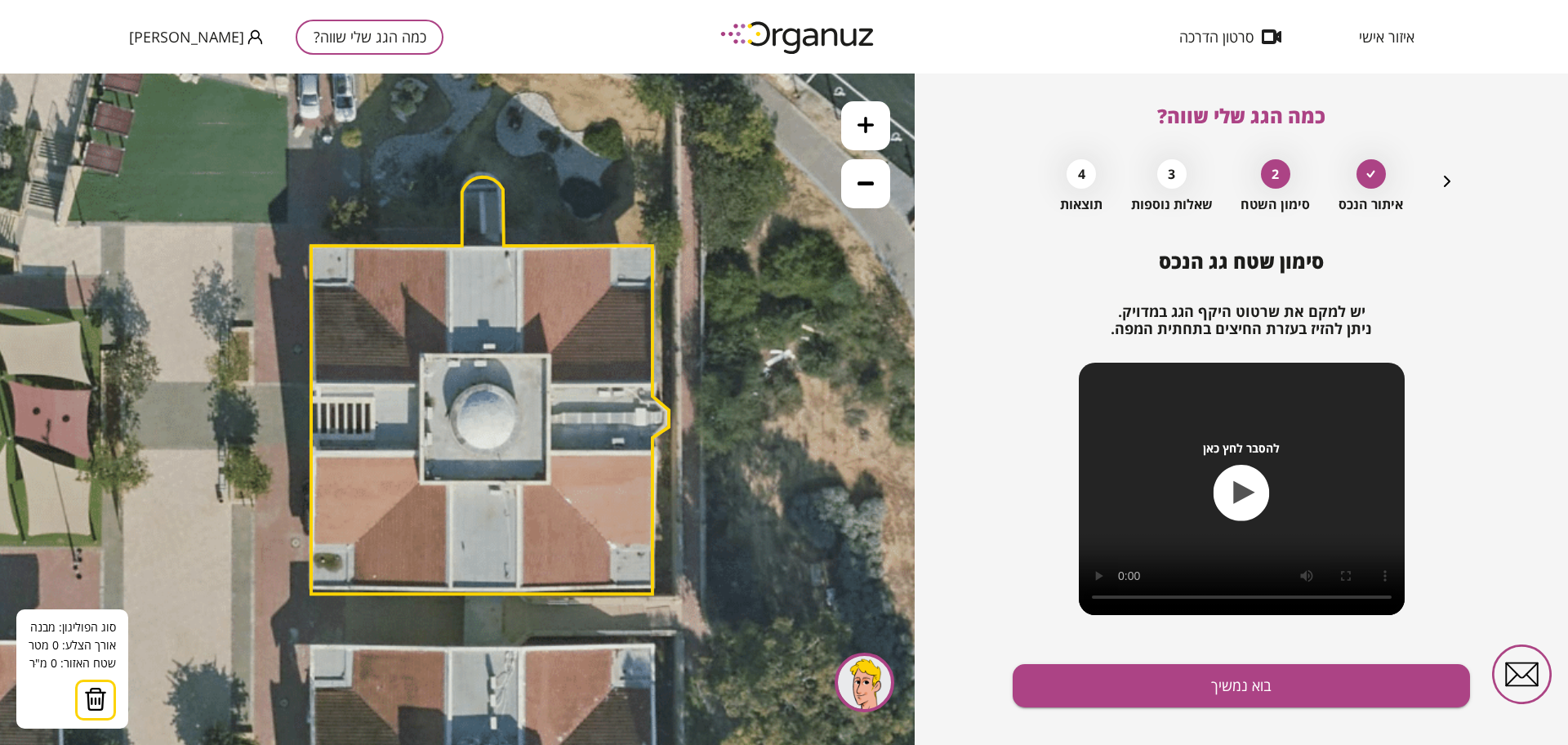
click at [96, 695] on img at bounding box center [95, 699] width 23 height 25
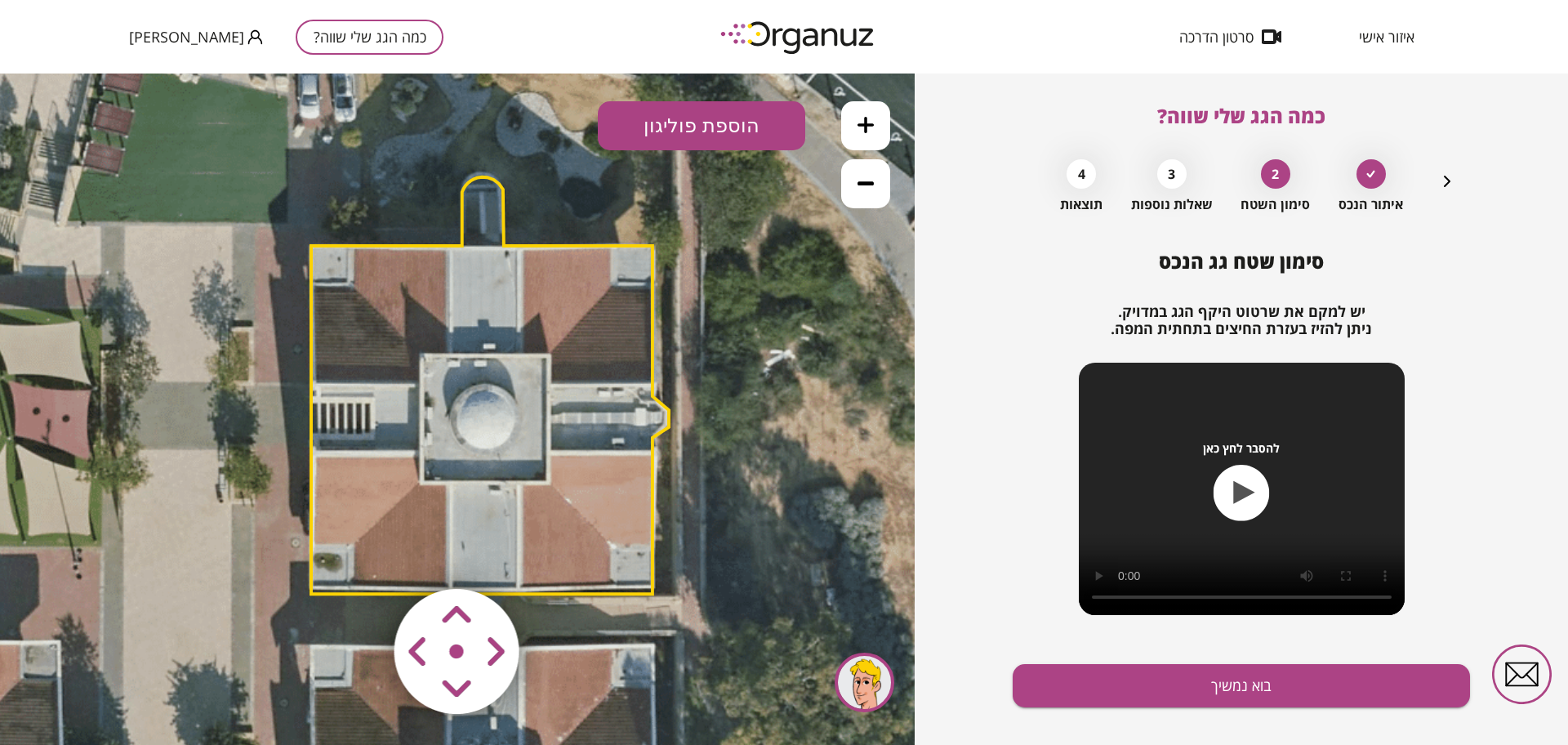
click at [495, 360] on polygon at bounding box center [490, 386] width 358 height 417
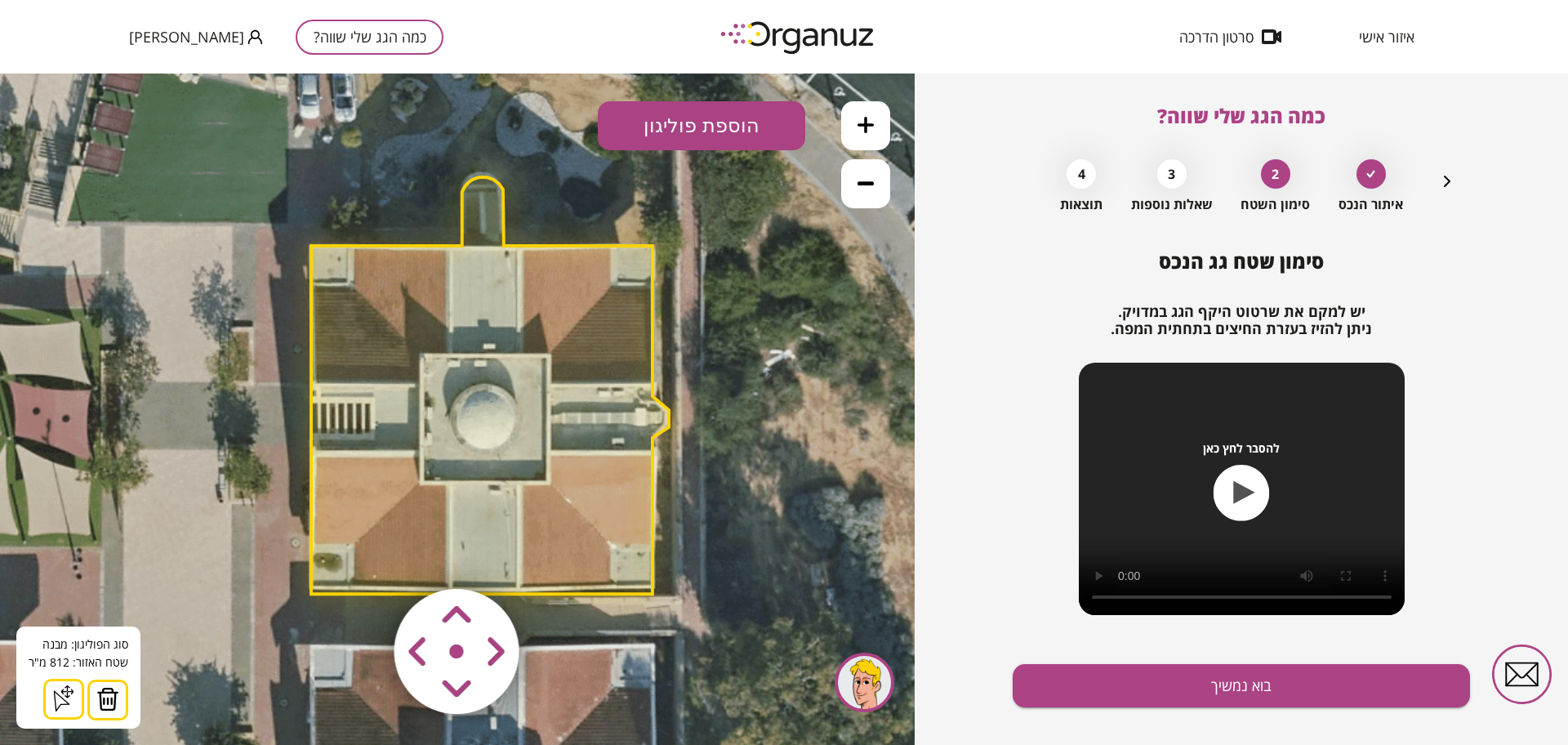
click at [99, 693] on img at bounding box center [108, 699] width 23 height 25
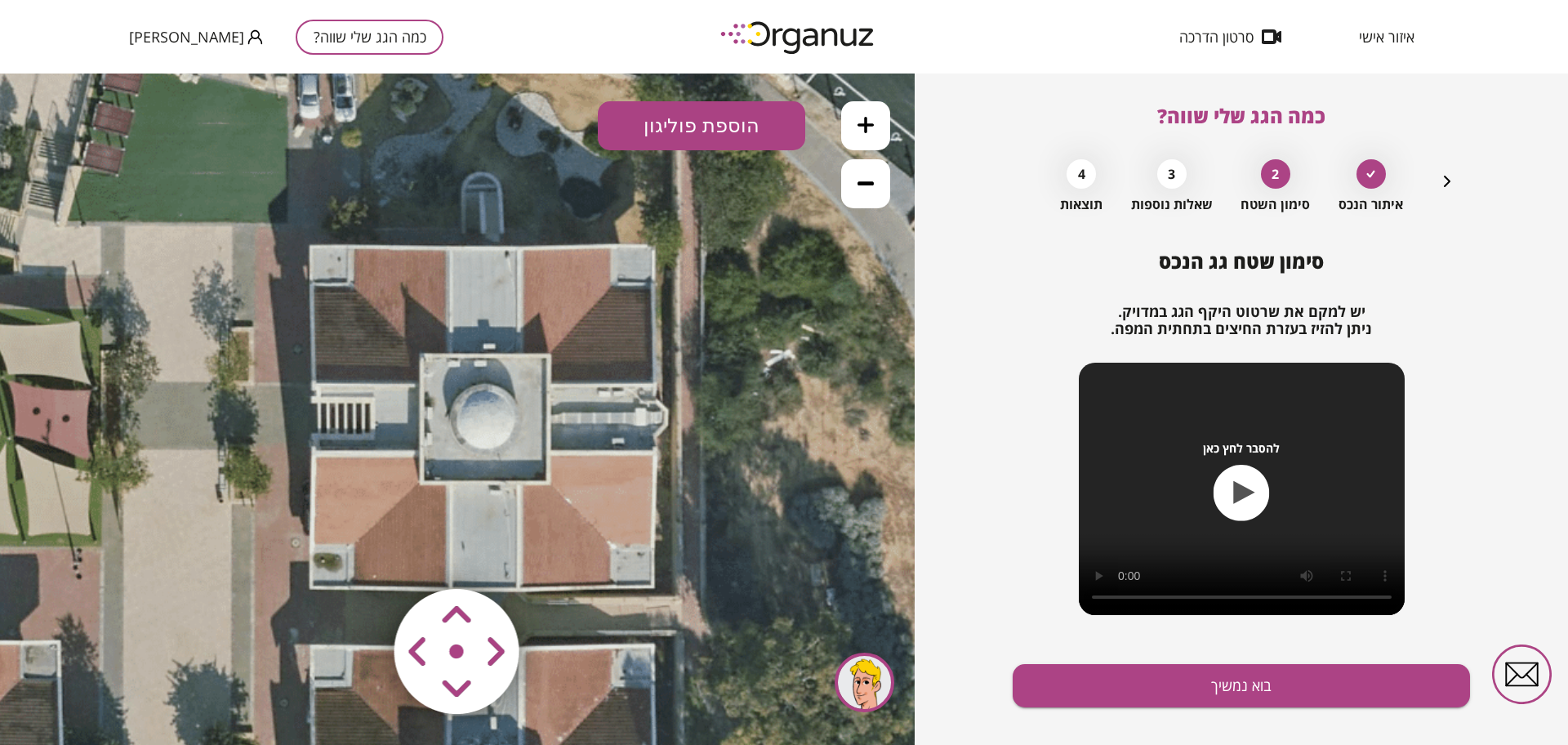
click at [665, 126] on button "הוספת פוליגון" at bounding box center [701, 126] width 207 height 49
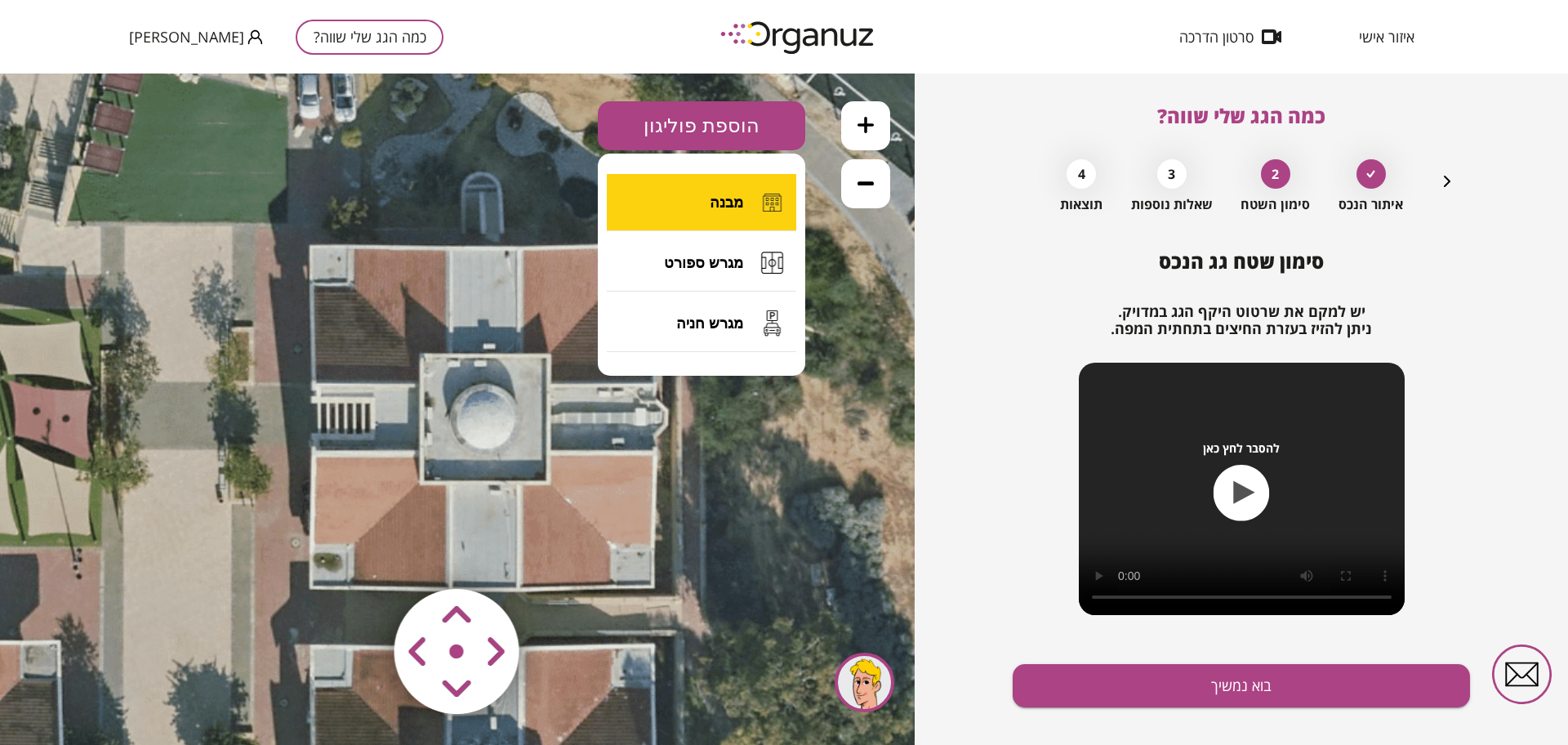
click at [709, 202] on button "מבנה" at bounding box center [701, 201] width 190 height 57
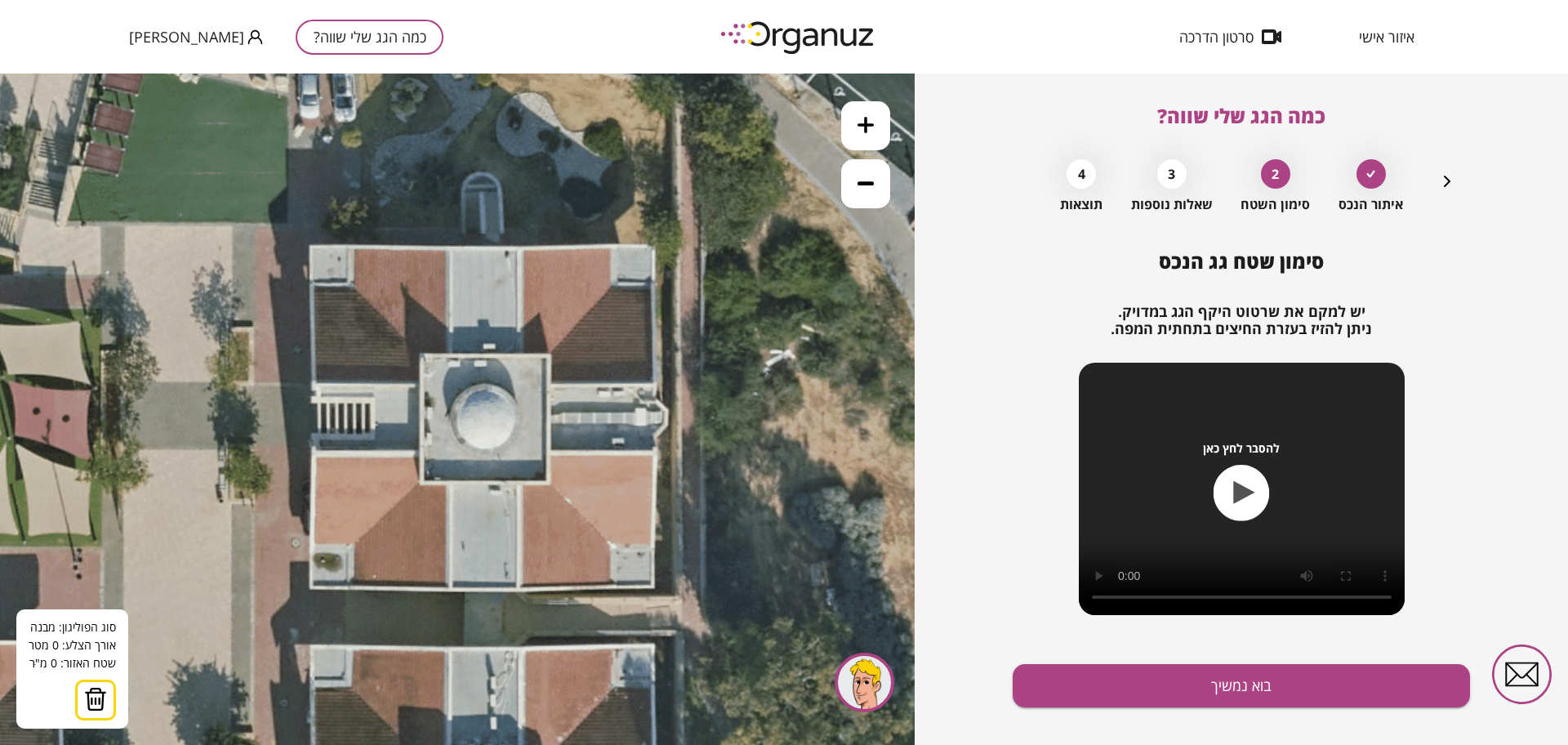
click at [314, 453] on icon at bounding box center [482, 380] width 1287 height 1287
click at [312, 588] on icon at bounding box center [482, 380] width 1287 height 1287
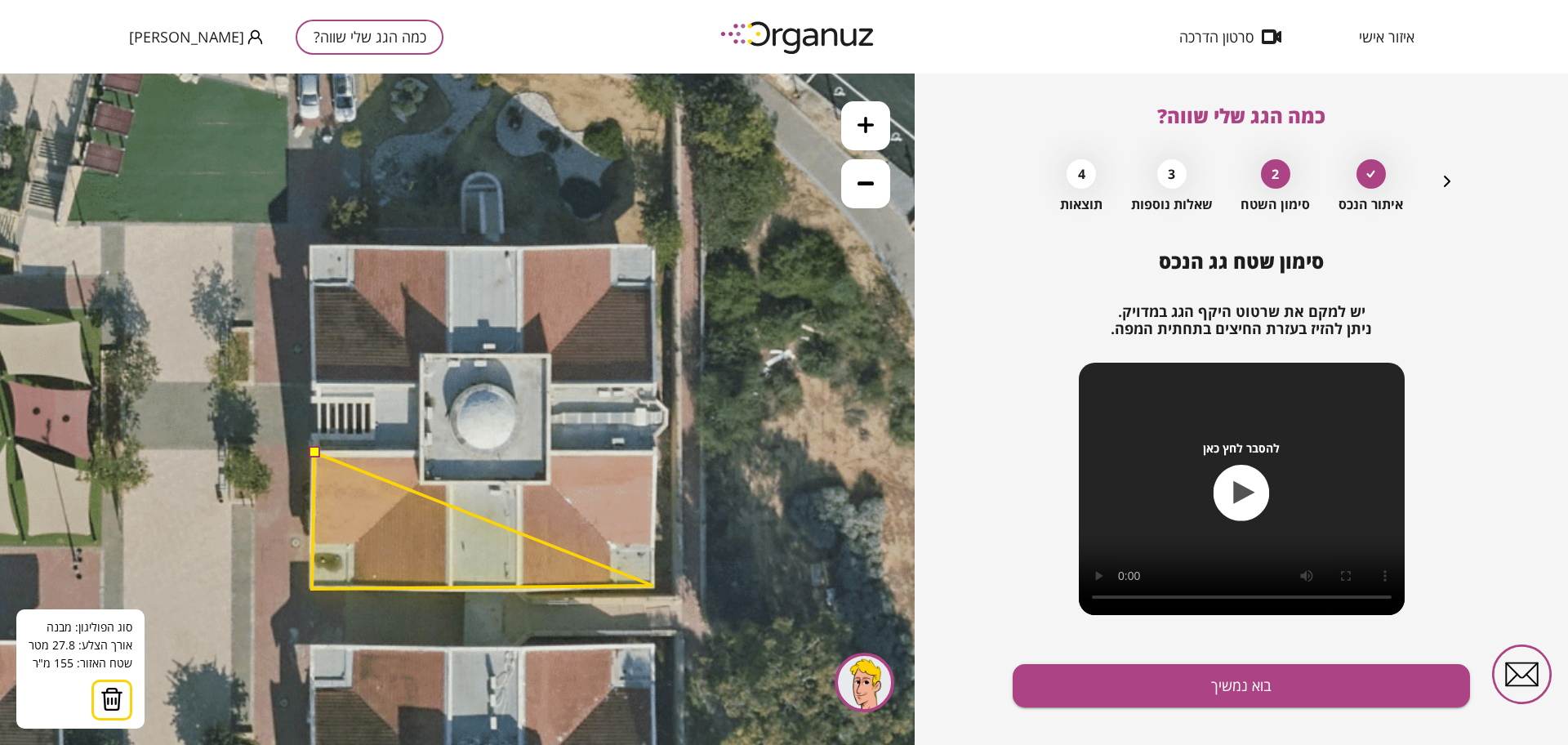
click at [653, 585] on polygon at bounding box center [483, 521] width 341 height 137
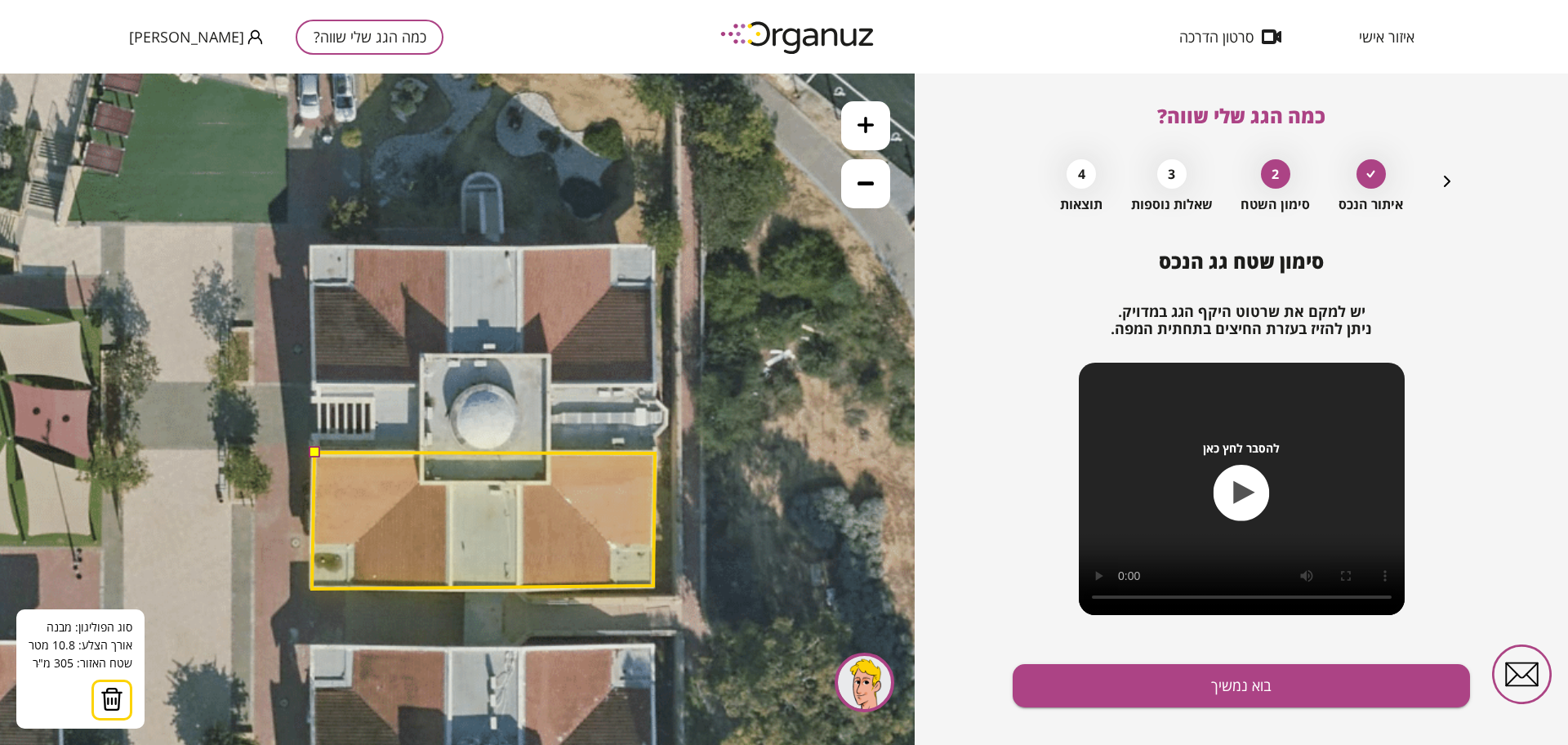
click at [655, 453] on polygon at bounding box center [484, 521] width 343 height 137
click at [549, 454] on polygon at bounding box center [484, 521] width 343 height 137
click at [549, 484] on polygon at bounding box center [484, 521] width 343 height 137
click at [424, 483] on polygon at bounding box center [484, 521] width 343 height 137
click at [422, 452] on polygon at bounding box center [484, 521] width 343 height 138
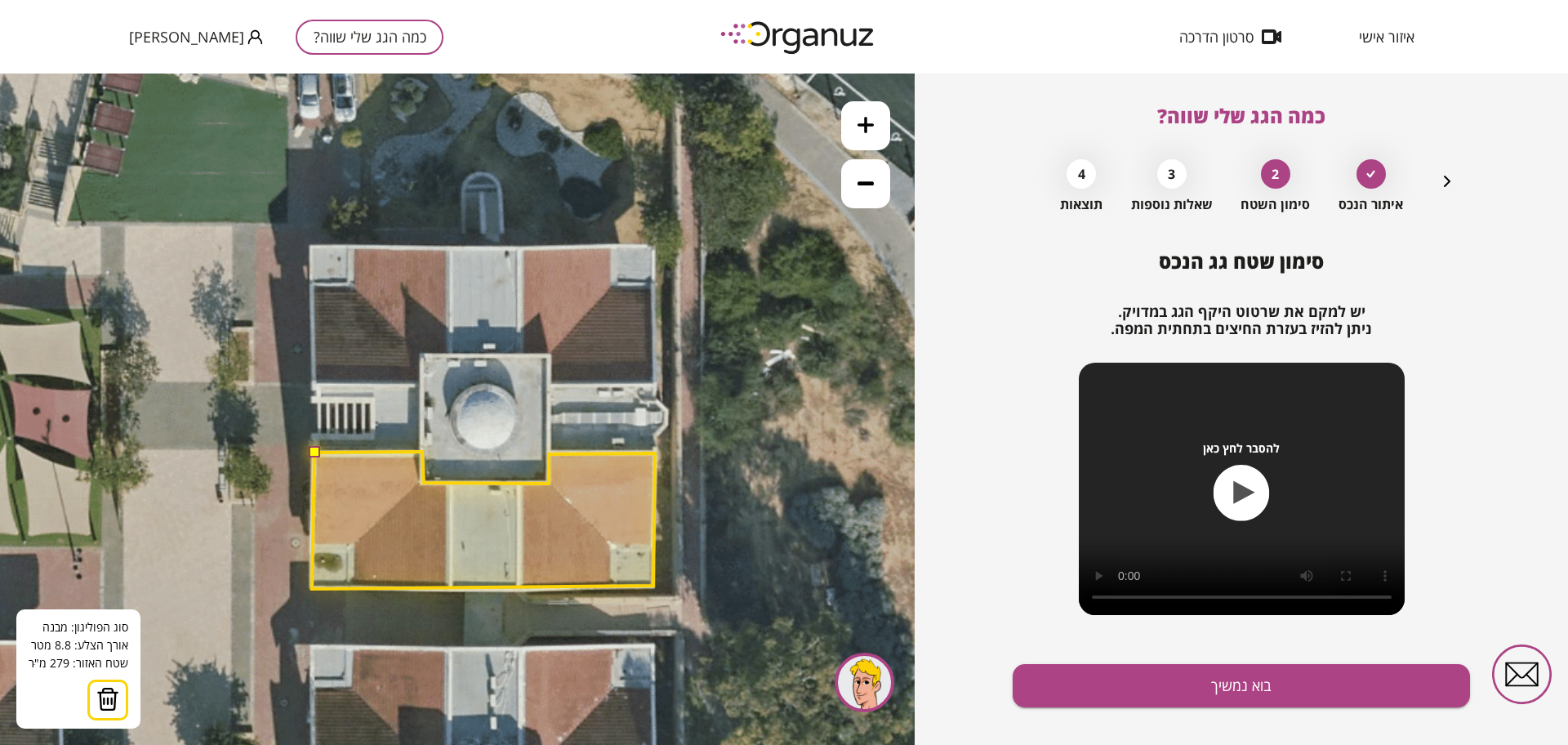
click at [313, 449] on button at bounding box center [313, 451] width 11 height 11
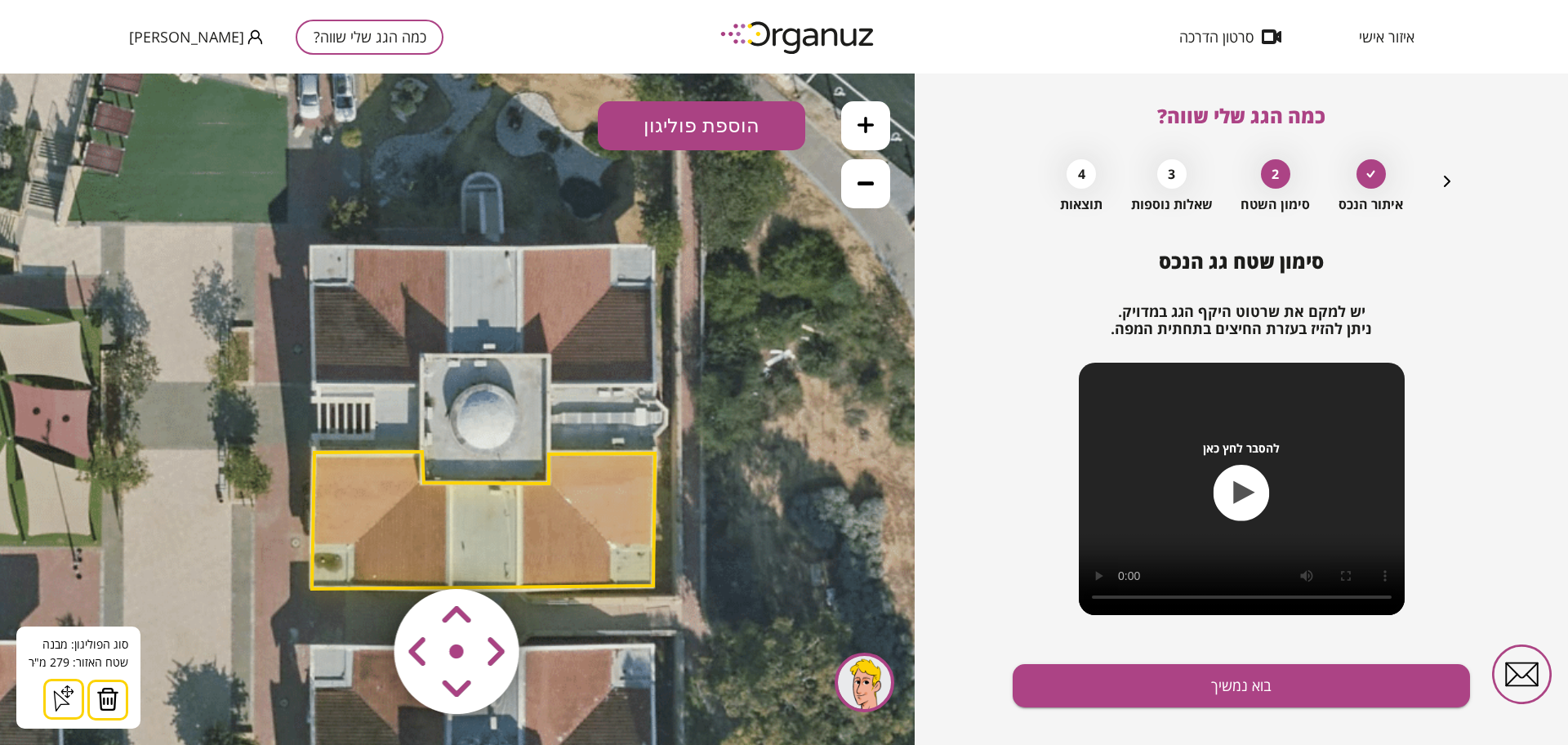
click at [697, 132] on button "הוספת פוליגון" at bounding box center [701, 126] width 207 height 49
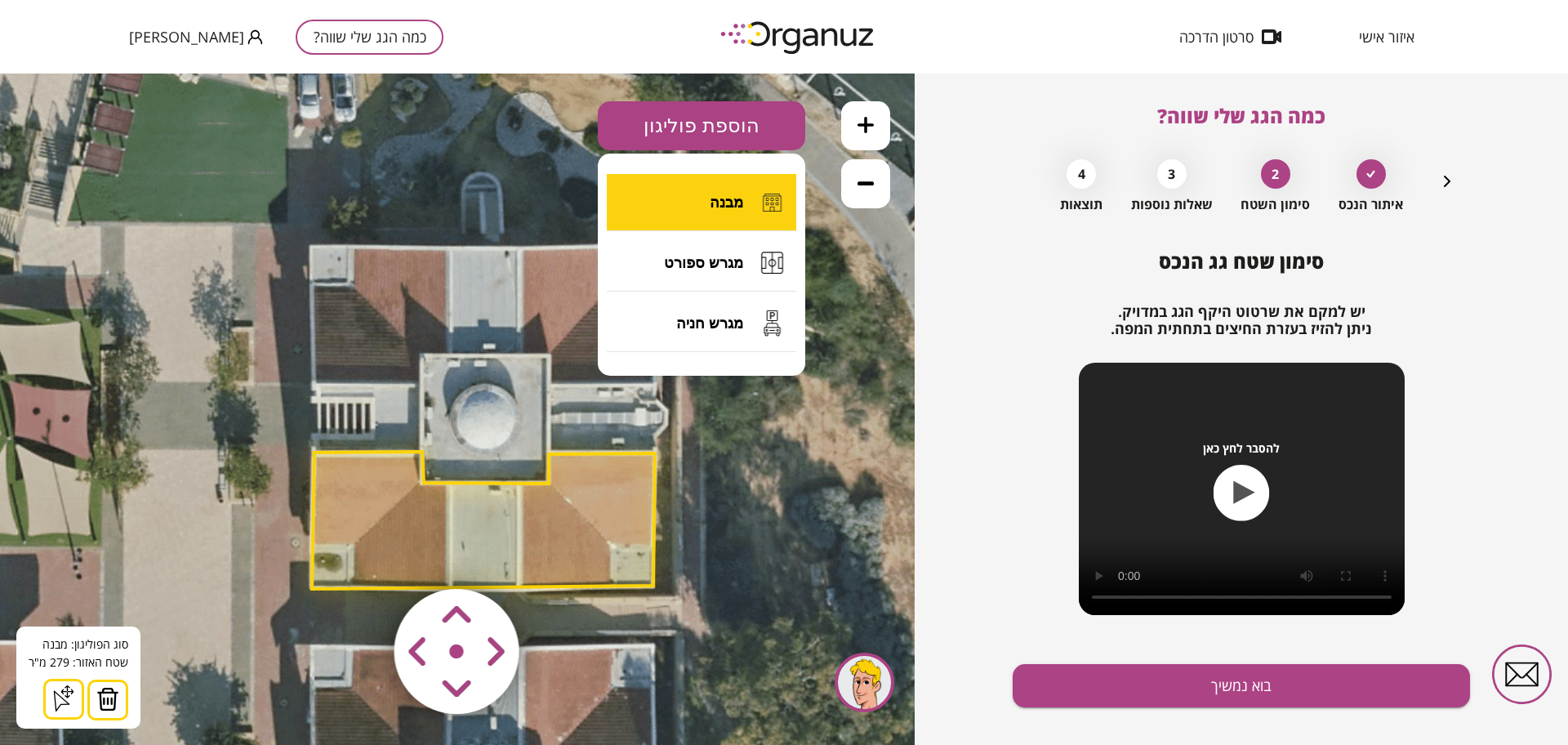
click at [723, 193] on span "מבנה" at bounding box center [727, 202] width 34 height 18
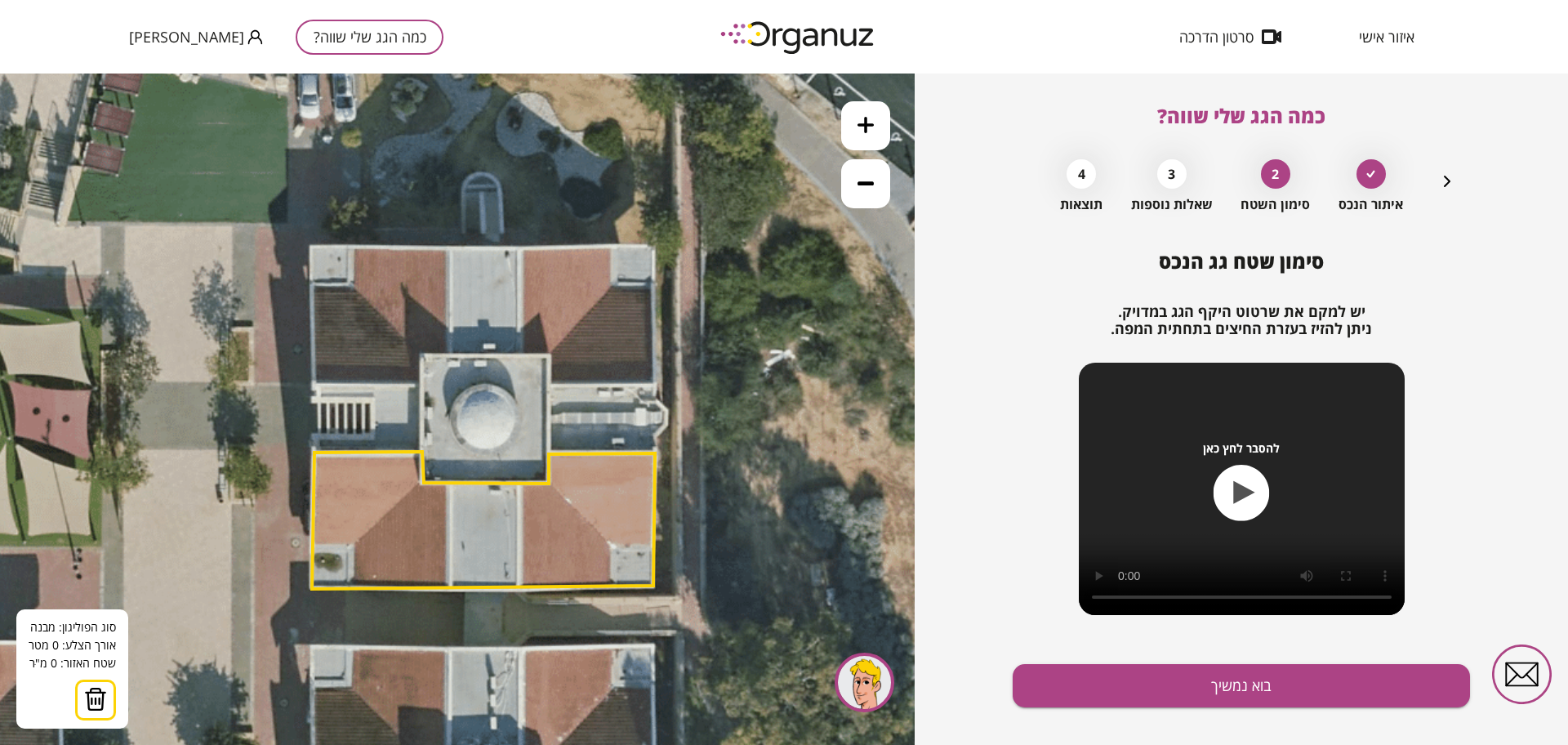
click at [311, 248] on icon at bounding box center [482, 380] width 1287 height 1287
click at [315, 453] on polygon at bounding box center [484, 521] width 343 height 138
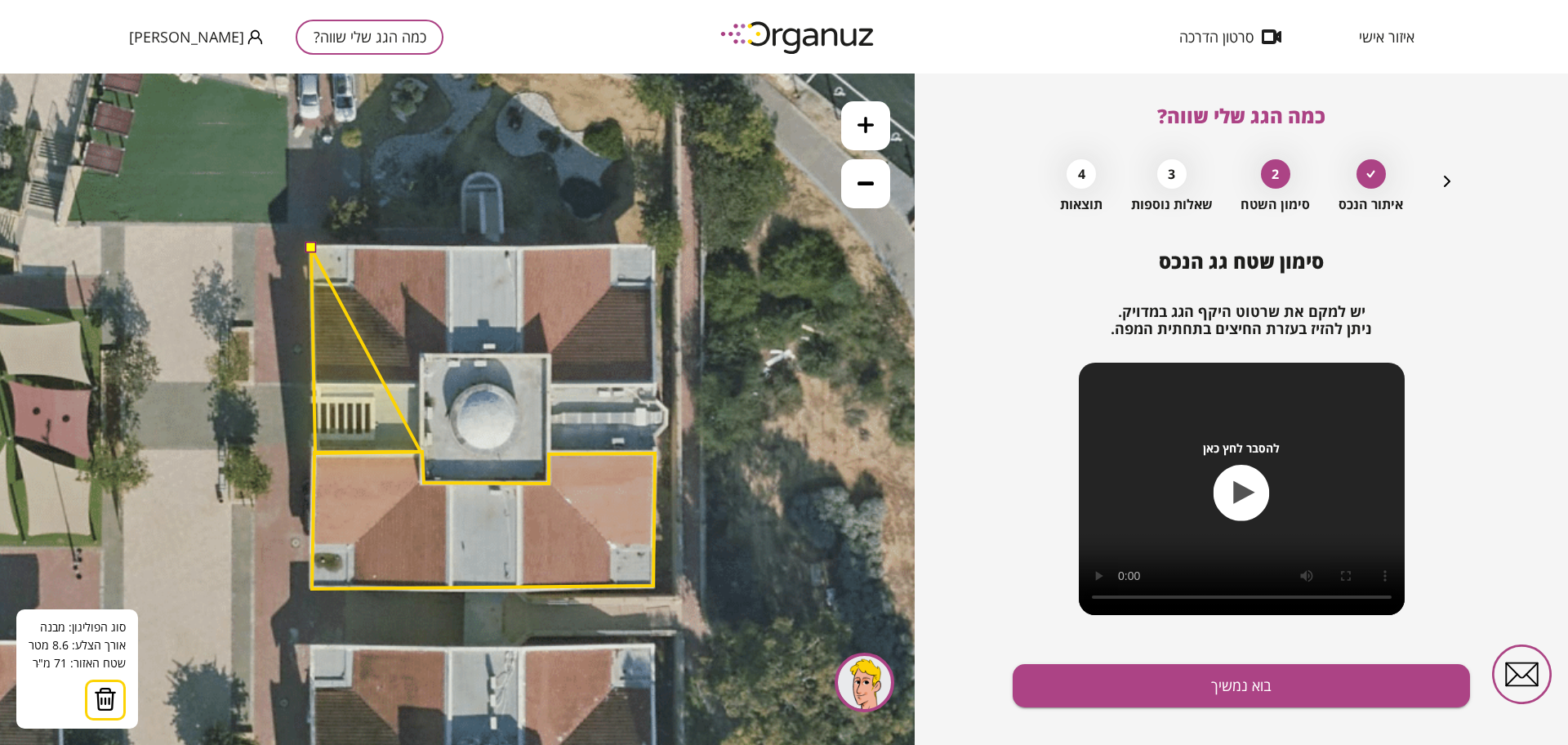
click at [421, 452] on polygon at bounding box center [366, 351] width 110 height 205
click at [423, 358] on polygon at bounding box center [367, 351] width 112 height 205
click at [448, 354] on polygon at bounding box center [379, 351] width 137 height 205
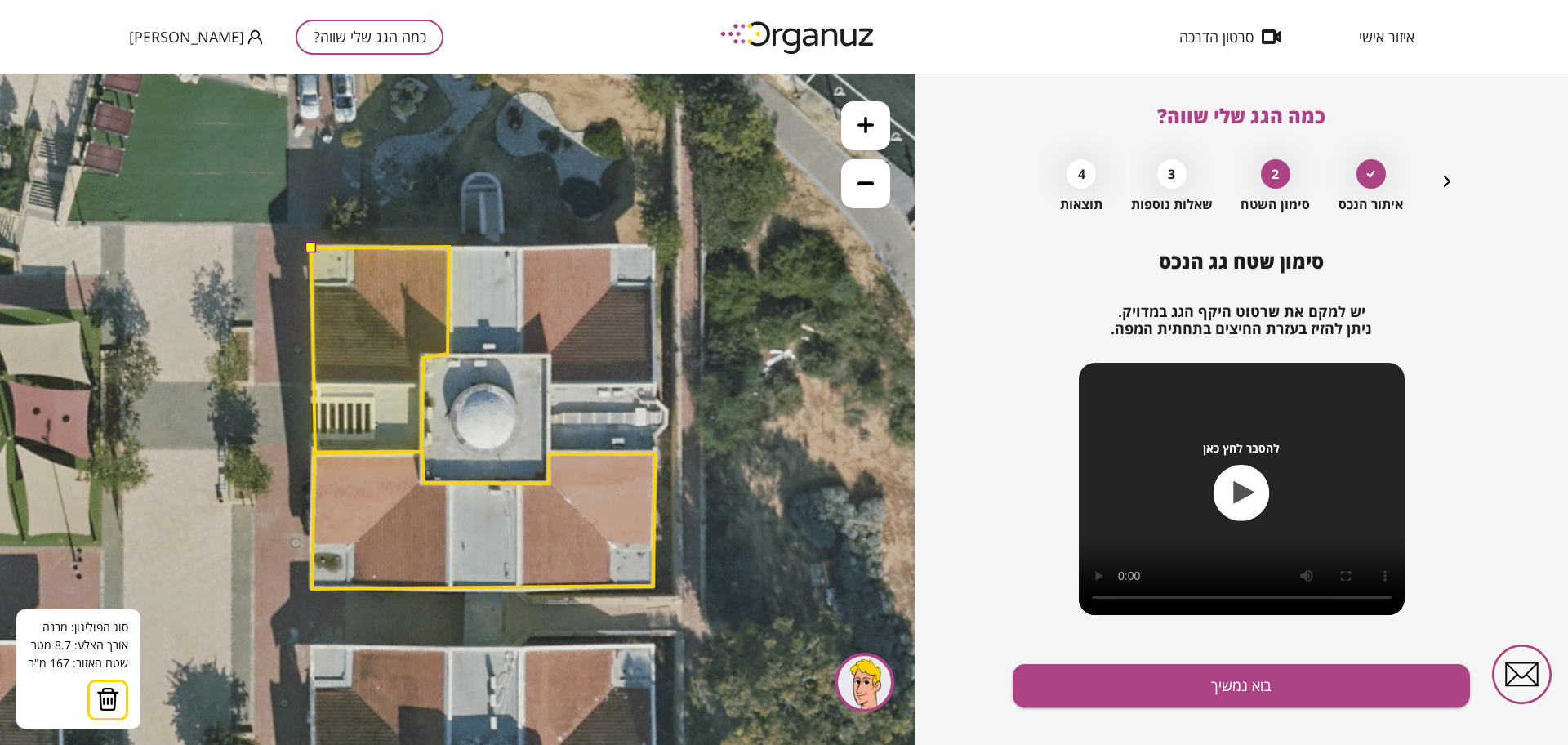
click at [449, 246] on polygon at bounding box center [380, 349] width 138 height 206
click at [314, 243] on button at bounding box center [309, 246] width 11 height 11
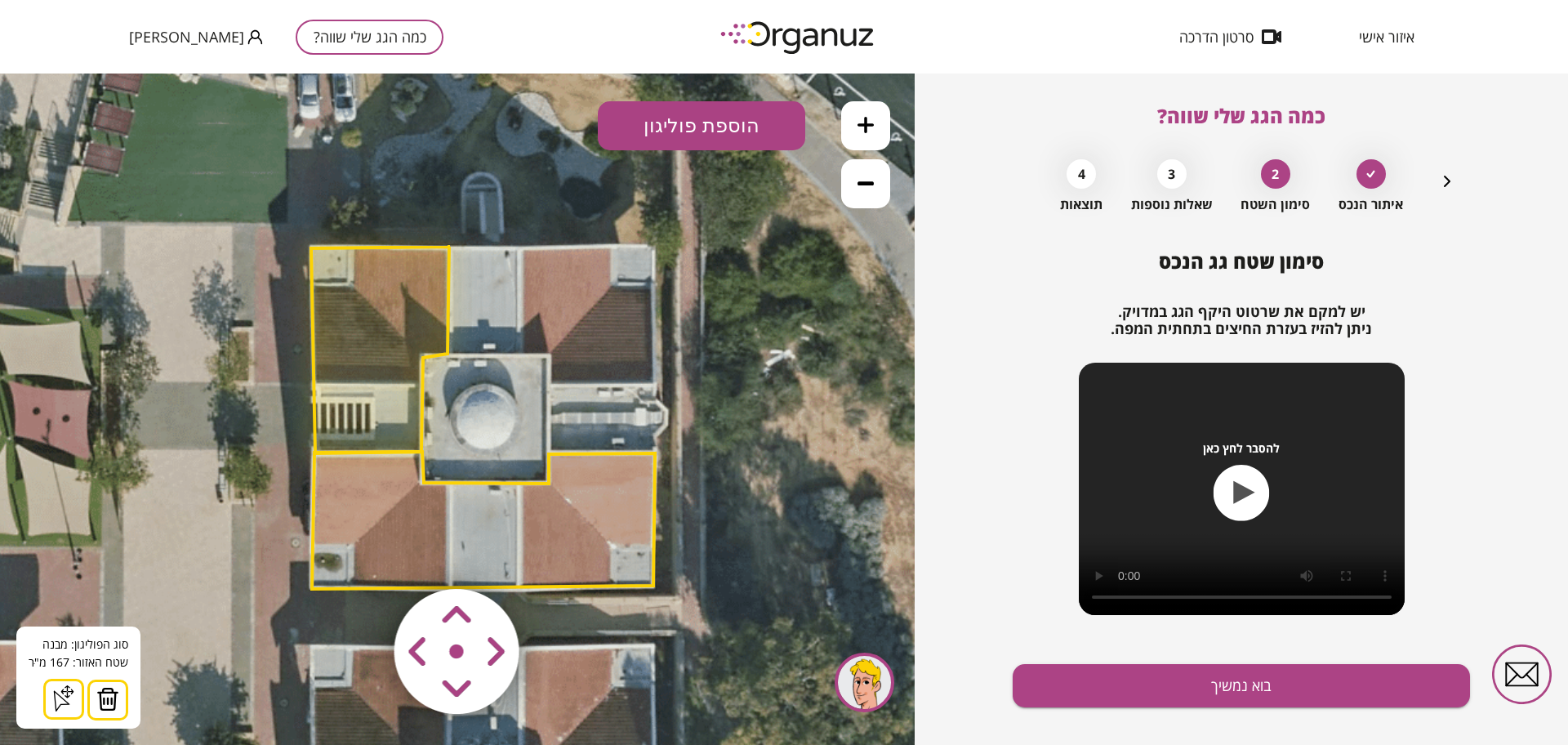
click at [687, 117] on button "הוספת פוליגון" at bounding box center [701, 126] width 207 height 49
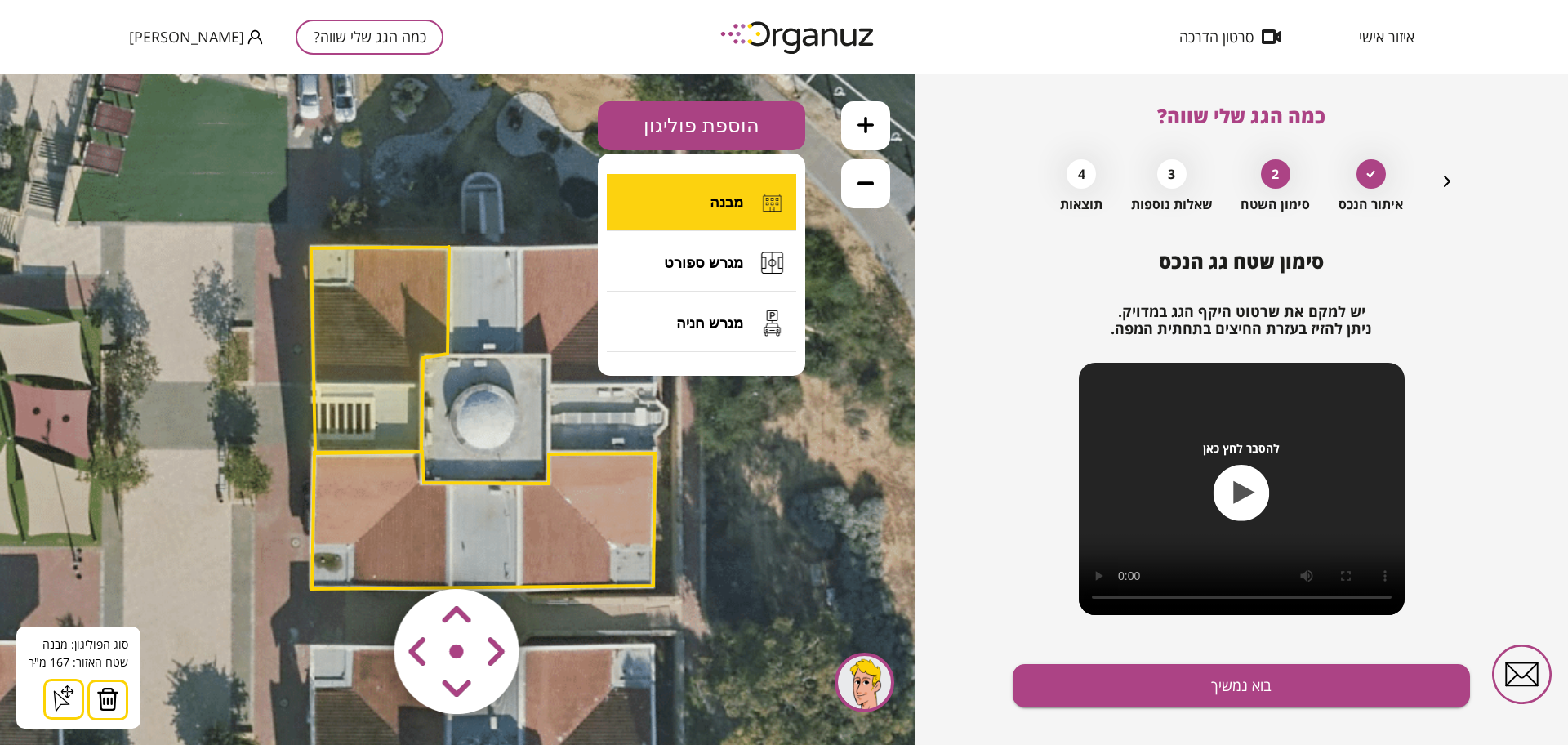
click at [748, 208] on button "מבנה" at bounding box center [701, 201] width 190 height 57
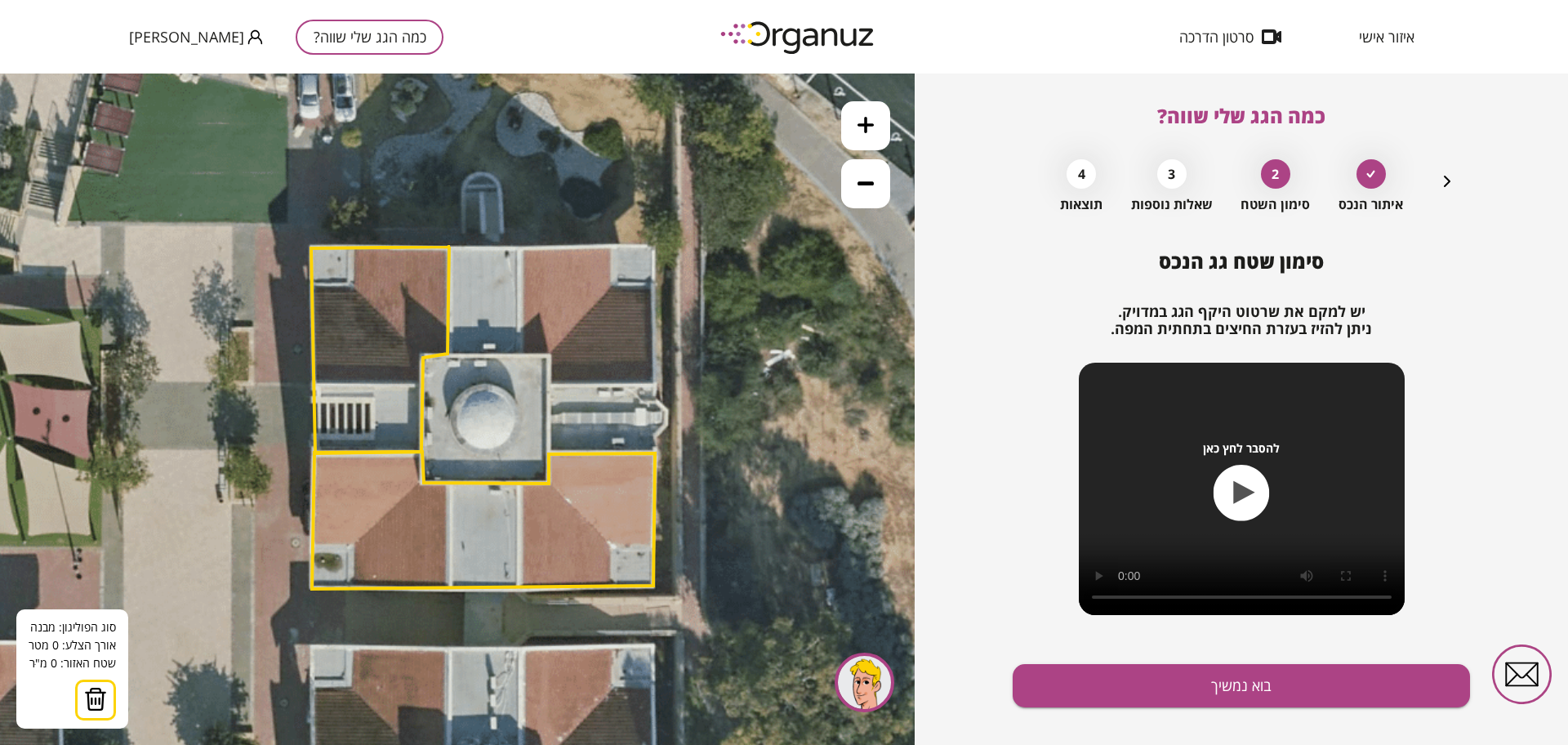
click at [422, 482] on polygon at bounding box center [484, 521] width 343 height 138
click at [549, 483] on polygon at bounding box center [485, 483] width 127 height 2
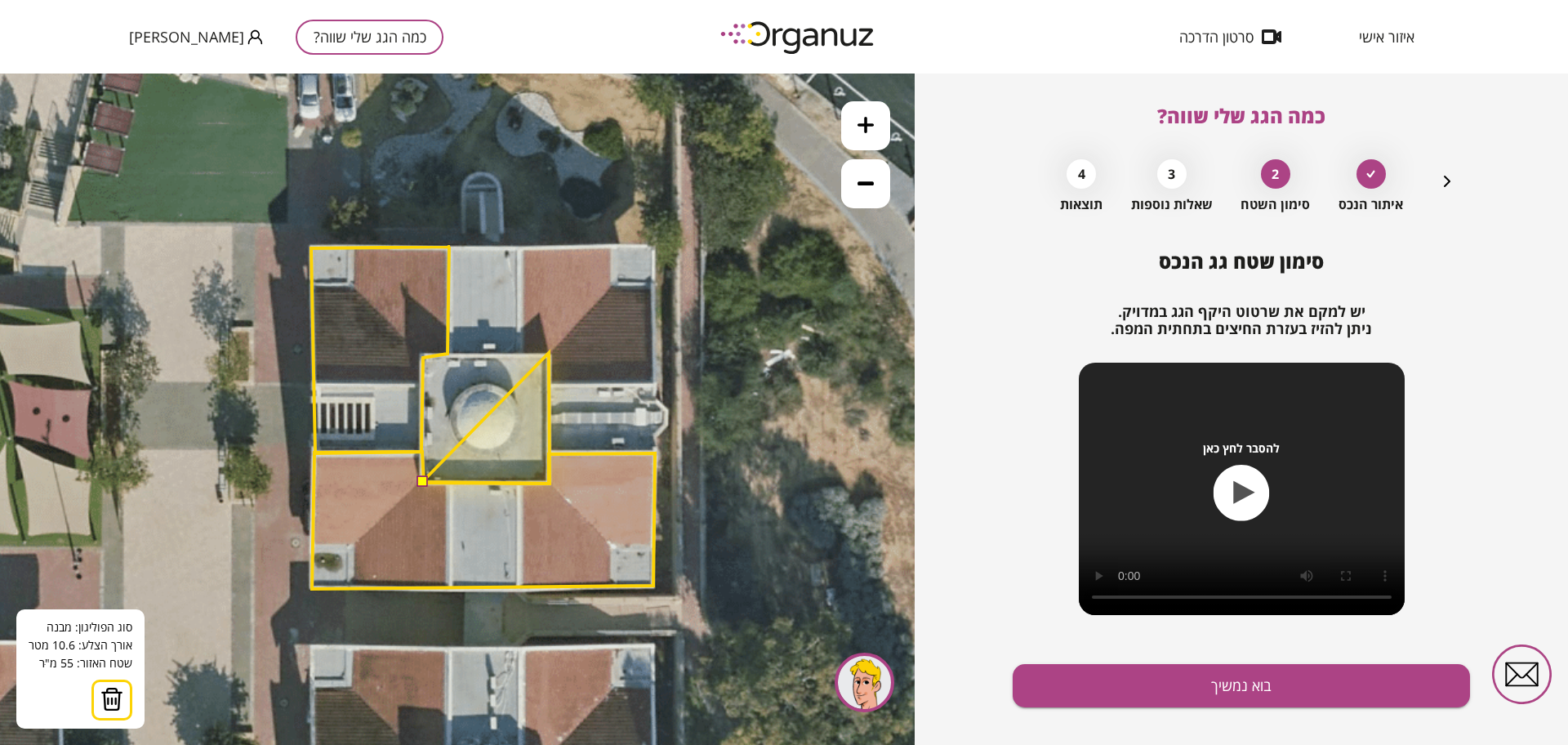
click at [549, 353] on polygon at bounding box center [486, 418] width 128 height 131
click at [421, 356] on polygon at bounding box center [485, 418] width 129 height 131
click at [424, 480] on button at bounding box center [421, 481] width 11 height 11
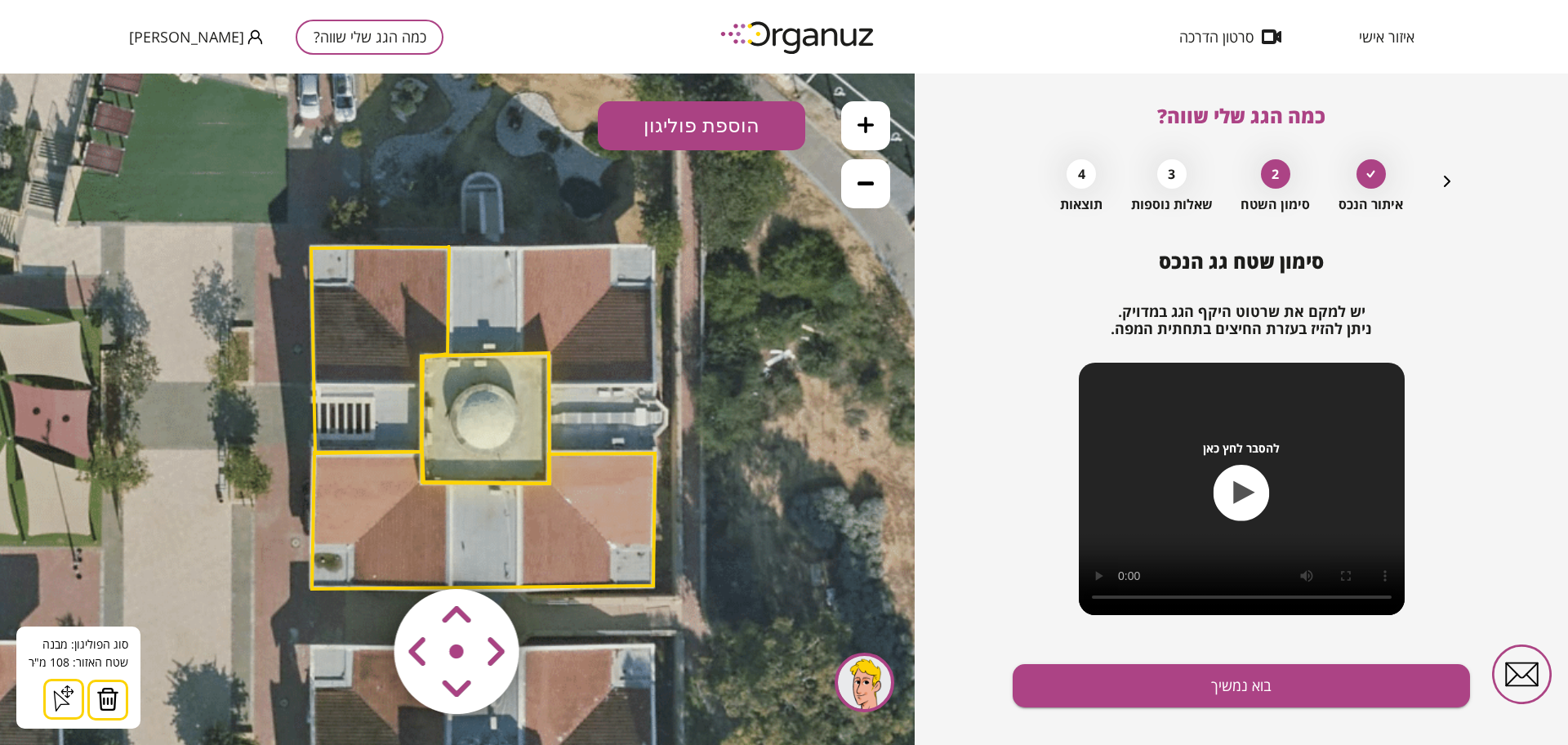
click at [726, 123] on button "הוספת פוליגון" at bounding box center [701, 126] width 207 height 49
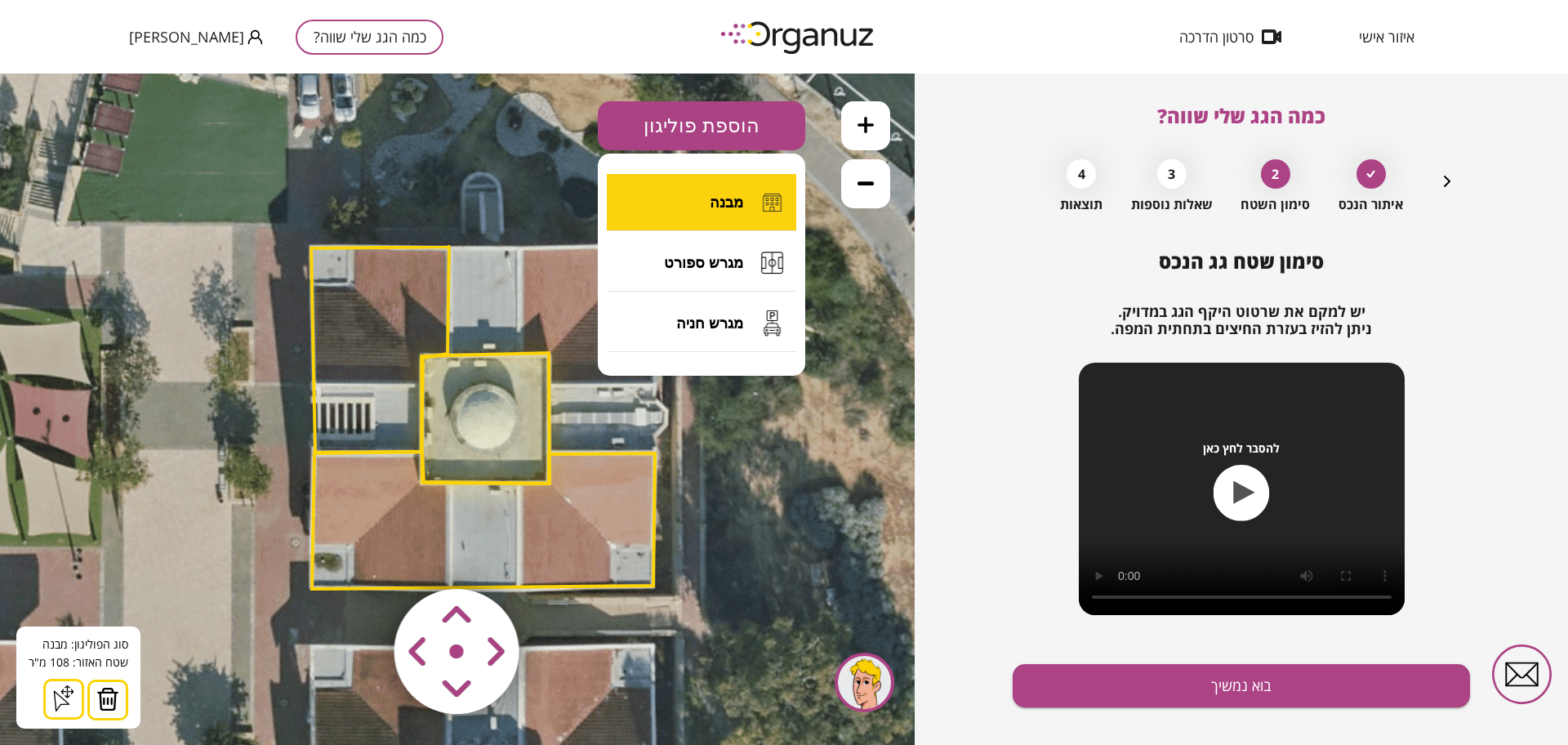
click at [763, 192] on img at bounding box center [772, 202] width 32 height 33
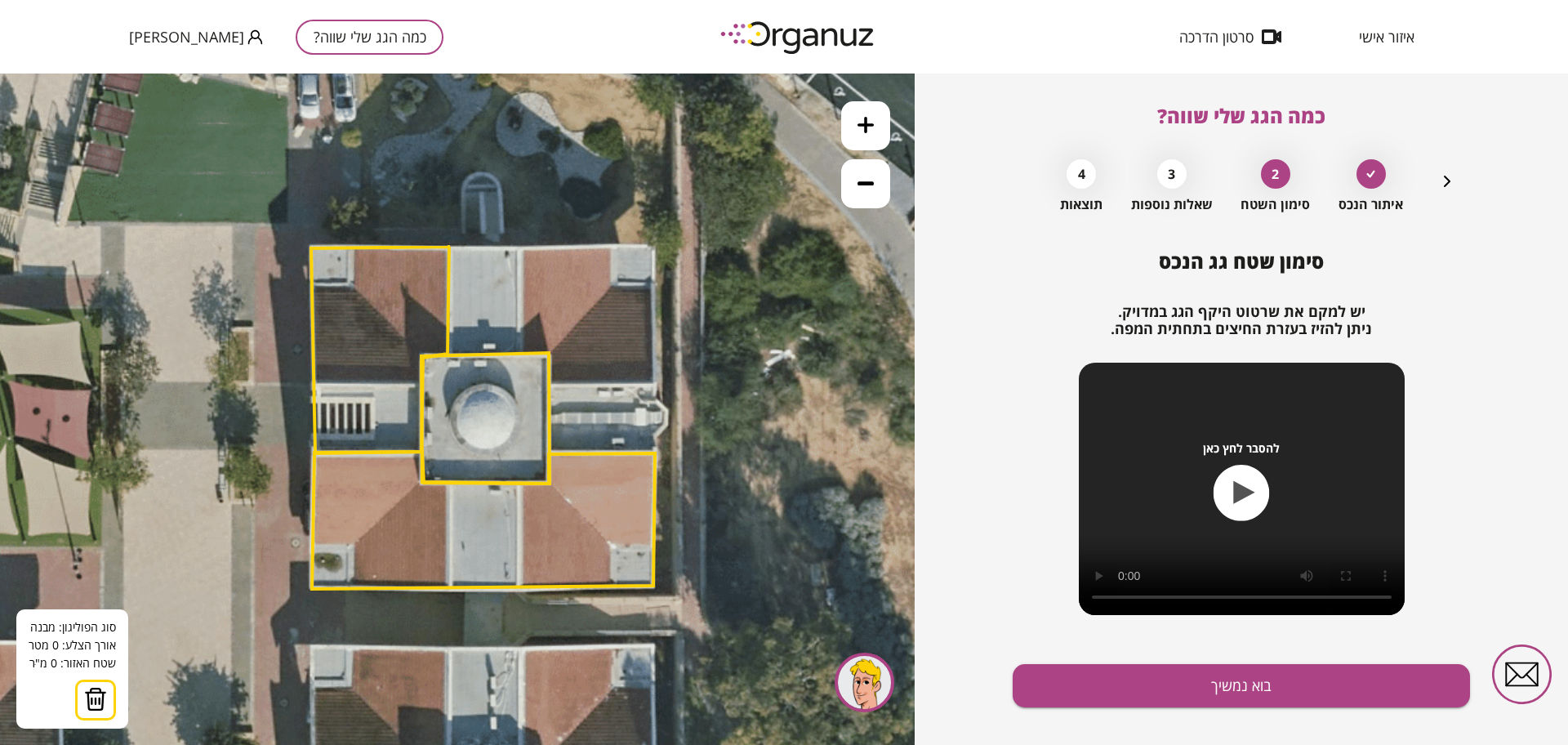
click at [449, 248] on polygon at bounding box center [380, 349] width 139 height 206
click at [448, 356] on polygon at bounding box center [485, 418] width 129 height 131
click at [549, 355] on polygon at bounding box center [499, 302] width 102 height 108
click at [551, 385] on polygon at bounding box center [499, 317] width 103 height 138
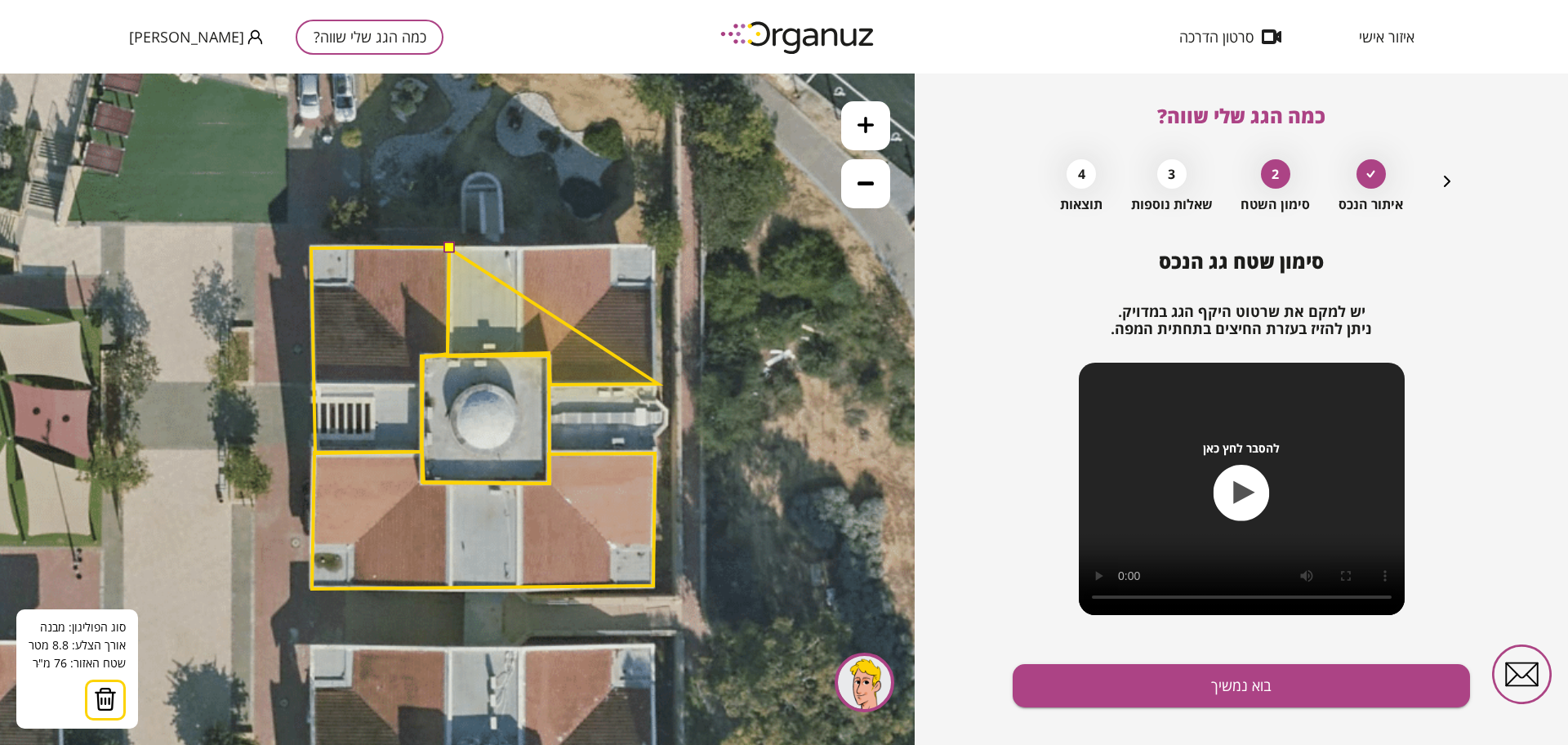
click at [658, 384] on polygon at bounding box center [553, 317] width 210 height 138
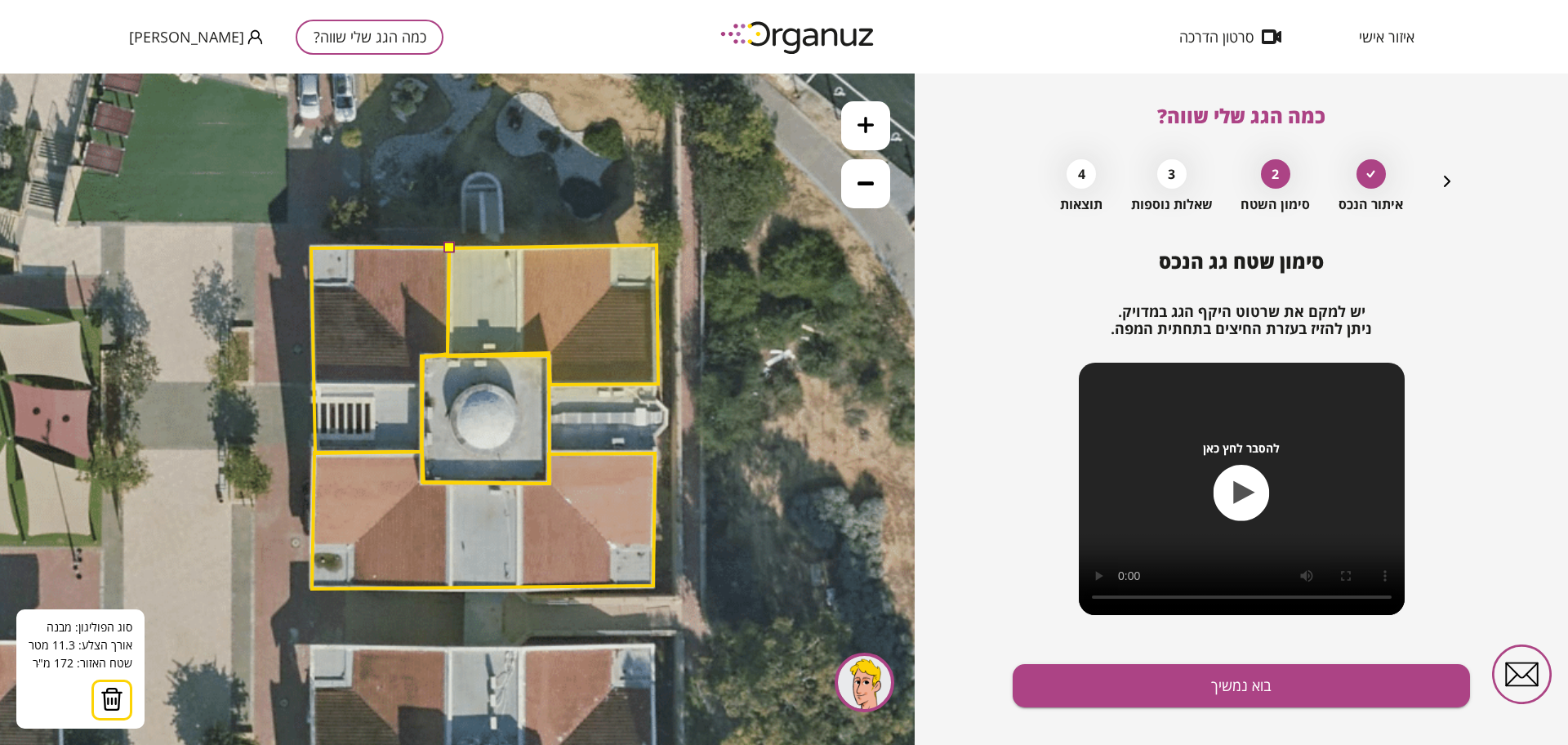
click at [656, 245] on polygon at bounding box center [553, 315] width 210 height 141
click at [452, 248] on button at bounding box center [448, 246] width 11 height 11
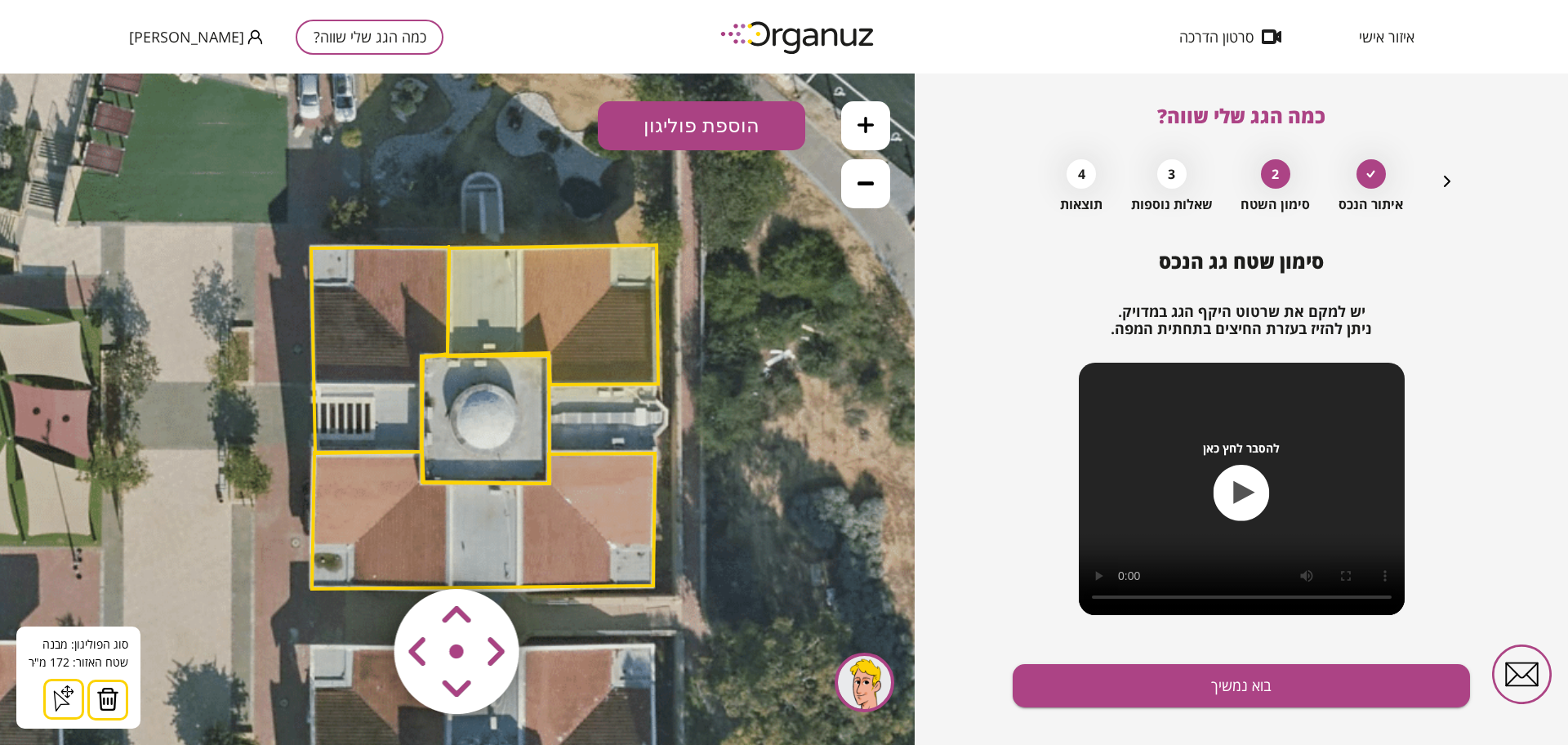
click at [724, 128] on button "הוספת פוליגון" at bounding box center [701, 126] width 207 height 49
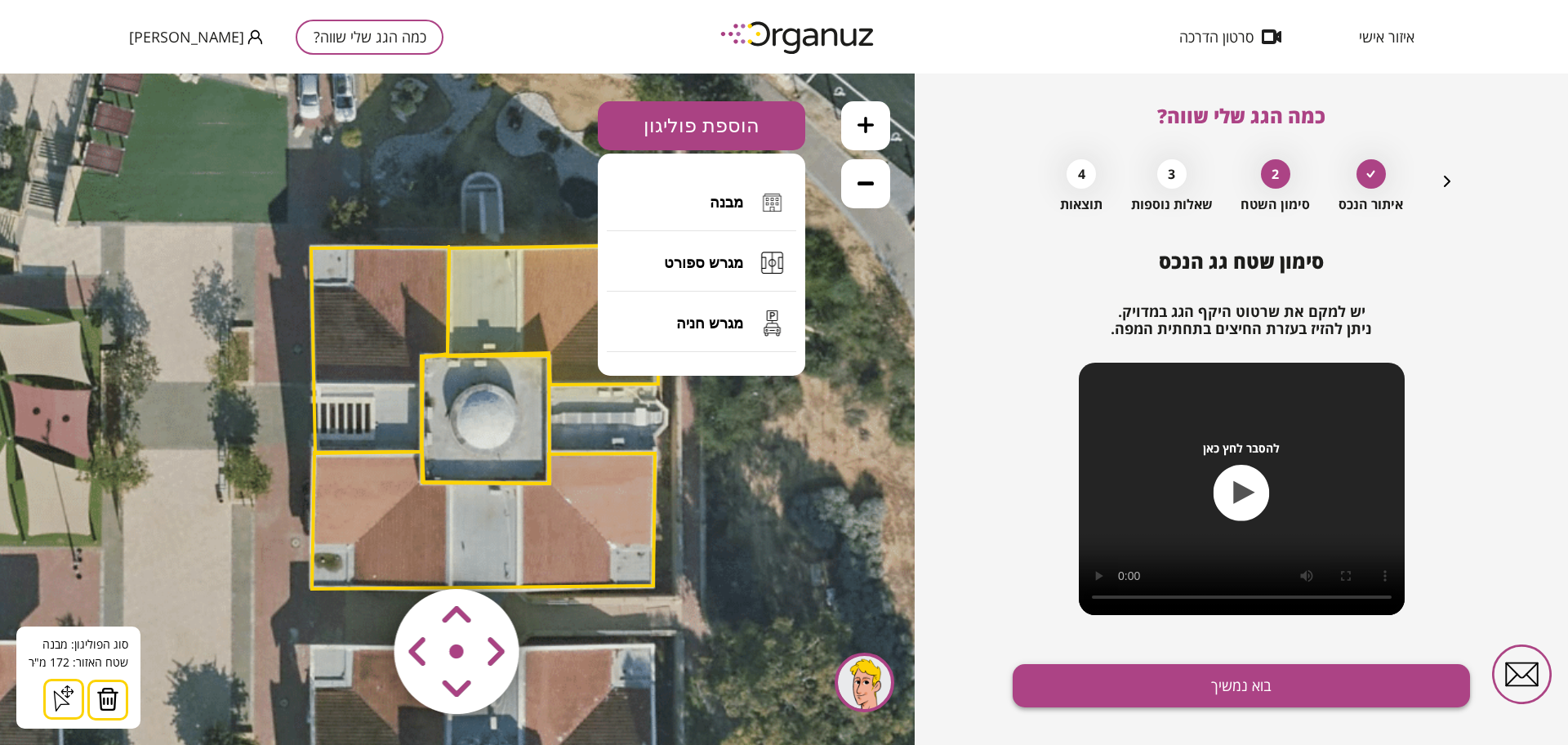
click at [1068, 692] on button "בוא נמשיך" at bounding box center [1241, 685] width 458 height 43
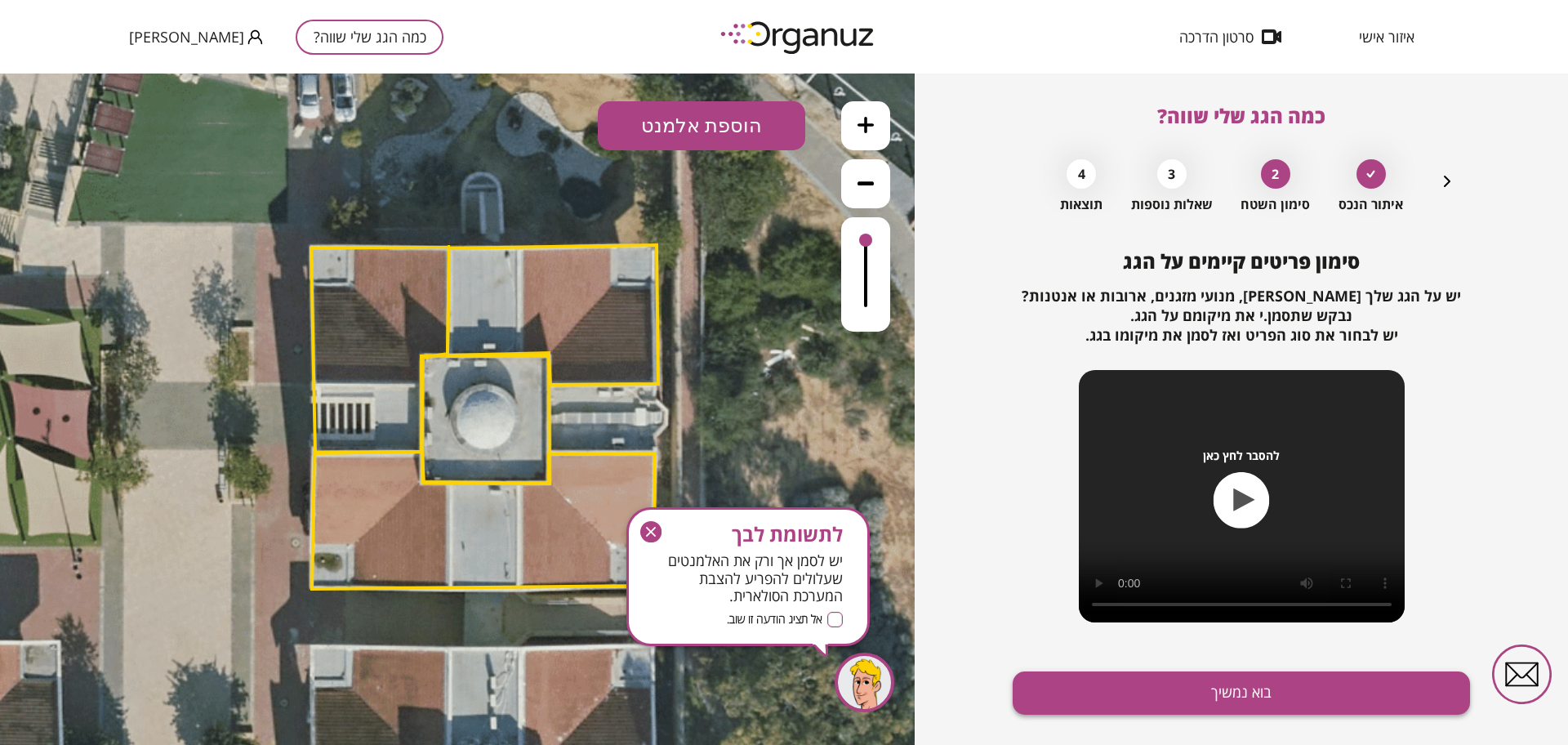
click at [1093, 698] on button "בוא נמשיך" at bounding box center [1241, 692] width 458 height 43
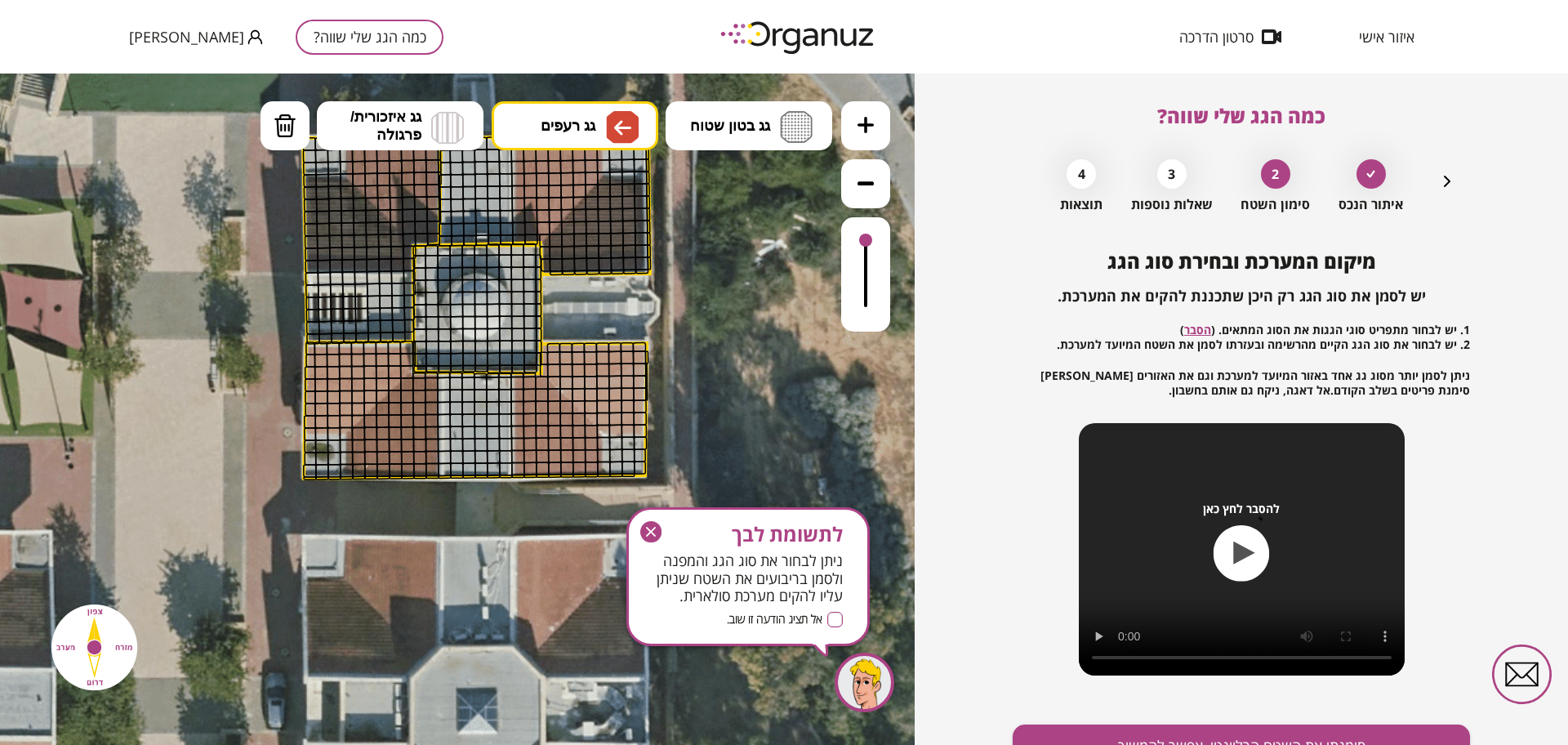
drag, startPoint x: 750, startPoint y: 356, endPoint x: 748, endPoint y: 345, distance: 11.2
click at [748, 345] on icon at bounding box center [474, 270] width 1287 height 1287
click at [586, 129] on span "גג רעפים" at bounding box center [568, 126] width 55 height 18
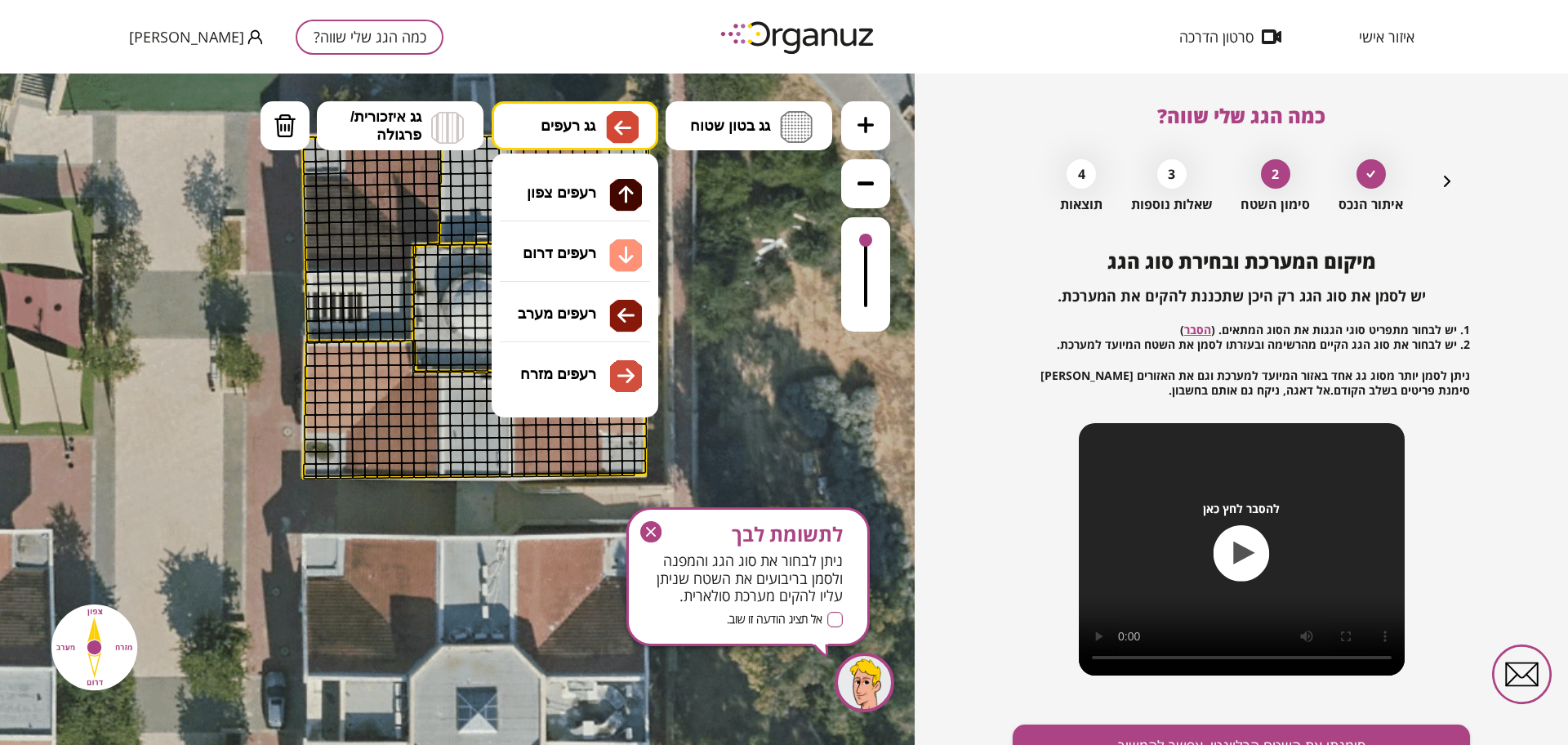
click at [597, 308] on div ".st0 { fill: #FFFFFF; } א" at bounding box center [457, 409] width 915 height 671
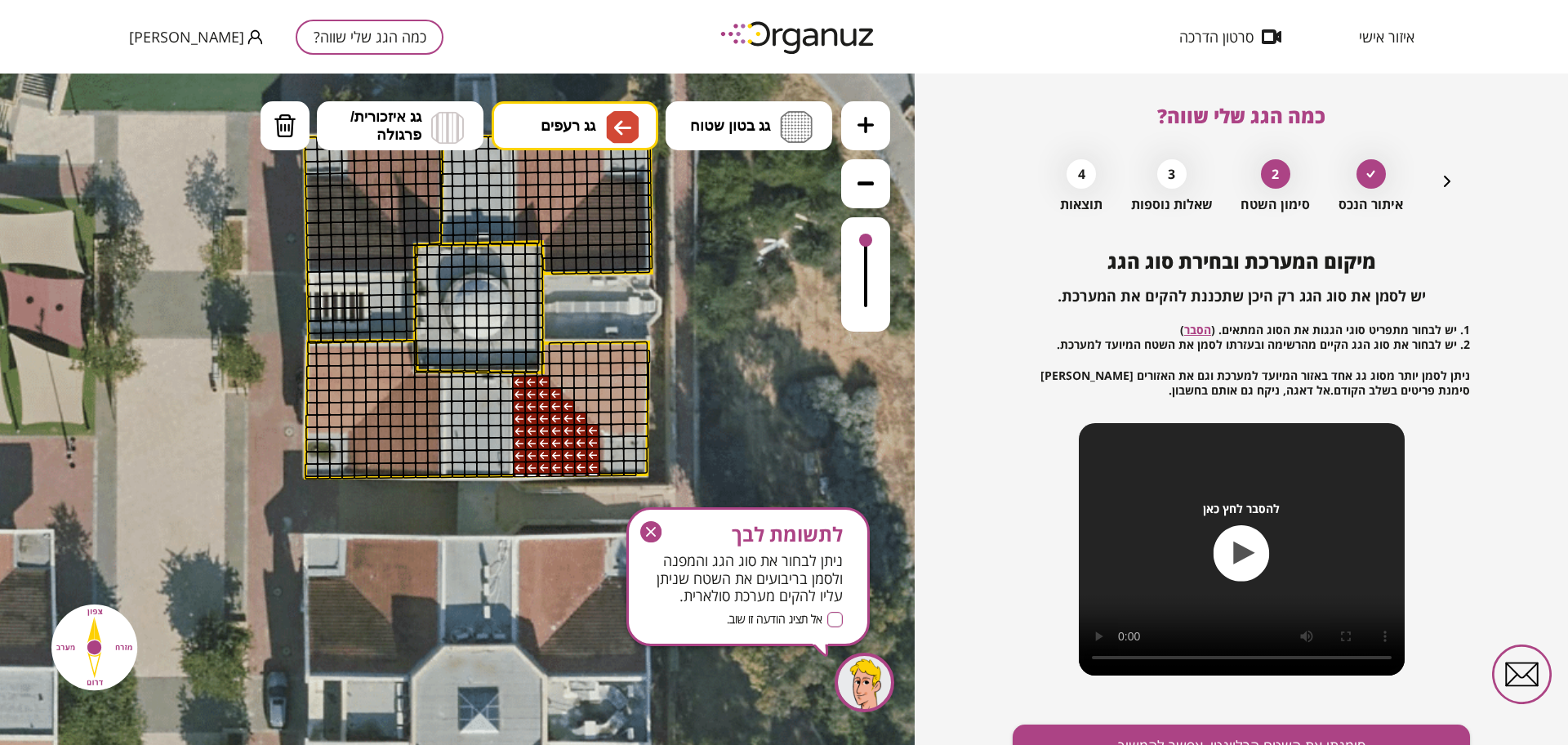
drag, startPoint x: 521, startPoint y: 381, endPoint x: 592, endPoint y: 447, distance: 96.9
click at [755, 115] on button "גג בטון שטוח" at bounding box center [748, 126] width 167 height 49
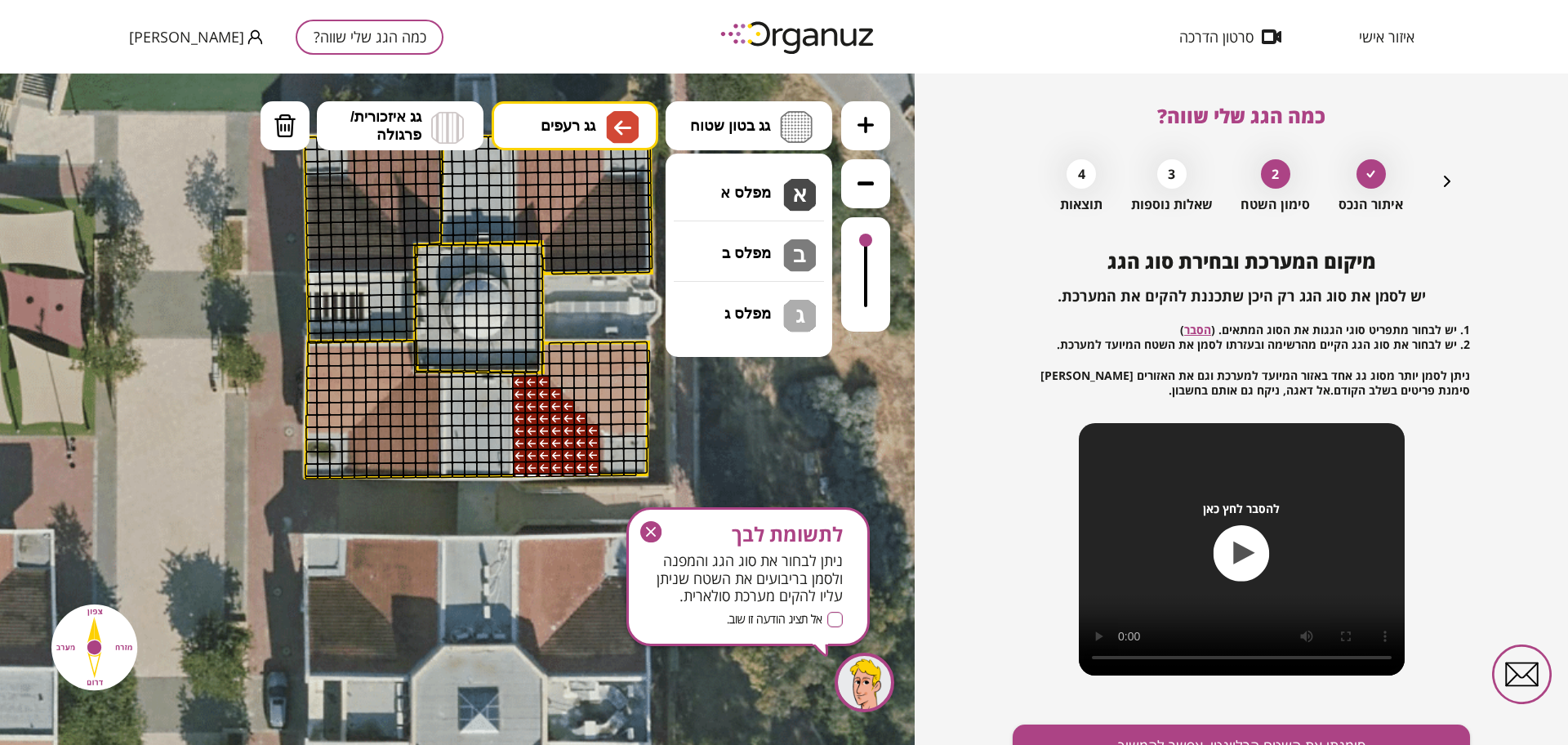
click at [776, 176] on div ".st0 { fill: #FFFFFF; } א" at bounding box center [457, 409] width 915 height 671
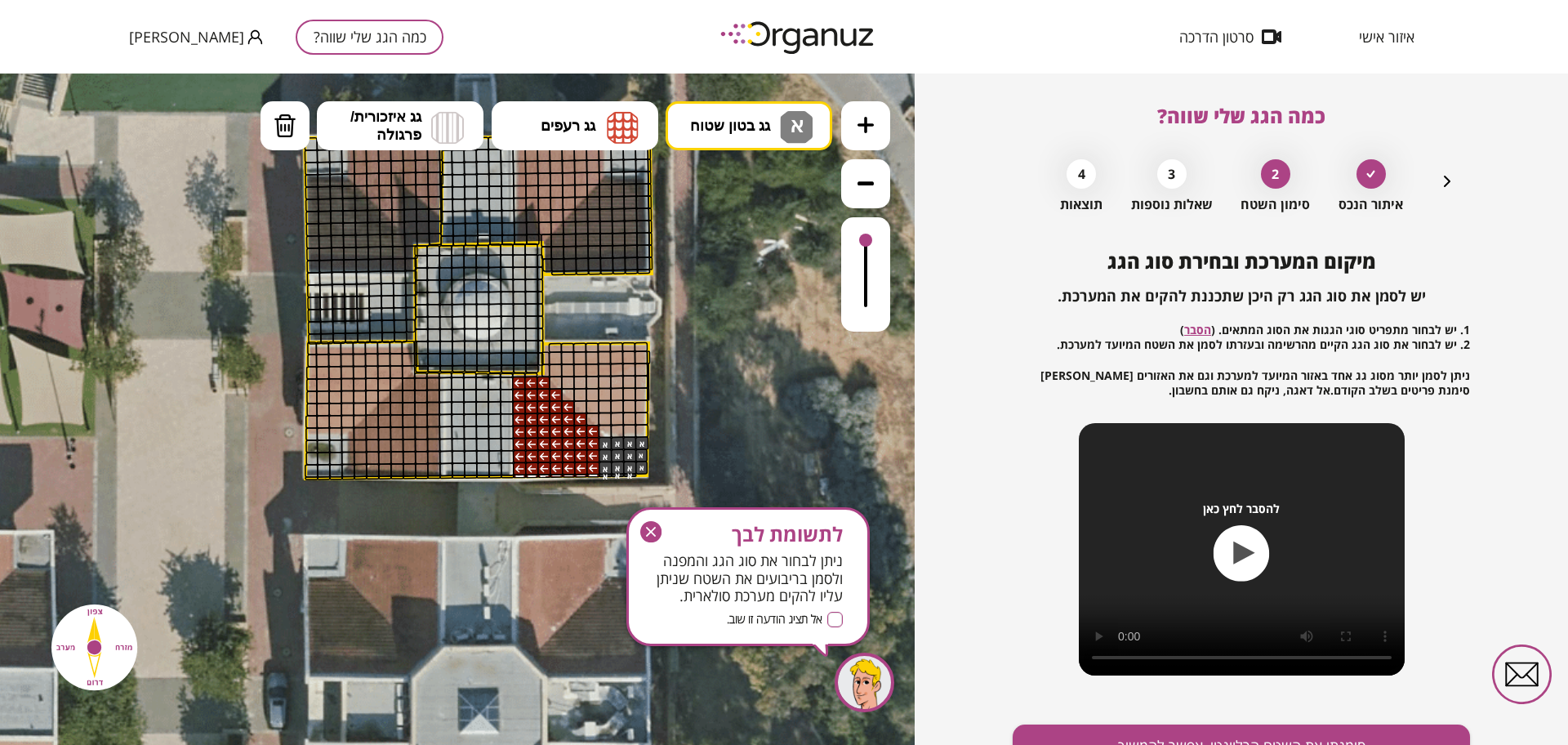
drag, startPoint x: 605, startPoint y: 444, endPoint x: 640, endPoint y: 443, distance: 35.0
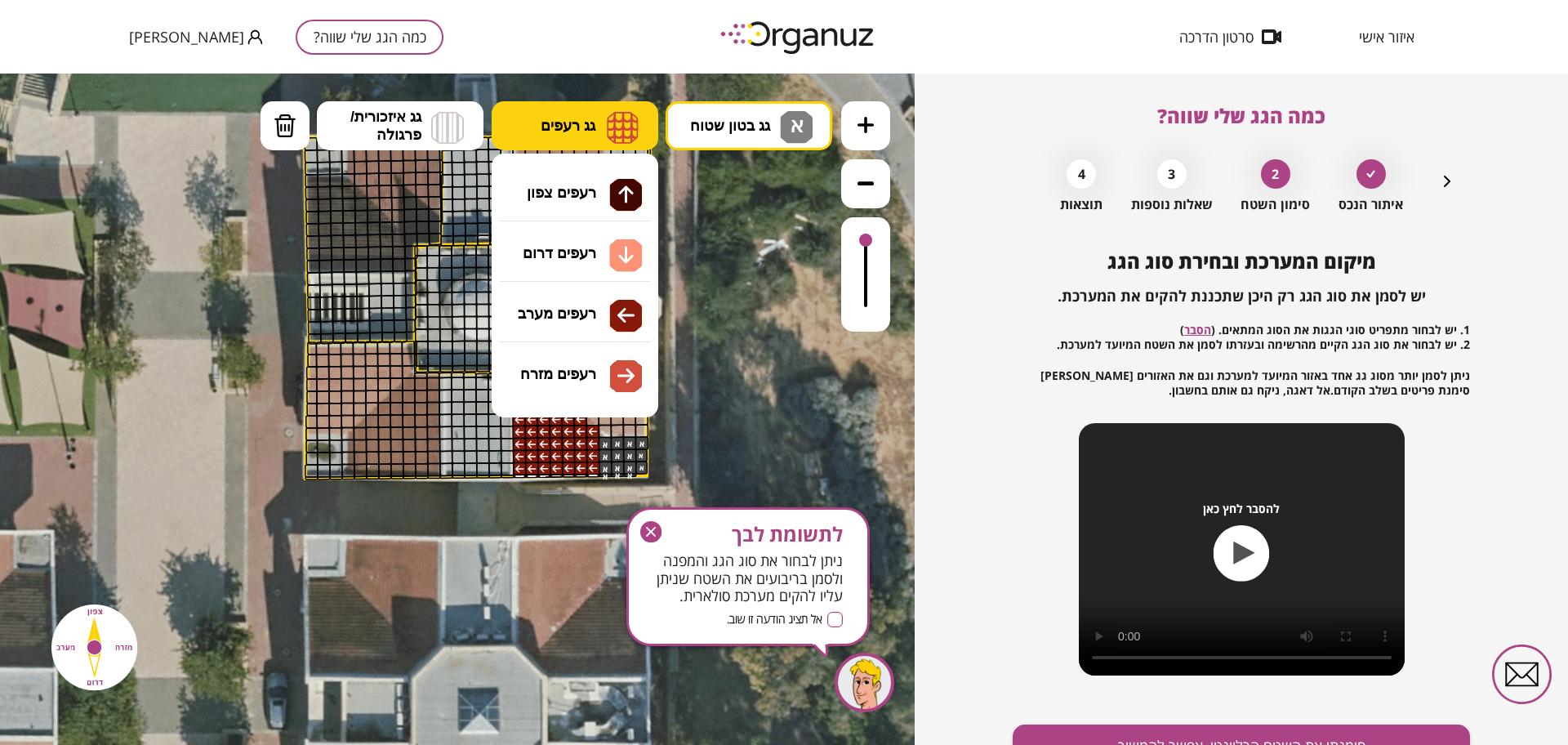
click at [628, 118] on img at bounding box center [622, 127] width 32 height 33
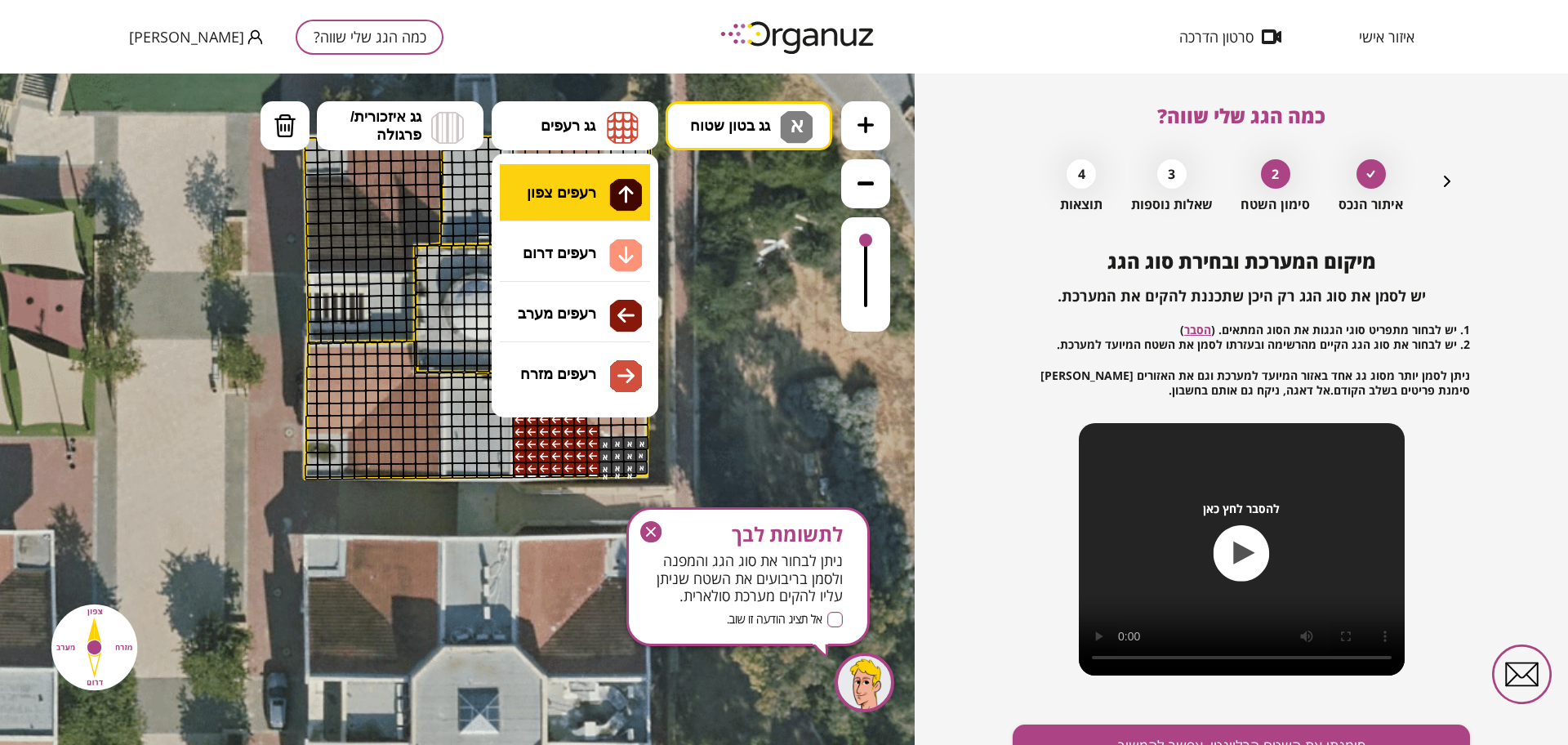
click at [597, 191] on div ".st0 { fill: #FFFFFF; } א" at bounding box center [457, 409] width 915 height 671
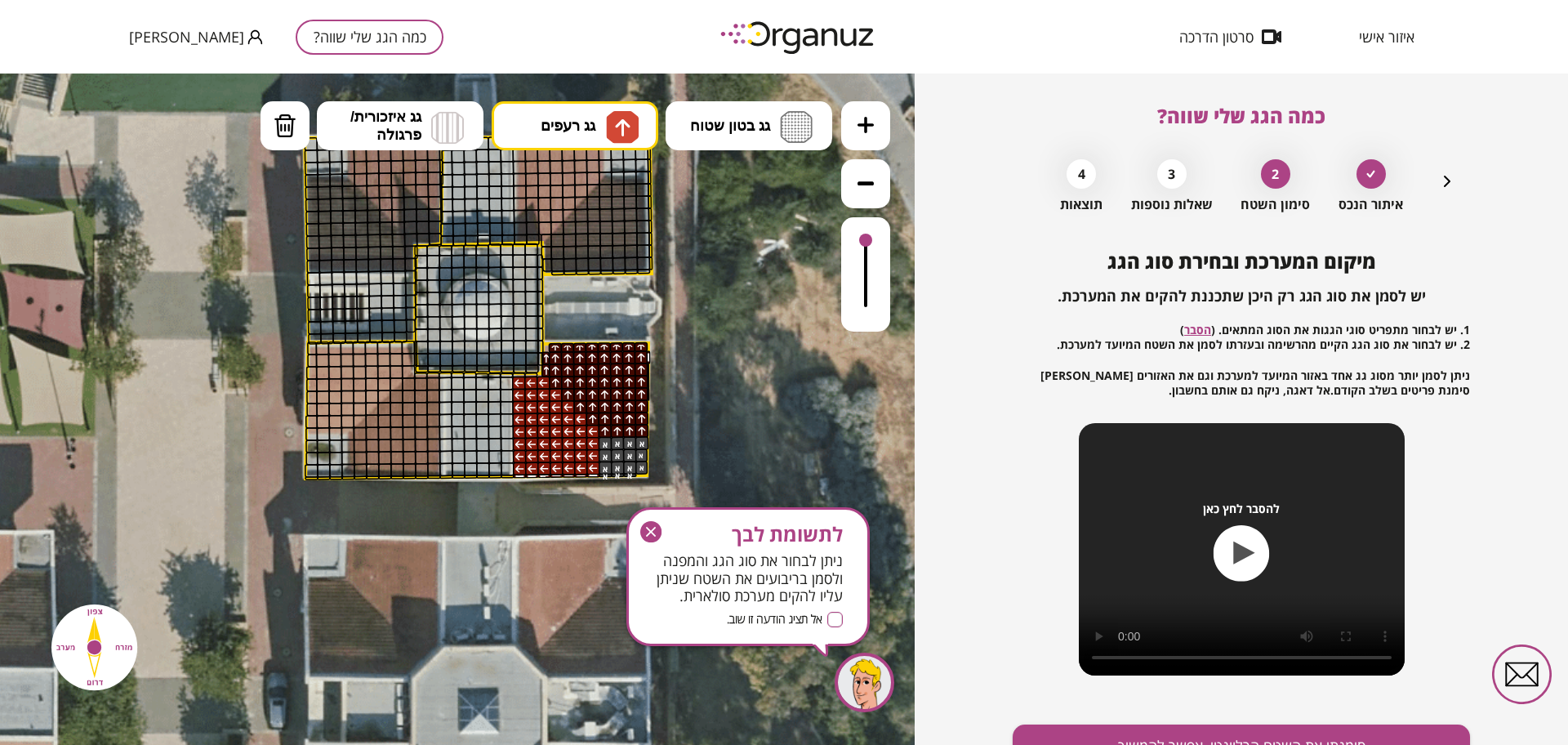
drag, startPoint x: 605, startPoint y: 426, endPoint x: 652, endPoint y: 367, distance: 75.4
click at [663, 378] on div ".st0 { fill: #FFFFFF; }" at bounding box center [475, 270] width 1287 height 1287
click at [737, 126] on span "גג בטון שטוח" at bounding box center [730, 126] width 80 height 18
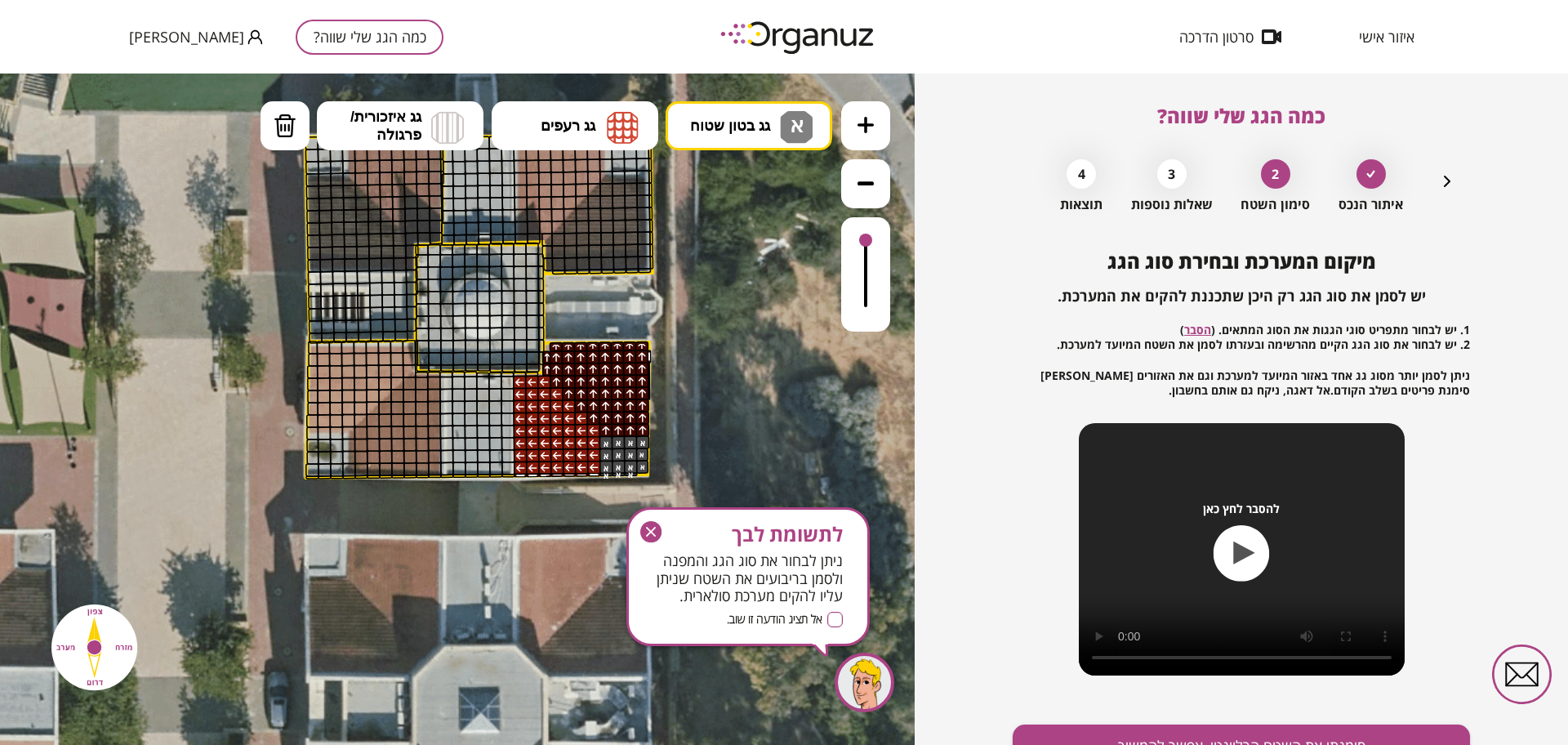
click at [788, 190] on div ".st0 { fill: #FFFFFF; } א" at bounding box center [457, 409] width 915 height 671
click at [507, 376] on div at bounding box center [508, 383] width 14 height 14
click at [286, 124] on img at bounding box center [284, 126] width 23 height 25
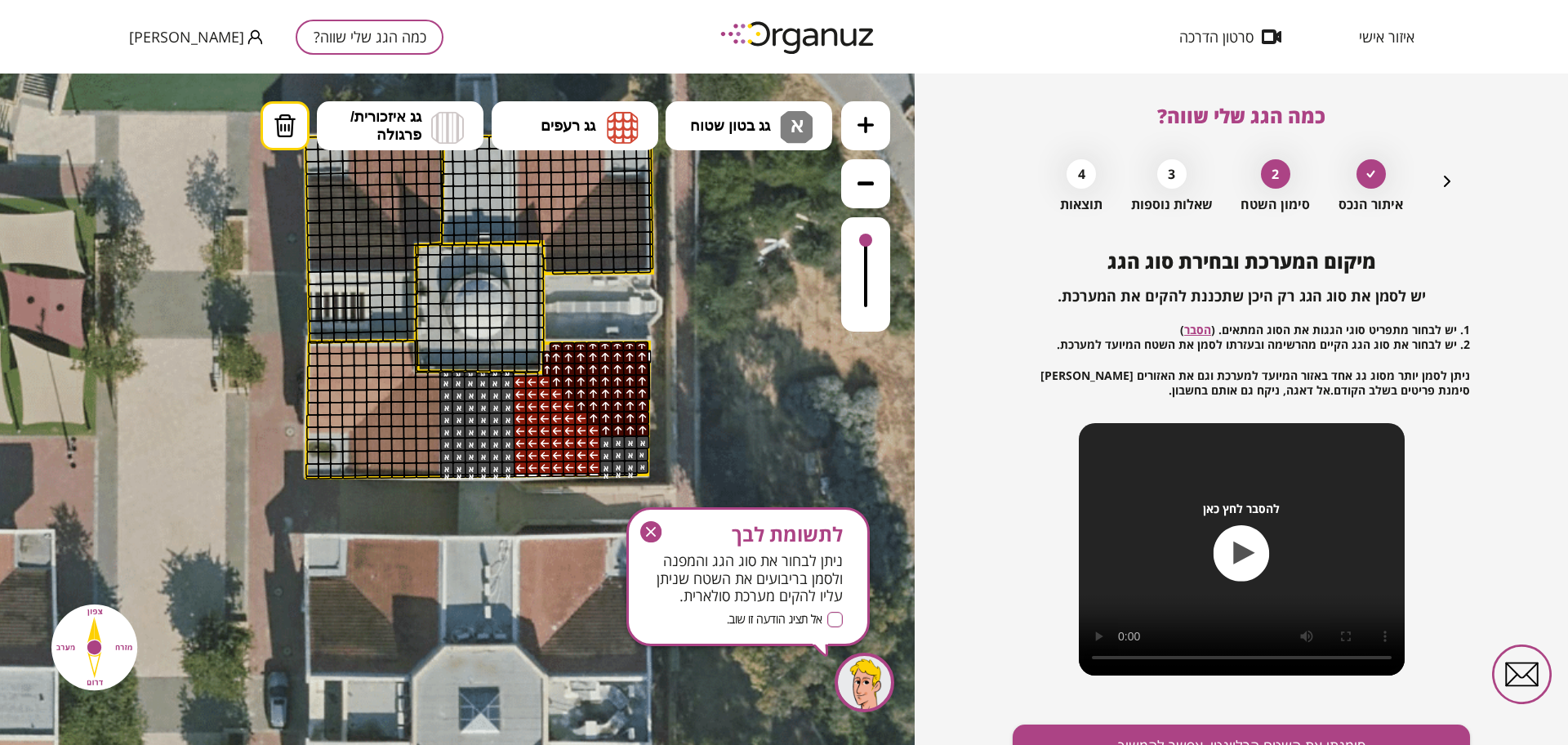
click at [498, 364] on div at bounding box center [496, 368] width 14 height 9
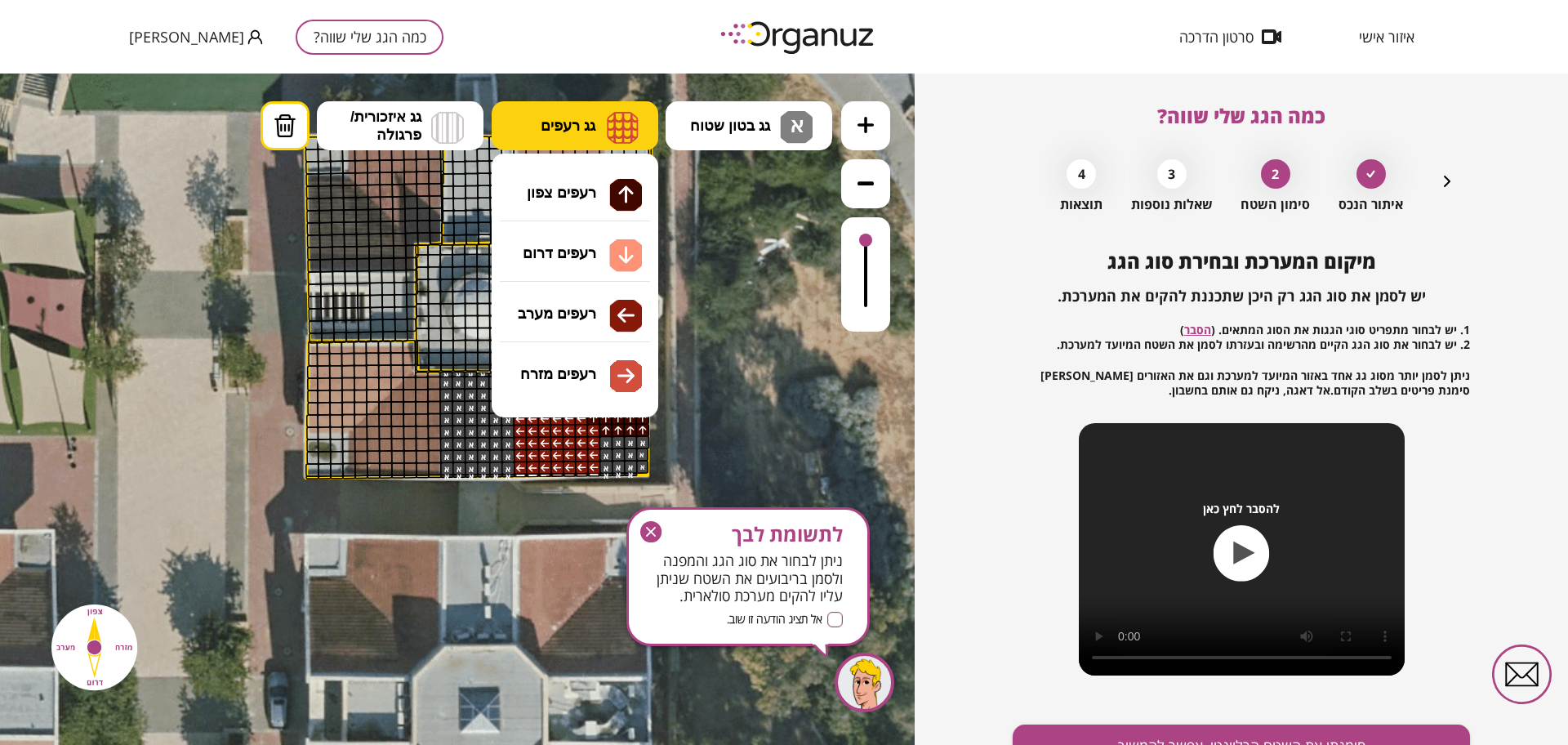
click at [580, 131] on span "גג רעפים" at bounding box center [568, 126] width 55 height 18
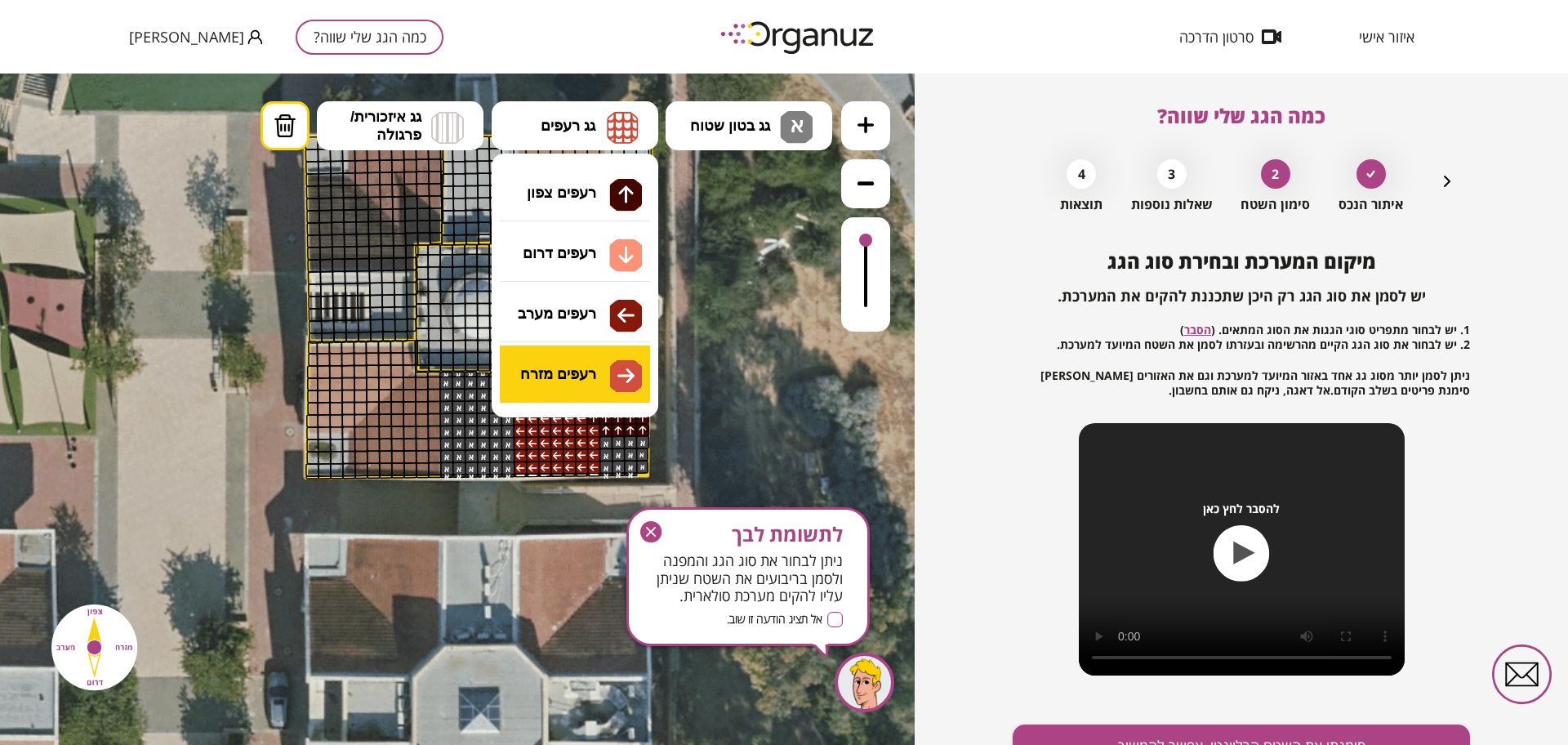
click at [590, 379] on div ".st0 { fill: #FFFFFF; } א" at bounding box center [457, 409] width 915 height 671
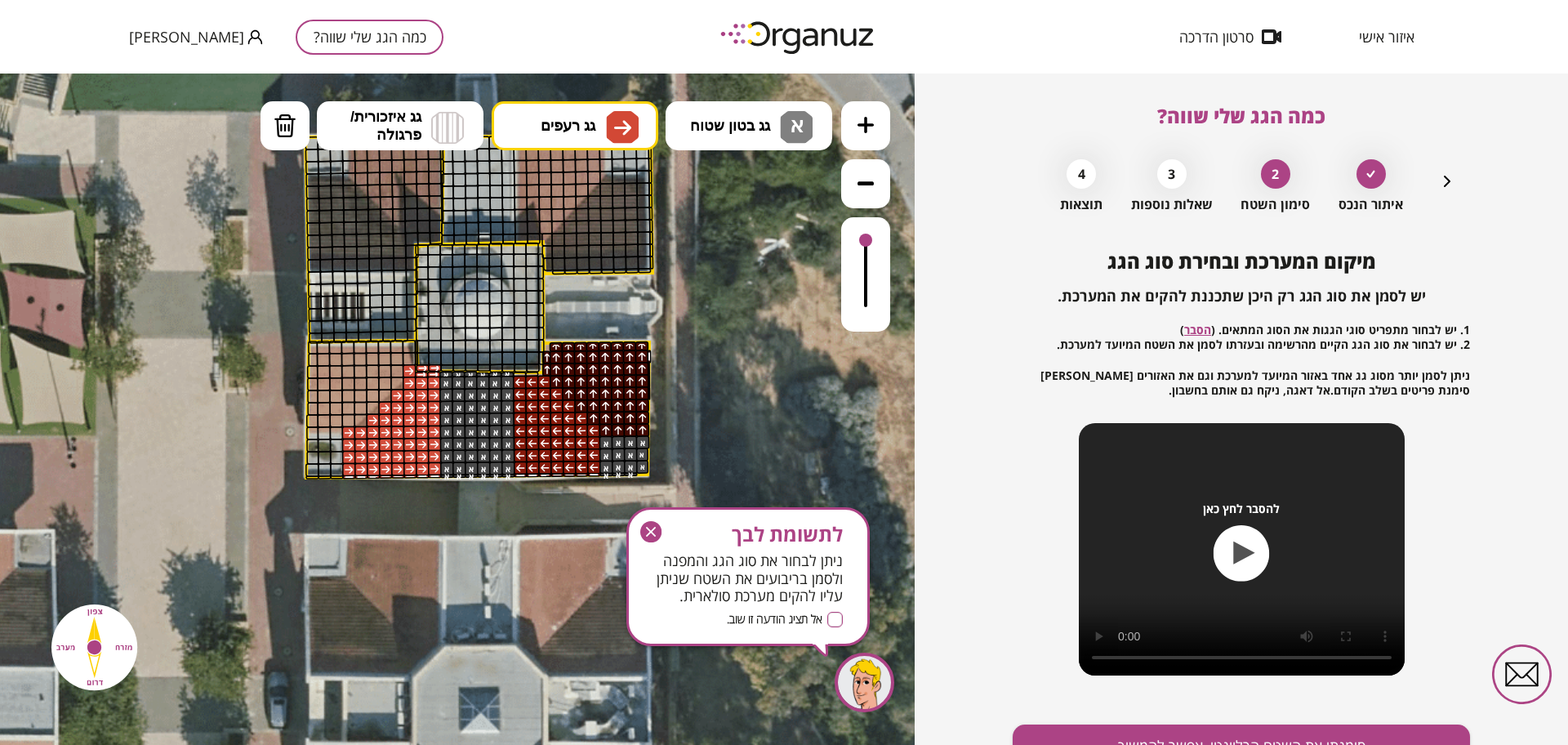
drag, startPoint x: 431, startPoint y: 379, endPoint x: 414, endPoint y: 390, distance: 20.2
click at [281, 120] on img at bounding box center [284, 126] width 23 height 25
click at [407, 366] on div at bounding box center [410, 371] width 14 height 14
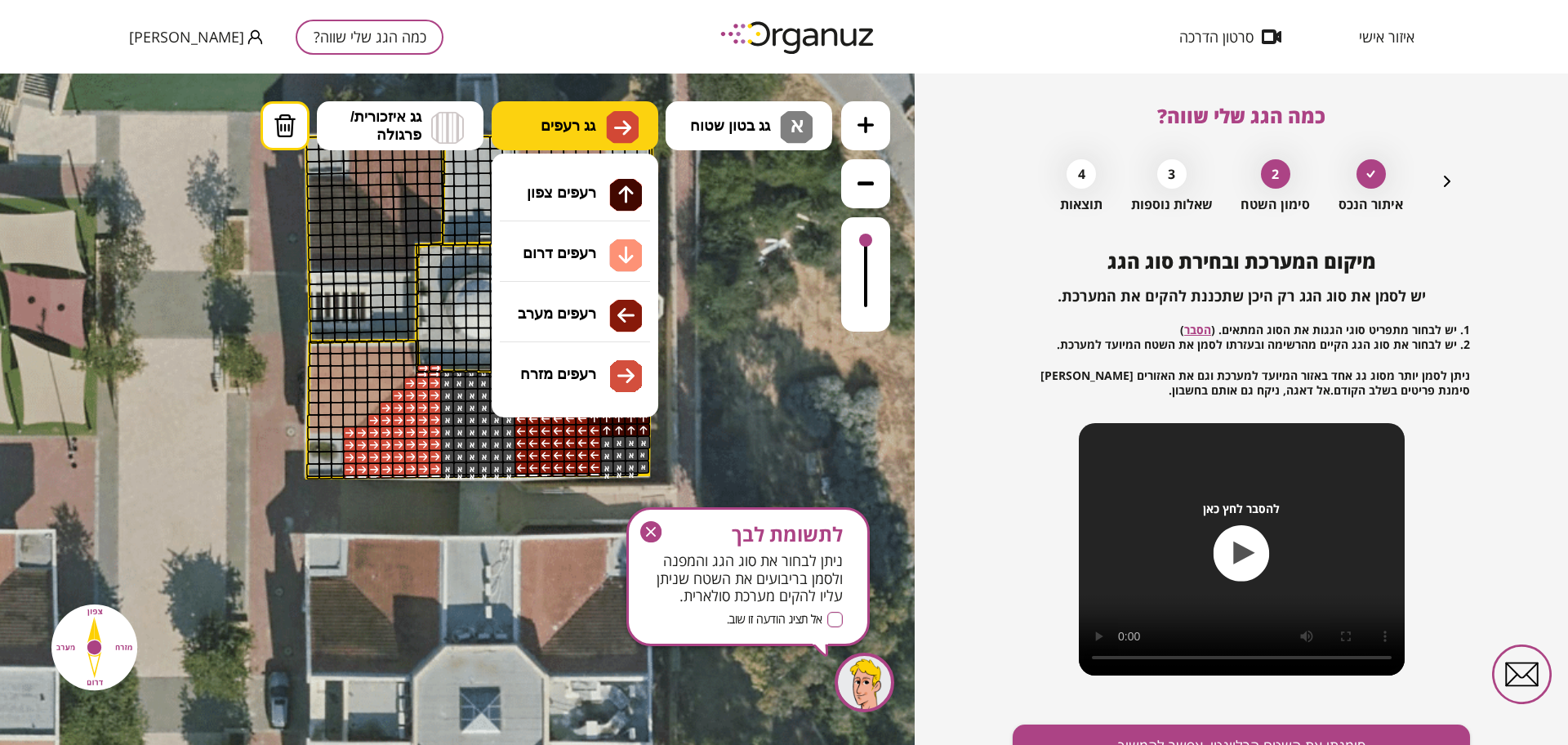
click at [618, 133] on img at bounding box center [622, 128] width 17 height 20
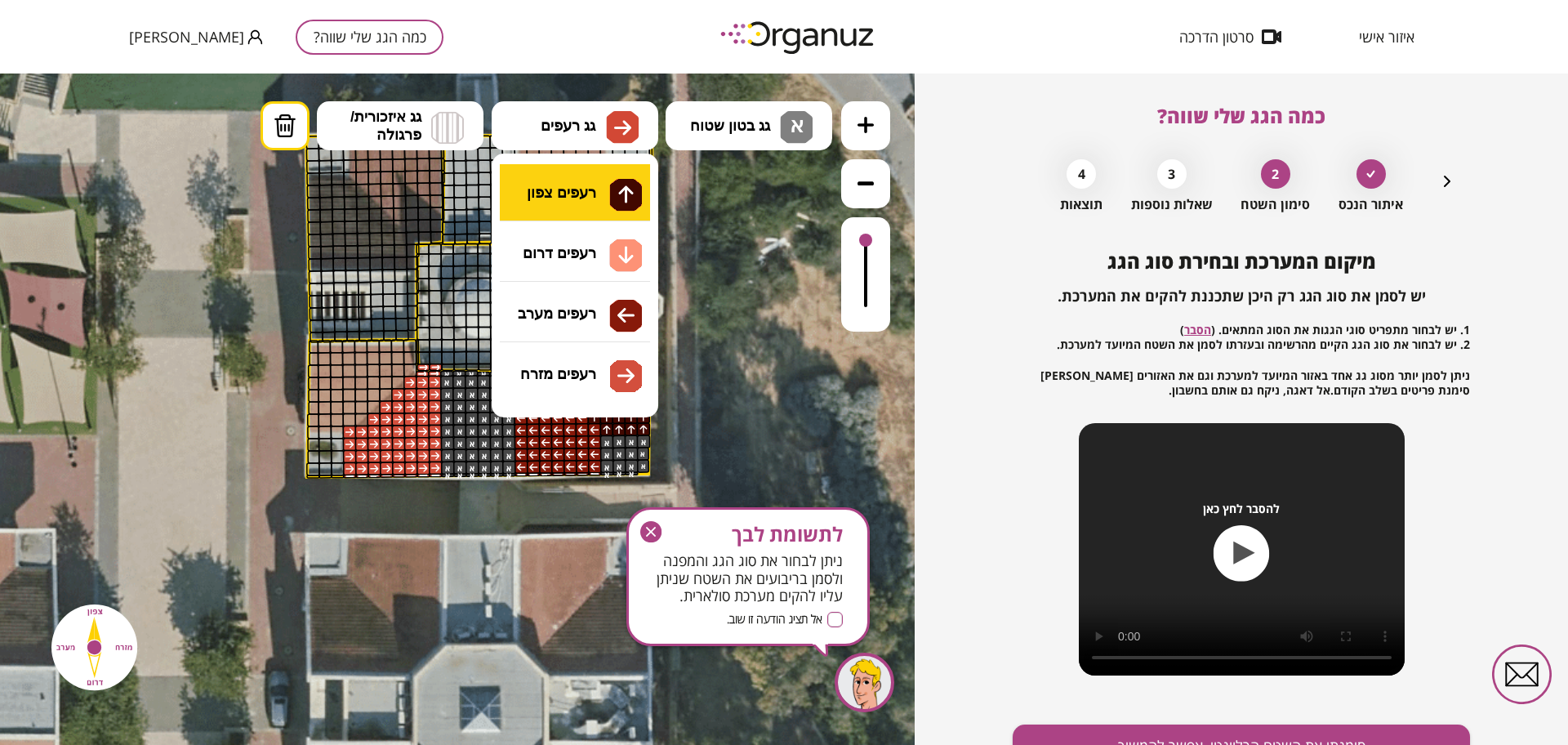
click at [588, 194] on div ".st0 { fill: #FFFFFF; } א" at bounding box center [457, 409] width 915 height 671
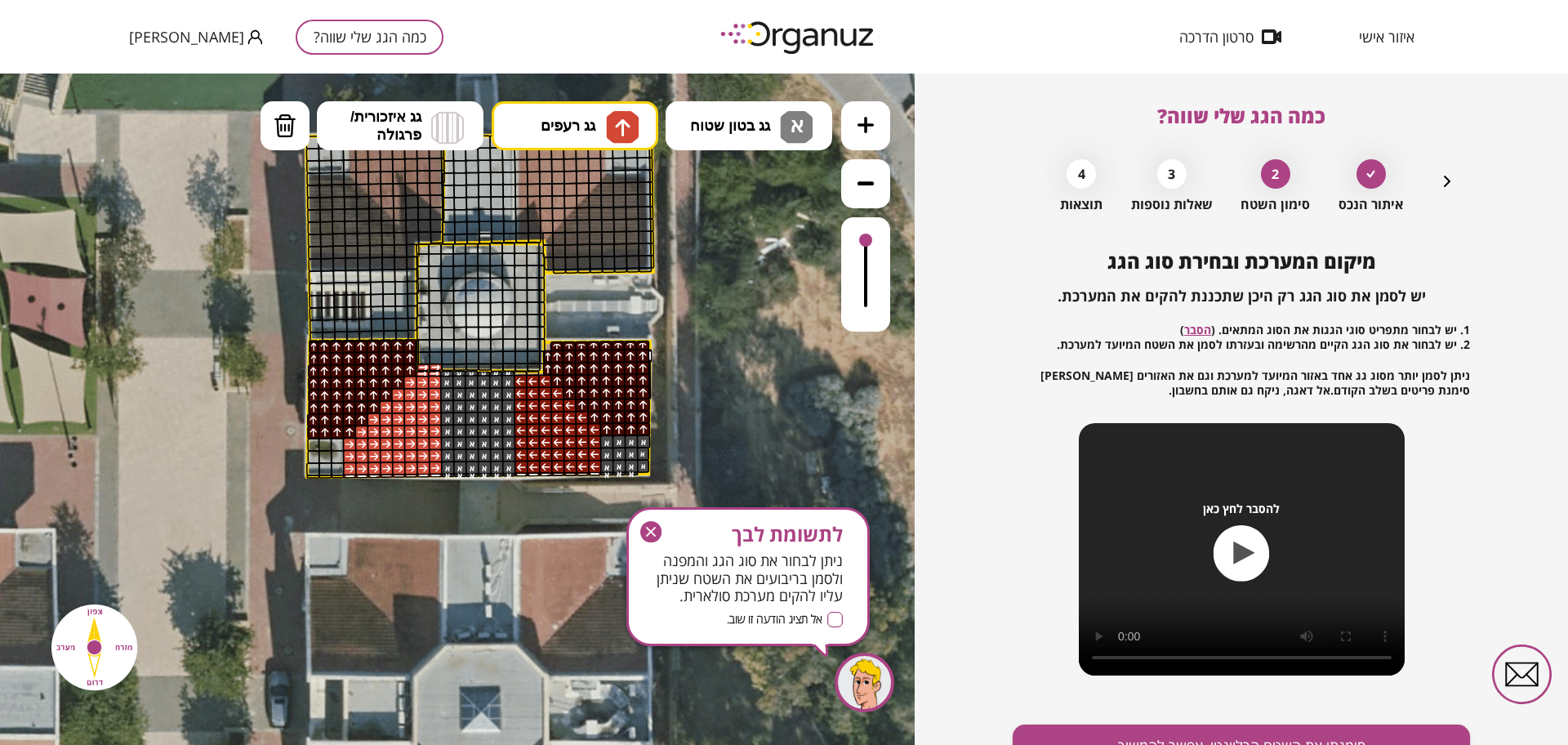
drag, startPoint x: 341, startPoint y: 423, endPoint x: 327, endPoint y: 352, distance: 72.4
click at [777, 116] on button "גג בטון שטוח א" at bounding box center [748, 126] width 167 height 49
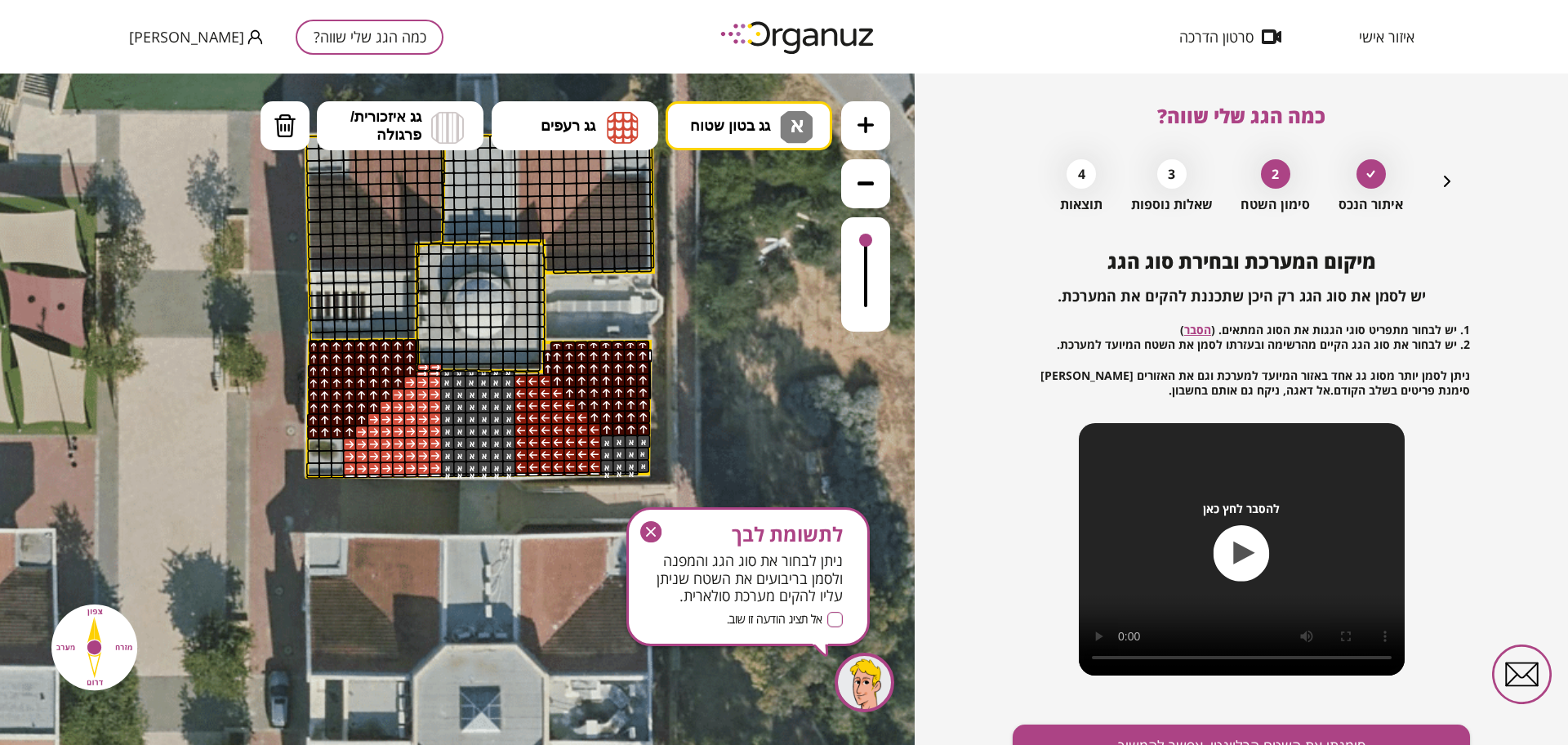
drag, startPoint x: 764, startPoint y: 186, endPoint x: 515, endPoint y: 365, distance: 306.7
click at [764, 186] on div ".st0 { fill: #FFFFFF; } א" at bounding box center [457, 409] width 915 height 671
drag, startPoint x: 337, startPoint y: 448, endPoint x: 310, endPoint y: 444, distance: 27.3
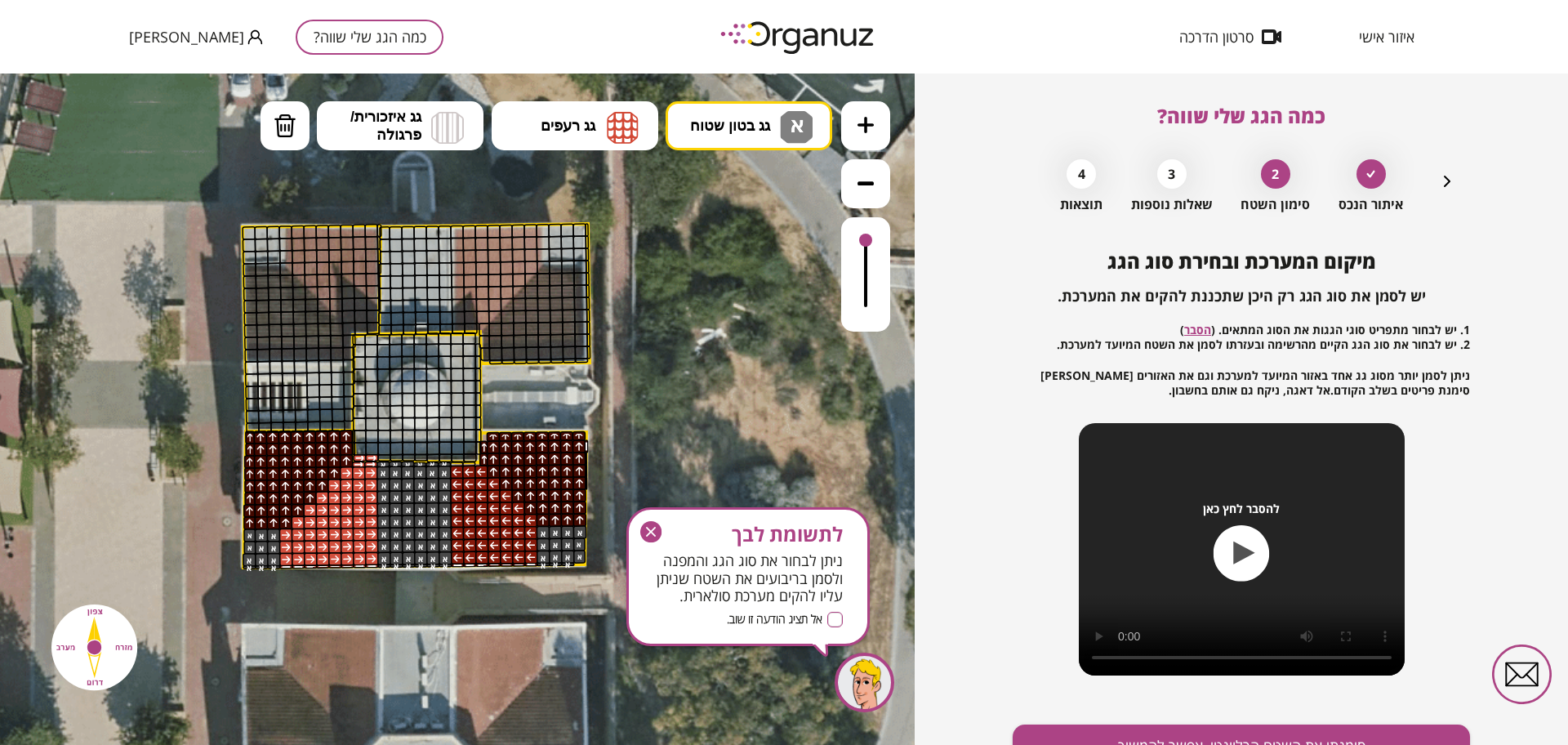
drag, startPoint x: 245, startPoint y: 287, endPoint x: 174, endPoint y: 383, distance: 119.4
click at [174, 383] on icon at bounding box center [413, 359] width 1287 height 1287
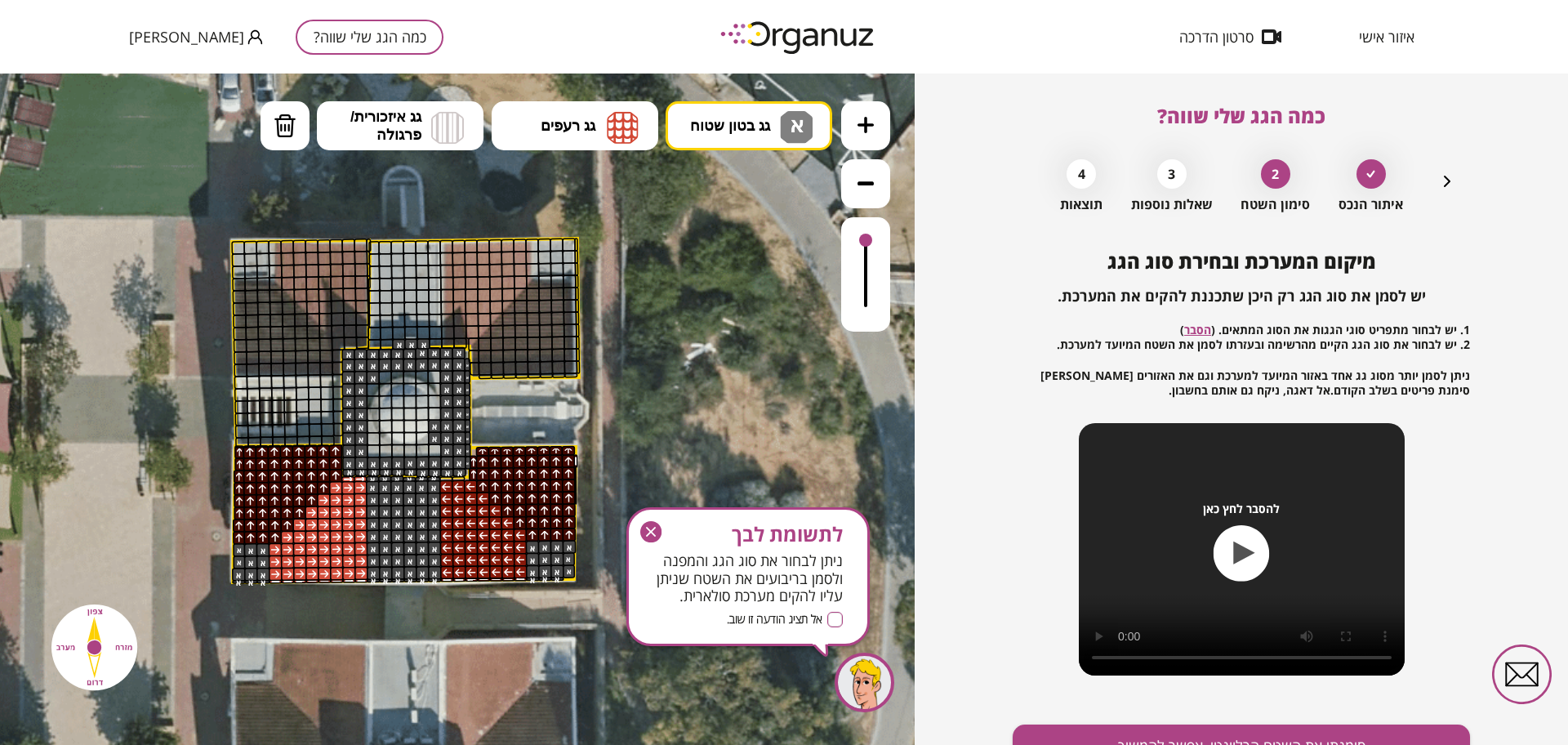
drag, startPoint x: 444, startPoint y: 349, endPoint x: 405, endPoint y: 455, distance: 112.9
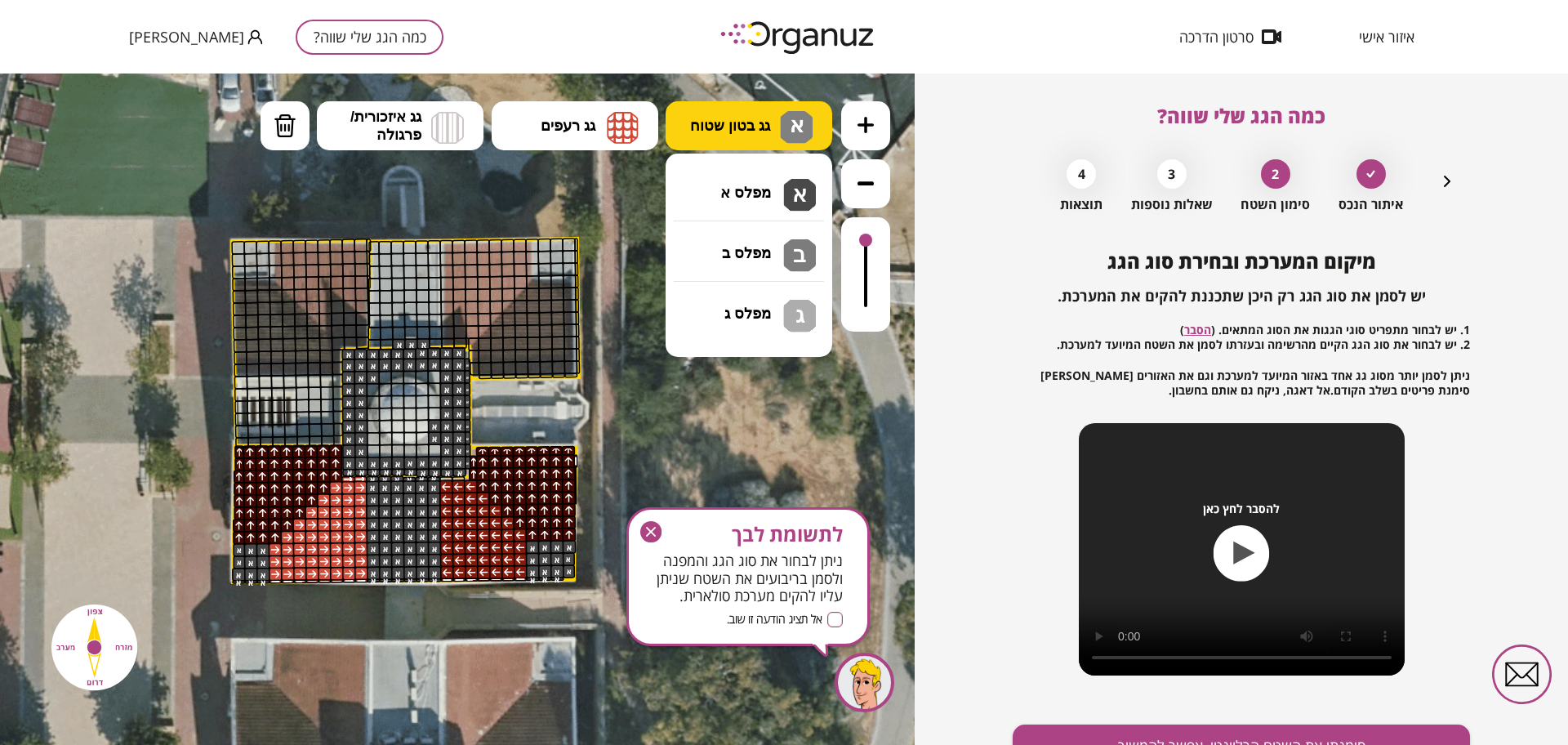
click at [755, 124] on span "גג בטון שטוח" at bounding box center [730, 126] width 80 height 18
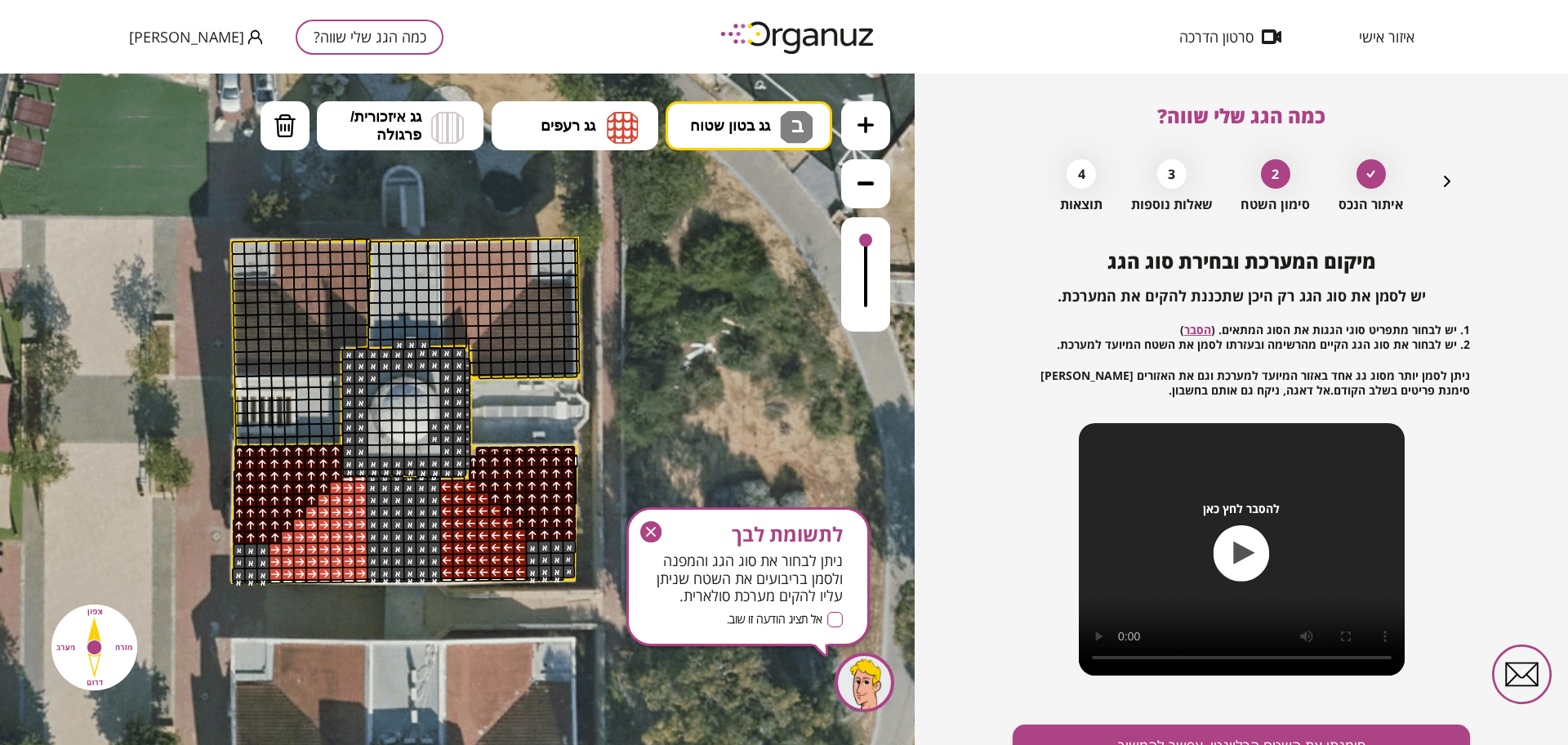
click at [765, 259] on div ".st0 { fill: #FFFFFF; } ב" at bounding box center [457, 409] width 915 height 671
drag, startPoint x: 455, startPoint y: 453, endPoint x: 362, endPoint y: 442, distance: 93.6
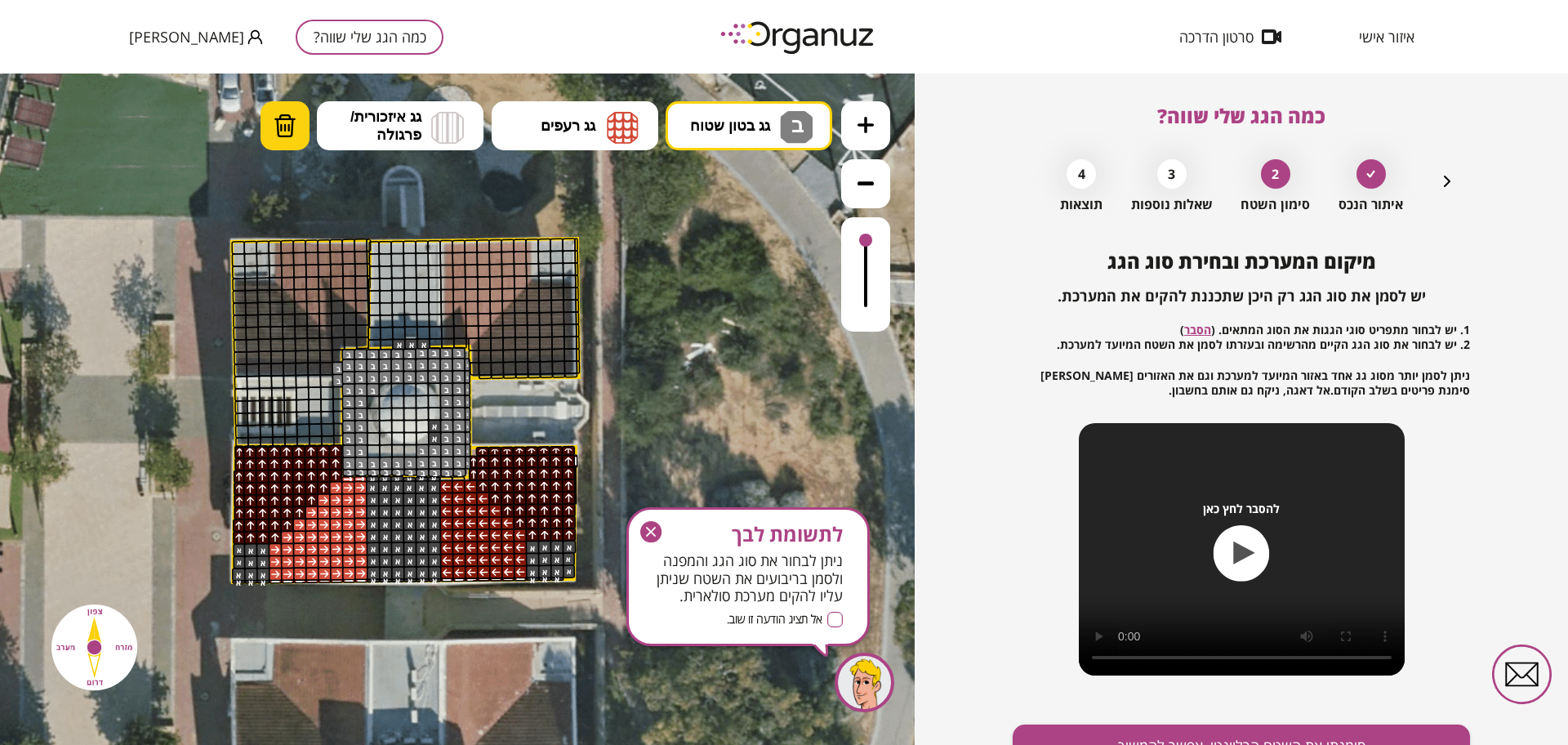
click at [282, 114] on img at bounding box center [284, 126] width 23 height 25
drag, startPoint x: 341, startPoint y: 369, endPoint x: 384, endPoint y: 395, distance: 50.2
drag, startPoint x: 436, startPoint y: 425, endPoint x: 424, endPoint y: 438, distance: 17.7
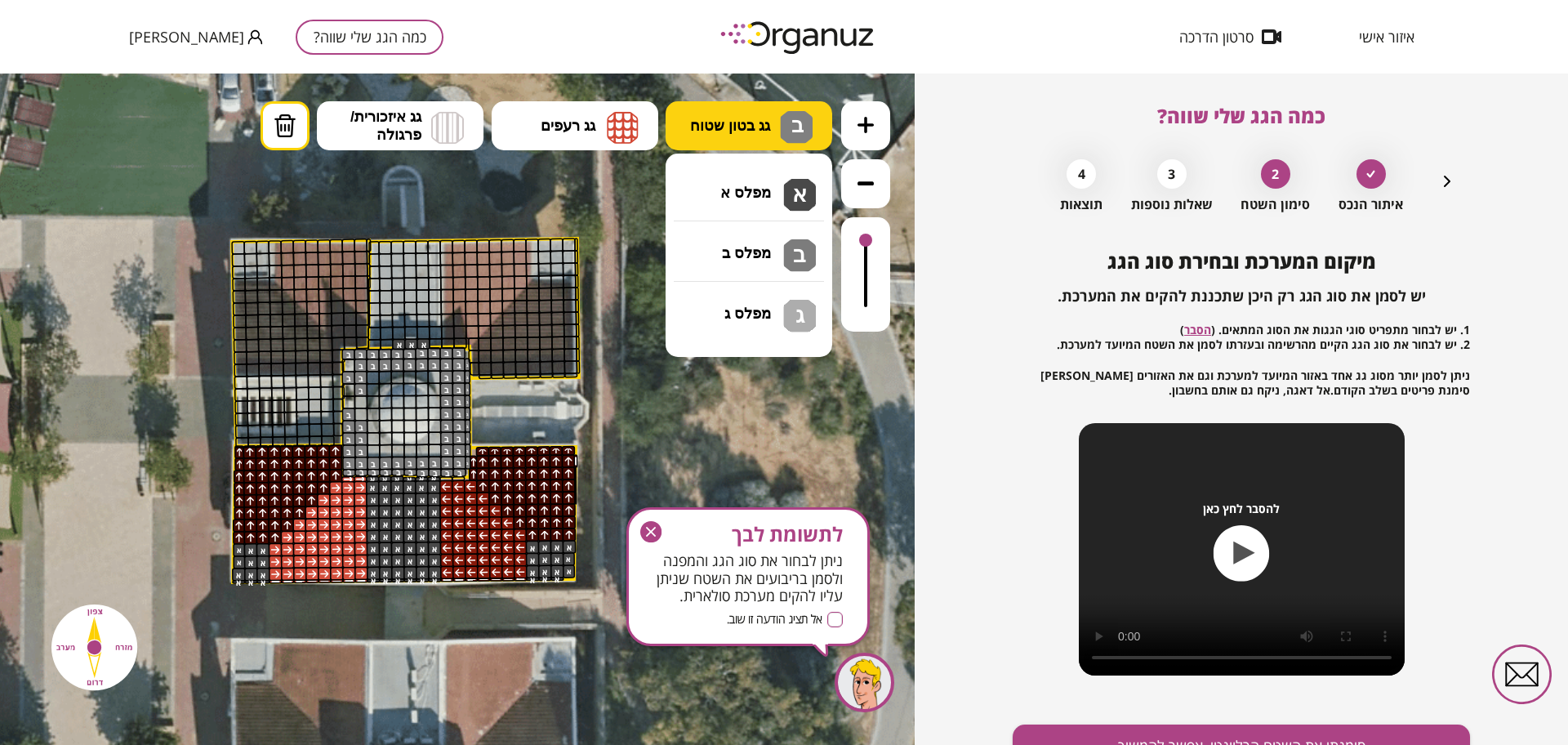
click at [722, 145] on button "גג בטון שטוח ב" at bounding box center [748, 126] width 167 height 49
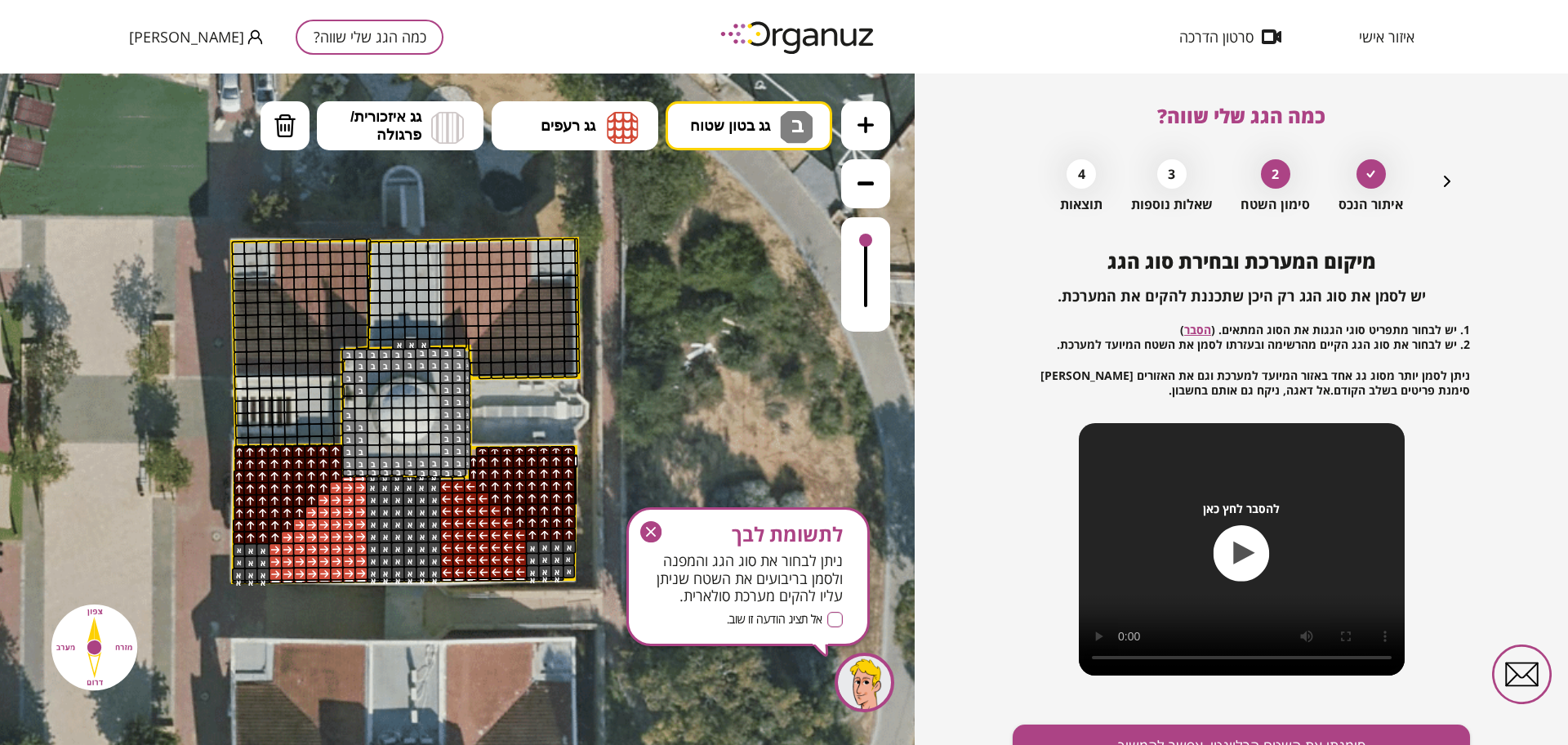
drag, startPoint x: 727, startPoint y: 245, endPoint x: 721, endPoint y: 252, distance: 9.2
click at [728, 246] on div ".st0 { fill: #FFFFFF; } ב" at bounding box center [457, 409] width 915 height 671
drag, startPoint x: 352, startPoint y: 406, endPoint x: 359, endPoint y: 418, distance: 13.9
click at [740, 115] on button "גג בטון שטוח ב ב" at bounding box center [748, 126] width 167 height 49
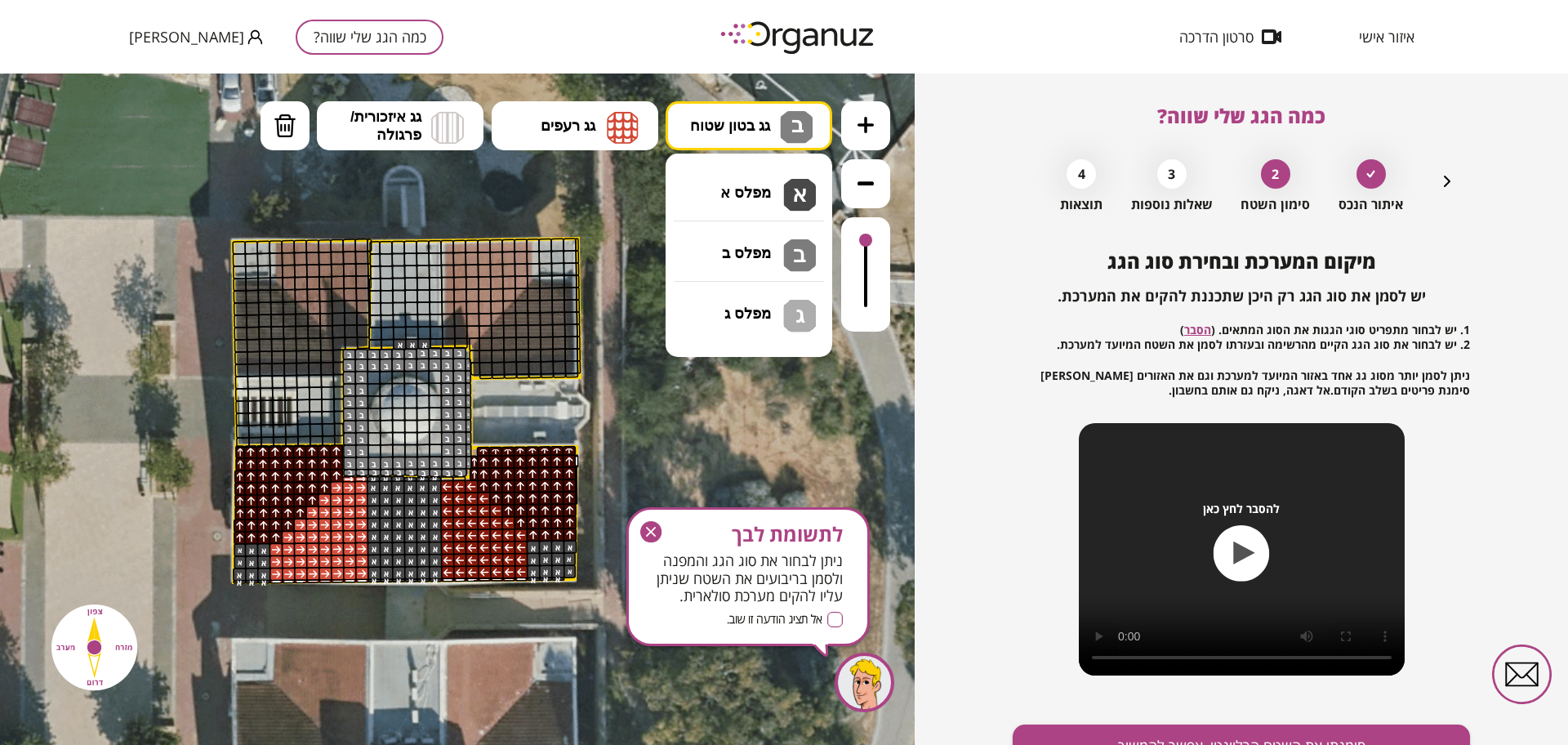
click at [737, 228] on div ".st0 { fill: #FFFFFF; } ב" at bounding box center [457, 409] width 915 height 671
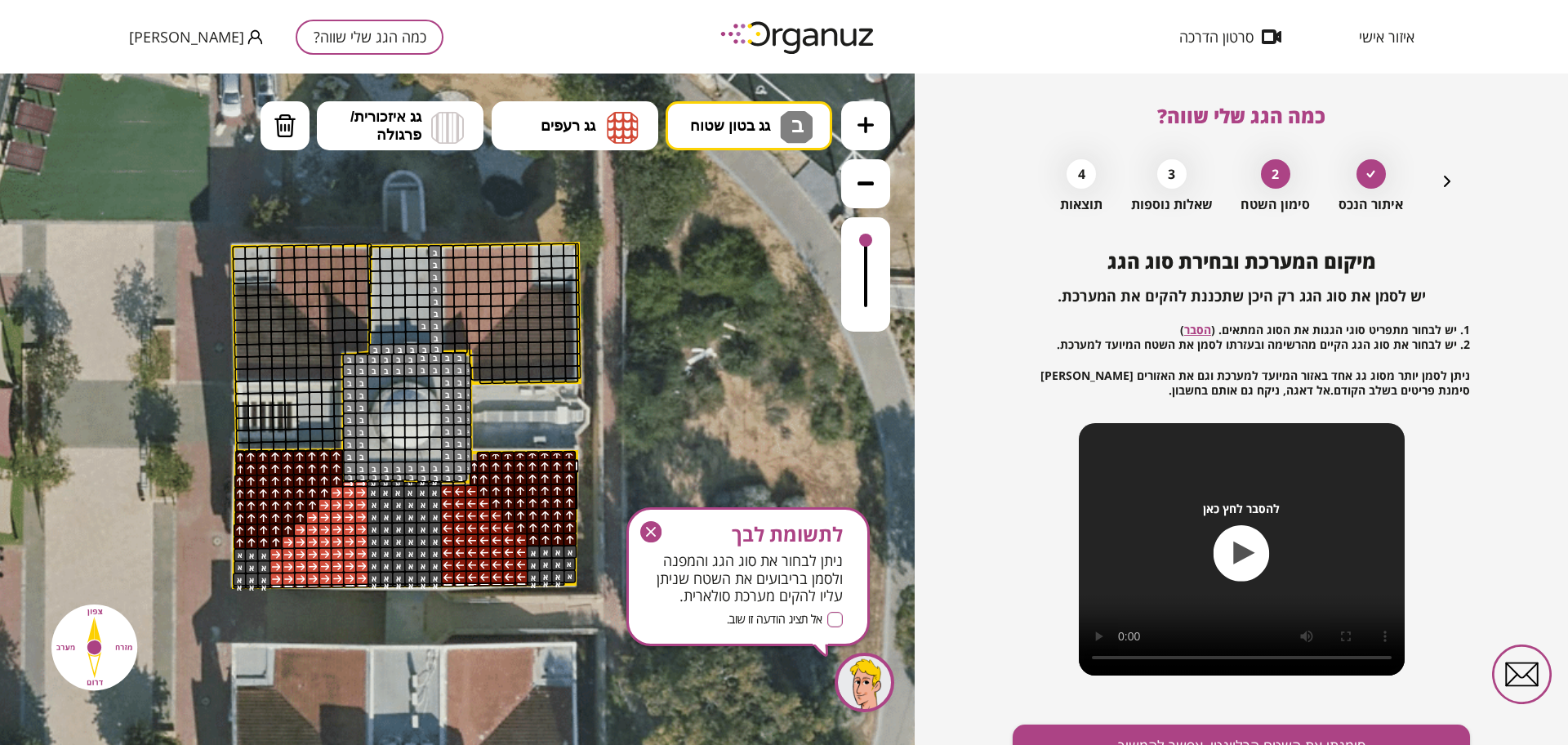
drag, startPoint x: 434, startPoint y: 254, endPoint x: 412, endPoint y: 324, distance: 73.4
click at [746, 107] on button "גג בטון שטוח ב" at bounding box center [748, 126] width 167 height 49
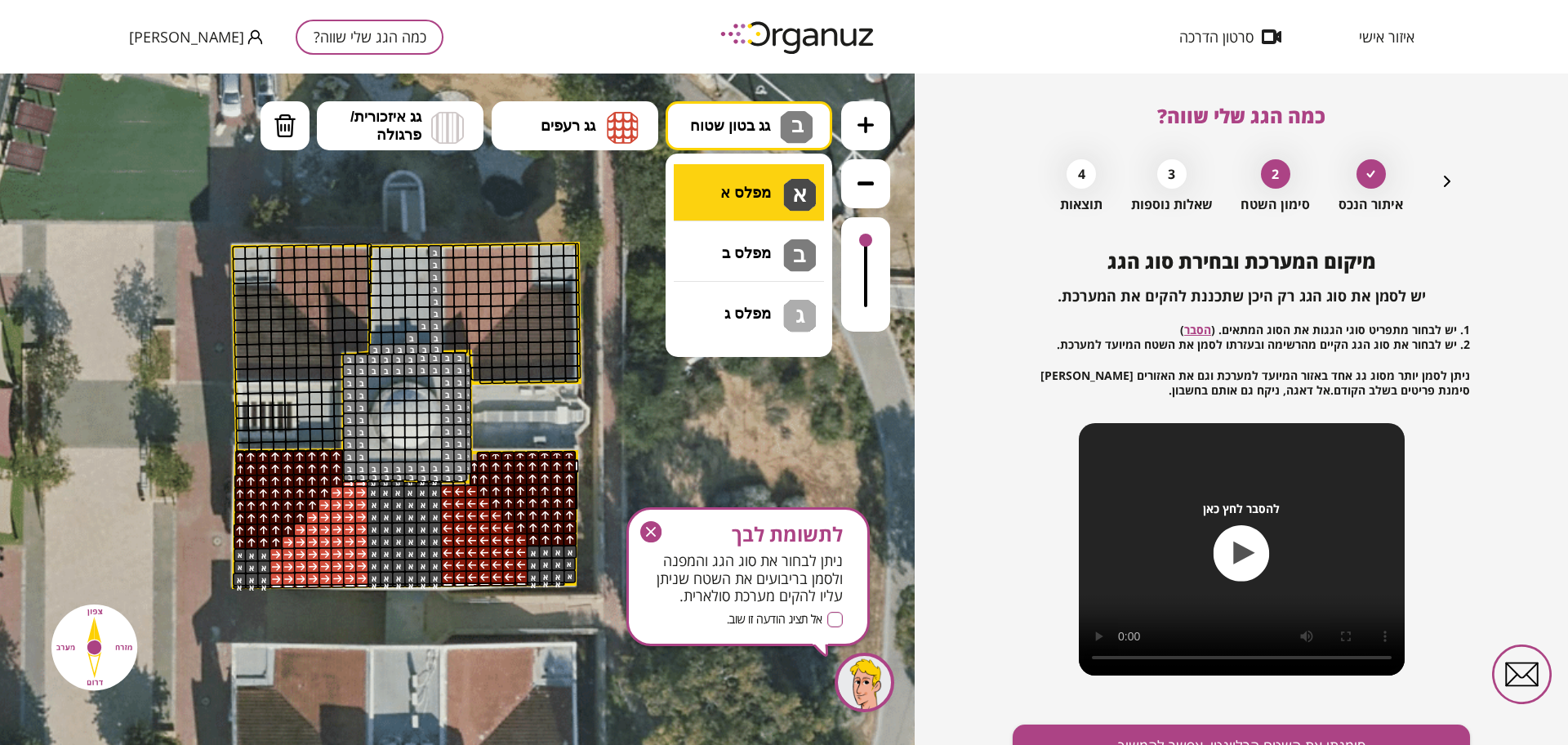
click at [746, 194] on div ".st0 { fill: #FFFFFF; } ב" at bounding box center [457, 409] width 915 height 671
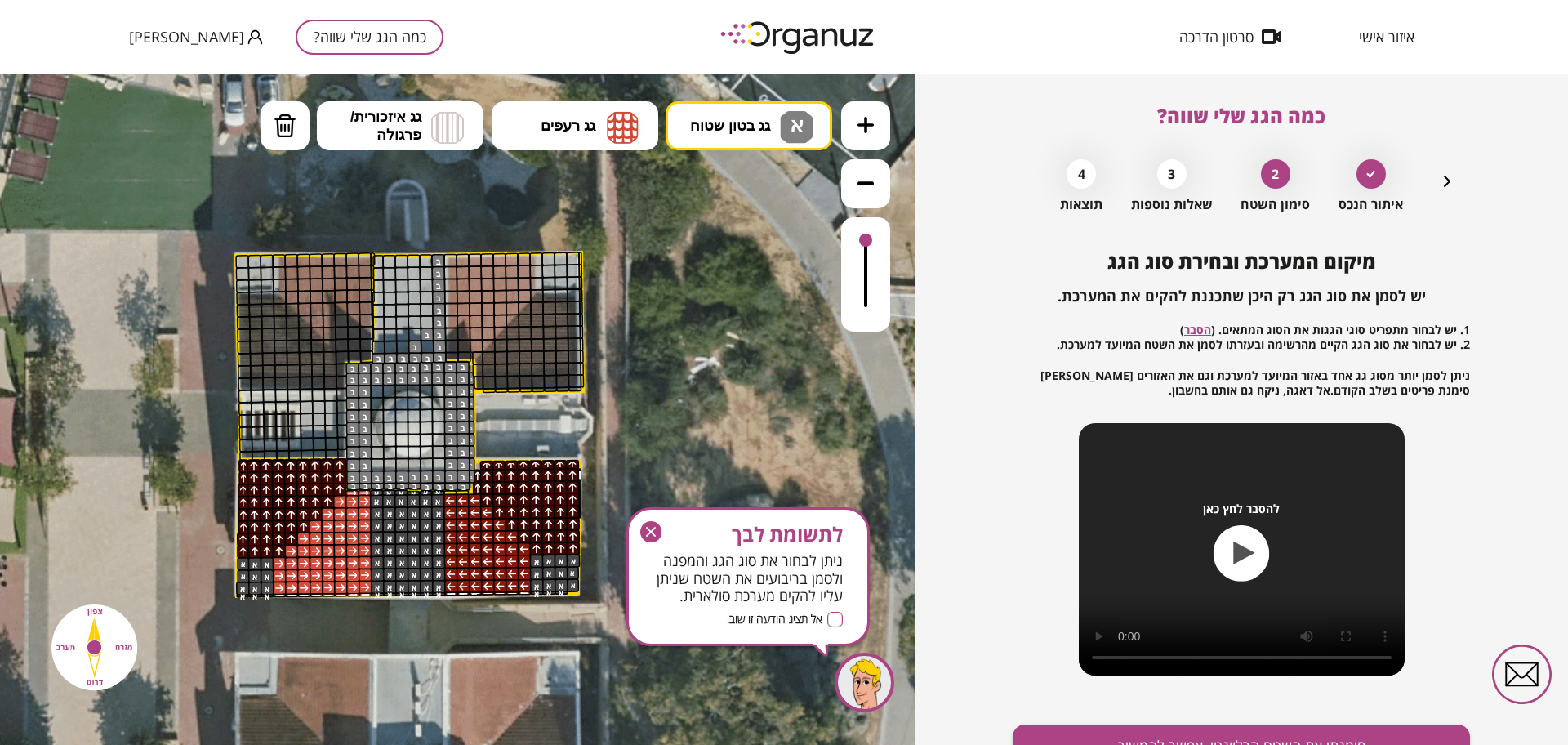
drag, startPoint x: 426, startPoint y: 243, endPoint x: 430, endPoint y: 256, distance: 13.6
click at [430, 256] on icon at bounding box center [407, 388] width 1287 height 1287
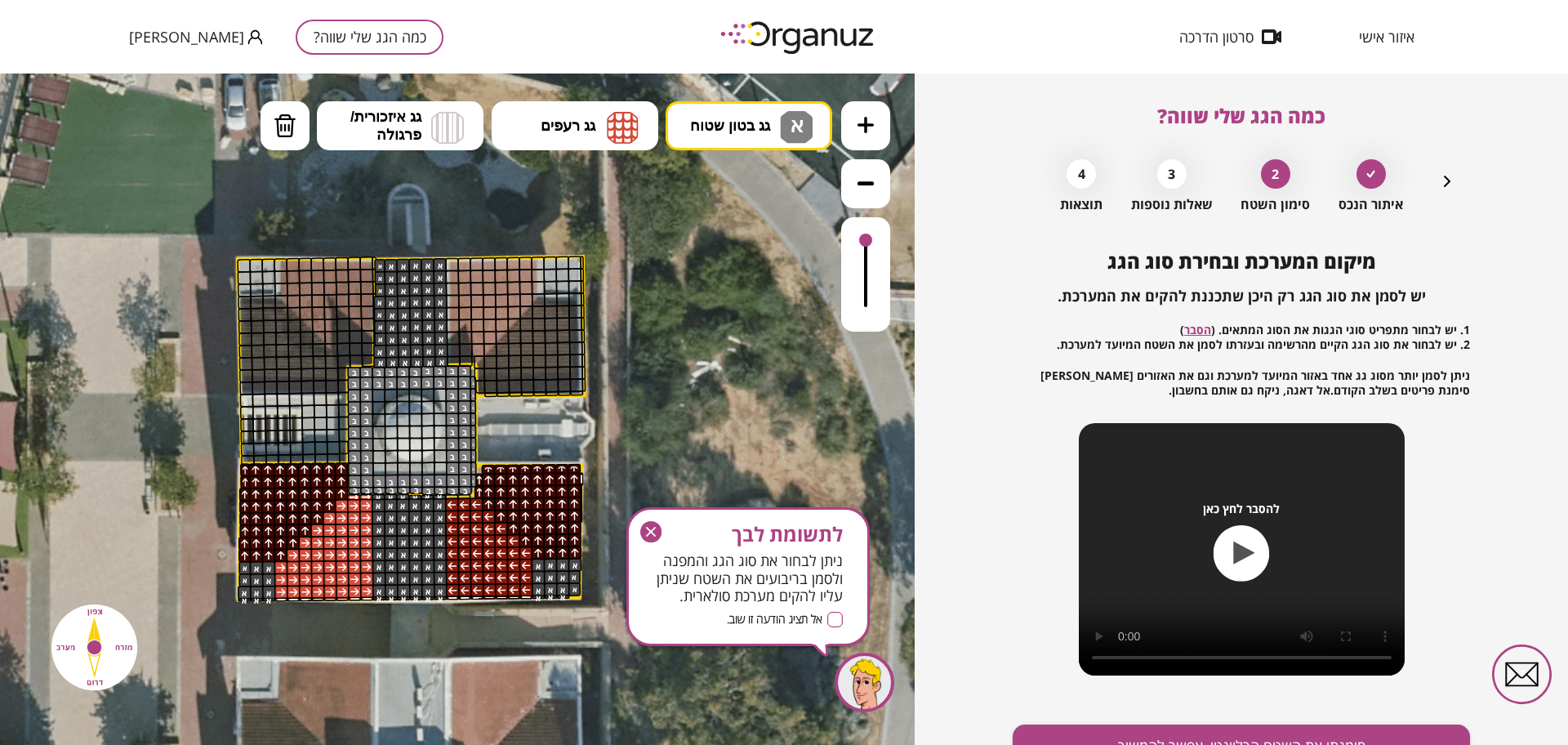
drag, startPoint x: 441, startPoint y: 263, endPoint x: 410, endPoint y: 320, distance: 64.9
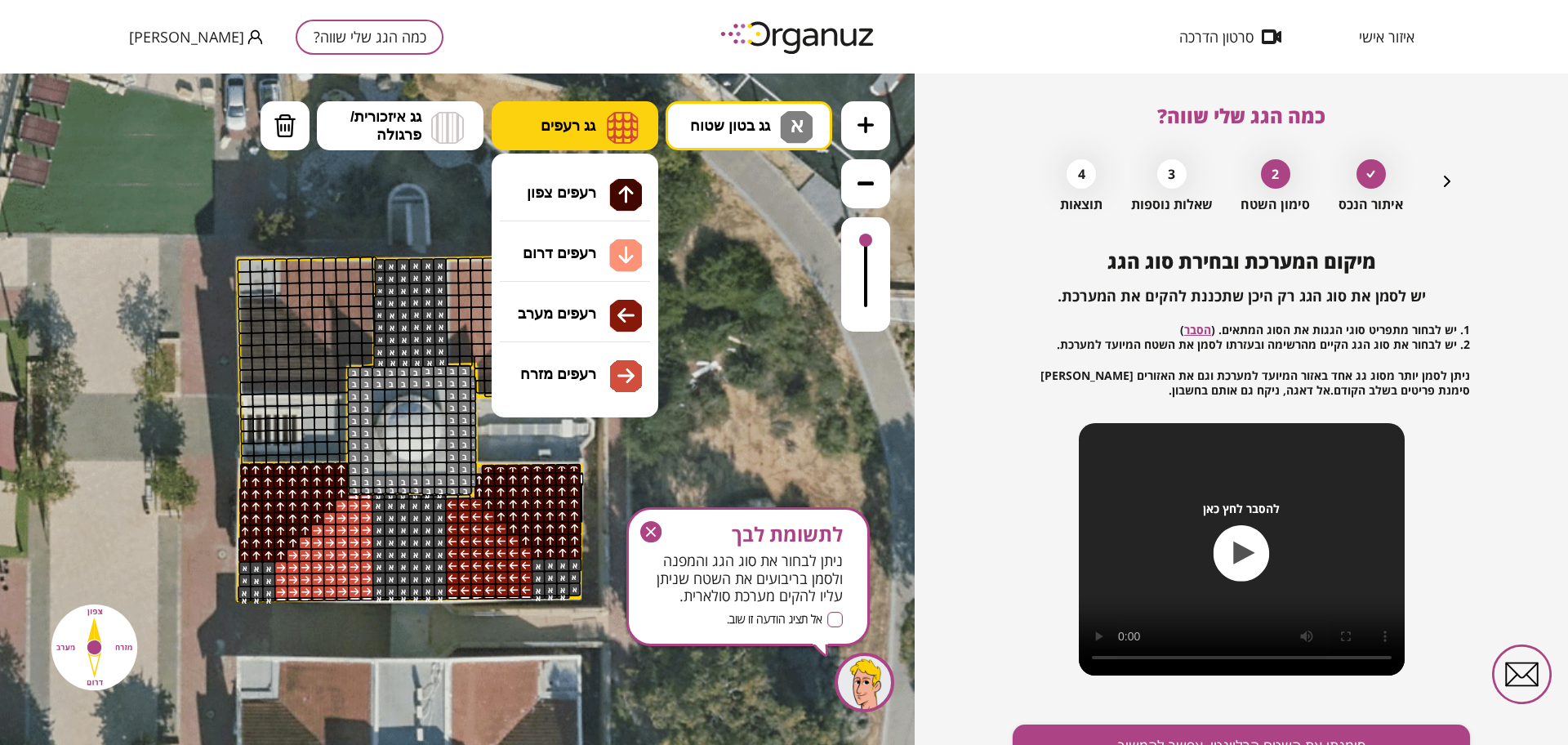
click at [578, 124] on span "גג רעפים" at bounding box center [568, 126] width 55 height 18
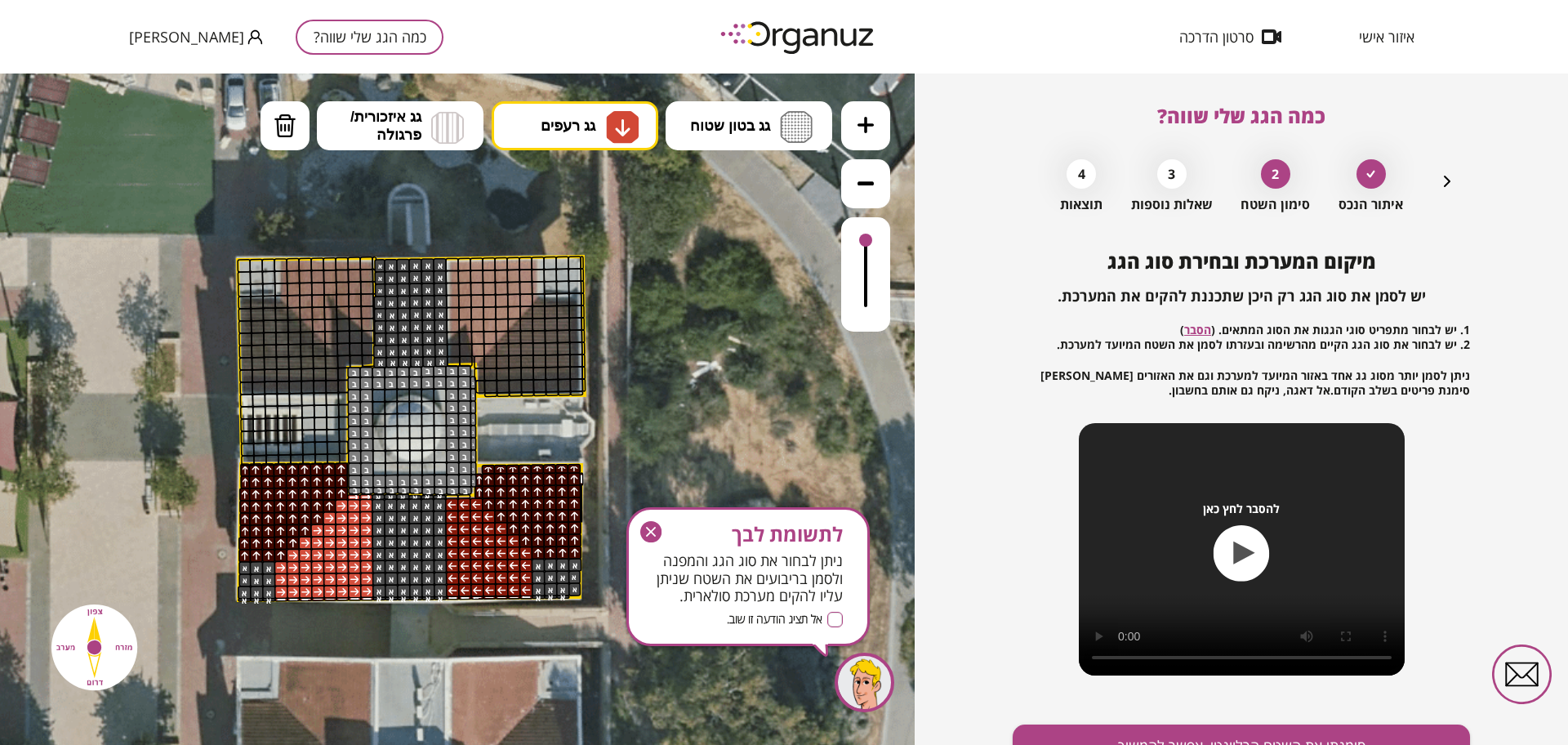
click at [575, 250] on div ".st0 { fill: #FFFFFF; } א" at bounding box center [457, 409] width 915 height 671
drag, startPoint x: 245, startPoint y: 302, endPoint x: 328, endPoint y: 370, distance: 107.3
click at [287, 115] on img at bounding box center [284, 126] width 23 height 25
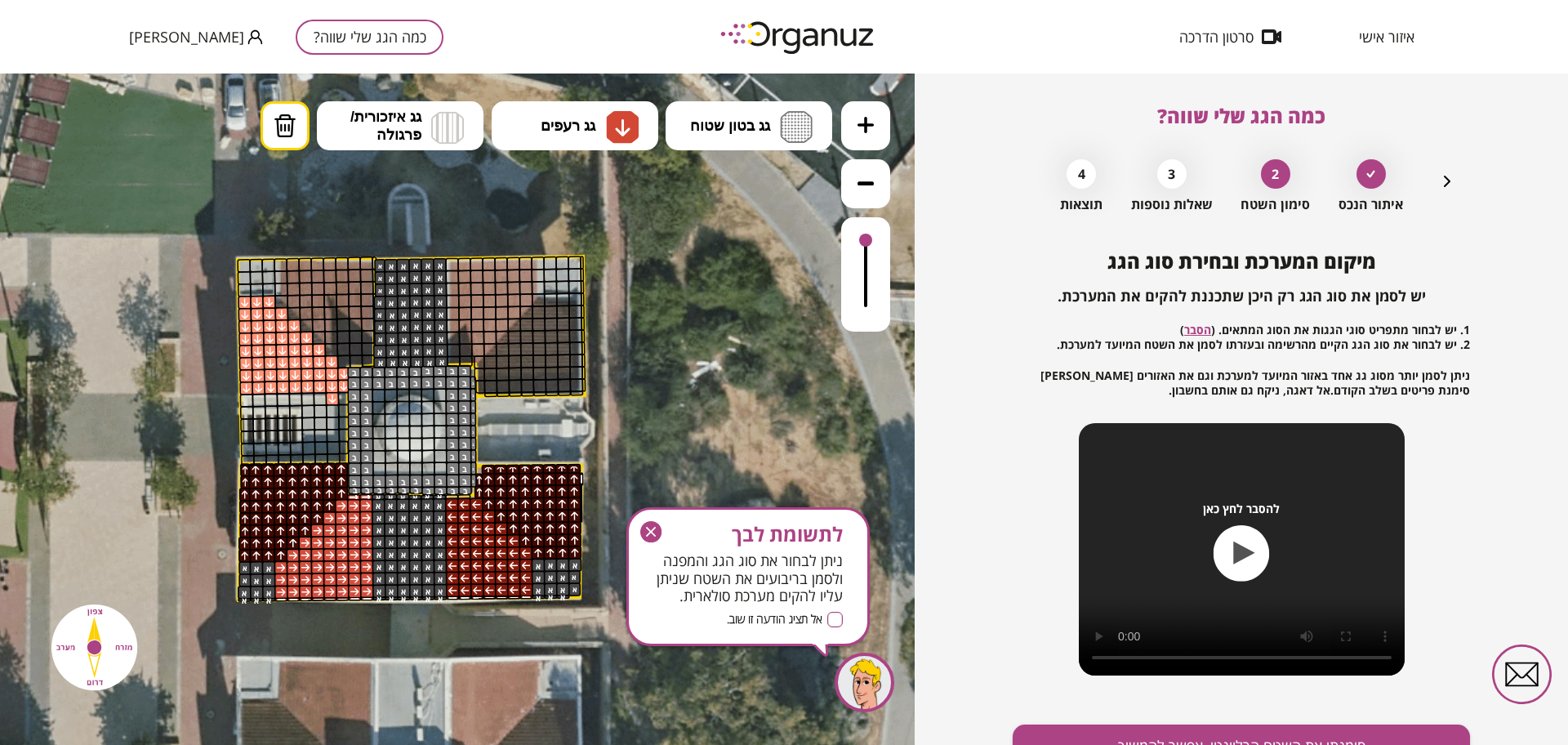
click at [334, 398] on div at bounding box center [333, 399] width 14 height 14
click at [554, 128] on span "גג רעפים" at bounding box center [568, 126] width 55 height 18
click at [571, 367] on div ".st0 { fill: #FFFFFF; } א" at bounding box center [457, 409] width 915 height 671
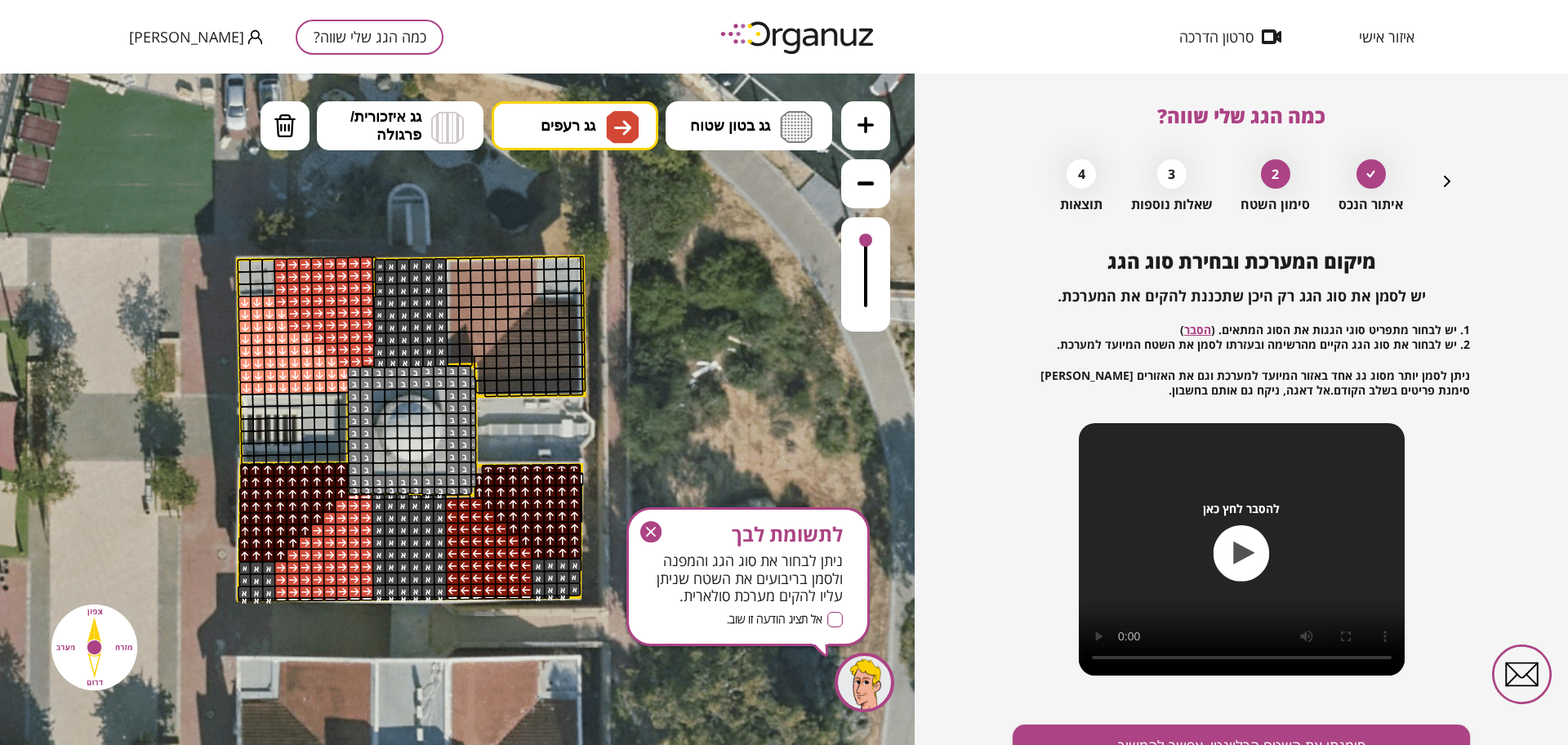
drag, startPoint x: 281, startPoint y: 268, endPoint x: 340, endPoint y: 250, distance: 61.7
click at [340, 250] on div ".st0 { fill: #FFFFFF; }" at bounding box center [408, 392] width 1287 height 1287
click at [631, 114] on img at bounding box center [622, 127] width 33 height 33
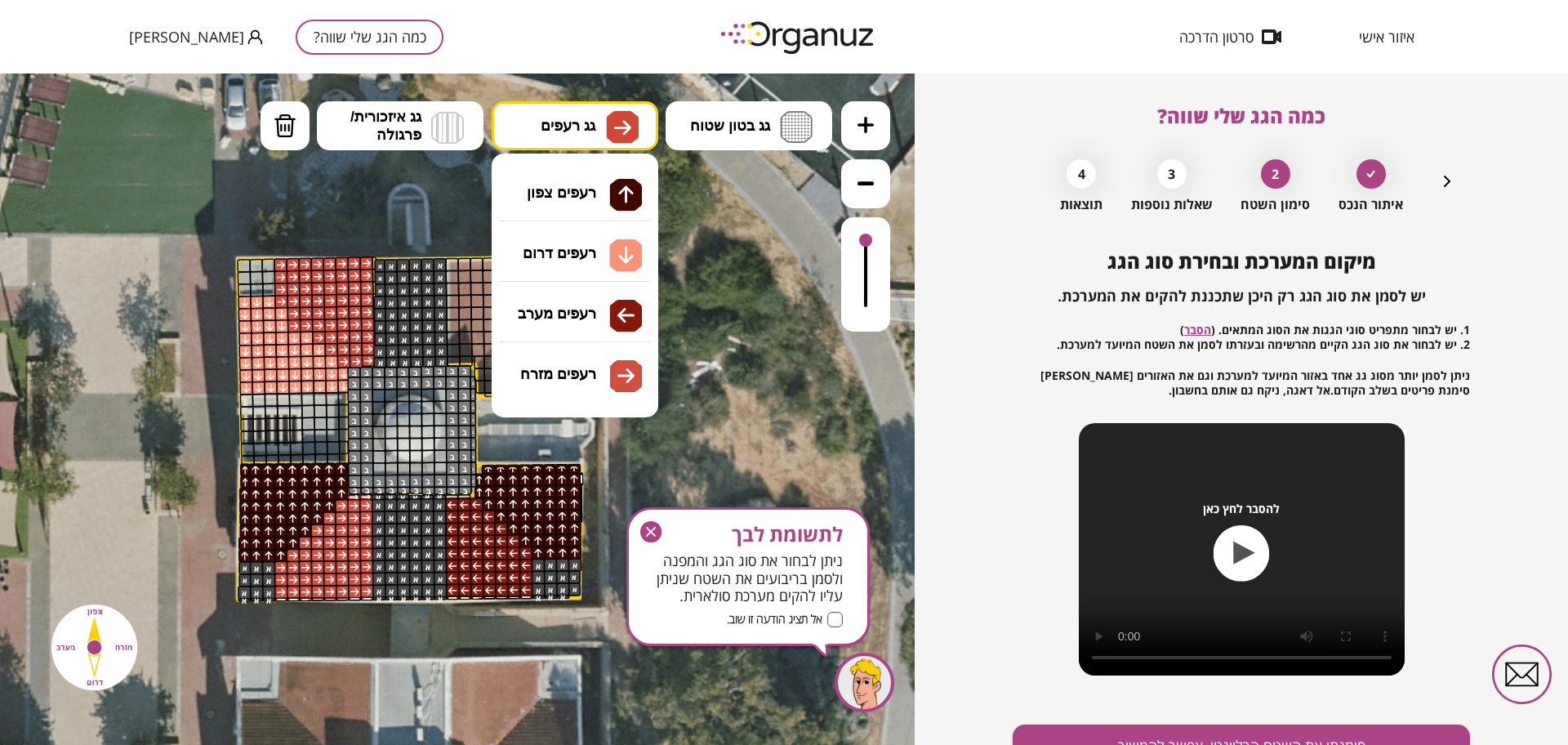
click at [584, 253] on div ".st0 { fill: #FFFFFF; } א" at bounding box center [457, 409] width 915 height 671
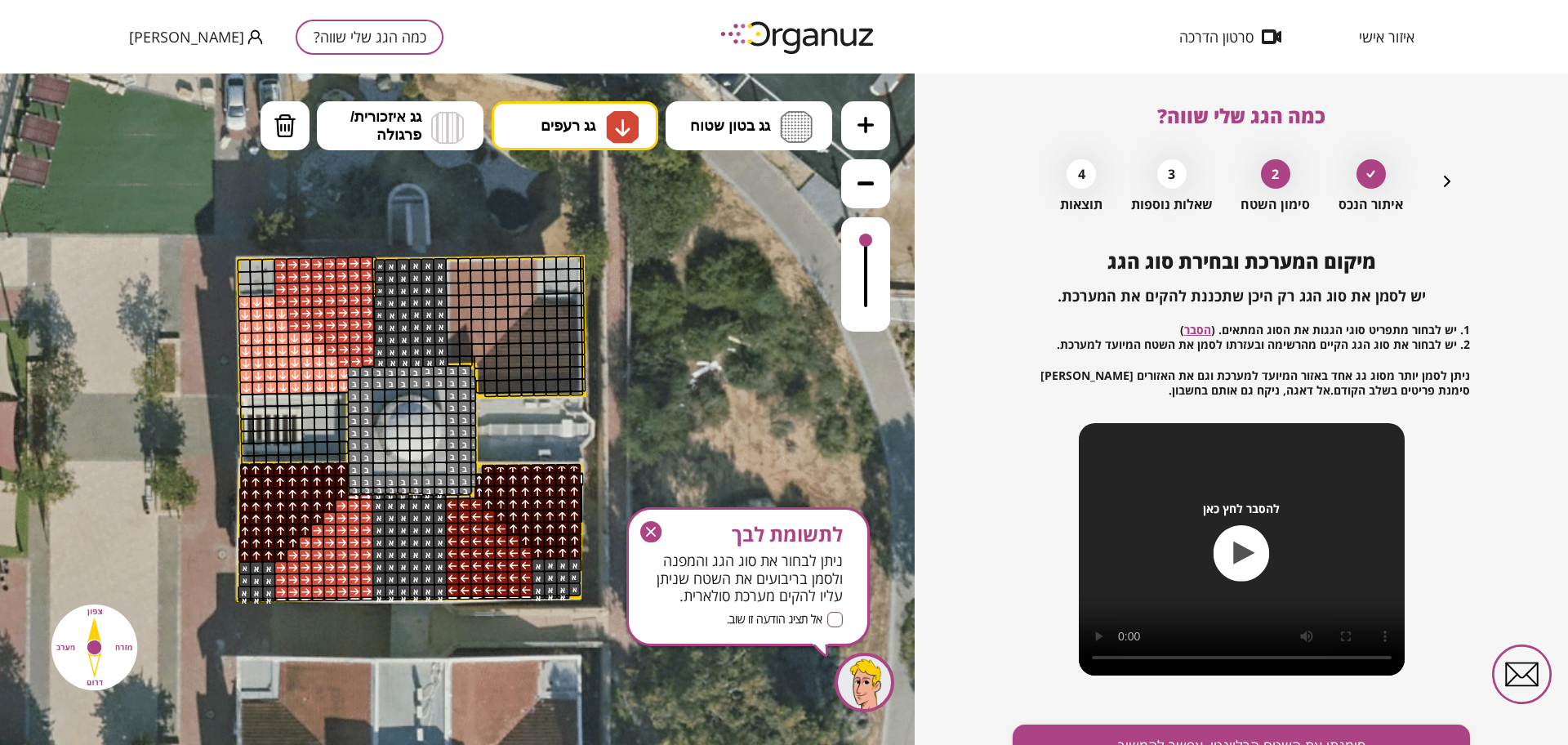
click at [291, 327] on div at bounding box center [294, 326] width 14 height 14
click at [770, 142] on button "גג בטון שטוח" at bounding box center [748, 126] width 167 height 49
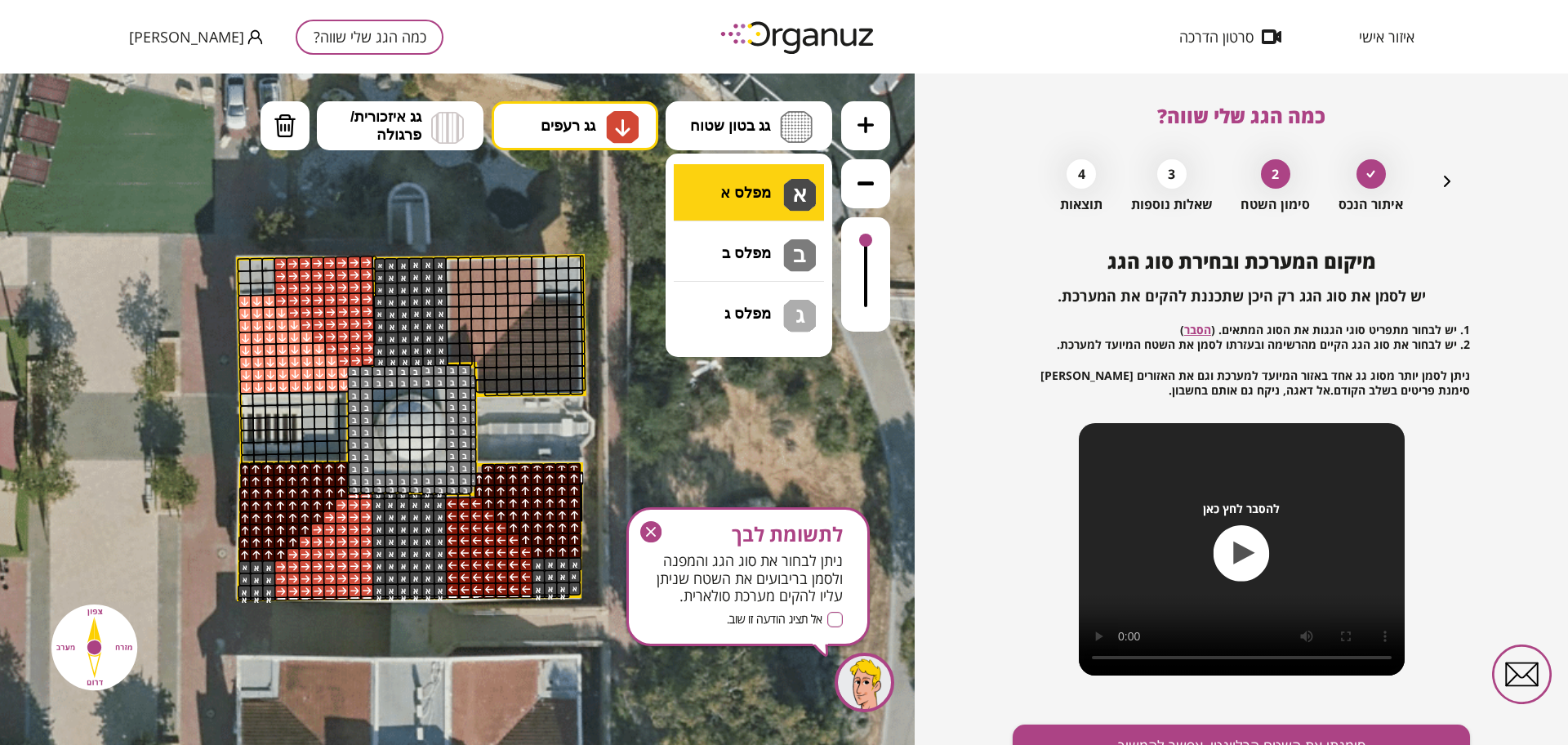
click at [749, 191] on div ".st0 { fill: #FFFFFF; } א" at bounding box center [457, 409] width 915 height 671
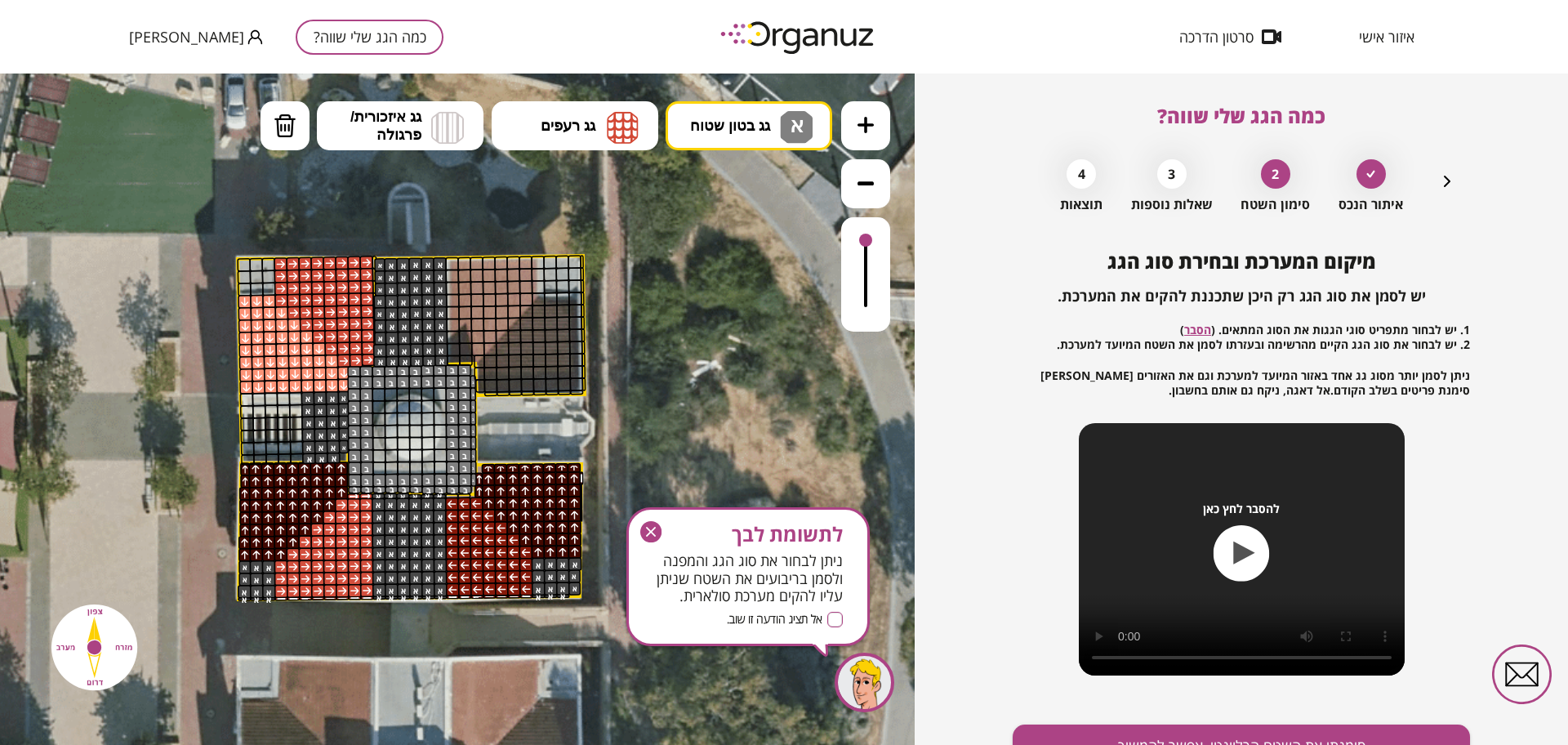
drag, startPoint x: 339, startPoint y: 399, endPoint x: 320, endPoint y: 436, distance: 41.6
click at [593, 119] on span "גג רעפים" at bounding box center [568, 126] width 55 height 18
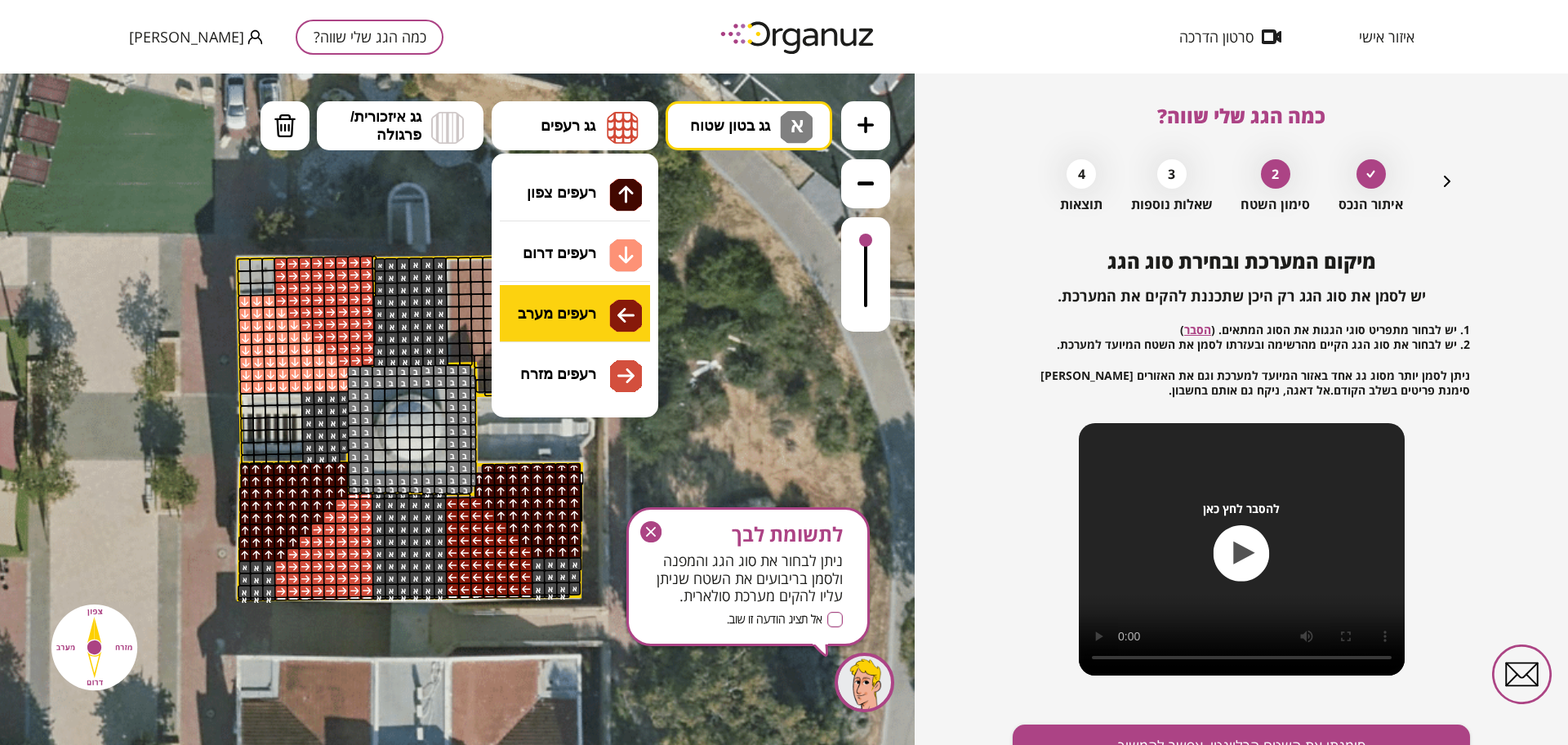
click at [605, 316] on div ".st0 { fill: #FFFFFF; } א" at bounding box center [457, 409] width 915 height 671
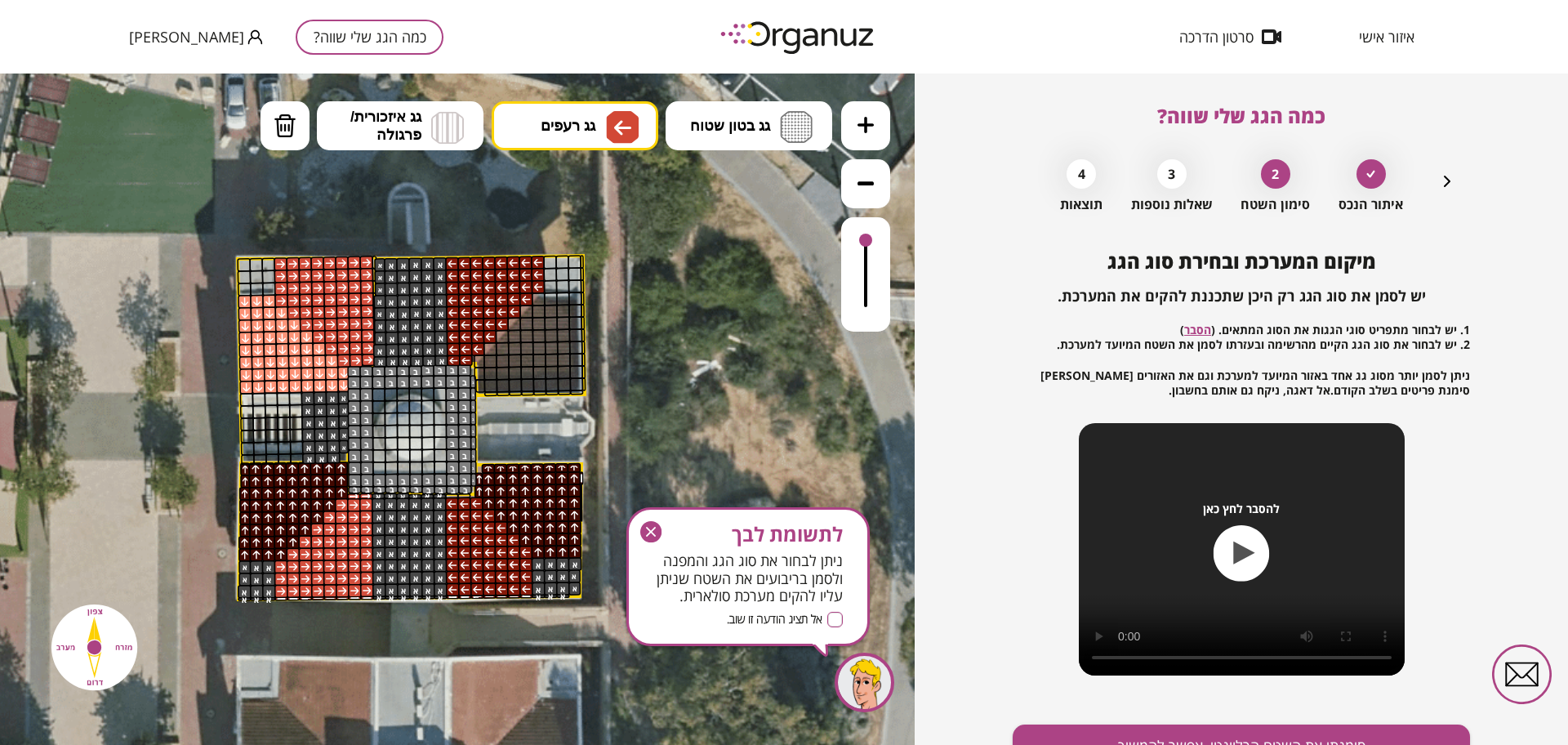
drag, startPoint x: 451, startPoint y: 267, endPoint x: 537, endPoint y: 284, distance: 87.7
click at [619, 120] on img at bounding box center [622, 128] width 17 height 20
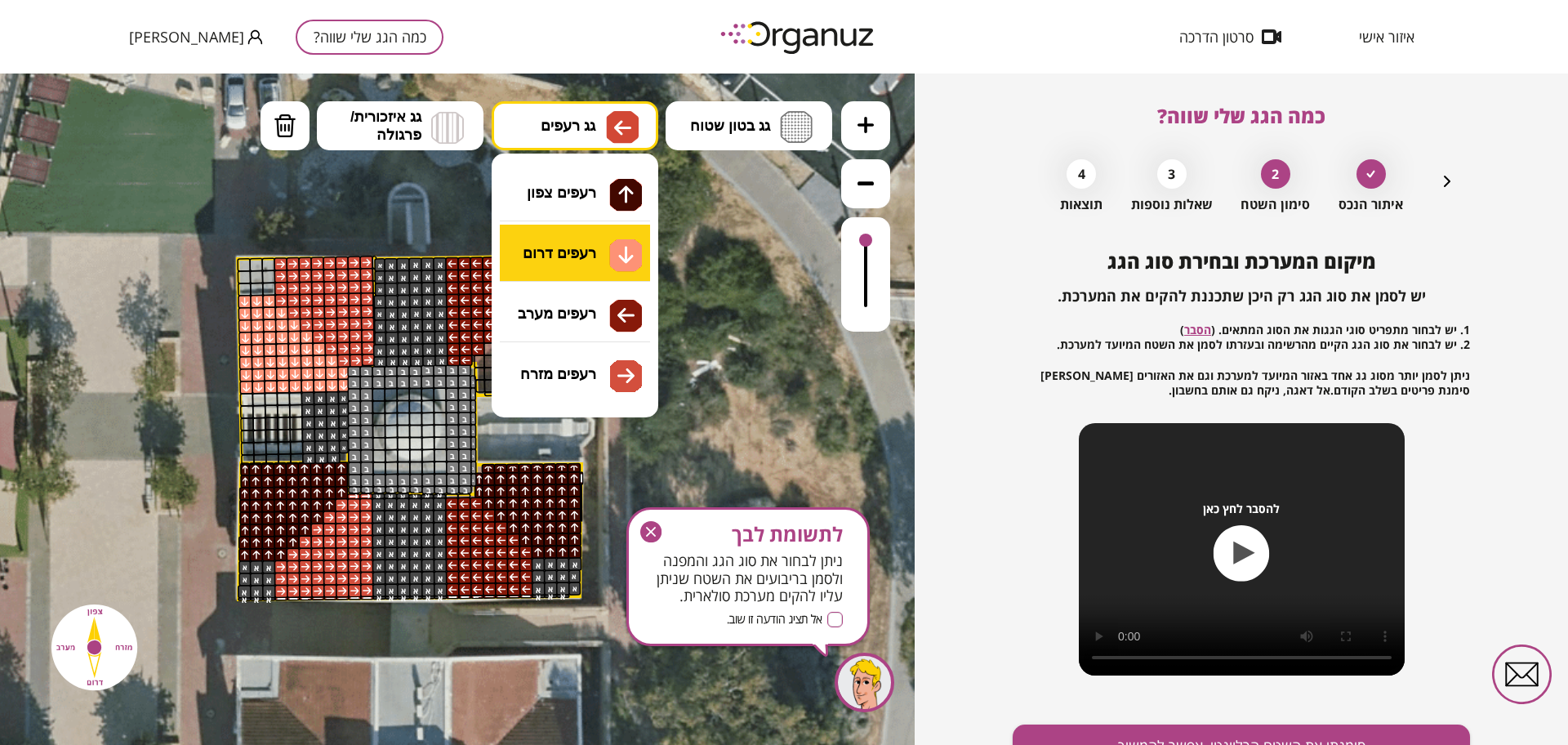
click at [594, 244] on div ".st0 { fill: #FFFFFF; } א" at bounding box center [457, 409] width 915 height 671
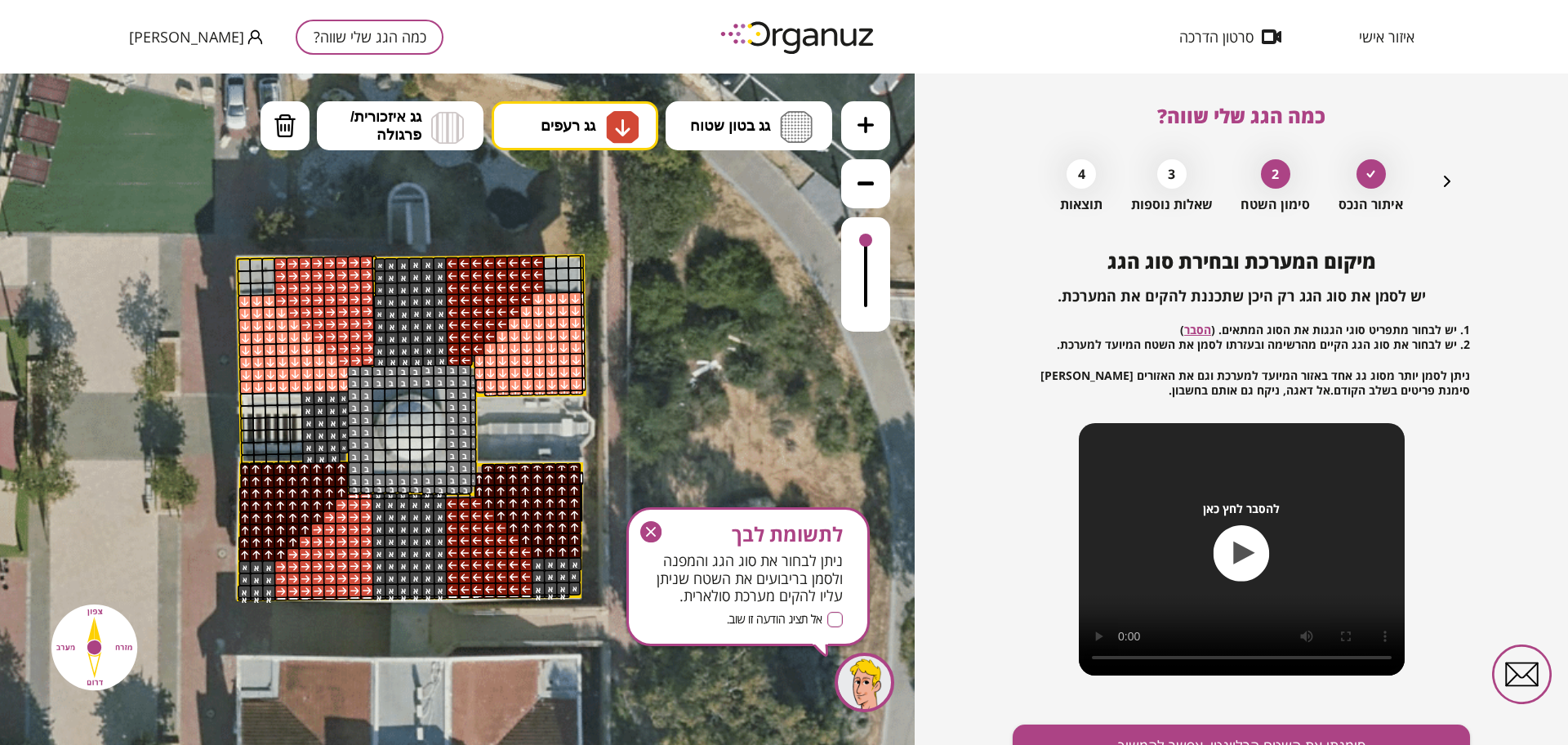
drag, startPoint x: 548, startPoint y: 303, endPoint x: 608, endPoint y: 372, distance: 91.4
click at [606, 378] on div ".st0 { fill: #FFFFFF; }" at bounding box center [408, 391] width 1287 height 1287
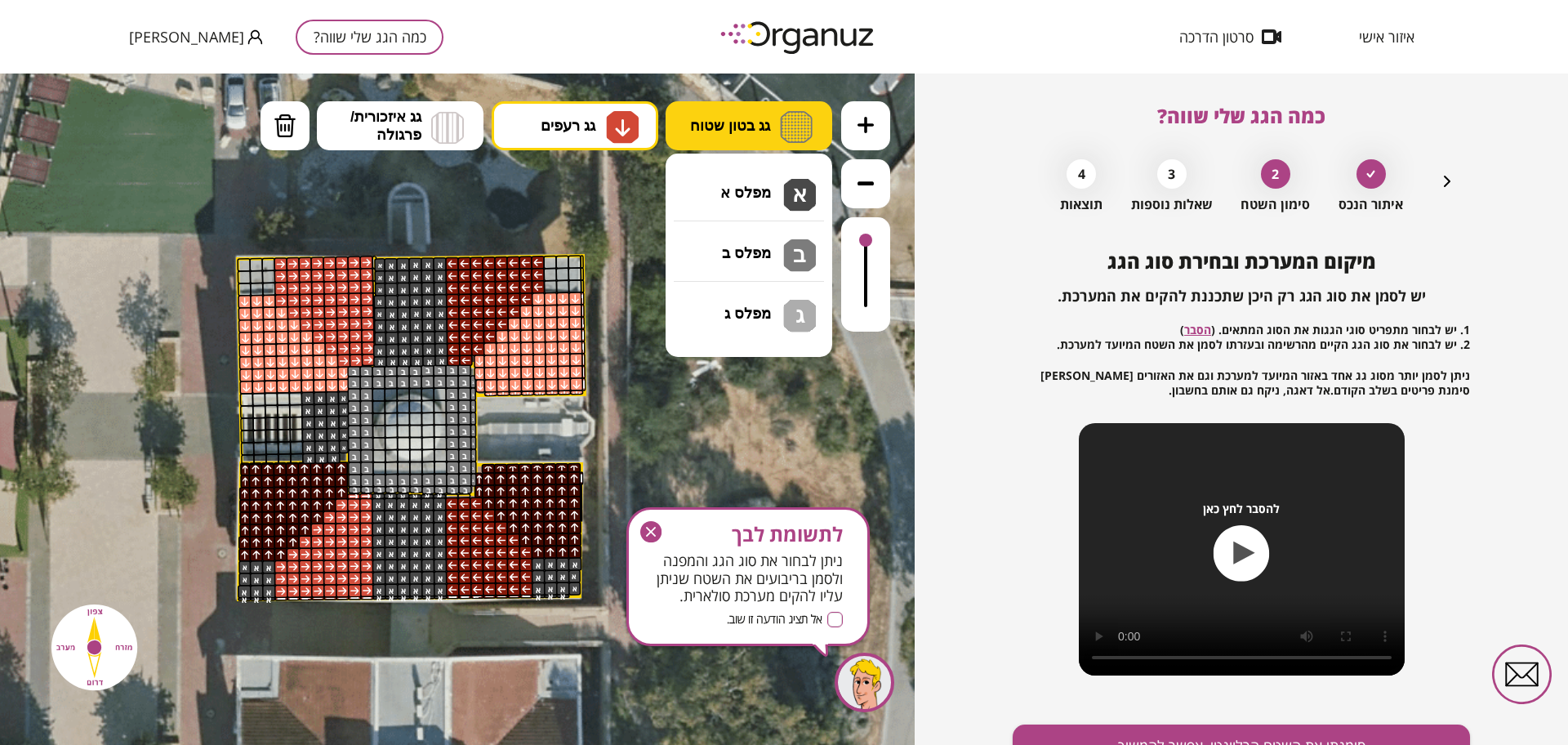
click at [736, 133] on span "גג בטון שטוח" at bounding box center [730, 126] width 80 height 18
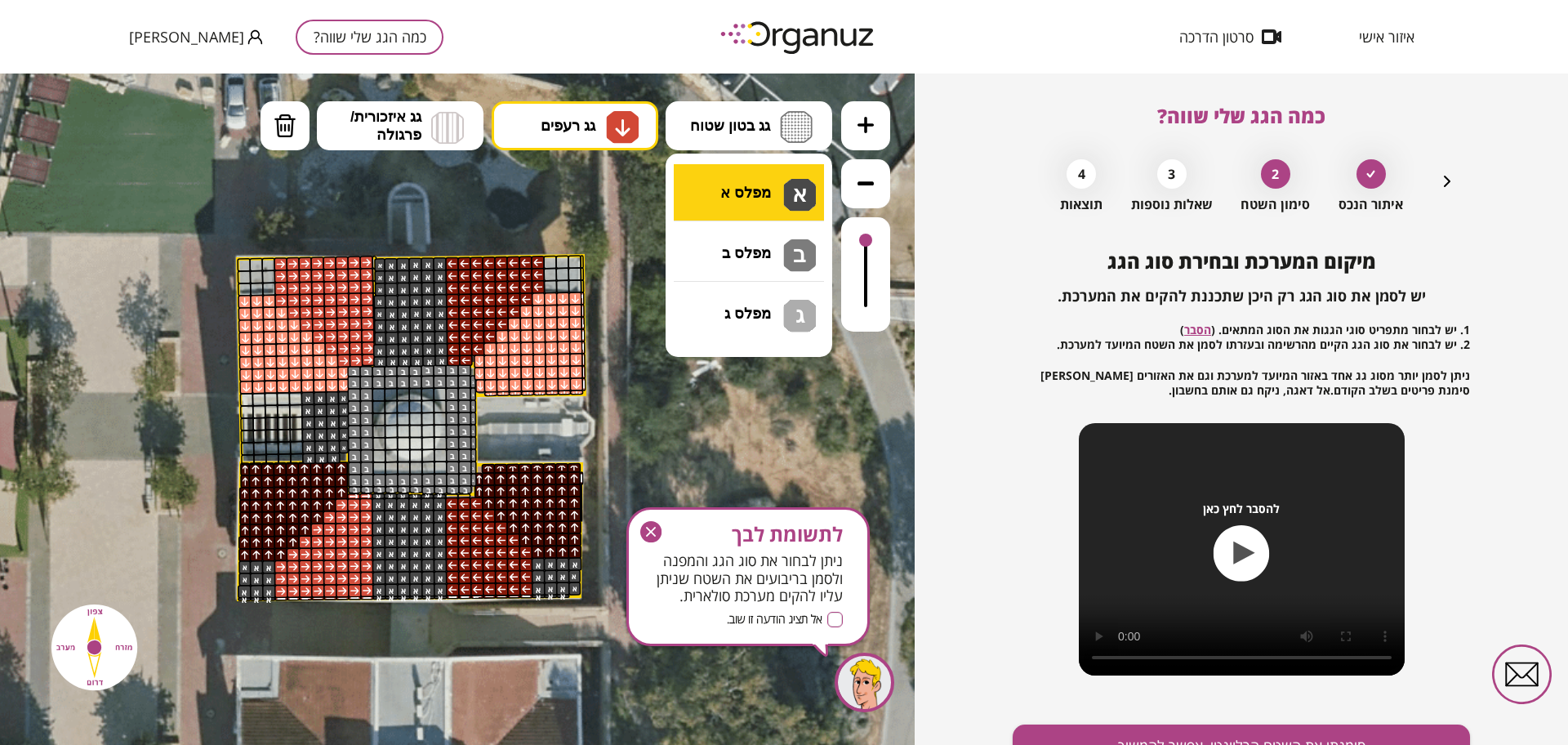
click at [753, 187] on div ".st0 { fill: #FFFFFF; } א" at bounding box center [457, 409] width 915 height 671
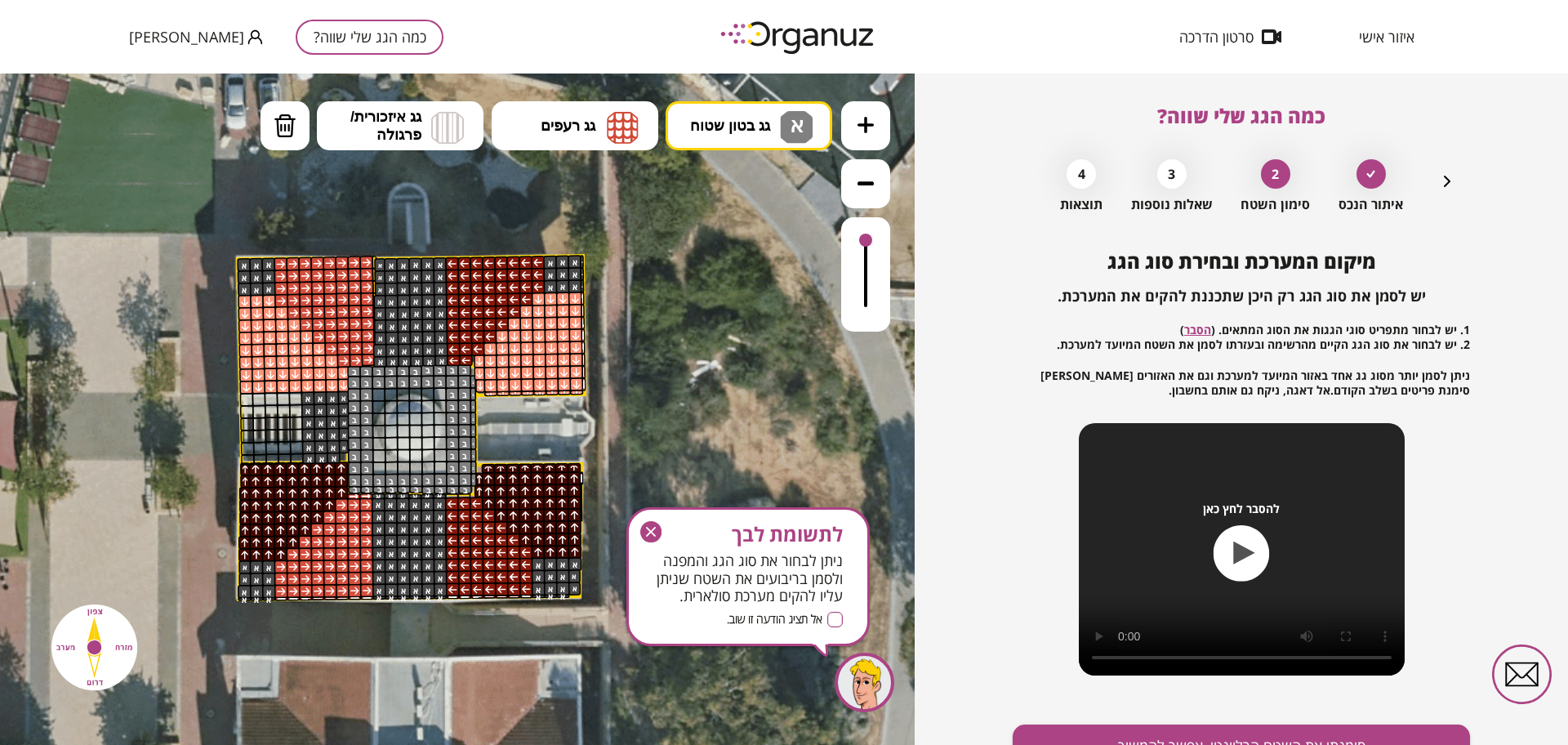
drag, startPoint x: 549, startPoint y: 261, endPoint x: 254, endPoint y: 286, distance: 296.1
click at [651, 525] on icon "button" at bounding box center [650, 531] width 21 height 21
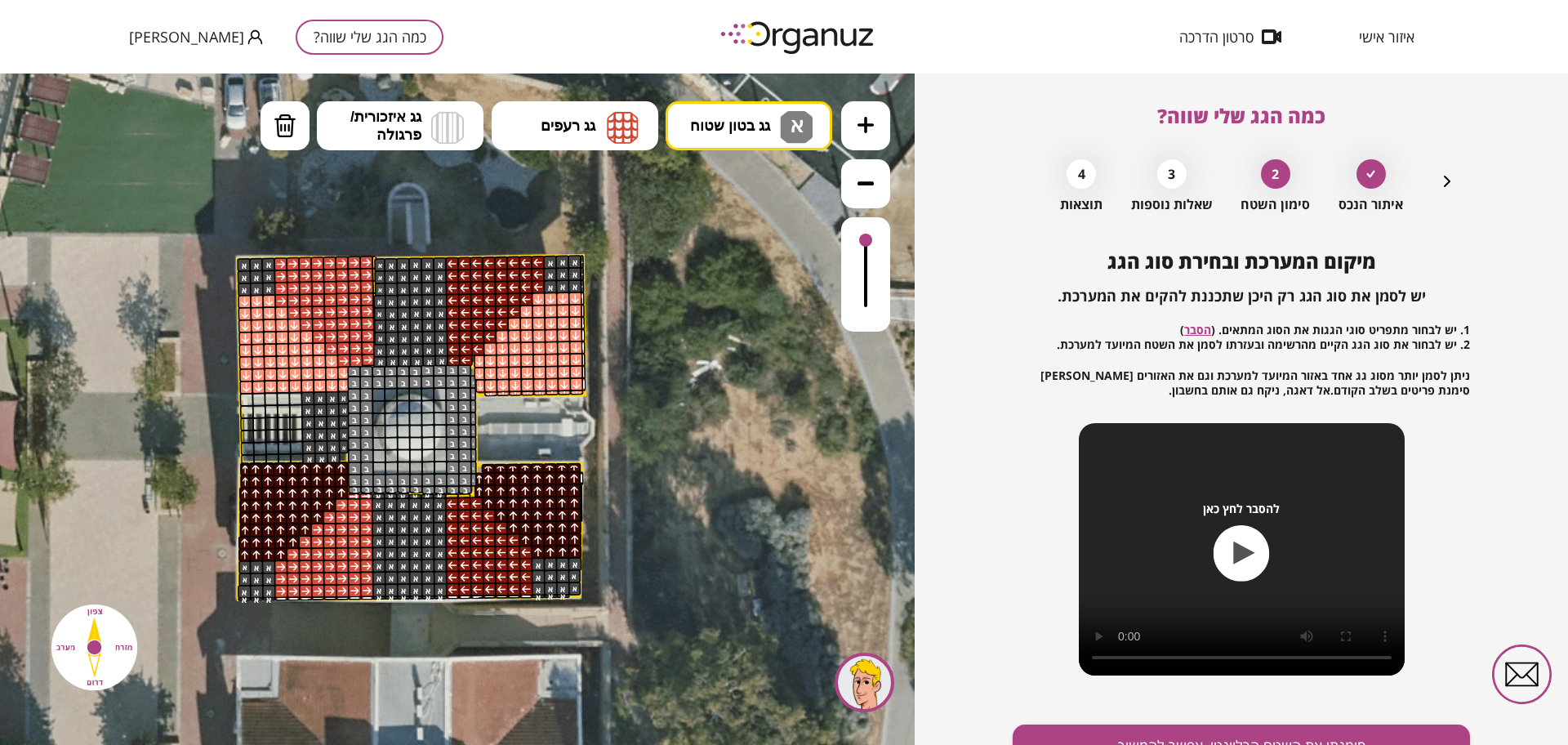
scroll to position [85, 0]
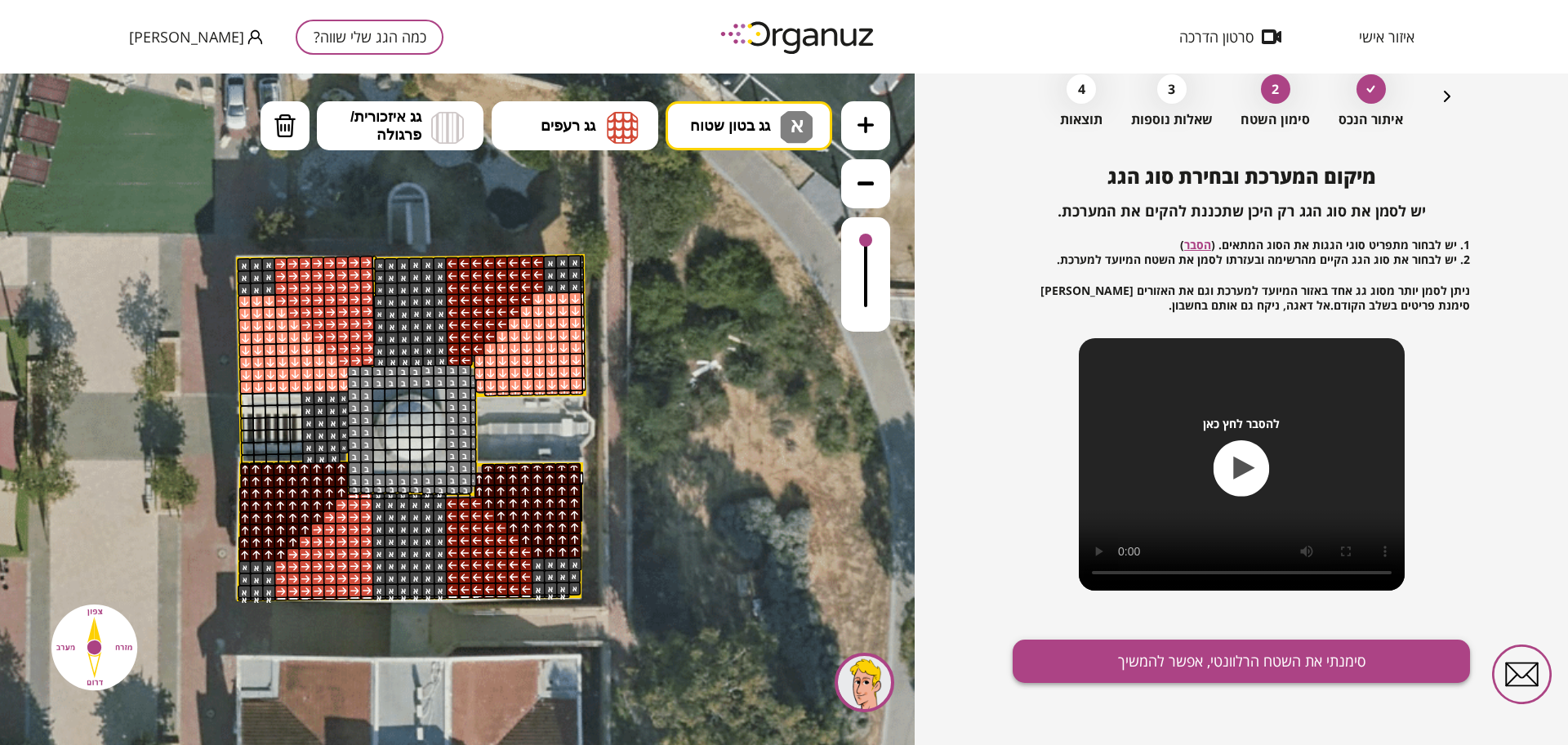
click at [1125, 645] on button "סימנתי את השטח הרלוונטי, אפשר להמשיך" at bounding box center [1241, 660] width 458 height 43
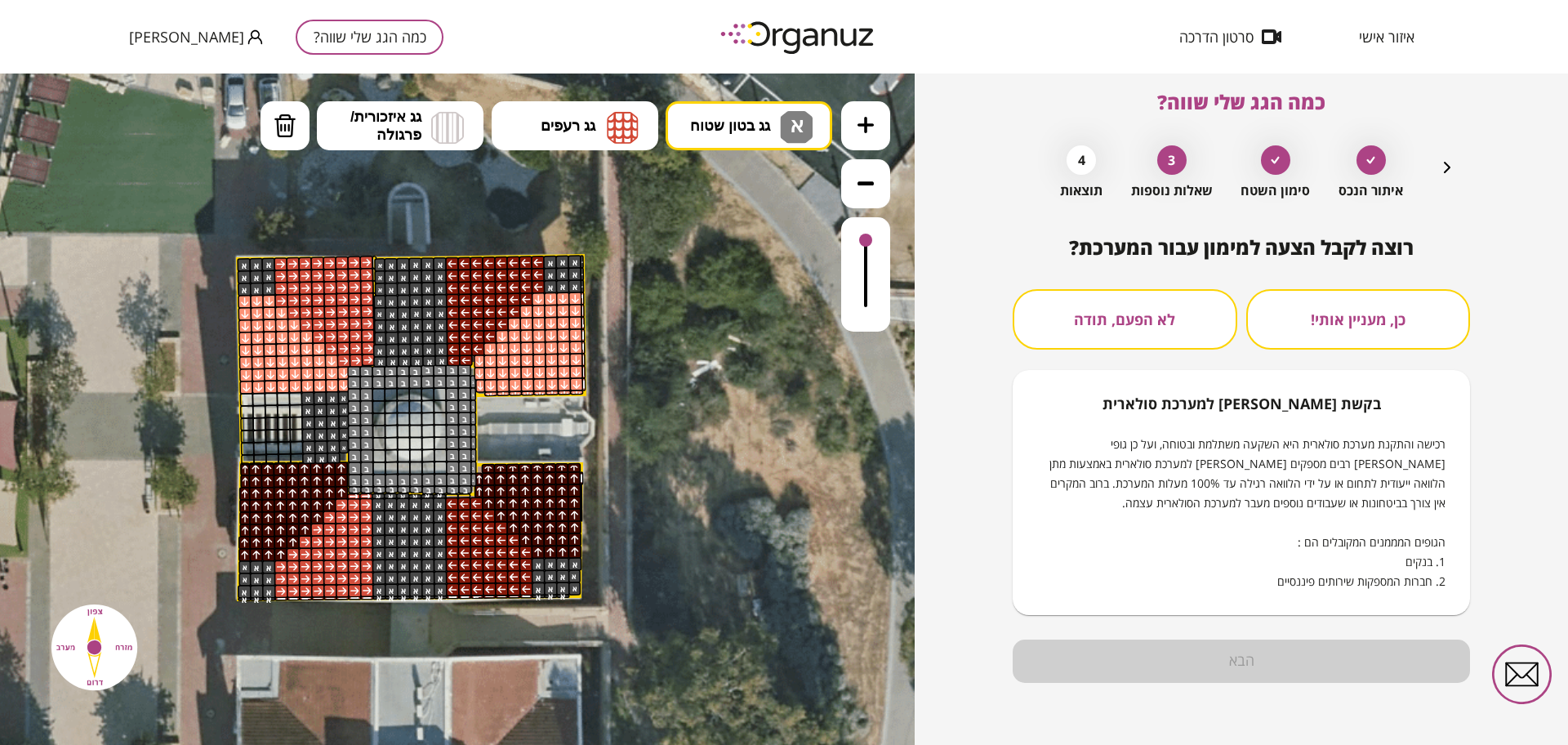
scroll to position [14, 0]
click at [1093, 292] on button "לא הפעם, תודה" at bounding box center [1124, 319] width 224 height 61
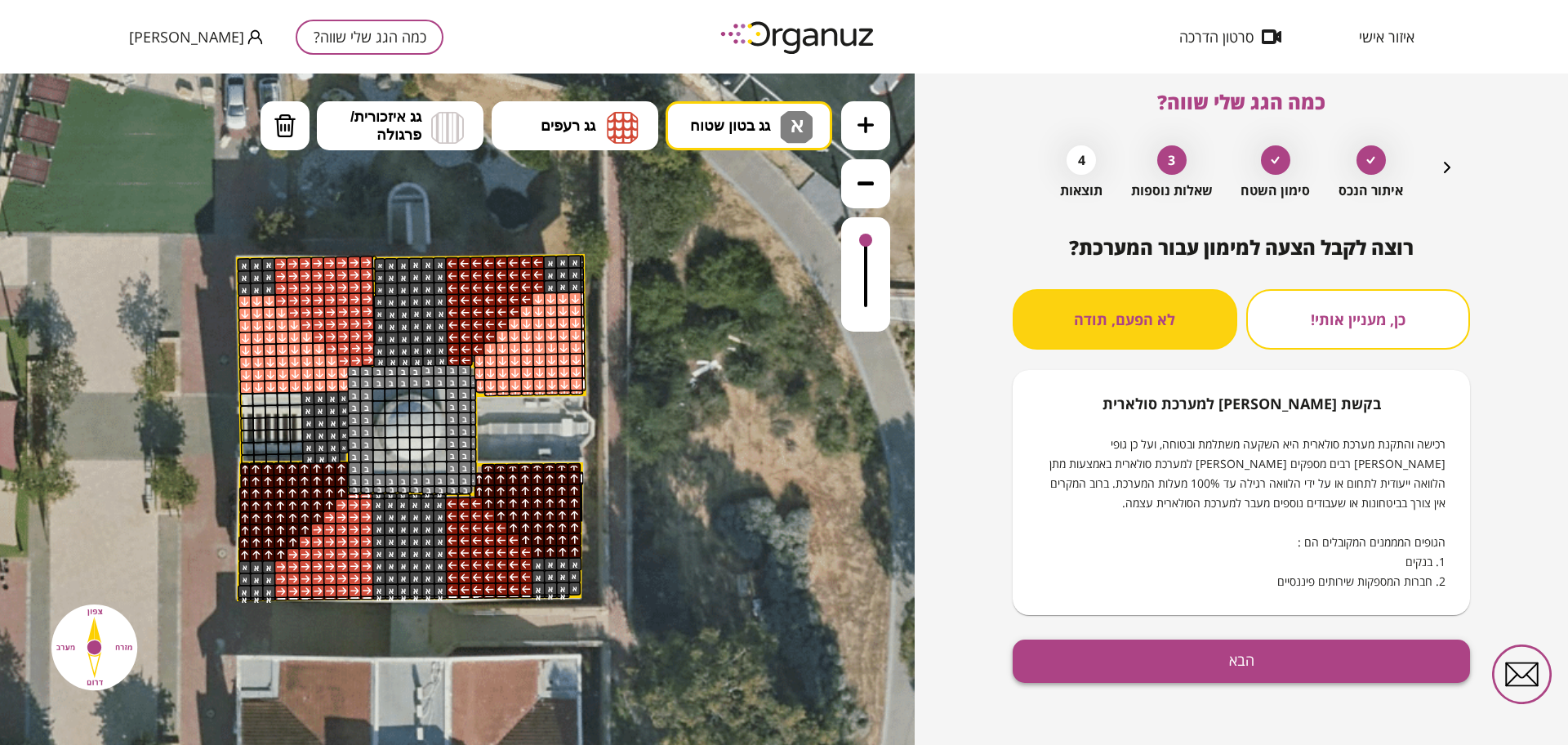
click at [1196, 673] on button "הבא" at bounding box center [1241, 660] width 458 height 43
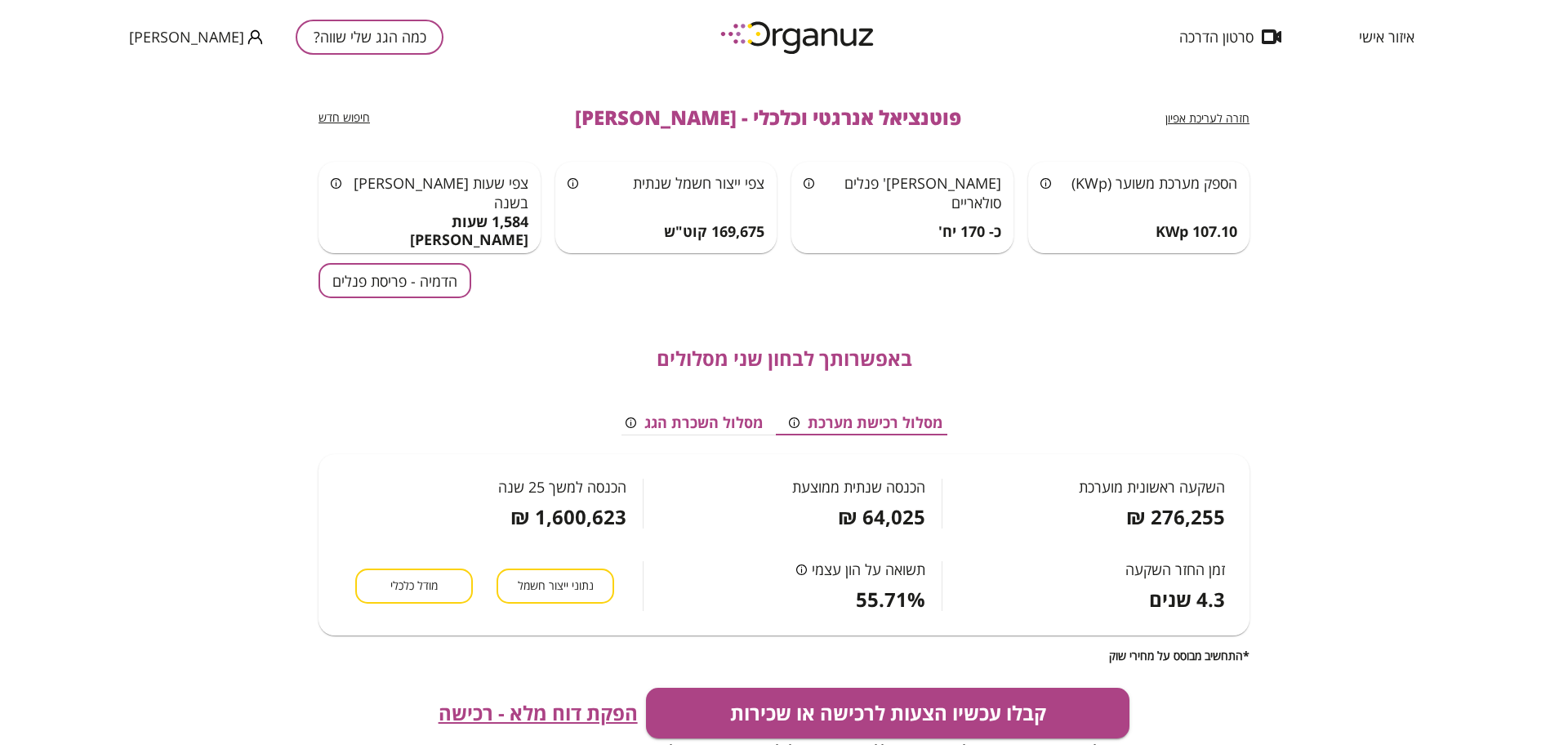
click at [372, 301] on div "באפשרותך לבחון שני מסלולים מסלול רכישת מערכת מסלול השכרת הגג השקעה ראשונית מוער…" at bounding box center [783, 480] width 931 height 364
click at [381, 285] on button "הדמיה - פריסת פנלים" at bounding box center [394, 280] width 153 height 35
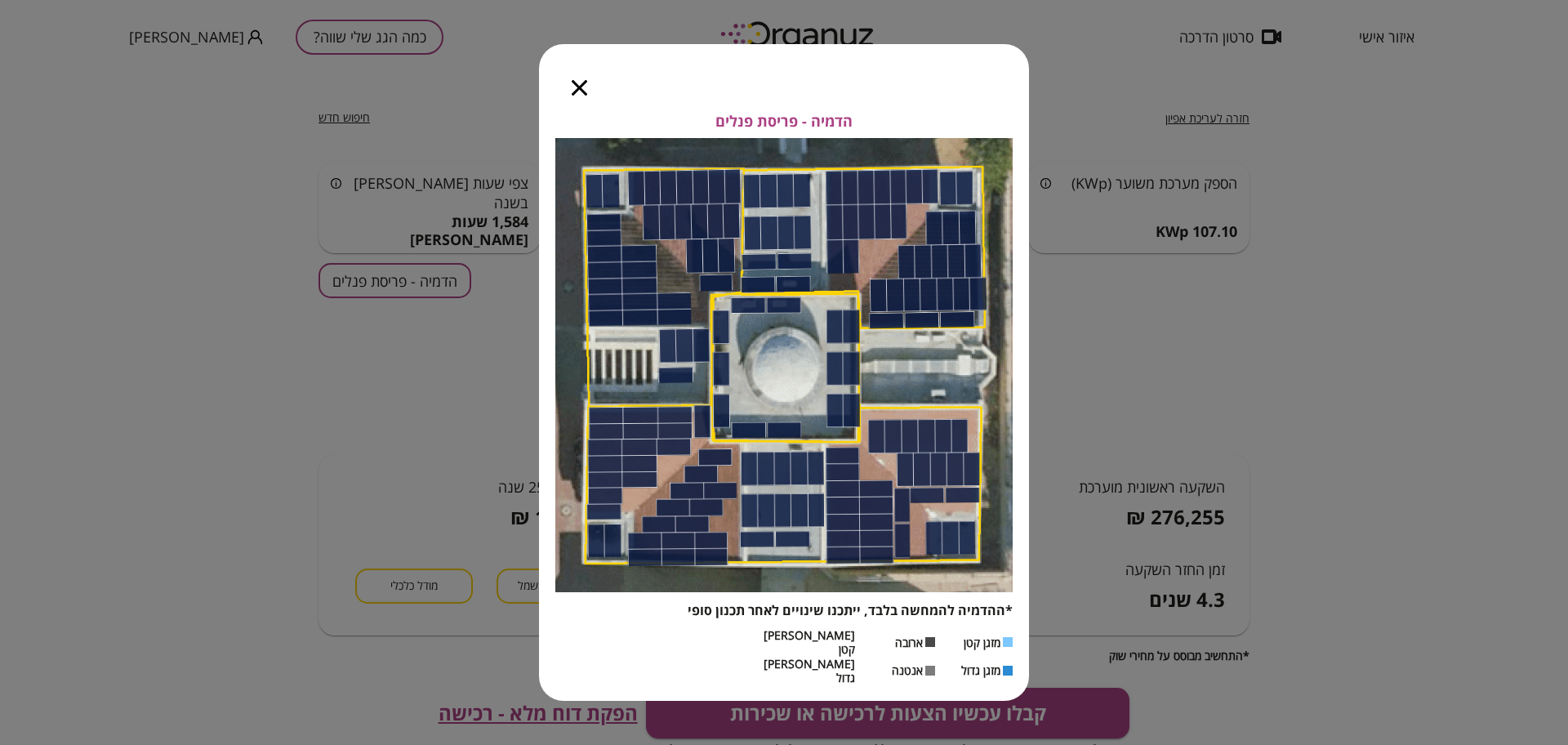
click at [580, 96] on icon "button" at bounding box center [580, 88] width 16 height 16
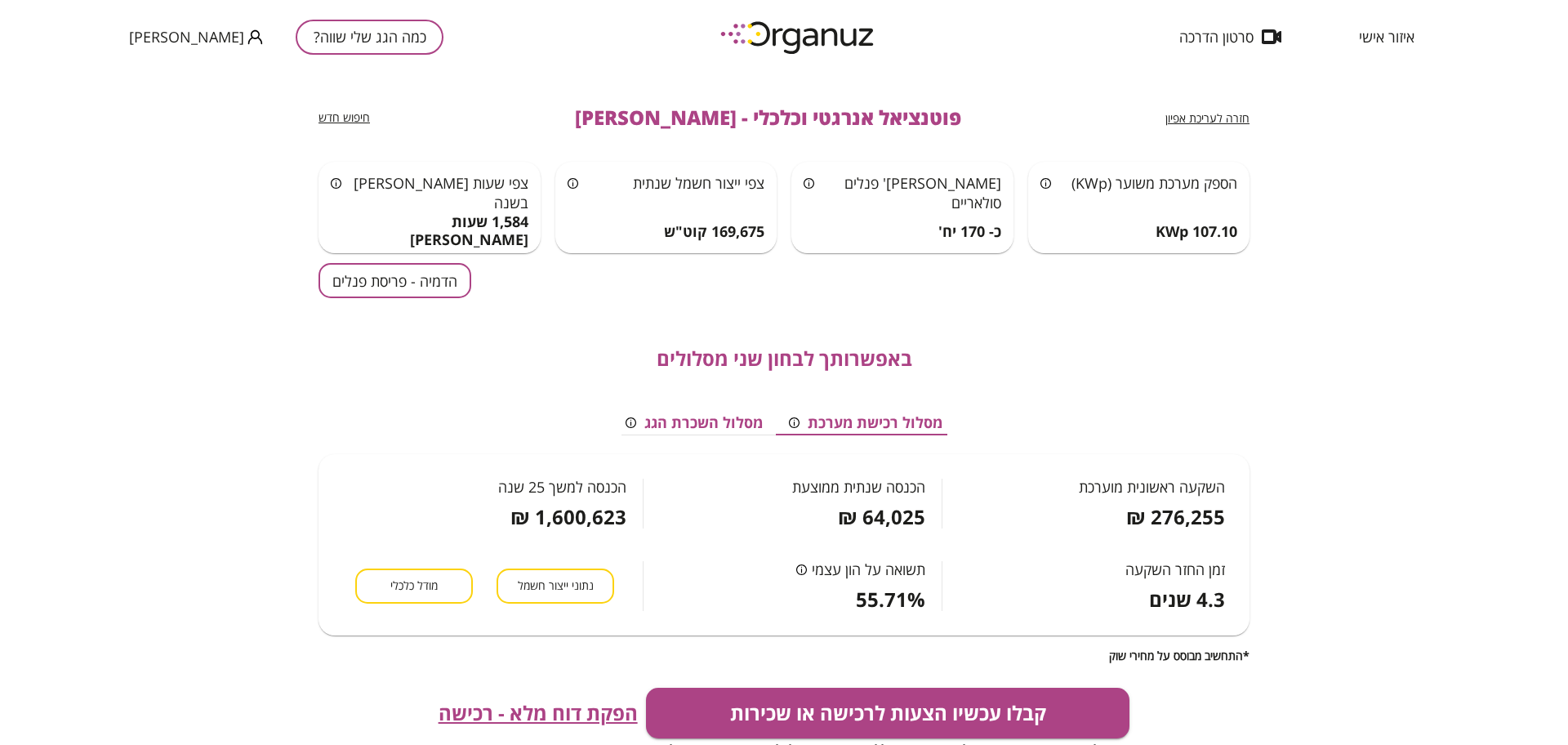
click at [1184, 119] on span "חזרה לעריכת אפיון" at bounding box center [1207, 119] width 84 height 16
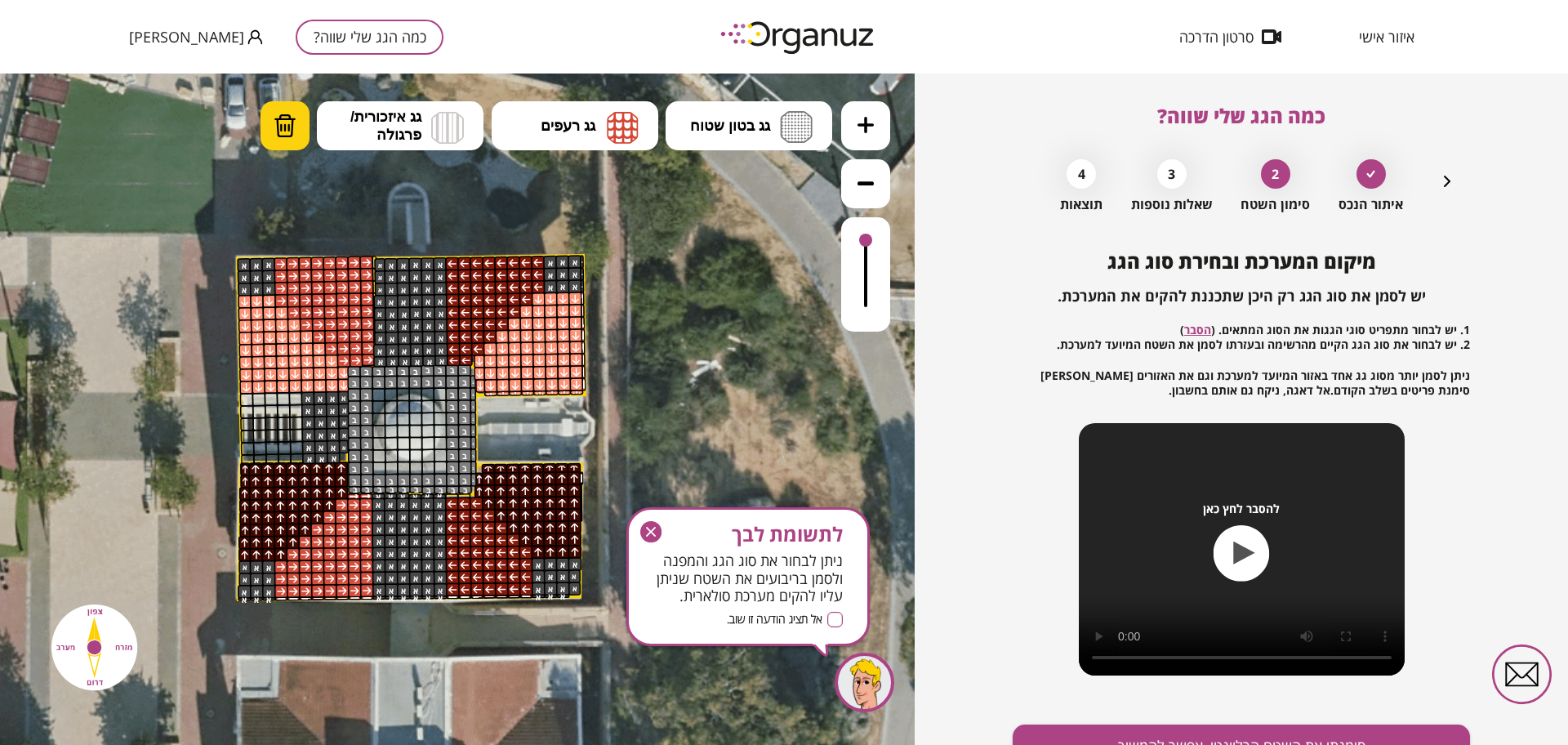
click at [281, 138] on img at bounding box center [284, 126] width 23 height 25
drag, startPoint x: 485, startPoint y: 394, endPoint x: 586, endPoint y: 426, distance: 105.9
click at [586, 425] on div ".st0 { fill: #FFFFFF; }" at bounding box center [408, 391] width 1287 height 1287
drag, startPoint x: 489, startPoint y: 464, endPoint x: 566, endPoint y: 458, distance: 77.2
click at [571, 458] on div ".st0 { fill: #FFFFFF; }" at bounding box center [408, 391] width 1287 height 1287
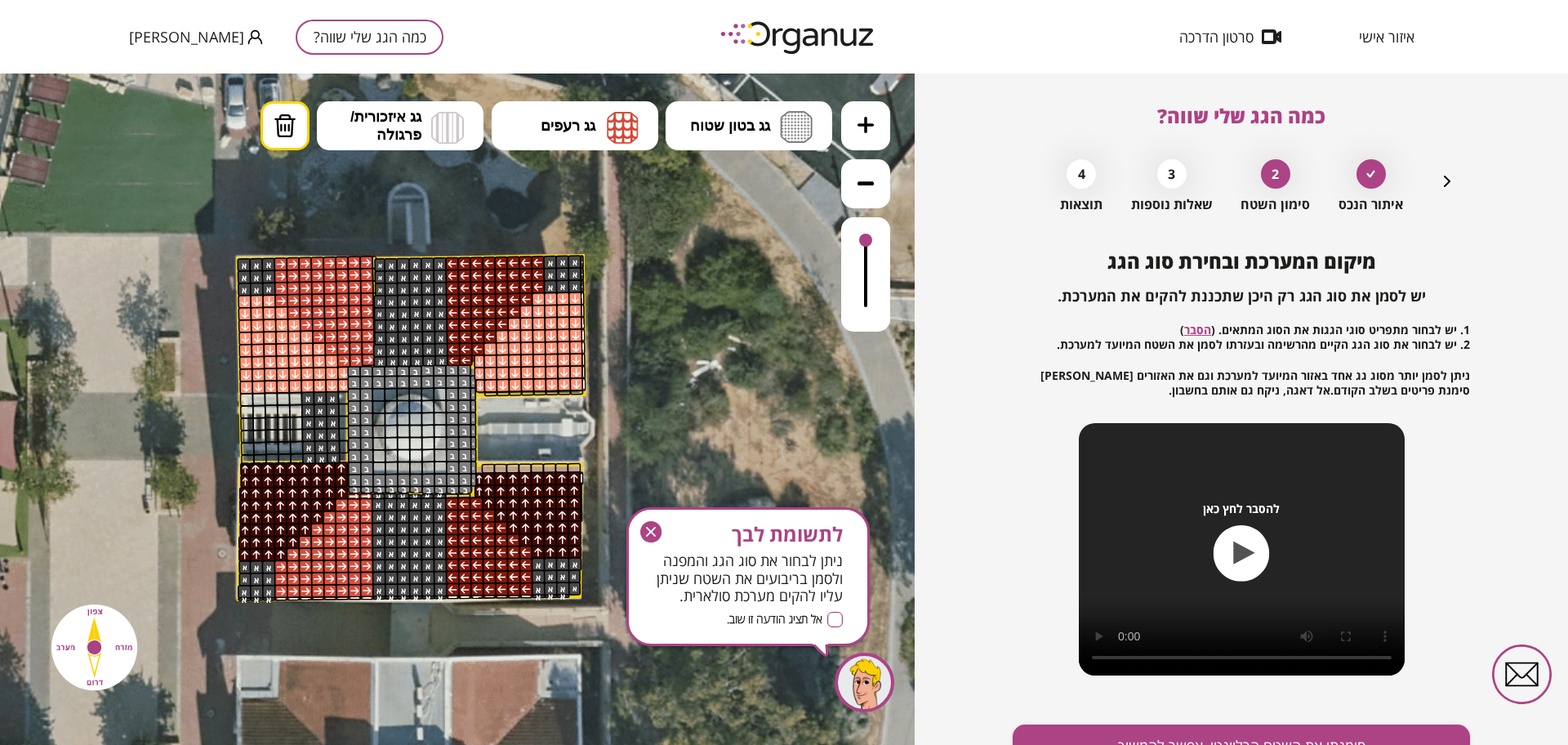
drag, startPoint x: 344, startPoint y: 447, endPoint x: 340, endPoint y: 408, distance: 39.2
drag, startPoint x: 331, startPoint y: 402, endPoint x: 336, endPoint y: 448, distance: 46.3
drag, startPoint x: 655, startPoint y: 524, endPoint x: 656, endPoint y: 453, distance: 71.0
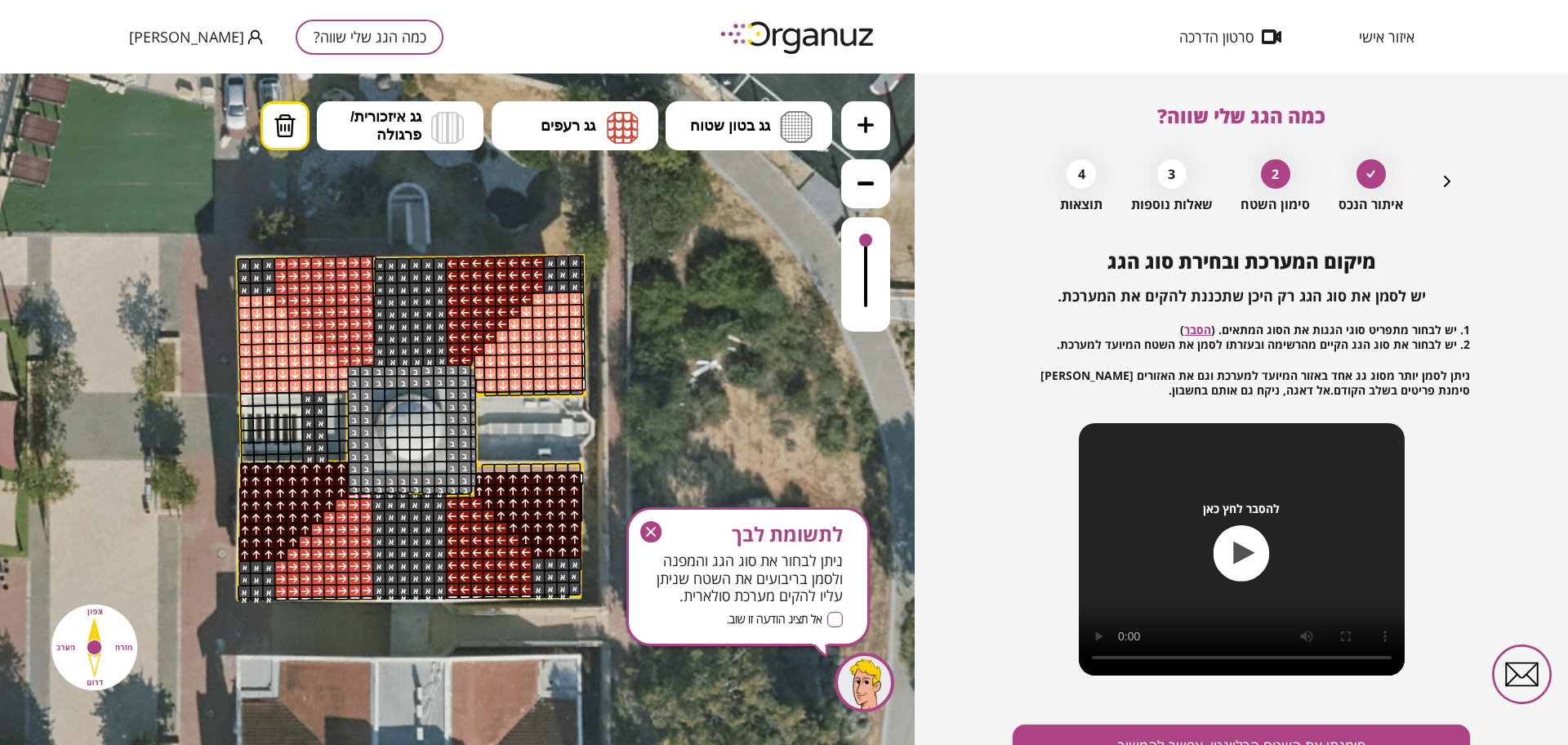
click at [655, 525] on icon "button" at bounding box center [650, 531] width 21 height 21
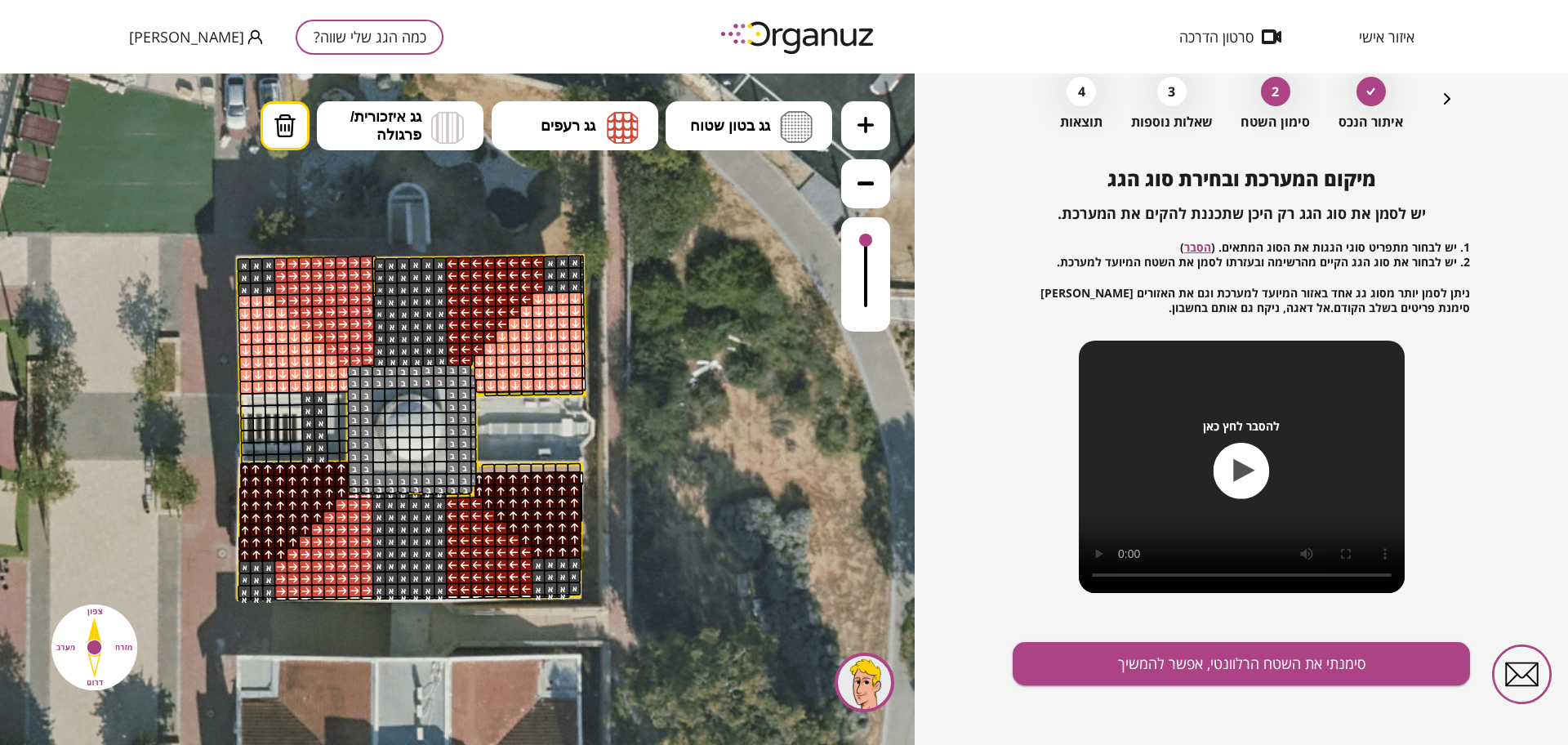
scroll to position [85, 0]
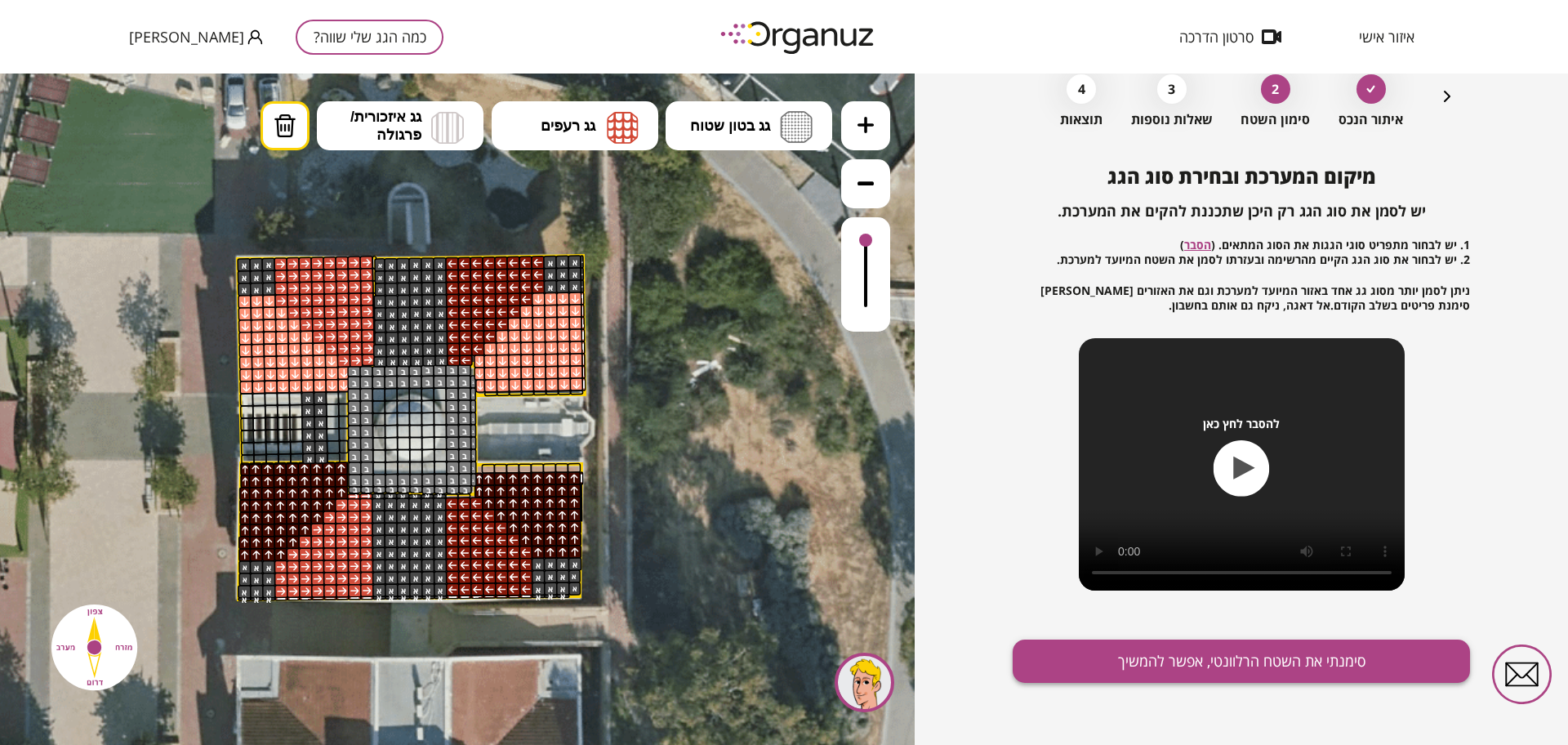
click at [1138, 663] on button "סימנתי את השטח הרלוונטי, אפשר להמשיך" at bounding box center [1241, 660] width 458 height 43
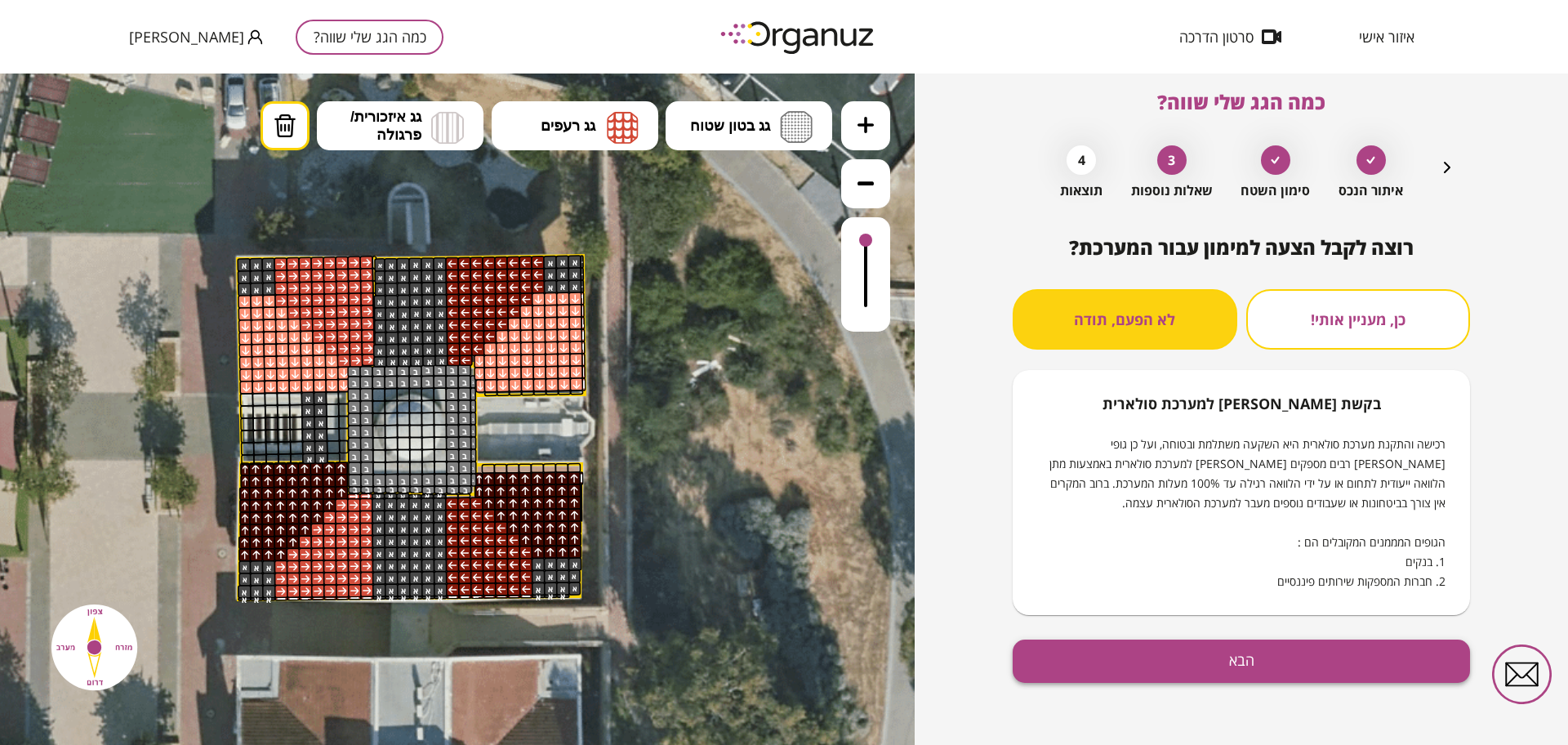
scroll to position [14, 0]
click at [1183, 665] on button "הבא" at bounding box center [1241, 660] width 458 height 43
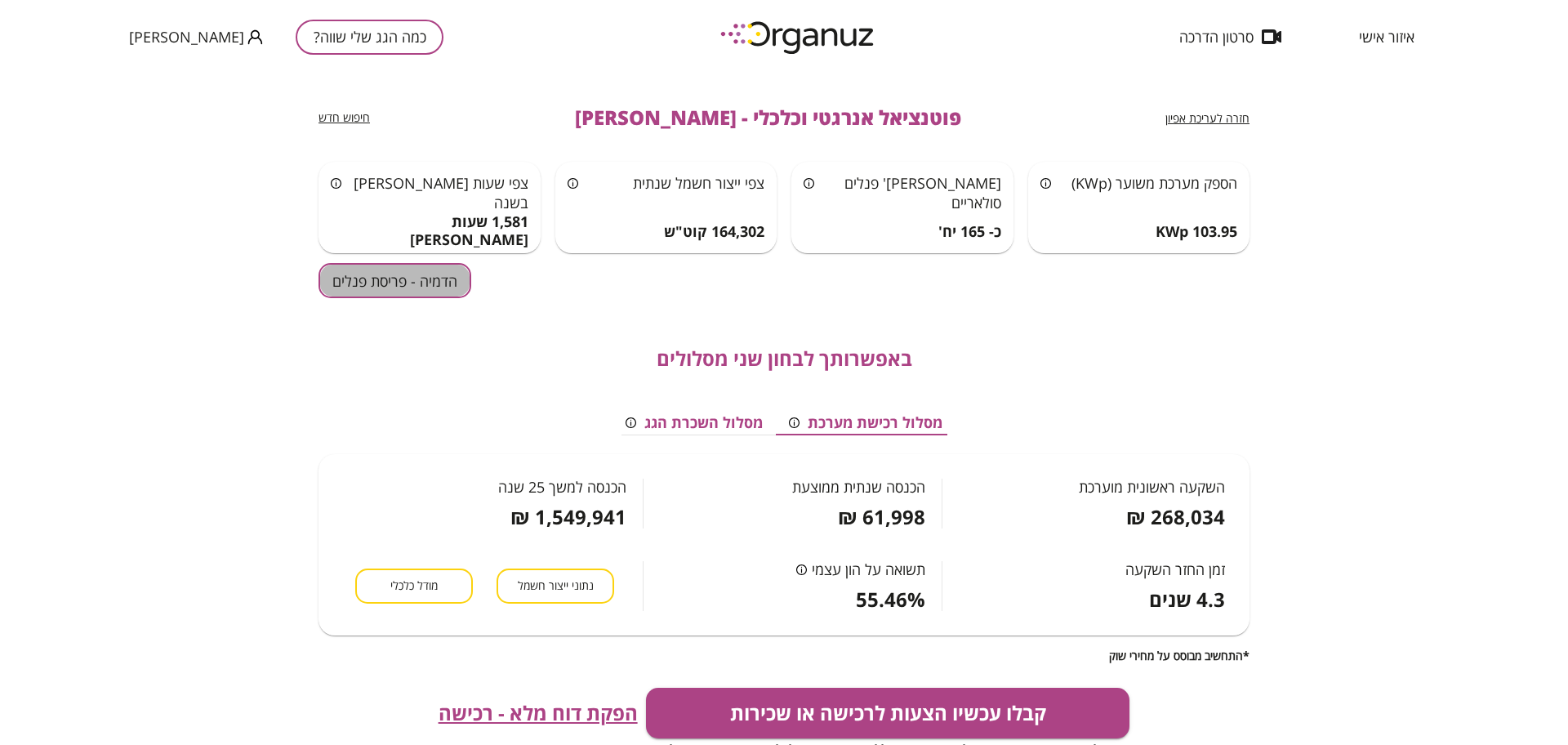
click at [341, 281] on button "הדמיה - פריסת פנלים" at bounding box center [394, 280] width 153 height 35
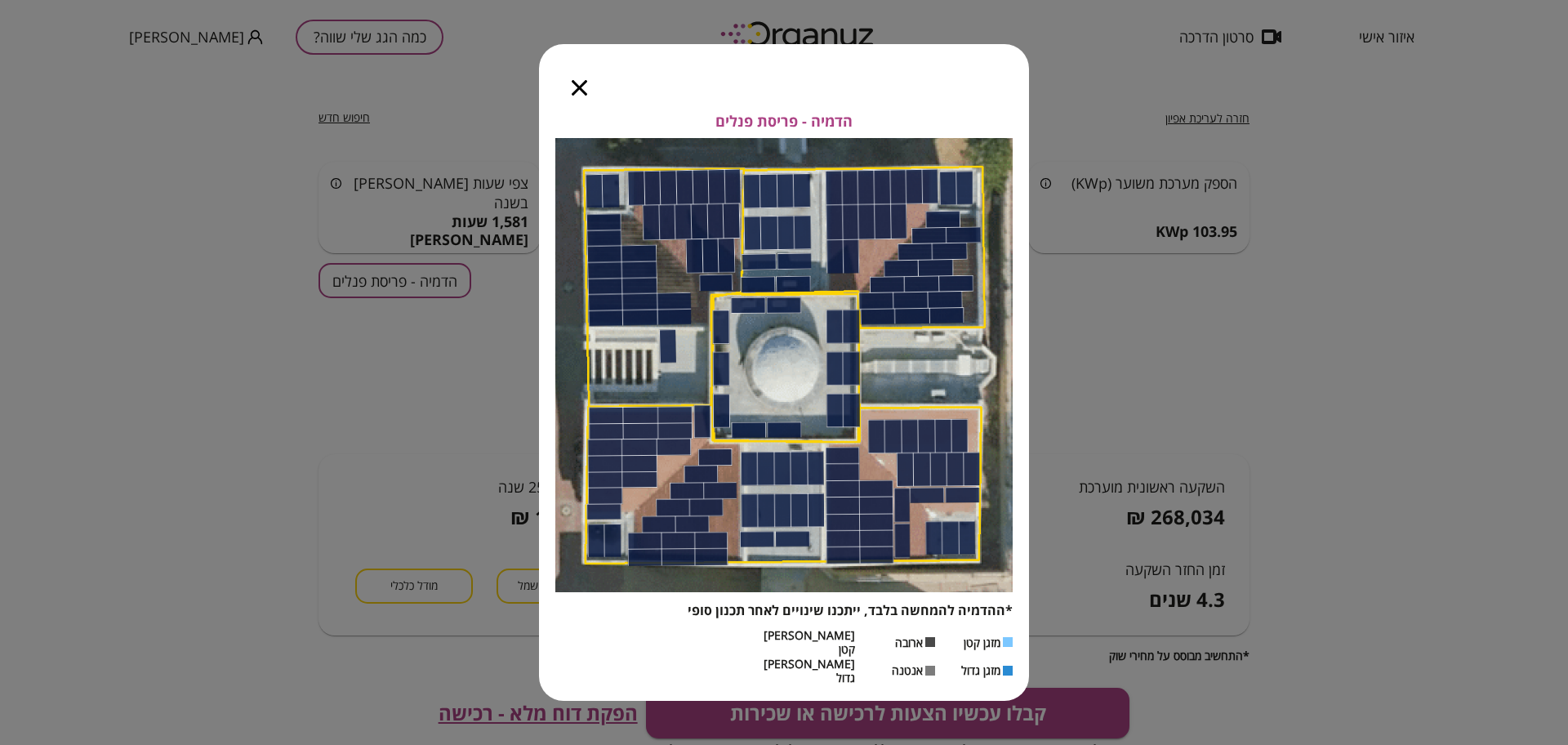
click at [579, 96] on icon "button" at bounding box center [580, 88] width 16 height 16
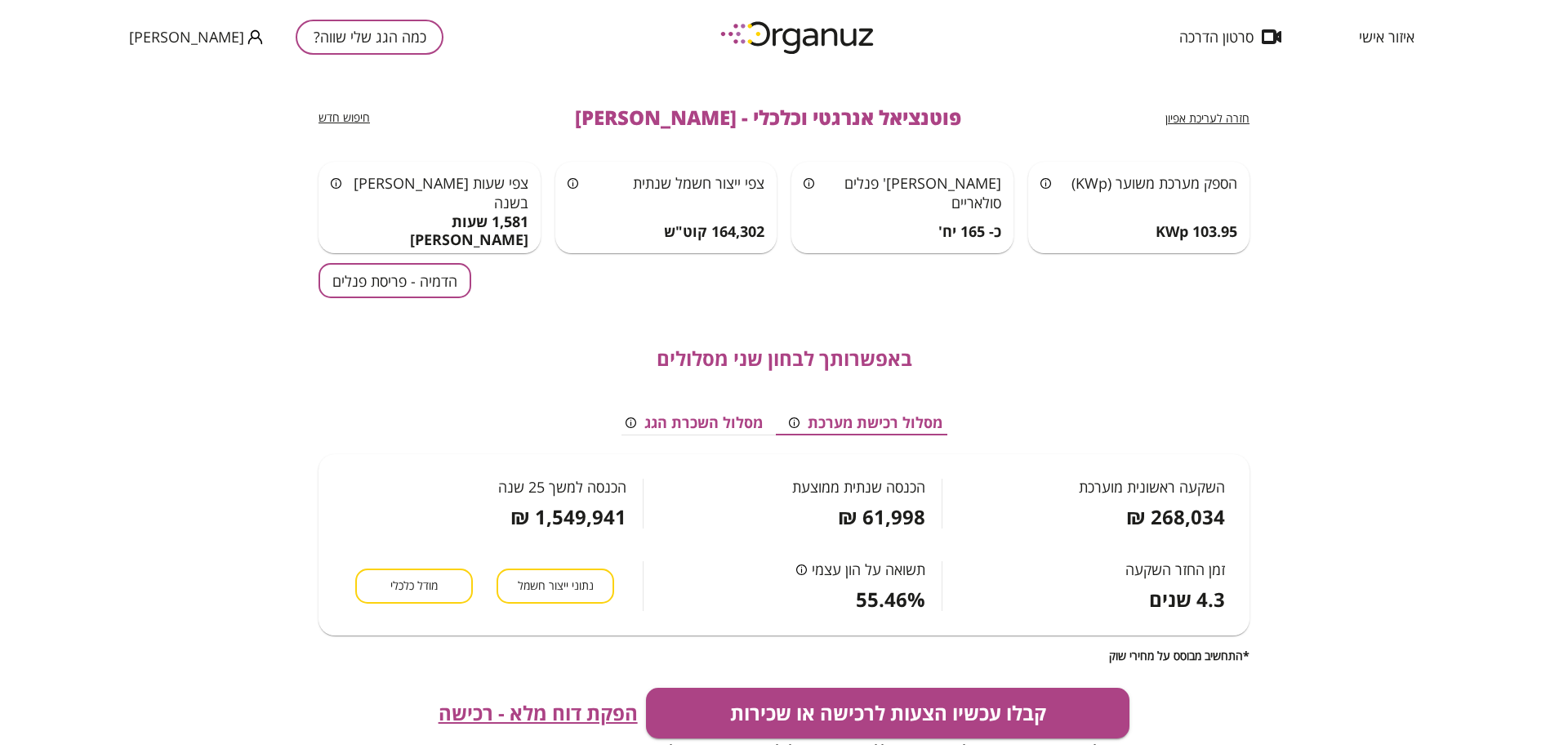
click at [1184, 119] on span "חזרה לעריכת אפיון" at bounding box center [1207, 119] width 84 height 16
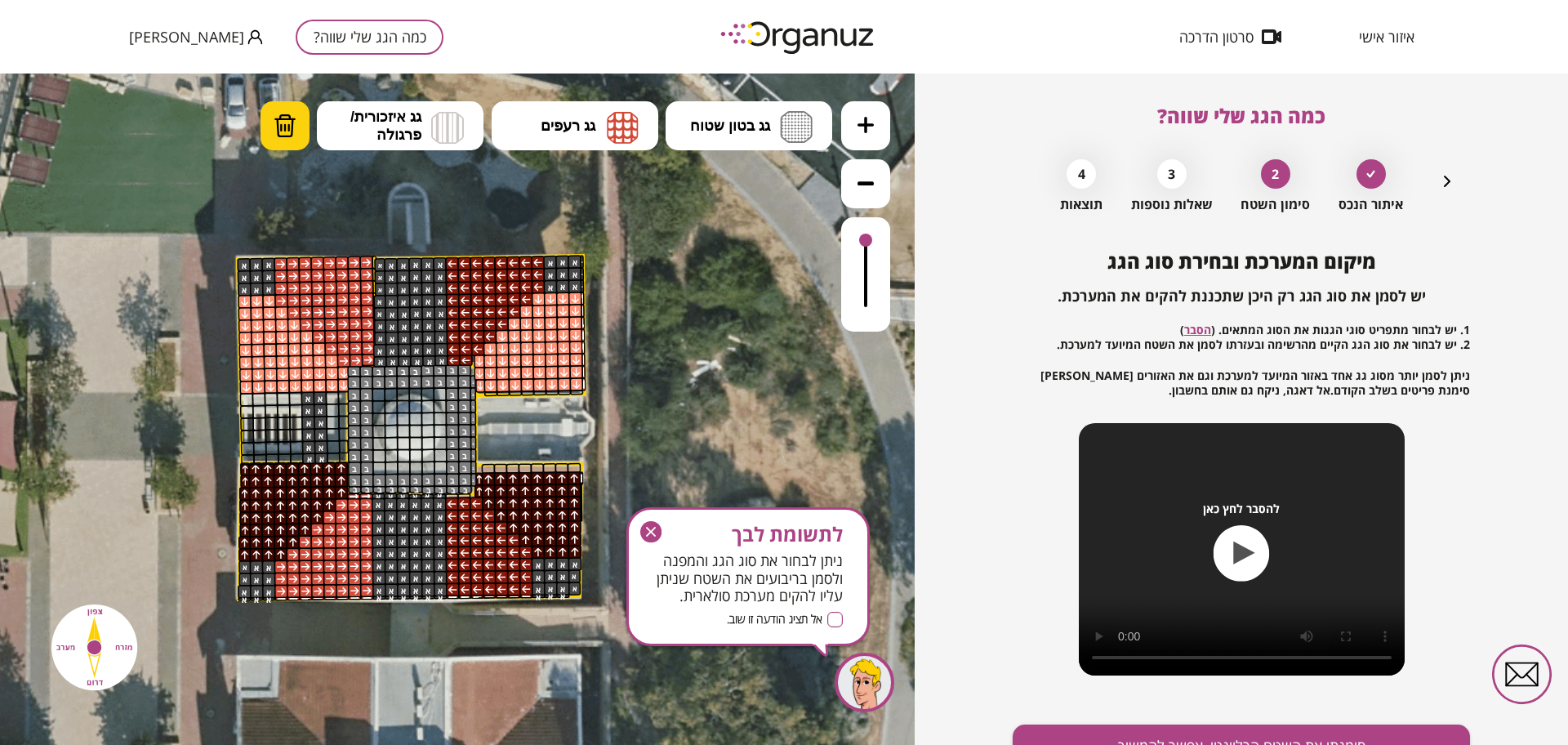
click at [284, 132] on img at bounding box center [284, 126] width 23 height 25
drag, startPoint x: 448, startPoint y: 385, endPoint x: 387, endPoint y: 401, distance: 63.1
click at [645, 528] on icon "button" at bounding box center [650, 531] width 21 height 21
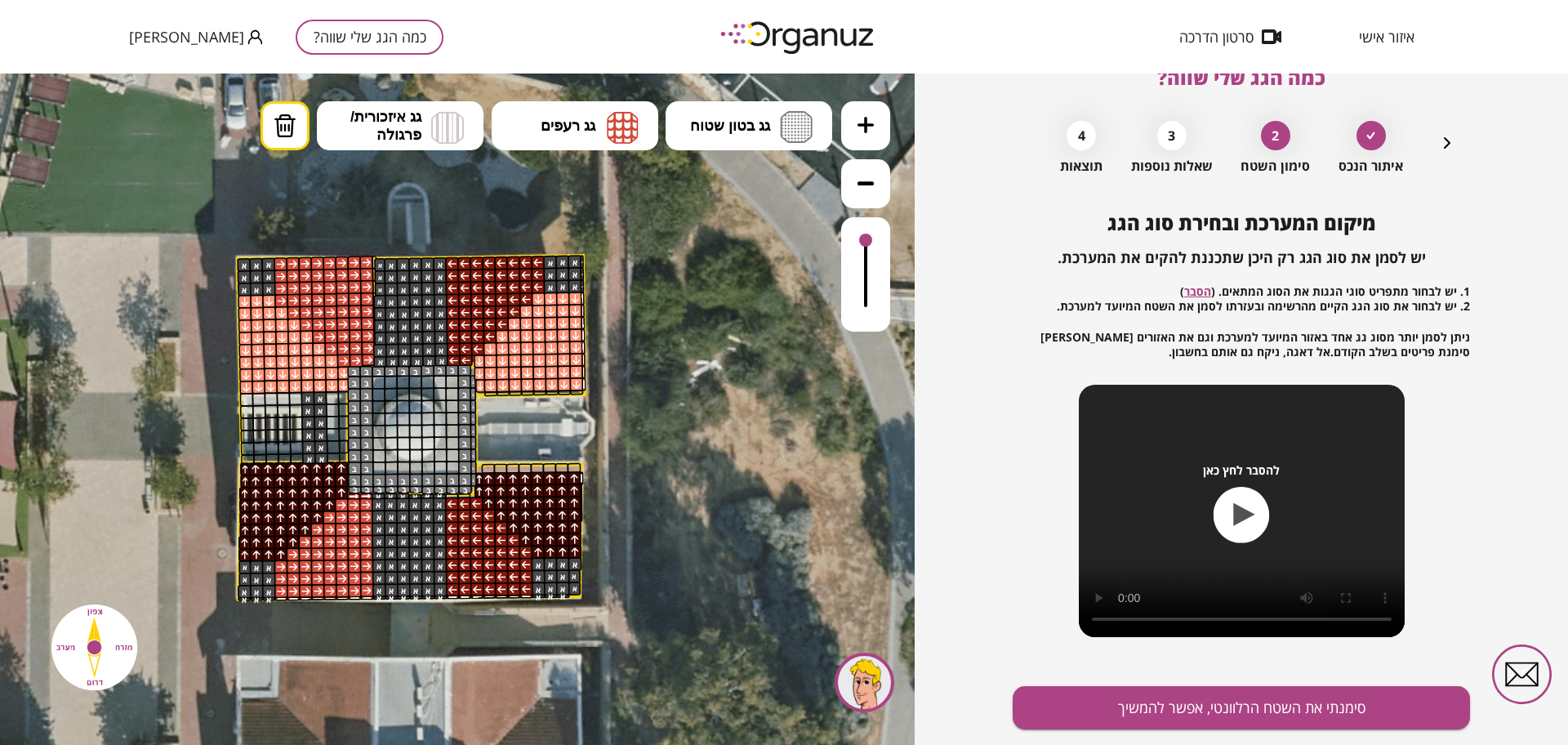
scroll to position [85, 0]
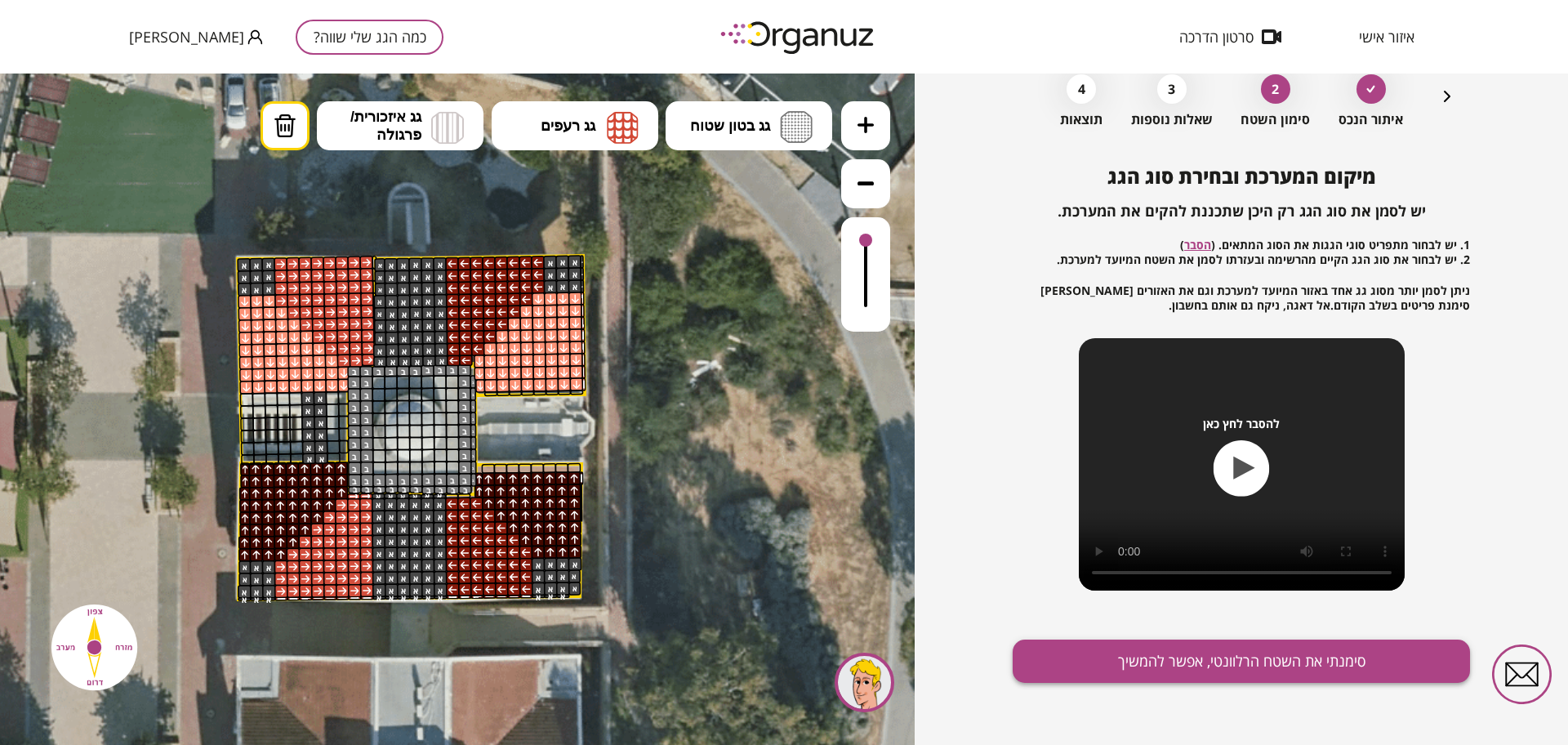
click at [1160, 670] on button "סימנתי את השטח הרלוונטי, אפשר להמשיך" at bounding box center [1241, 660] width 458 height 43
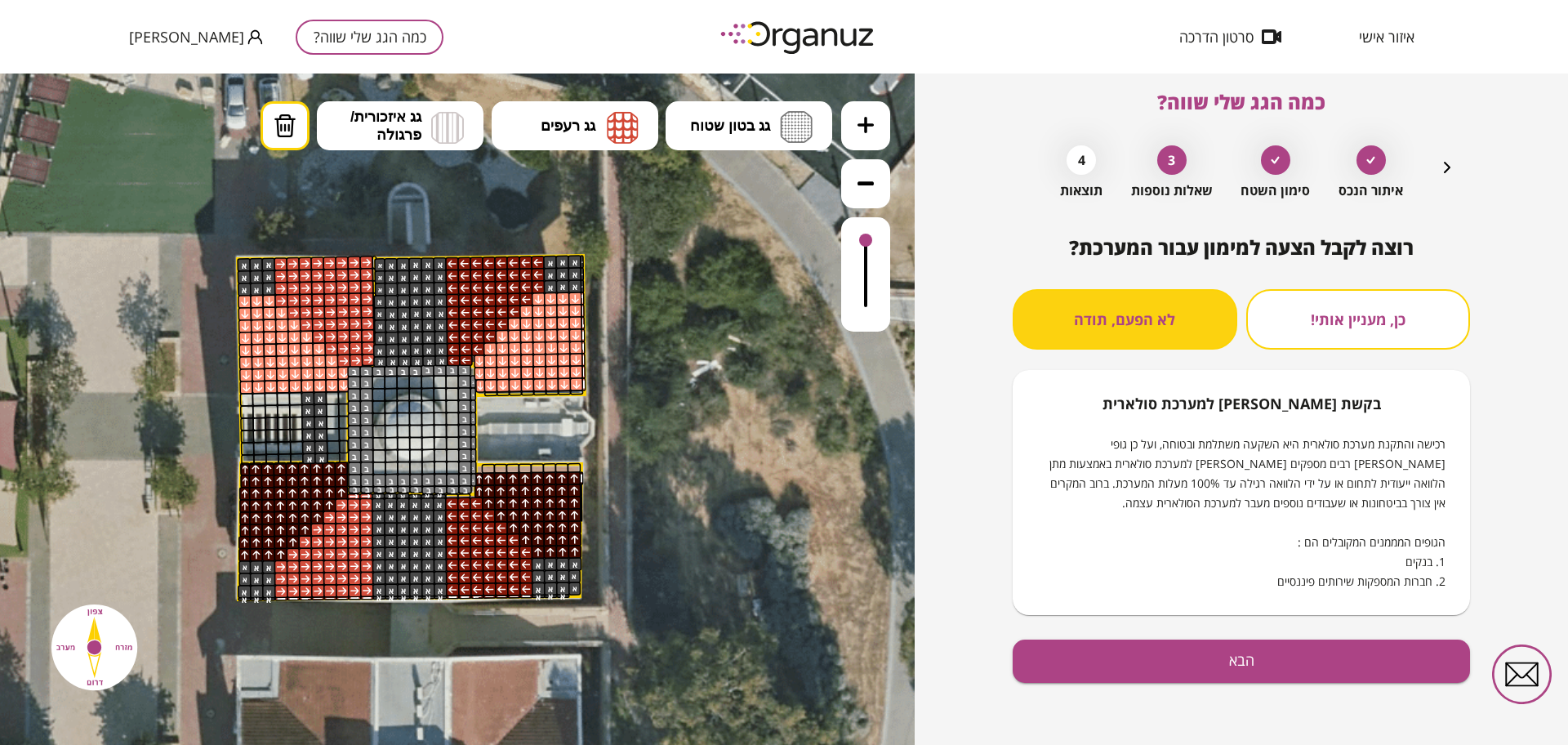
click at [1303, 662] on button "הבא" at bounding box center [1241, 660] width 458 height 43
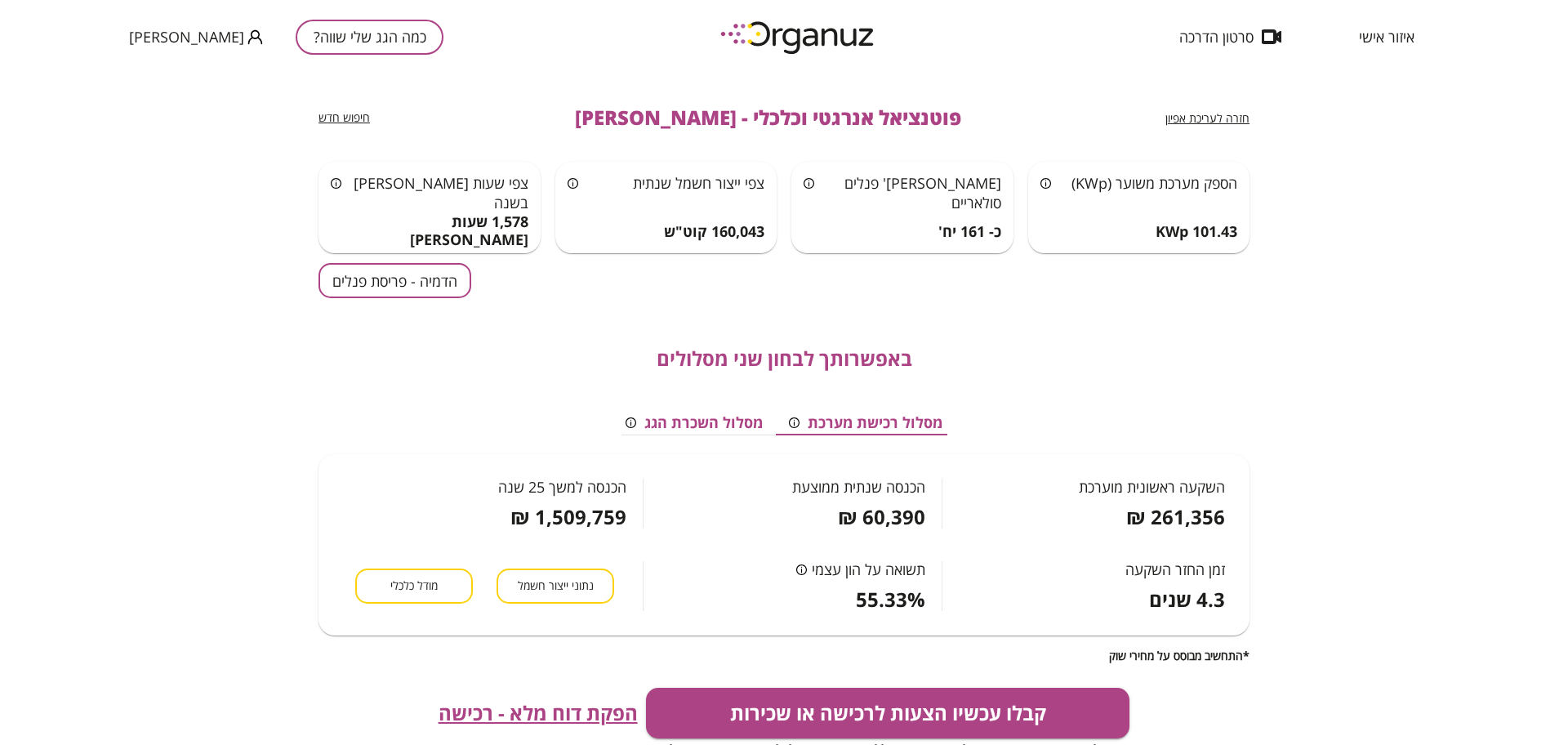
click at [426, 288] on button "הדמיה - פריסת פנלים" at bounding box center [394, 280] width 153 height 35
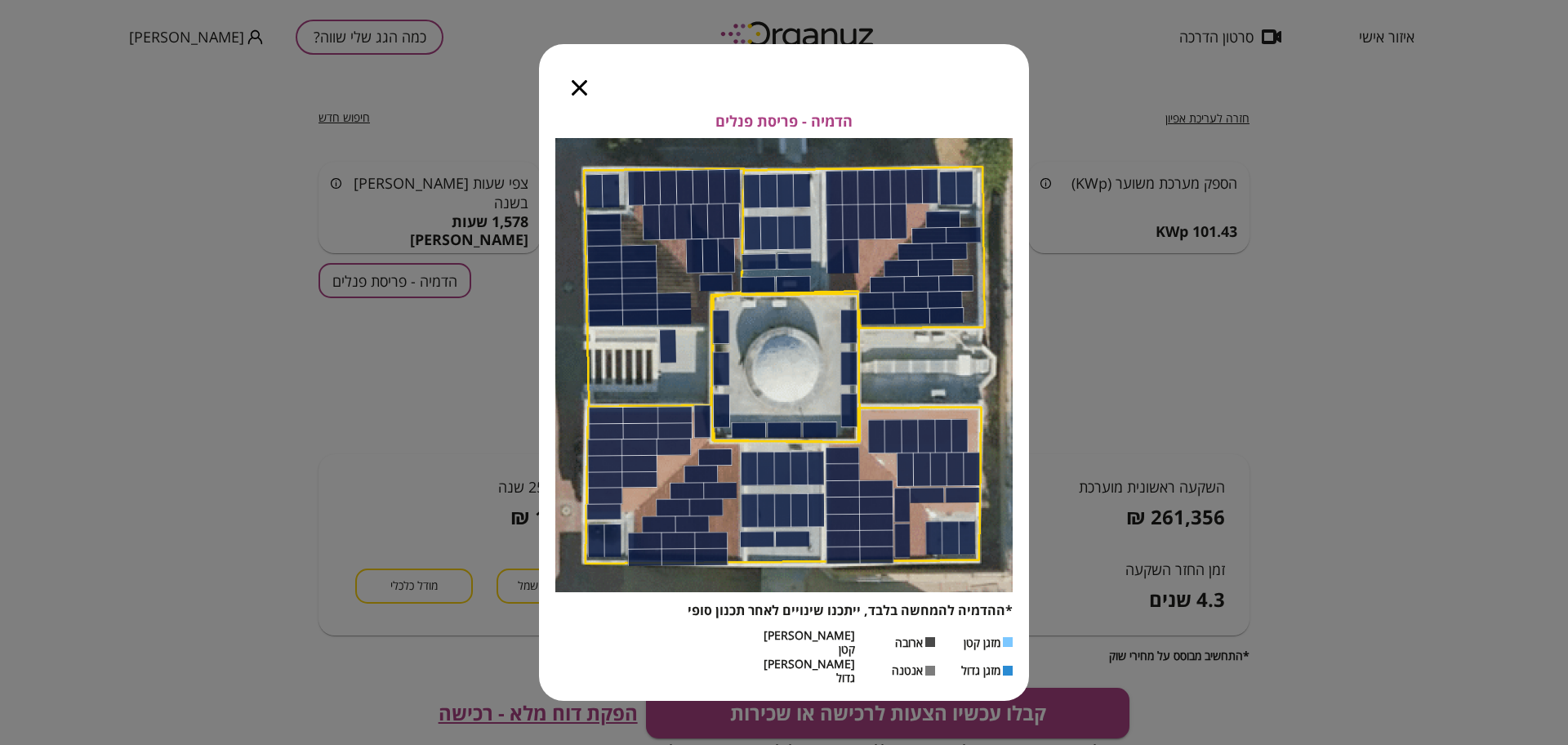
click at [586, 96] on icon "button" at bounding box center [580, 88] width 16 height 16
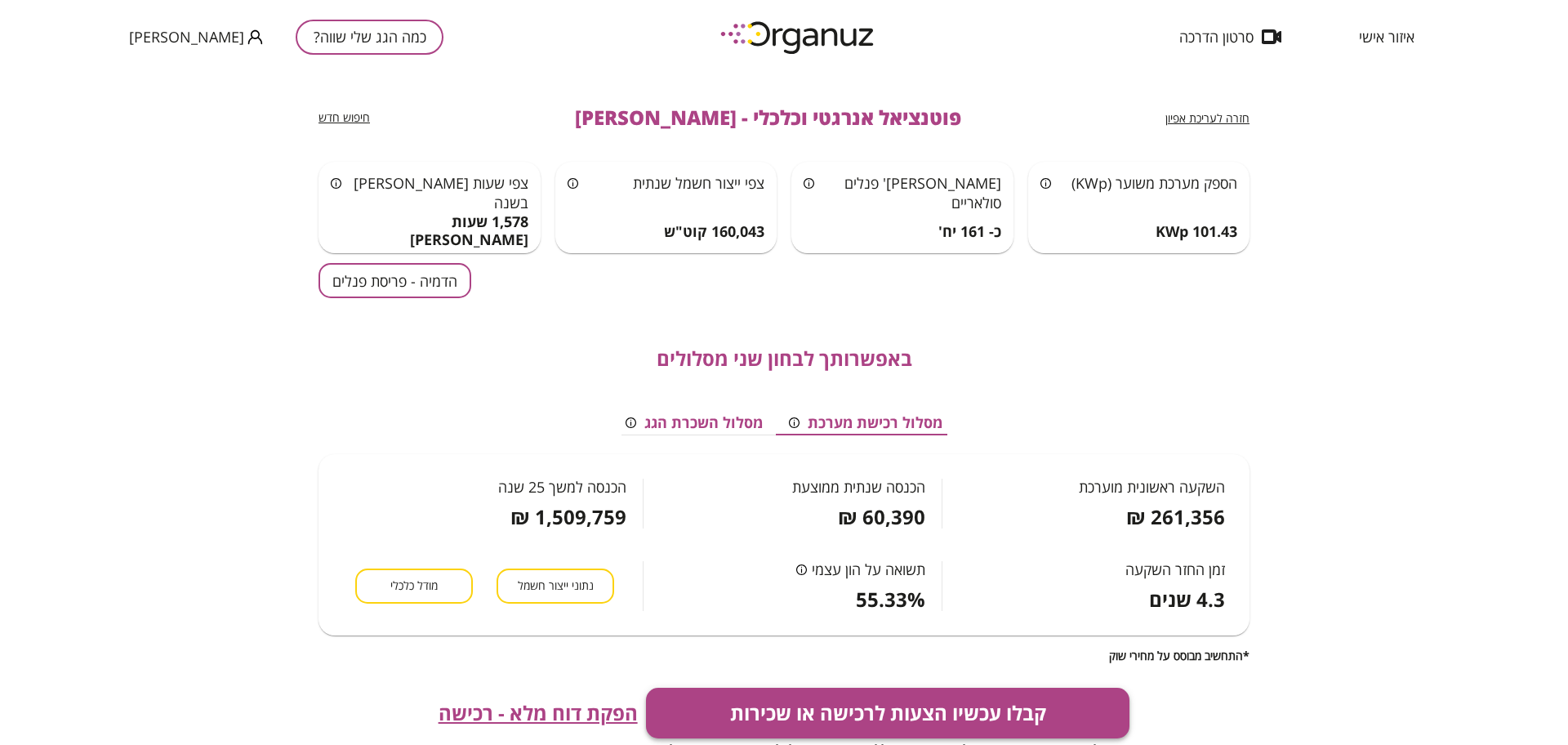
click at [886, 707] on button "קבלו עכשיו הצעות לרכישה או שכירות" at bounding box center [889, 712] width 485 height 51
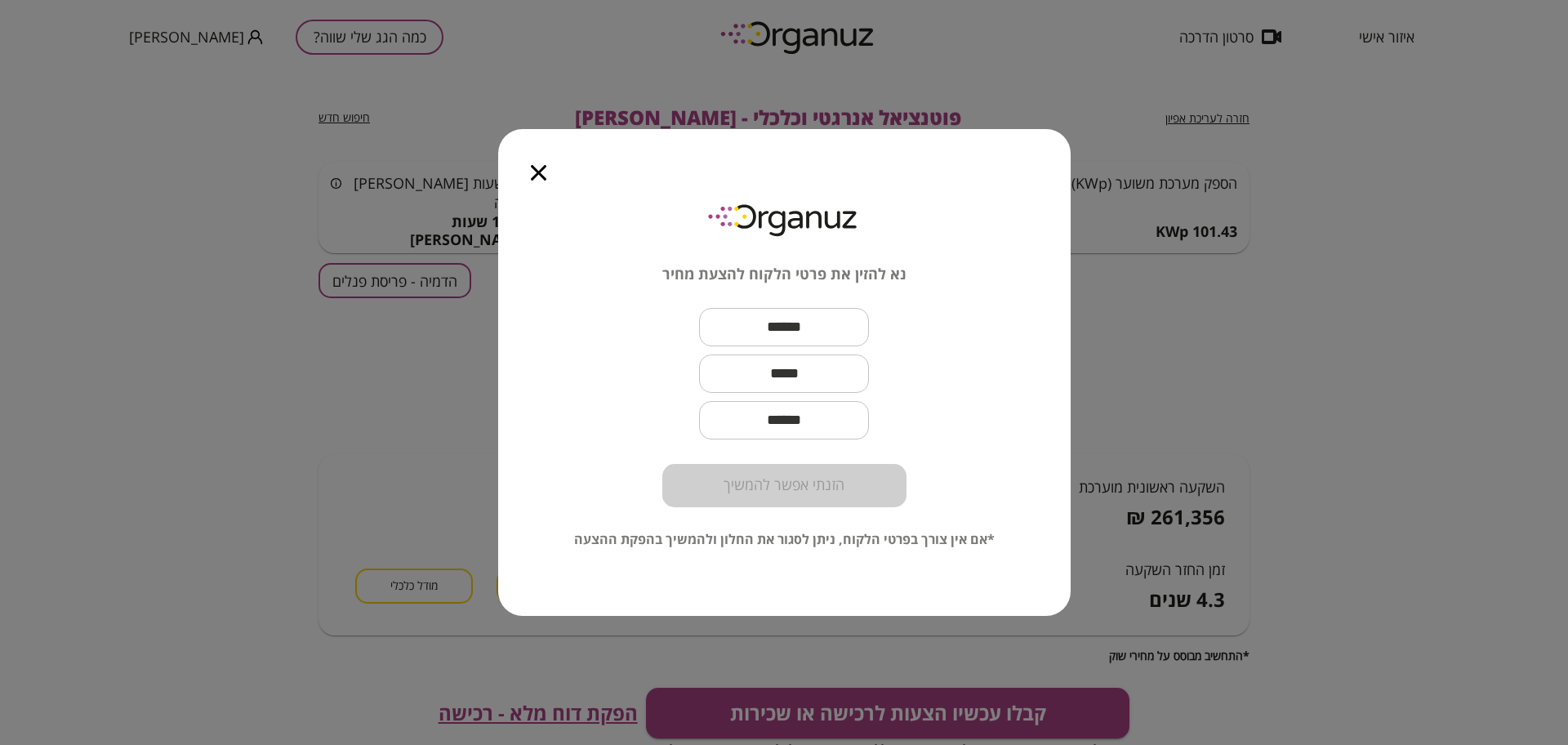
click at [804, 318] on input "text" at bounding box center [784, 327] width 170 height 48
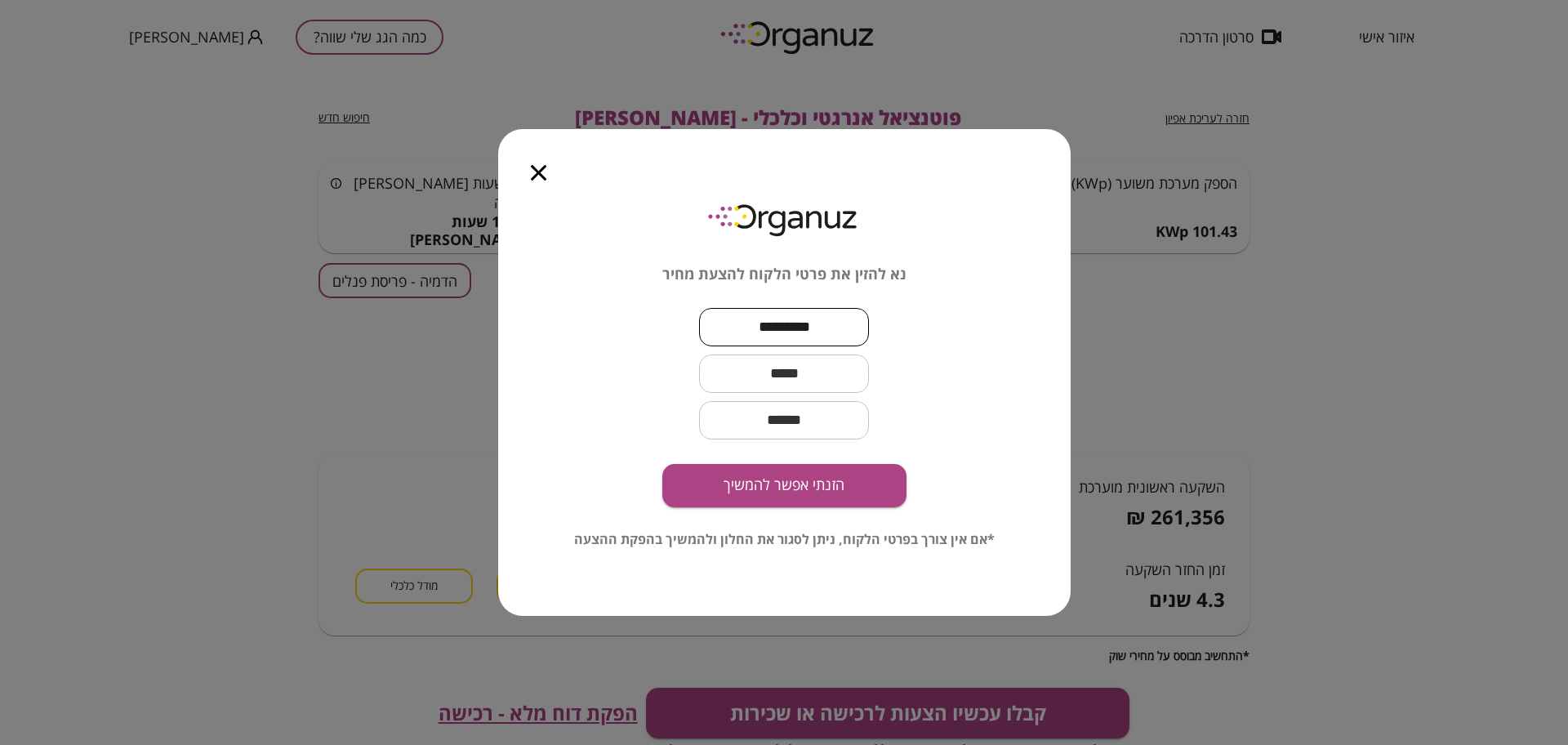
type input "*********"
click at [809, 381] on input "text" at bounding box center [784, 373] width 170 height 48
paste input "**********"
click at [809, 381] on input "**********" at bounding box center [784, 373] width 170 height 48
type input "**********"
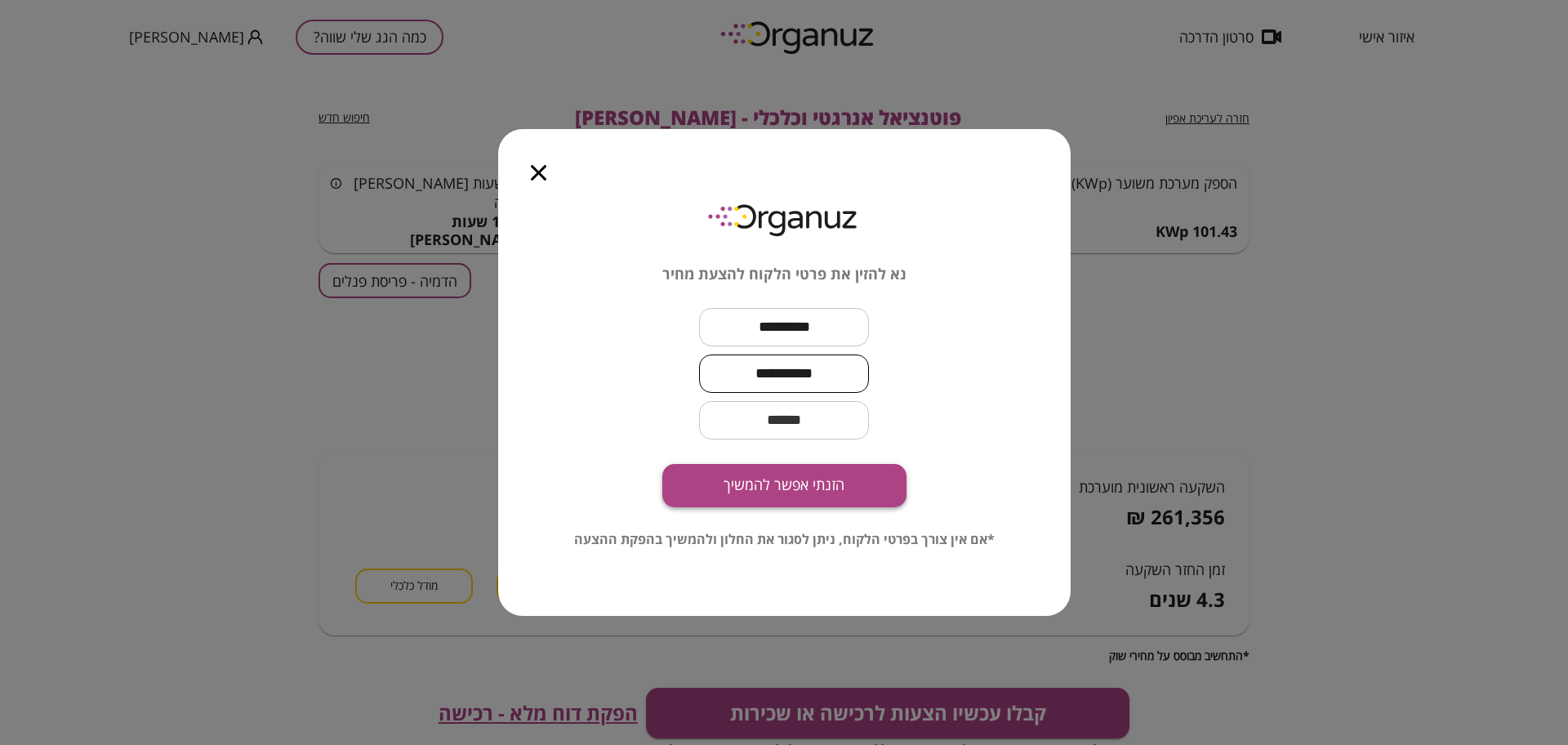
click at [812, 480] on button "הזנתי אפשר להמשיך" at bounding box center [784, 485] width 244 height 43
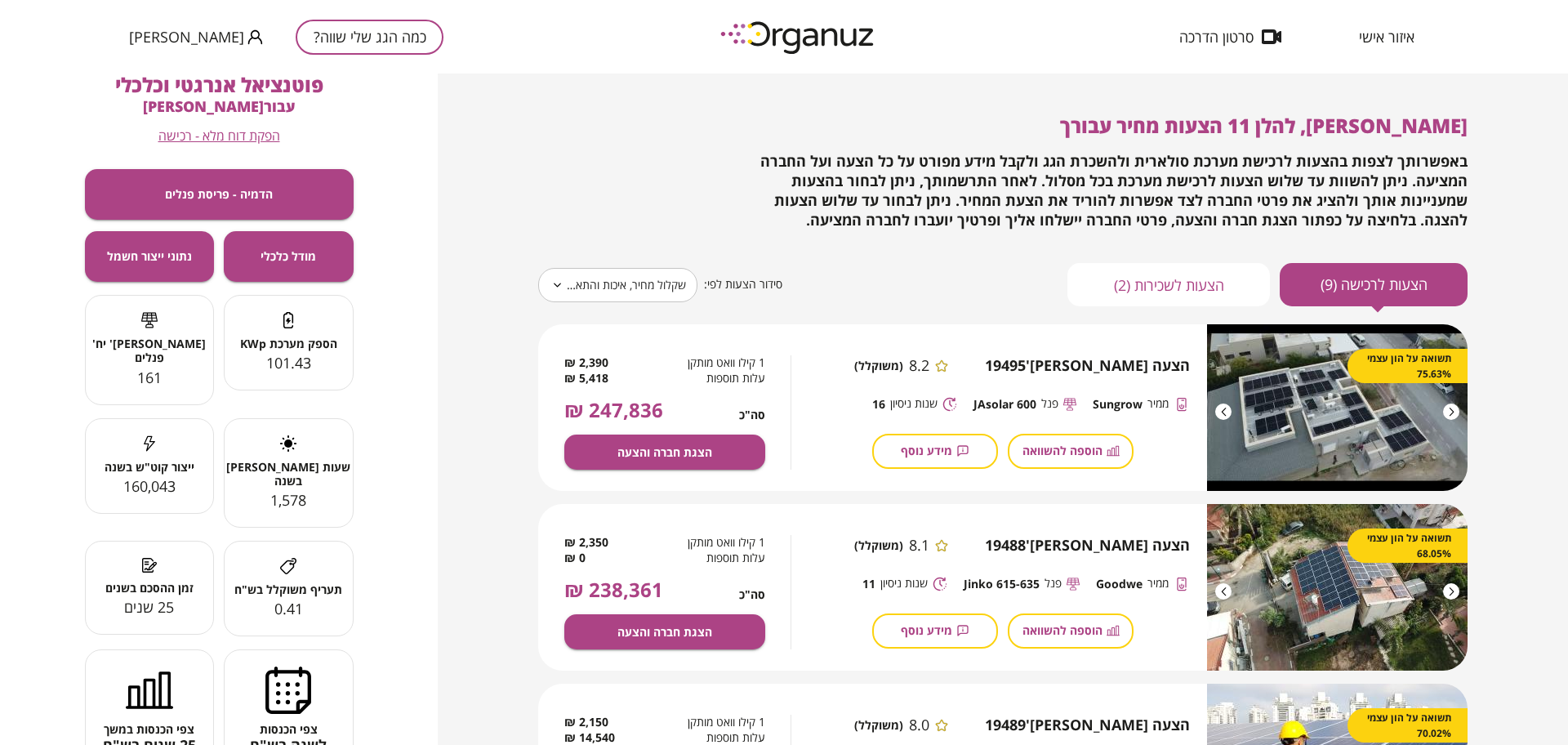
click at [660, 276] on body "**********" at bounding box center [784, 372] width 1568 height 745
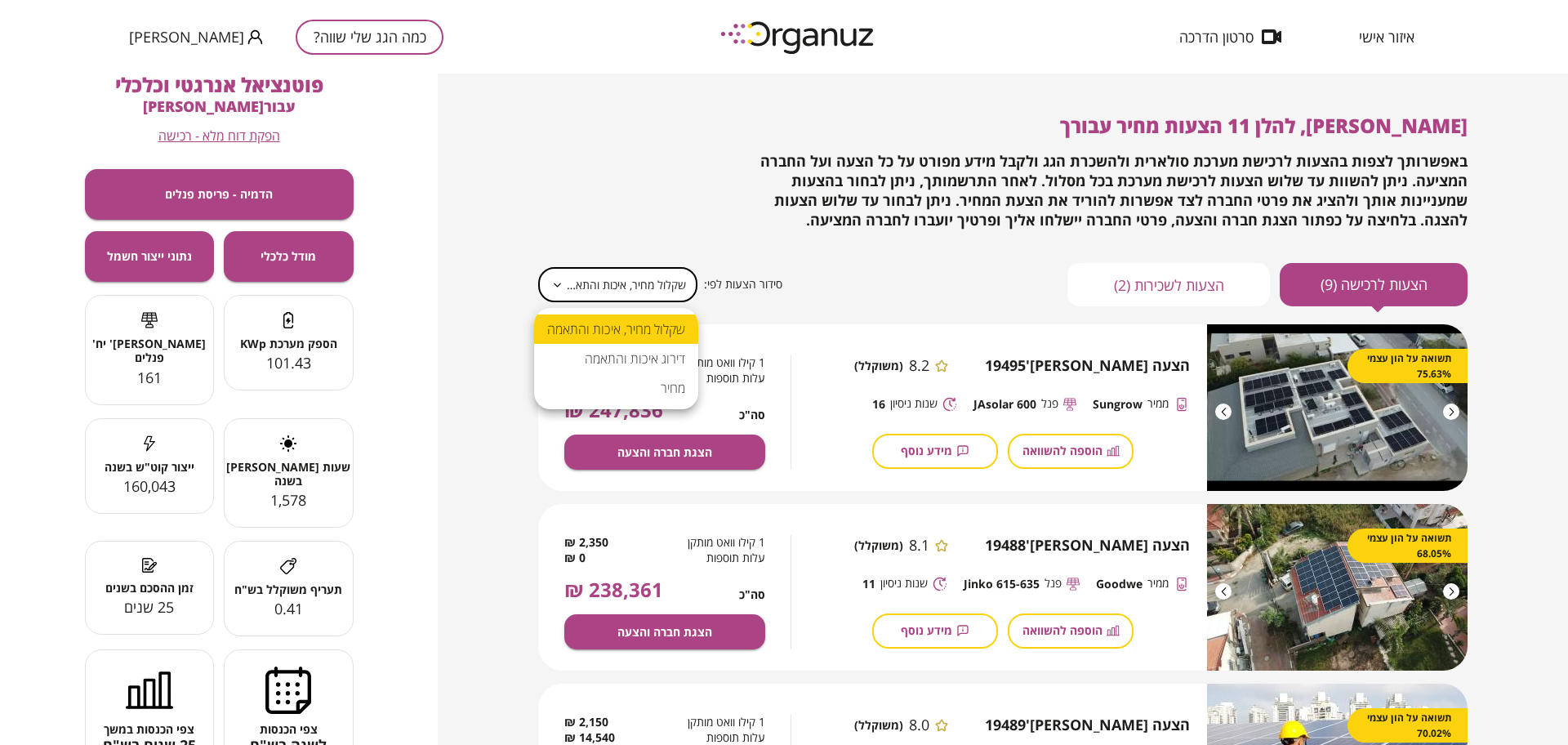
click at [661, 381] on li "מחיר" at bounding box center [615, 387] width 165 height 29
type input "*****"
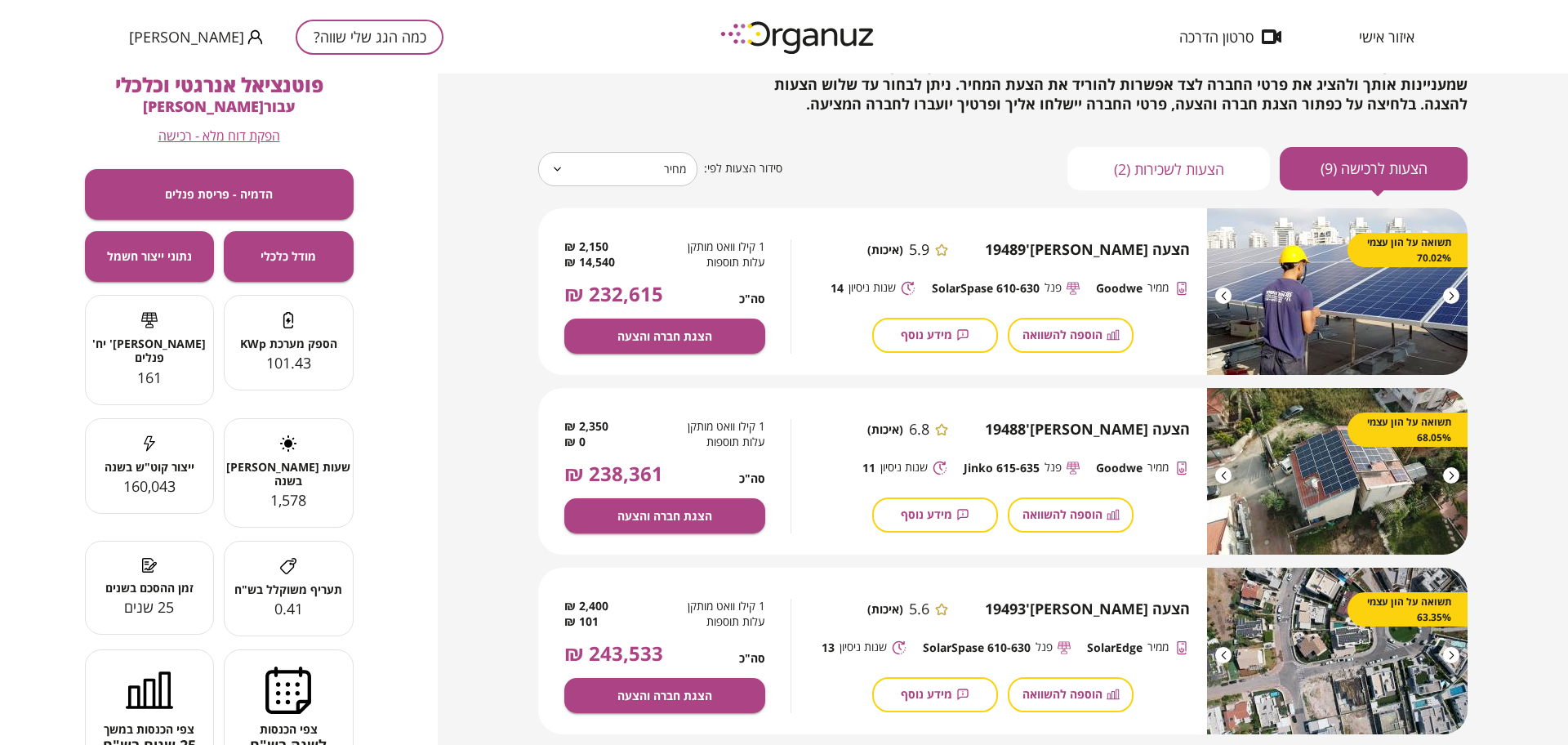
scroll to position [102, 0]
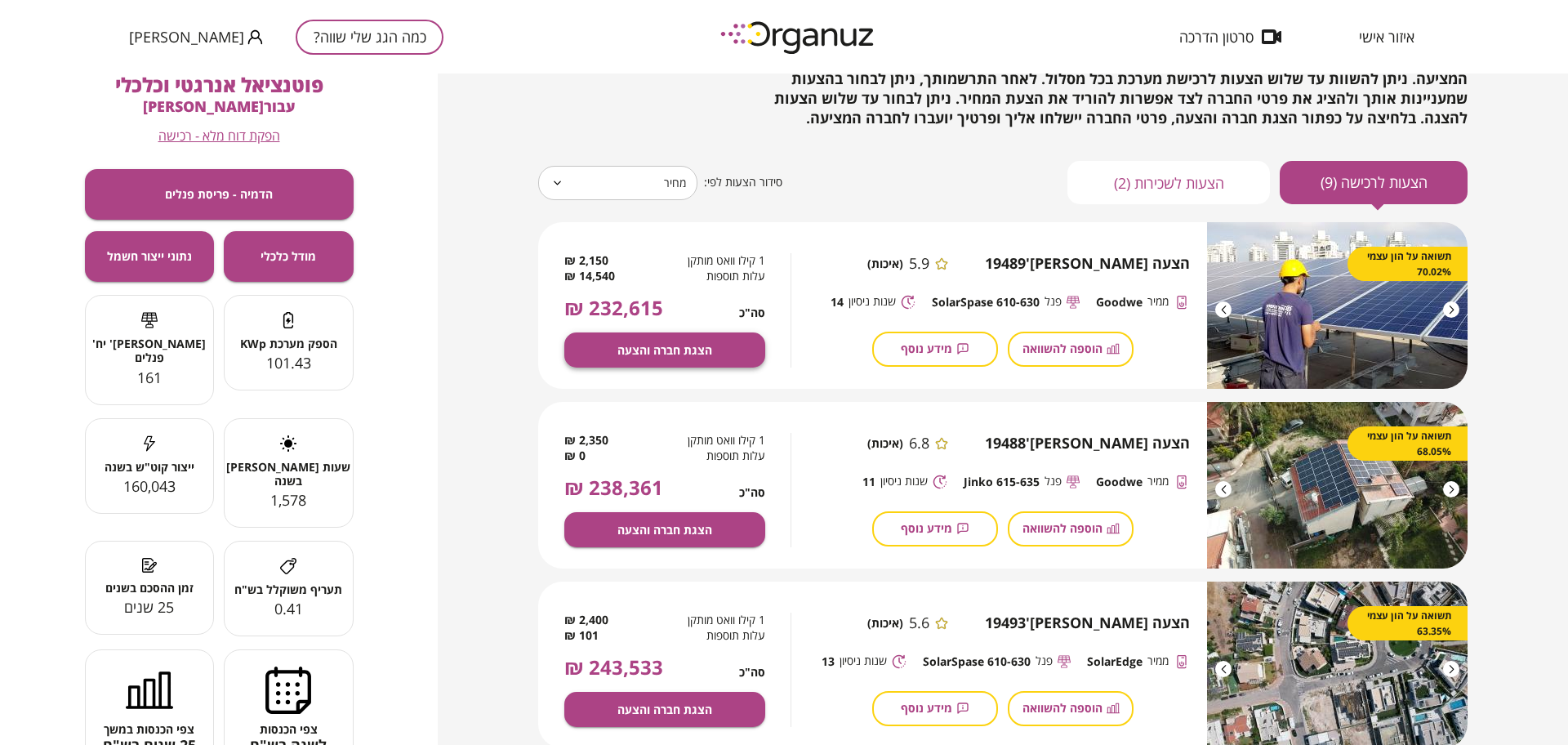
click at [714, 347] on button "הצגת חברה והצעה" at bounding box center [664, 349] width 200 height 35
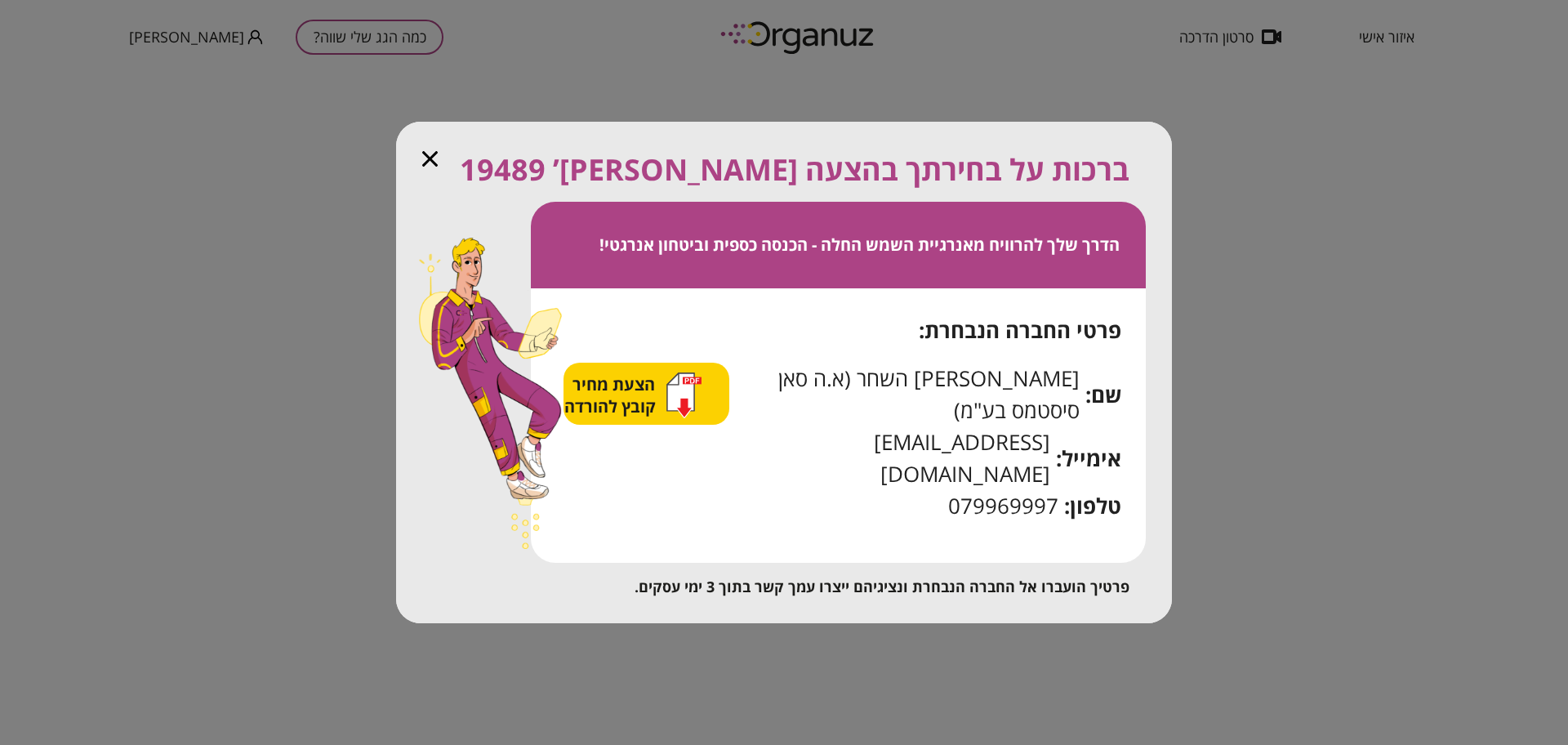
click at [701, 418] on icon "button" at bounding box center [683, 395] width 35 height 46
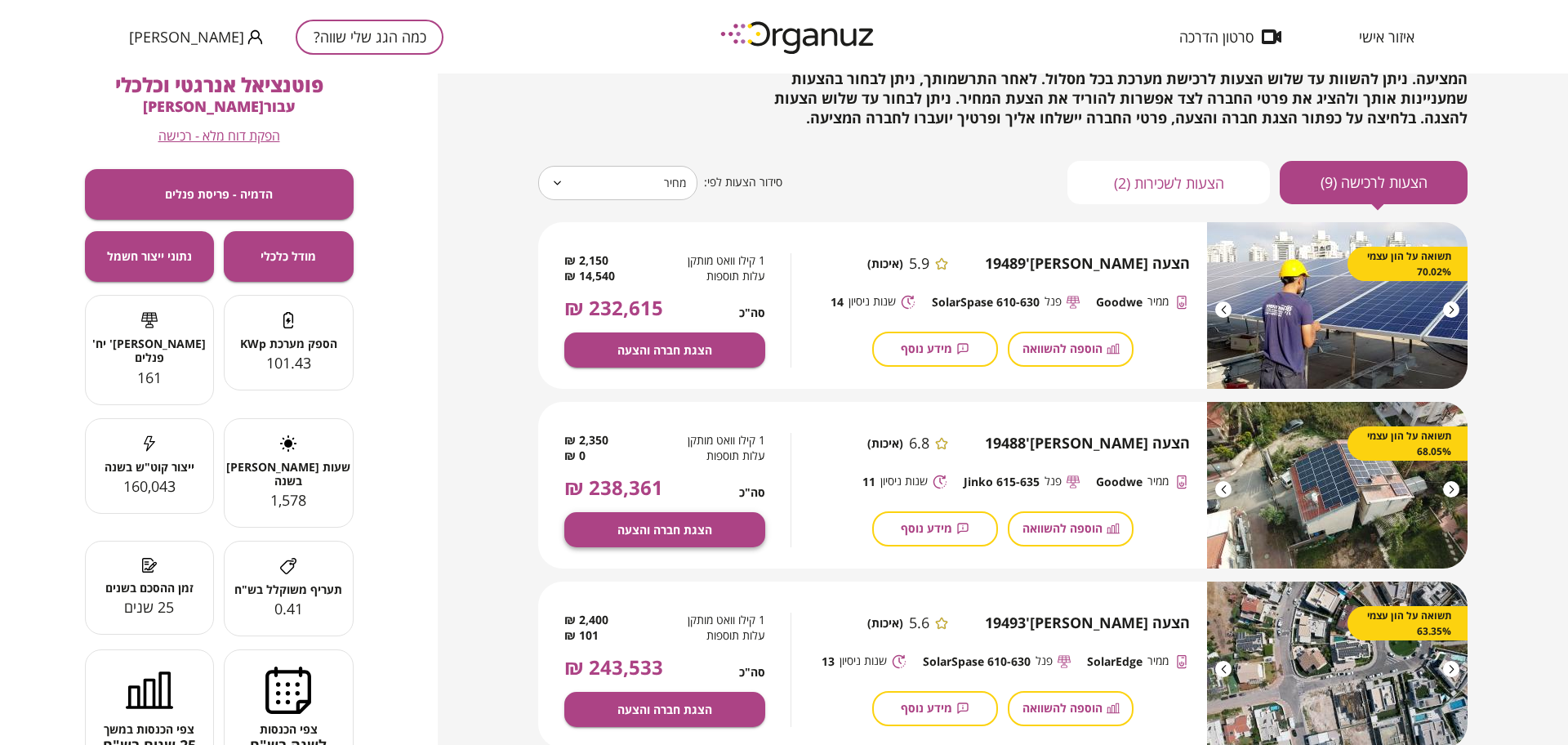
click at [678, 519] on button "הצגת חברה והצעה" at bounding box center [664, 529] width 200 height 35
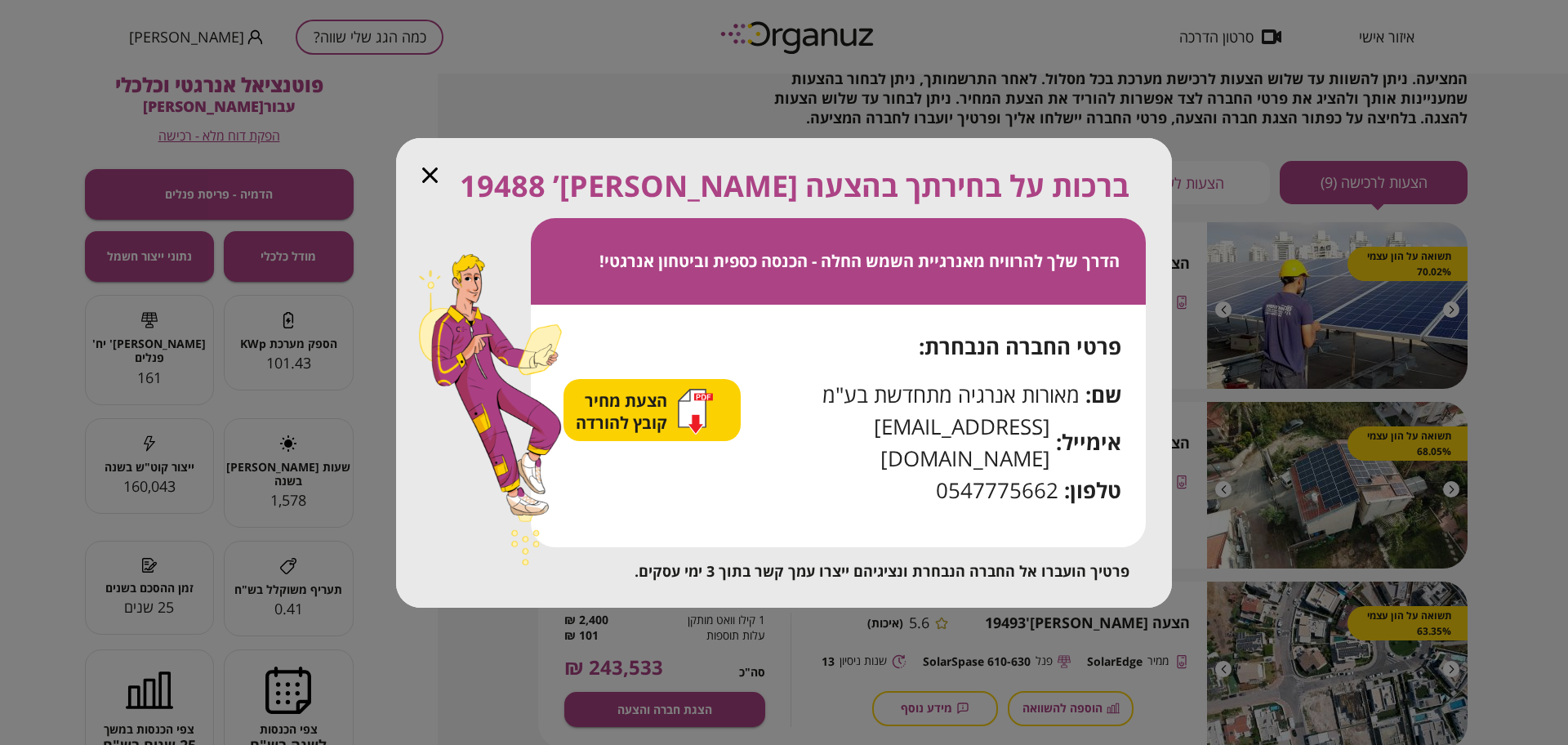
click at [624, 434] on span "הצעת מחיר קובץ להורדה" at bounding box center [623, 412] width 96 height 44
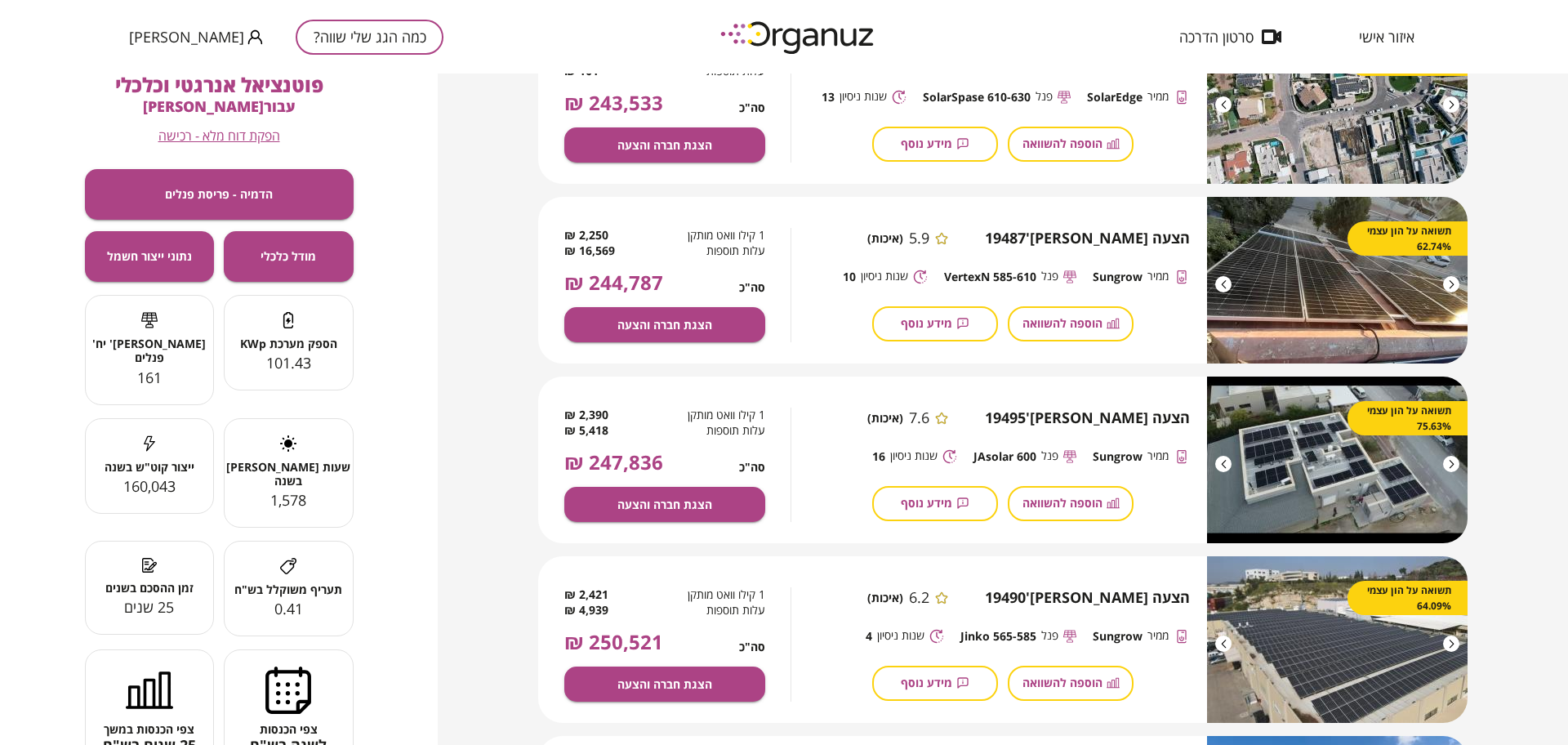
scroll to position [714, 0]
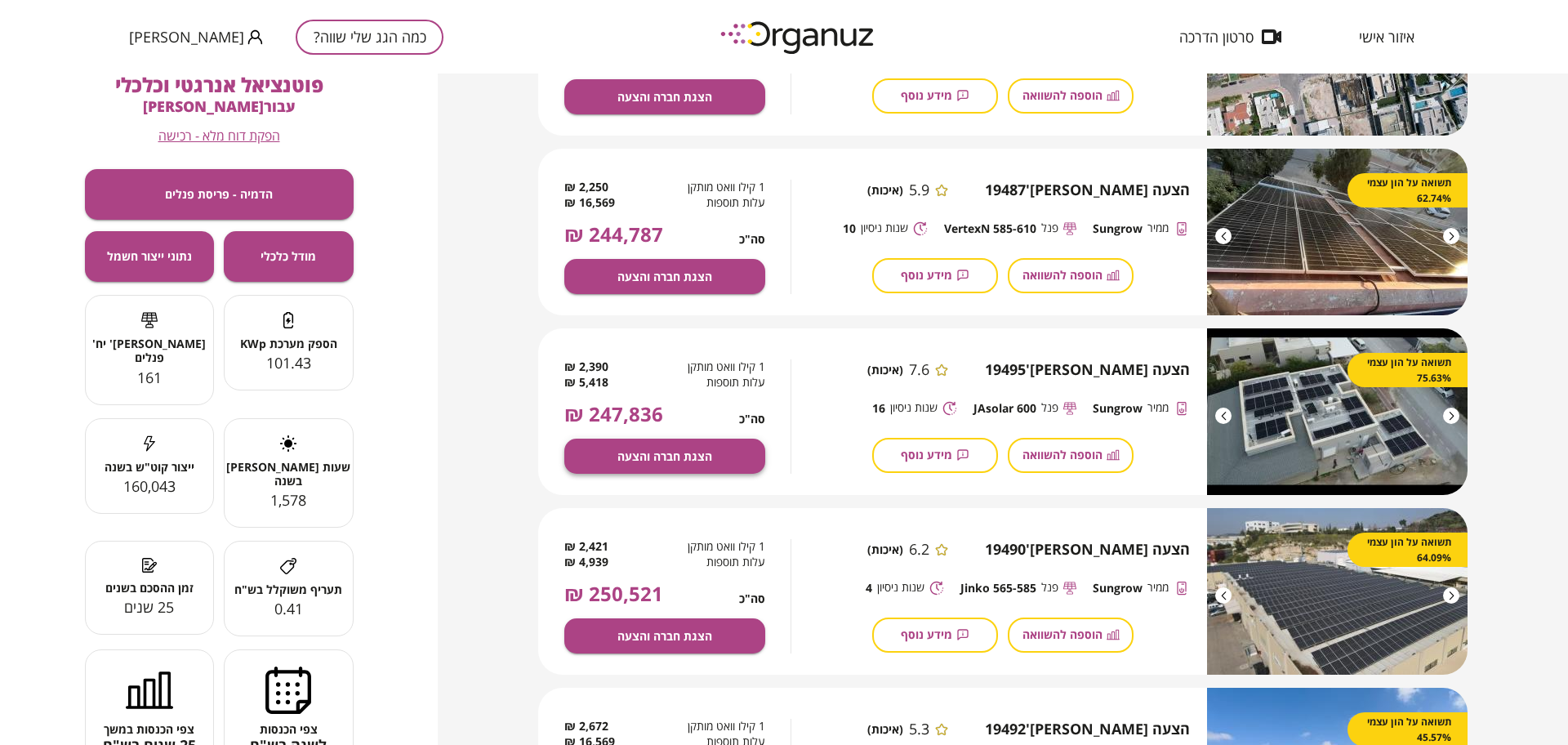
click at [617, 461] on span "הצגת חברה והצעה" at bounding box center [664, 456] width 95 height 14
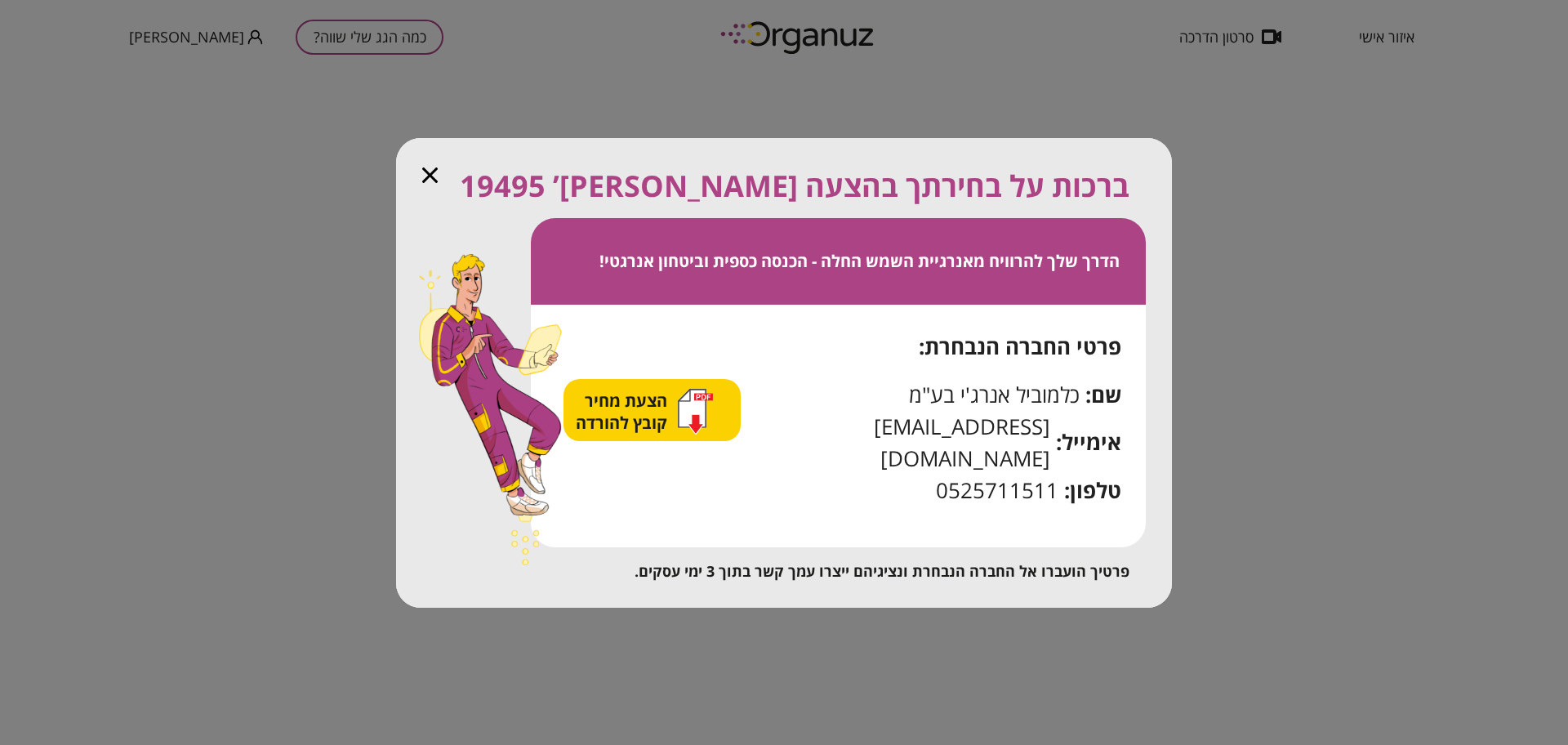
click at [671, 429] on span "הצעת מחיר קובץ להורדה" at bounding box center [623, 412] width 96 height 44
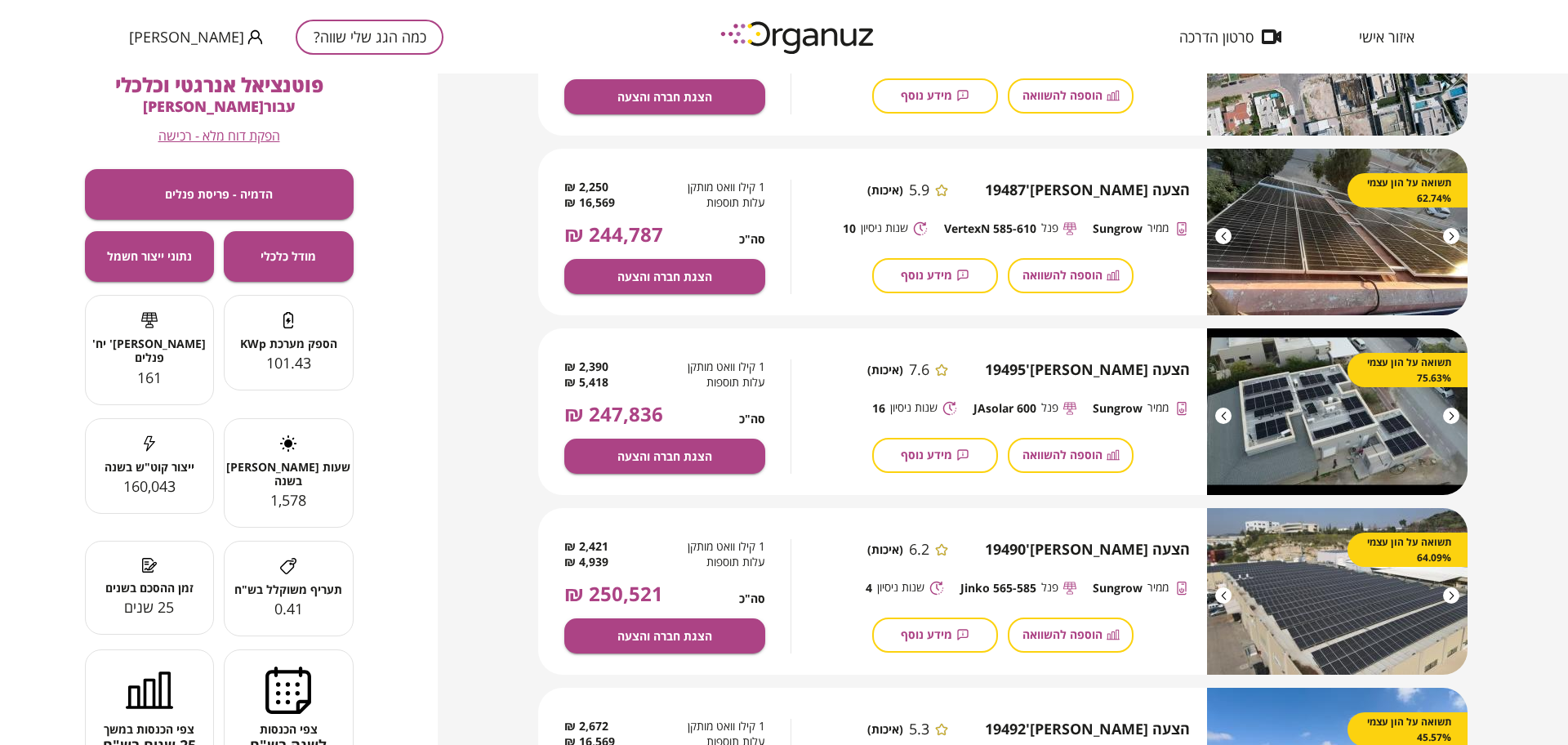
click at [295, 38] on button "כמה הגג שלי שווה?" at bounding box center [369, 37] width 148 height 35
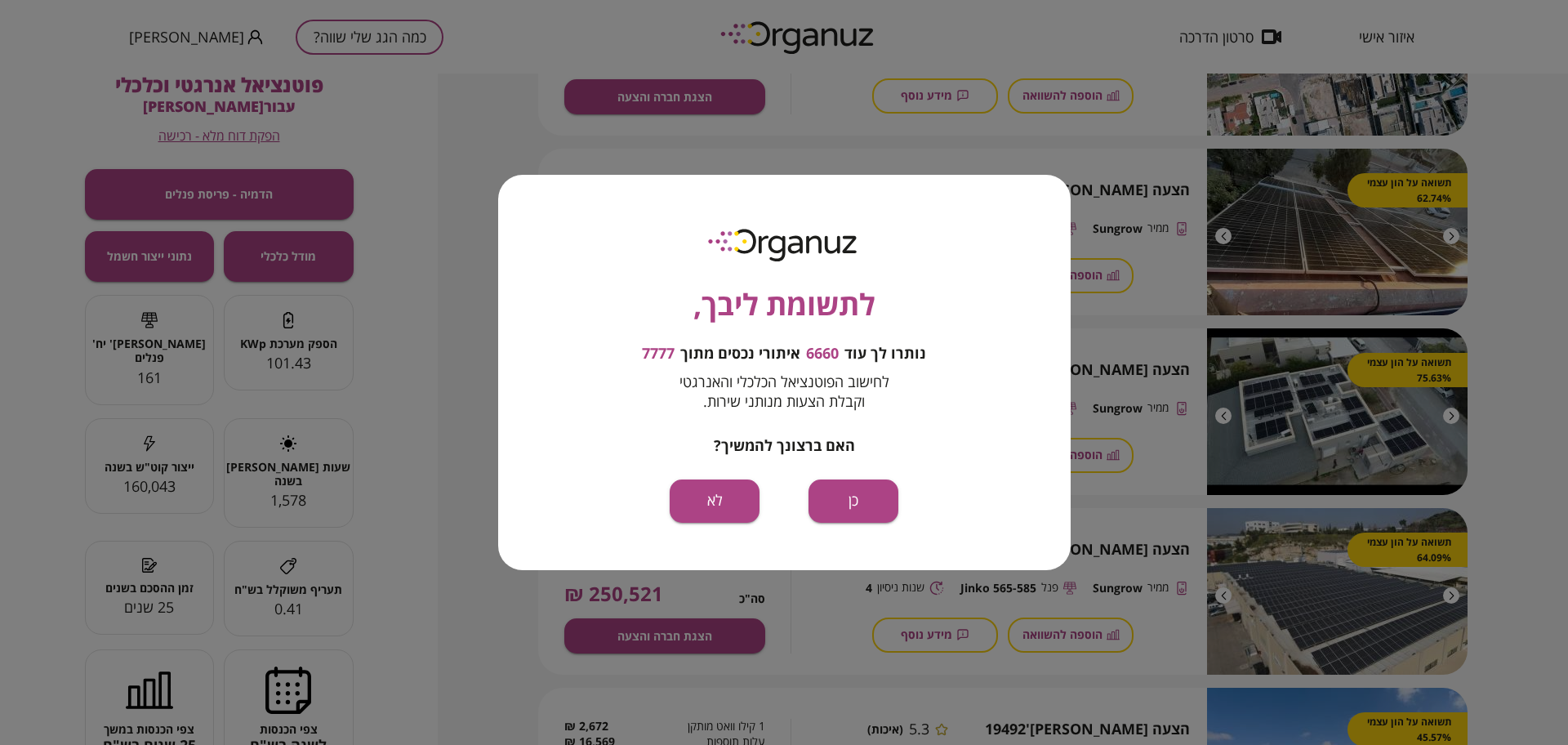
click at [920, 517] on div "לתשומת ליבך, נותרו לך עוד 6660 איתורי נכסים מתוך 7777 לחישוב הפוטנציאל הכלכלי ו…" at bounding box center [784, 371] width 573 height 394
click at [880, 502] on button "כן" at bounding box center [854, 501] width 90 height 43
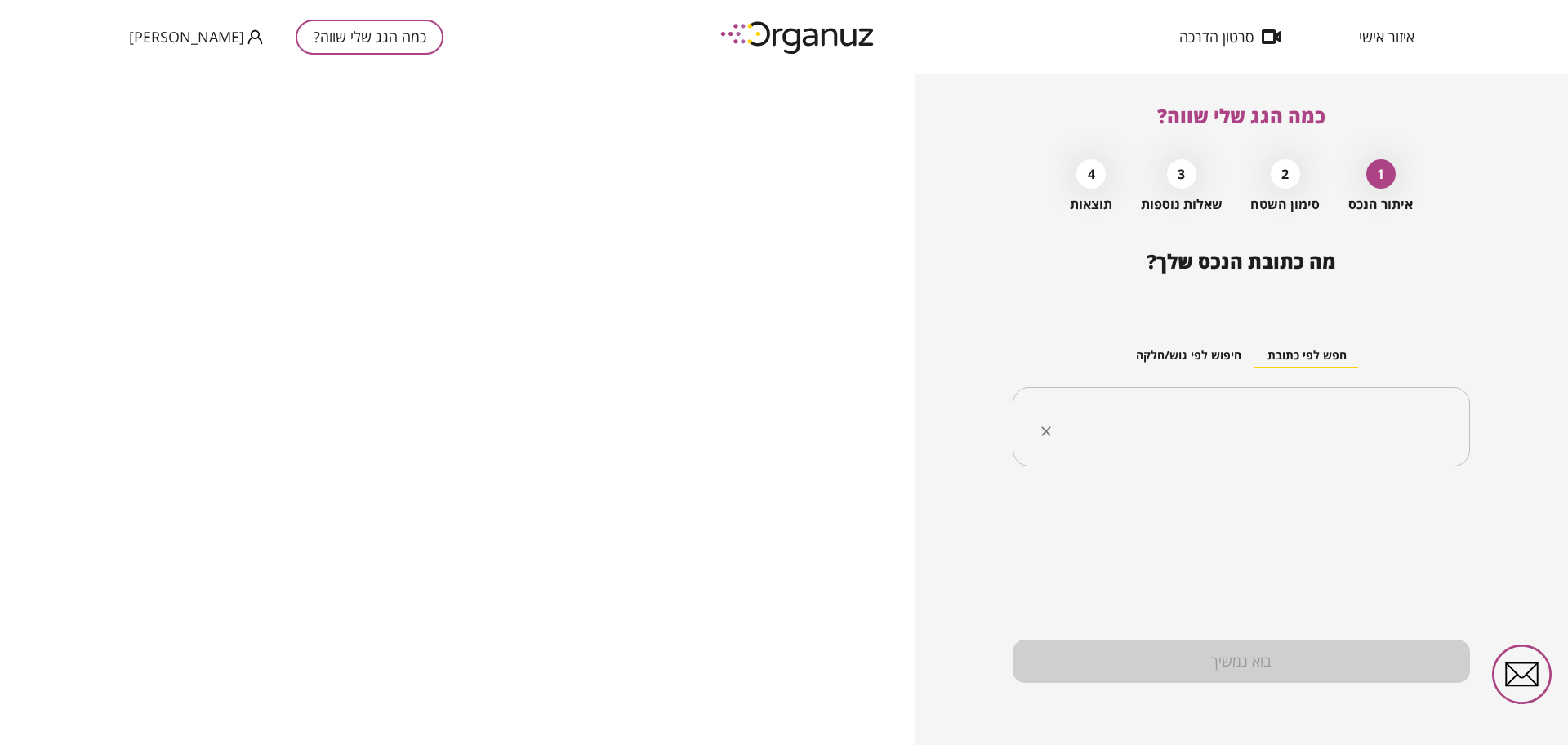
click at [1234, 421] on input "text" at bounding box center [1247, 427] width 406 height 41
paste input "**********"
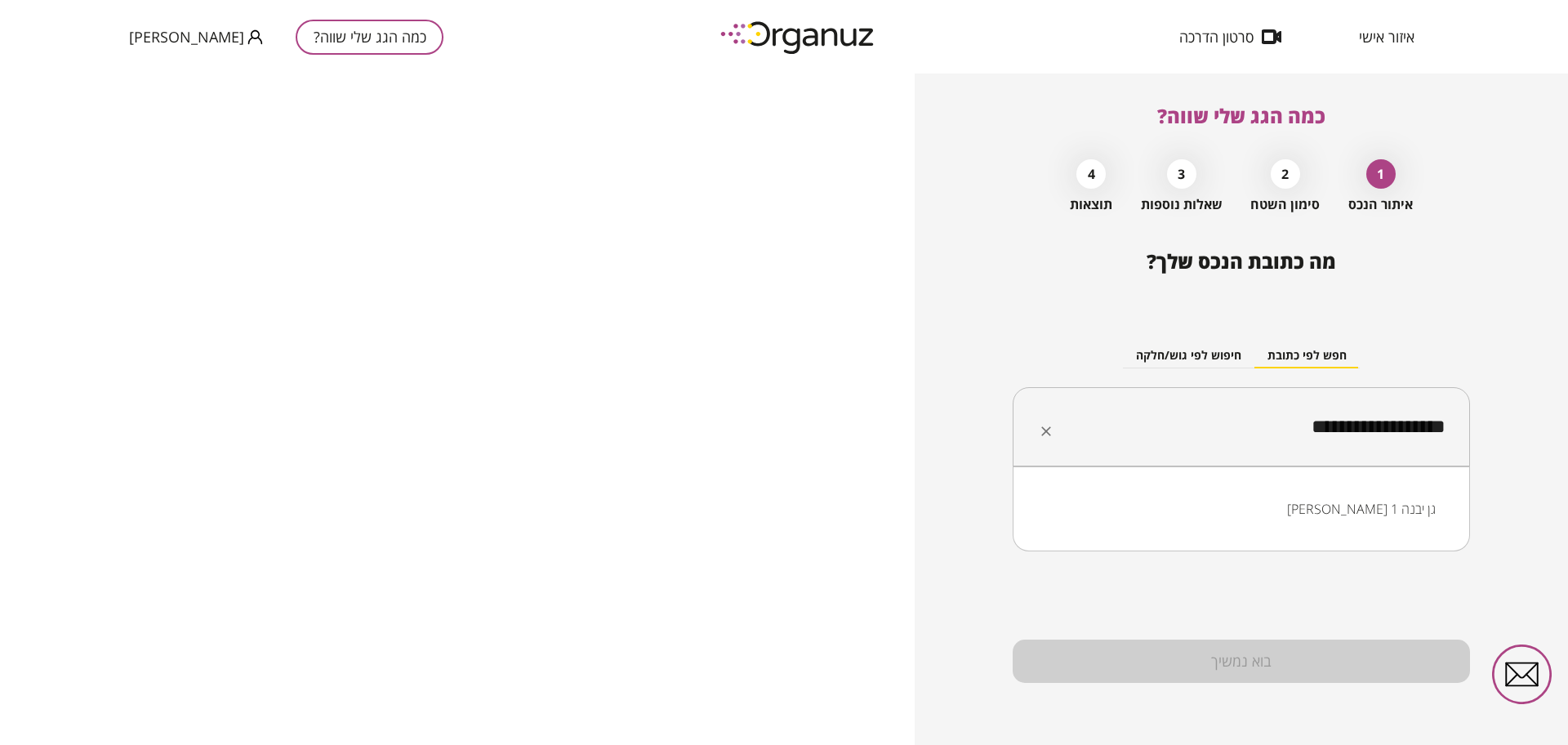
click at [1360, 507] on li "[PERSON_NAME] 1 גן יבנה" at bounding box center [1242, 508] width 415 height 29
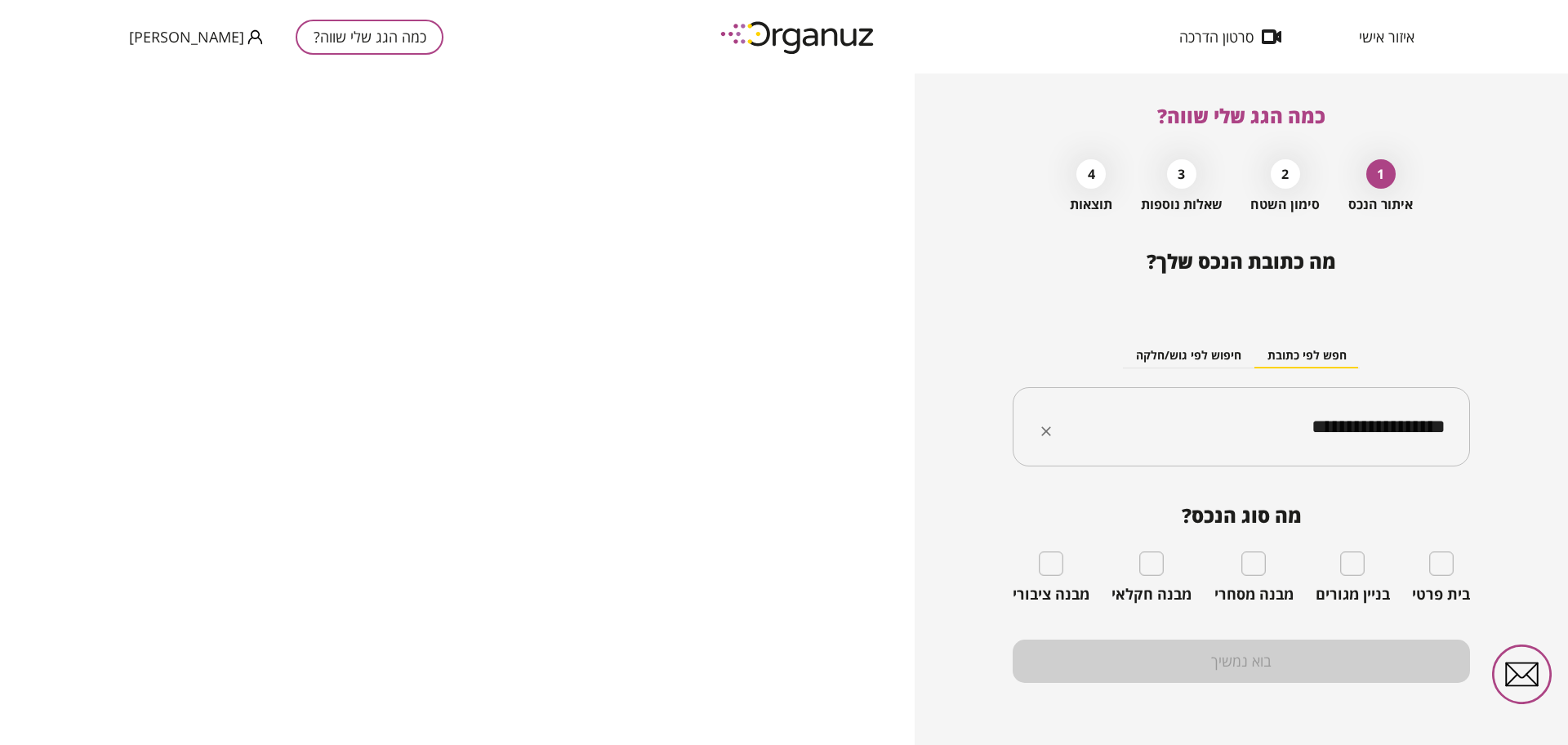
type input "**********"
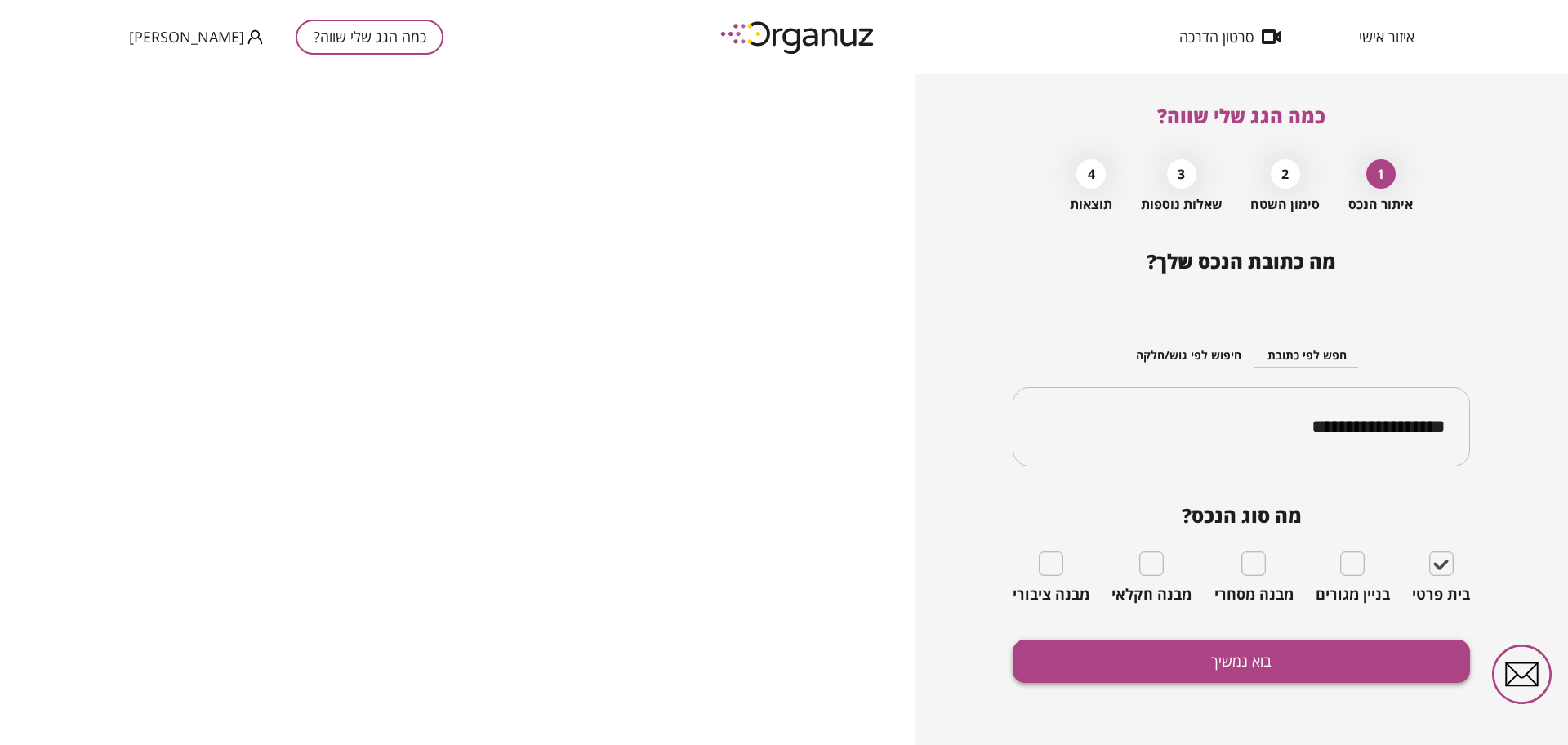
click at [1341, 667] on button "בוא נמשיך" at bounding box center [1241, 660] width 458 height 43
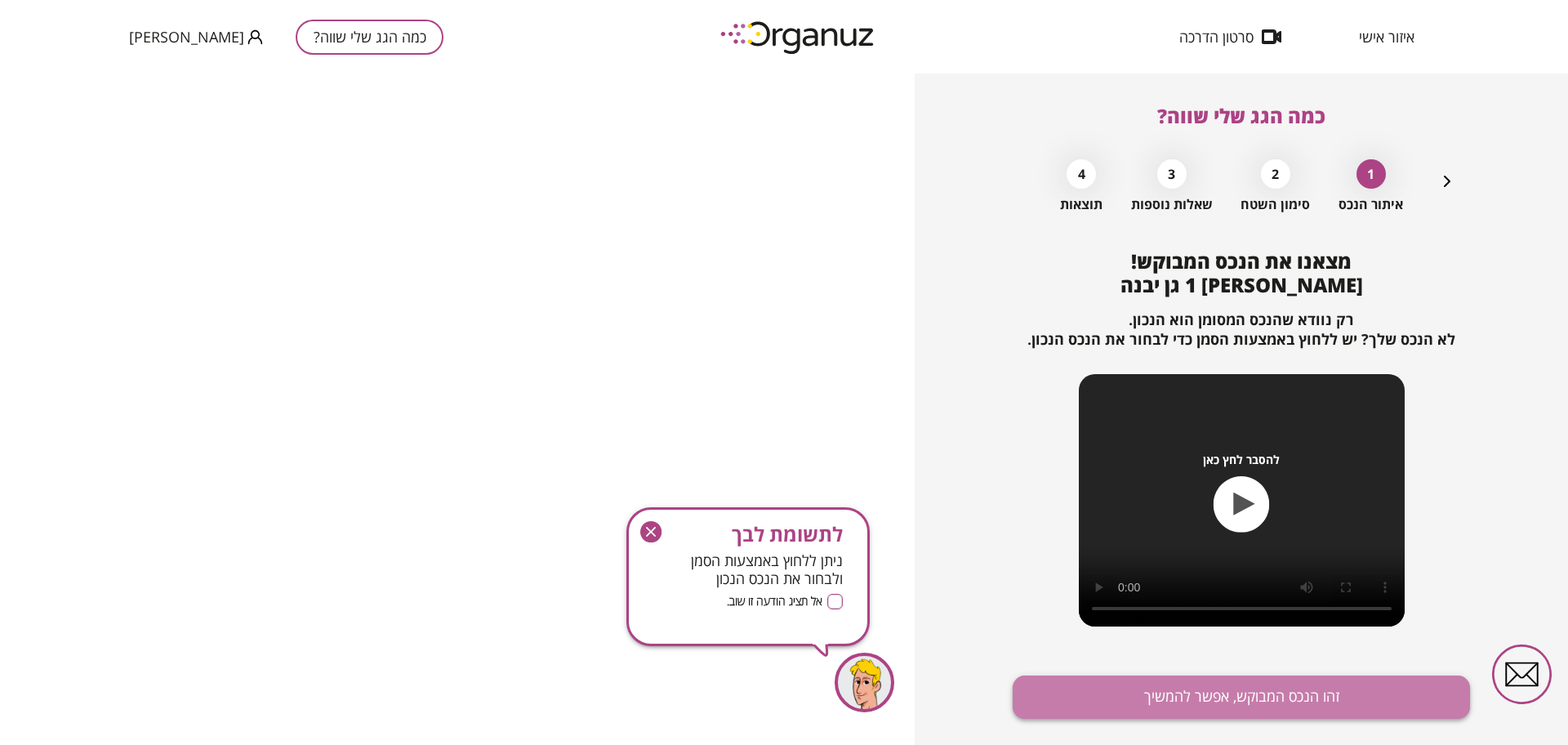
click at [1323, 694] on button "זהו הנכס המבוקש, אפשר להמשיך" at bounding box center [1241, 696] width 458 height 43
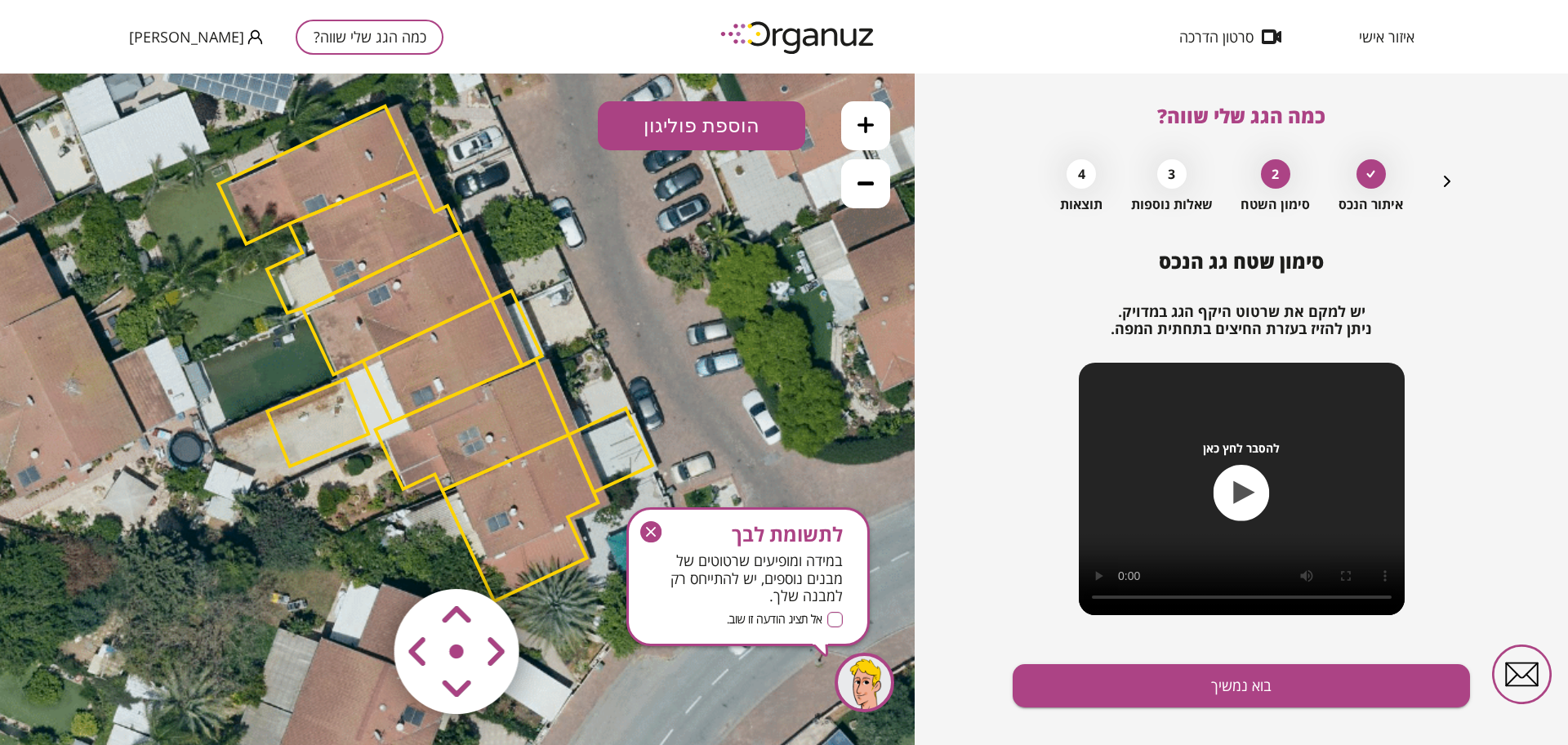
drag, startPoint x: 713, startPoint y: 440, endPoint x: 691, endPoint y: 385, distance: 59.2
click at [691, 385] on icon at bounding box center [435, 352] width 1543 height 1543
click at [360, 555] on area at bounding box center [360, 555] width 0 height 0
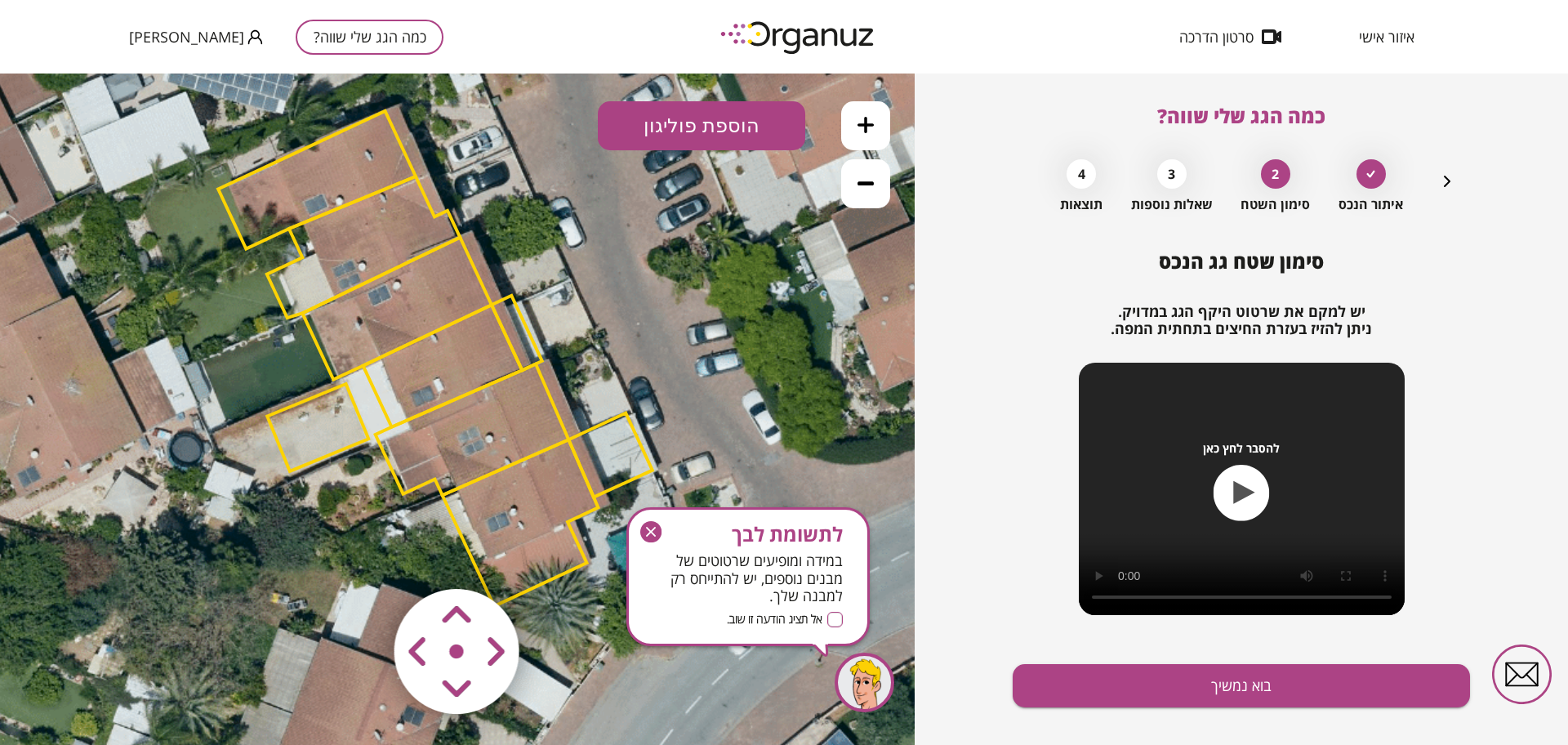
click at [360, 555] on area at bounding box center [360, 555] width 0 height 0
click at [449, 374] on polygon at bounding box center [443, 369] width 160 height 122
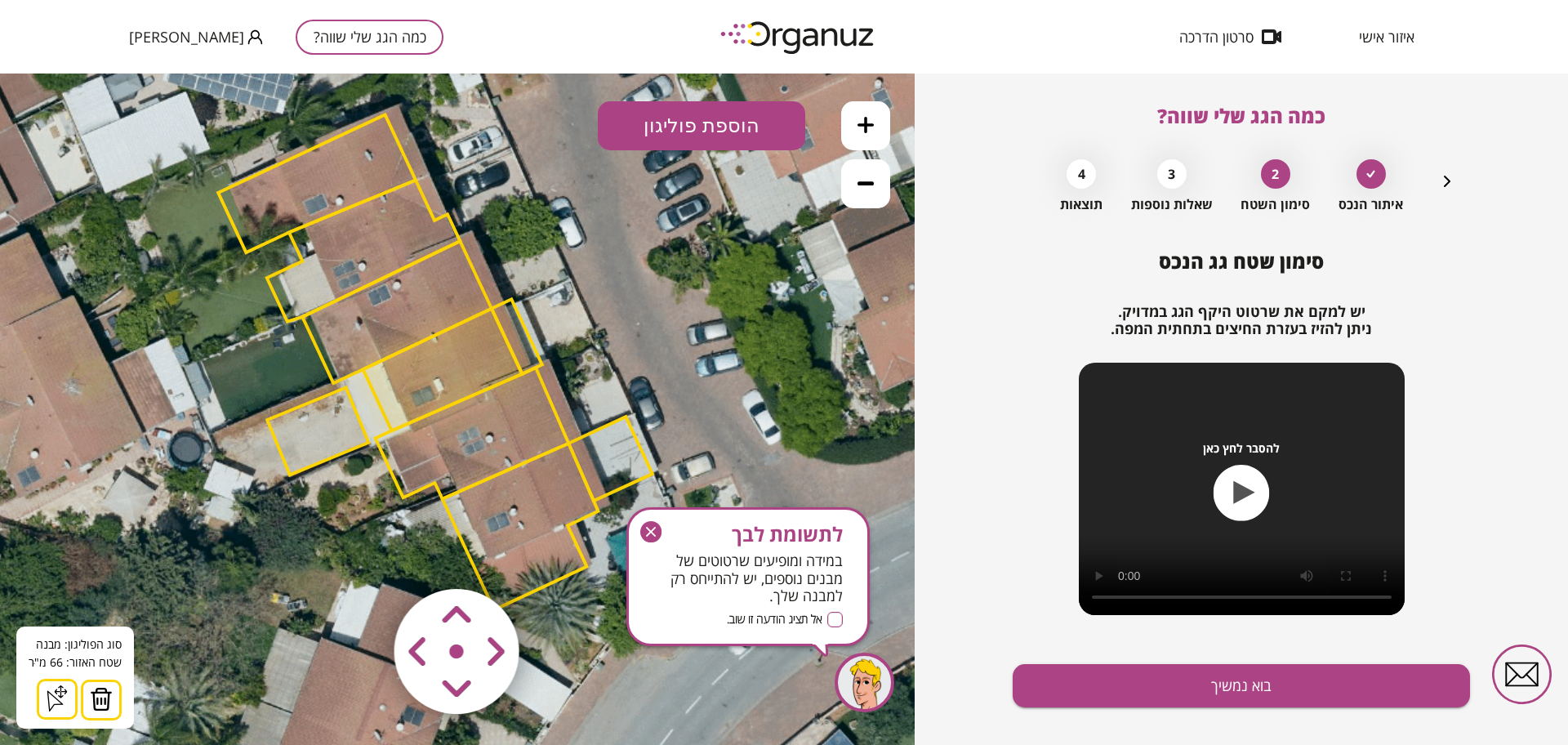
drag, startPoint x: 102, startPoint y: 690, endPoint x: 260, endPoint y: 501, distance: 246.3
click at [102, 689] on img at bounding box center [101, 699] width 23 height 25
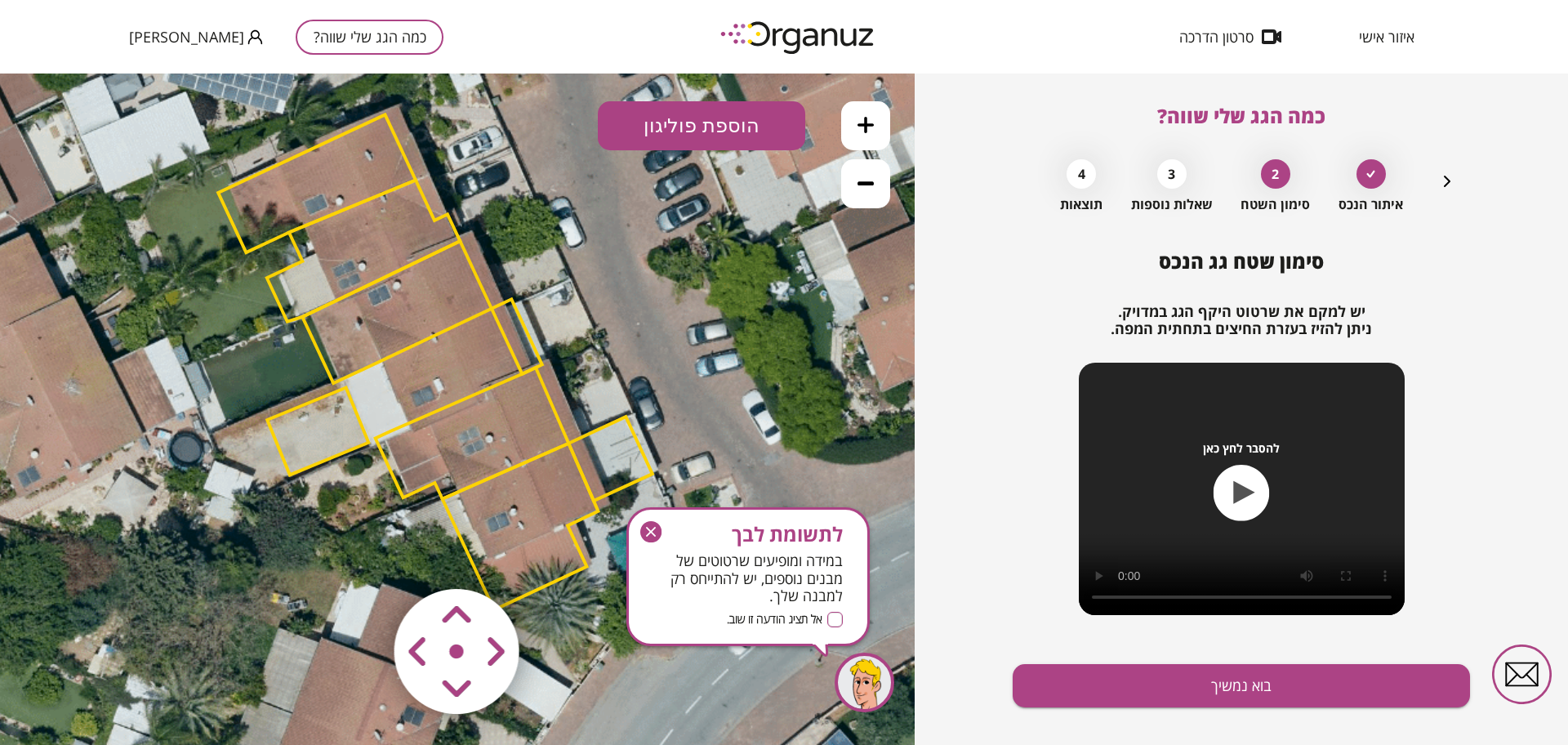
click at [505, 332] on polygon at bounding box center [517, 336] width 51 height 75
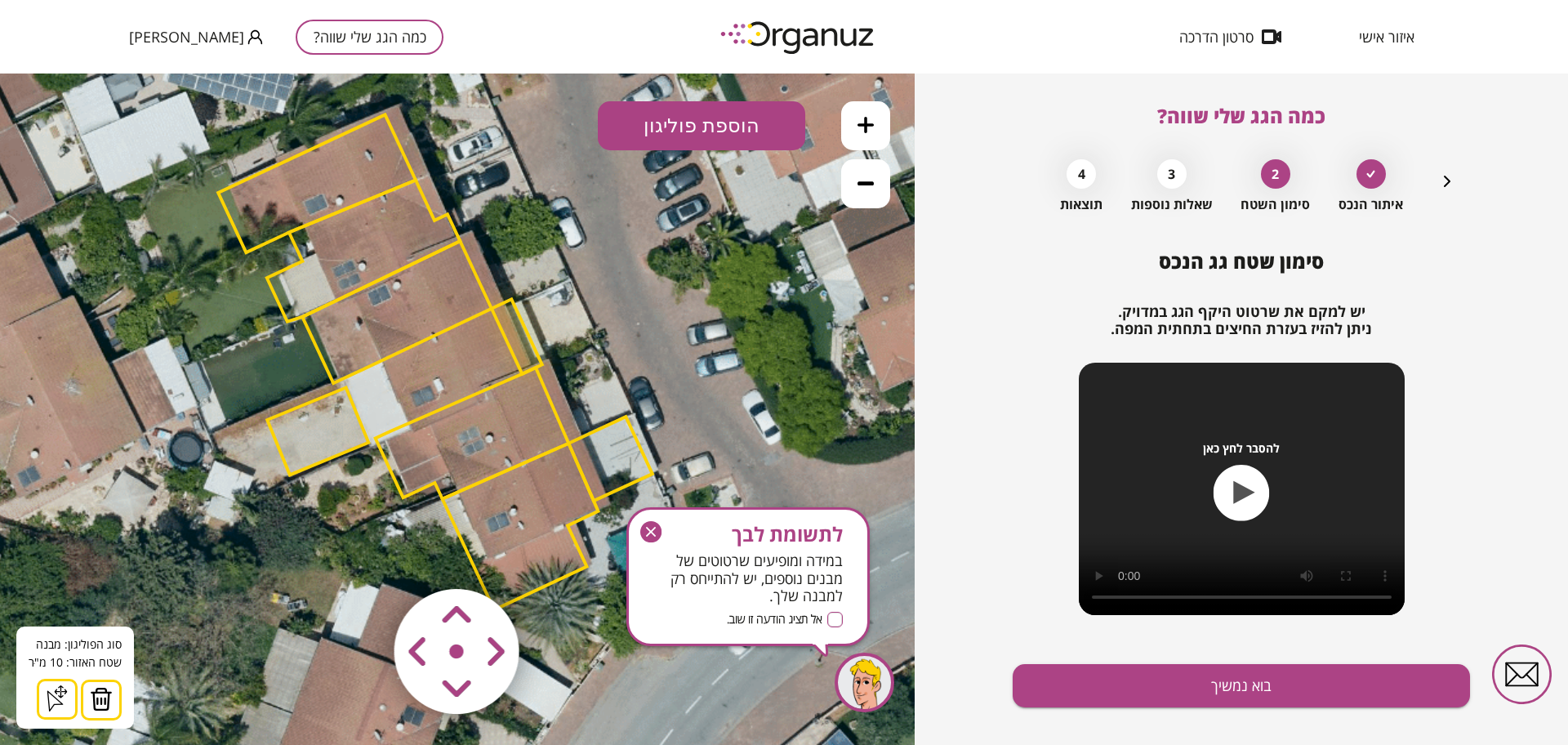
click at [100, 693] on img at bounding box center [101, 699] width 23 height 25
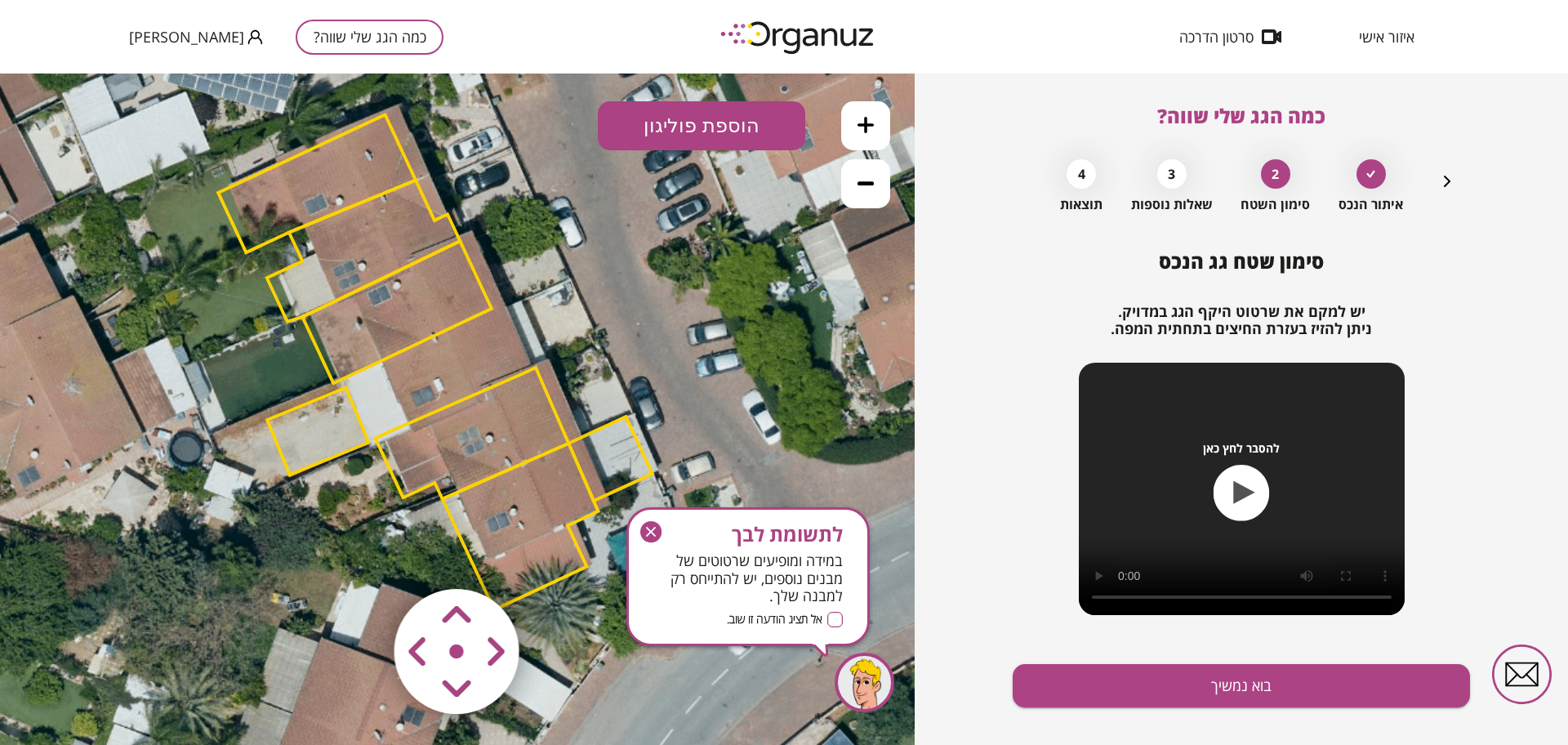
click at [304, 432] on polygon at bounding box center [318, 431] width 102 height 88
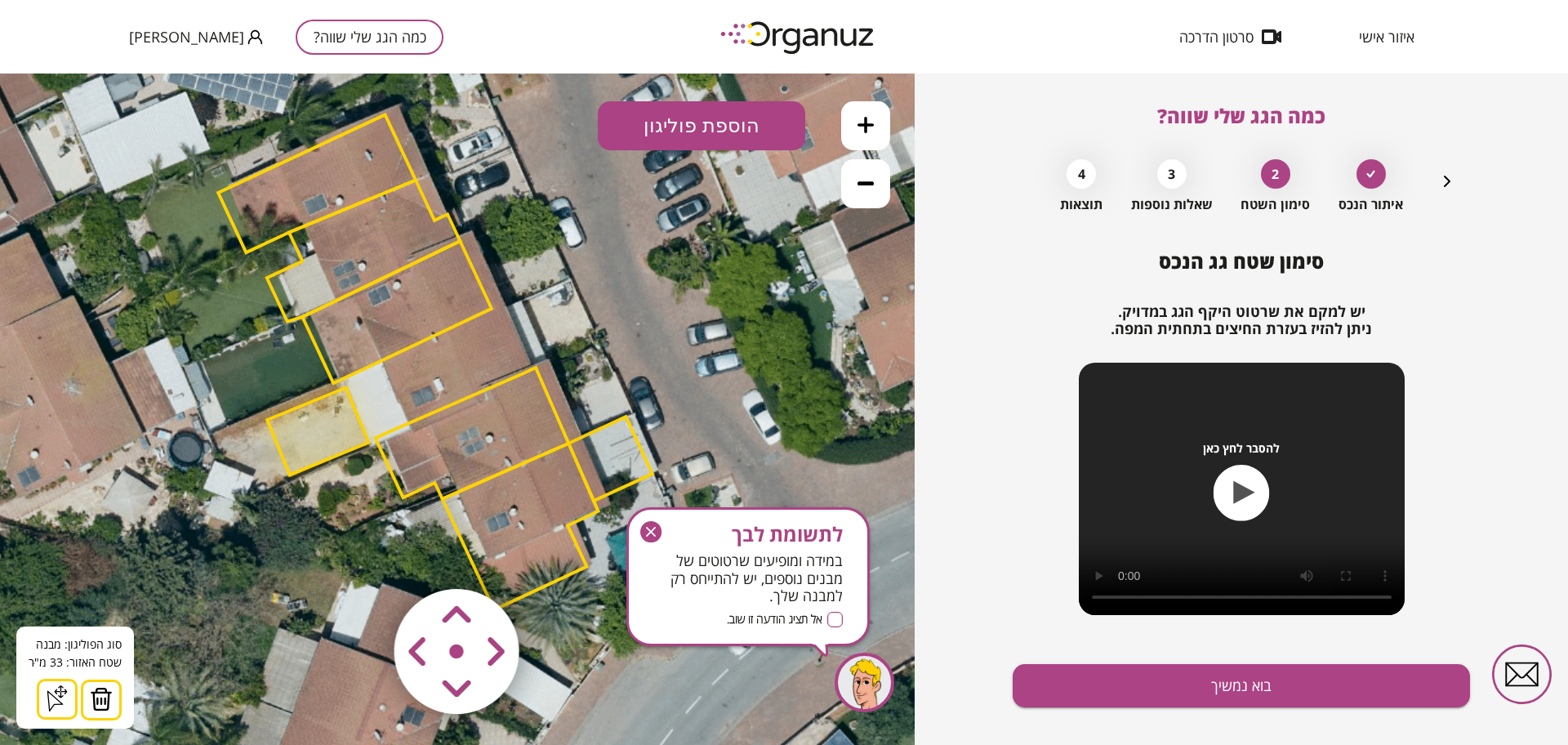
click at [90, 698] on img at bounding box center [101, 699] width 23 height 25
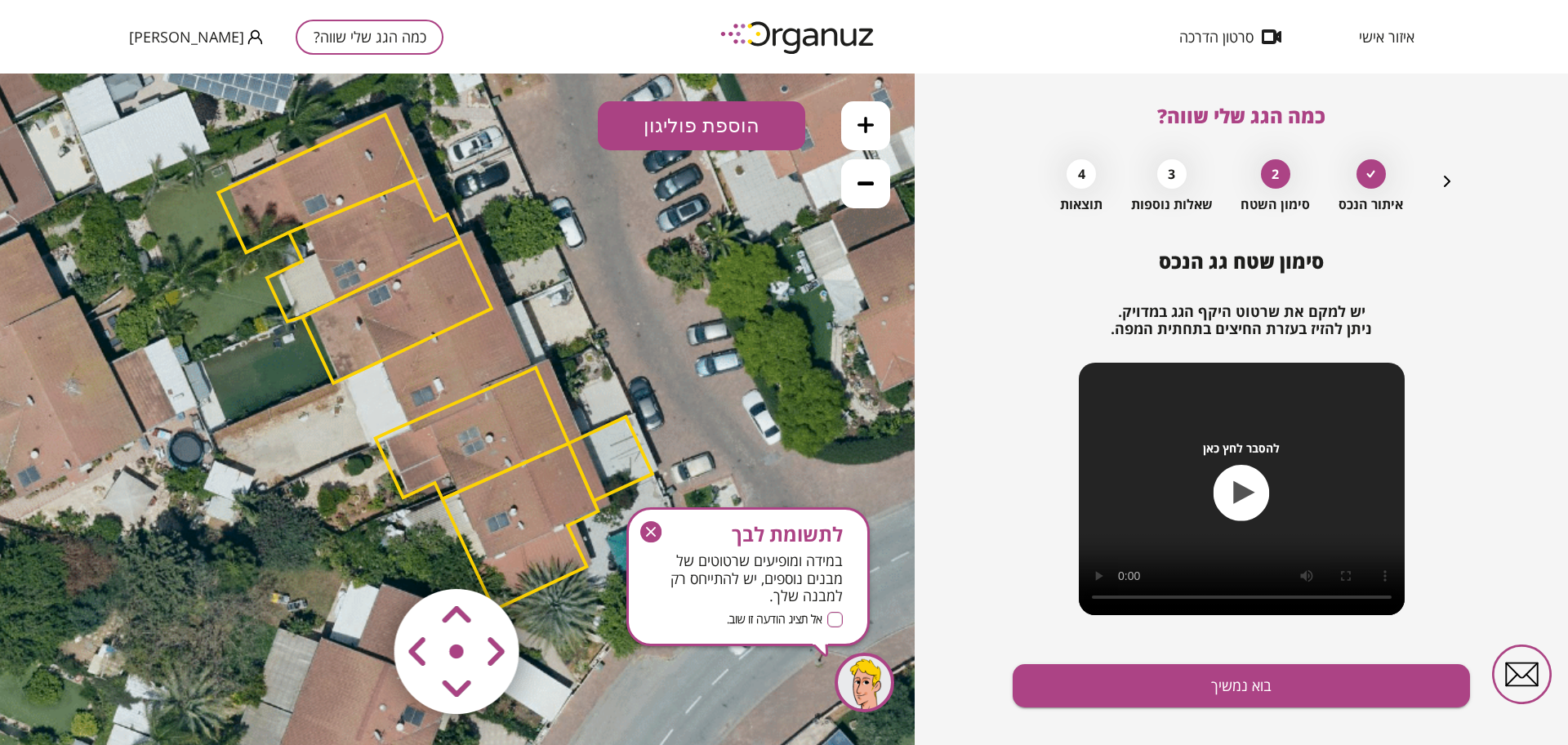
click at [505, 421] on polygon at bounding box center [473, 433] width 194 height 132
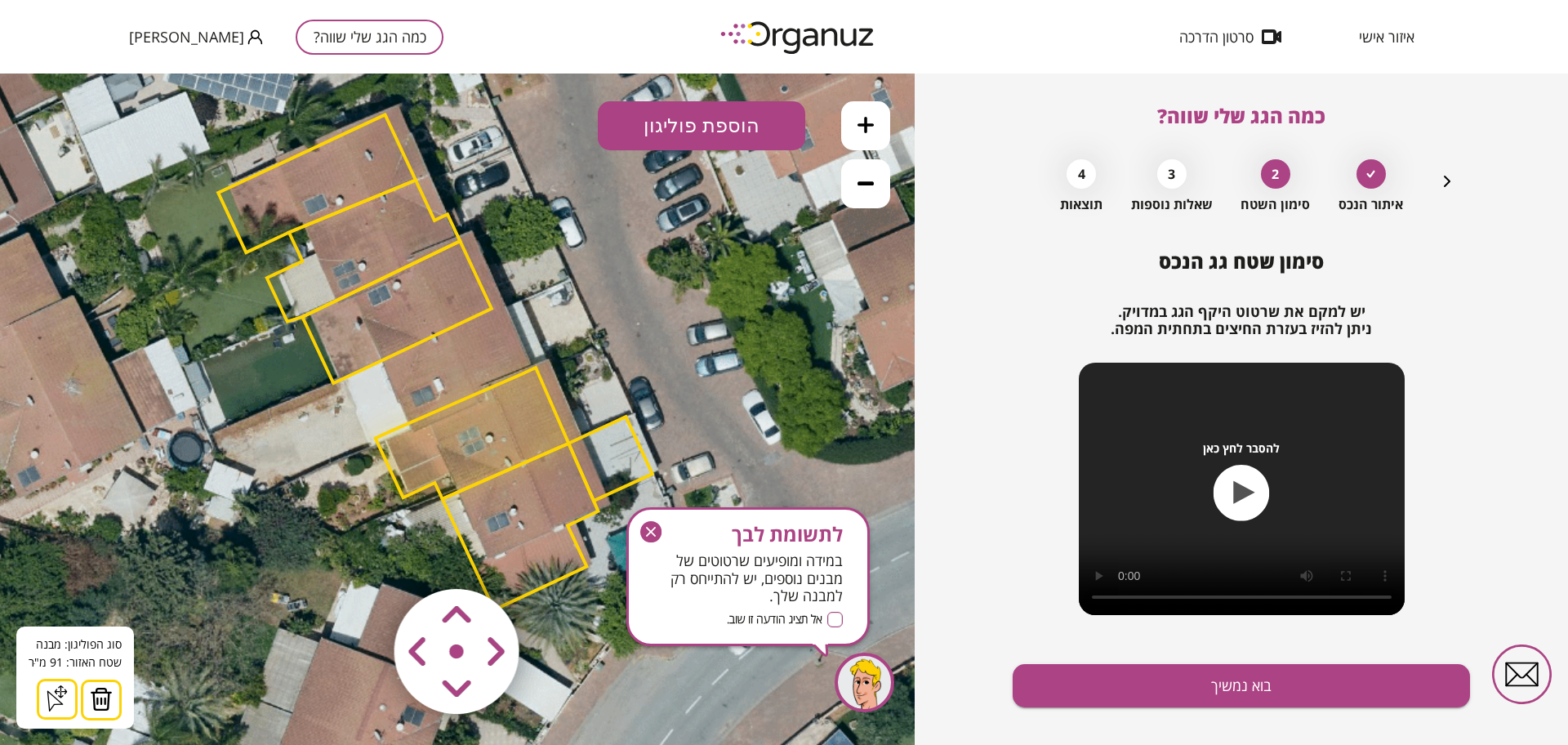
click at [113, 704] on button at bounding box center [101, 699] width 41 height 41
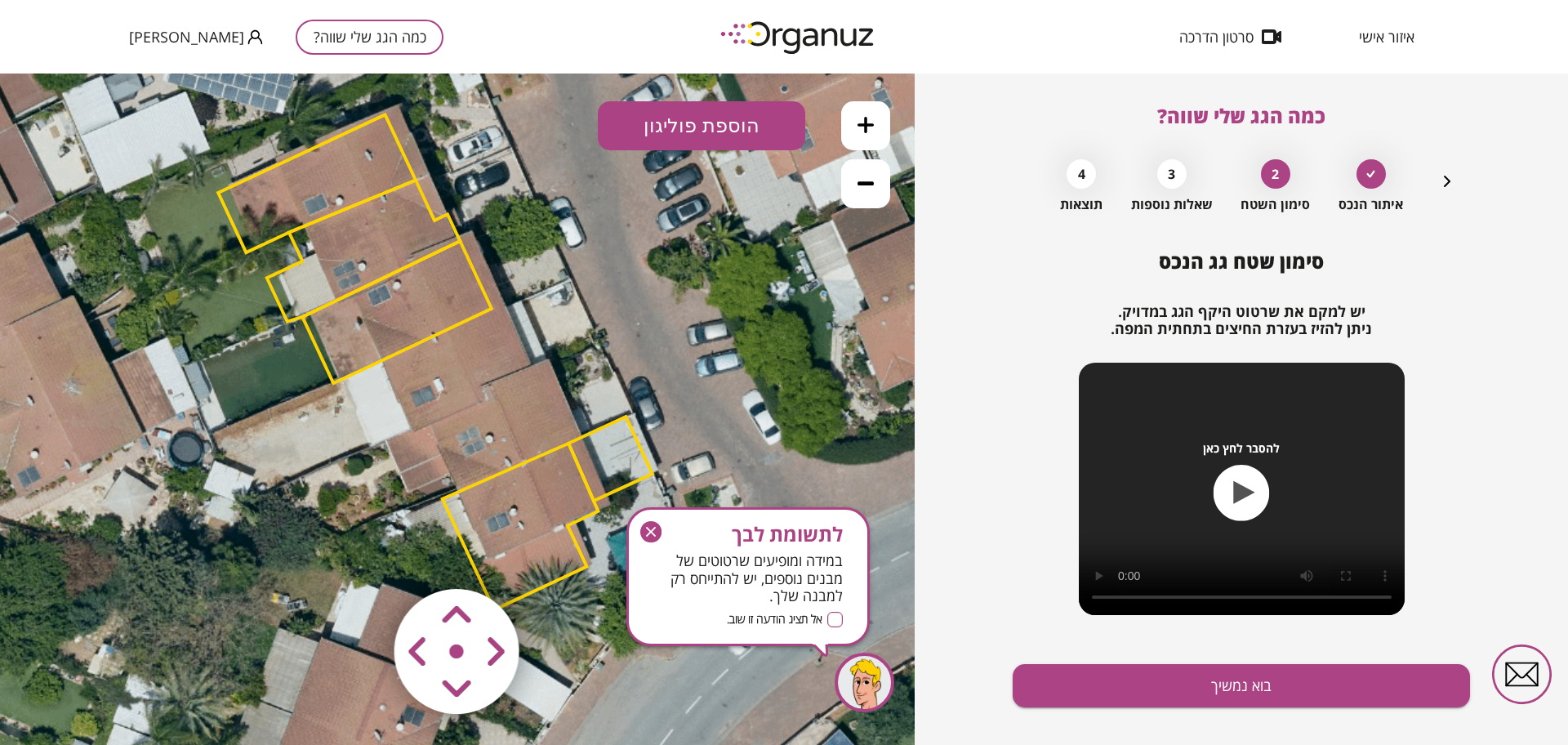
click at [403, 318] on polygon at bounding box center [397, 312] width 190 height 142
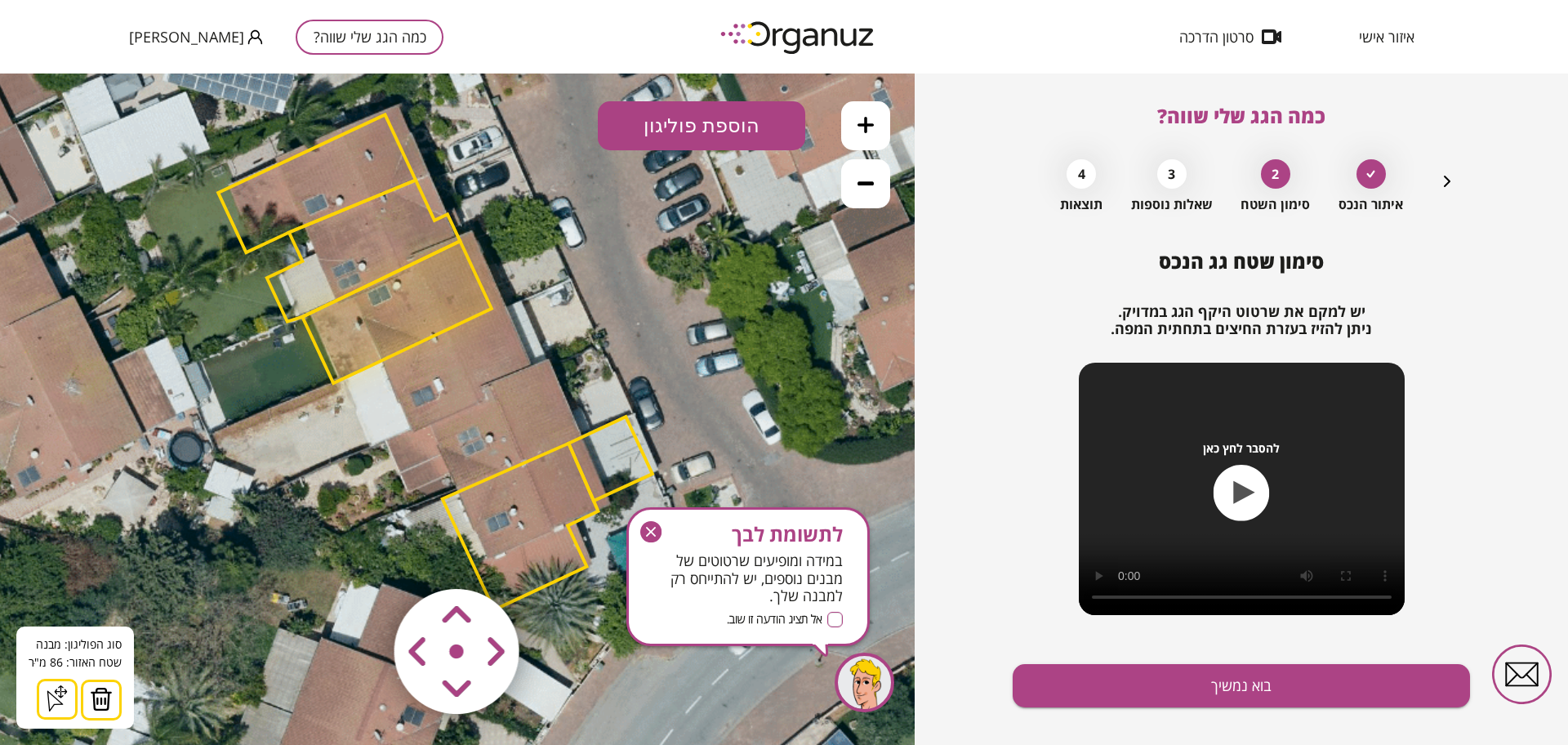
click at [106, 691] on img at bounding box center [101, 699] width 23 height 25
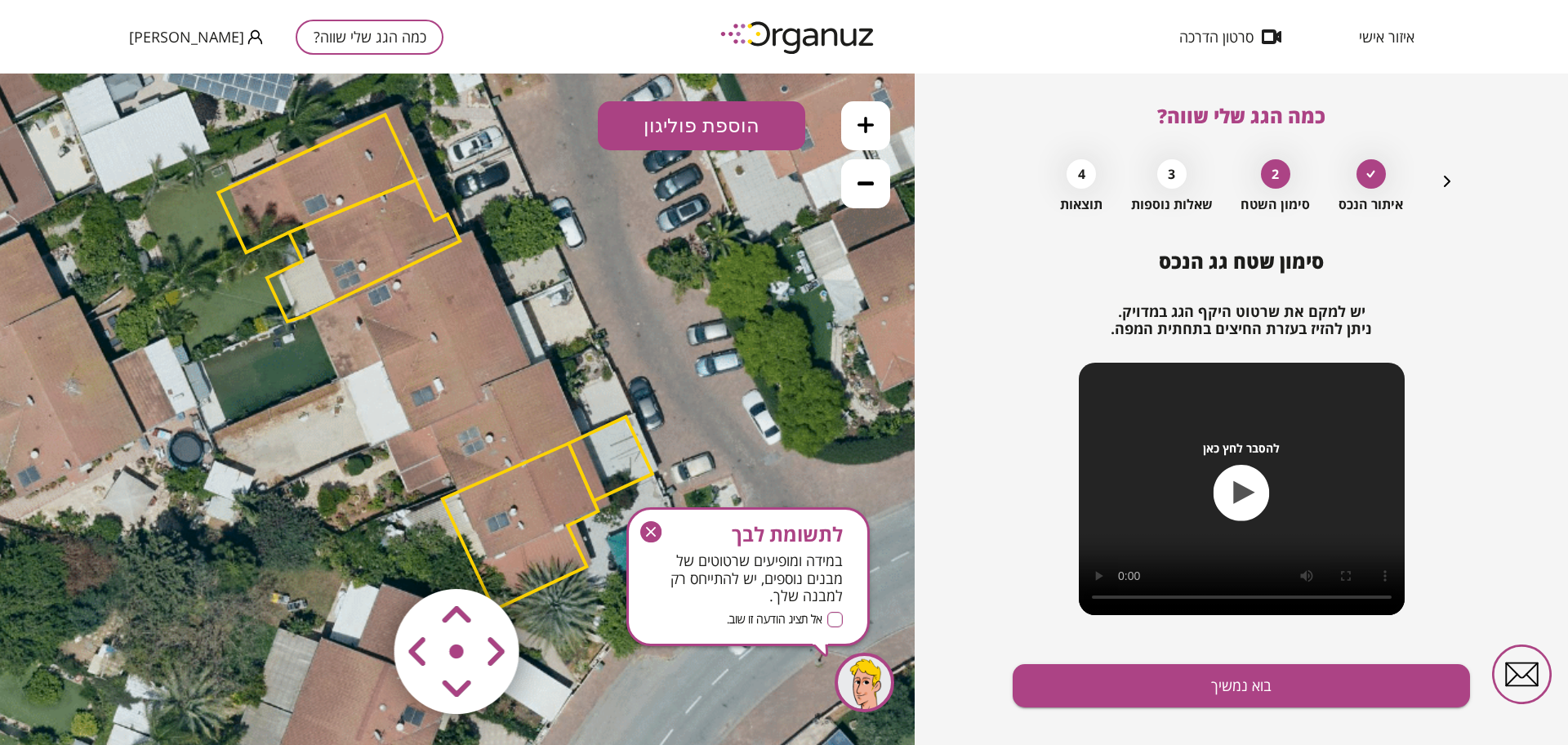
click at [675, 119] on button "הוספת פוליגון" at bounding box center [701, 126] width 207 height 49
click at [749, 440] on icon at bounding box center [435, 352] width 1543 height 1543
click at [660, 106] on button "הוספת פוליגון" at bounding box center [701, 126] width 207 height 49
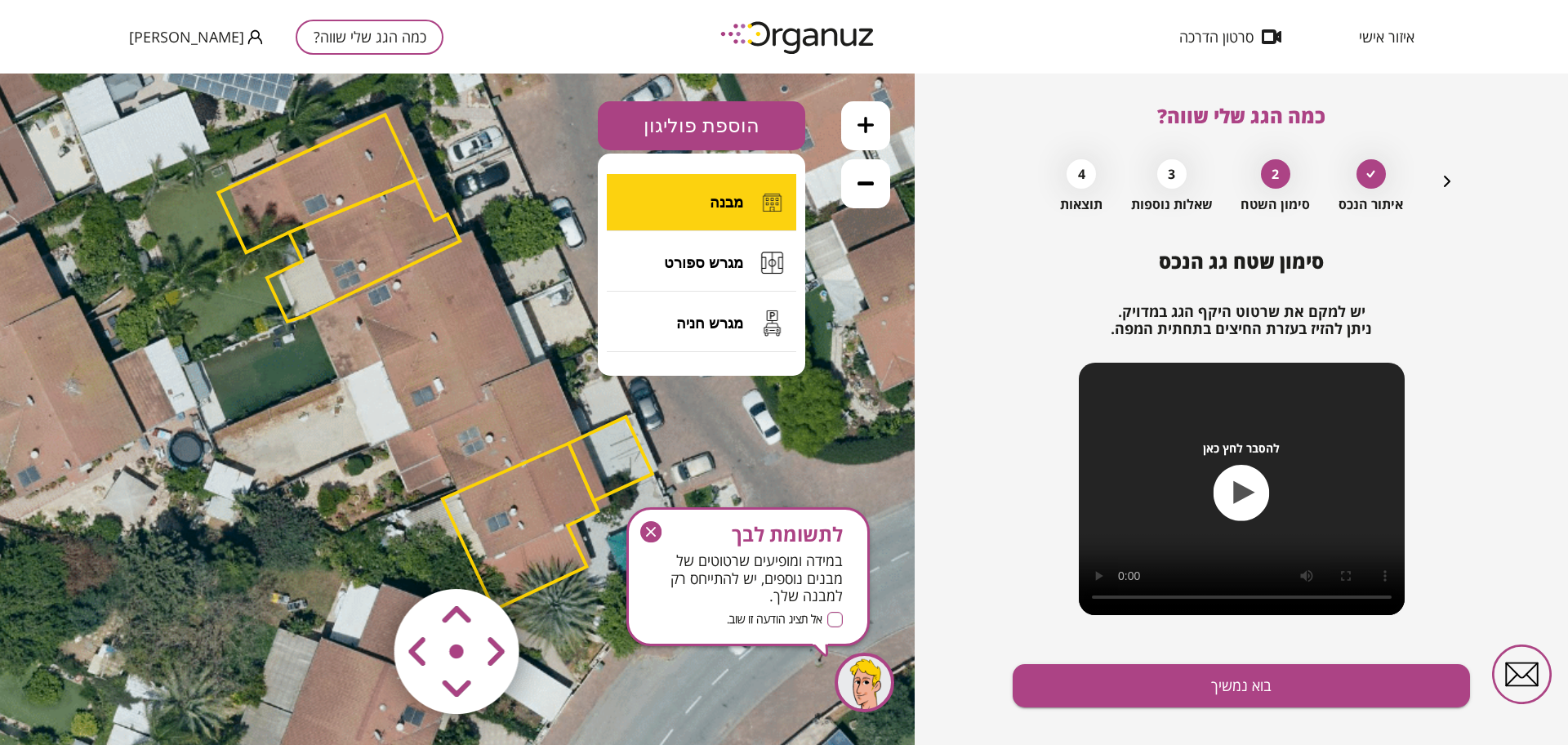
click at [704, 202] on button "מבנה" at bounding box center [701, 201] width 190 height 57
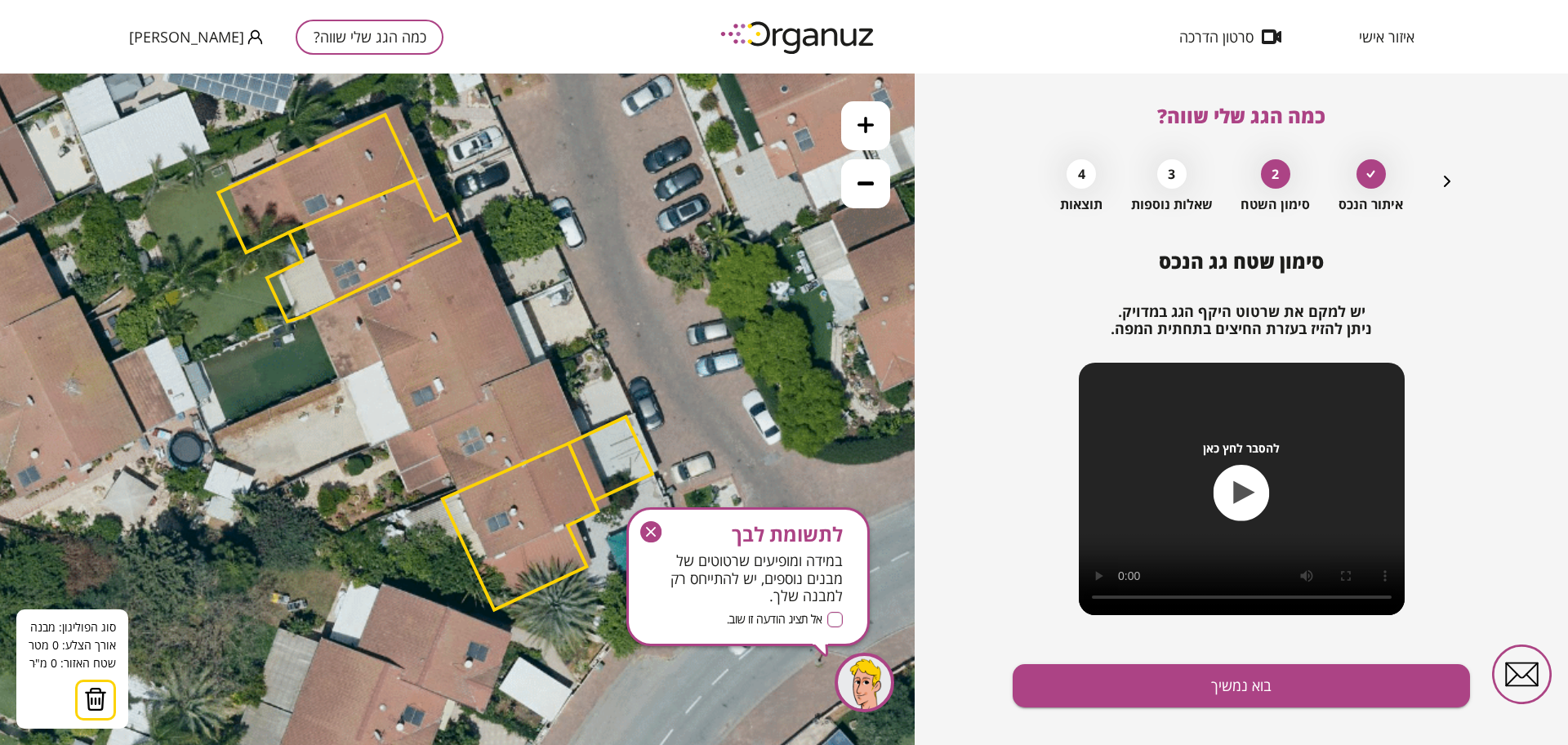
click at [342, 382] on icon at bounding box center [435, 352] width 1543 height 1543
click at [509, 305] on polygon at bounding box center [425, 343] width 167 height 77
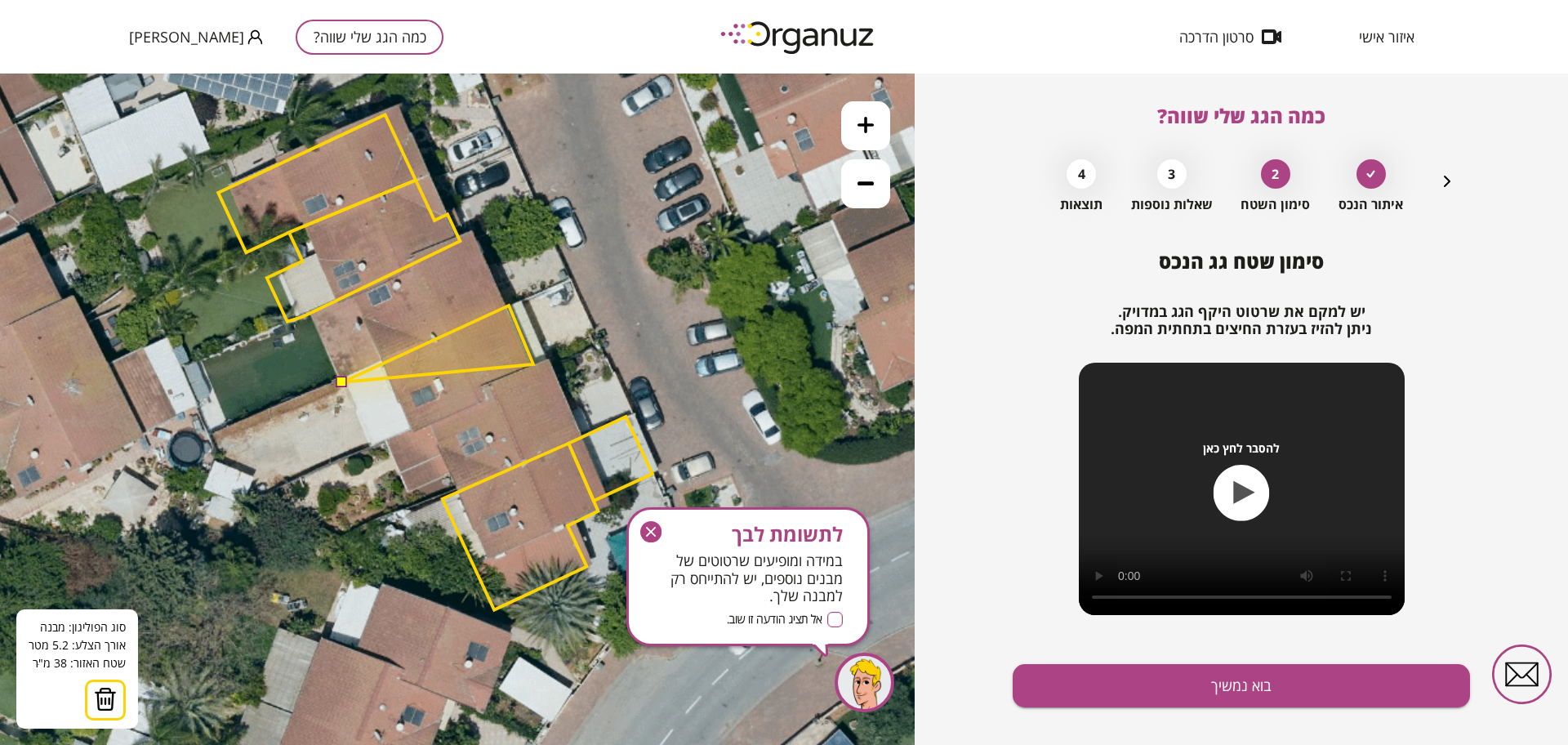
click at [534, 364] on polygon at bounding box center [438, 343] width 192 height 77
drag, startPoint x: 483, startPoint y: 386, endPoint x: 484, endPoint y: 397, distance: 11.0
click at [483, 386] on polygon at bounding box center [438, 345] width 192 height 81
click at [480, 389] on polygon at bounding box center [438, 347] width 192 height 83
click at [486, 399] on polygon at bounding box center [438, 352] width 192 height 93
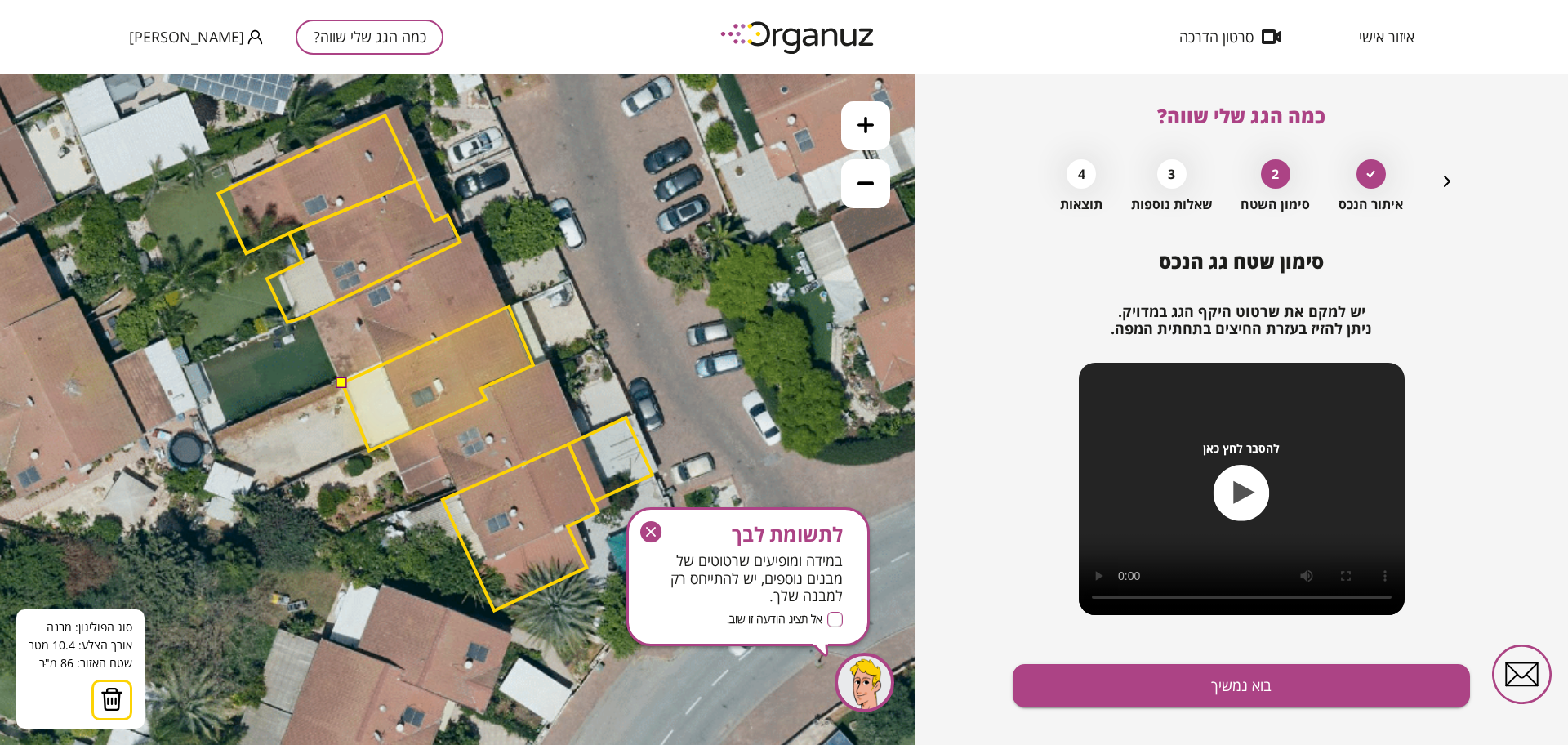
click at [369, 451] on polygon at bounding box center [438, 378] width 192 height 145
click at [336, 385] on button at bounding box center [341, 381] width 11 height 11
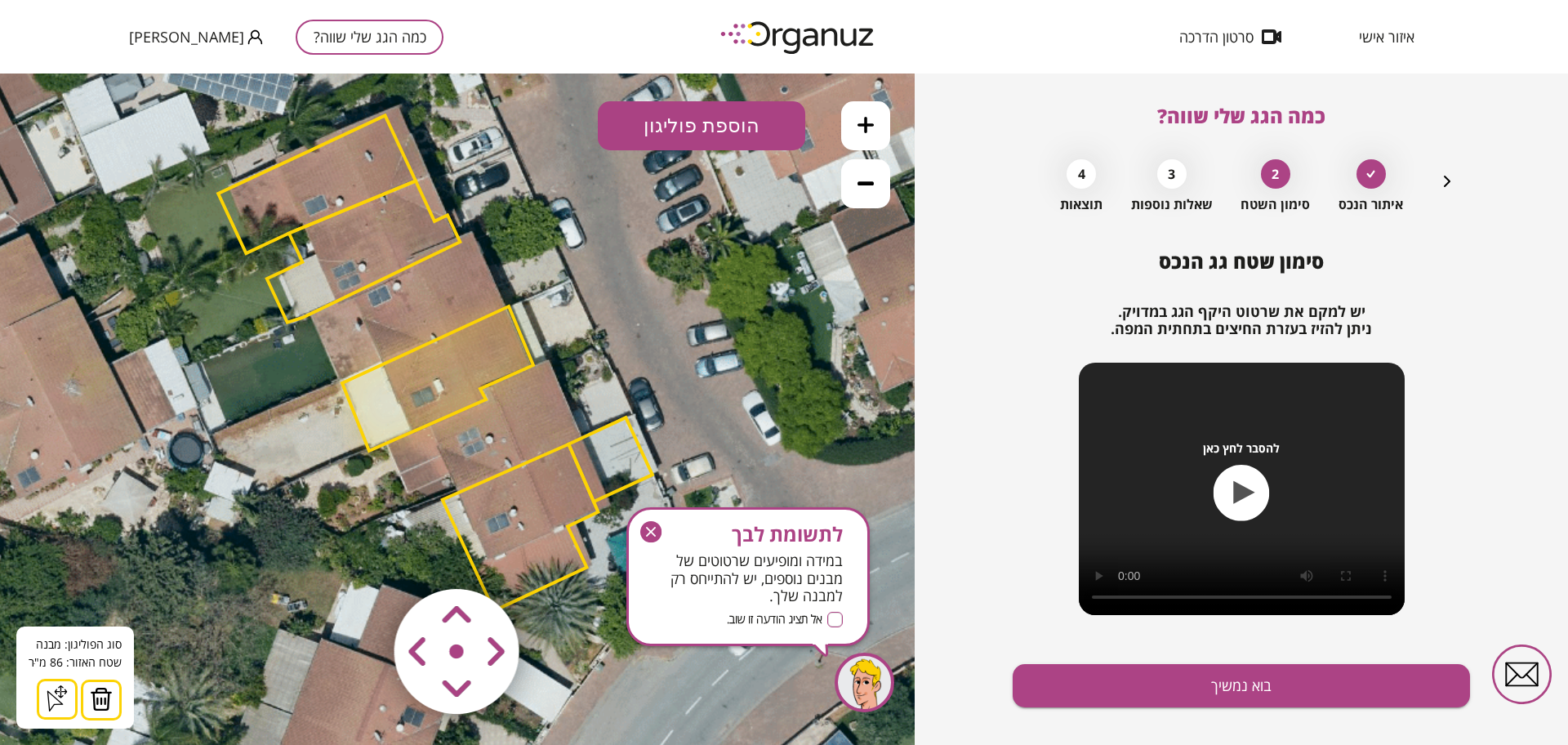
click at [644, 532] on icon "button" at bounding box center [650, 531] width 21 height 21
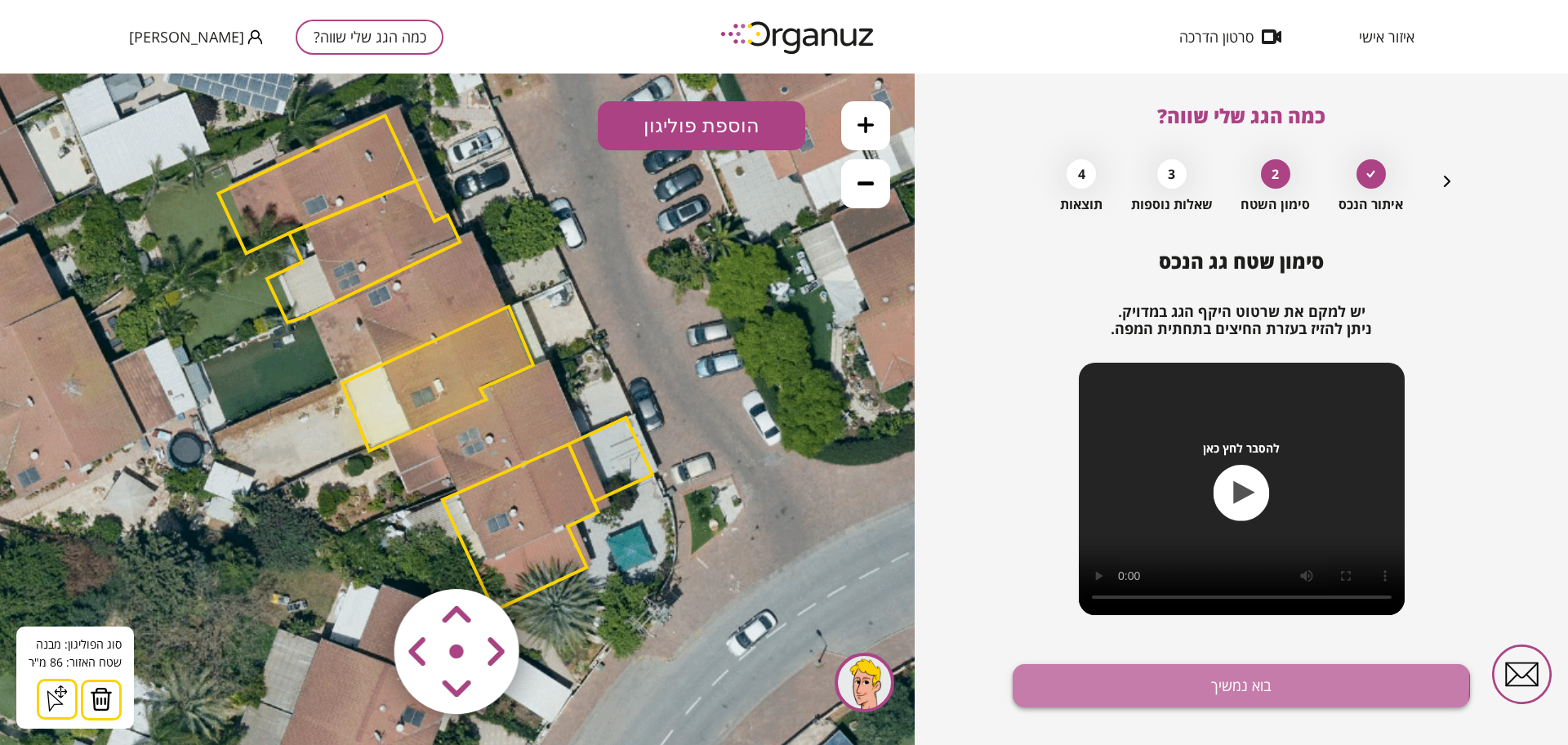
click at [1113, 682] on button "בוא נמשיך" at bounding box center [1241, 685] width 458 height 43
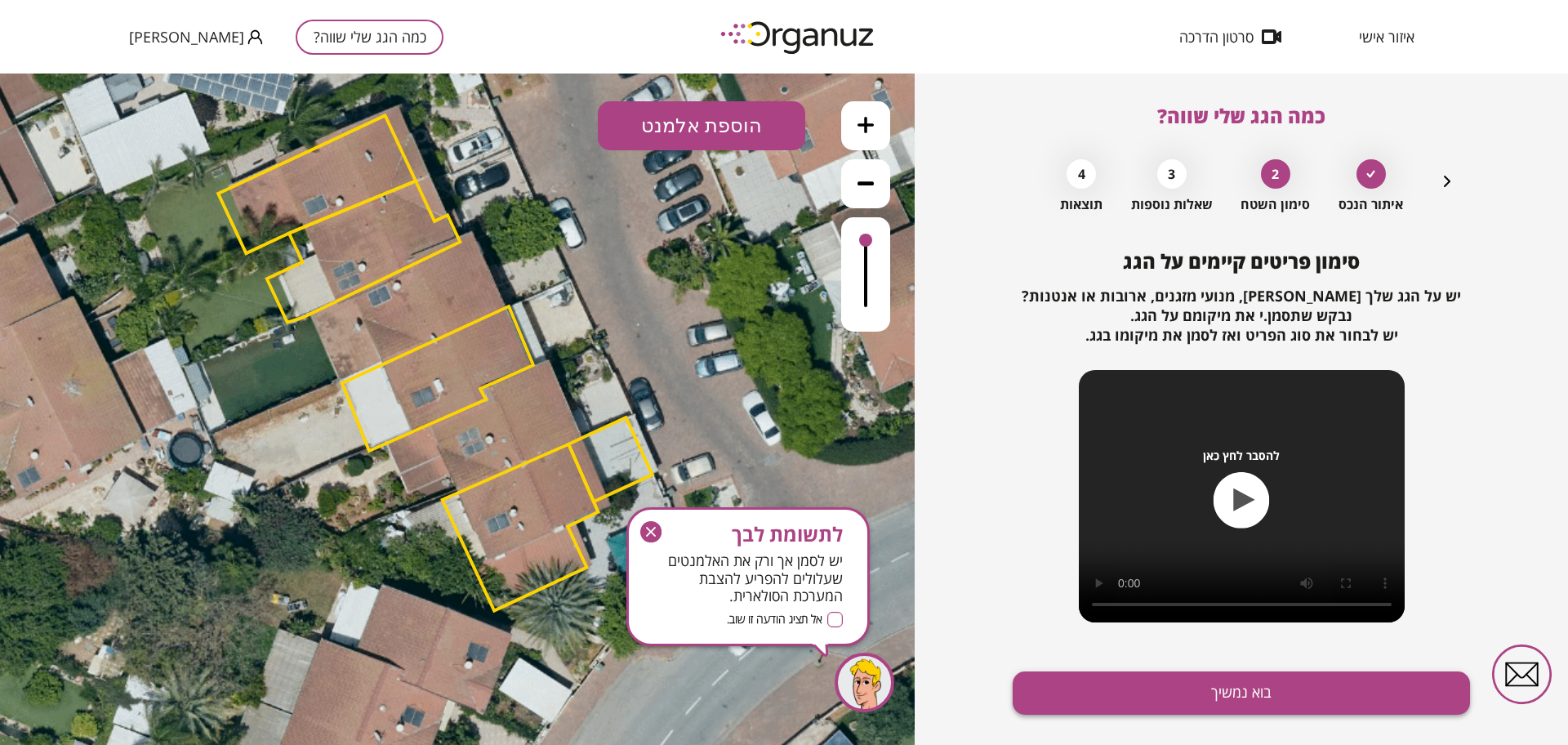
click at [1112, 685] on button "בוא נמשיך" at bounding box center [1241, 692] width 458 height 43
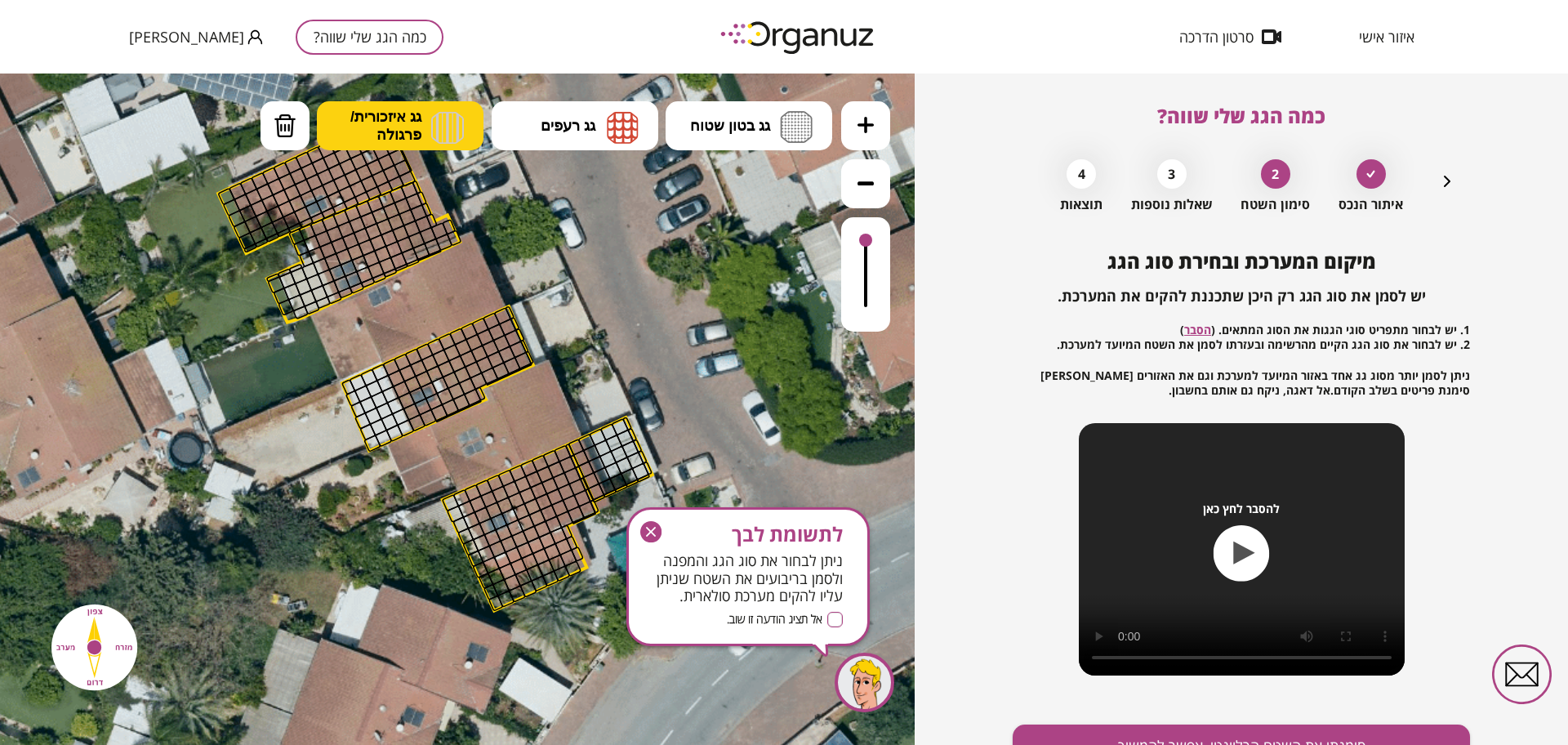
click at [424, 124] on button "גג איזכורית/ פרגולה" at bounding box center [400, 126] width 167 height 49
click at [422, 321] on div ".st0 { fill: #FFFFFF; } 86" at bounding box center [457, 409] width 915 height 671
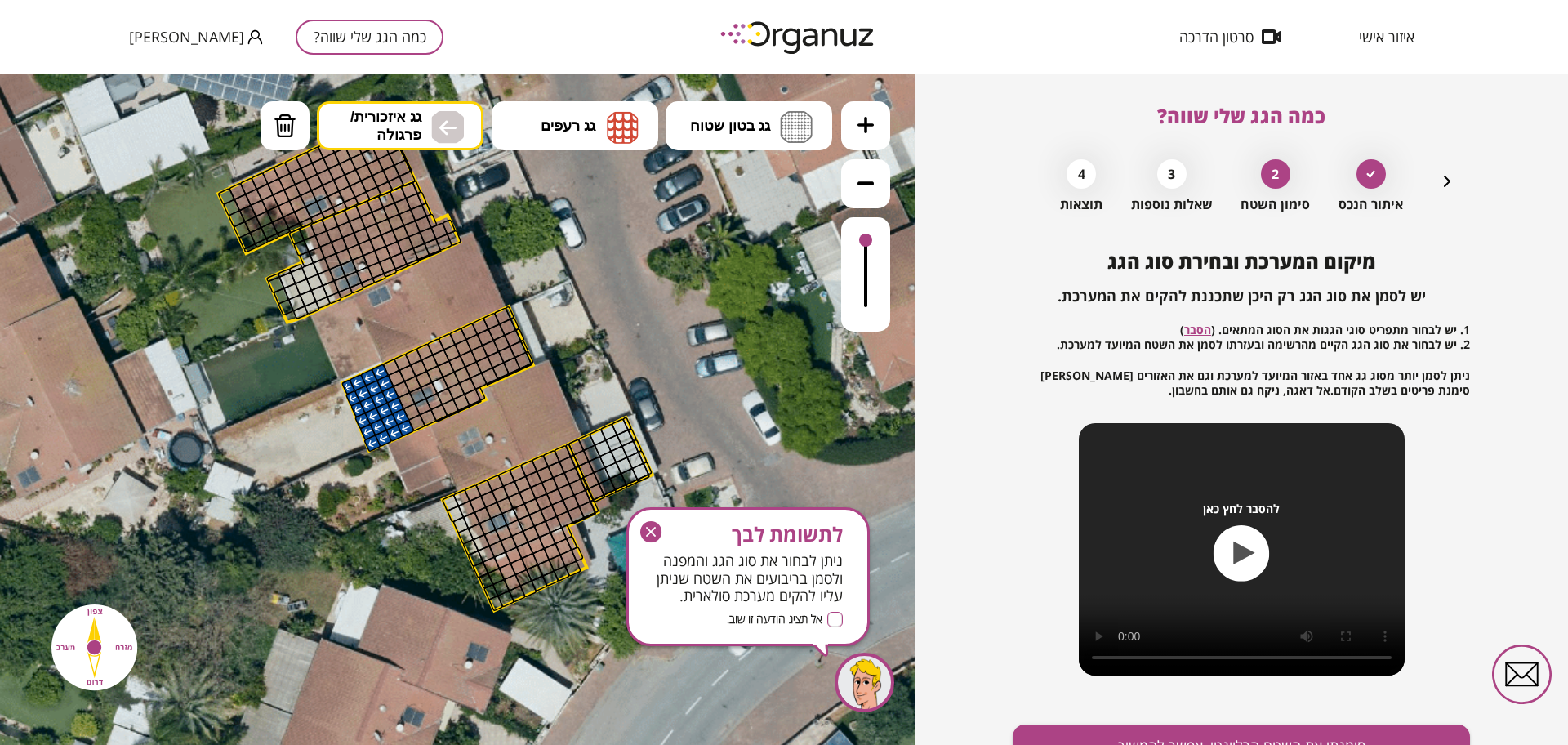
drag, startPoint x: 379, startPoint y: 375, endPoint x: 379, endPoint y: 393, distance: 18.0
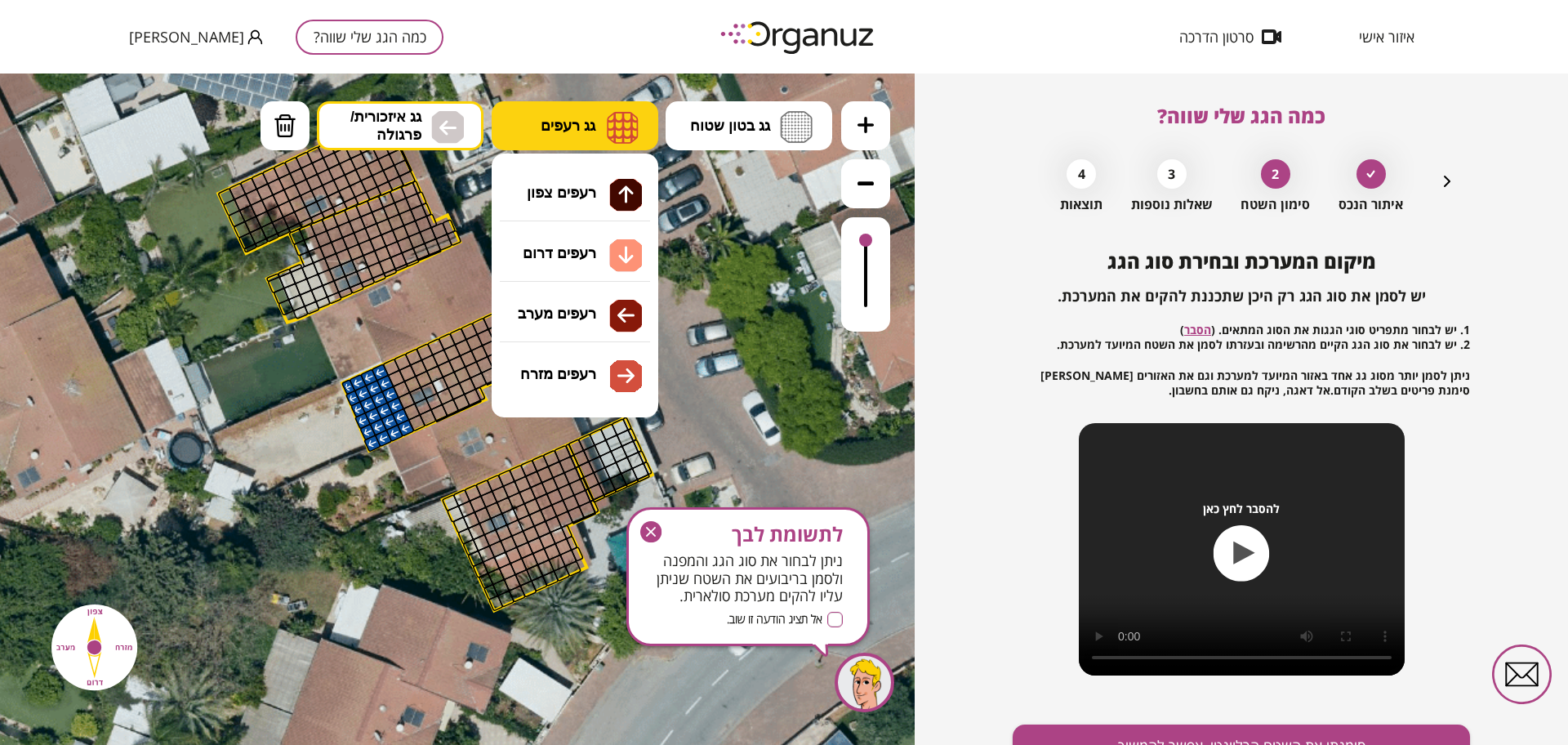
click at [615, 133] on img at bounding box center [622, 127] width 32 height 33
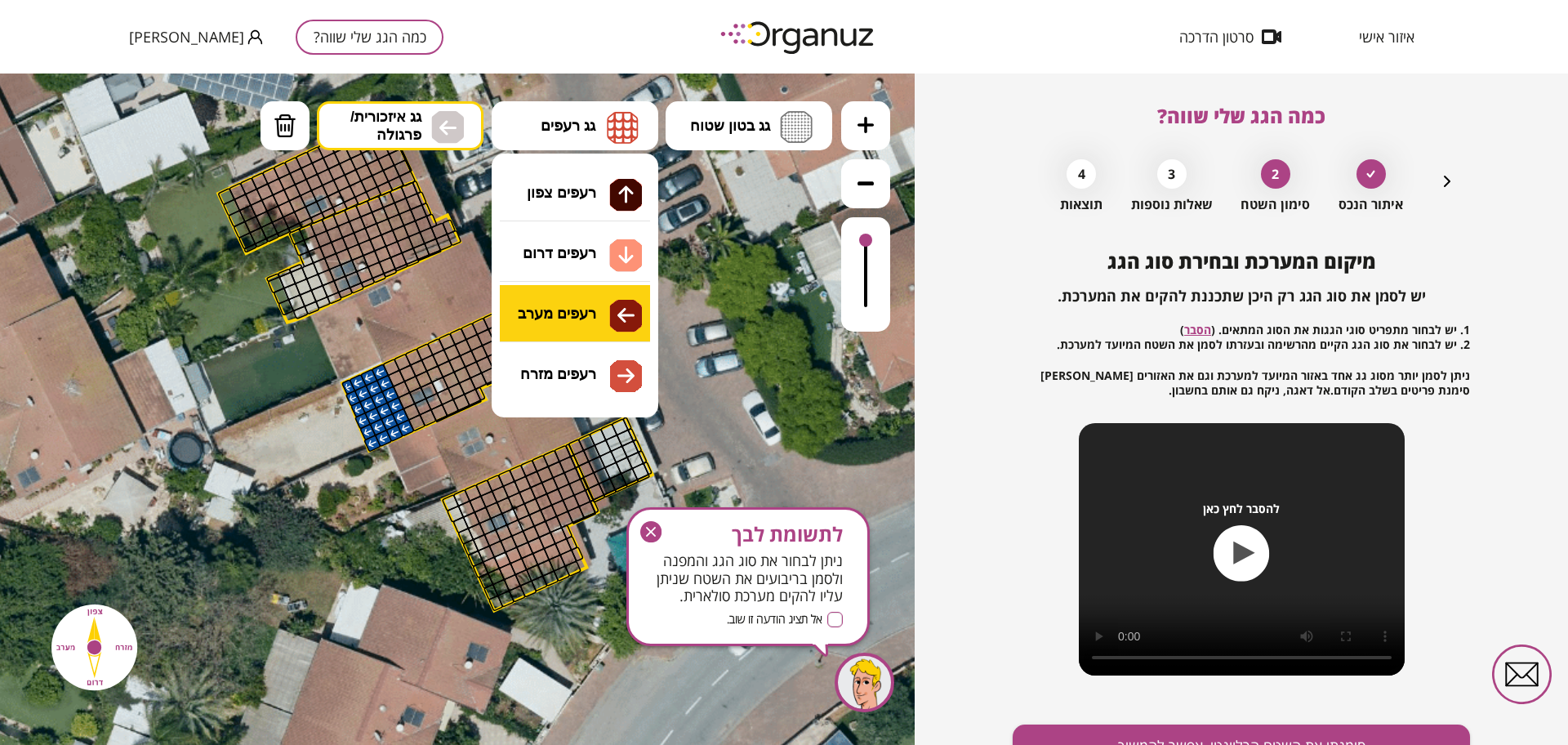
click at [577, 304] on div ".st0 { fill: #FFFFFF; } 86" at bounding box center [457, 409] width 915 height 671
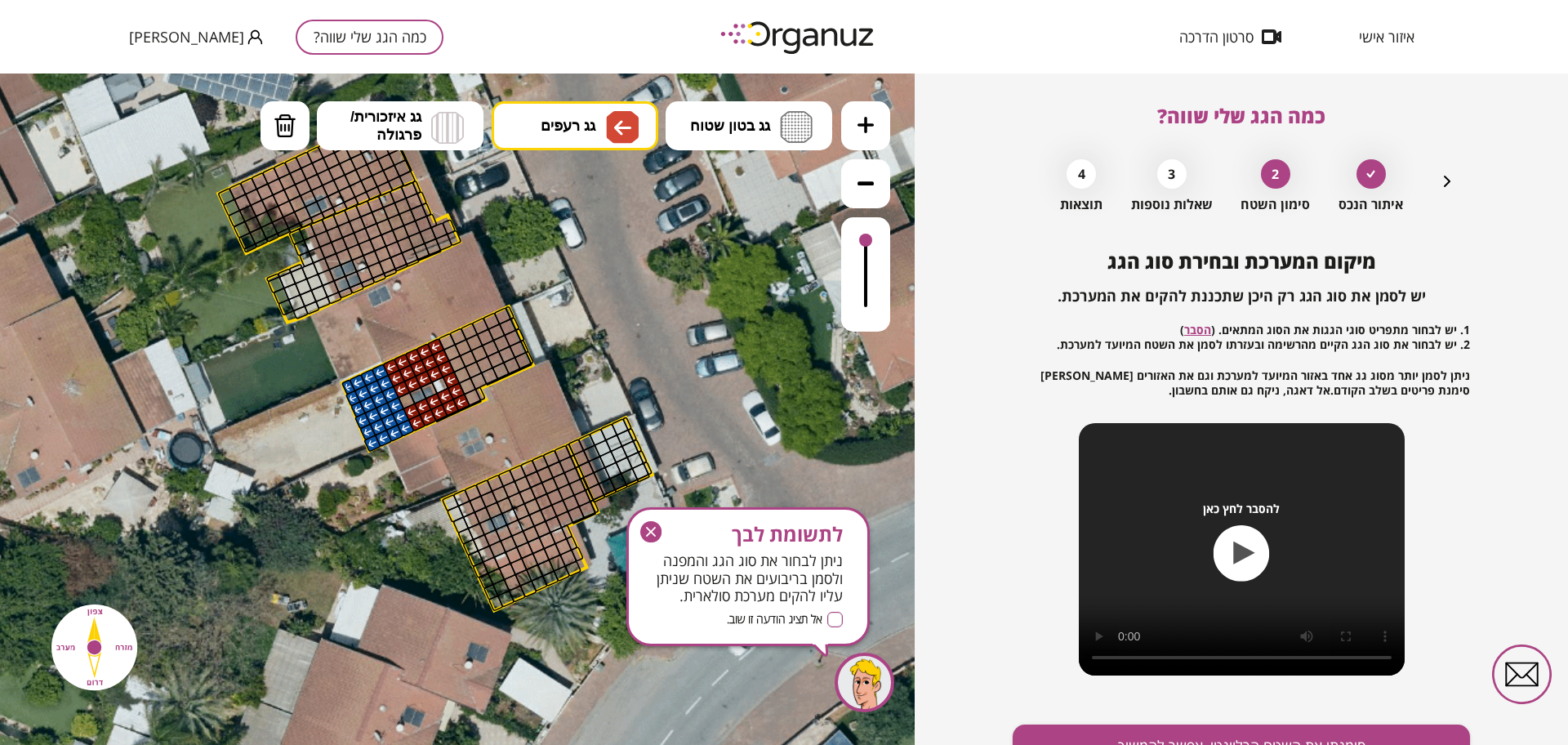
drag, startPoint x: 434, startPoint y: 370, endPoint x: 459, endPoint y: 405, distance: 43.0
click at [593, 114] on button "גג רעפים" at bounding box center [575, 126] width 167 height 49
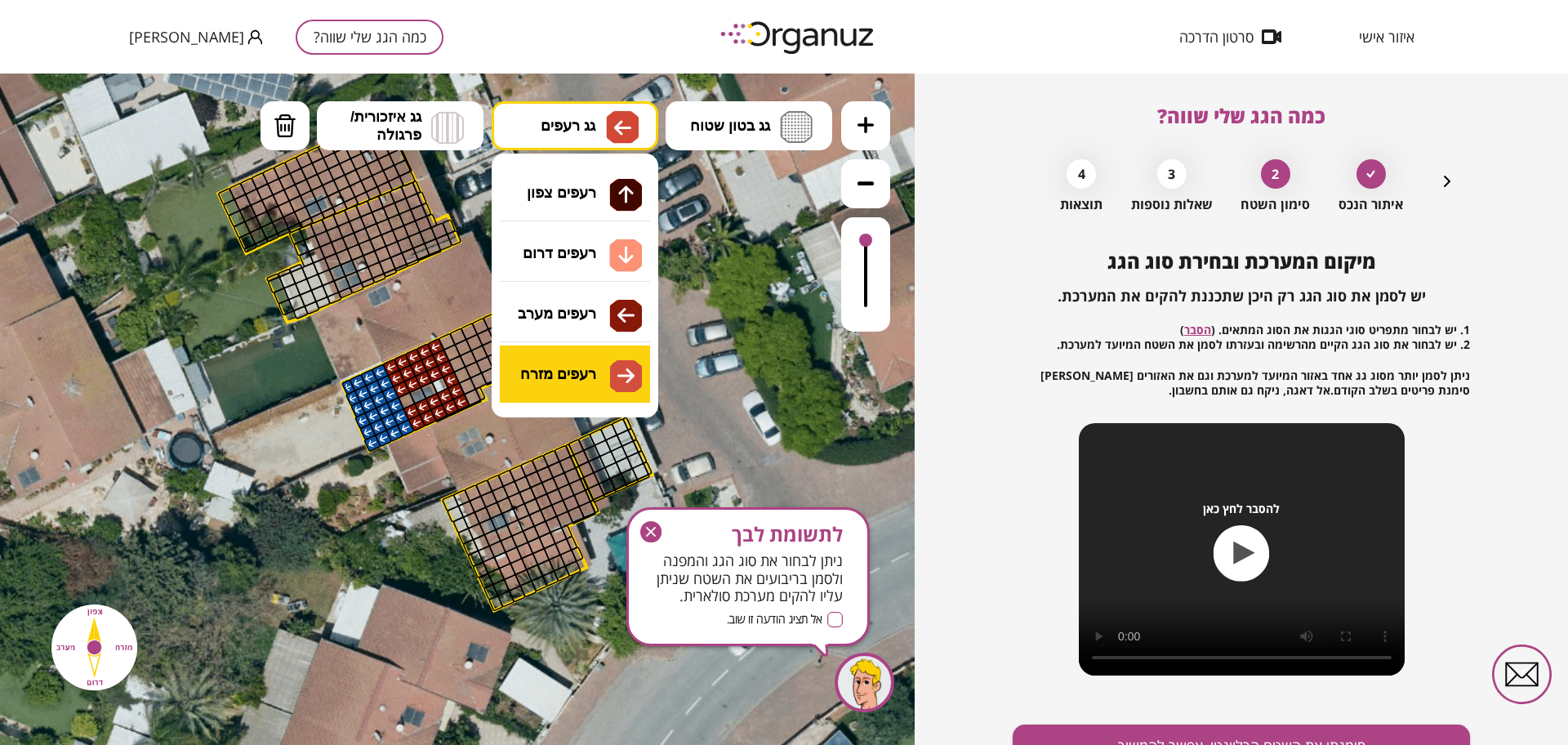
click at [578, 367] on div ".st0 { fill: #FFFFFF; } 86" at bounding box center [457, 409] width 915 height 671
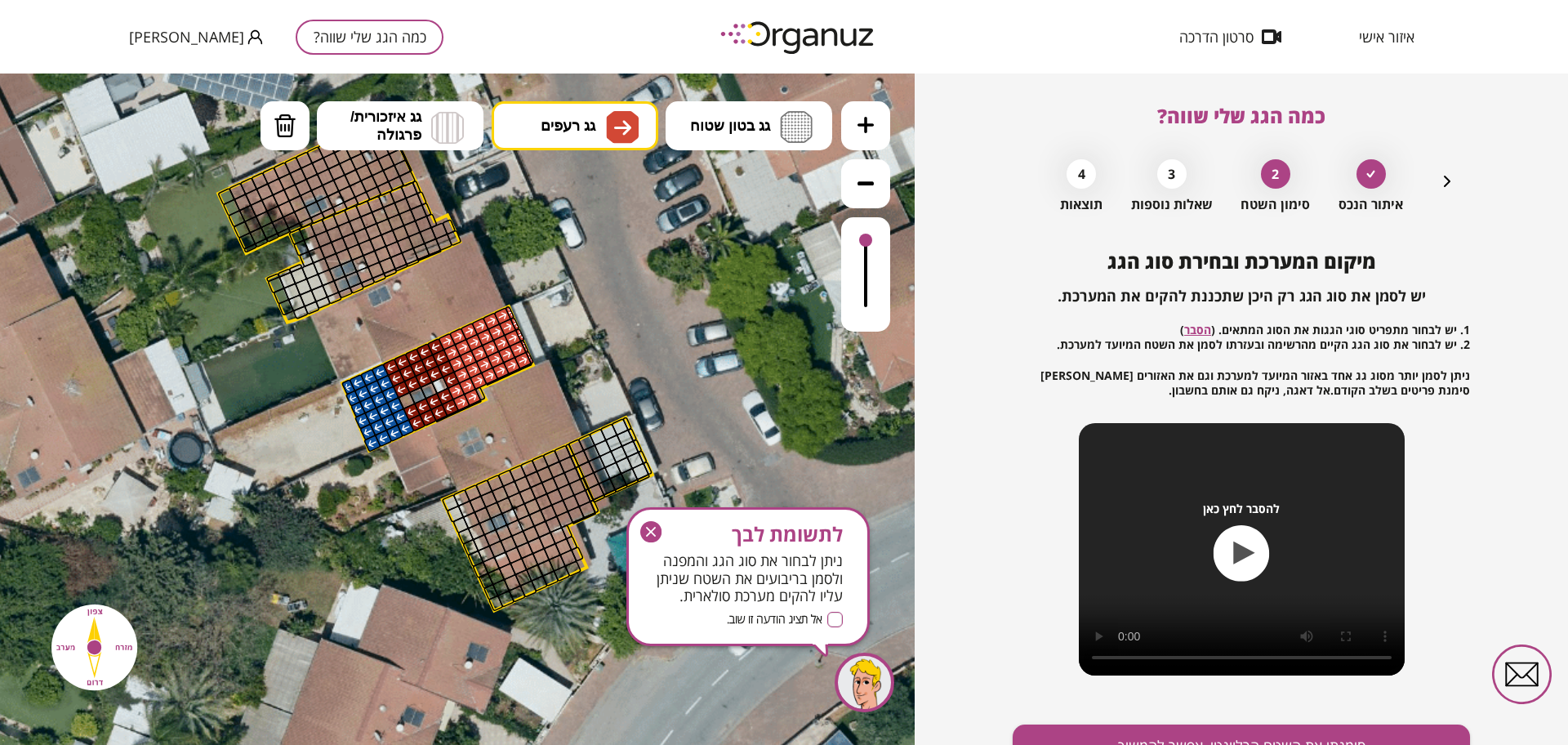
drag, startPoint x: 444, startPoint y: 340, endPoint x: 539, endPoint y: 286, distance: 109.3
click at [534, 354] on div ".st0 { fill: #FFFFFF; }" at bounding box center [435, 353] width 1543 height 1543
click at [576, 135] on button "גג רעפים" at bounding box center [575, 126] width 167 height 49
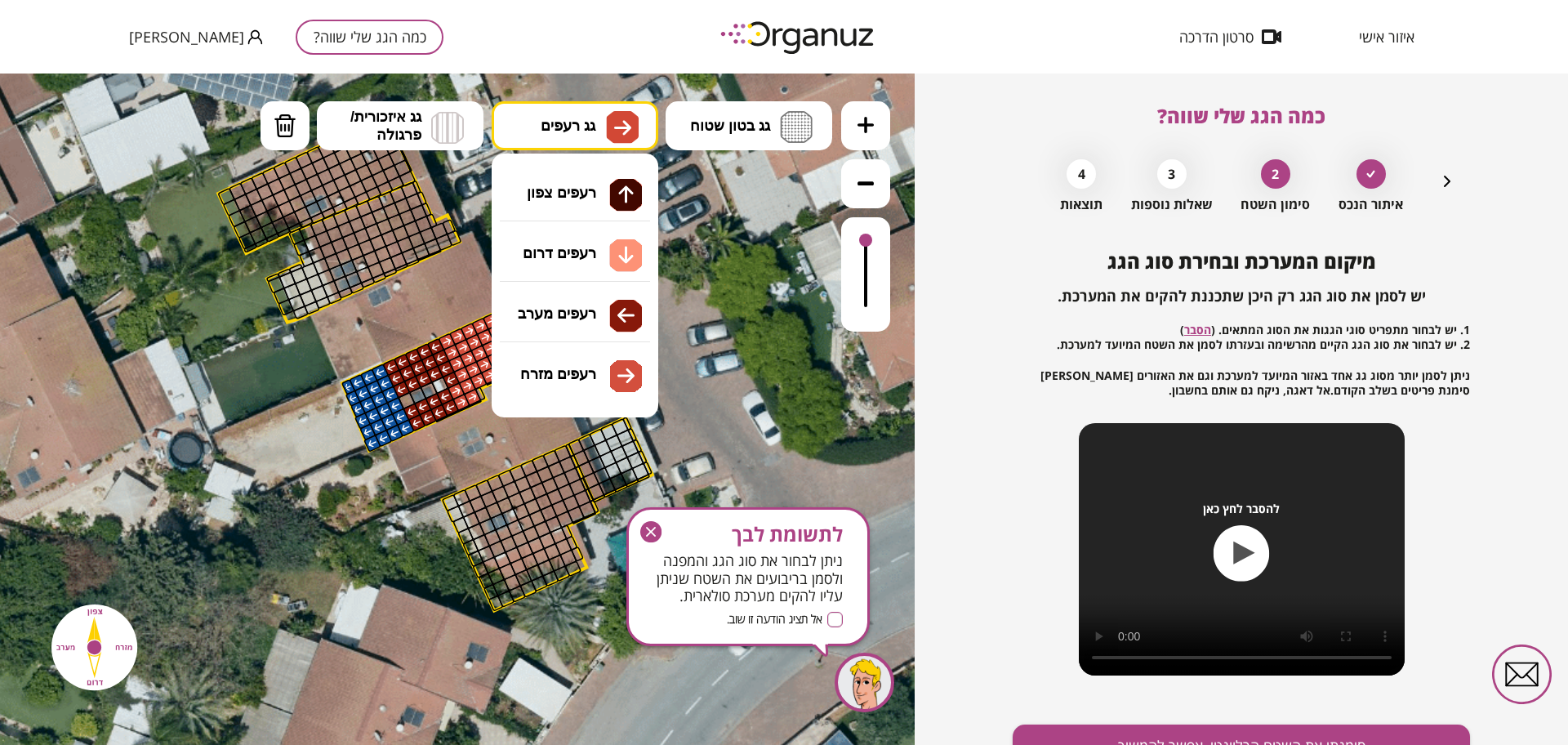
click at [593, 366] on div ".st0 { fill: #FFFFFF; } 86" at bounding box center [457, 409] width 915 height 671
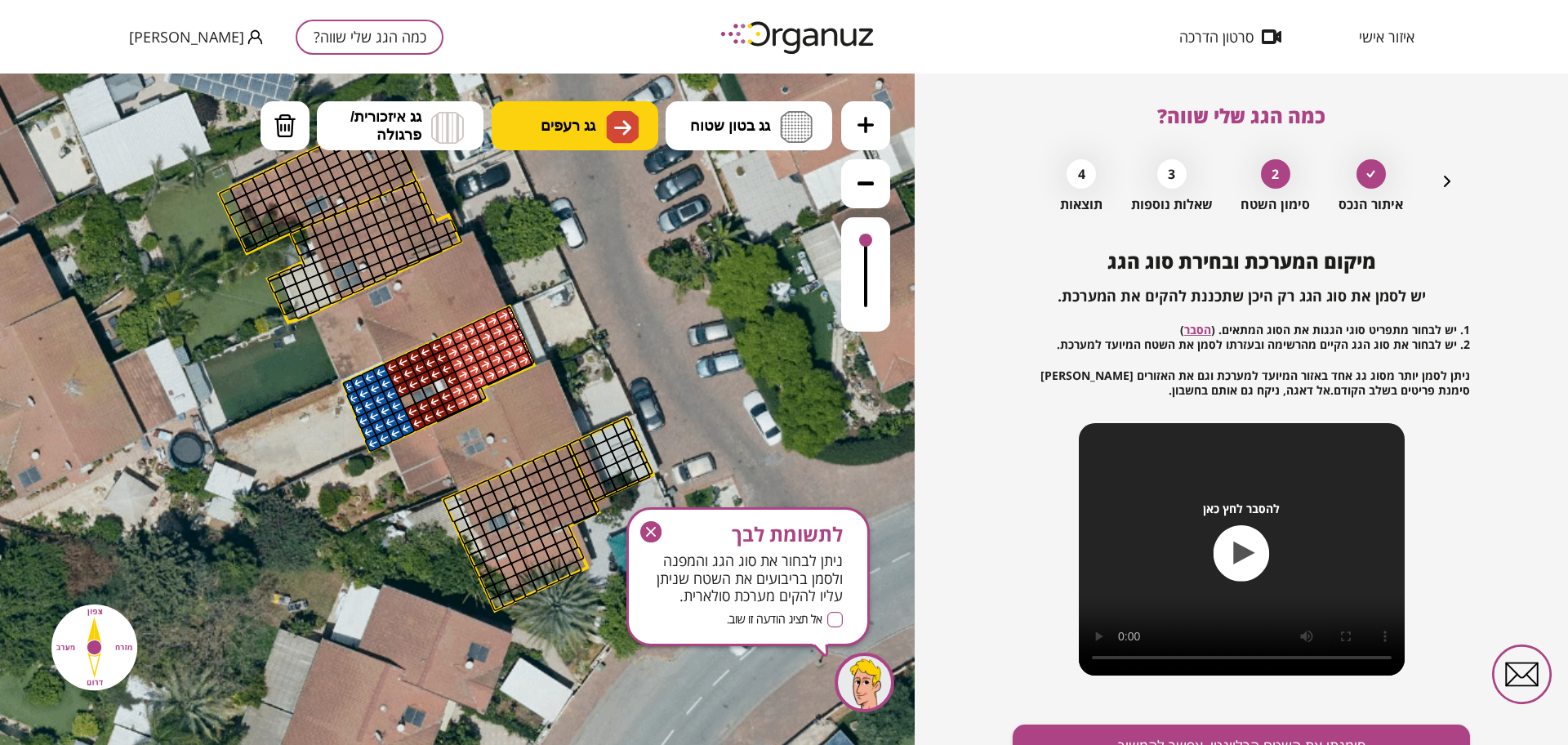
click at [619, 115] on img at bounding box center [622, 127] width 33 height 33
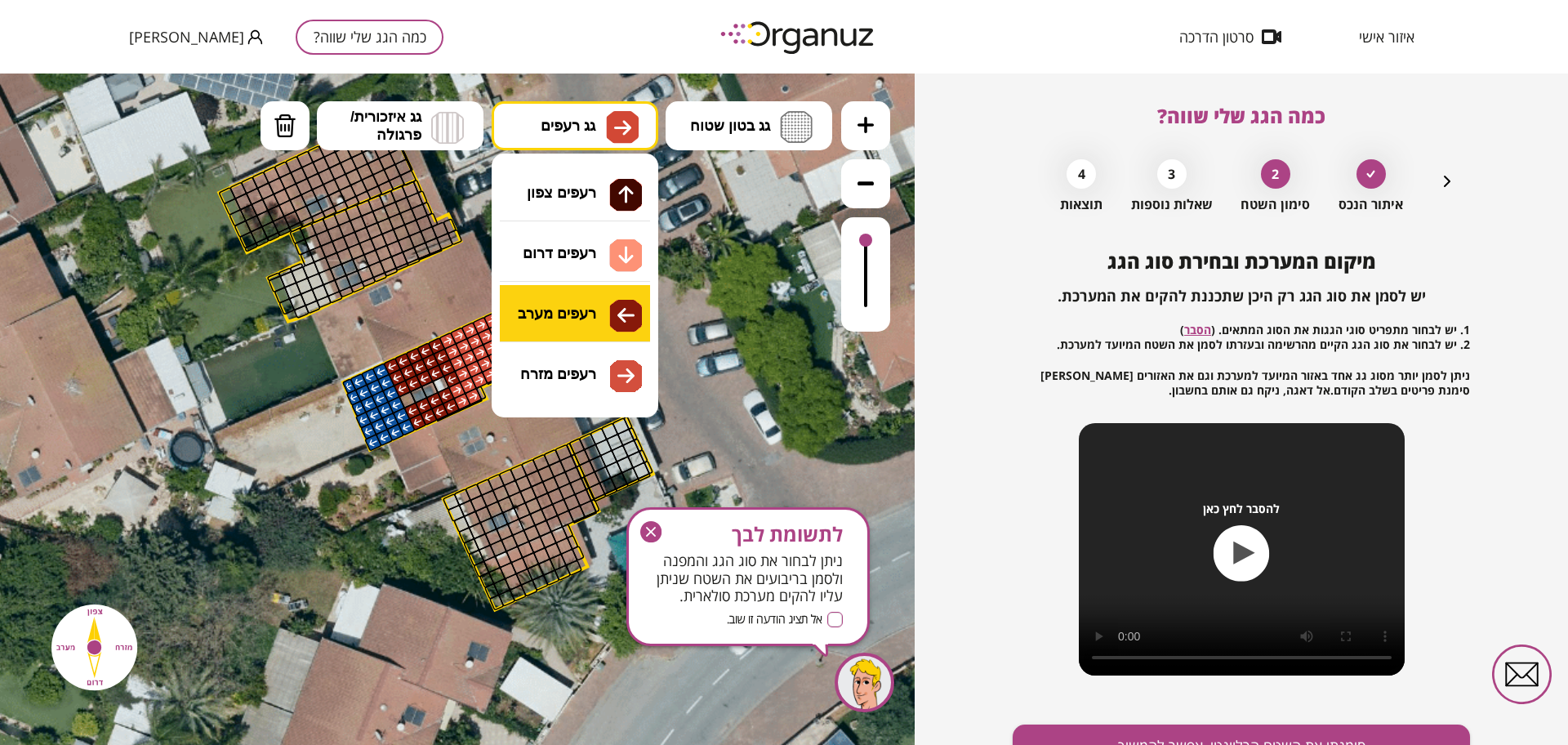
click at [592, 316] on div ".st0 { fill: #FFFFFF; } 86" at bounding box center [457, 409] width 915 height 671
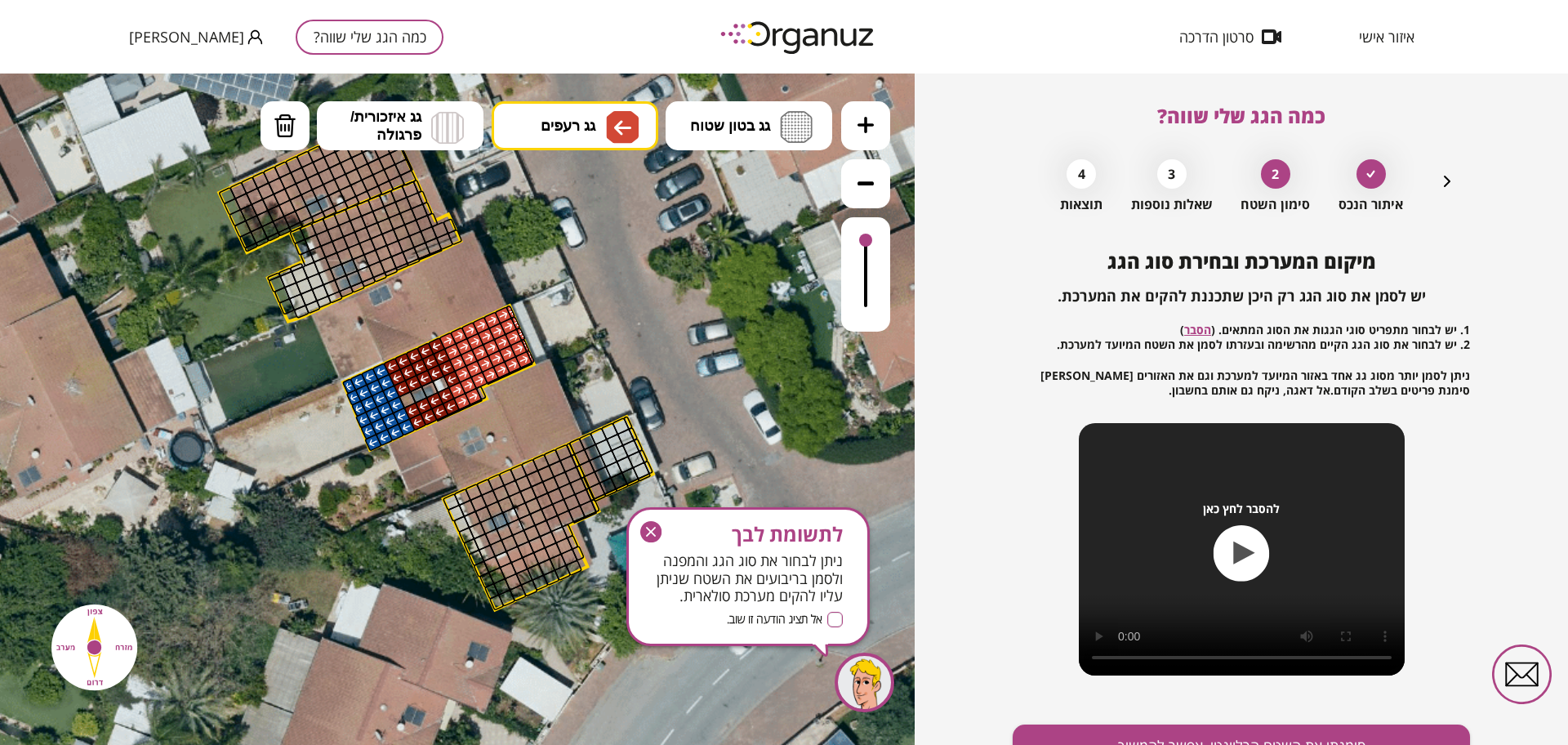
click at [455, 396] on div at bounding box center [462, 402] width 18 height 18
click at [462, 405] on div at bounding box center [462, 402] width 18 height 18
click at [446, 385] on div at bounding box center [441, 385] width 18 height 18
click at [651, 527] on icon "button" at bounding box center [650, 531] width 21 height 21
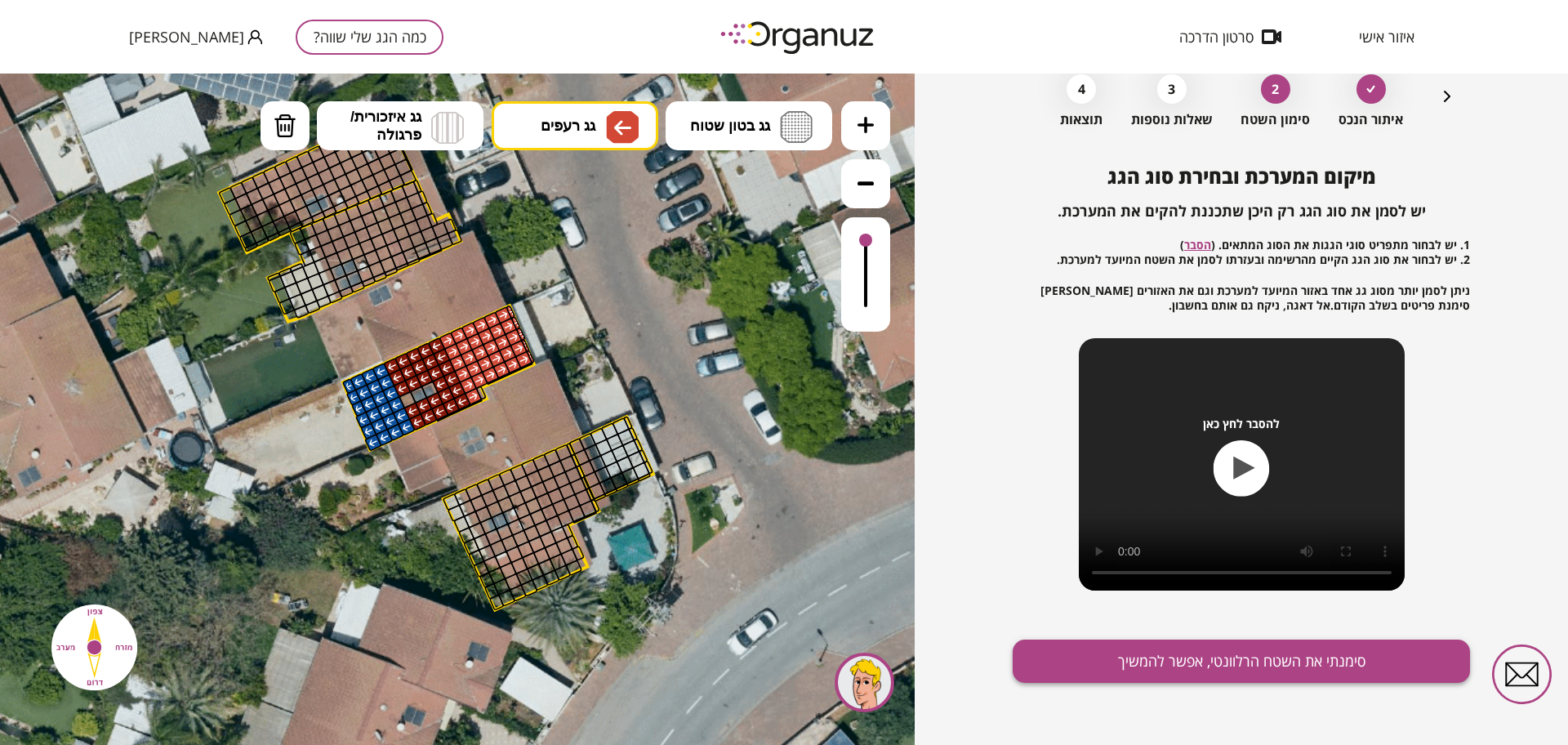
click at [1166, 680] on button "סימנתי את השטח הרלוונטי, אפשר להמשיך" at bounding box center [1241, 660] width 458 height 43
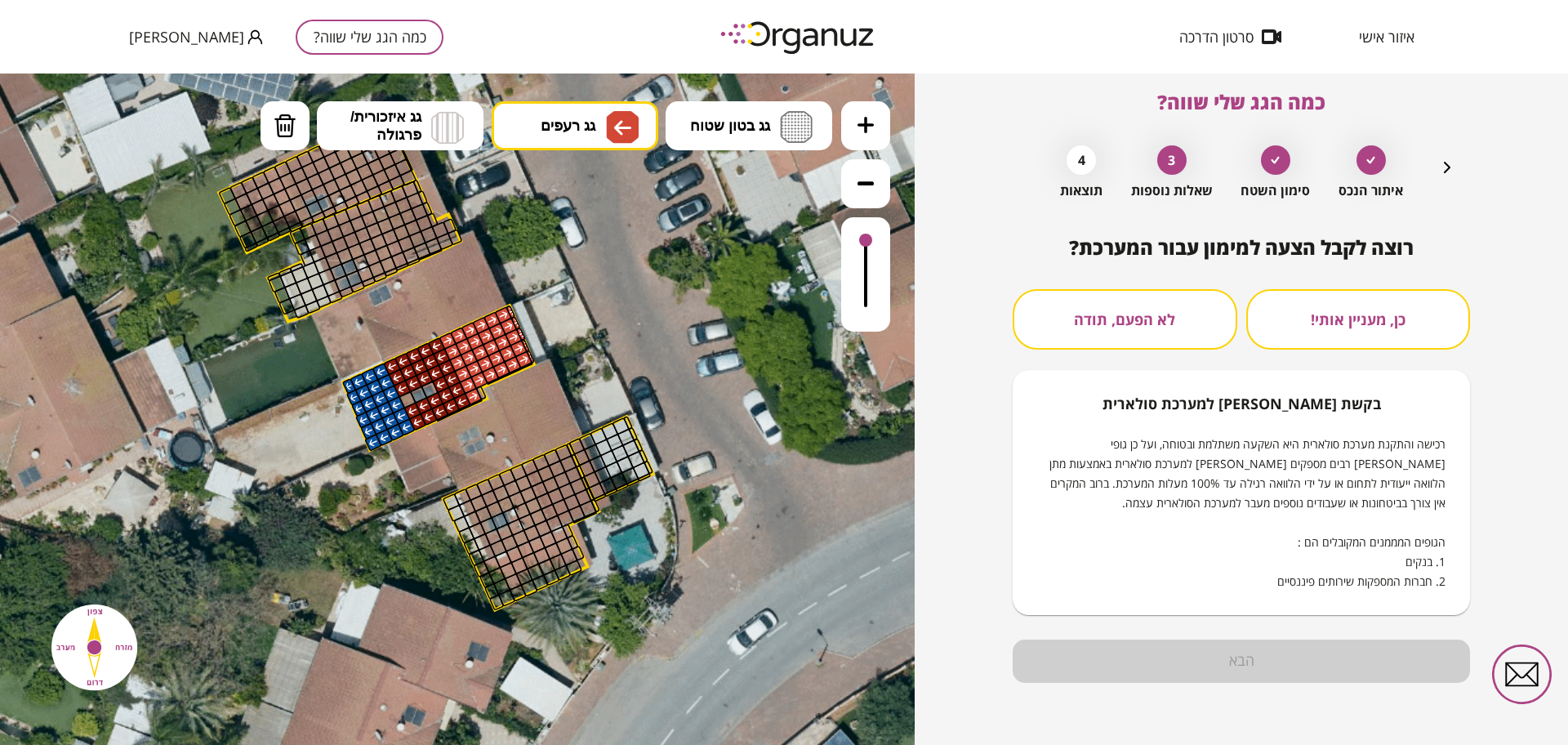
click at [1144, 312] on button "לא הפעם, תודה" at bounding box center [1124, 319] width 224 height 61
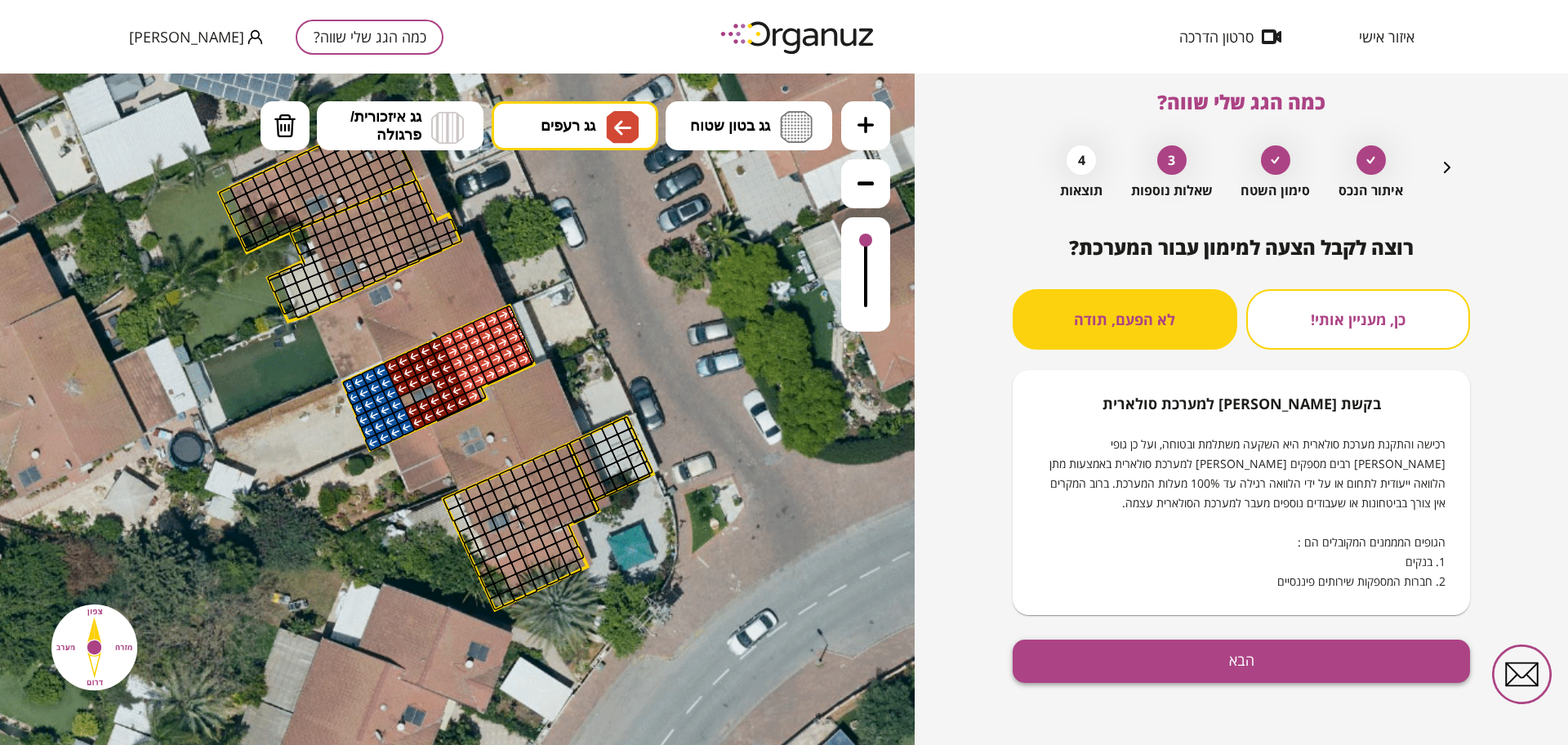
click at [1117, 640] on button "הבא" at bounding box center [1241, 660] width 458 height 43
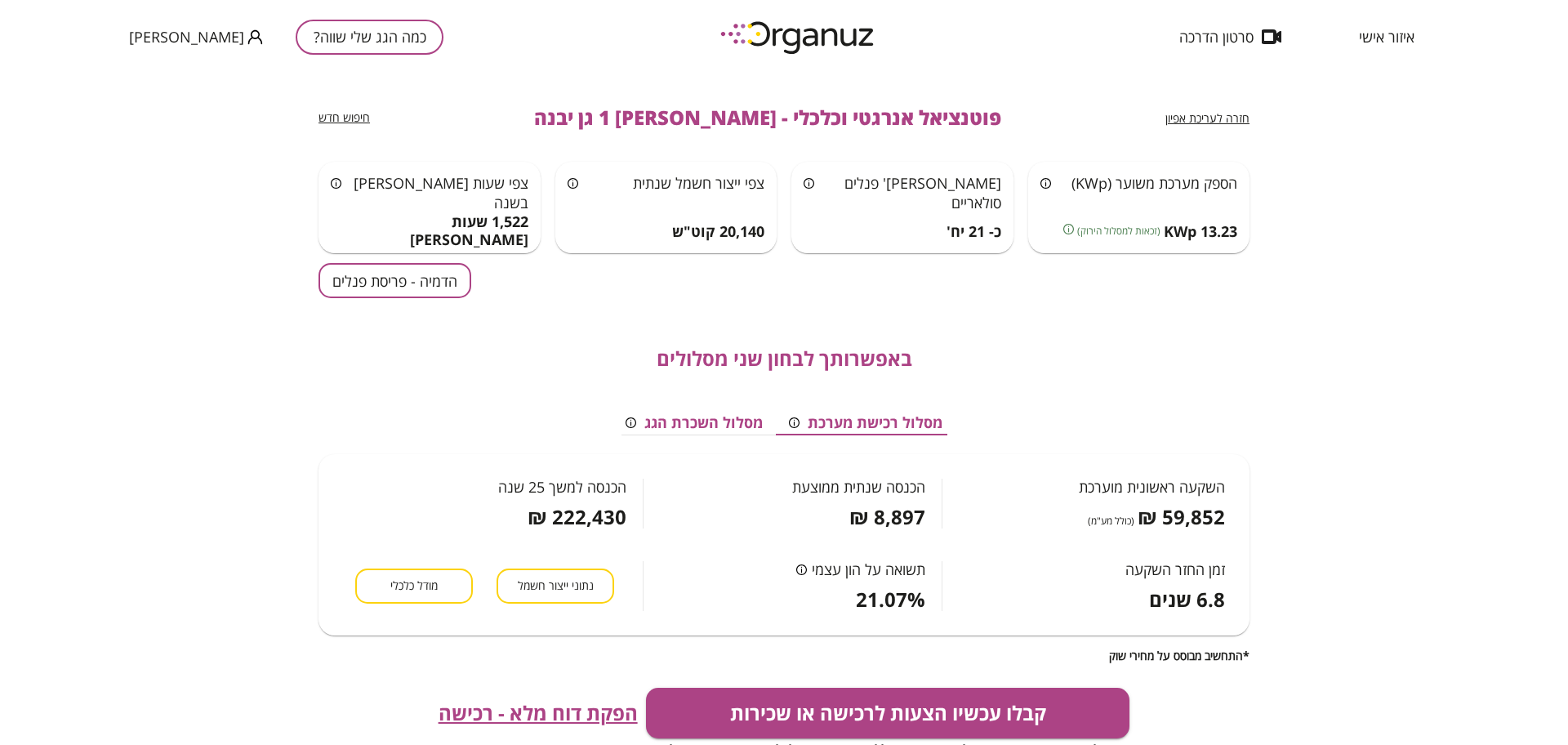
click at [382, 288] on button "הדמיה - פריסת פנלים" at bounding box center [394, 280] width 153 height 35
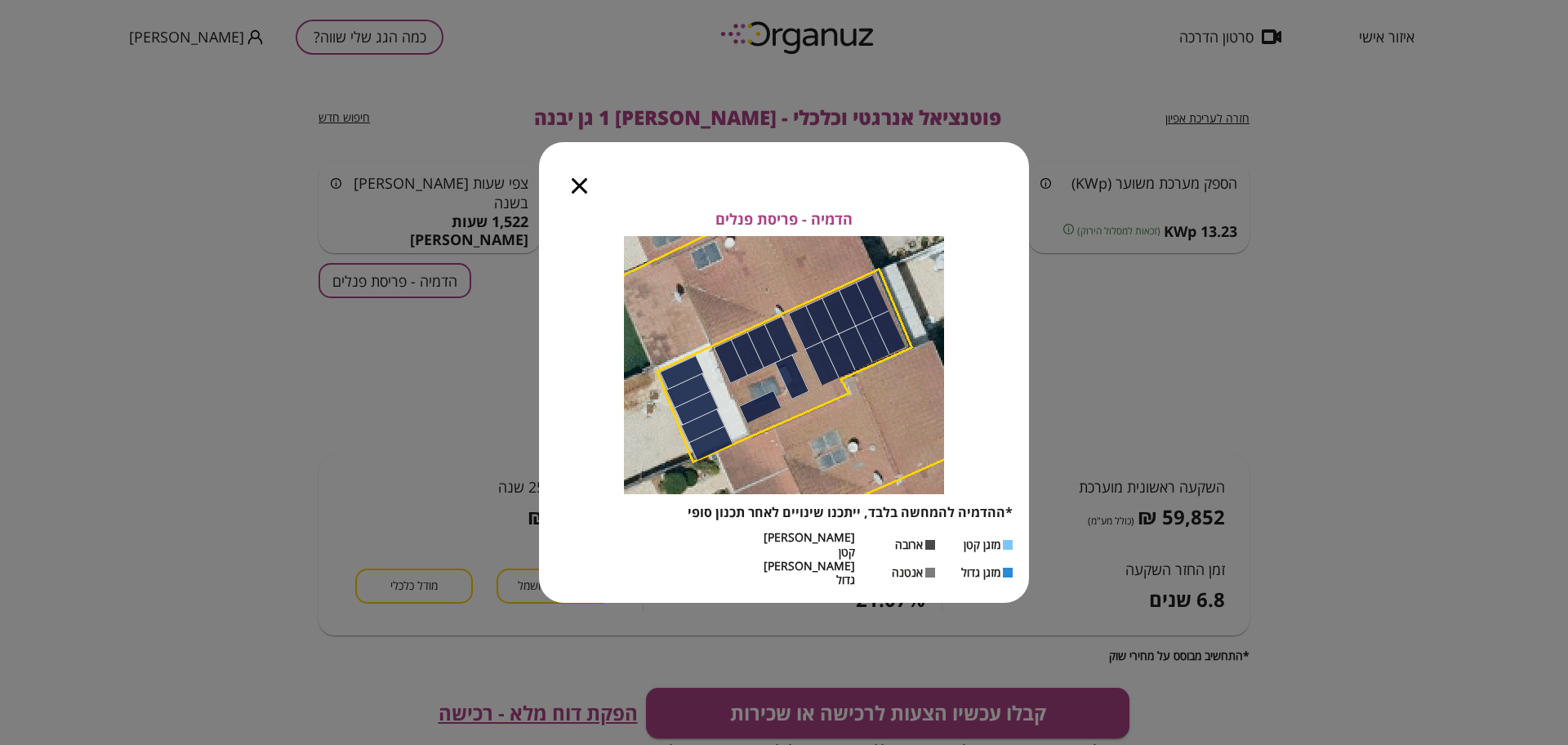
click at [582, 193] on icon "button" at bounding box center [580, 186] width 16 height 16
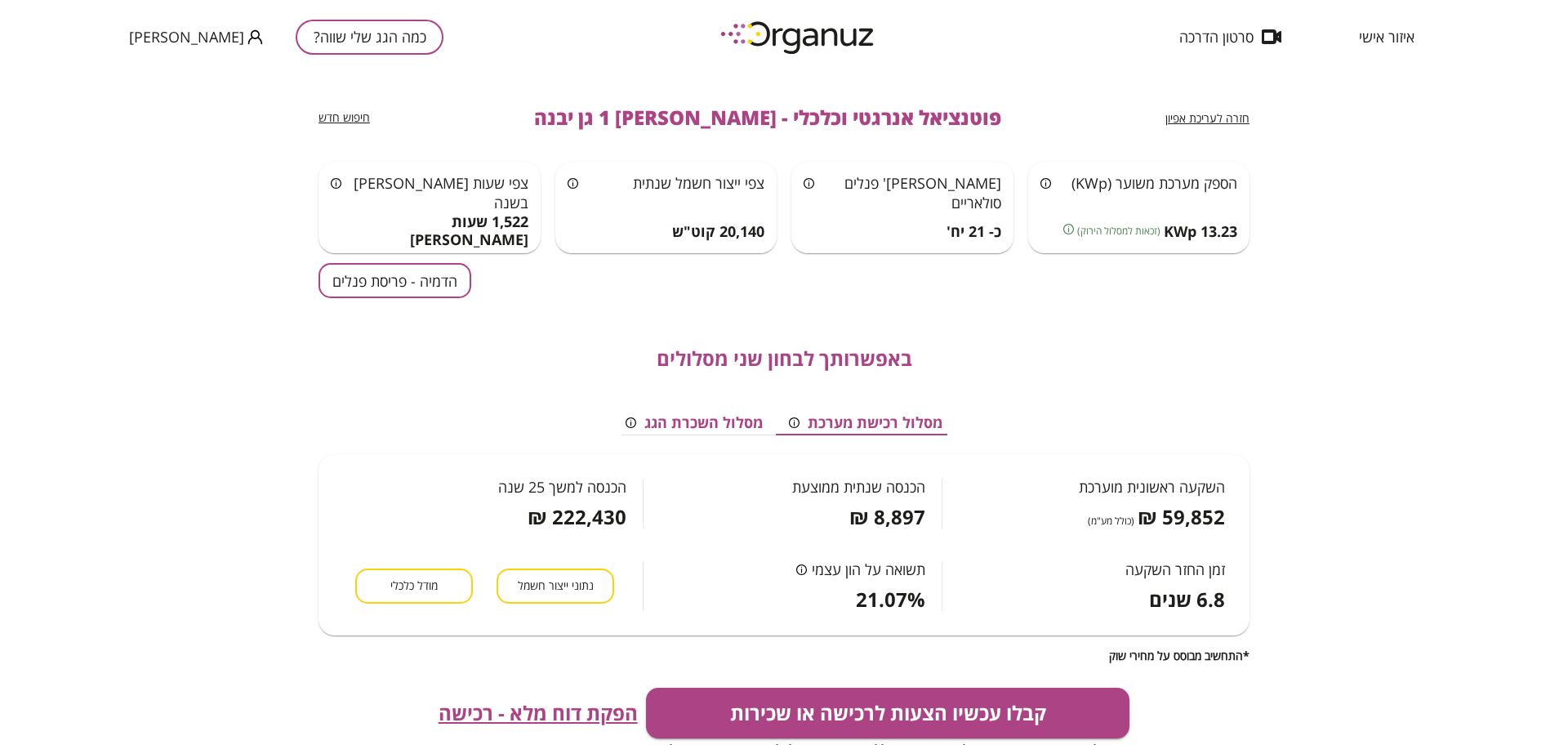
click at [565, 712] on span "הפקת דוח מלא - רכישה" at bounding box center [539, 712] width 199 height 23
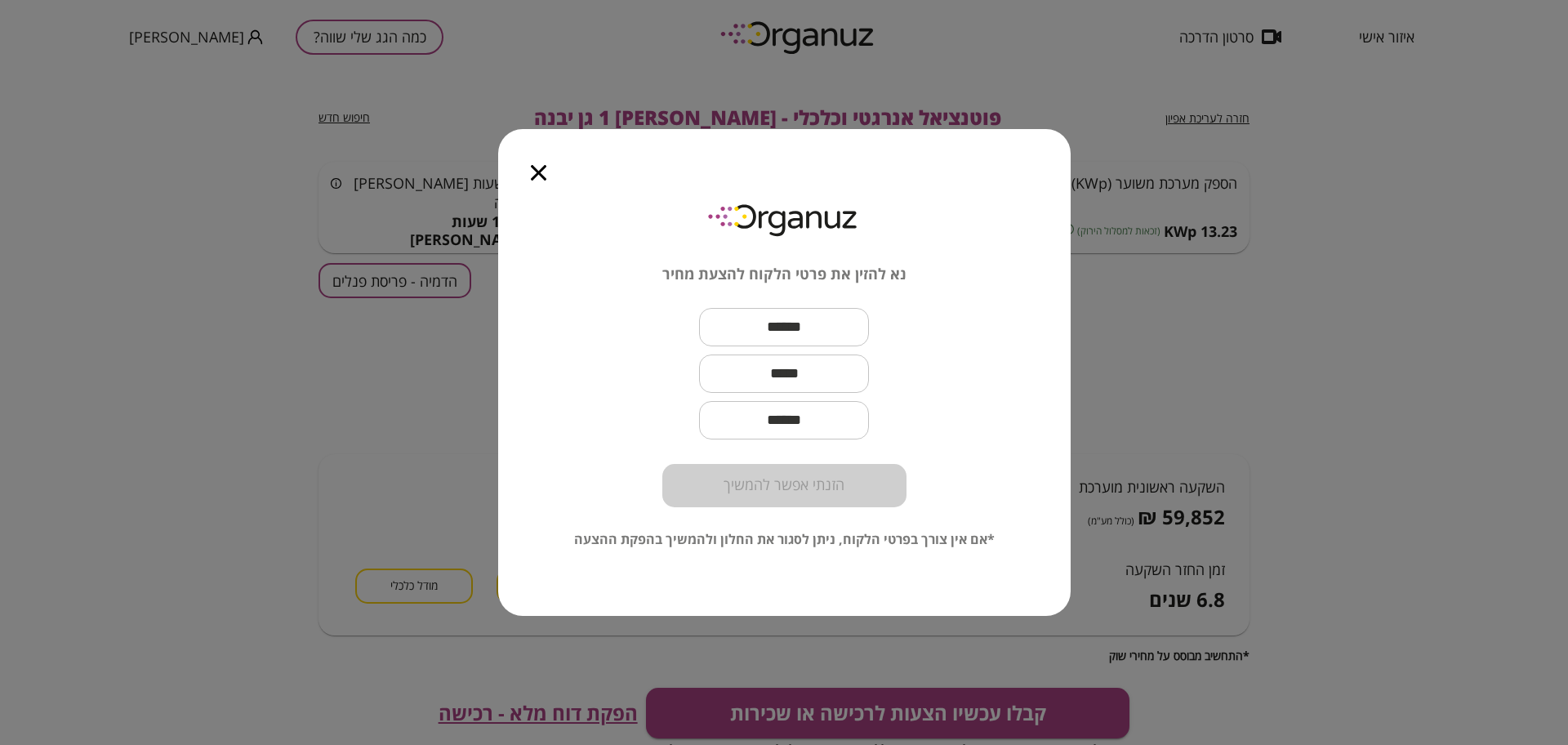
click at [544, 171] on icon "button" at bounding box center [539, 173] width 16 height 16
